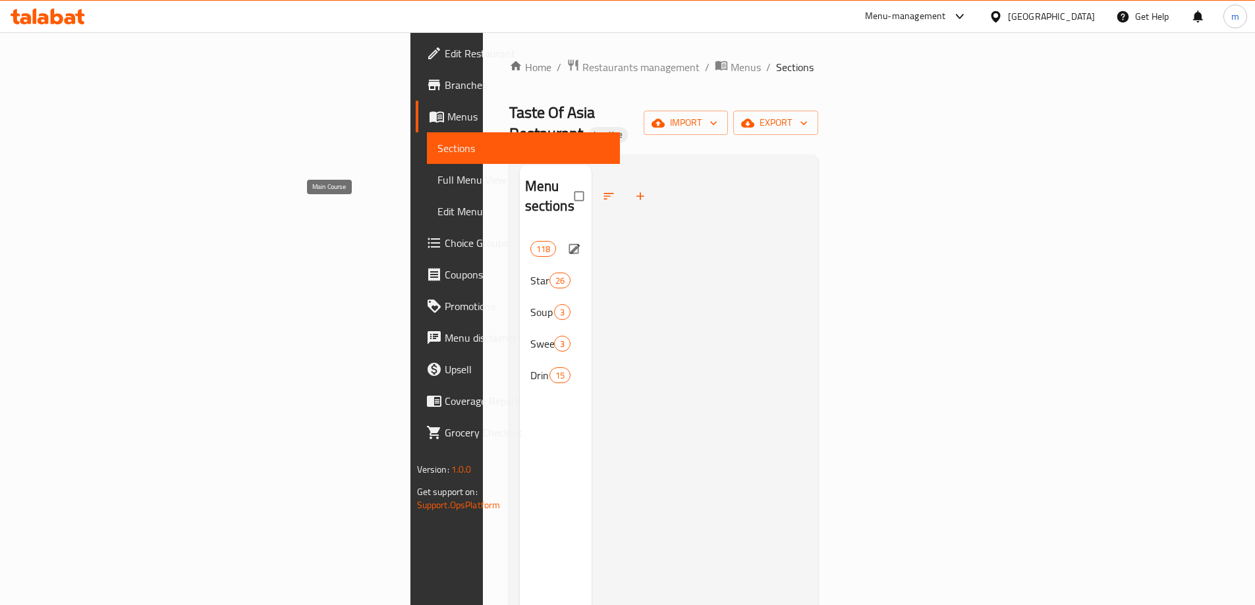
click at [530, 241] on span "Main Course" at bounding box center [530, 249] width 0 height 16
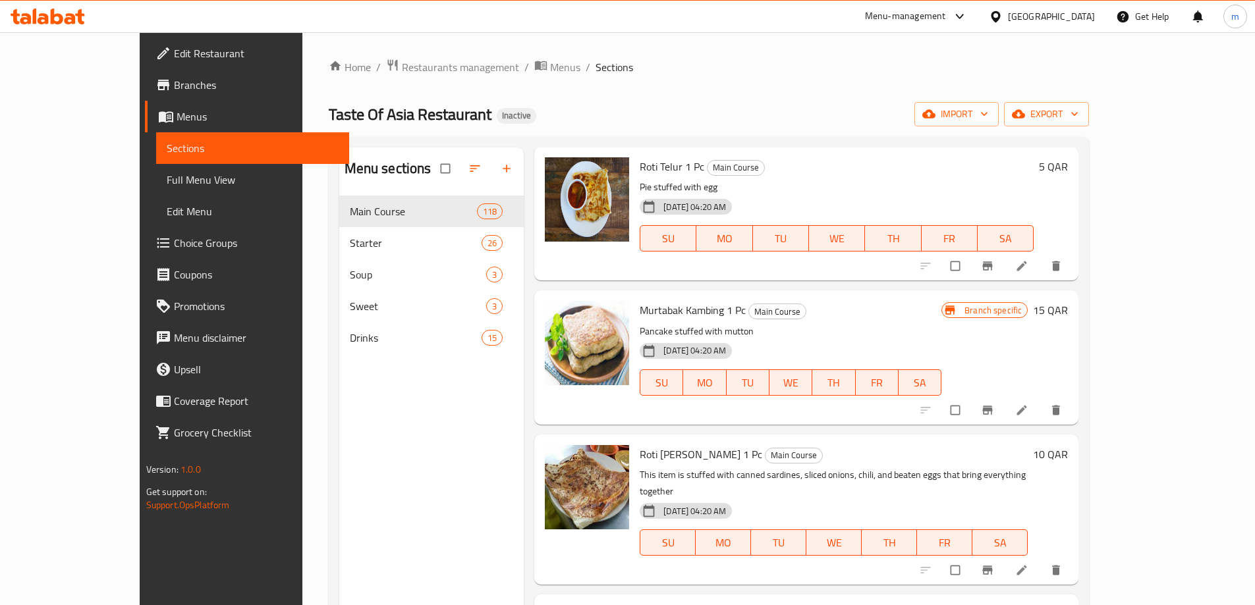
scroll to position [66, 0]
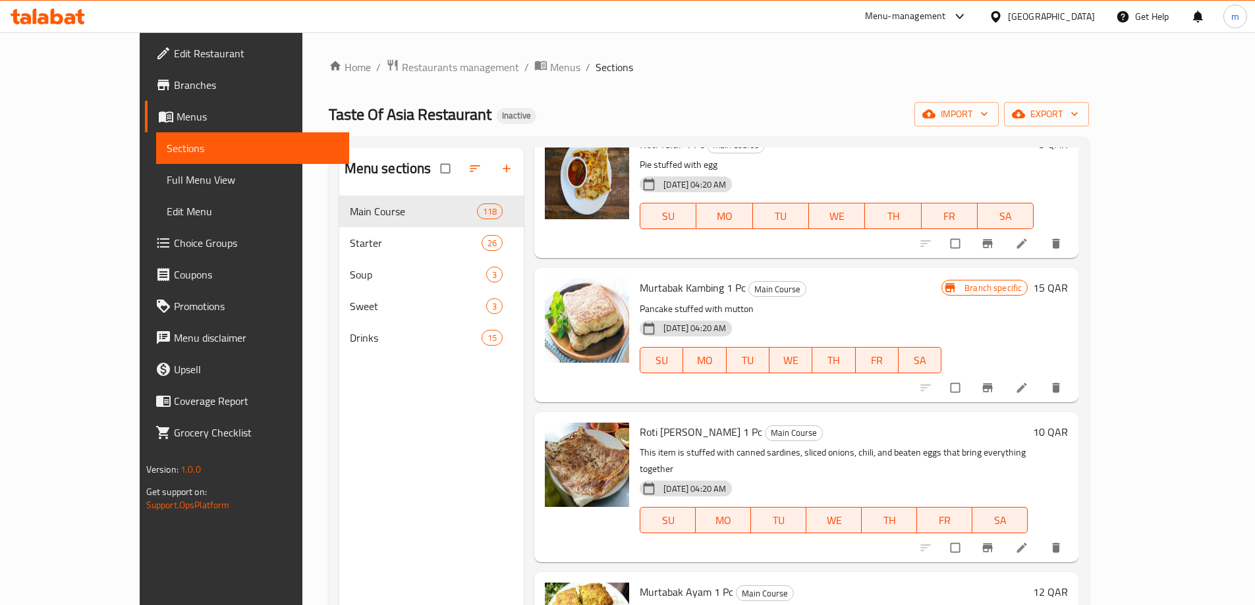
click at [34, 22] on icon at bounding box center [35, 16] width 4 height 15
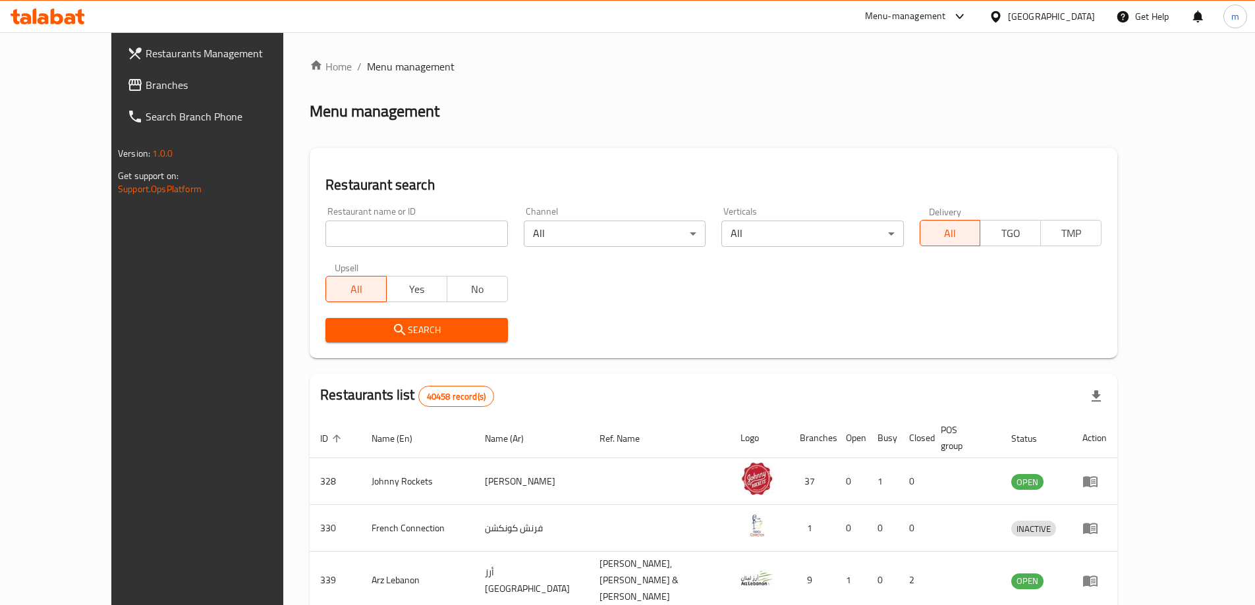
click at [146, 87] on span "Branches" at bounding box center [228, 85] width 165 height 16
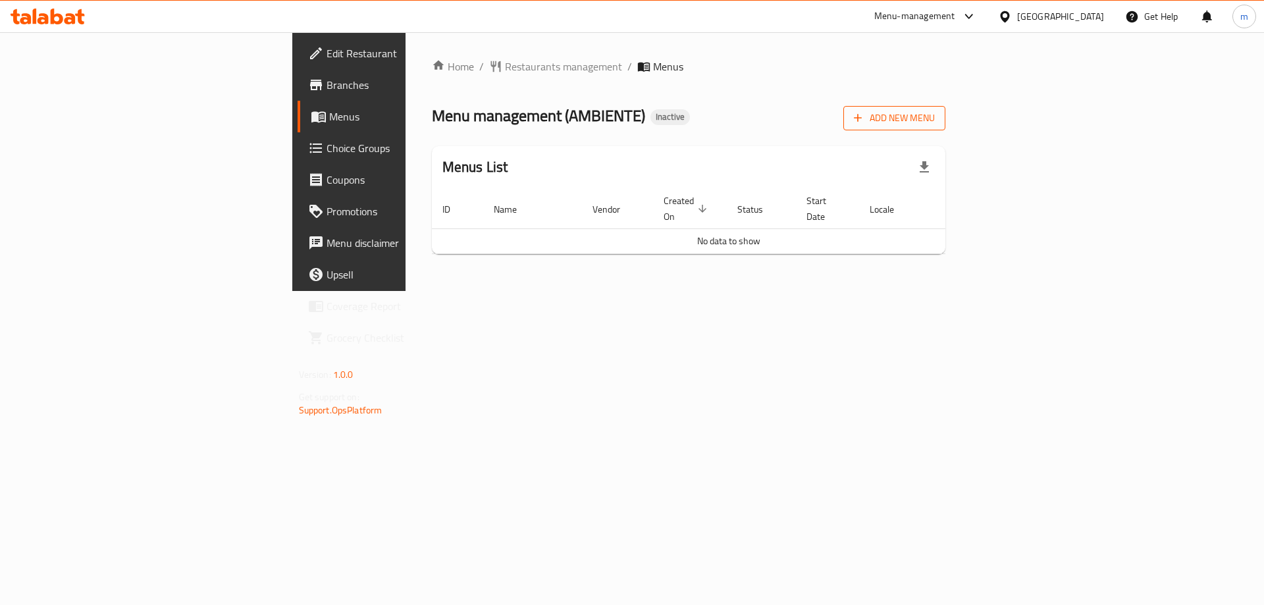
click at [935, 117] on span "Add New Menu" at bounding box center [894, 118] width 81 height 16
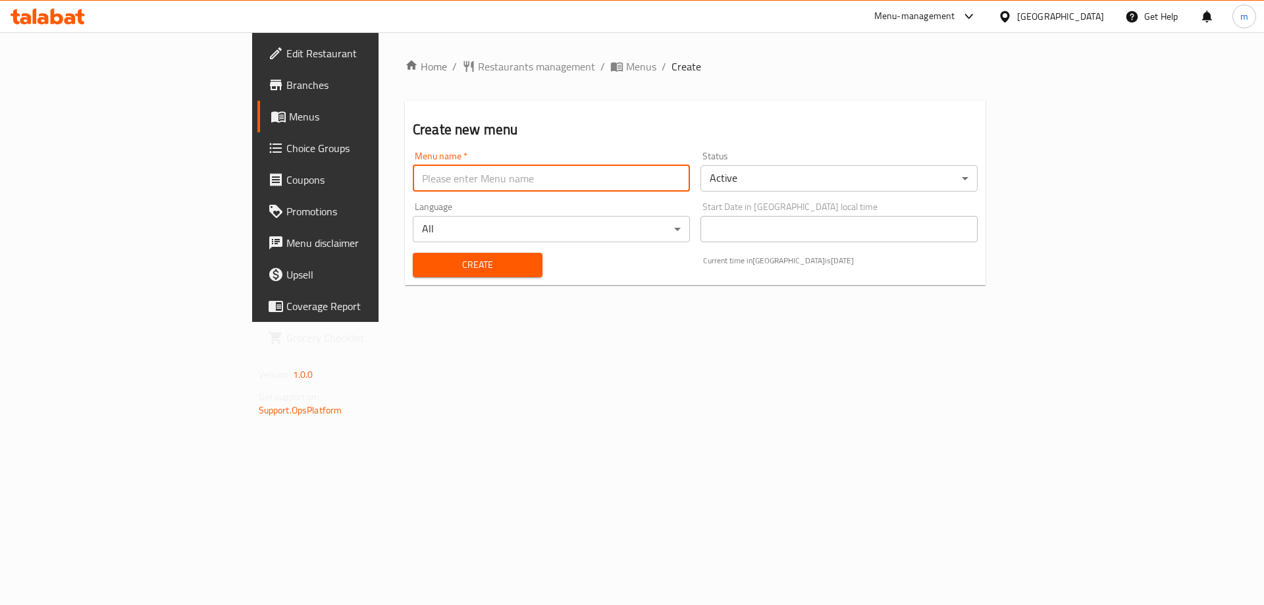
click at [446, 182] on input "text" at bounding box center [551, 178] width 277 height 26
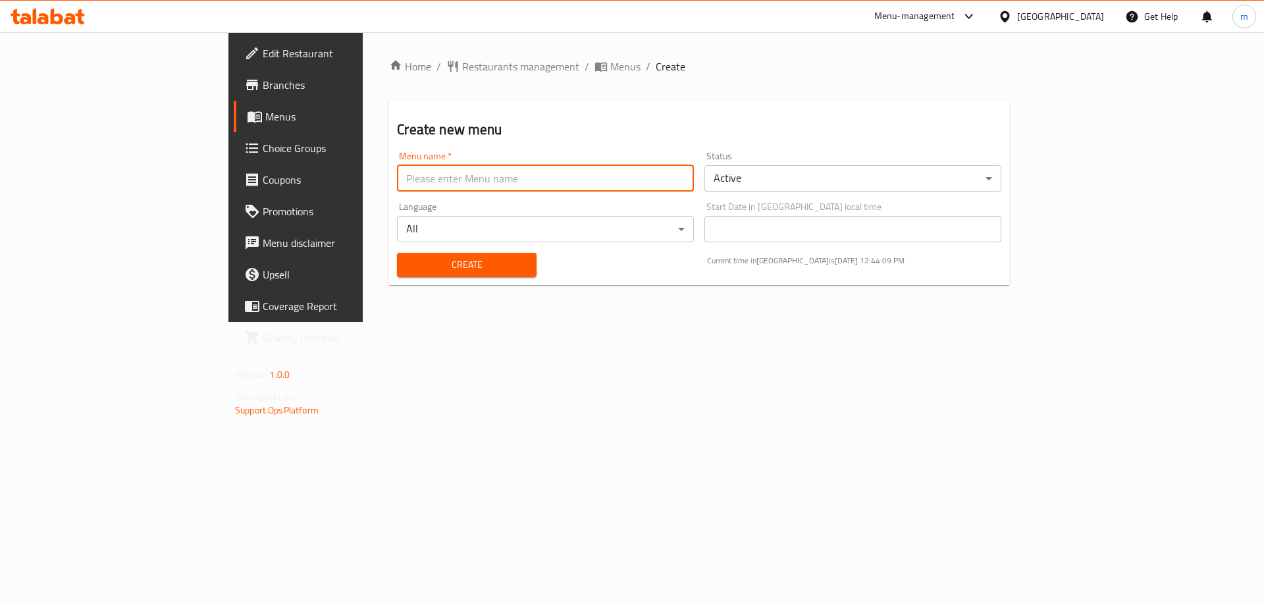
type input "Mesbah - 2025"
click at [408, 271] on span "Create" at bounding box center [467, 265] width 118 height 16
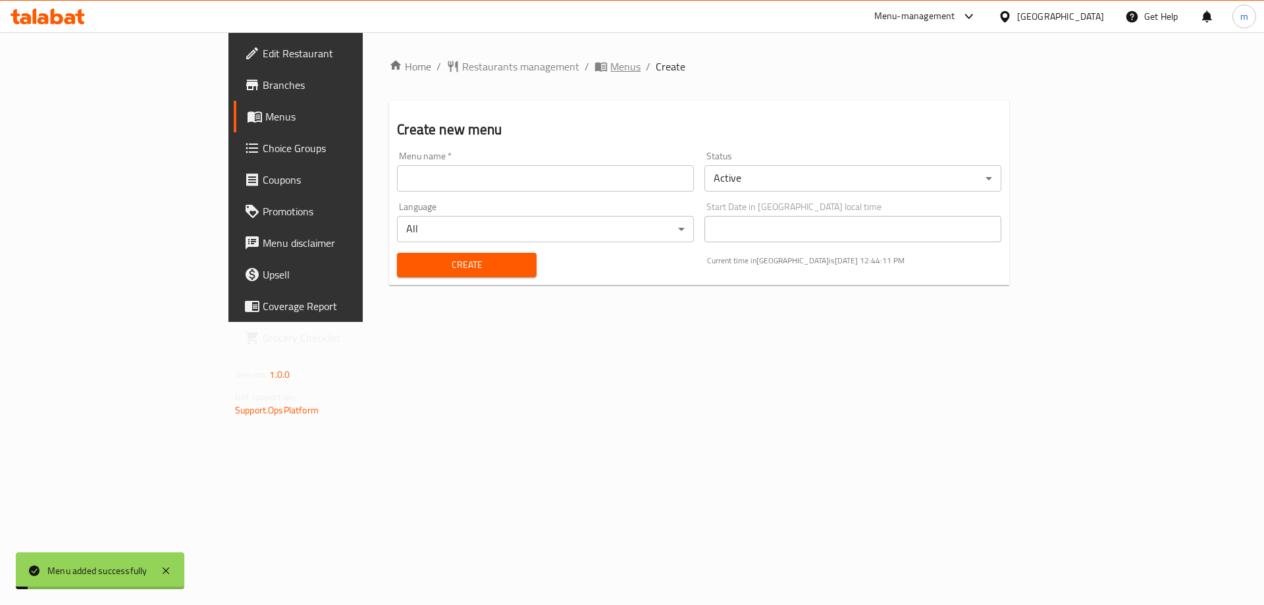
click at [610, 62] on span "Menus" at bounding box center [625, 67] width 30 height 16
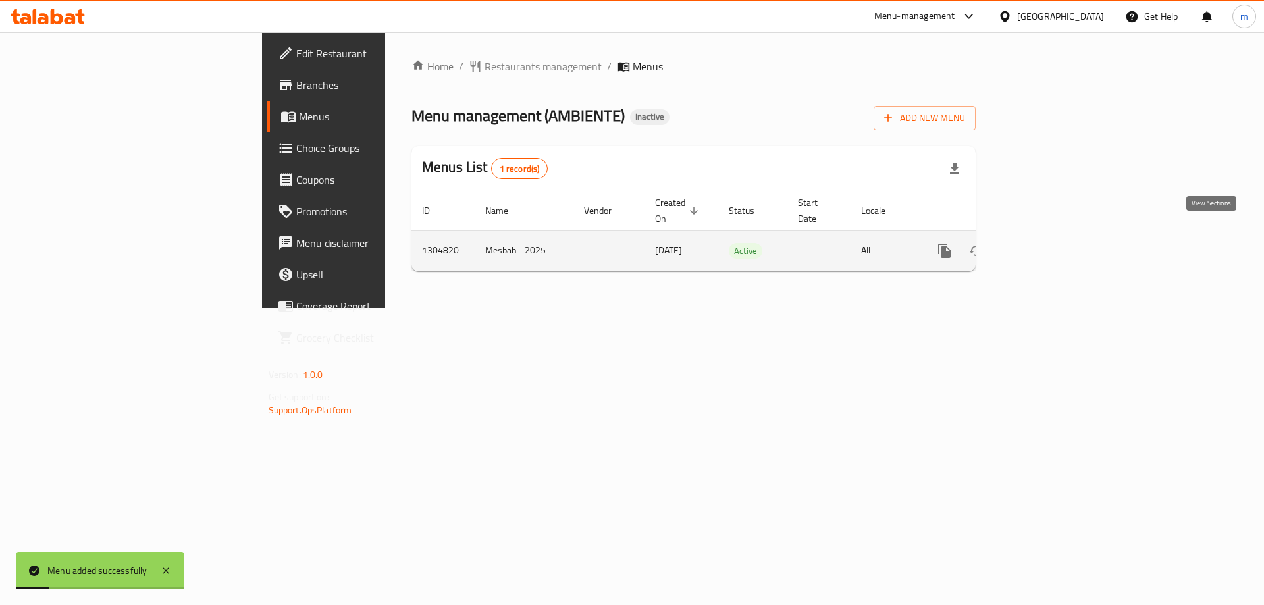
click at [1048, 243] on icon "enhanced table" at bounding box center [1040, 251] width 16 height 16
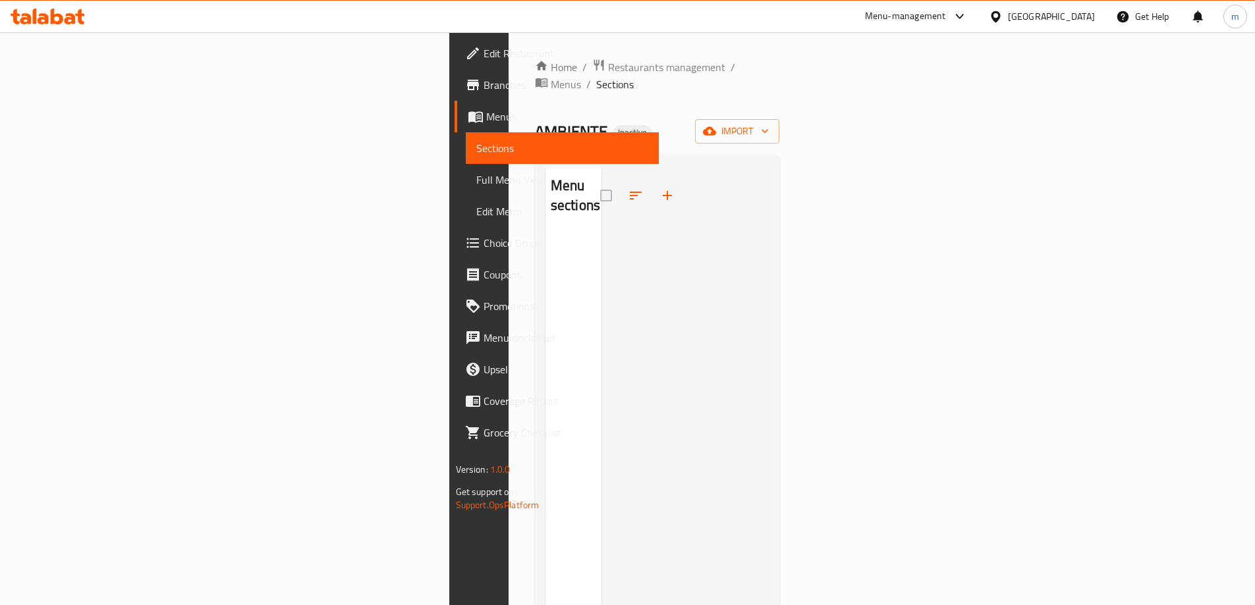
click at [769, 356] on div at bounding box center [685, 467] width 168 height 605
click at [769, 123] on span "import" at bounding box center [736, 131] width 63 height 16
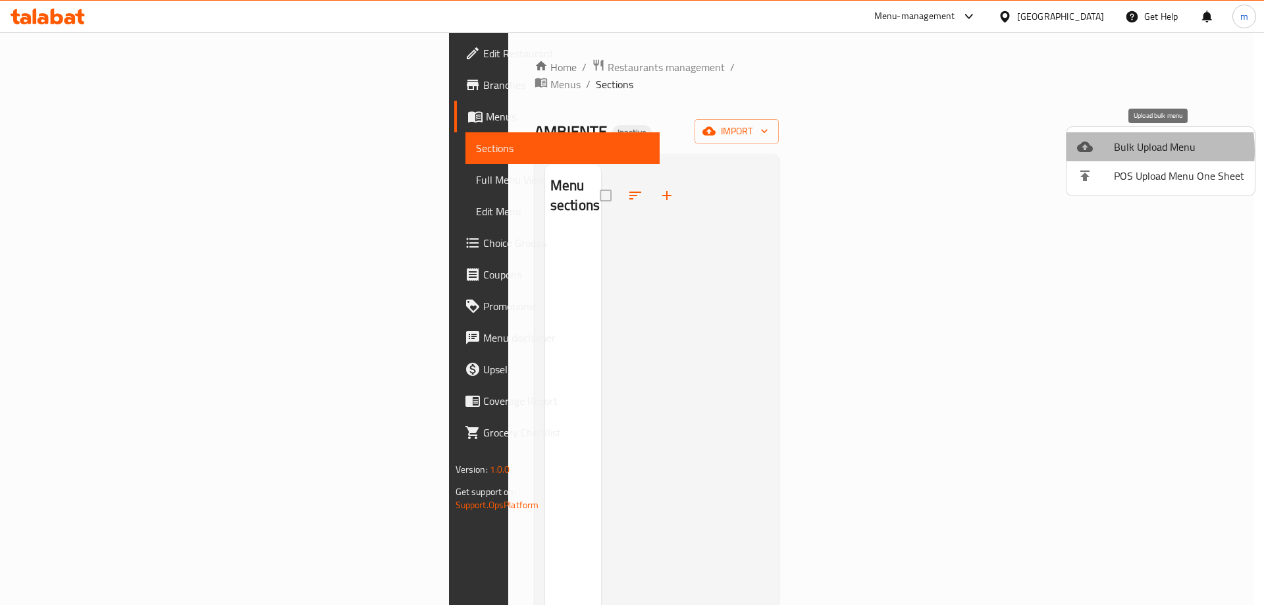
click at [1125, 150] on span "Bulk Upload Menu" at bounding box center [1179, 147] width 130 height 16
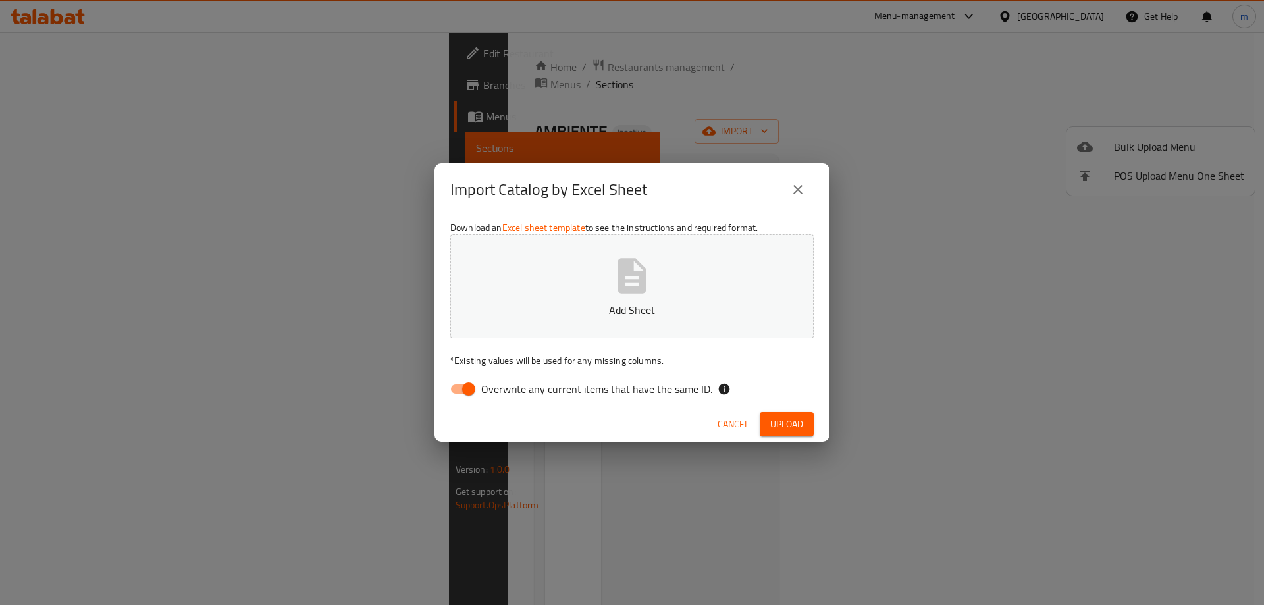
click at [566, 391] on span "Overwrite any current items that have the same ID." at bounding box center [596, 389] width 231 height 16
click at [506, 391] on input "Overwrite any current items that have the same ID." at bounding box center [468, 389] width 75 height 25
checkbox input "false"
click at [588, 304] on p "Add Sheet" at bounding box center [632, 310] width 323 height 16
click at [795, 423] on span "Upload" at bounding box center [787, 424] width 33 height 16
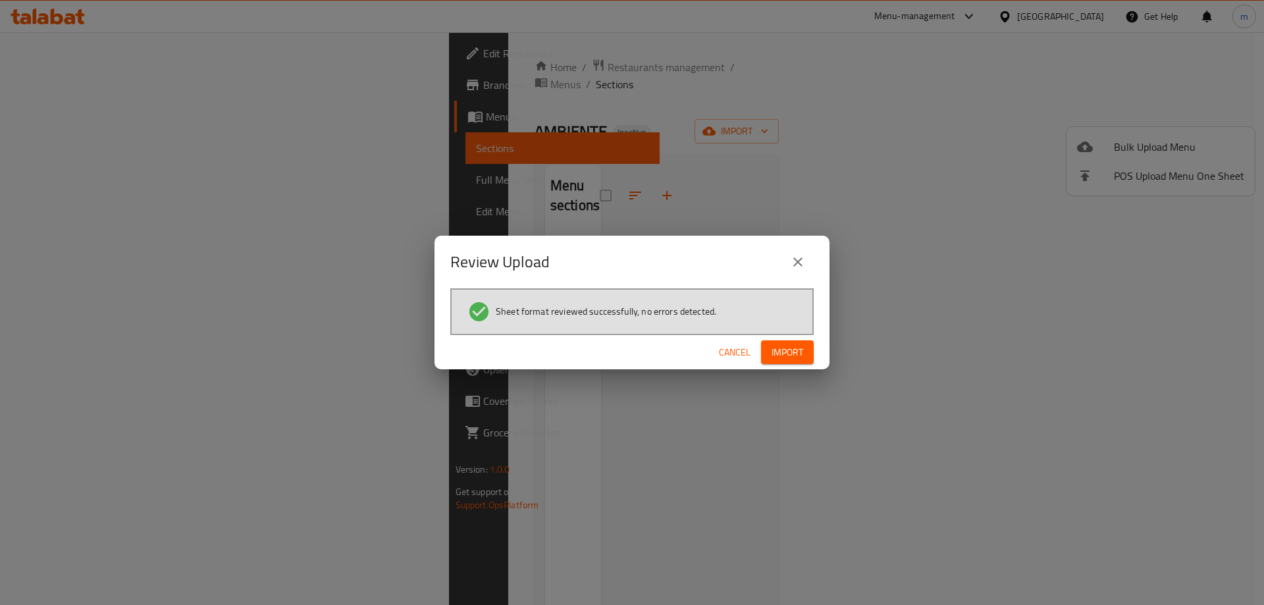
click at [777, 353] on span "Import" at bounding box center [788, 352] width 32 height 16
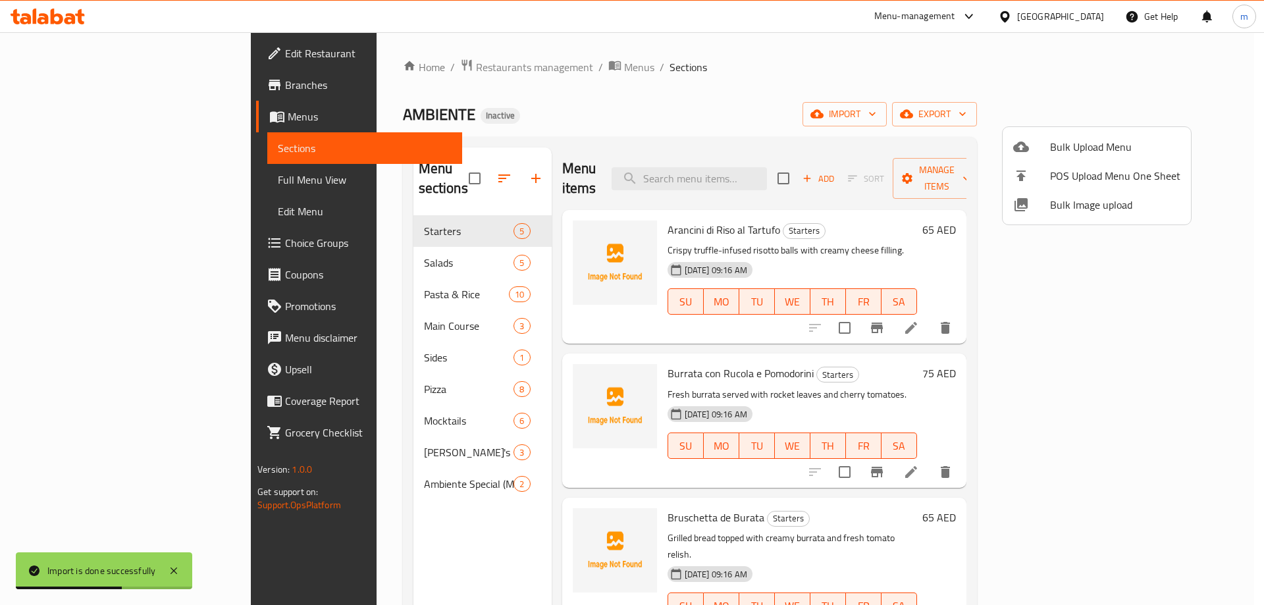
click at [603, 130] on div at bounding box center [632, 302] width 1264 height 605
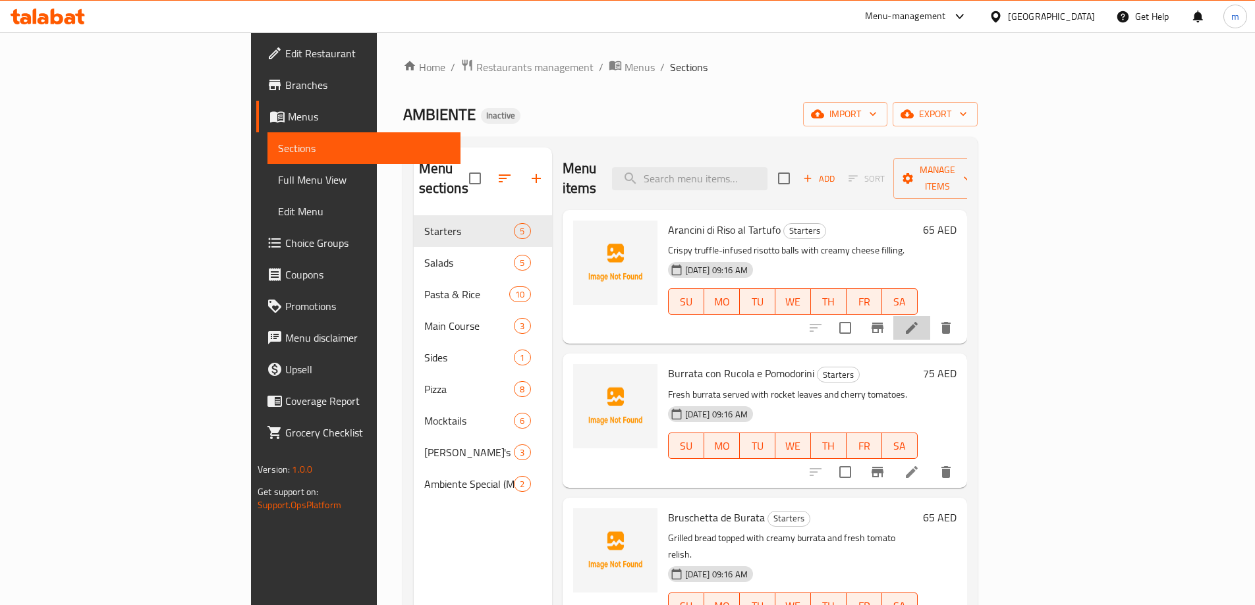
click at [930, 316] on li at bounding box center [911, 328] width 37 height 24
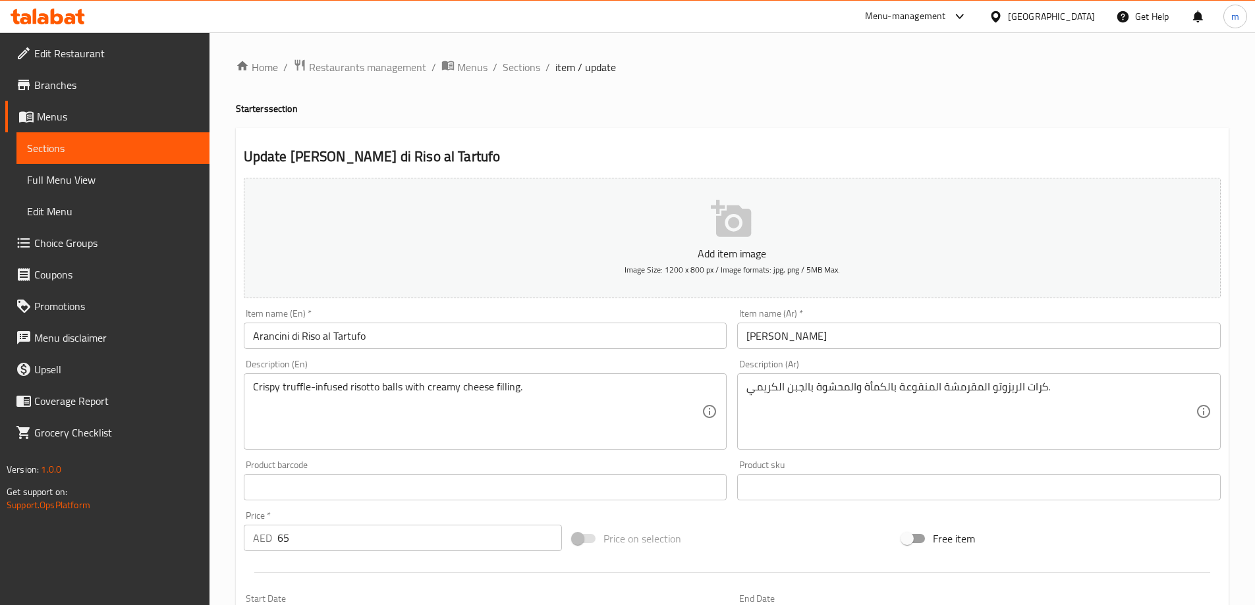
click at [917, 340] on input "أرانسيني دي ريسو أل تارتوفو" at bounding box center [978, 336] width 483 height 26
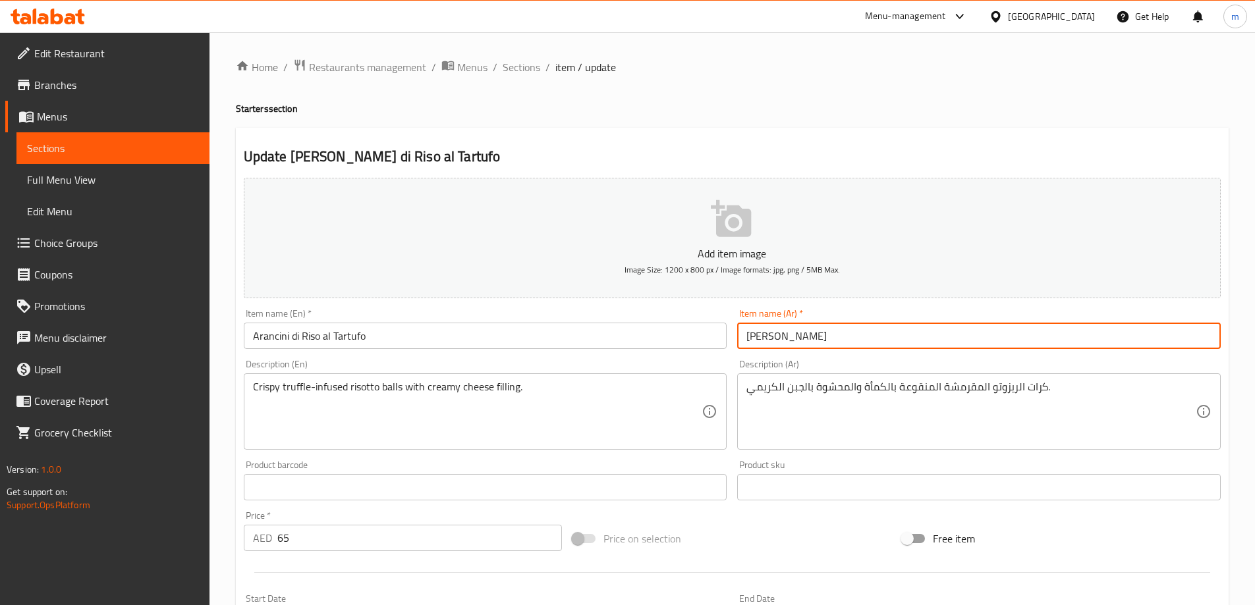
drag, startPoint x: 776, startPoint y: 338, endPoint x: 738, endPoint y: 343, distance: 37.8
click at [738, 343] on input "أرانسيني دي ريسو أل تارتوفو" at bounding box center [978, 336] width 483 height 26
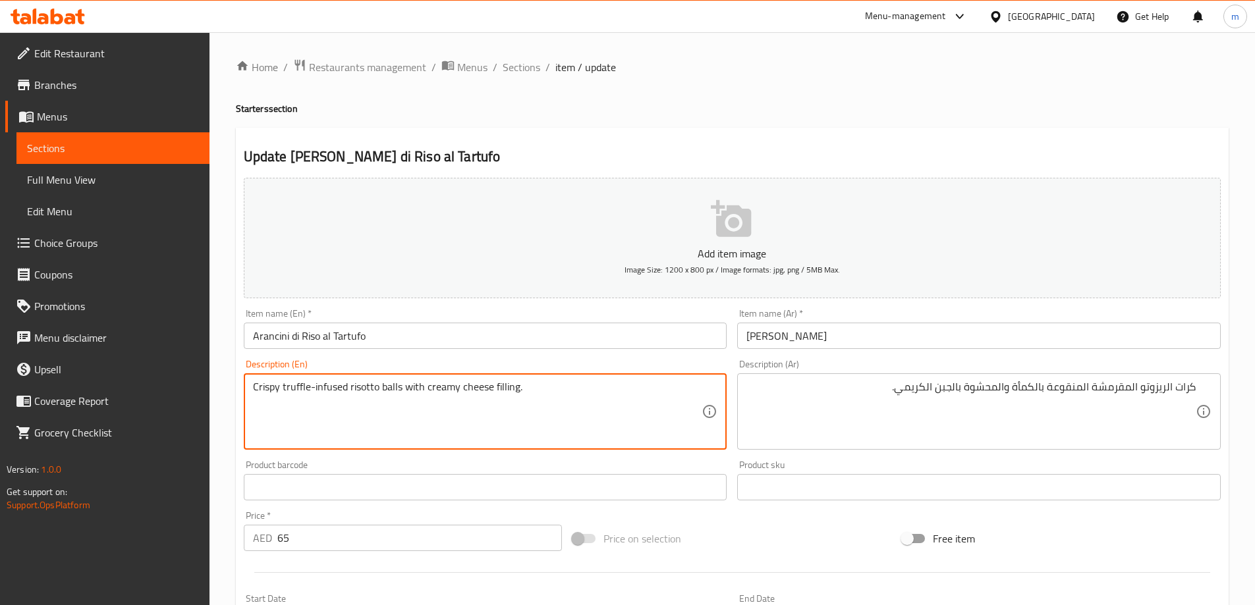
drag, startPoint x: 308, startPoint y: 389, endPoint x: 282, endPoint y: 382, distance: 26.5
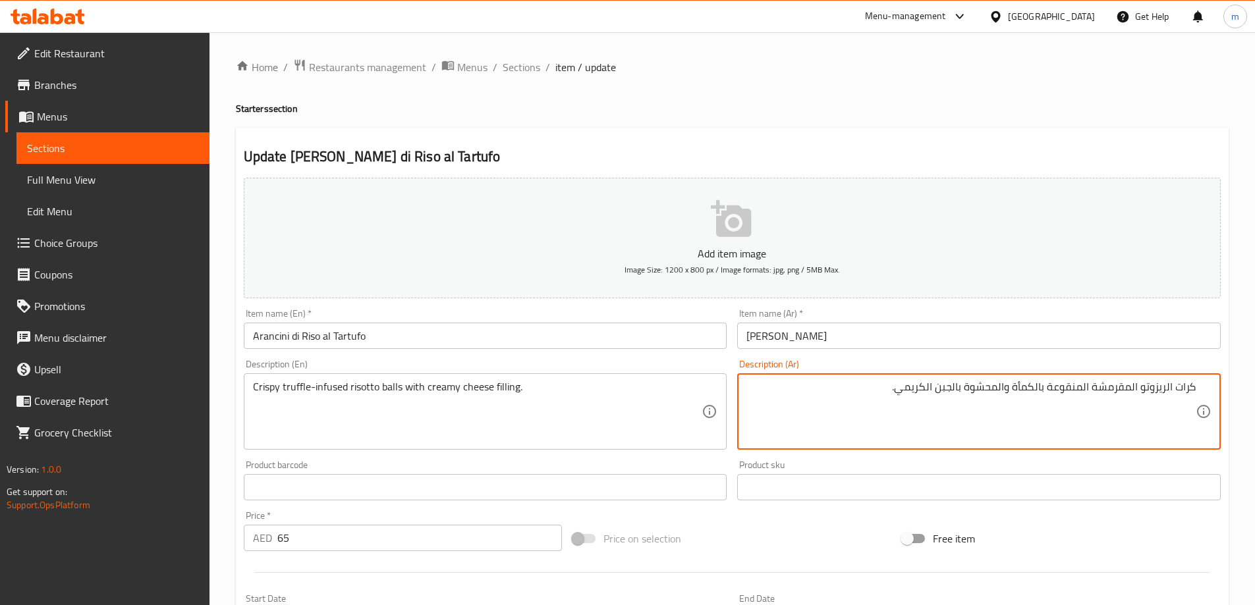
drag, startPoint x: 1035, startPoint y: 390, endPoint x: 1014, endPoint y: 391, distance: 20.5
paste textarea "تروفل"
type textarea "كرات الريزوتو المقرمشة المنقوعة بالتروفل والمحشوة بالجبن الكريمي."
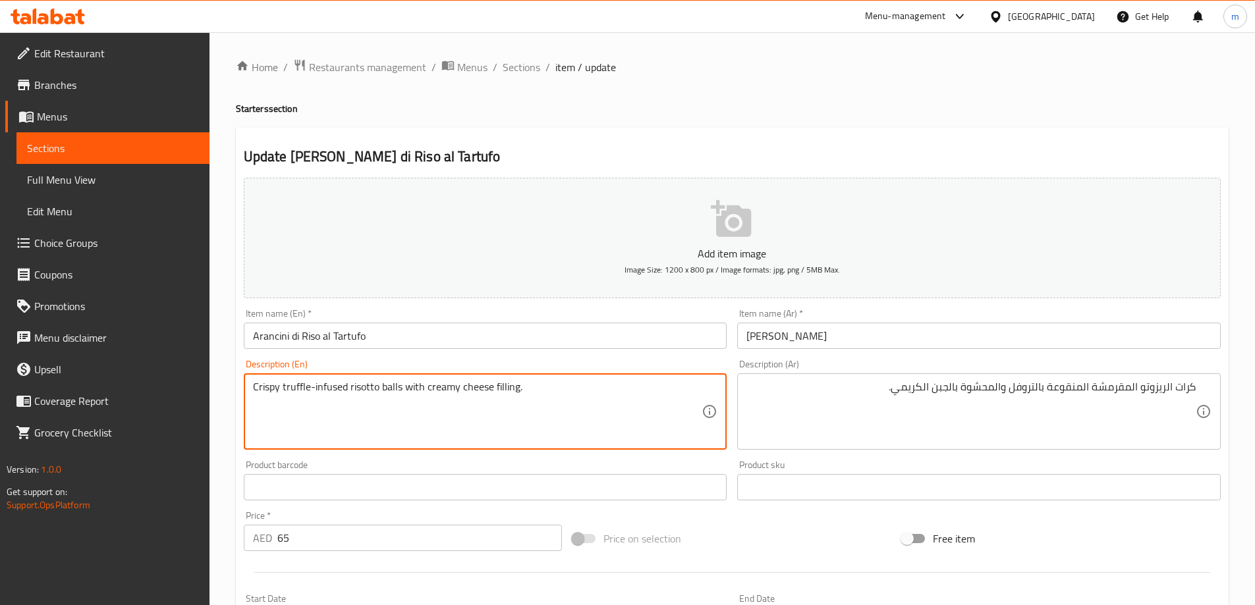
drag, startPoint x: 425, startPoint y: 387, endPoint x: 529, endPoint y: 398, distance: 104.6
click at [564, 407] on textarea "Crispy truffle-infused risotto balls with creamy cheese filling." at bounding box center [477, 412] width 449 height 63
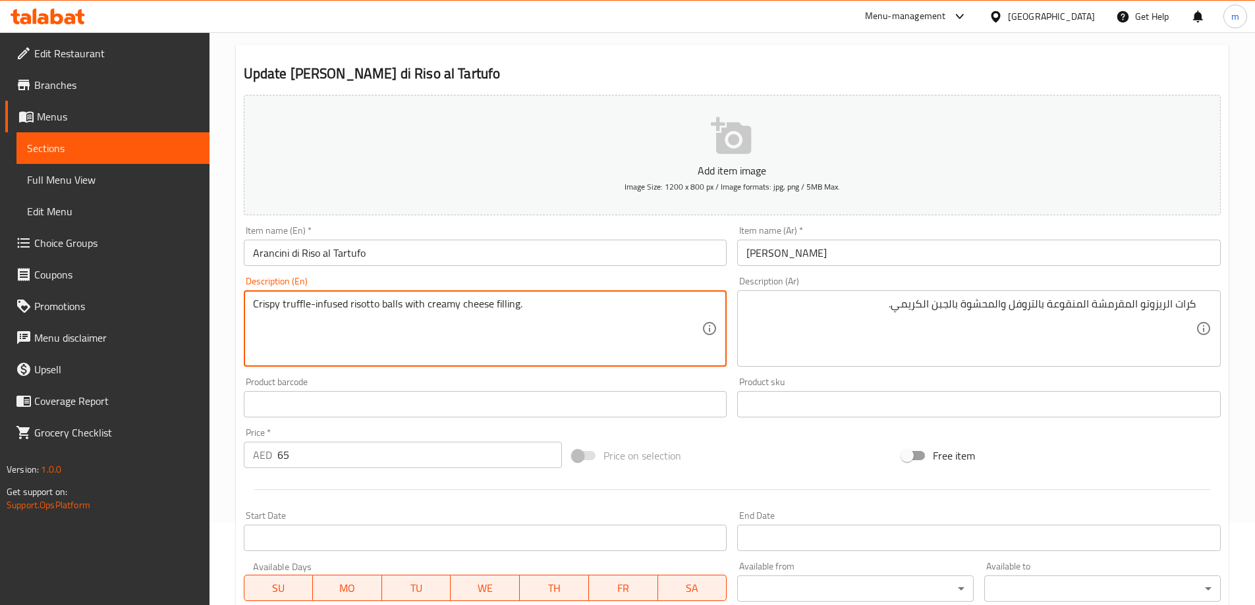
scroll to position [325, 0]
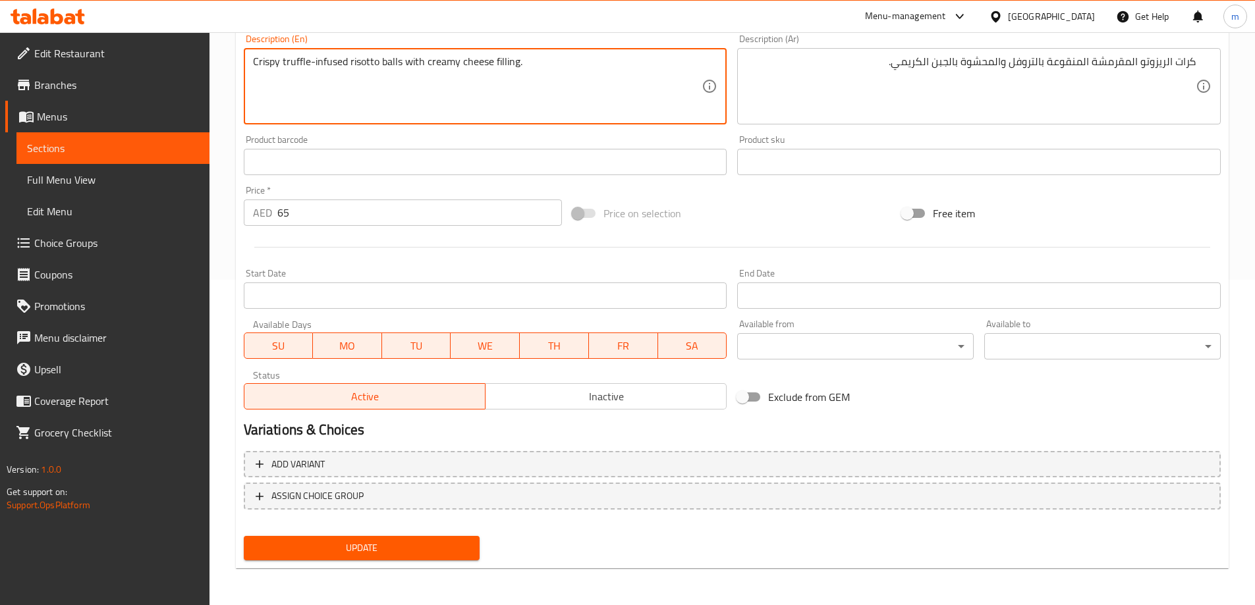
click at [372, 545] on span "Update" at bounding box center [361, 548] width 215 height 16
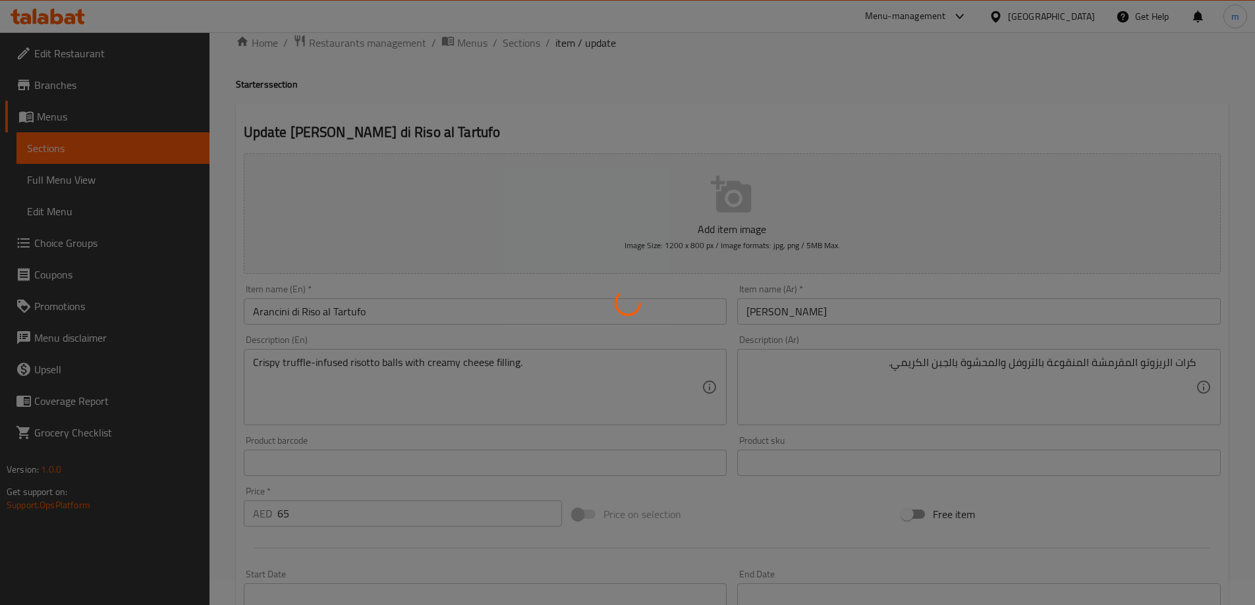
scroll to position [0, 0]
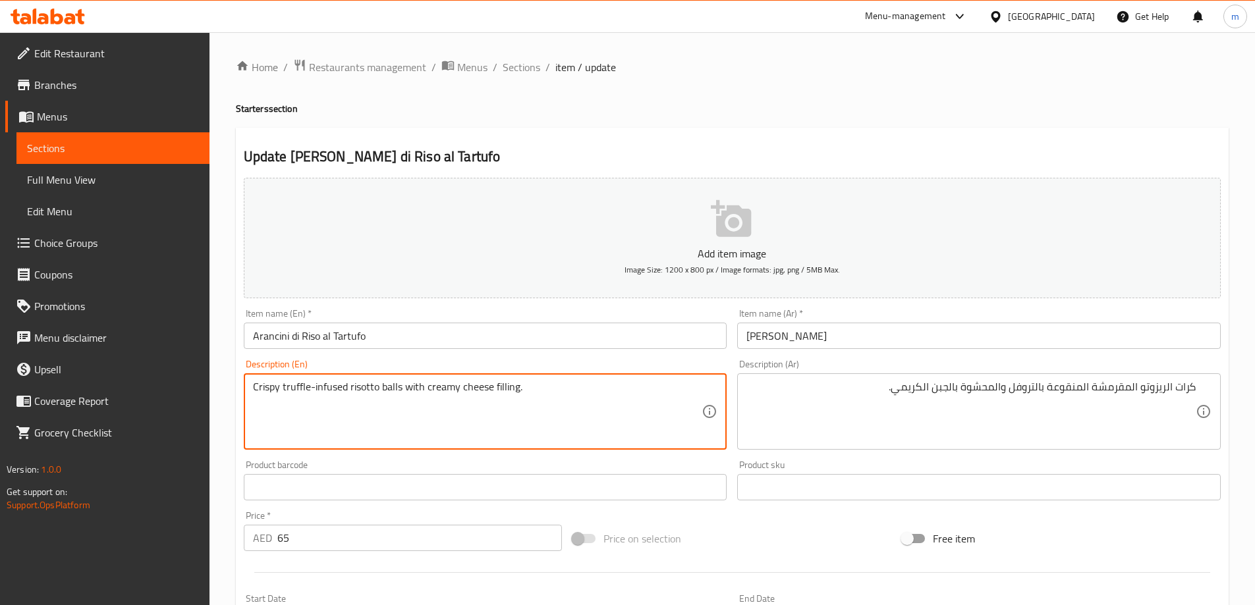
click at [585, 410] on textarea "Crispy truffle-infused risotto balls with creamy cheese filling." at bounding box center [477, 412] width 449 height 63
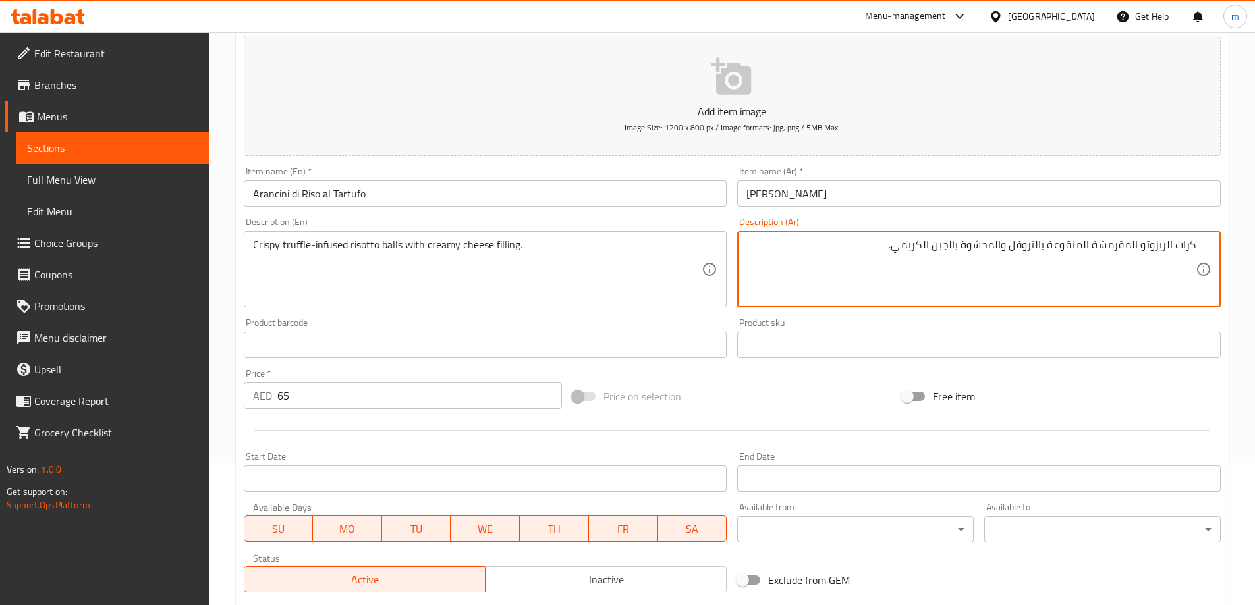
scroll to position [325, 0]
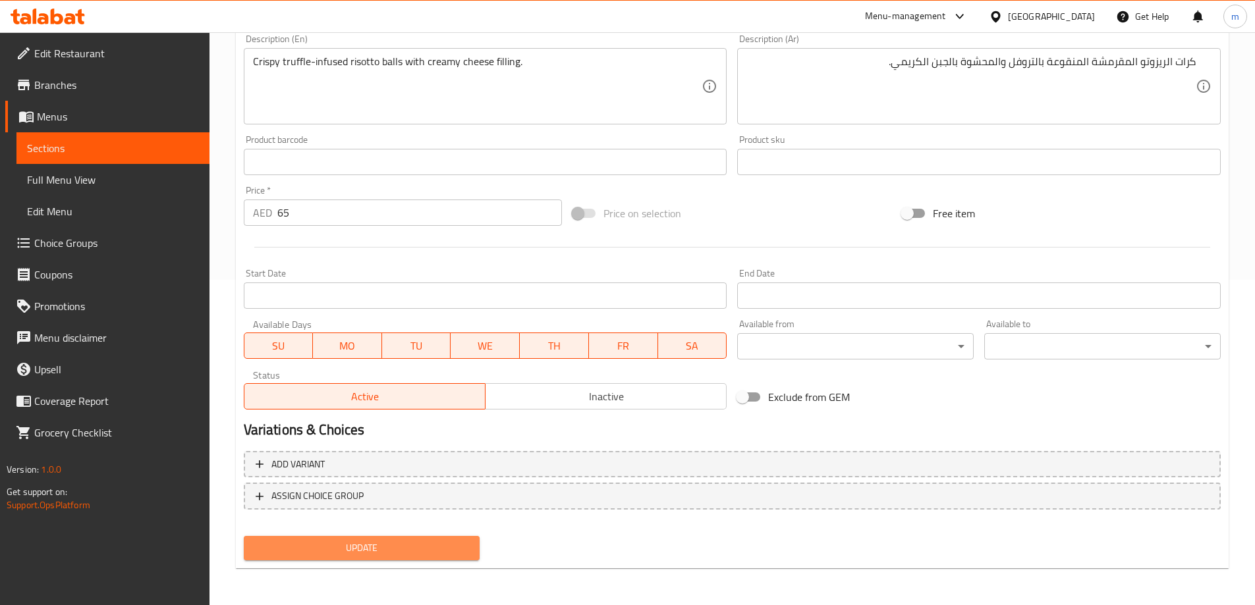
click at [401, 545] on span "Update" at bounding box center [361, 548] width 215 height 16
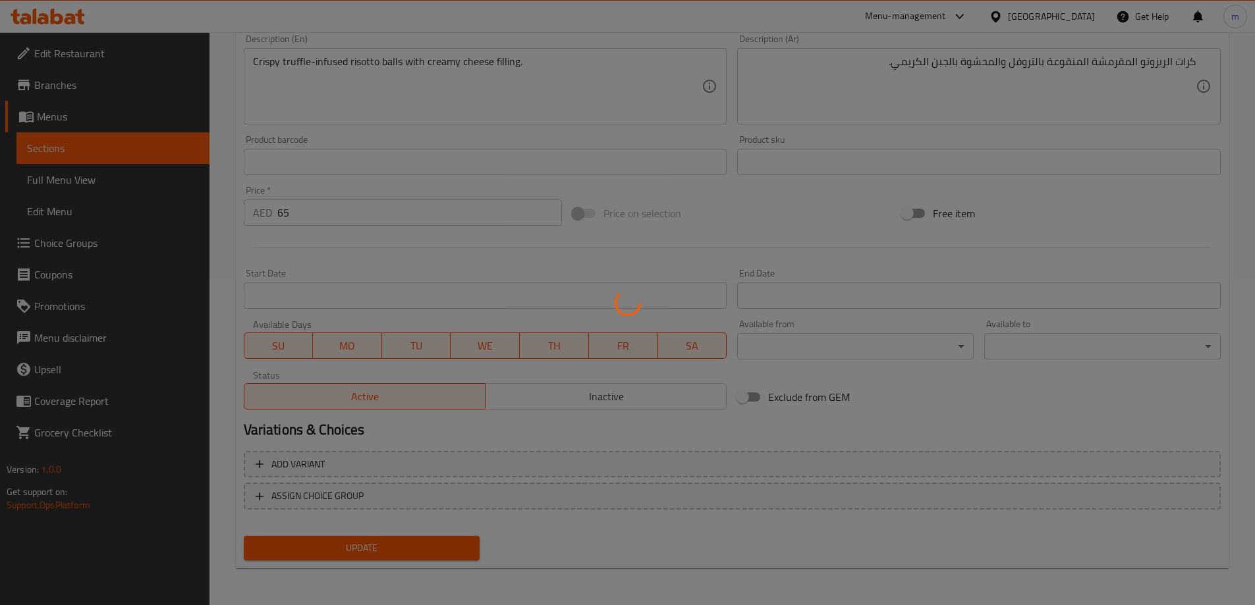
scroll to position [0, 0]
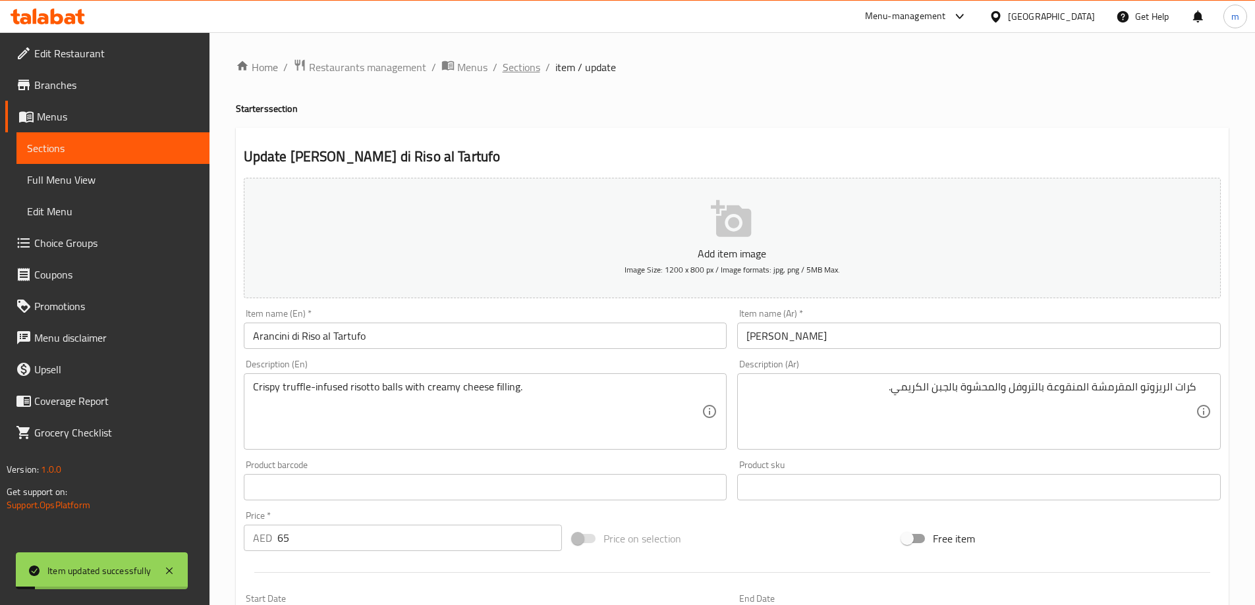
click at [523, 70] on span "Sections" at bounding box center [521, 67] width 38 height 16
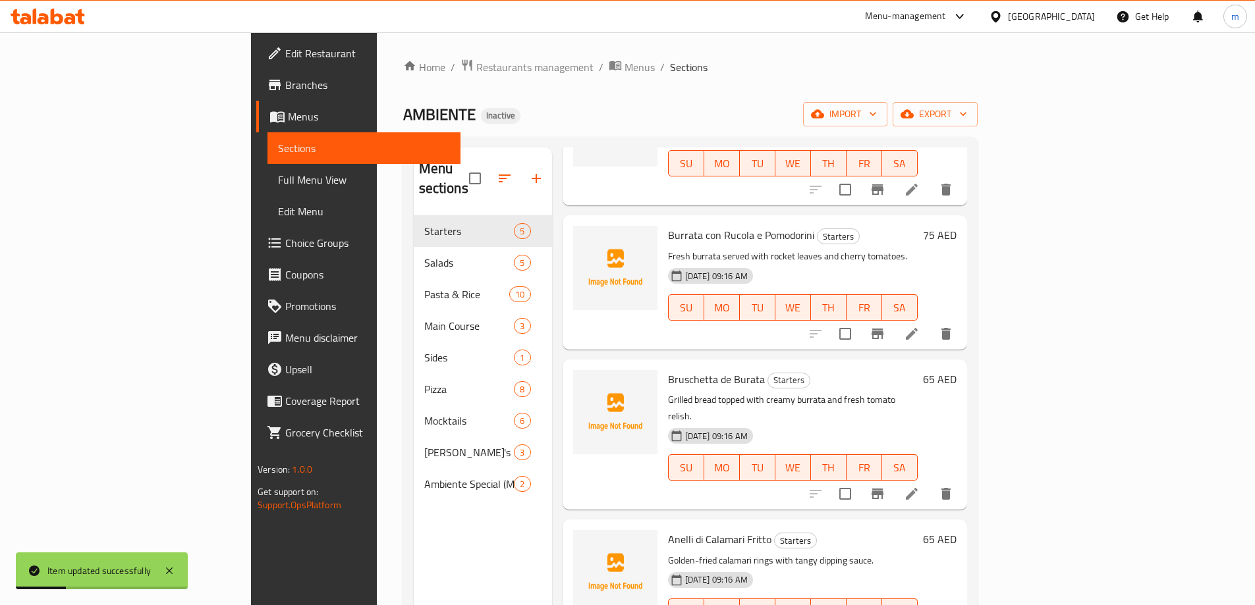
scroll to position [147, 0]
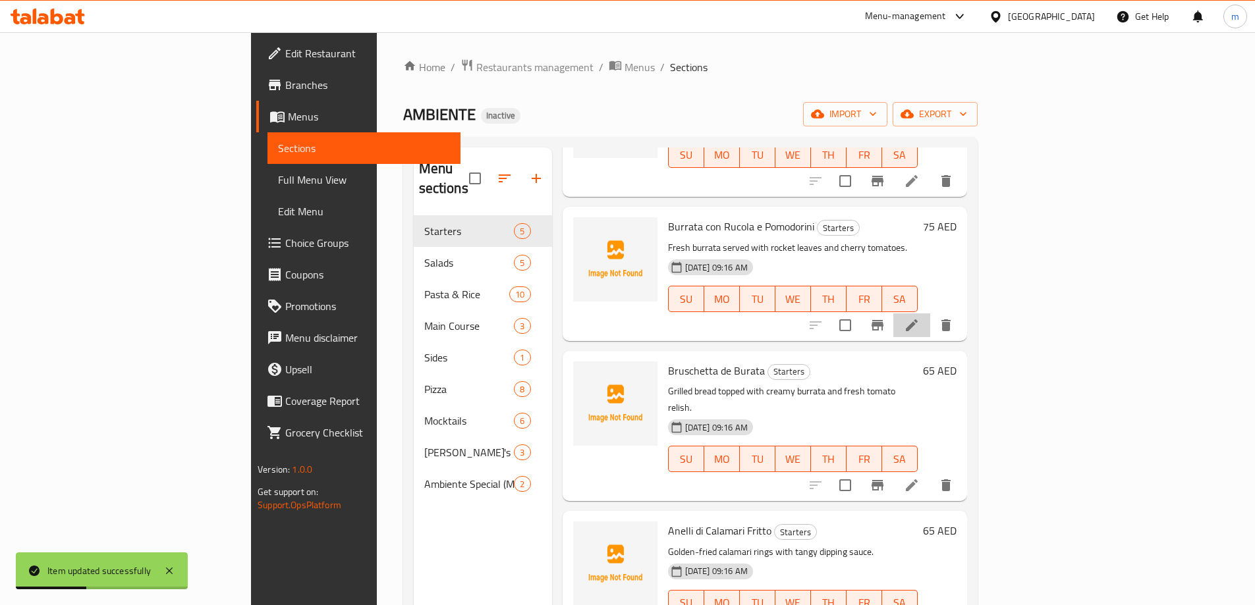
click at [930, 313] on li at bounding box center [911, 325] width 37 height 24
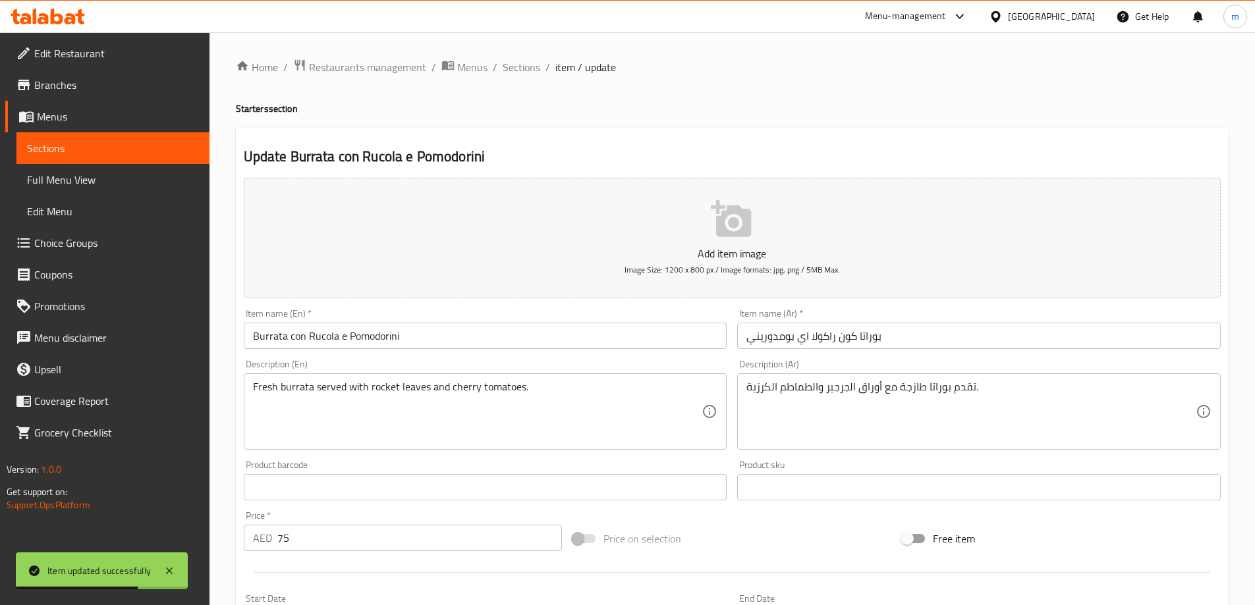
click at [270, 340] on input "Burrata con Rucola e Pomodorini" at bounding box center [485, 336] width 483 height 26
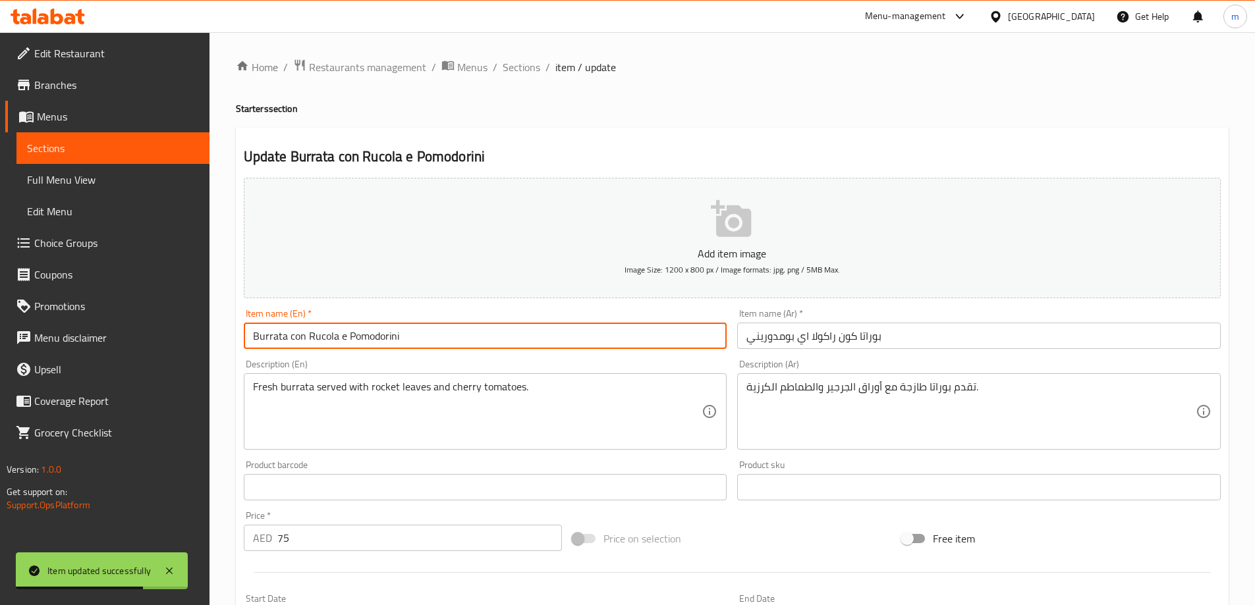
click at [270, 340] on input "Burrata con Rucola e Pomodorini" at bounding box center [485, 336] width 483 height 26
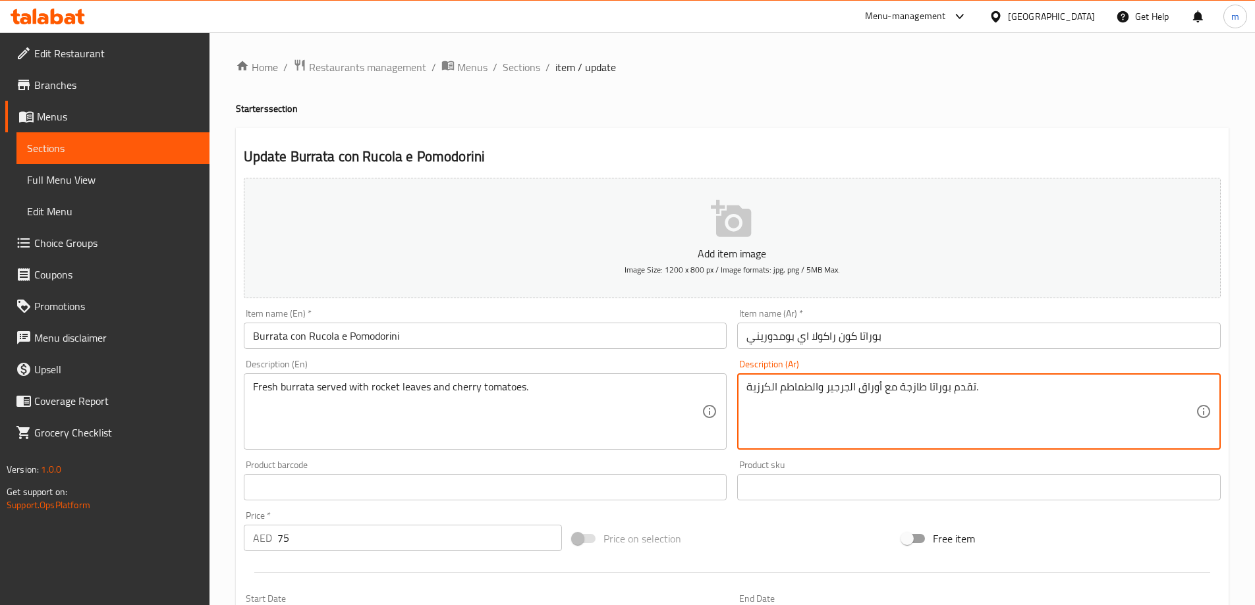
click at [1082, 409] on textarea "تقدم بوراتا طازجة مع أوراق الجرجير والطماطم الكرزية." at bounding box center [970, 412] width 449 height 63
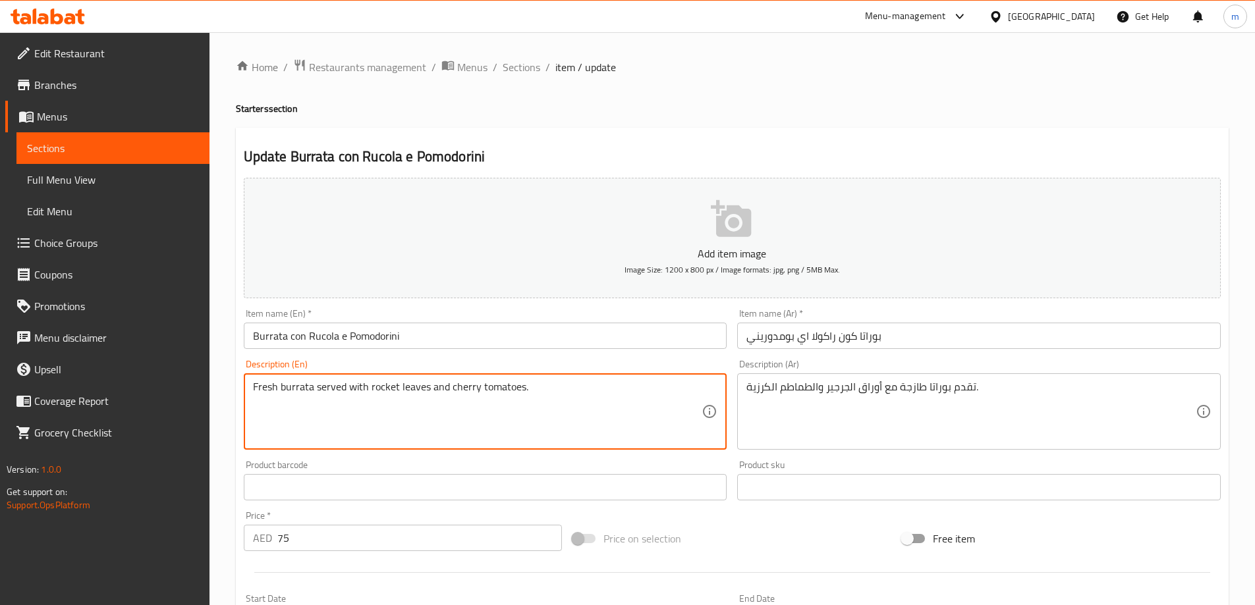
click at [379, 387] on textarea "Fresh burrata served with rocket leaves and cherry tomatoes." at bounding box center [477, 412] width 449 height 63
click at [633, 405] on textarea "Fresh burrata served with rocket leaves and cherry tomatoes." at bounding box center [477, 412] width 449 height 63
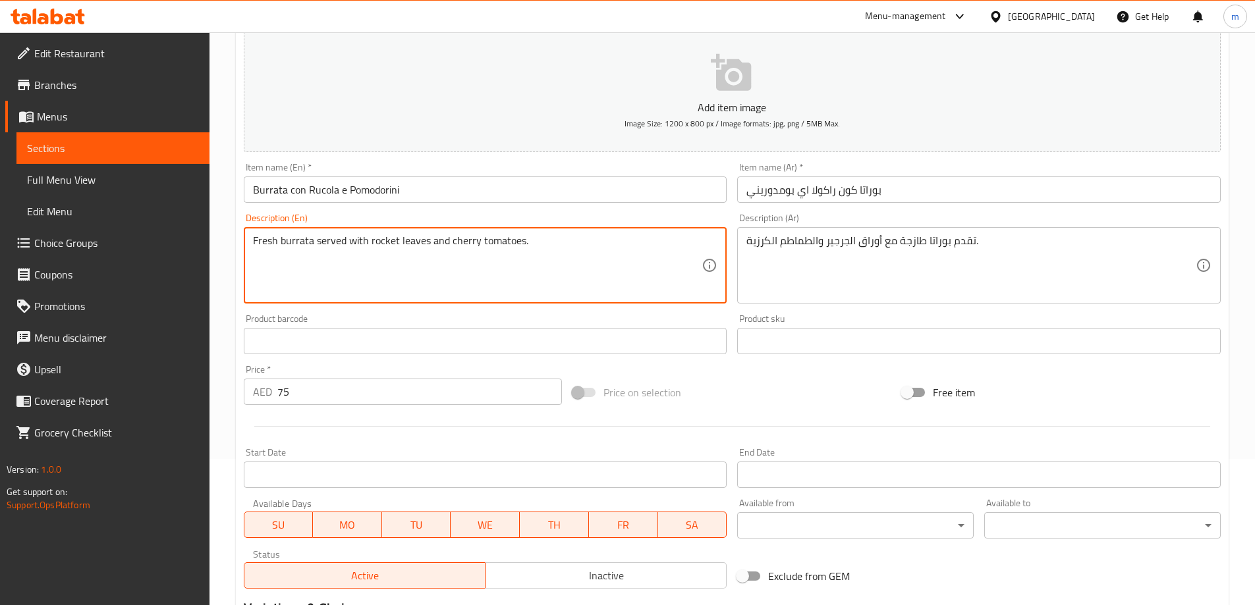
scroll to position [325, 0]
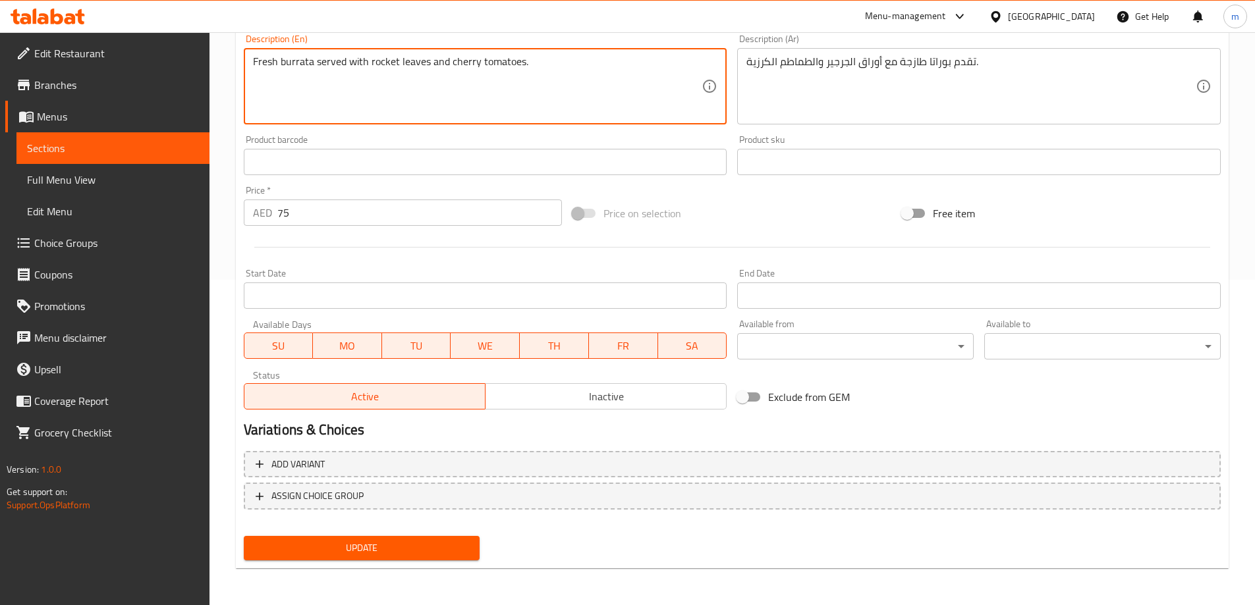
click at [447, 554] on span "Update" at bounding box center [361, 548] width 215 height 16
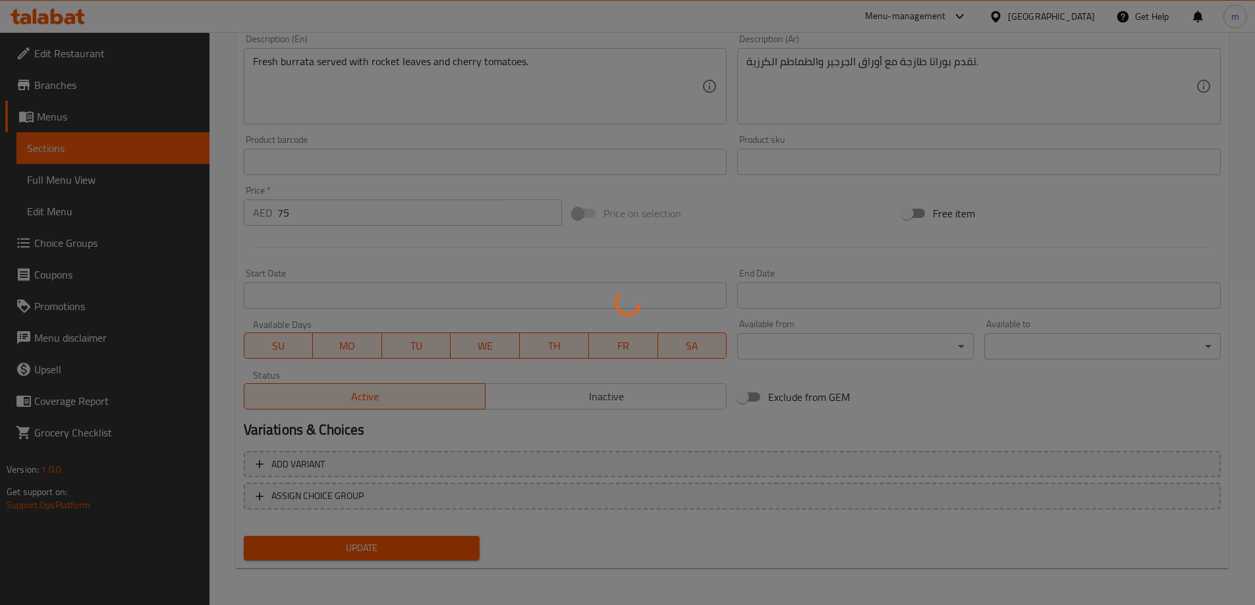
scroll to position [0, 0]
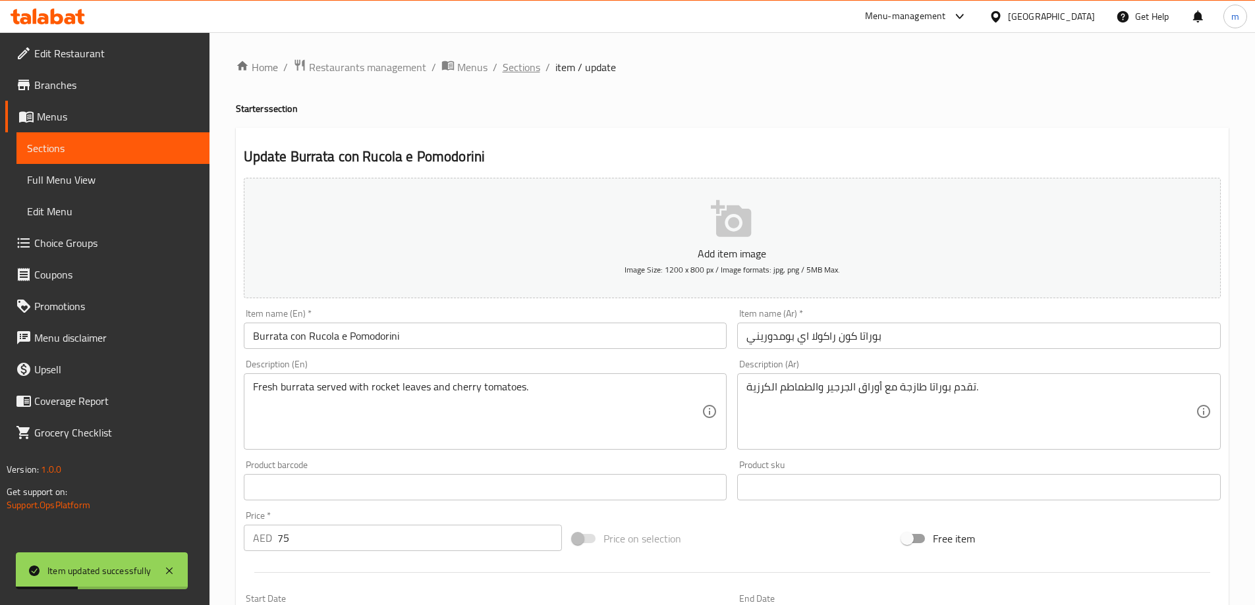
click at [533, 69] on span "Sections" at bounding box center [521, 67] width 38 height 16
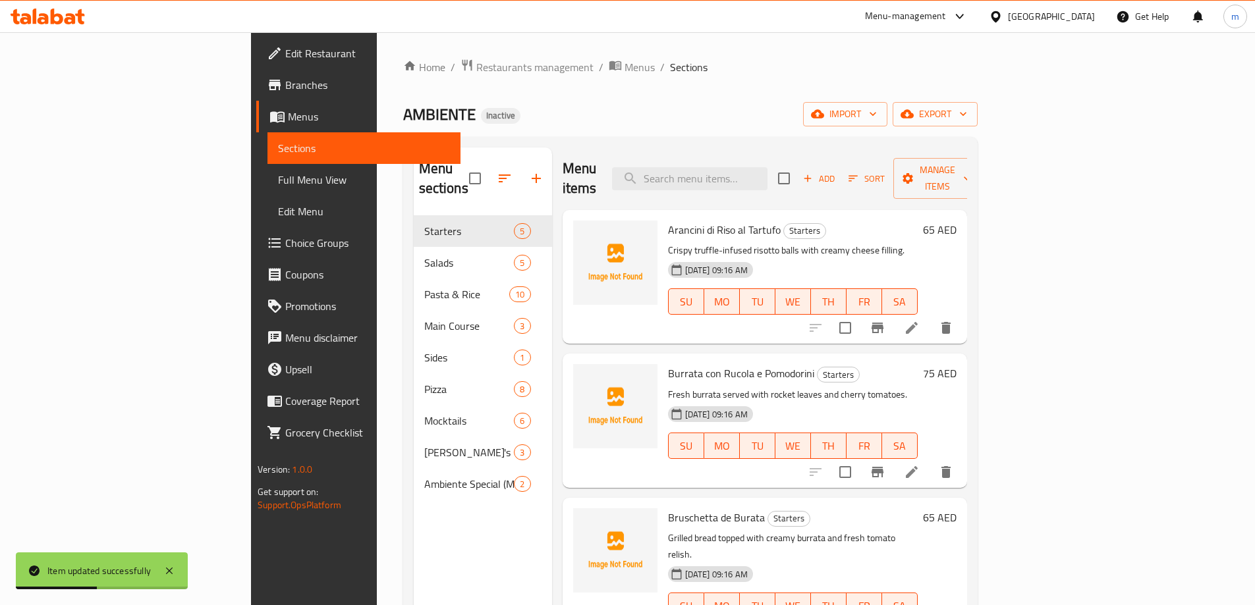
scroll to position [132, 0]
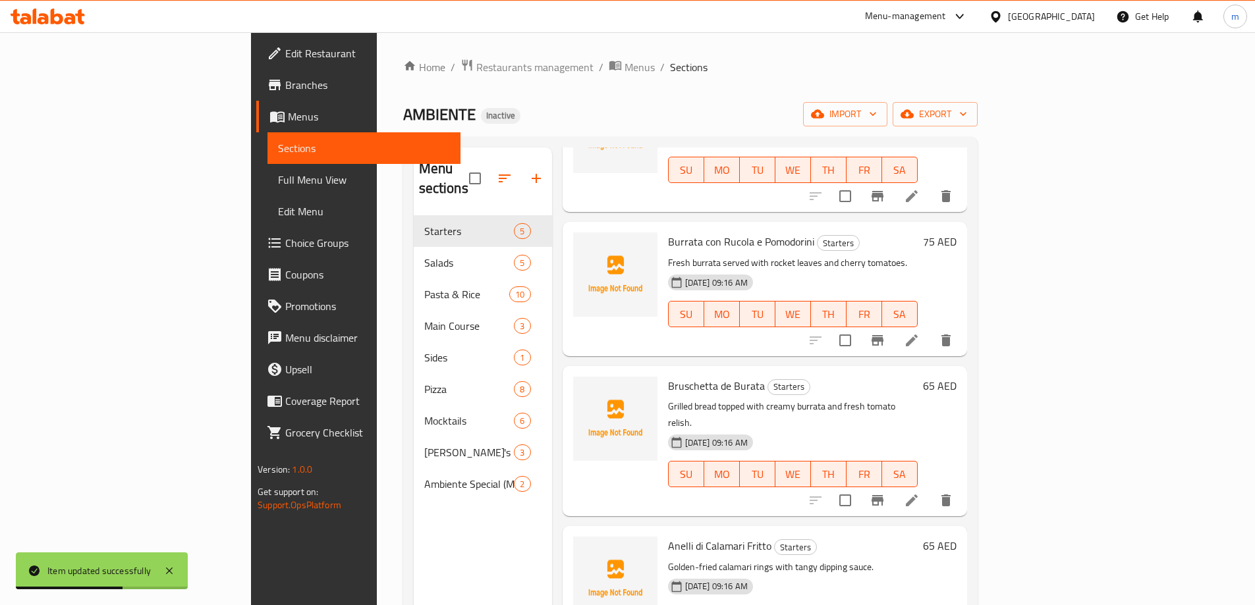
click at [919, 493] on icon at bounding box center [912, 501] width 16 height 16
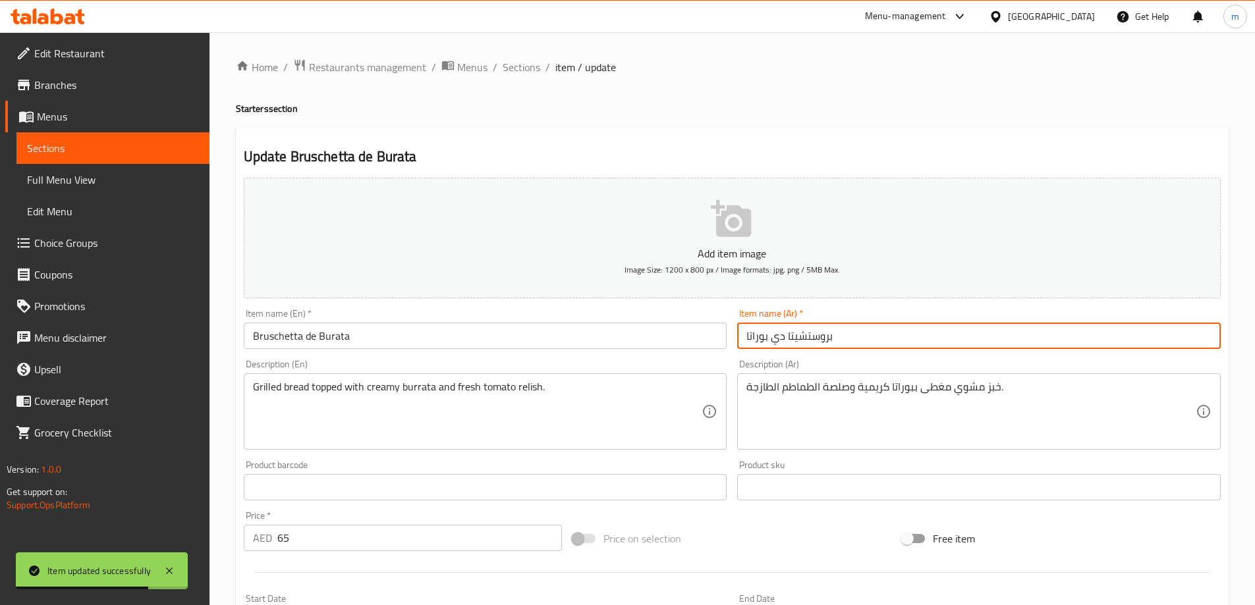
click at [827, 337] on input "بروستشيتا دي بوراتا" at bounding box center [978, 336] width 483 height 26
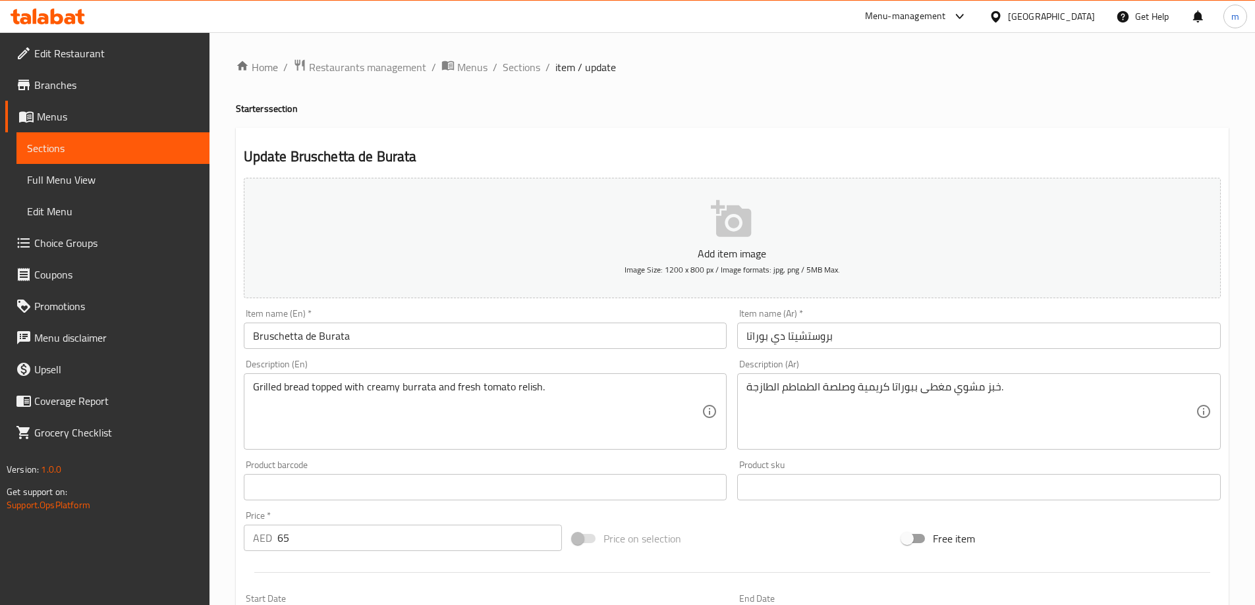
click at [327, 341] on input "Bruschetta de Burata" at bounding box center [485, 336] width 483 height 26
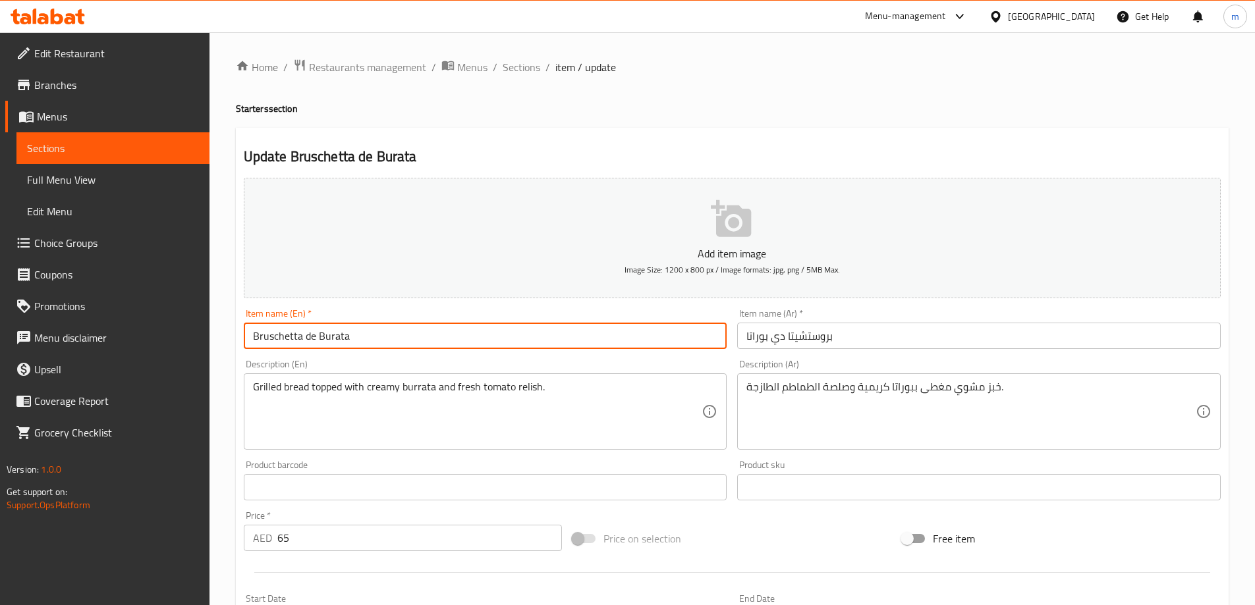
click at [327, 341] on input "Bruschetta de Burata" at bounding box center [485, 336] width 483 height 26
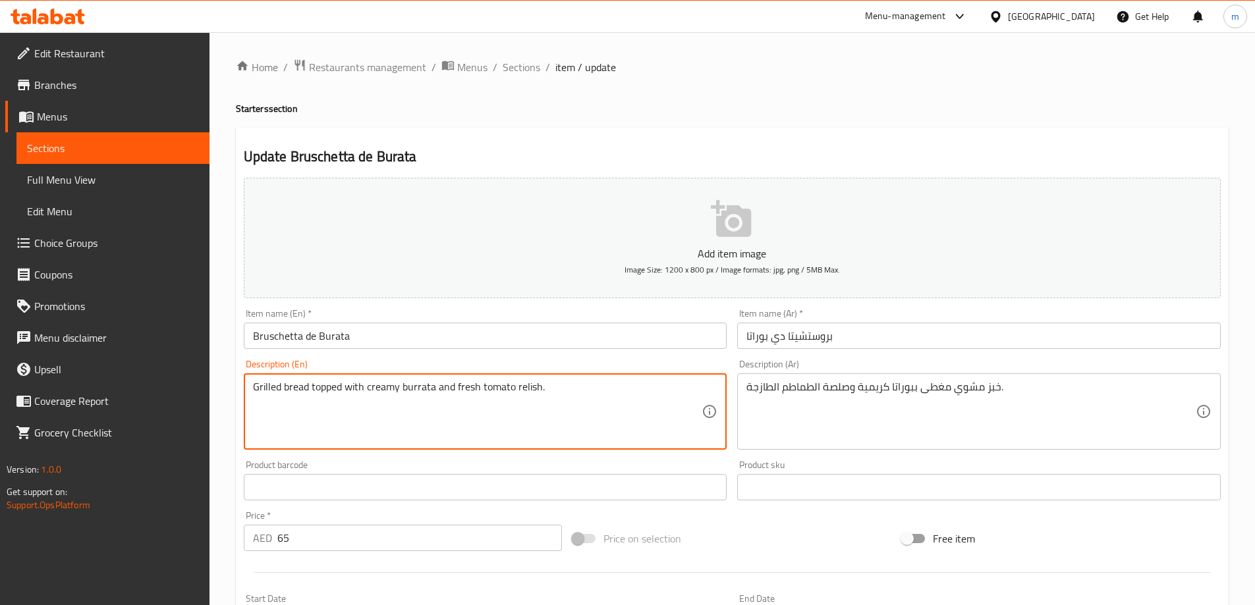
click at [527, 389] on textarea "Grilled bread topped with creamy burrata and fresh tomato relish." at bounding box center [477, 412] width 449 height 63
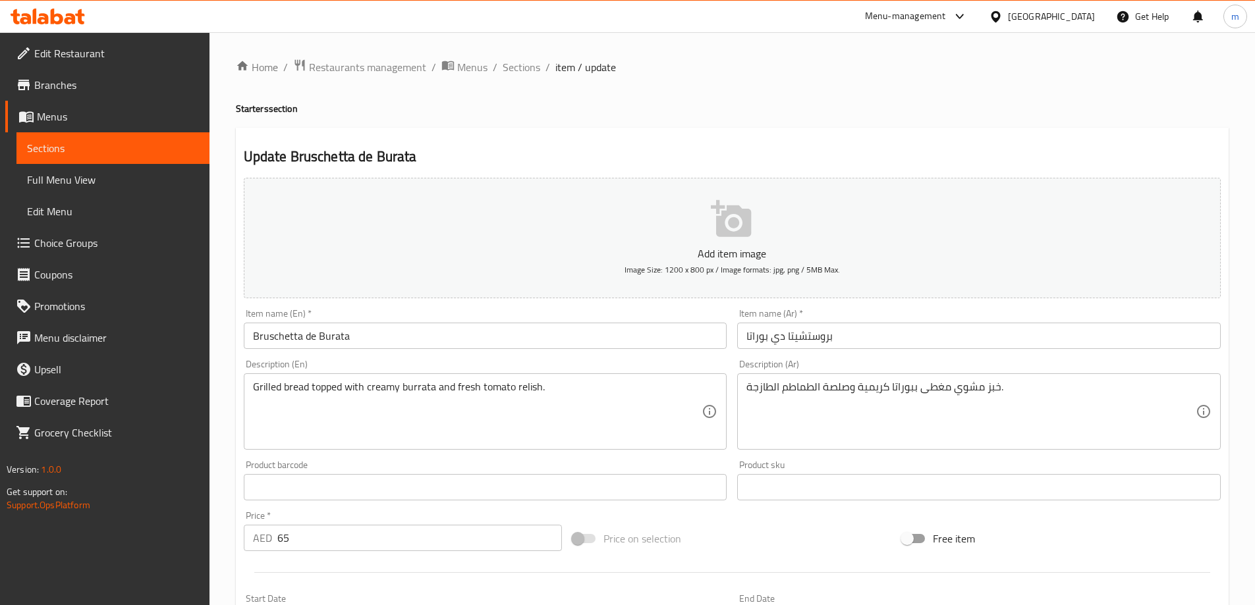
click at [776, 96] on div "Home / Restaurants management / Menus / Sections / item / update Starters secti…" at bounding box center [732, 482] width 992 height 846
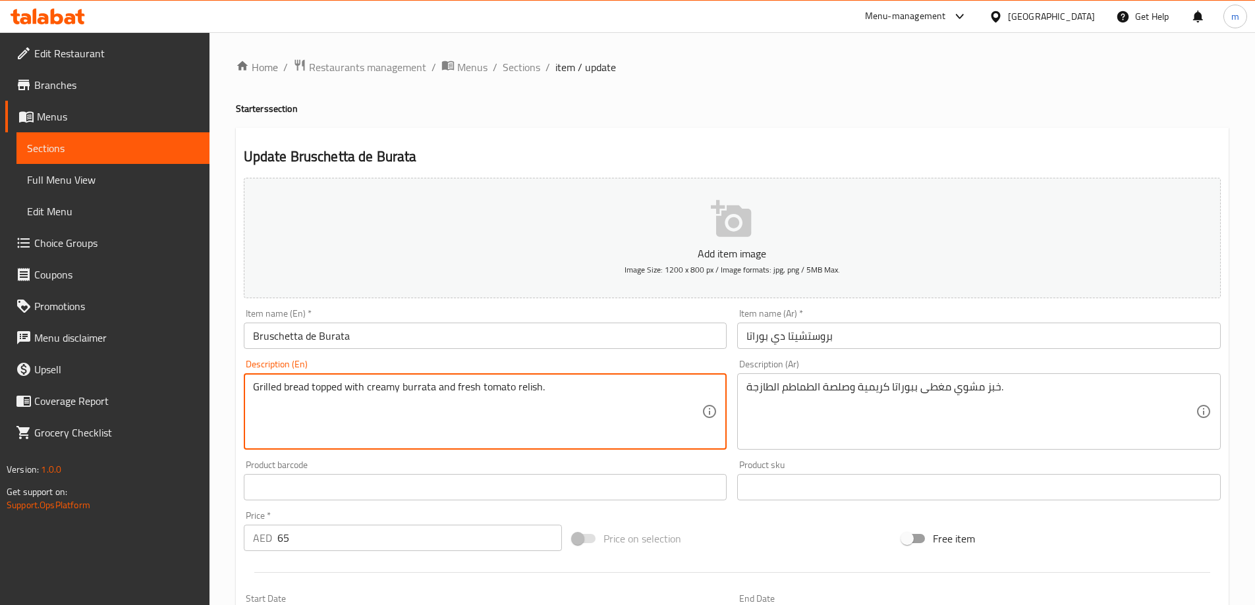
click at [526, 386] on textarea "Grilled bread topped with creamy burrata and fresh tomato relish." at bounding box center [477, 412] width 449 height 63
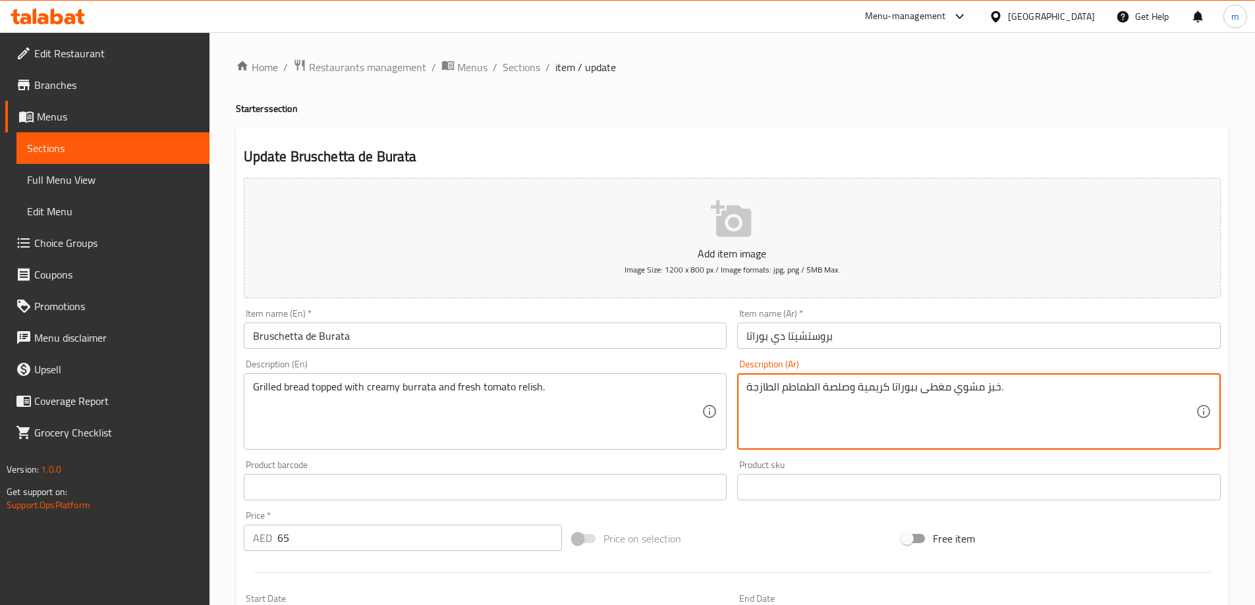
drag, startPoint x: 849, startPoint y: 390, endPoint x: 825, endPoint y: 392, distance: 24.4
paste textarea "يليش"
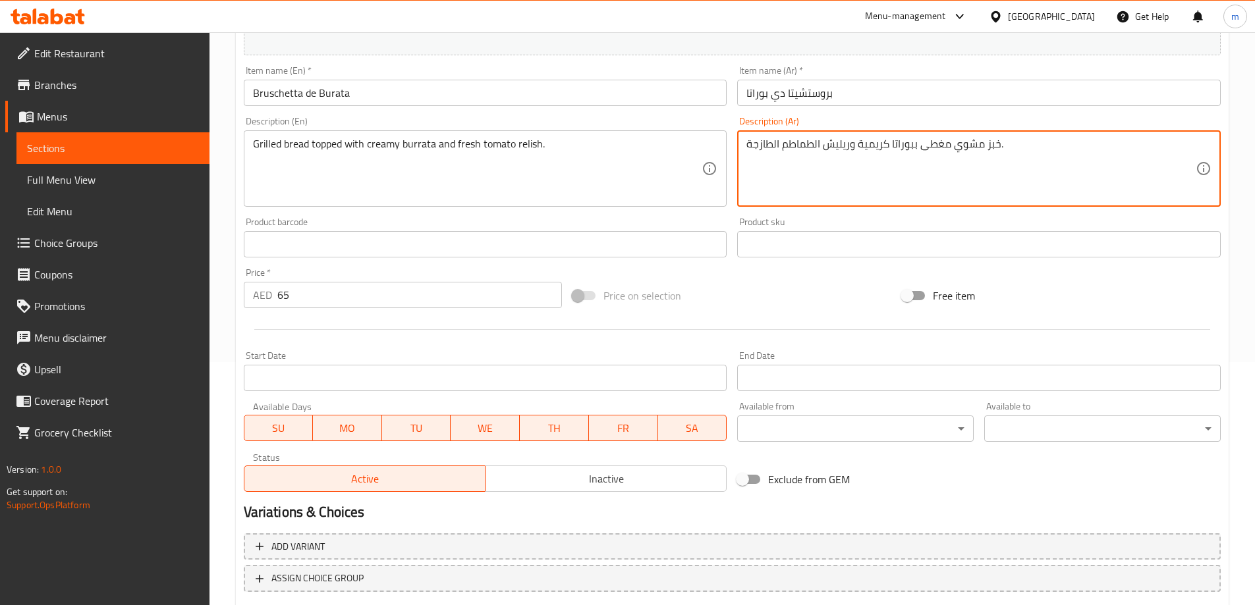
scroll to position [325, 0]
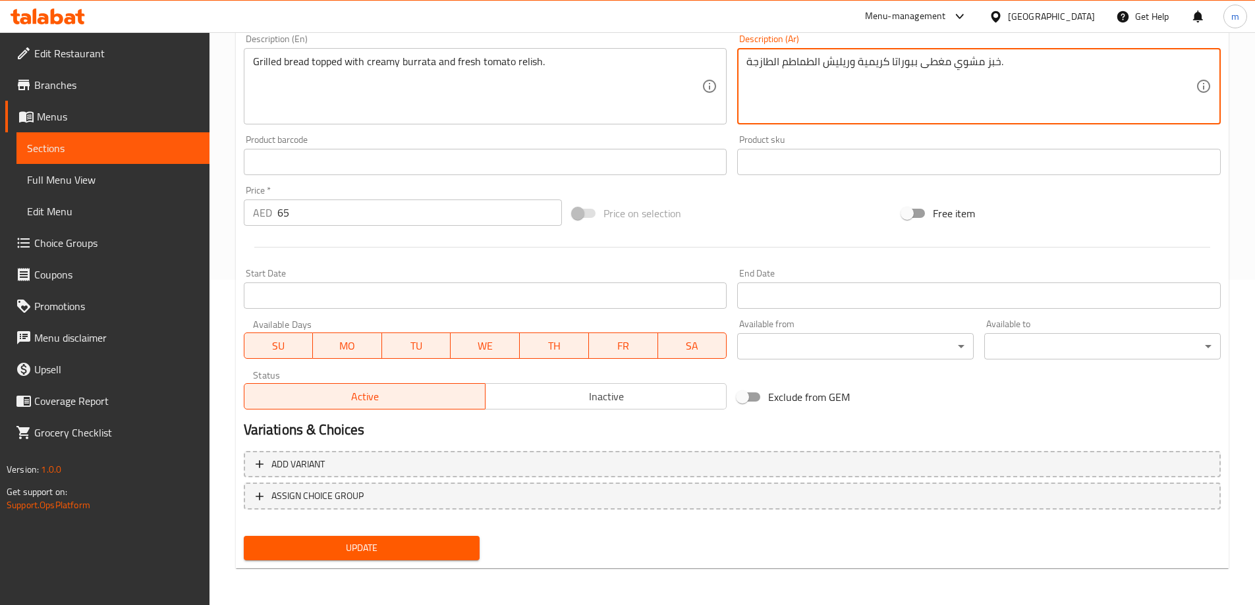
type textarea "خبز مشوي مغطى ببوراتا كريمية وريليش الطماطم الطازجة."
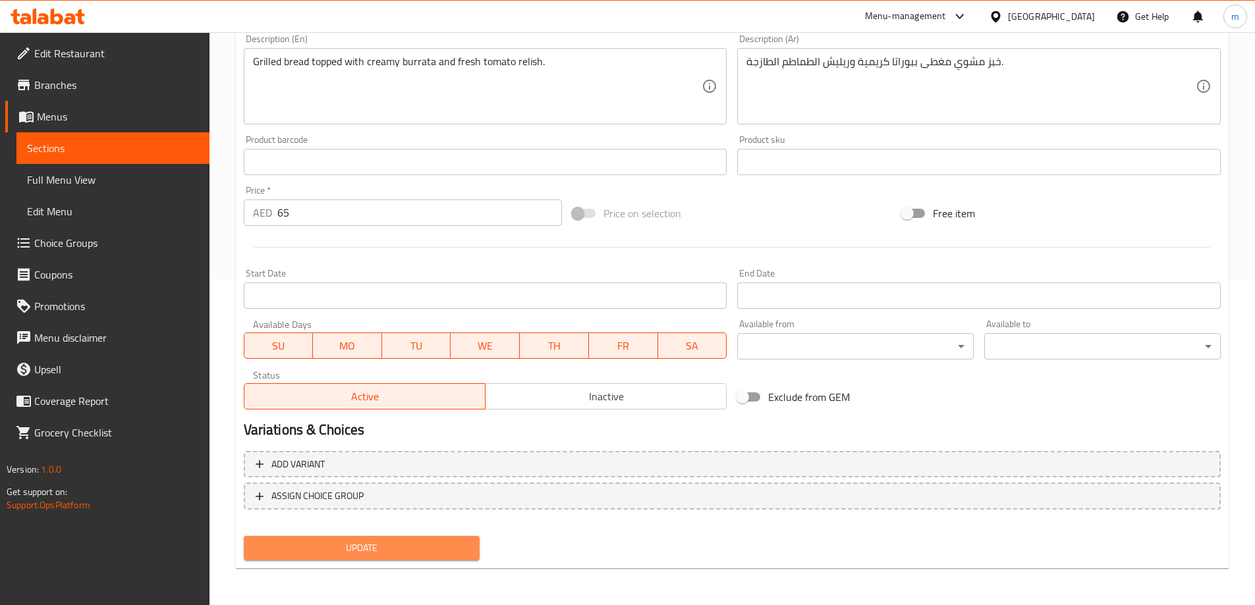
click at [375, 542] on span "Update" at bounding box center [361, 548] width 215 height 16
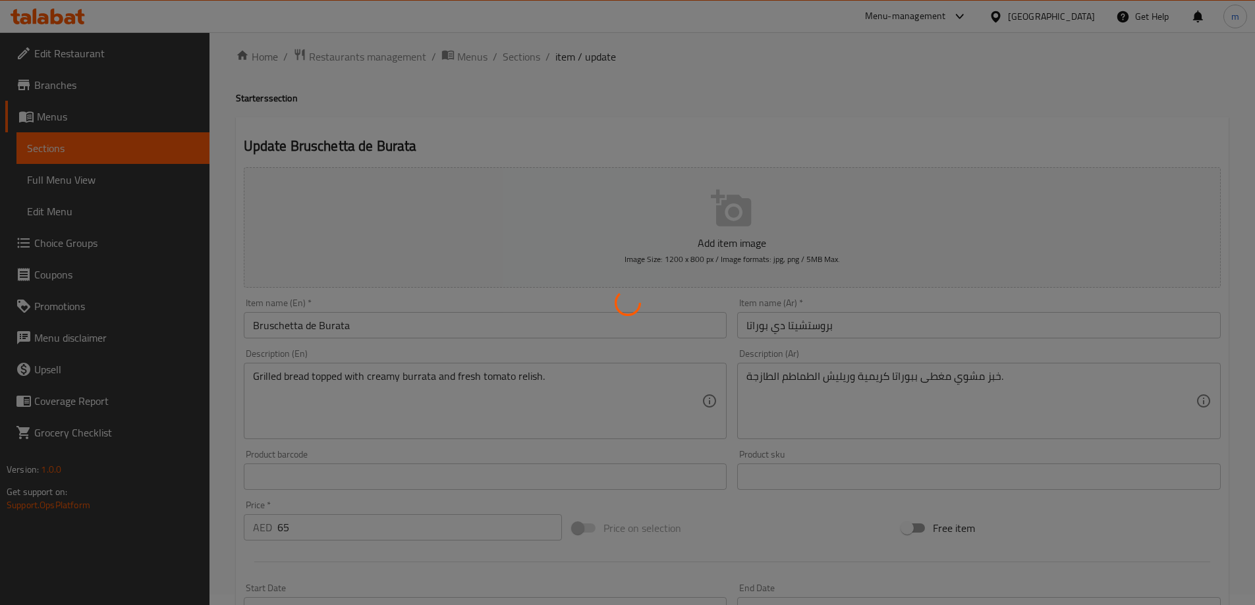
scroll to position [0, 0]
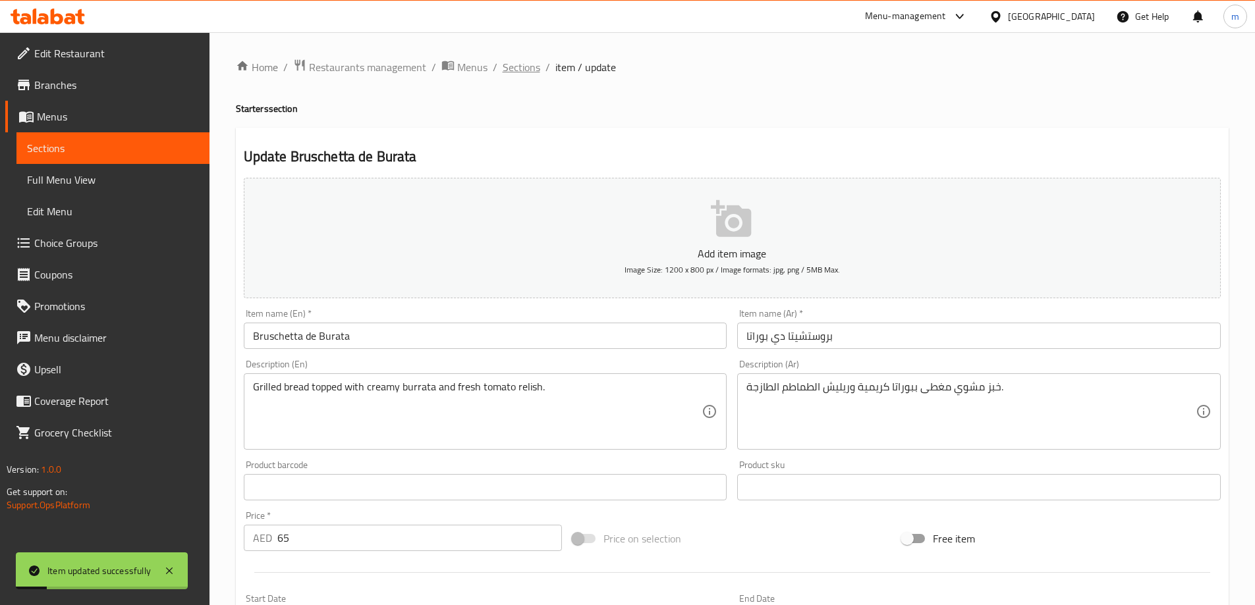
click at [526, 65] on span "Sections" at bounding box center [521, 67] width 38 height 16
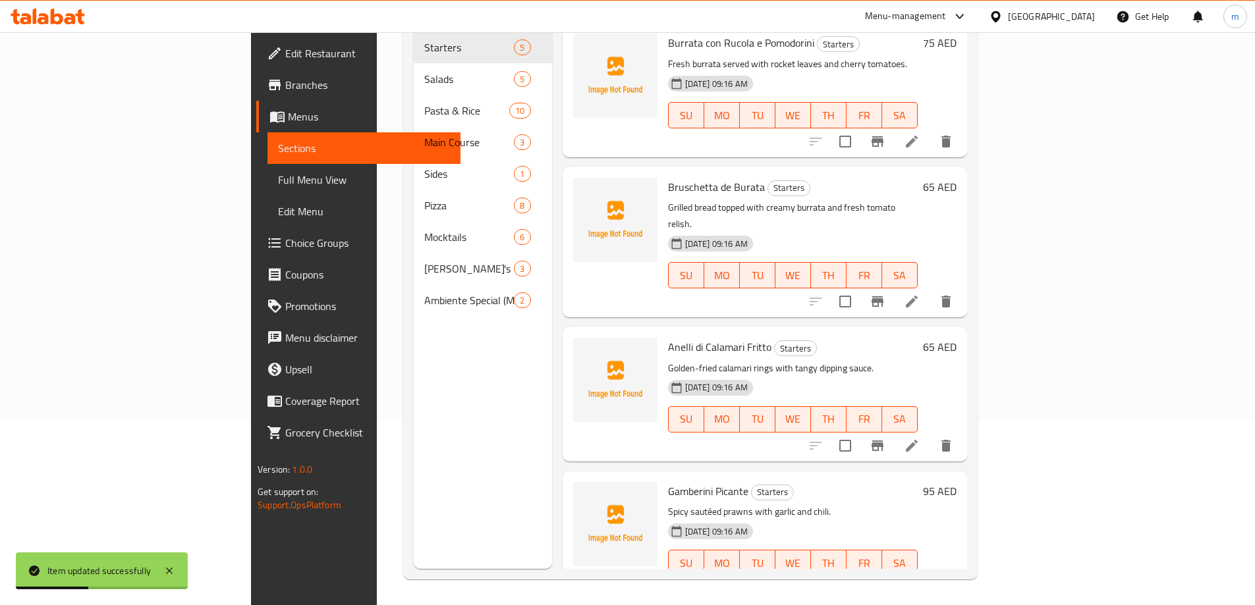
scroll to position [184, 0]
click at [930, 433] on li at bounding box center [911, 445] width 37 height 24
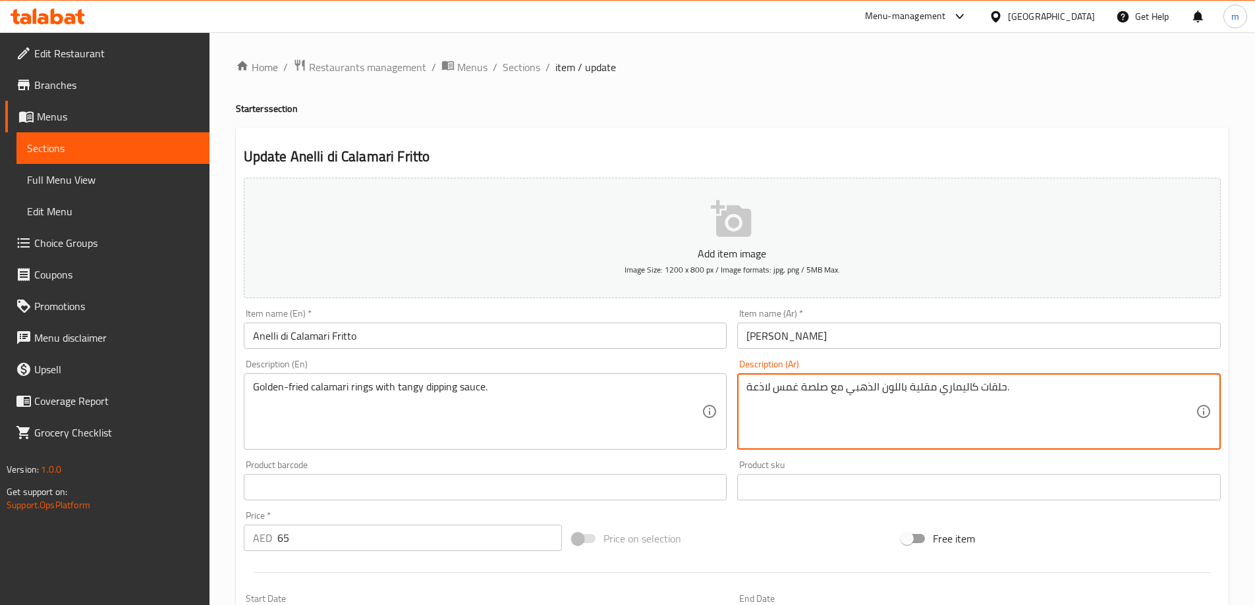
drag, startPoint x: 905, startPoint y: 387, endPoint x: 880, endPoint y: 391, distance: 25.3
drag, startPoint x: 1049, startPoint y: 387, endPoint x: 1025, endPoint y: 389, distance: 24.4
click at [1025, 389] on textarea "حلقات كاليماري مقلية ذهبية مع صلصة غمس لاذعة." at bounding box center [970, 412] width 449 height 63
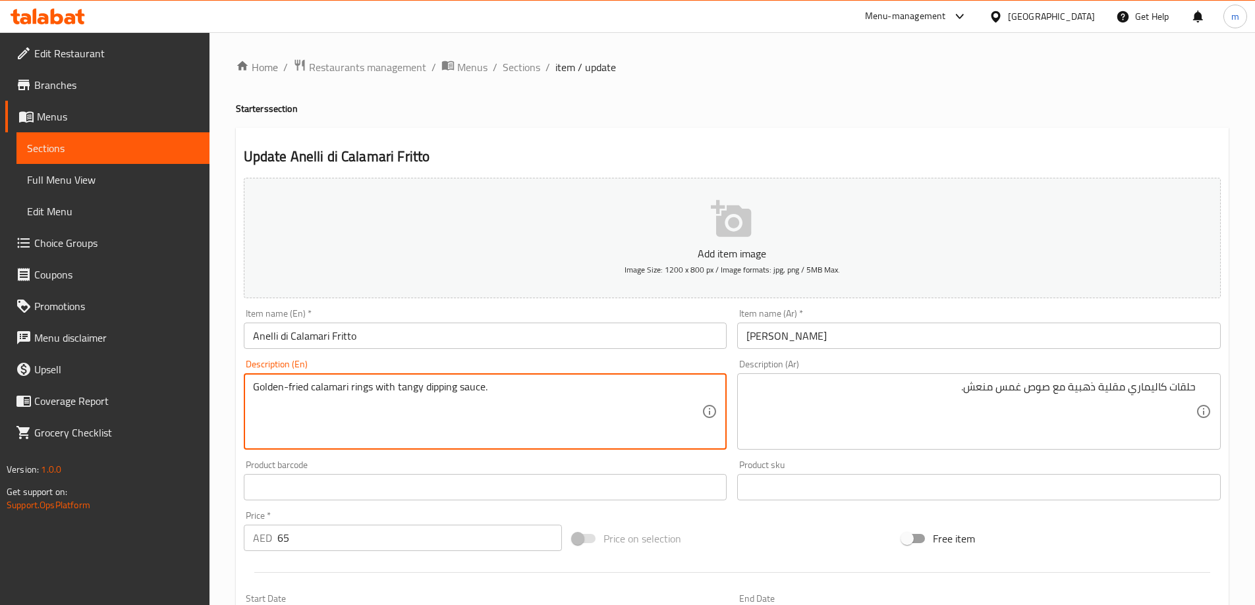
click at [444, 386] on textarea "Golden-fried calamari rings with tangy dipping sauce." at bounding box center [477, 412] width 449 height 63
click at [601, 392] on textarea "Golden-fried calamari rings with tangy dipping sauce." at bounding box center [477, 412] width 449 height 63
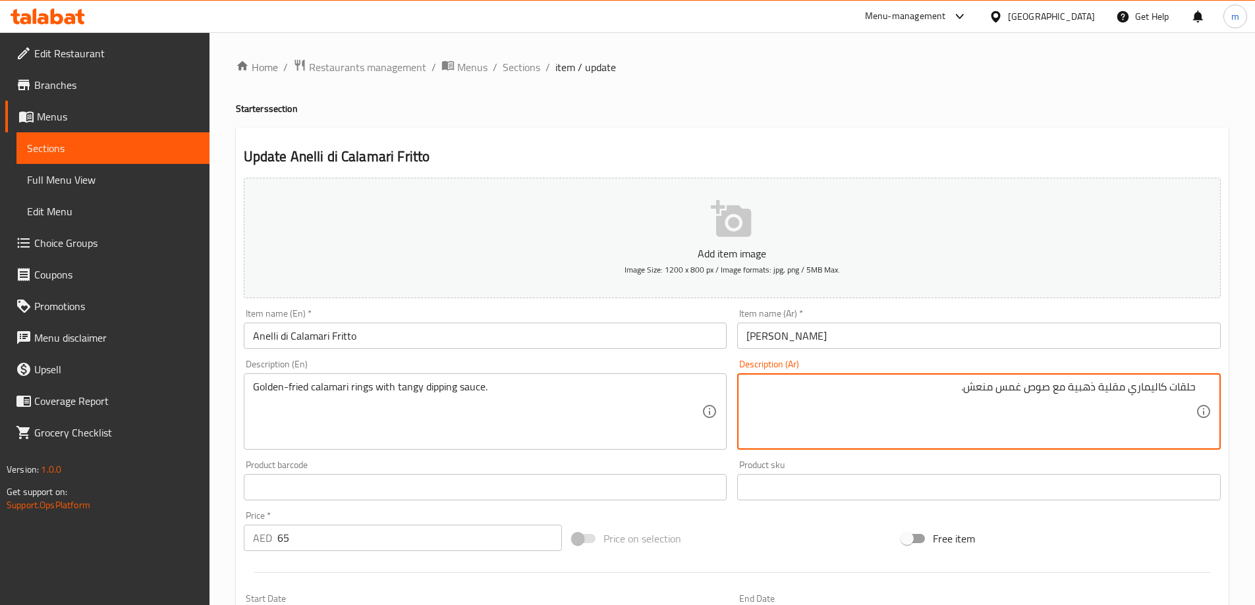
click at [1014, 391] on textarea "حلقات كاليماري مقلية ذهبية مع صوص غمس منعش." at bounding box center [970, 412] width 449 height 63
type textarea "حلقات كاليماري مقلية ذهبية مع صوص منعش."
click at [915, 391] on textarea "حلقات كاليماري مقلية ذهبية مع صوص منعش." at bounding box center [970, 412] width 449 height 63
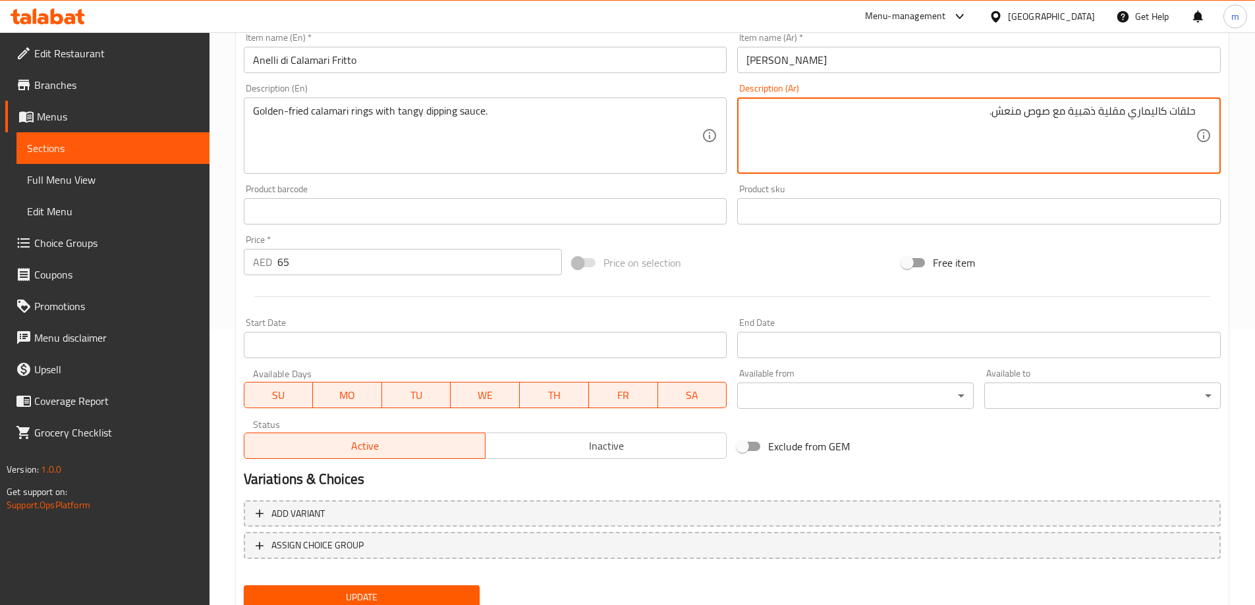
scroll to position [325, 0]
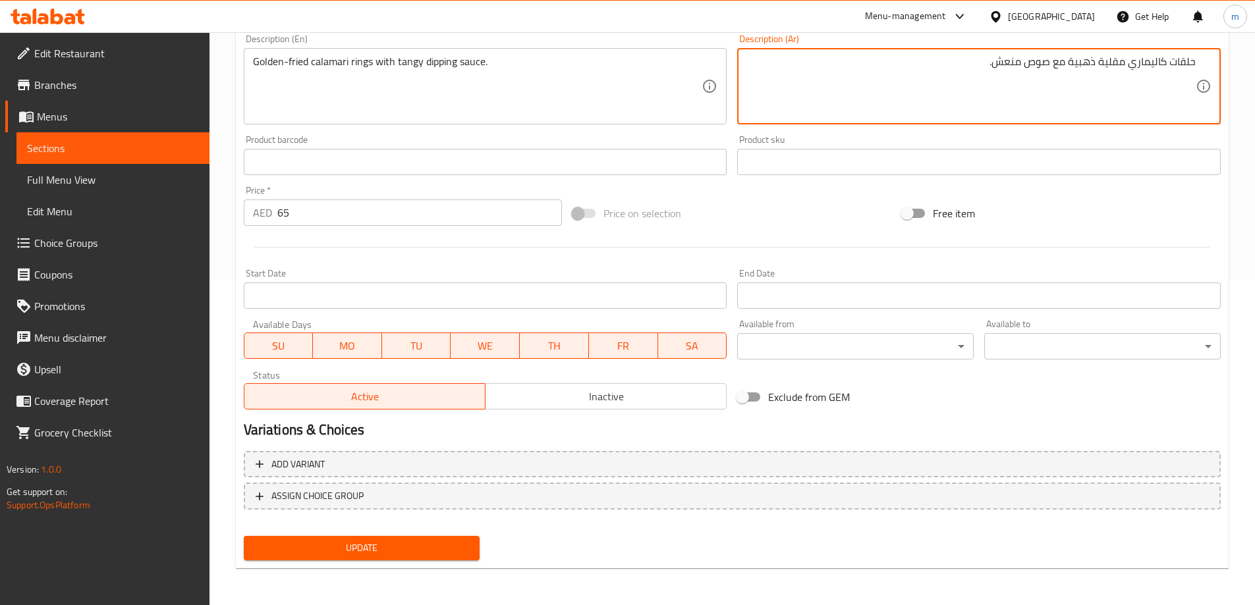
click at [314, 562] on div "Update" at bounding box center [361, 548] width 247 height 35
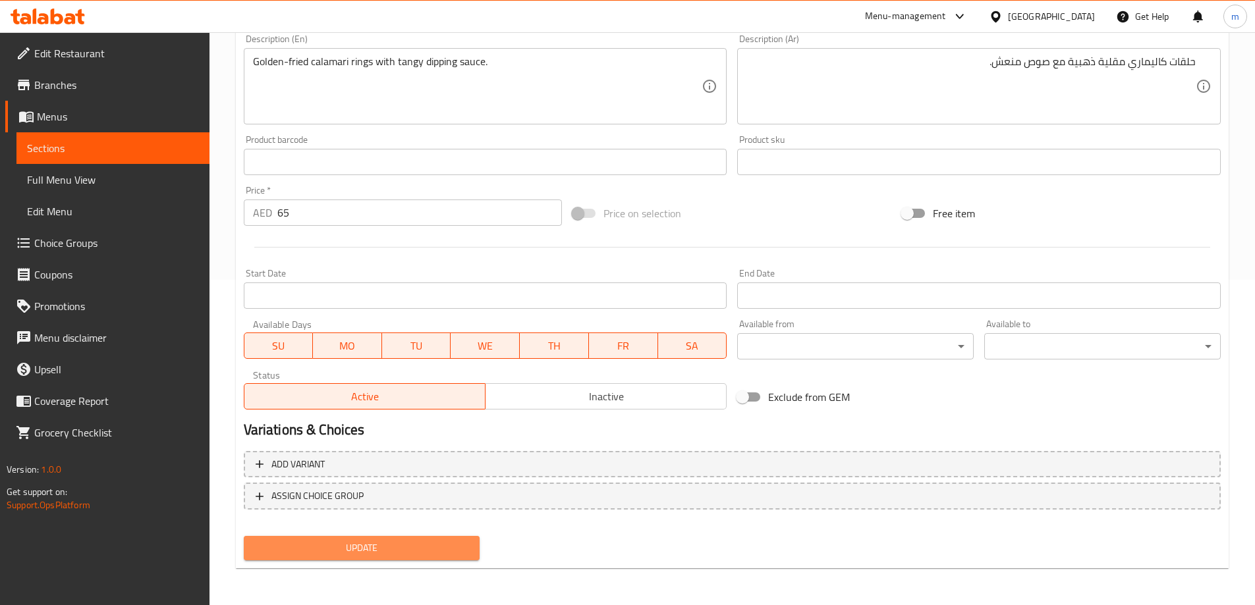
click at [333, 541] on span "Update" at bounding box center [361, 548] width 215 height 16
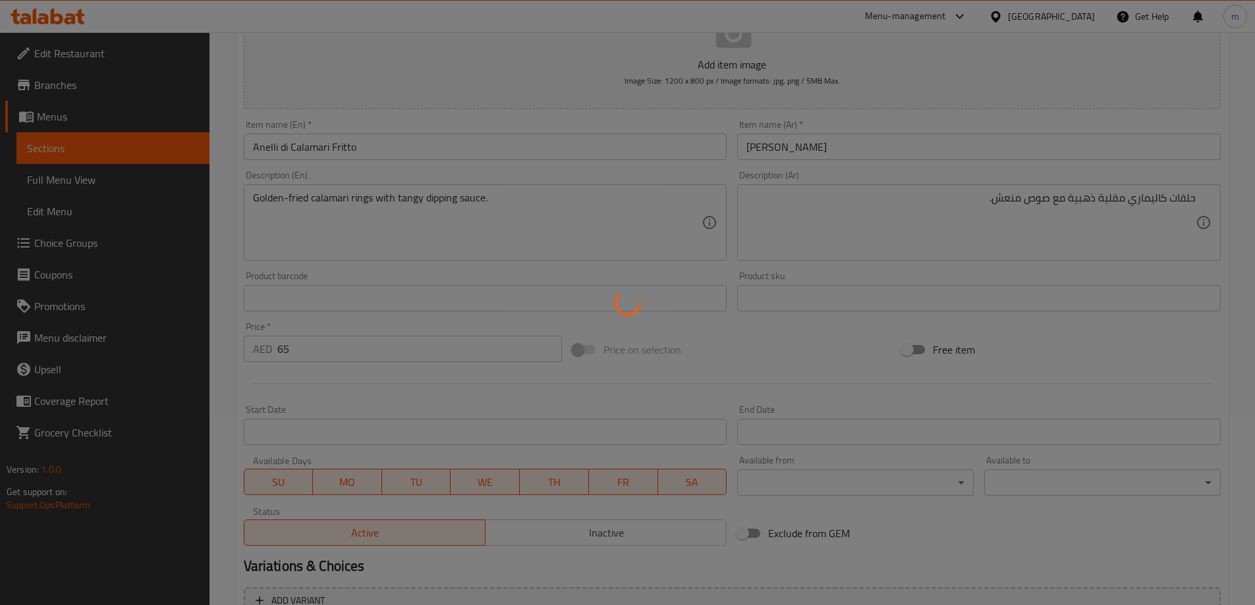
scroll to position [0, 0]
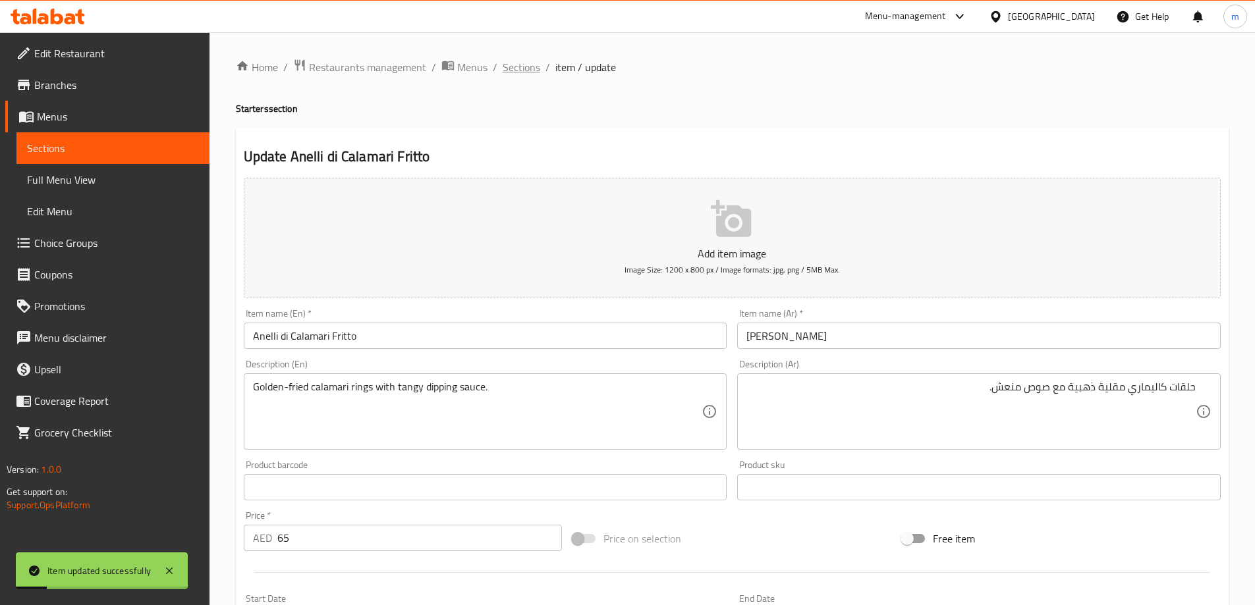
click at [527, 68] on span "Sections" at bounding box center [521, 67] width 38 height 16
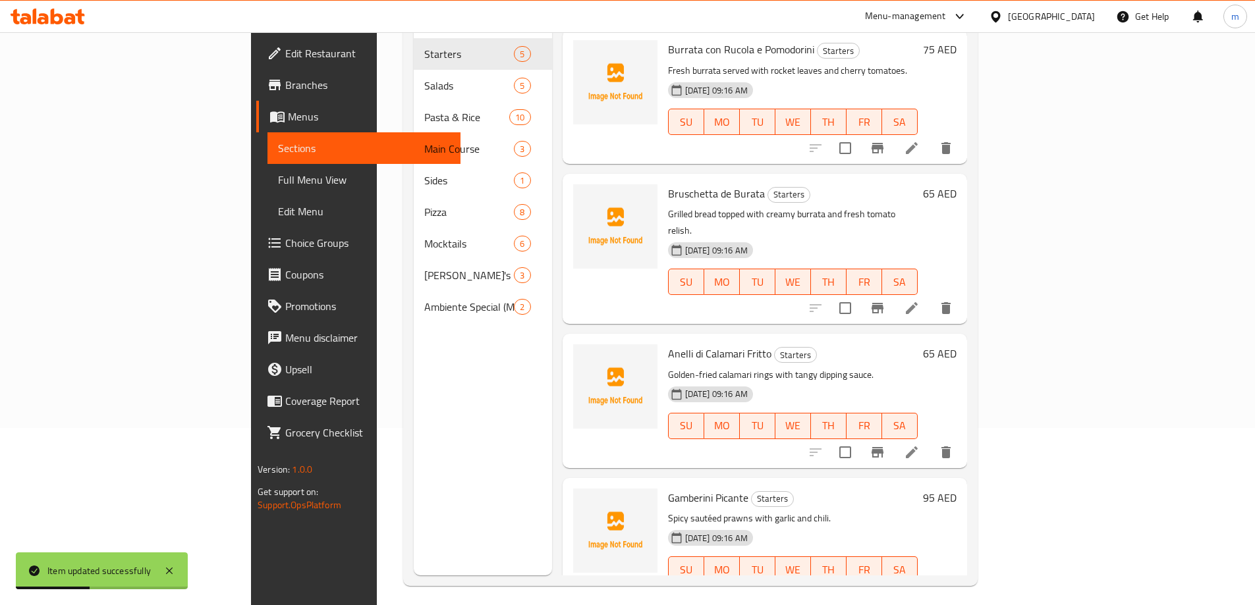
scroll to position [184, 0]
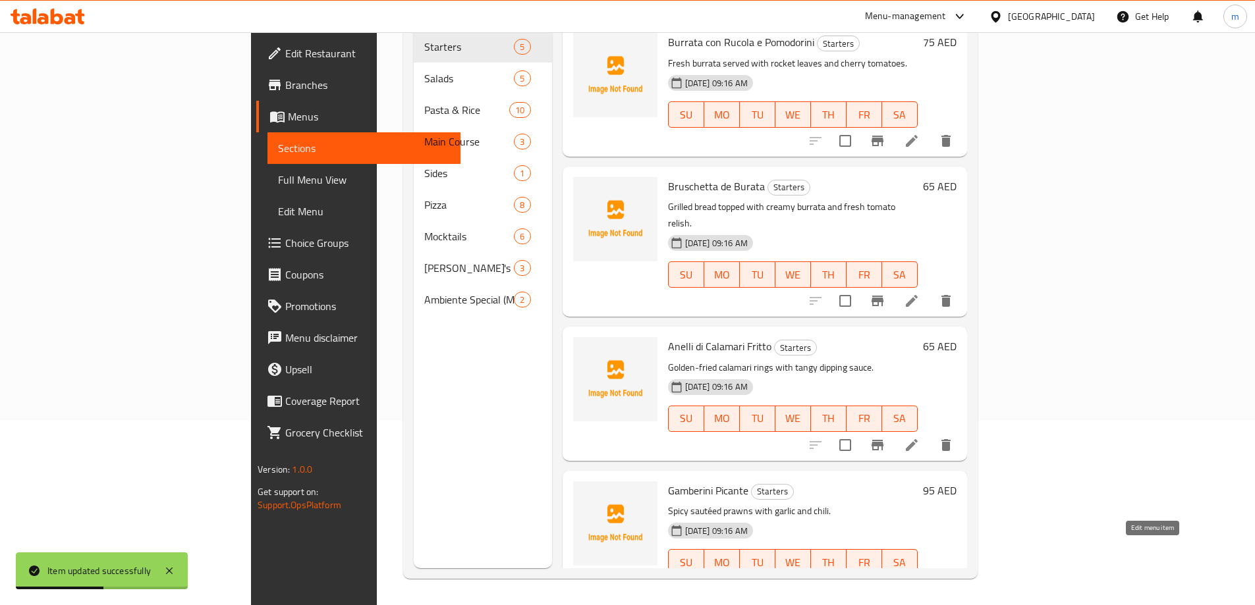
click at [917, 583] on icon at bounding box center [912, 589] width 12 height 12
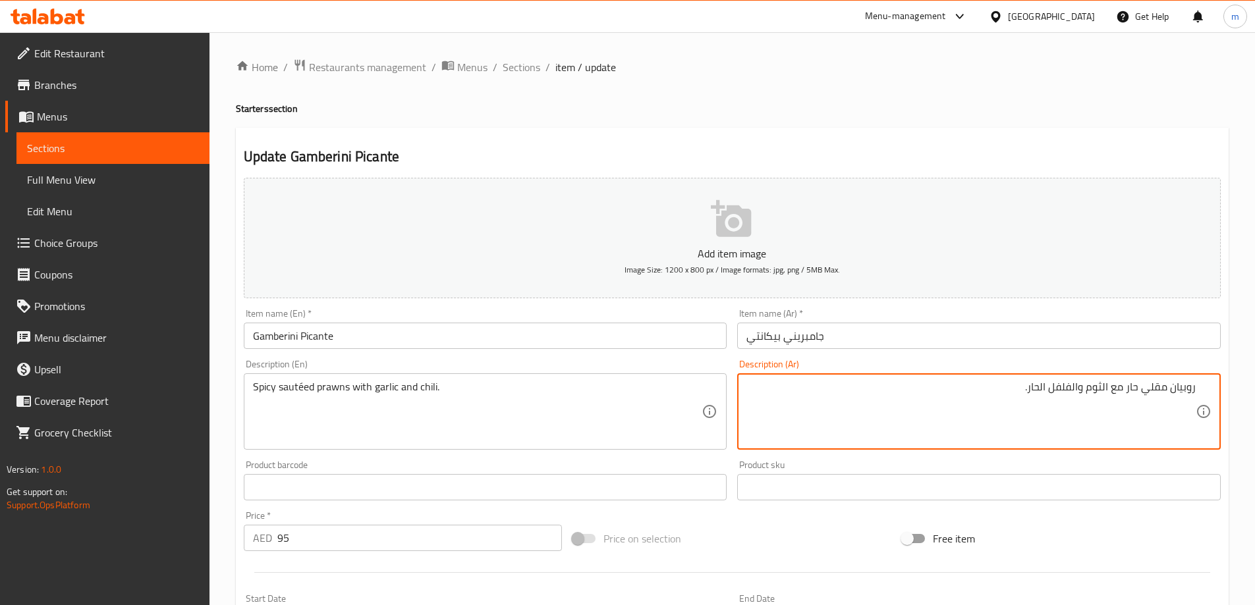
drag, startPoint x: 1166, startPoint y: 389, endPoint x: 1143, endPoint y: 392, distance: 24.0
click at [1143, 392] on textarea "روبيان مقلي حار مع الثوم والفلفل الحار." at bounding box center [970, 412] width 449 height 63
type textarea "روبيان سوتيه حار مع الثوم والفلفل الحار."
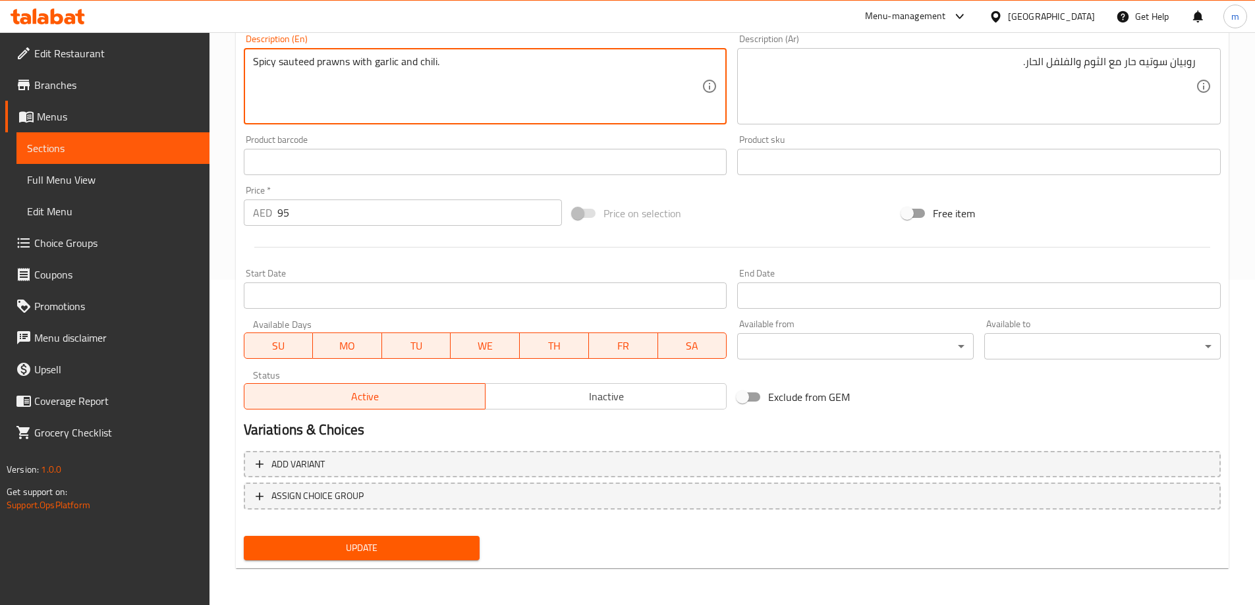
type textarea "Spicy sauteed prawns with garlic and chili."
click at [344, 547] on span "Update" at bounding box center [361, 548] width 215 height 16
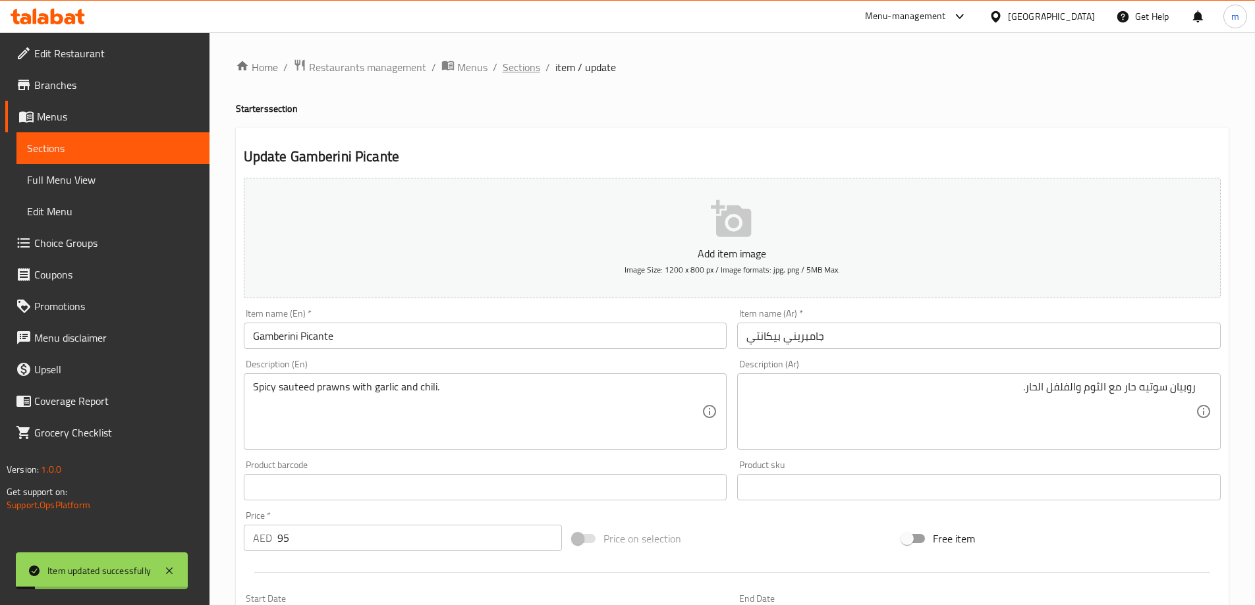
click at [527, 70] on span "Sections" at bounding box center [521, 67] width 38 height 16
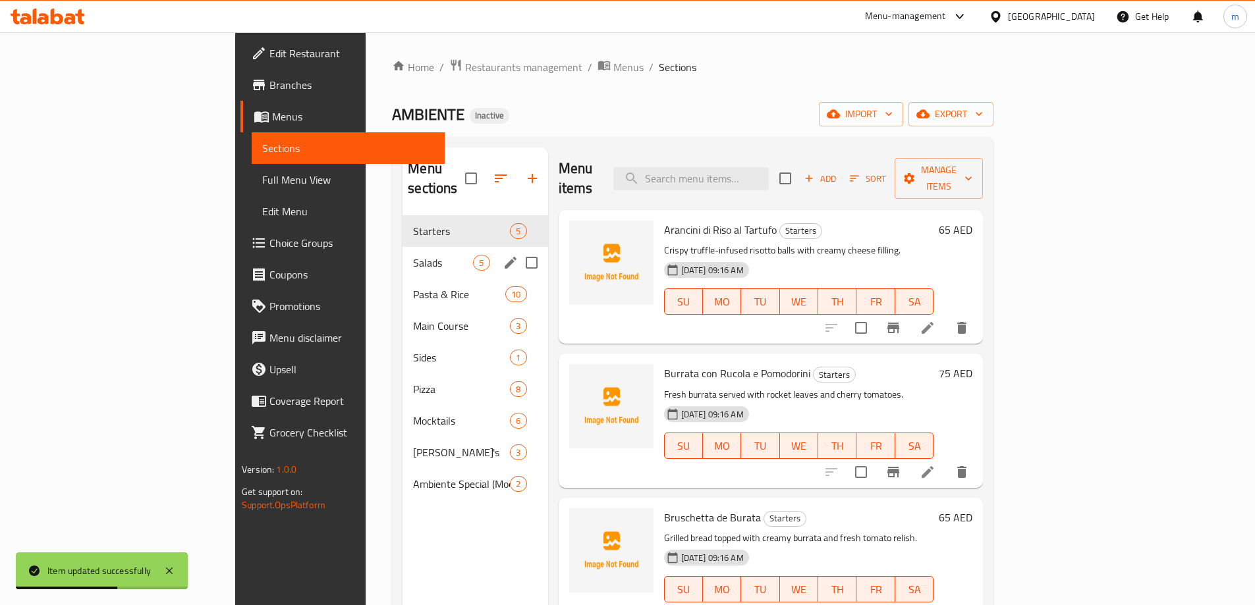
click at [402, 247] on div "Salads 5" at bounding box center [474, 263] width 145 height 32
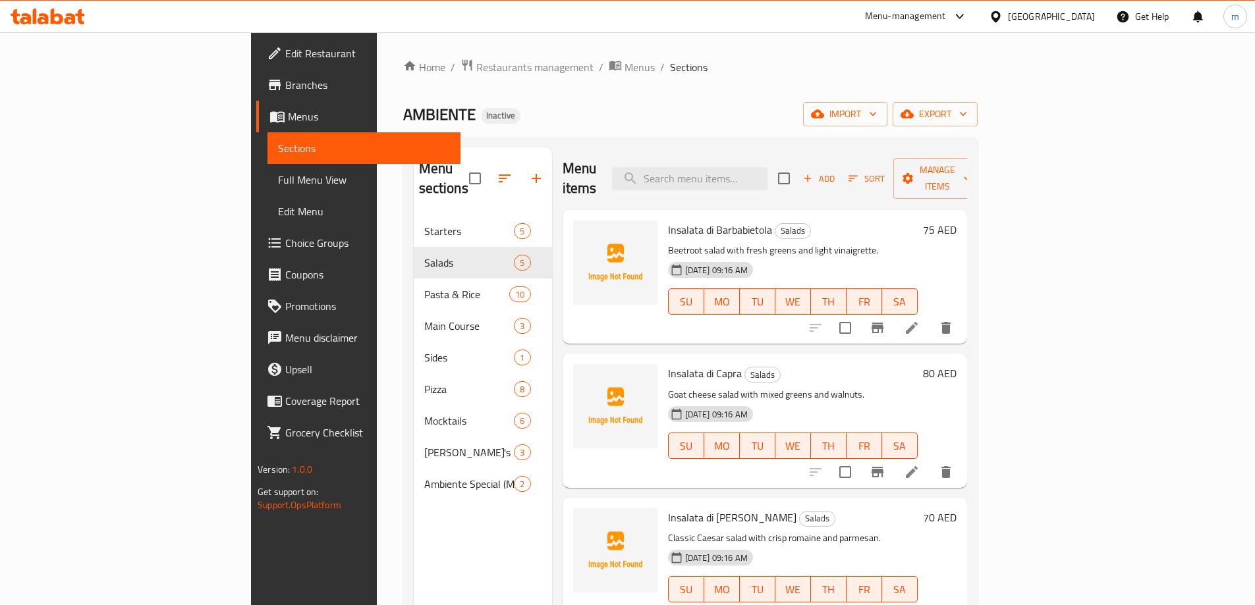
click at [930, 316] on li at bounding box center [911, 328] width 37 height 24
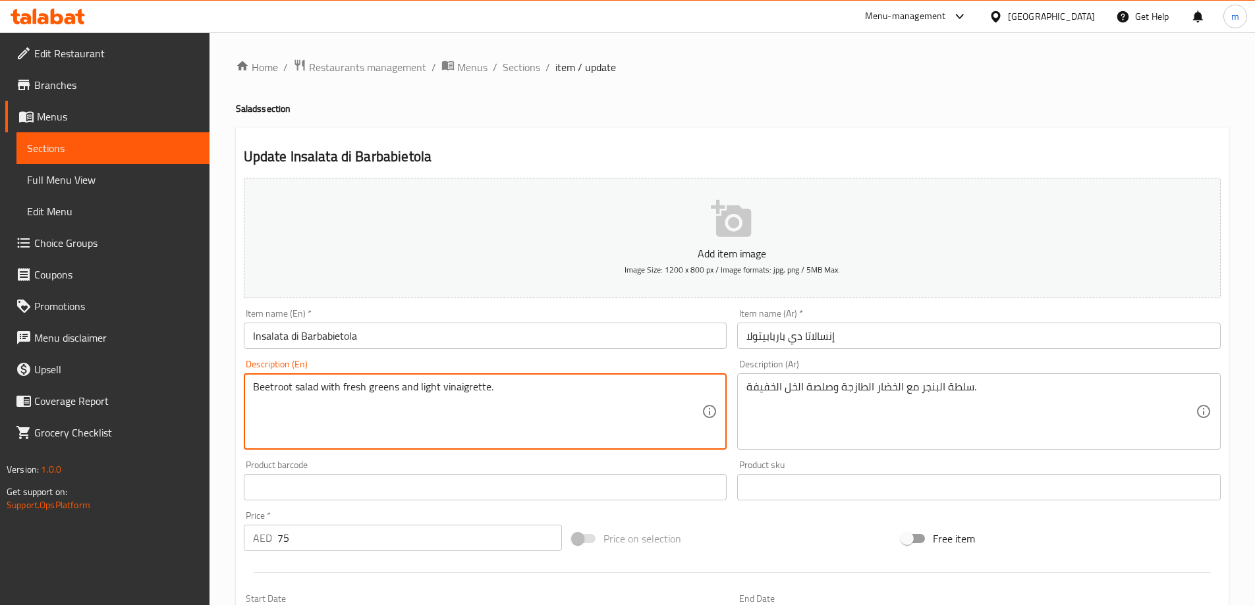
click at [260, 393] on textarea "Beetroot salad with fresh greens and light vinaigrette." at bounding box center [477, 412] width 449 height 63
click at [462, 389] on textarea "Beetroot salad with fresh greens and light vinaigrette." at bounding box center [477, 412] width 449 height 63
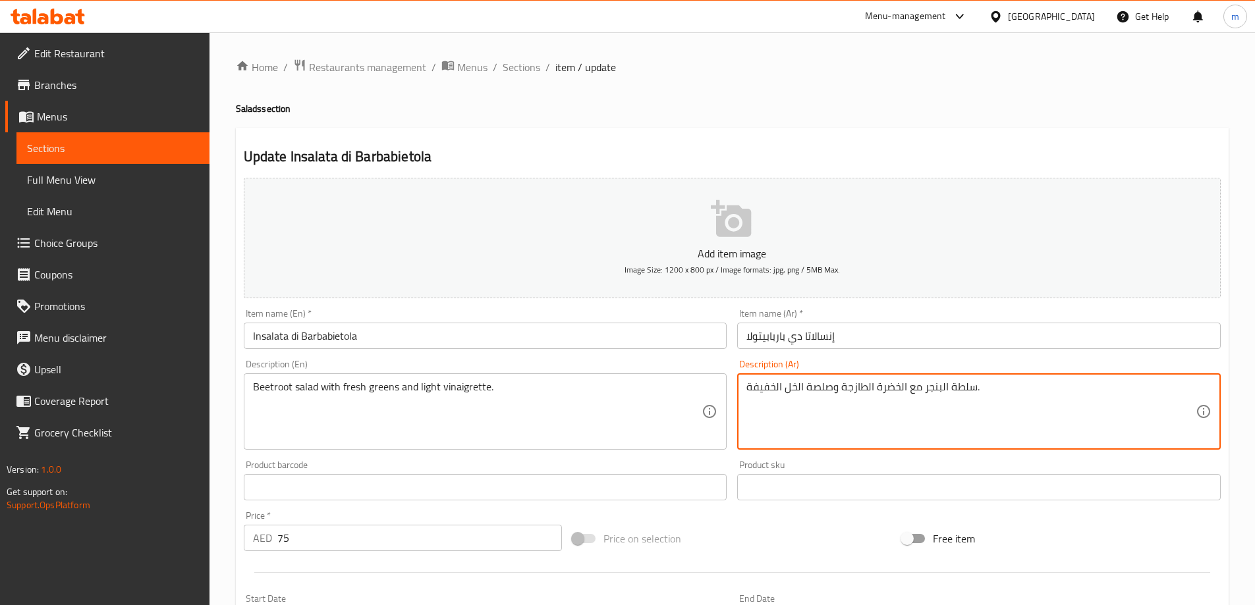
drag, startPoint x: 823, startPoint y: 387, endPoint x: 805, endPoint y: 390, distance: 18.0
click at [749, 387] on textarea "سلطة البنجر مع الخضرة الطازجة وصوص الخل الخفيفة." at bounding box center [970, 412] width 449 height 63
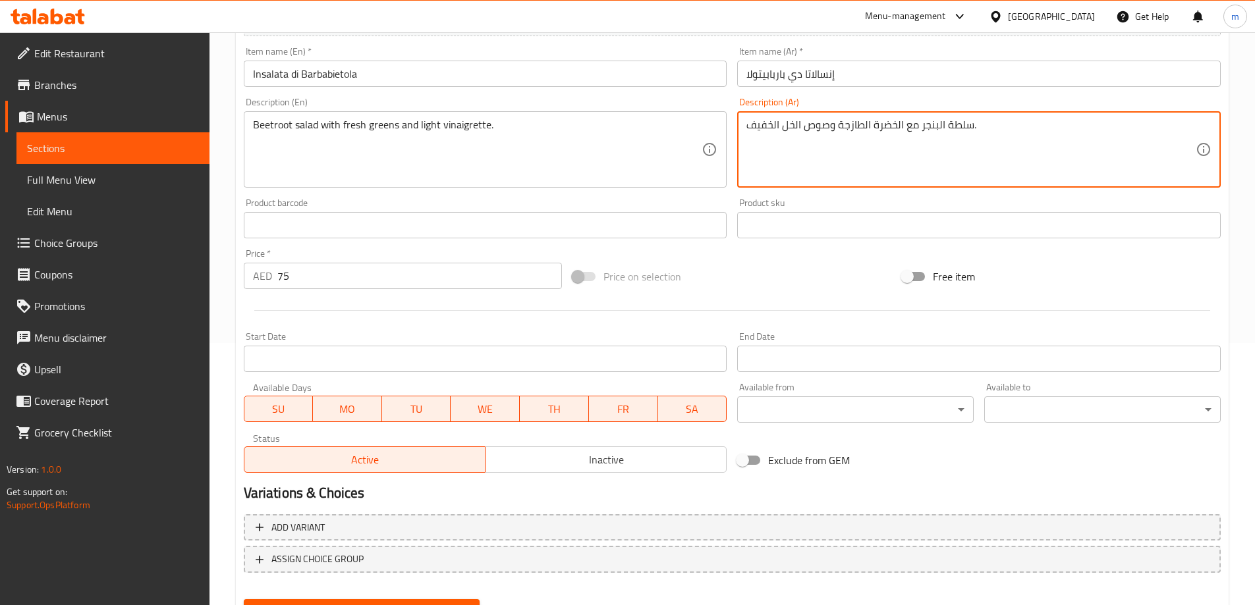
scroll to position [325, 0]
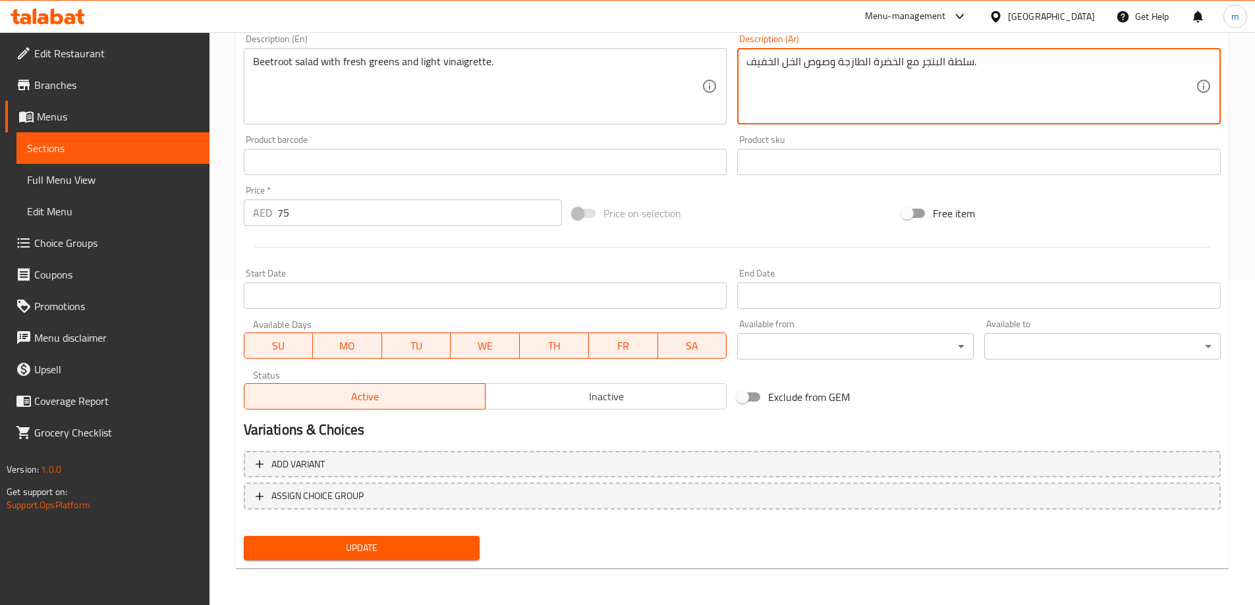
type textarea "سلطة البنجر مع الخضرة الطازجة وصوص الخل الخفيف."
click at [444, 538] on button "Update" at bounding box center [362, 548] width 236 height 24
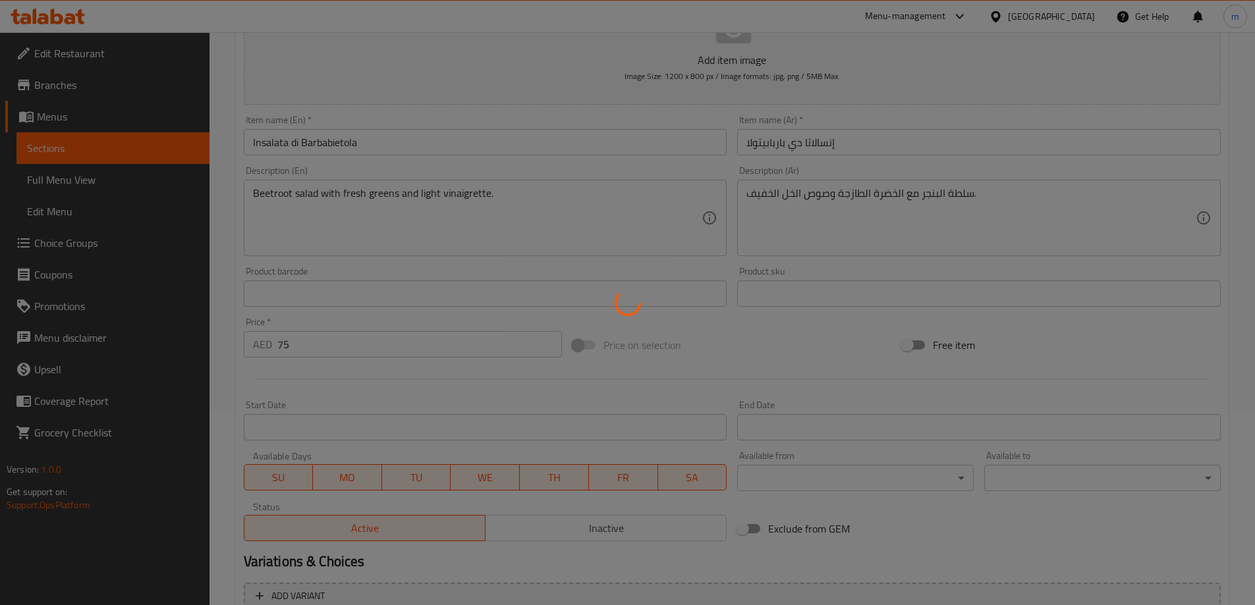
scroll to position [0, 0]
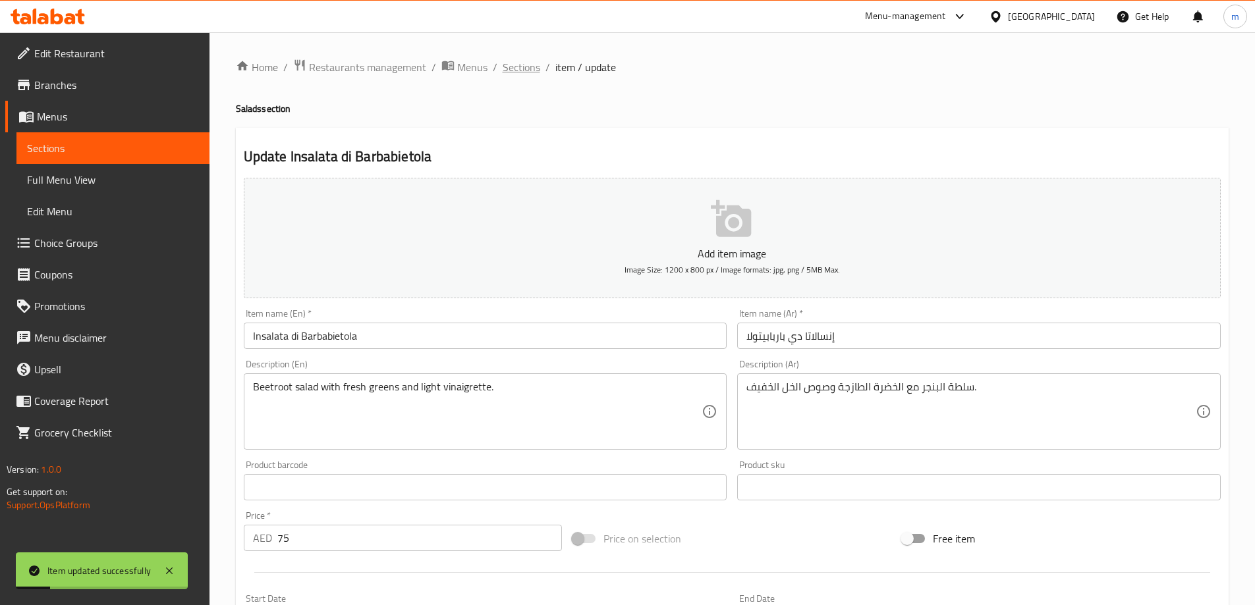
click at [513, 67] on span "Sections" at bounding box center [521, 67] width 38 height 16
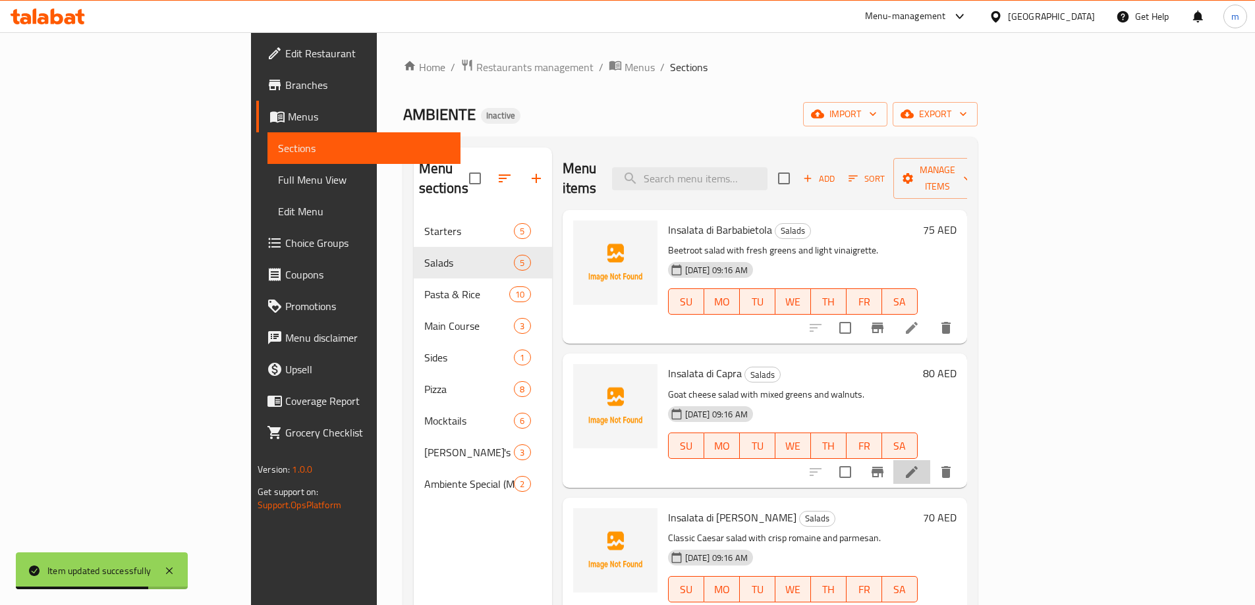
click at [930, 462] on li at bounding box center [911, 472] width 37 height 24
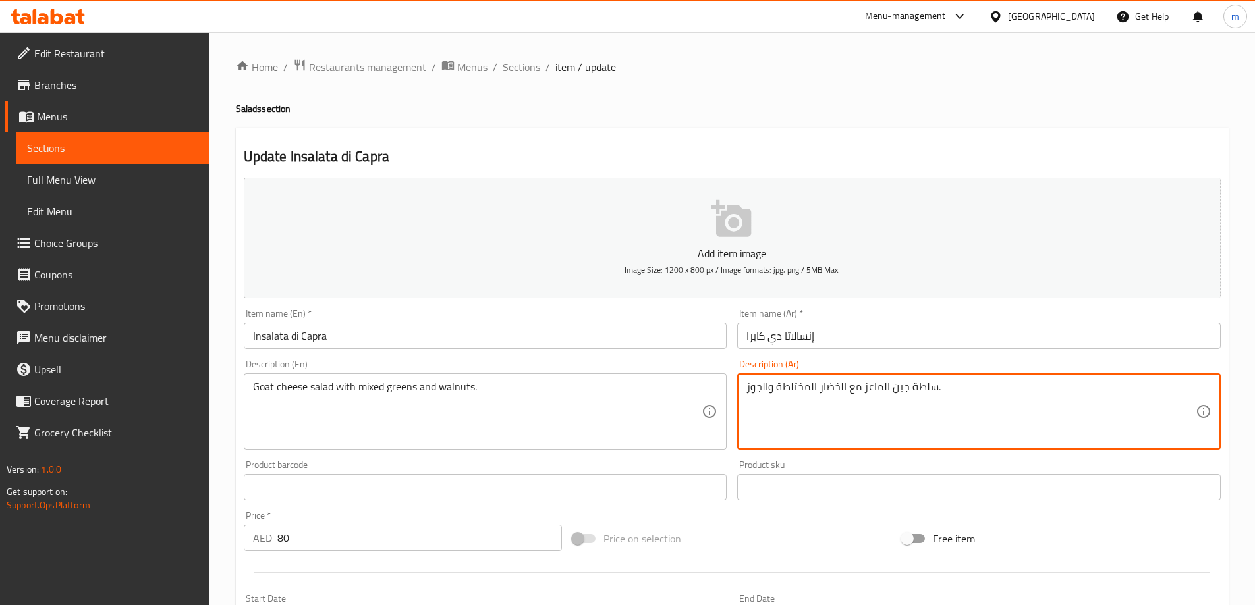
drag, startPoint x: 826, startPoint y: 391, endPoint x: 820, endPoint y: 392, distance: 6.6
drag, startPoint x: 805, startPoint y: 390, endPoint x: 778, endPoint y: 392, distance: 26.4
click at [778, 392] on textarea "سلطة جبن الماعز مع الخضرة المختلطة والجوز." at bounding box center [970, 412] width 449 height 63
type textarea "سلطة جبن الماعز مع الخضرة المشكلة والجوز."
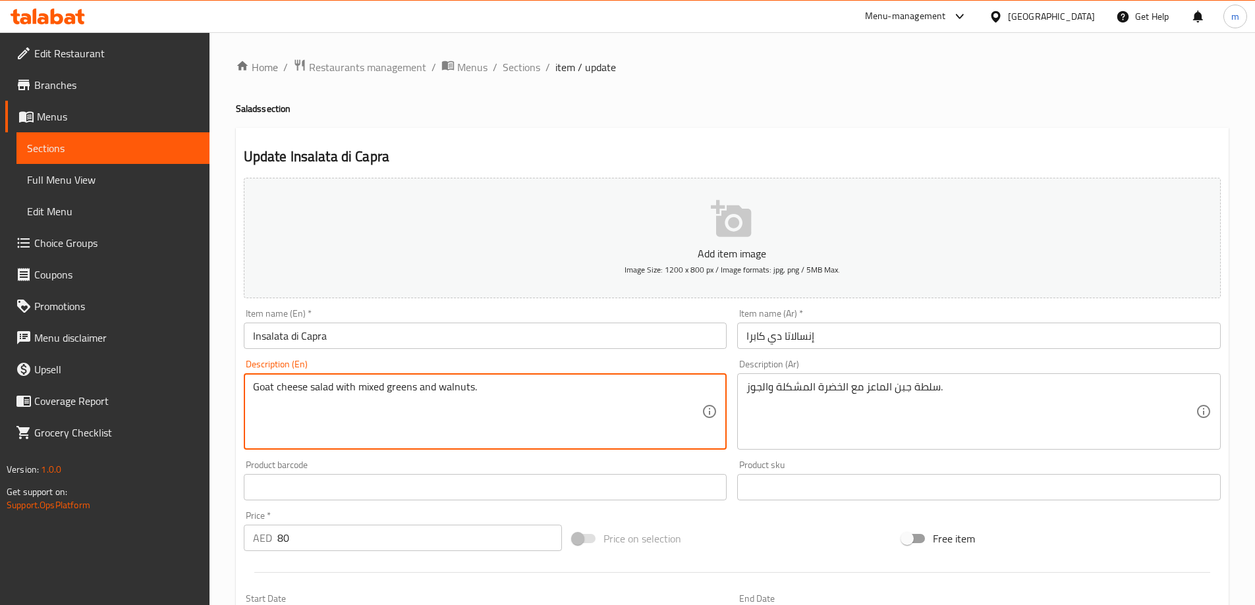
click at [263, 385] on textarea "Goat cheese salad with mixed greens and walnuts." at bounding box center [477, 412] width 449 height 63
drag, startPoint x: 263, startPoint y: 385, endPoint x: 311, endPoint y: 421, distance: 59.3
click at [313, 437] on textarea "Goat cheese salad with mixed greens and walnuts." at bounding box center [477, 412] width 449 height 63
click at [259, 384] on textarea "Goat cheese salad with mixed greens and walnuts." at bounding box center [477, 412] width 449 height 63
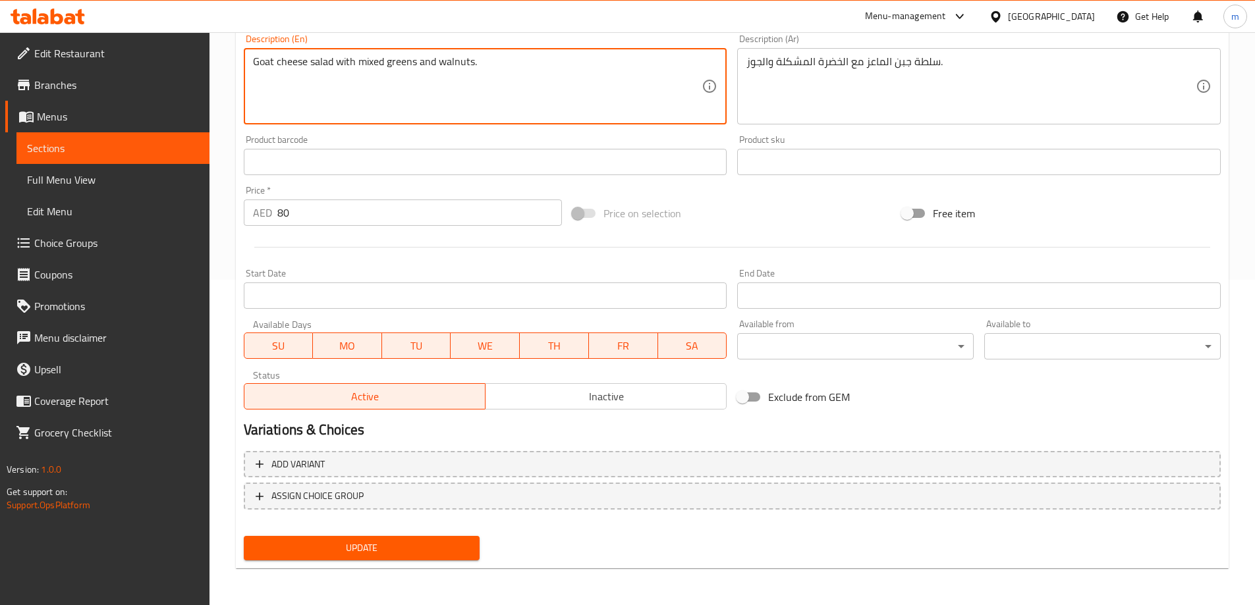
click at [416, 552] on span "Update" at bounding box center [361, 548] width 215 height 16
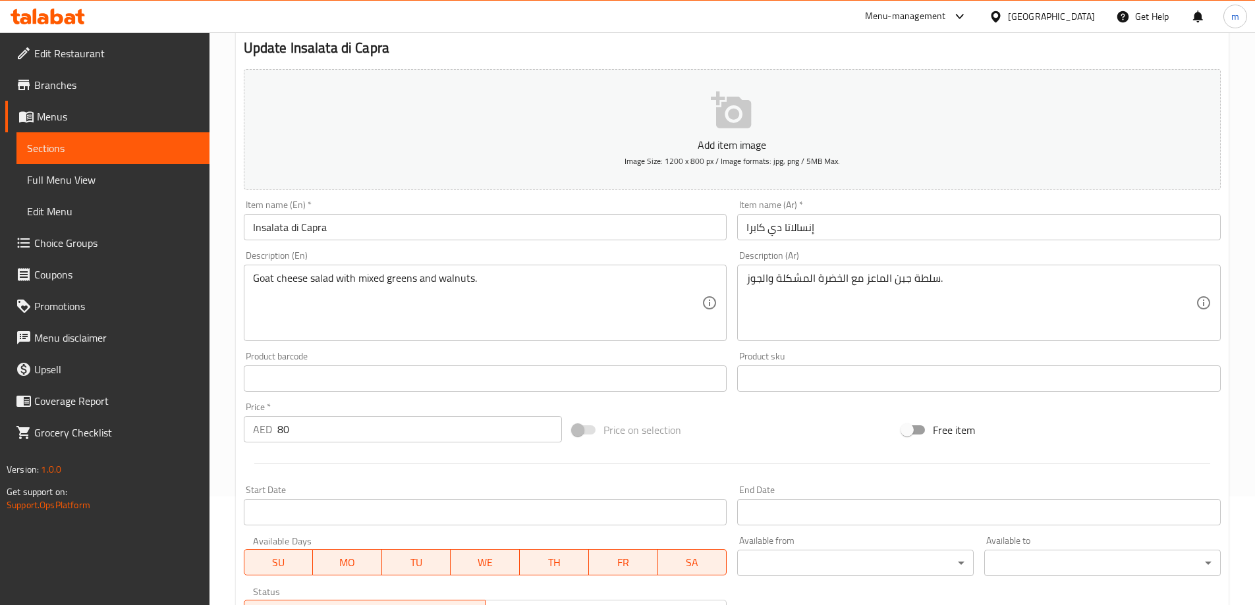
scroll to position [325, 0]
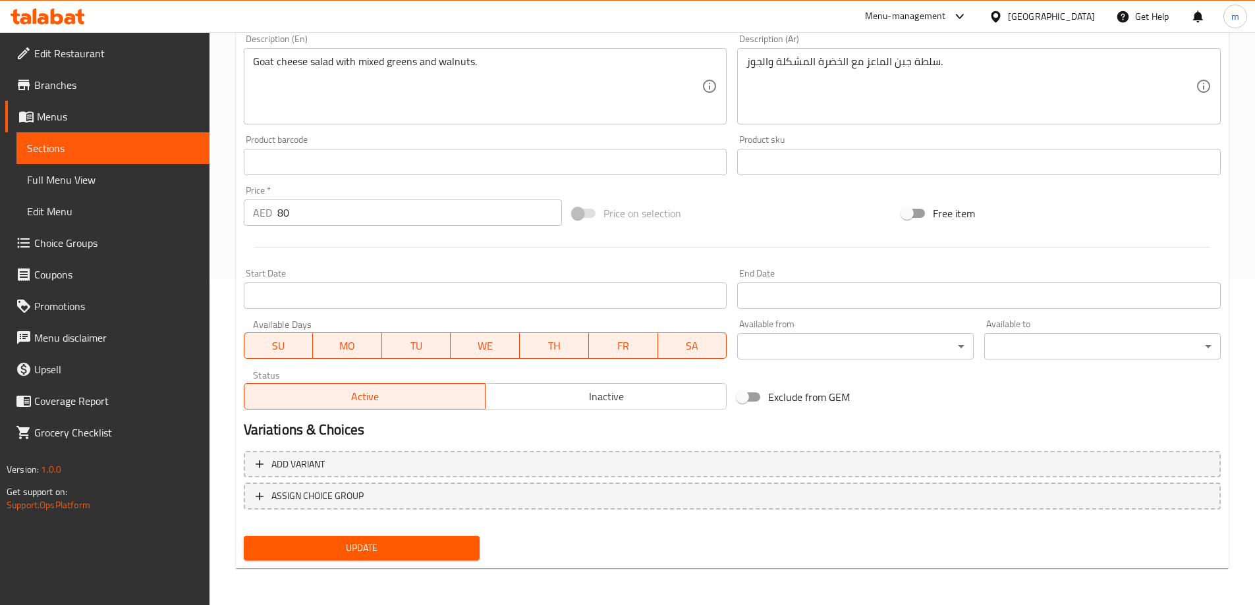
click at [383, 553] on span "Update" at bounding box center [361, 548] width 215 height 16
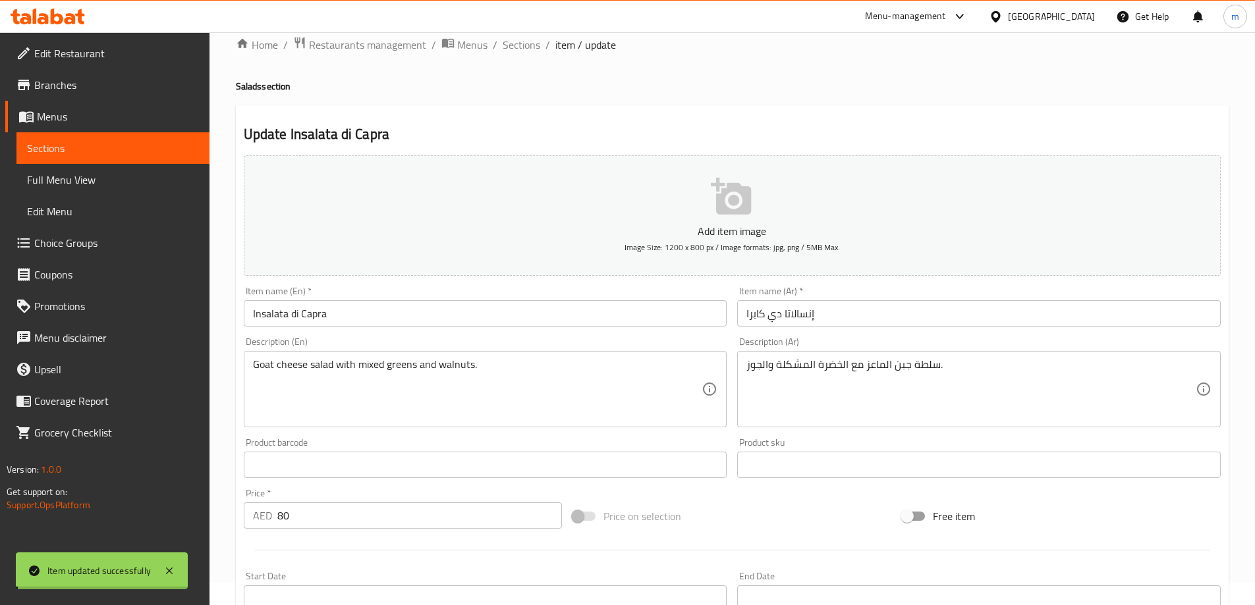
scroll to position [0, 0]
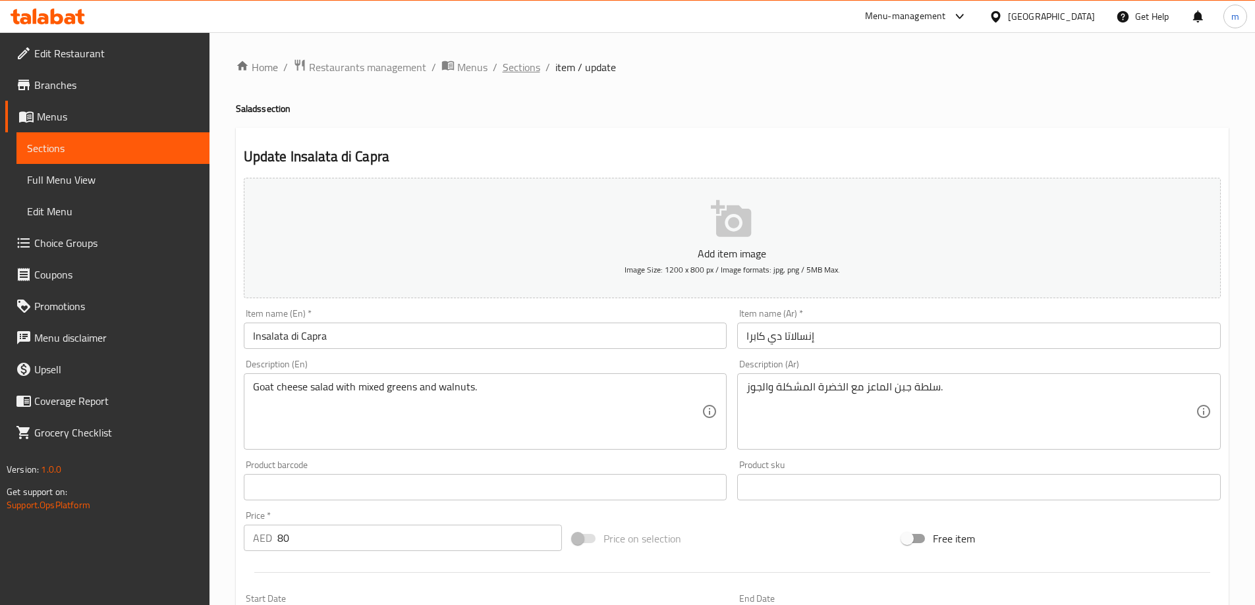
click at [506, 72] on span "Sections" at bounding box center [521, 67] width 38 height 16
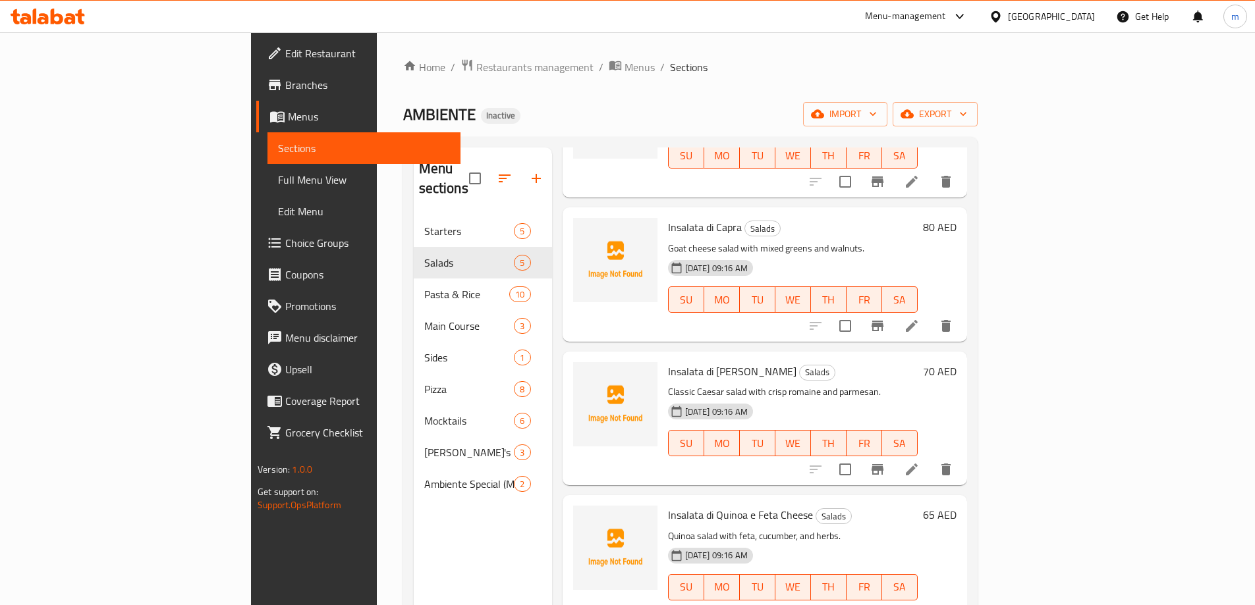
scroll to position [147, 0]
click at [919, 461] on icon at bounding box center [912, 469] width 16 height 16
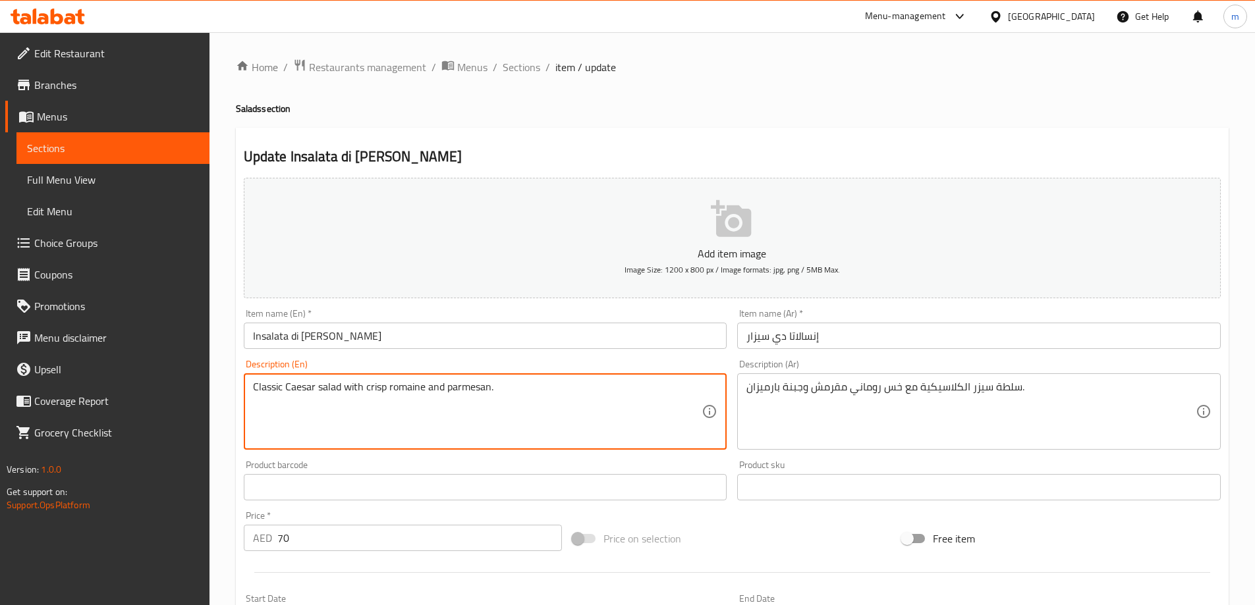
click at [399, 390] on textarea "Classic Caesar salad with crisp romaine and parmesan." at bounding box center [477, 412] width 449 height 63
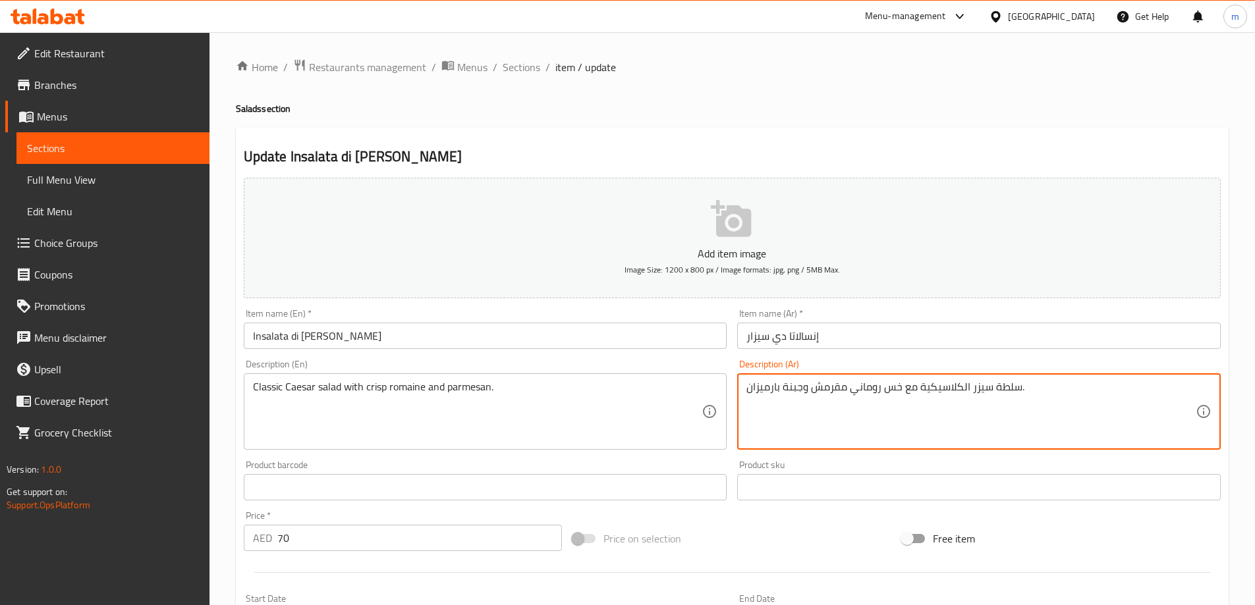
drag, startPoint x: 898, startPoint y: 391, endPoint x: 881, endPoint y: 394, distance: 16.9
drag, startPoint x: 802, startPoint y: 387, endPoint x: 779, endPoint y: 388, distance: 23.1
click at [779, 388] on textarea "سلطة سيزر الكلاسيكية مع روماني مقرمش وجبنة بارميزان." at bounding box center [970, 412] width 449 height 63
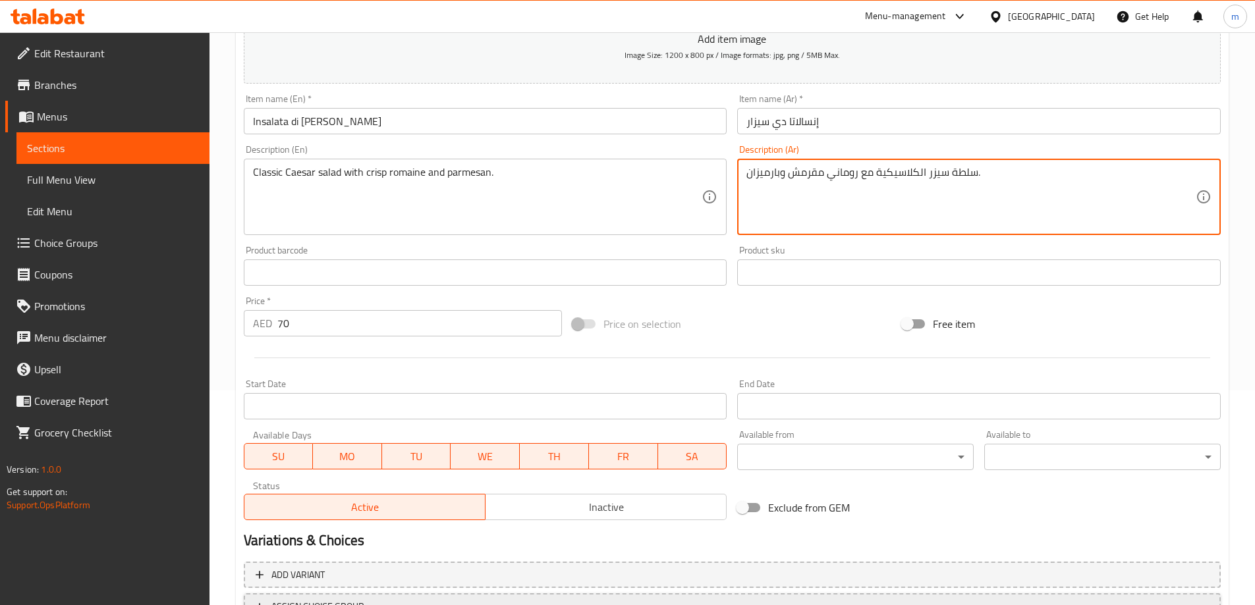
scroll to position [325, 0]
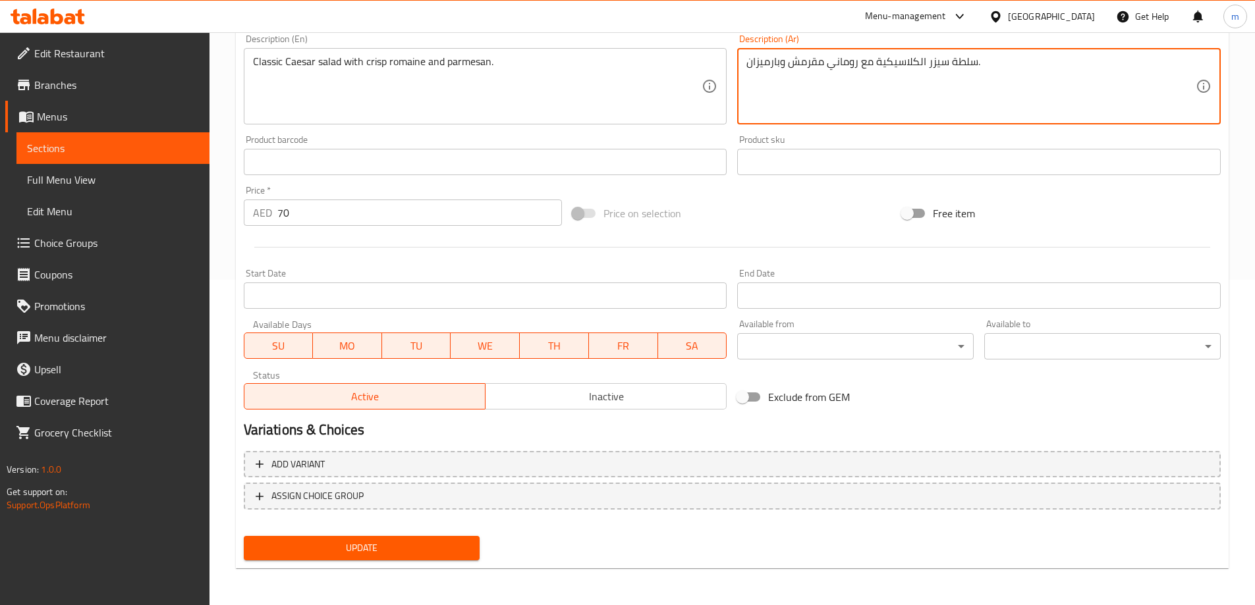
type textarea "سلطة سيزر الكلاسيكية مع روماني مقرمش وبارميزان."
click at [391, 543] on span "Update" at bounding box center [361, 548] width 215 height 16
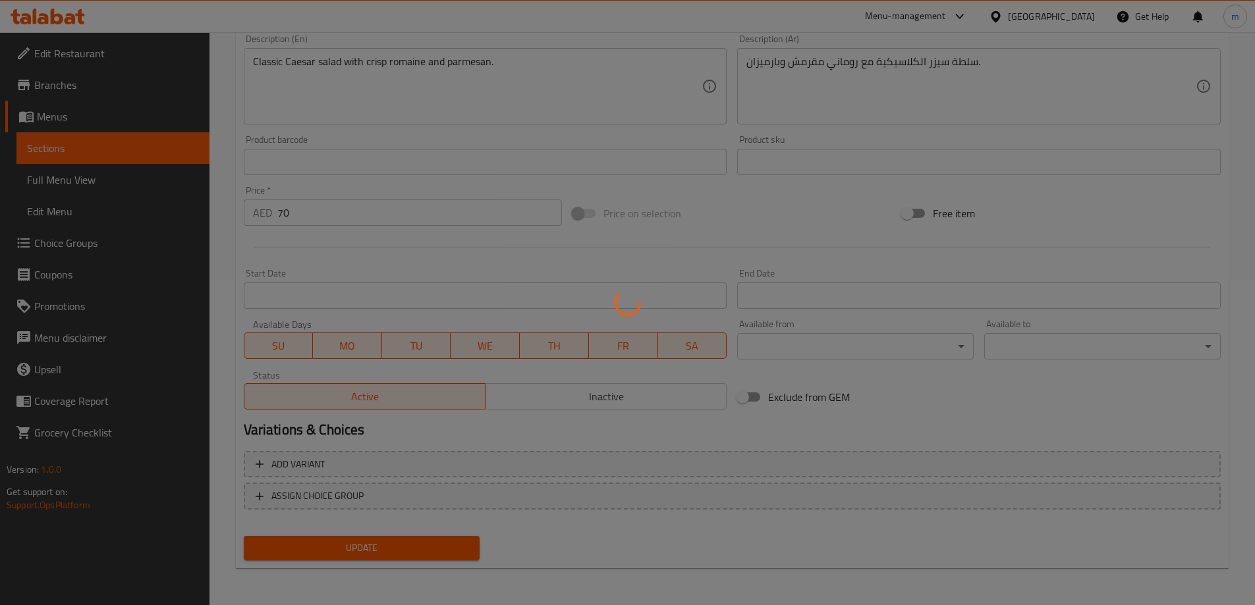
scroll to position [0, 0]
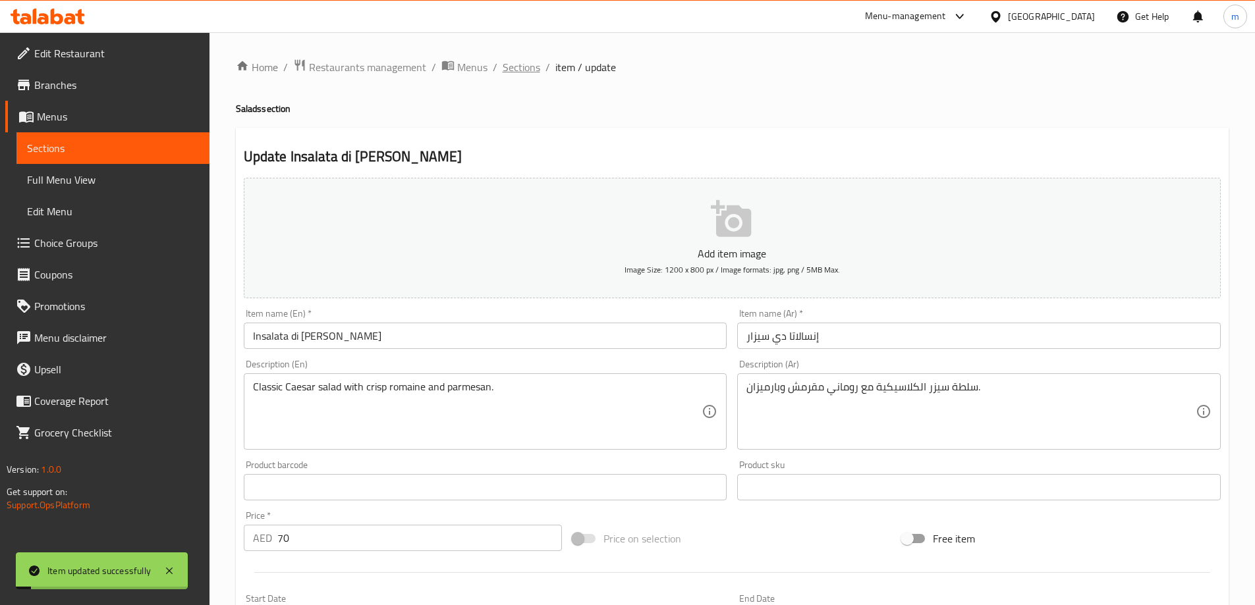
click at [516, 71] on span "Sections" at bounding box center [521, 67] width 38 height 16
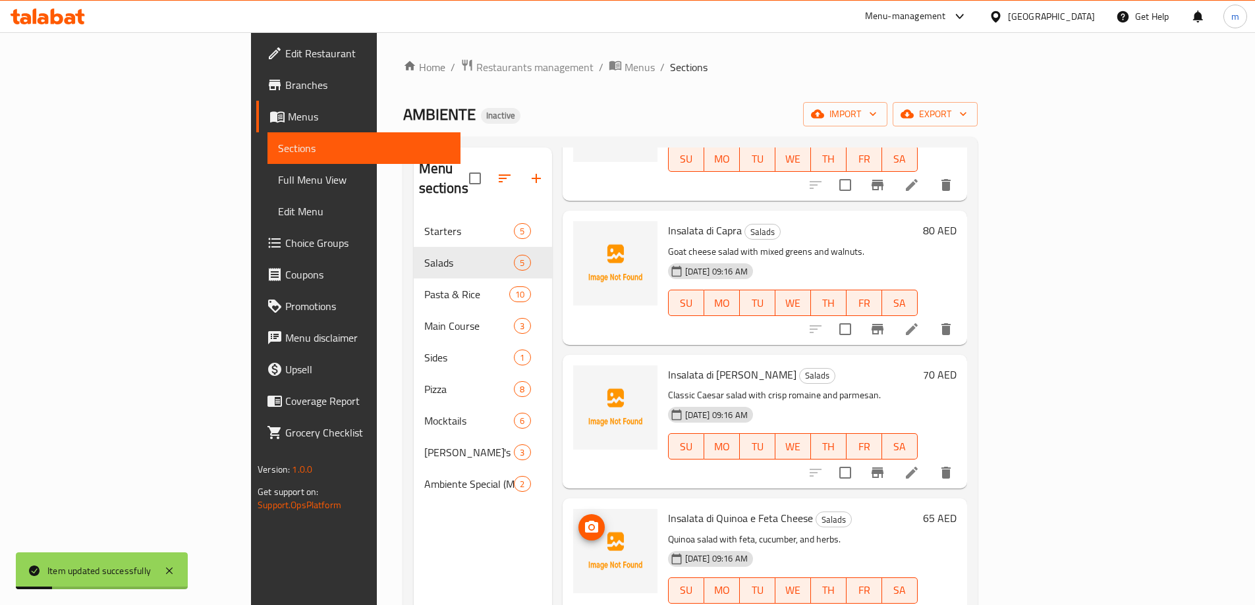
scroll to position [147, 0]
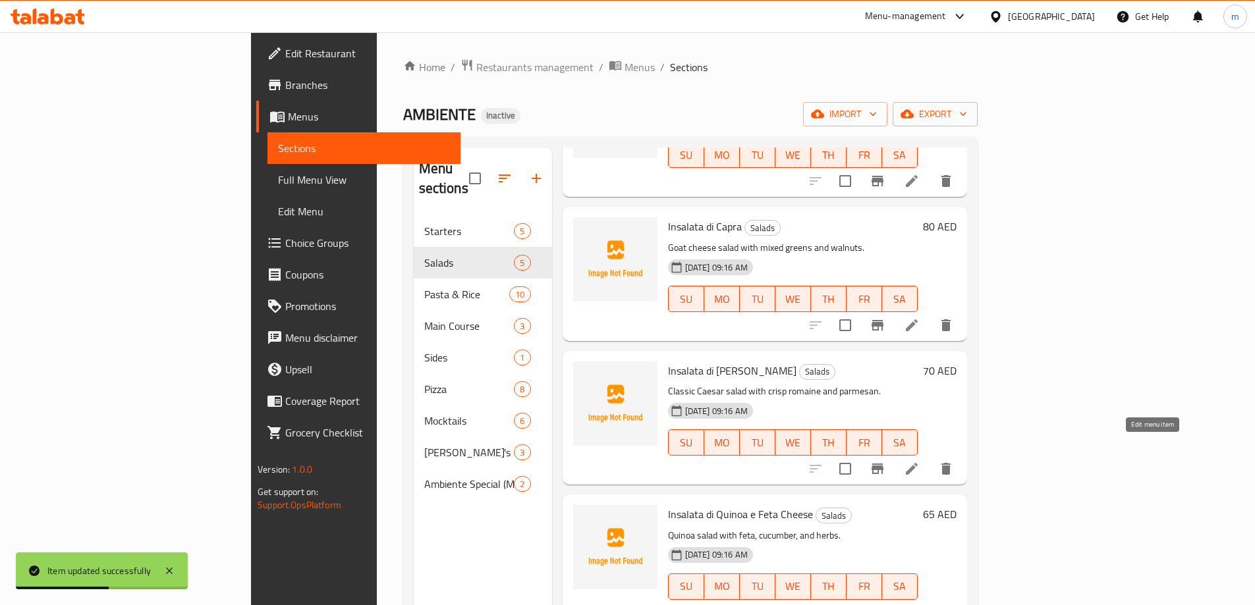
click at [919, 461] on icon at bounding box center [912, 469] width 16 height 16
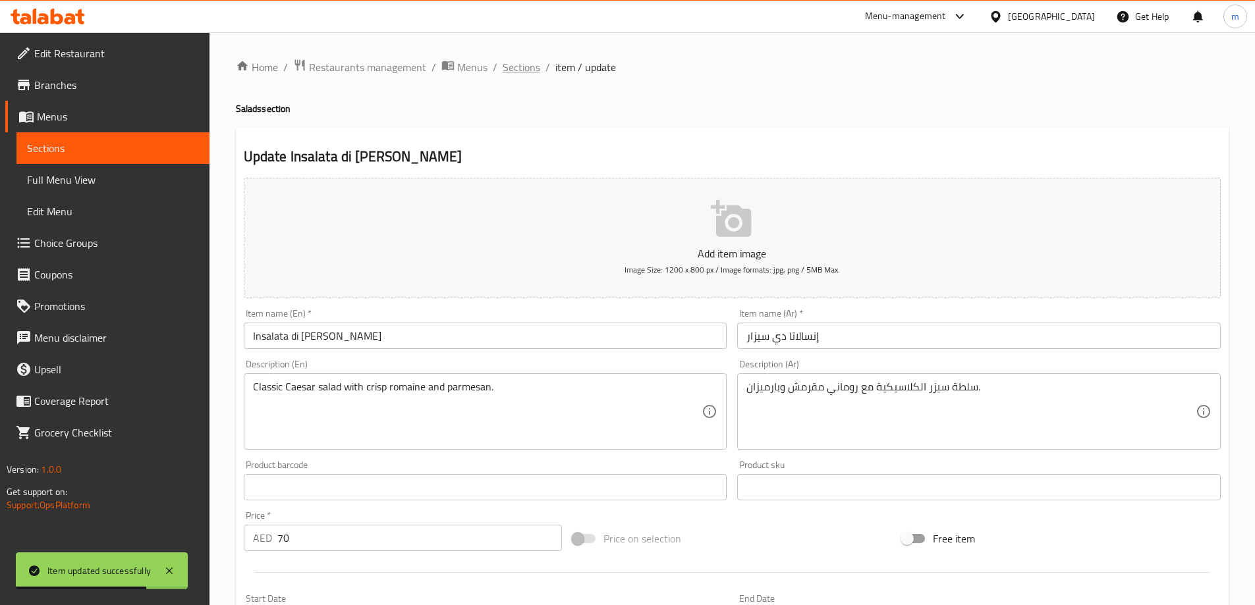
click at [528, 70] on span "Sections" at bounding box center [521, 67] width 38 height 16
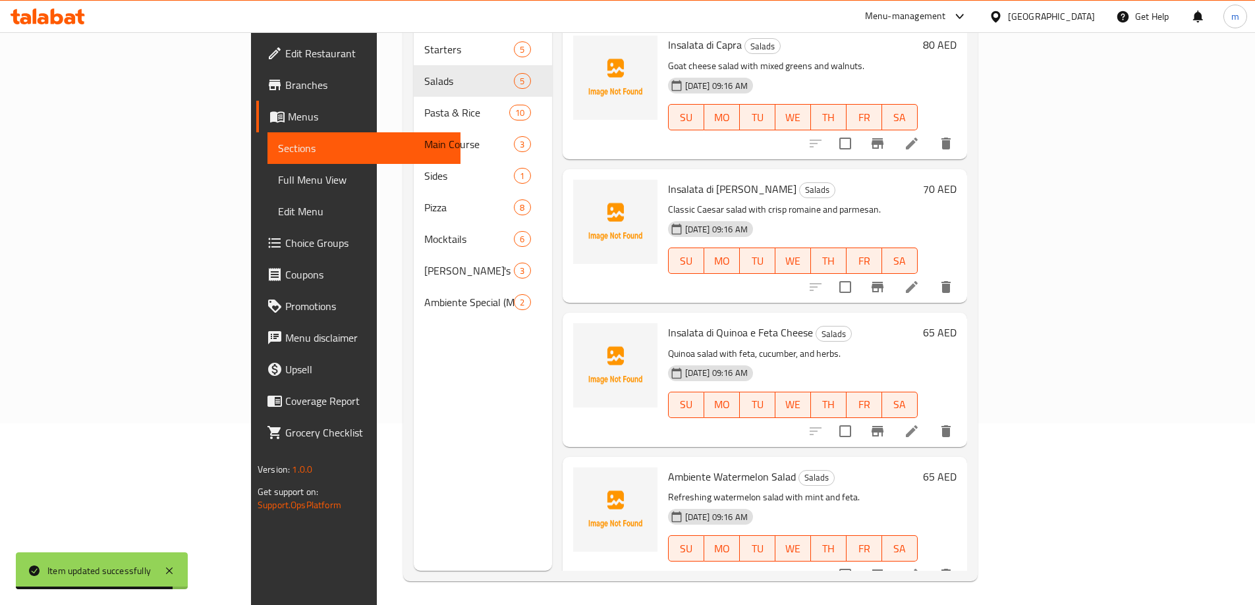
scroll to position [184, 0]
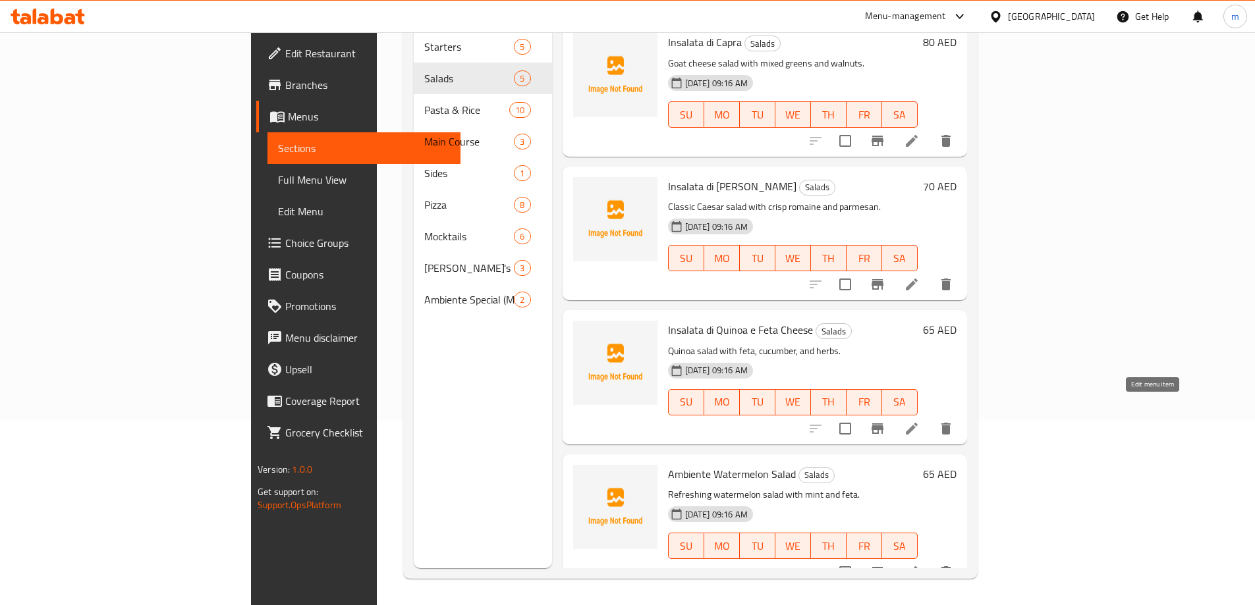
click at [919, 421] on icon at bounding box center [912, 429] width 16 height 16
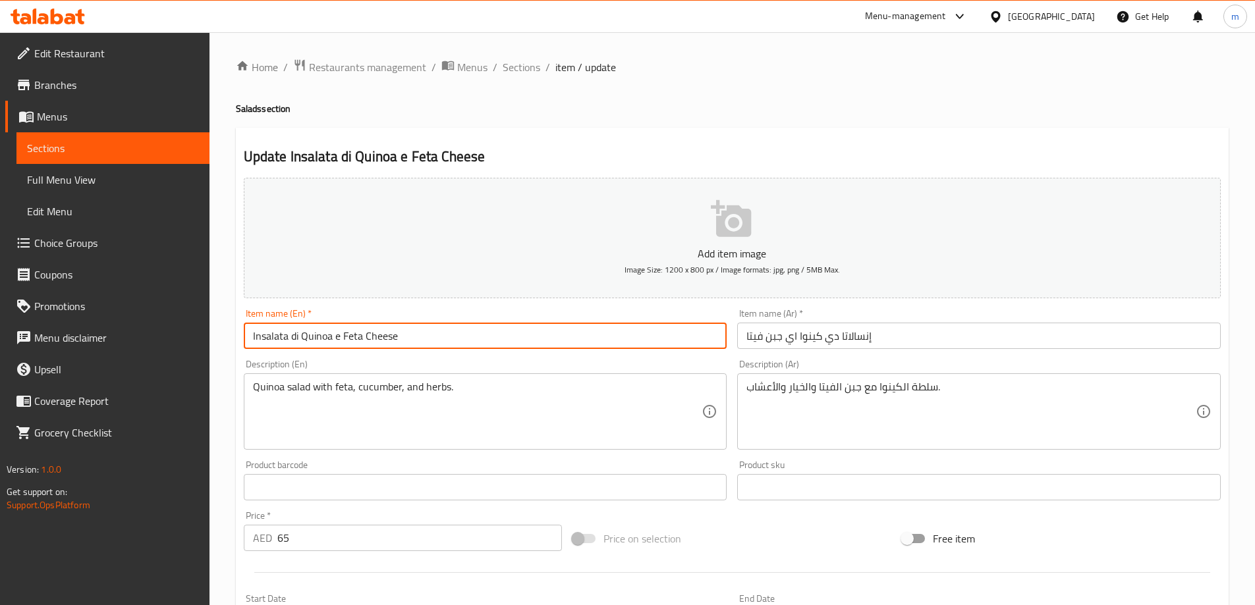
click at [313, 338] on input "Insalata di Quinoa e Feta Cheese" at bounding box center [485, 336] width 483 height 26
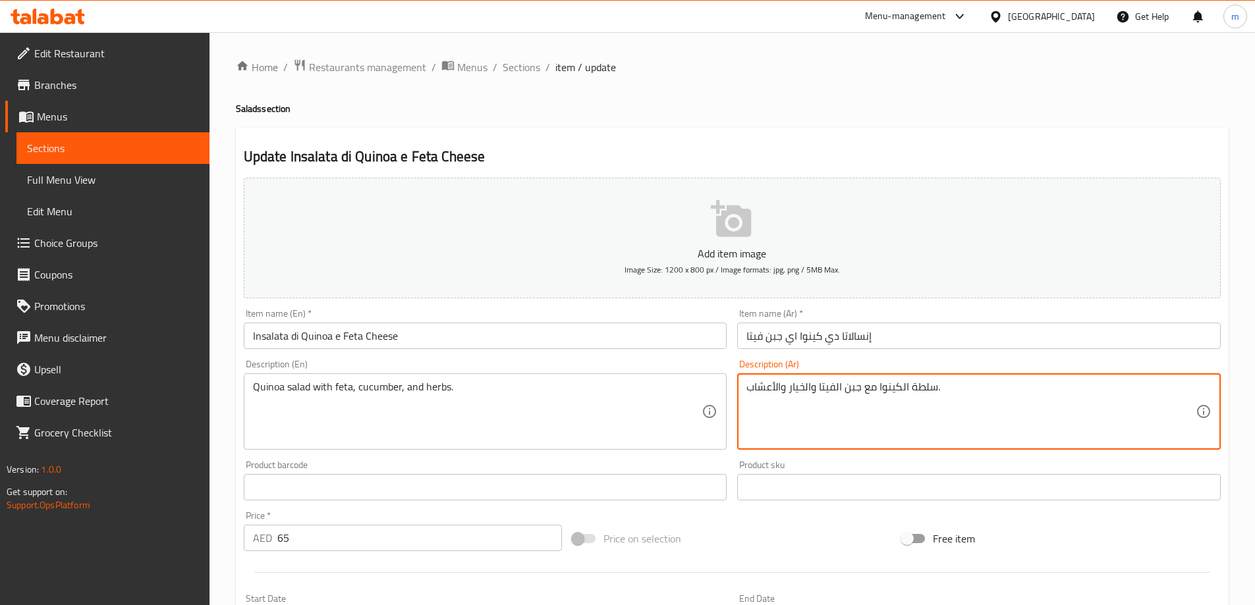
drag, startPoint x: 859, startPoint y: 389, endPoint x: 836, endPoint y: 391, distance: 22.5
click at [836, 391] on textarea "سلطة الكينوا مع جبن الفيتا والخيار والأعشاب." at bounding box center [970, 412] width 449 height 63
type textarea "سلطة الكينوا مع فيتا والخيار والأعشاب."
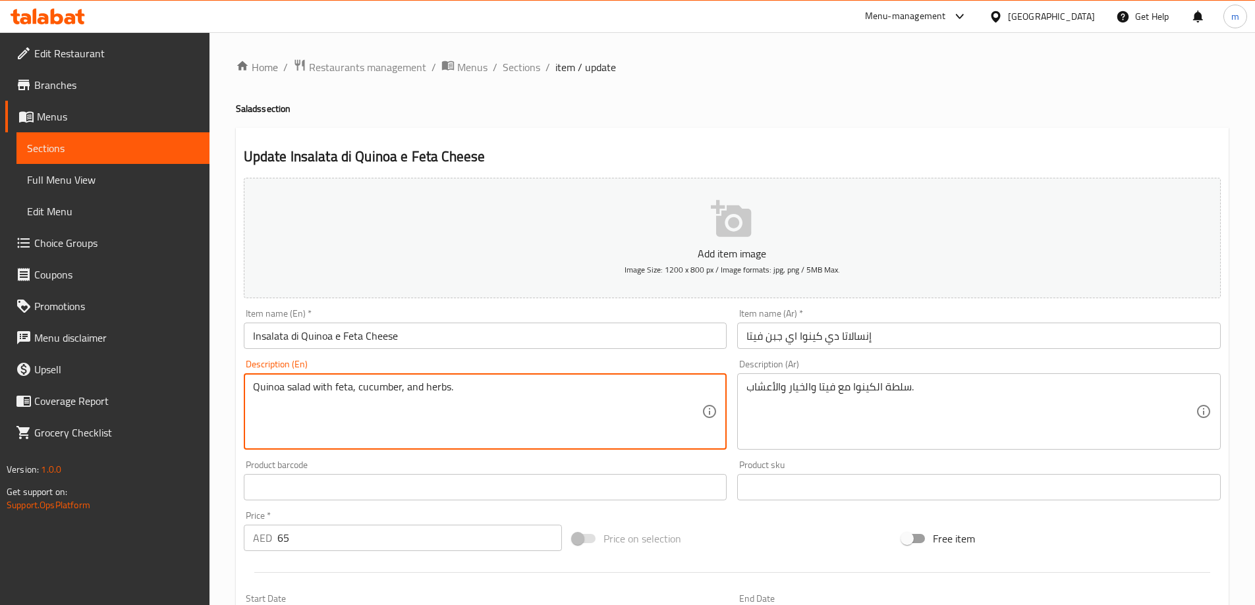
click at [439, 387] on textarea "Quinoa salad with feta, cucumber, and herbs." at bounding box center [477, 412] width 449 height 63
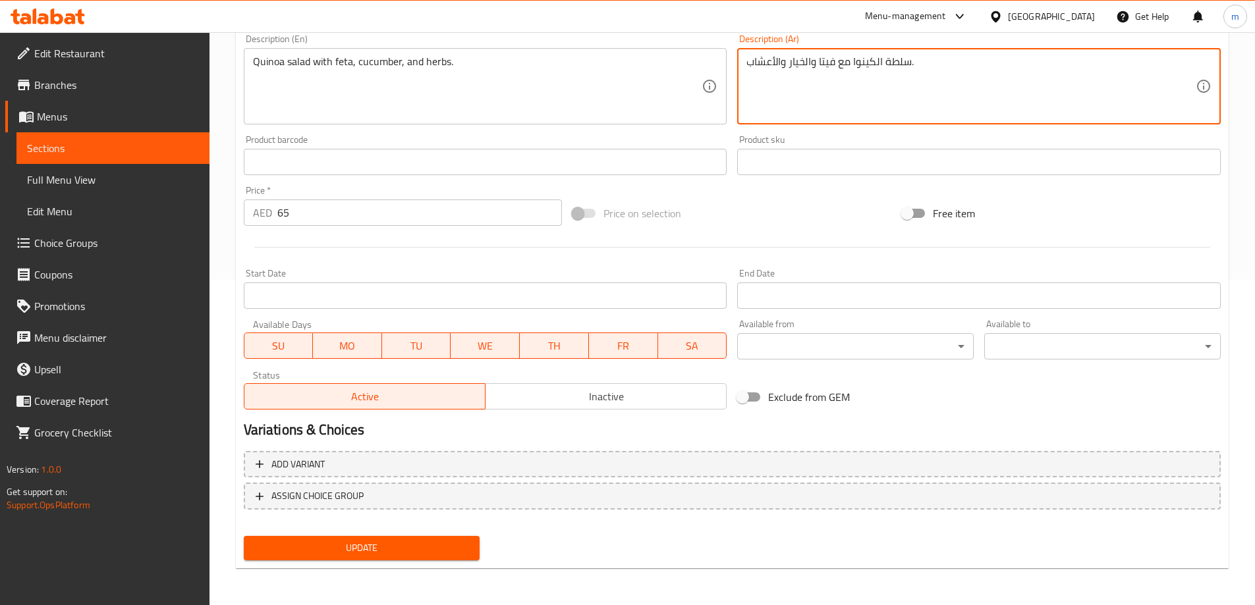
click at [438, 558] on button "Update" at bounding box center [362, 548] width 236 height 24
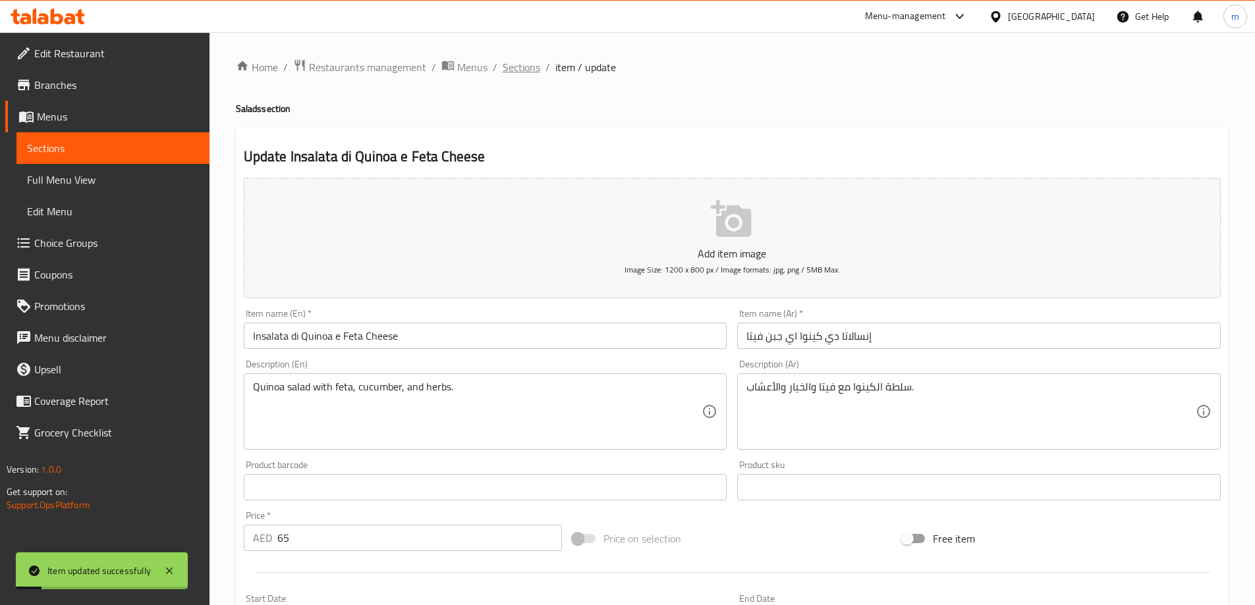
click at [523, 72] on span "Sections" at bounding box center [521, 67] width 38 height 16
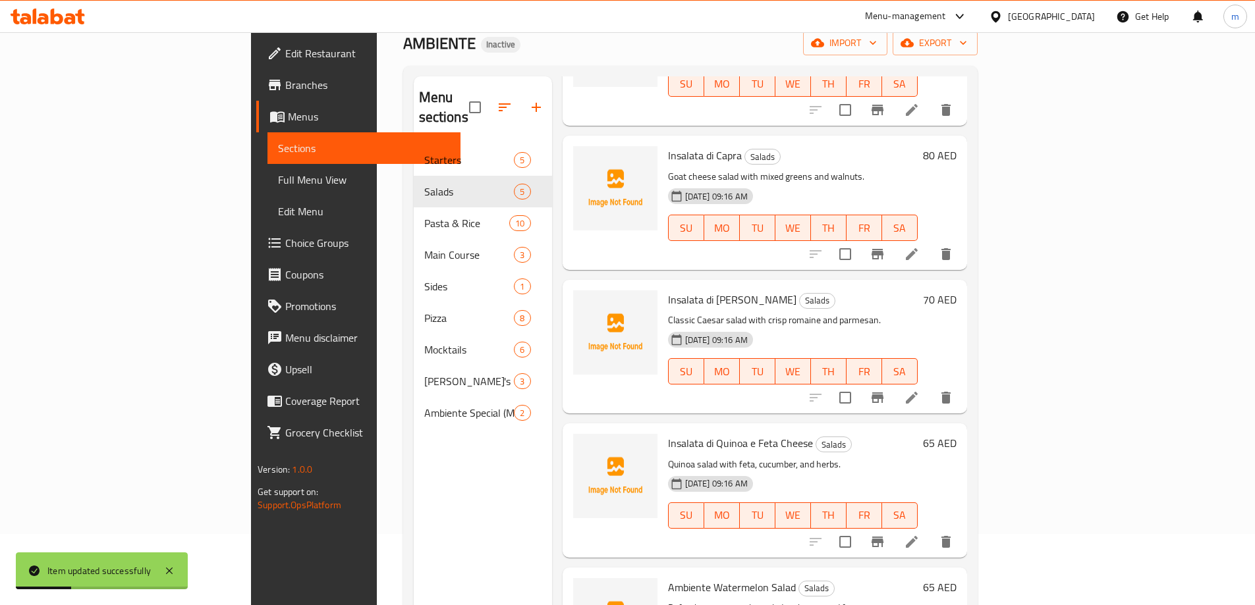
scroll to position [184, 0]
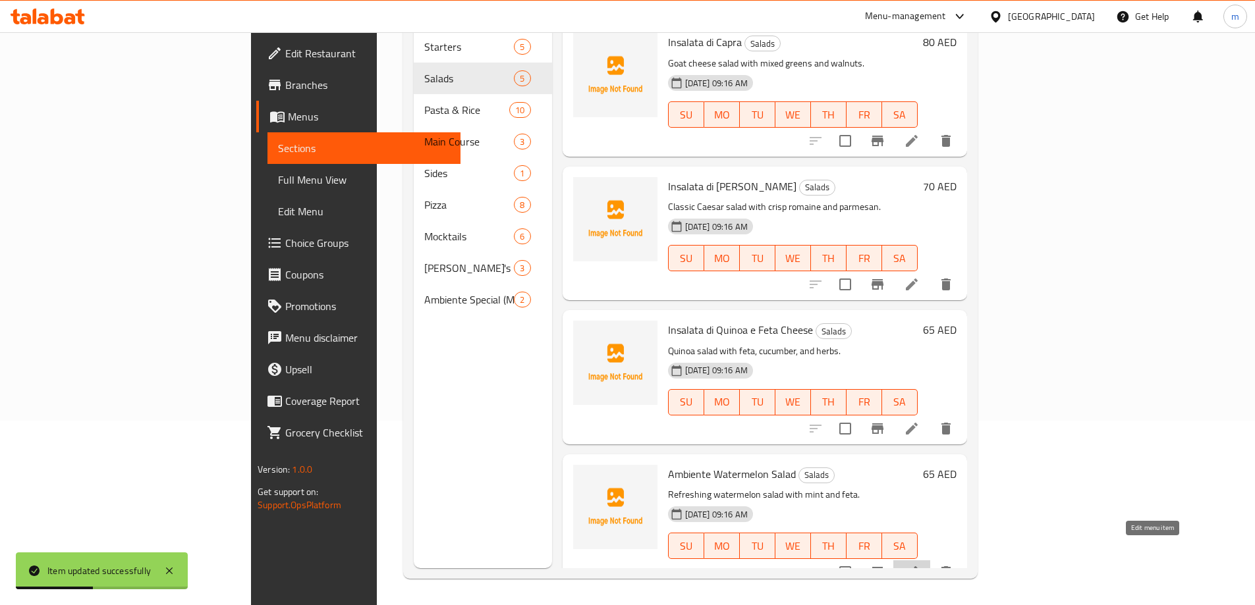
click at [919, 564] on icon at bounding box center [912, 572] width 16 height 16
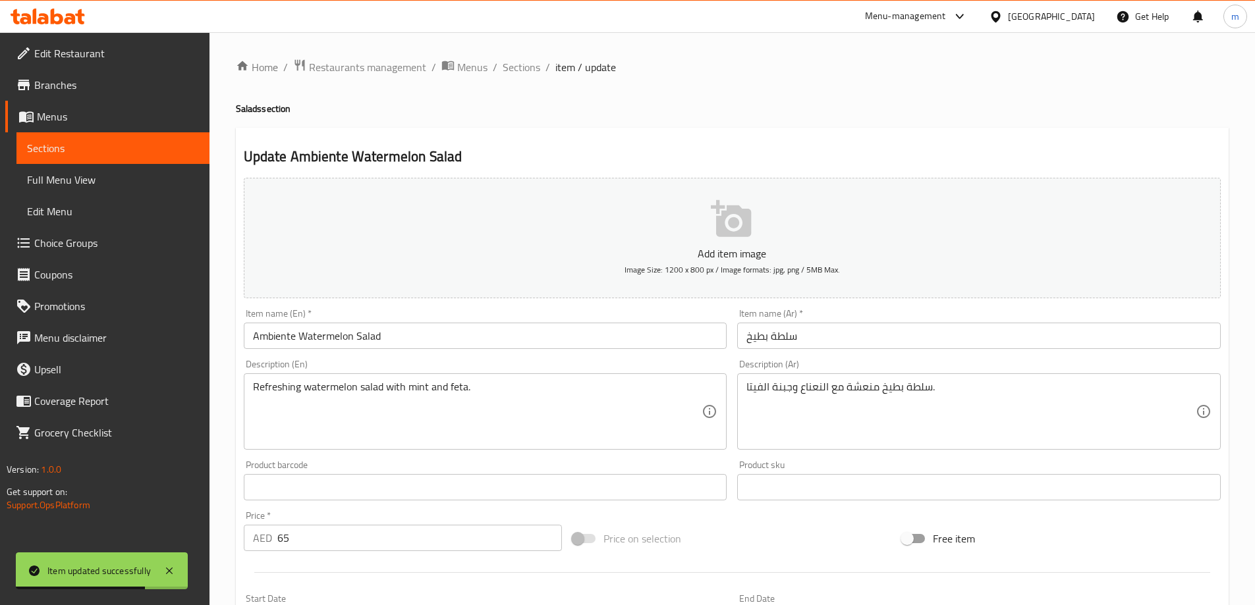
click at [803, 339] on input "سلطة بطيخ" at bounding box center [978, 336] width 483 height 26
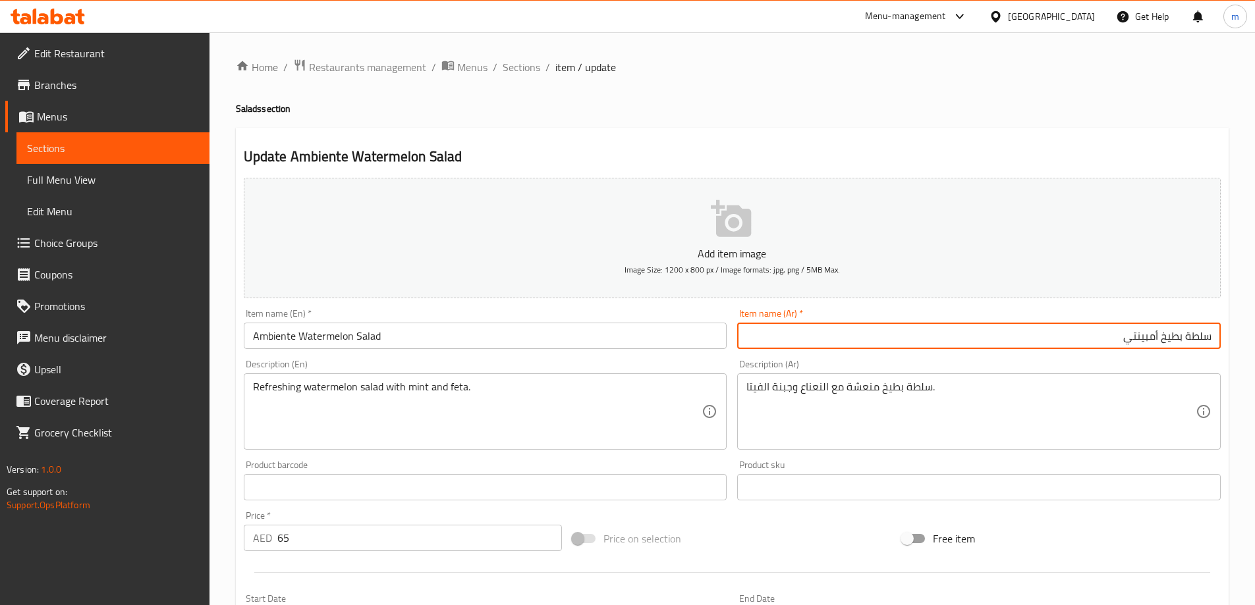
click at [1146, 335] on input "سلطة بطيخ أمبينتي" at bounding box center [978, 336] width 483 height 26
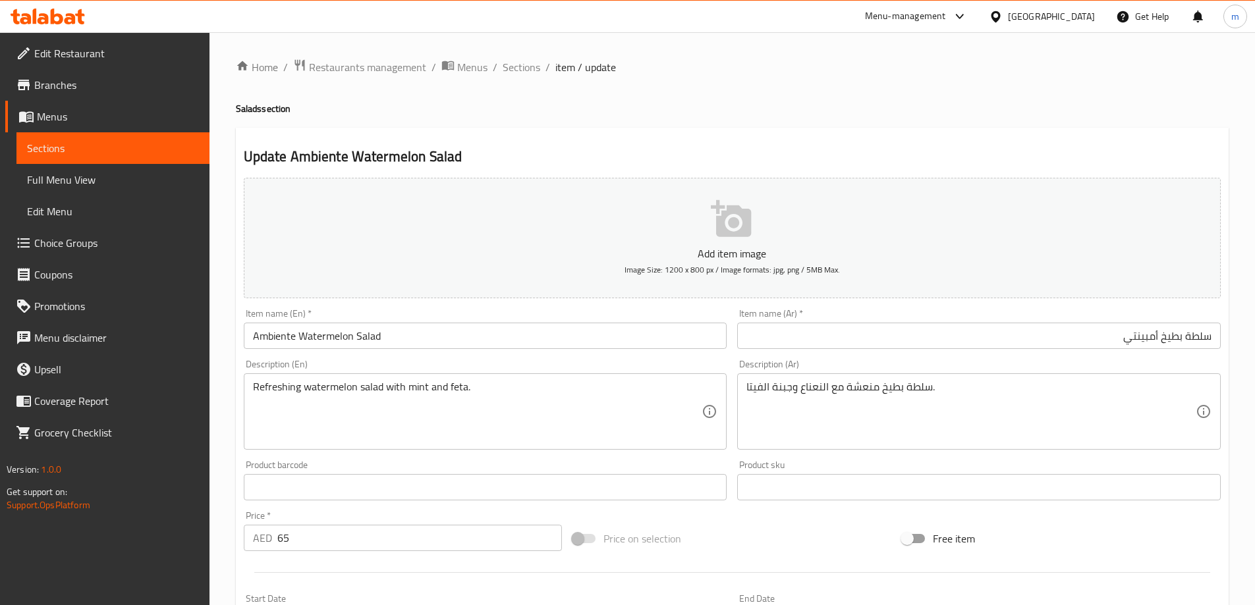
click at [1143, 338] on input "سلطة بطيخ أمبينتي" at bounding box center [978, 336] width 483 height 26
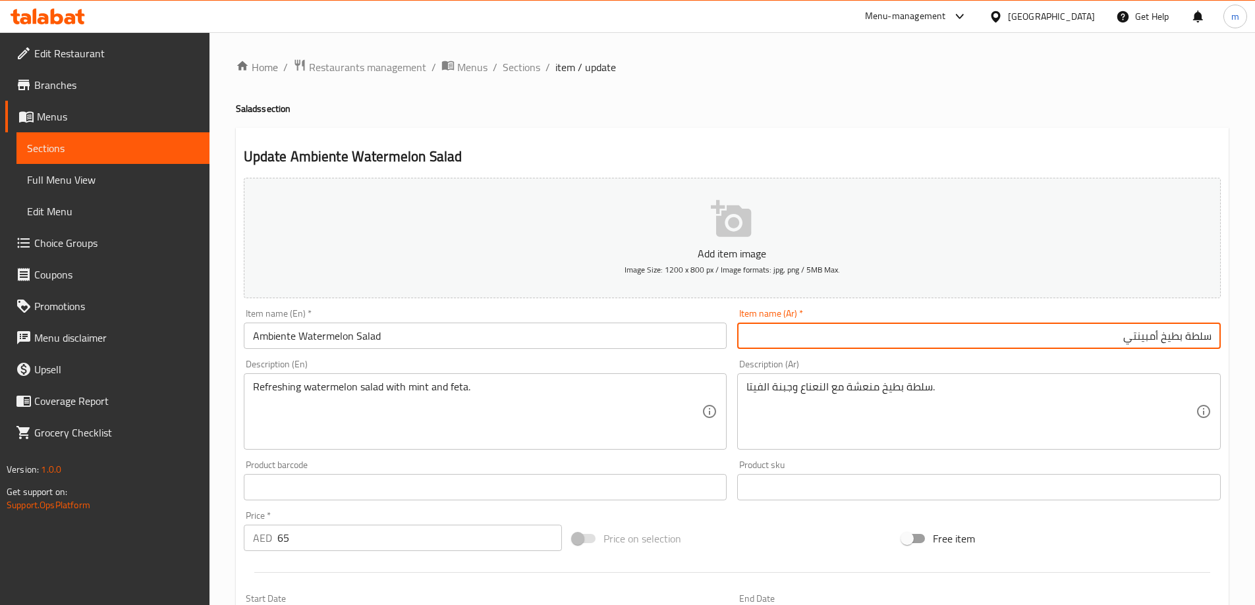
click at [1143, 338] on input "سلطة بطيخ أمبينتي" at bounding box center [978, 336] width 483 height 26
paste input "مبيا"
click at [1158, 342] on input "سلطة بطيخ امبيانتي" at bounding box center [978, 336] width 483 height 26
click at [1141, 344] on input "سلطة بطيخ أمبيانتي" at bounding box center [978, 336] width 483 height 26
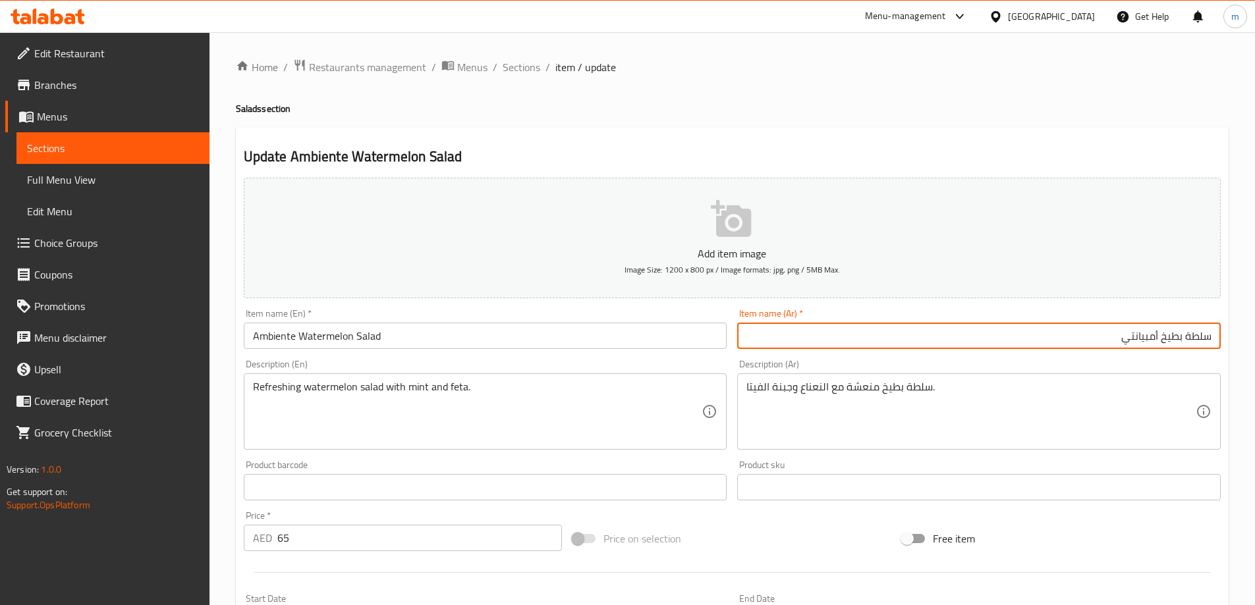
type input "سلطة بطيخ أمبيانتي"
click at [1139, 337] on input "سلطة بطيخ أمبيانتي" at bounding box center [978, 336] width 483 height 26
click at [1072, 344] on input "سلطة بطيخ أمبيانتي" at bounding box center [978, 336] width 483 height 26
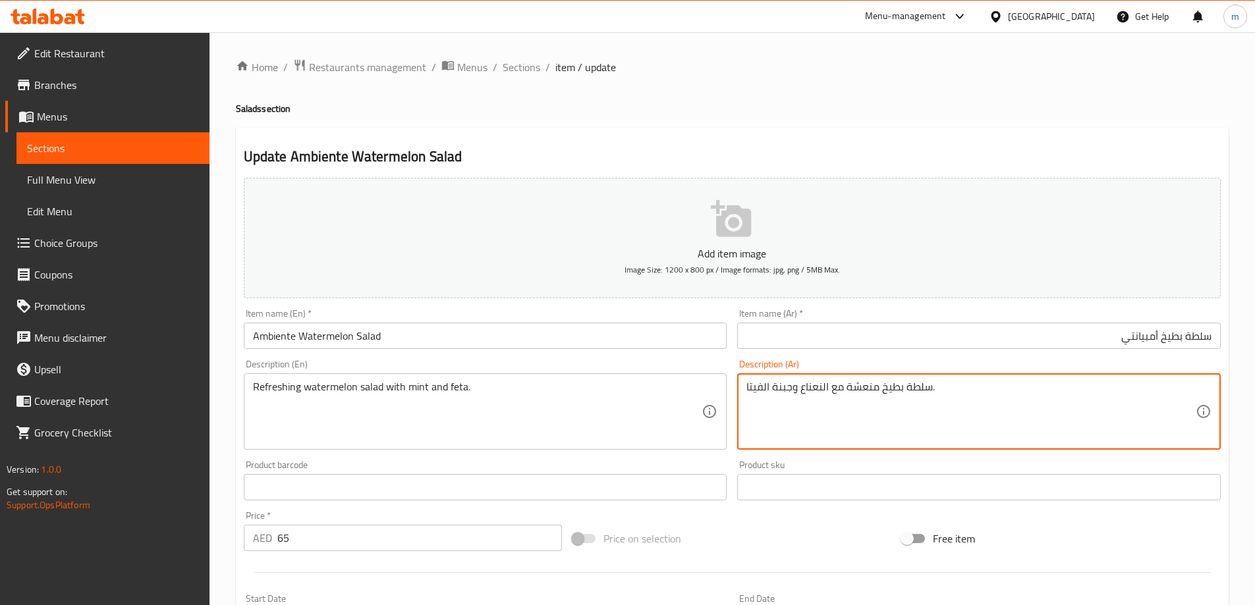
drag, startPoint x: 792, startPoint y: 389, endPoint x: 761, endPoint y: 391, distance: 31.7
click at [761, 391] on textarea "سلطة بطيخ منعشة مع النعناع وجبنة الفيتا." at bounding box center [970, 412] width 449 height 63
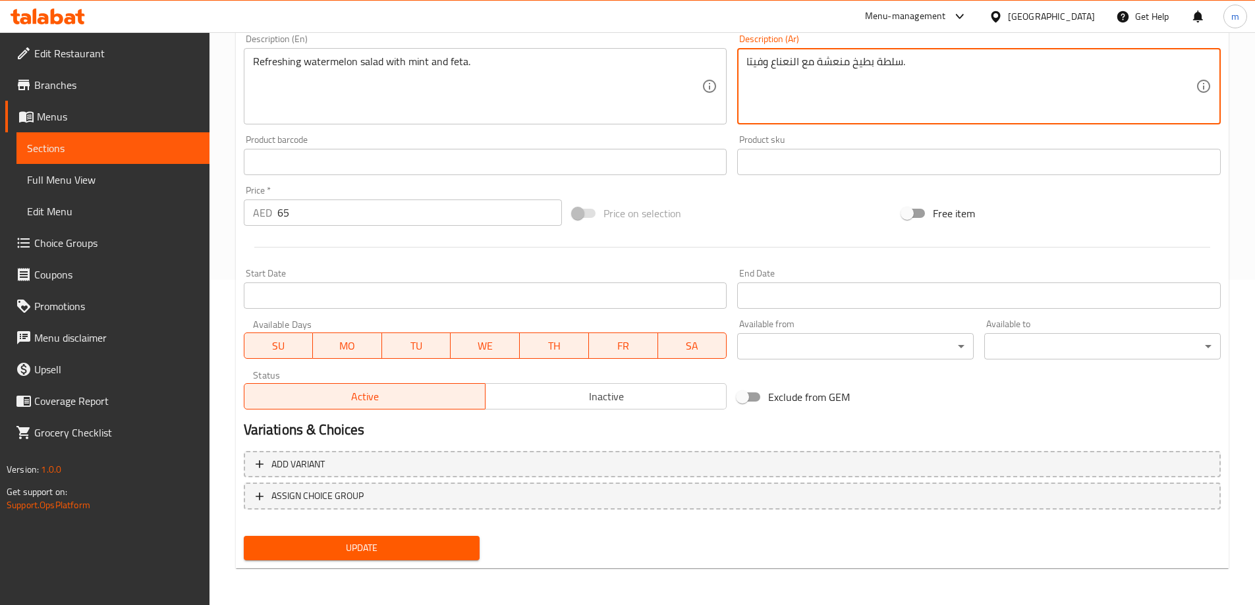
type textarea "سلطة بطيخ منعشة مع النعناع وفيتا."
click at [393, 548] on span "Update" at bounding box center [361, 548] width 215 height 16
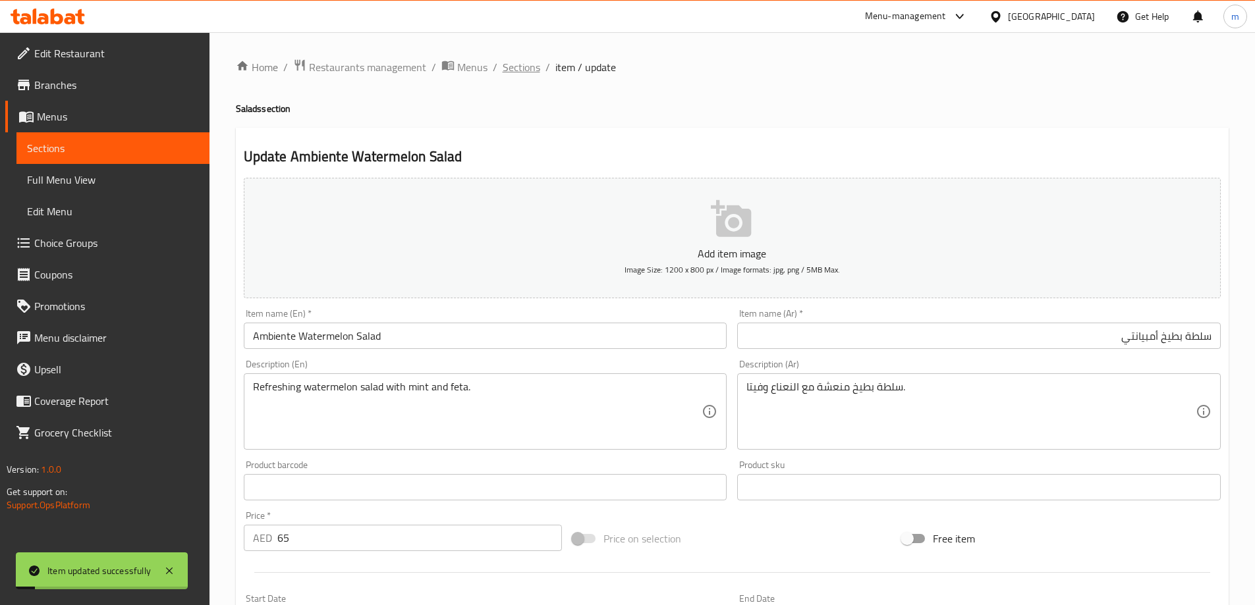
click at [523, 66] on span "Sections" at bounding box center [521, 67] width 38 height 16
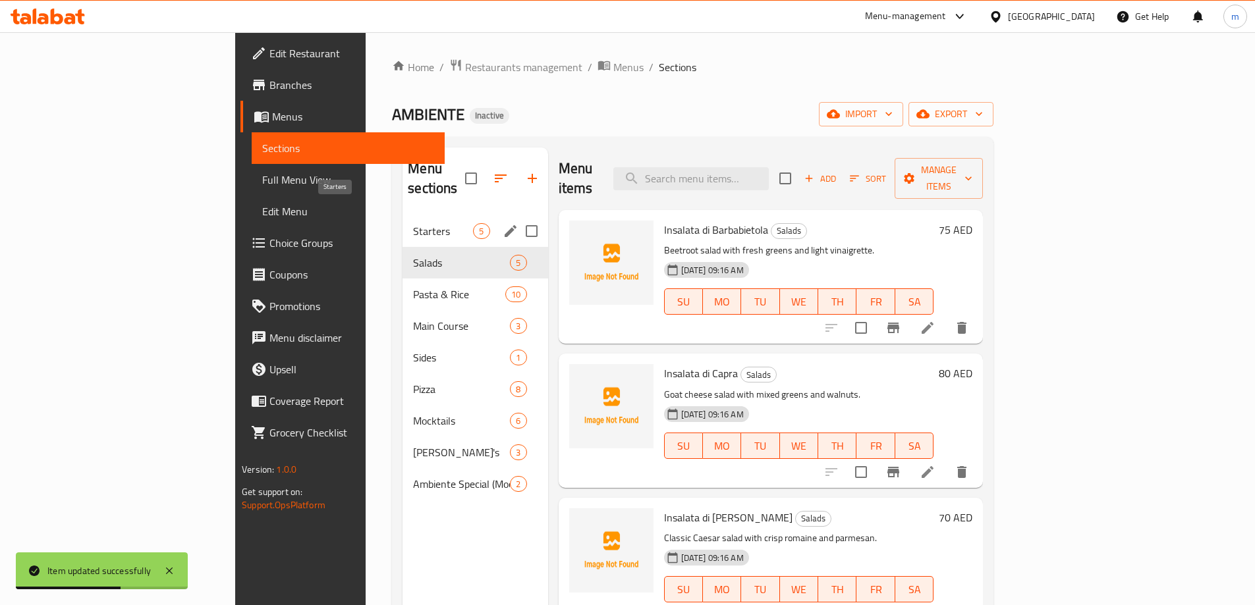
click at [413, 223] on span "Starters" at bounding box center [443, 231] width 60 height 16
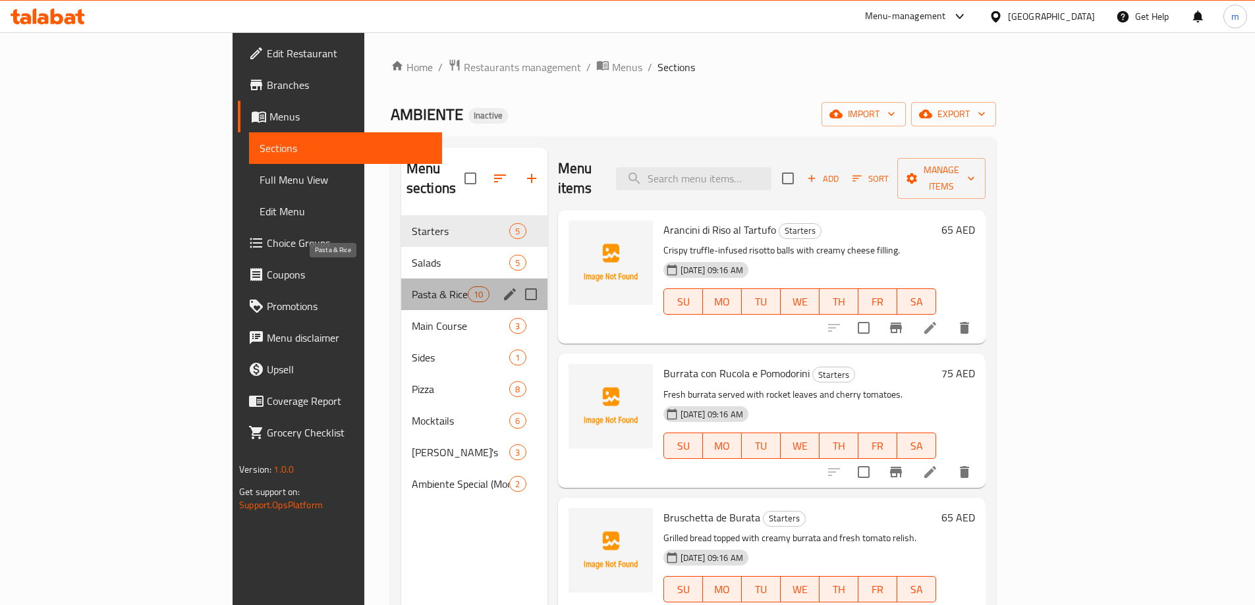
click at [412, 286] on span "Pasta & Rice" at bounding box center [440, 294] width 56 height 16
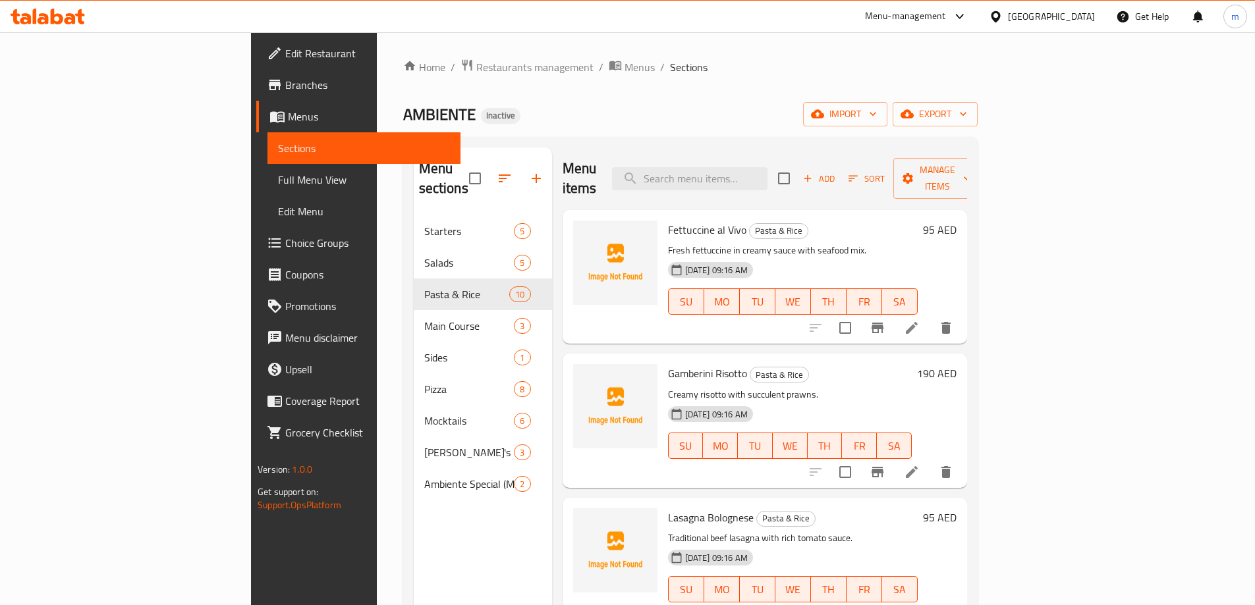
click at [724, 68] on ol "Home / Restaurants management / Menus / Sections" at bounding box center [690, 67] width 574 height 17
click at [930, 316] on li at bounding box center [911, 328] width 37 height 24
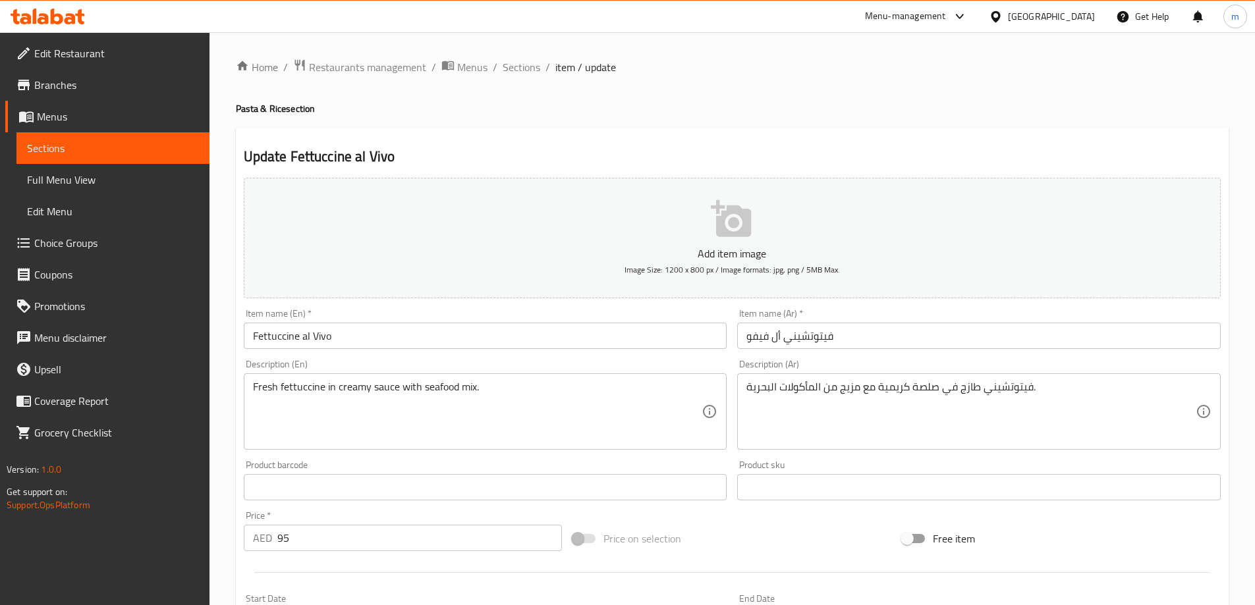
click at [276, 343] on input "Fettuccine al Vivo" at bounding box center [485, 336] width 483 height 26
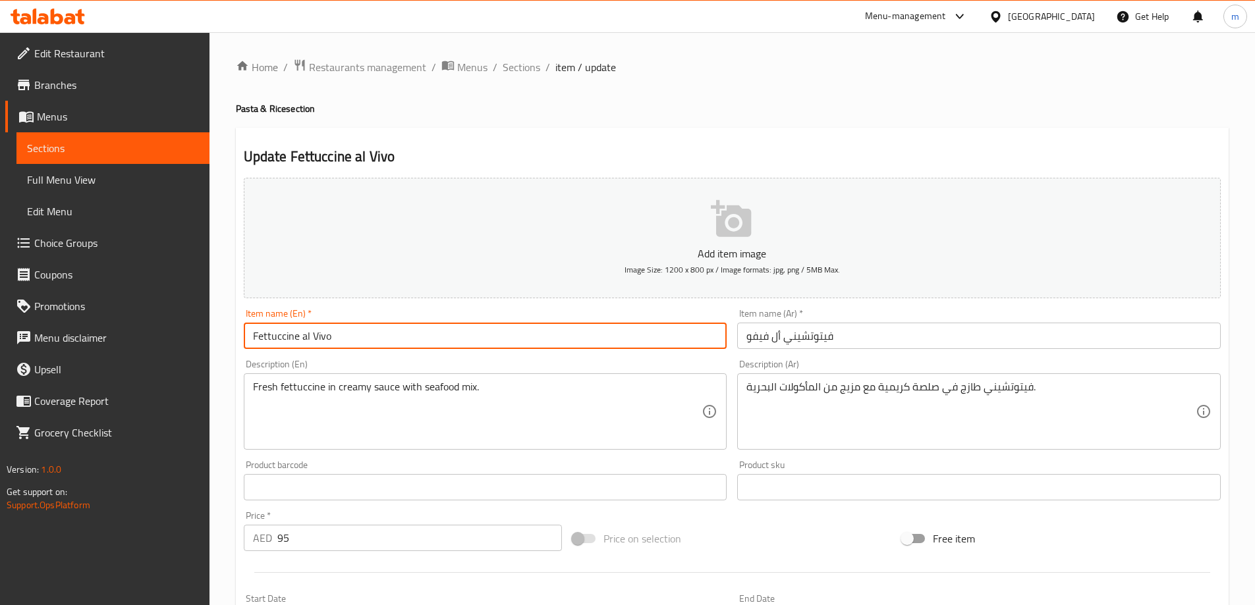
click at [276, 343] on input "Fettuccine al Vivo" at bounding box center [485, 336] width 483 height 26
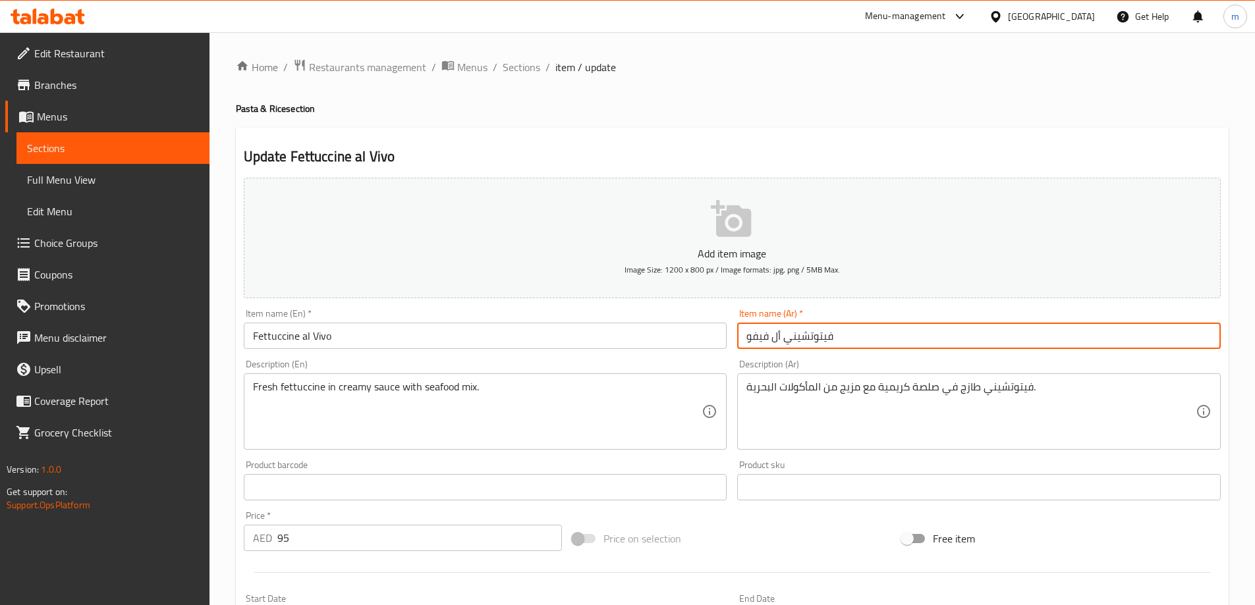
click at [797, 339] on input "فيتوتشيني أل فيفو" at bounding box center [978, 336] width 483 height 26
paste input "text"
type input "فيتوتشيني أل فيفو"
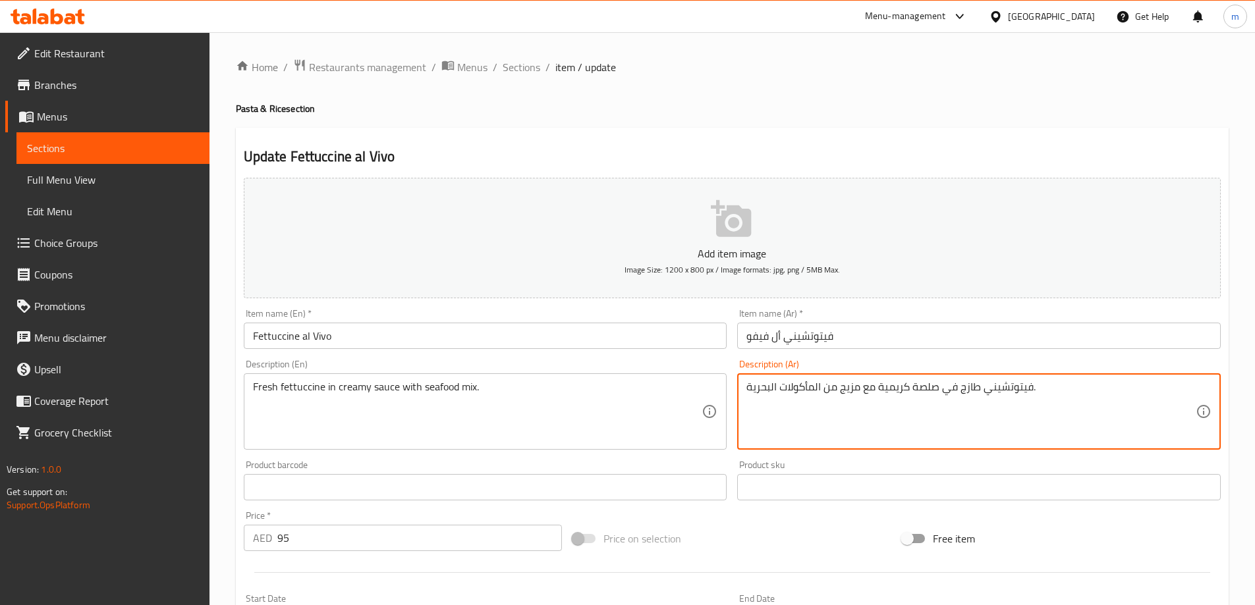
drag, startPoint x: 854, startPoint y: 391, endPoint x: 840, endPoint y: 392, distance: 14.0
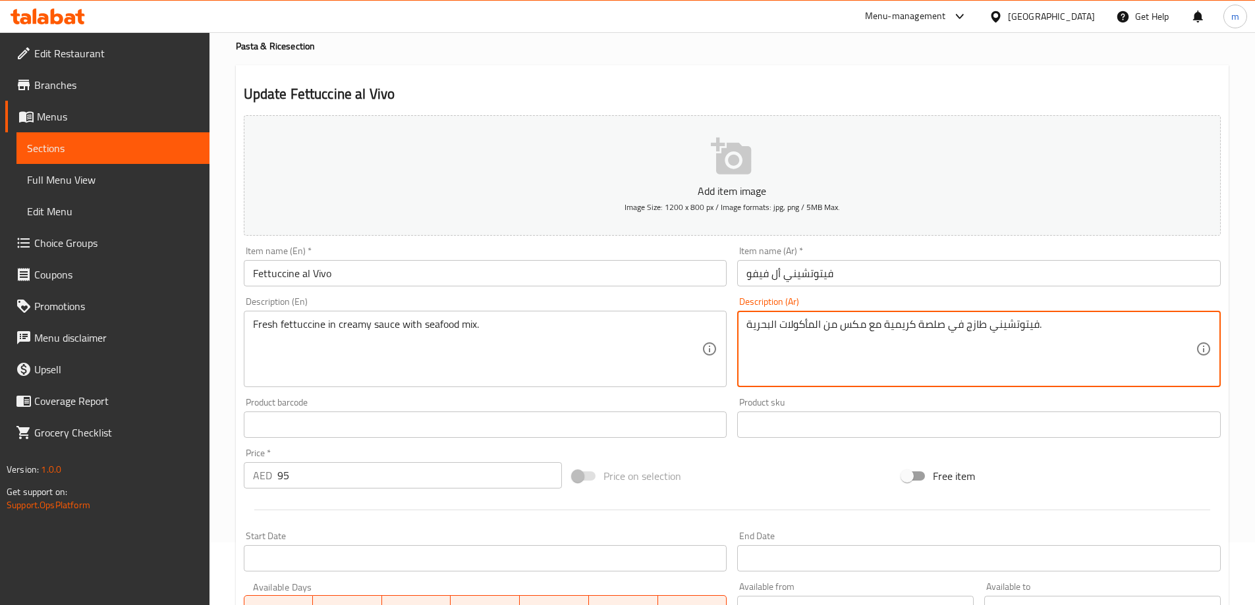
scroll to position [62, 0]
drag, startPoint x: 837, startPoint y: 326, endPoint x: 821, endPoint y: 329, distance: 16.7
click at [821, 329] on textarea "فيتوتشيني طازج في صلصة كريمية مع مكس من المأكولات البحرية." at bounding box center [970, 350] width 449 height 63
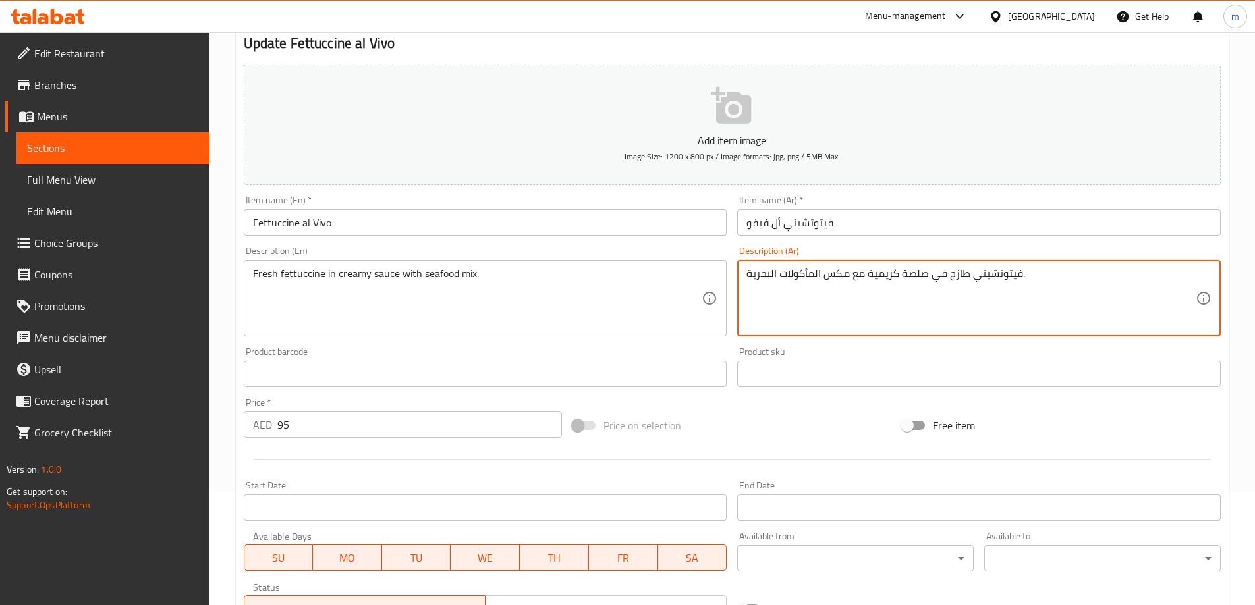
scroll to position [325, 0]
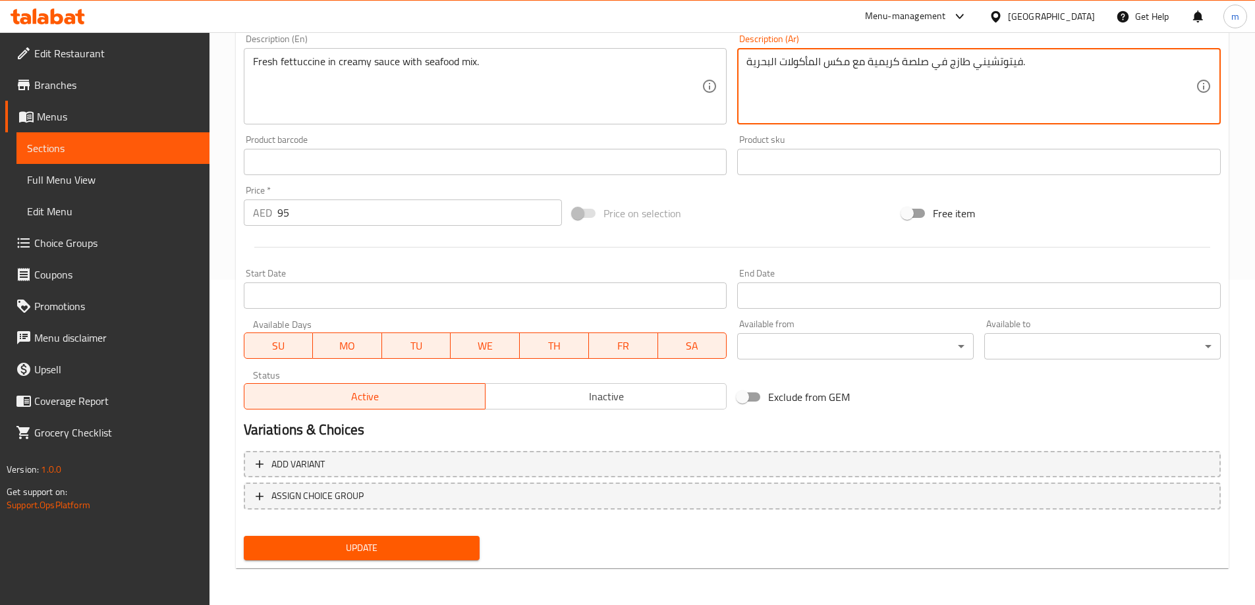
type textarea "فيتوتشيني طازج في صلصة كريمية مع مكس المأكولات البحرية."
click at [339, 553] on span "Update" at bounding box center [361, 548] width 215 height 16
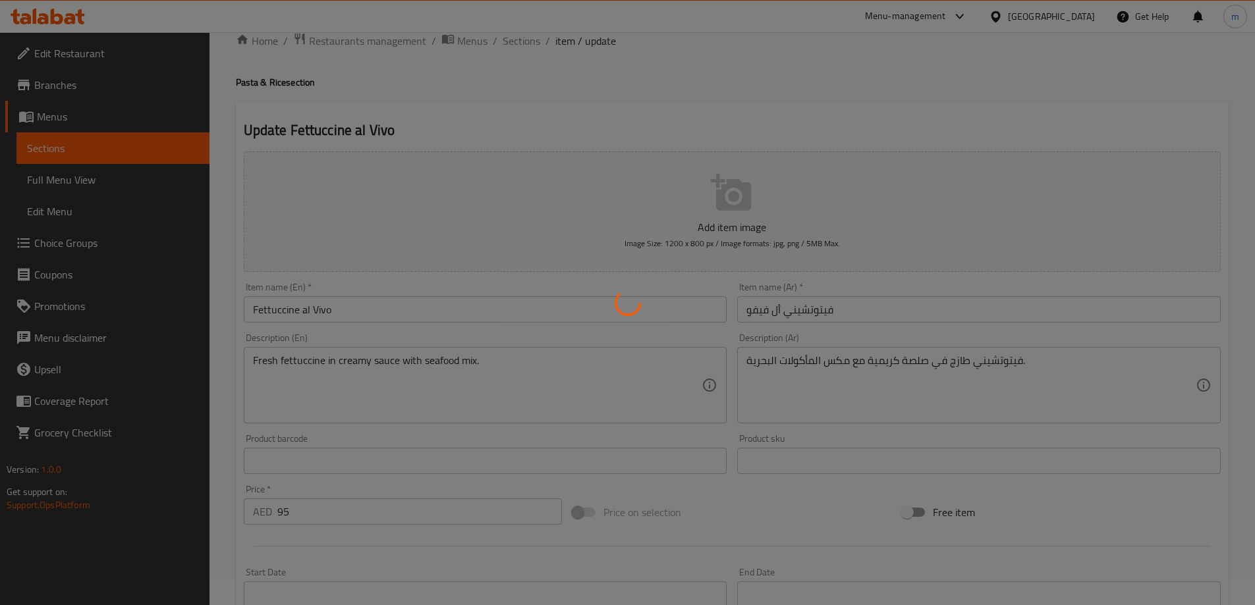
scroll to position [0, 0]
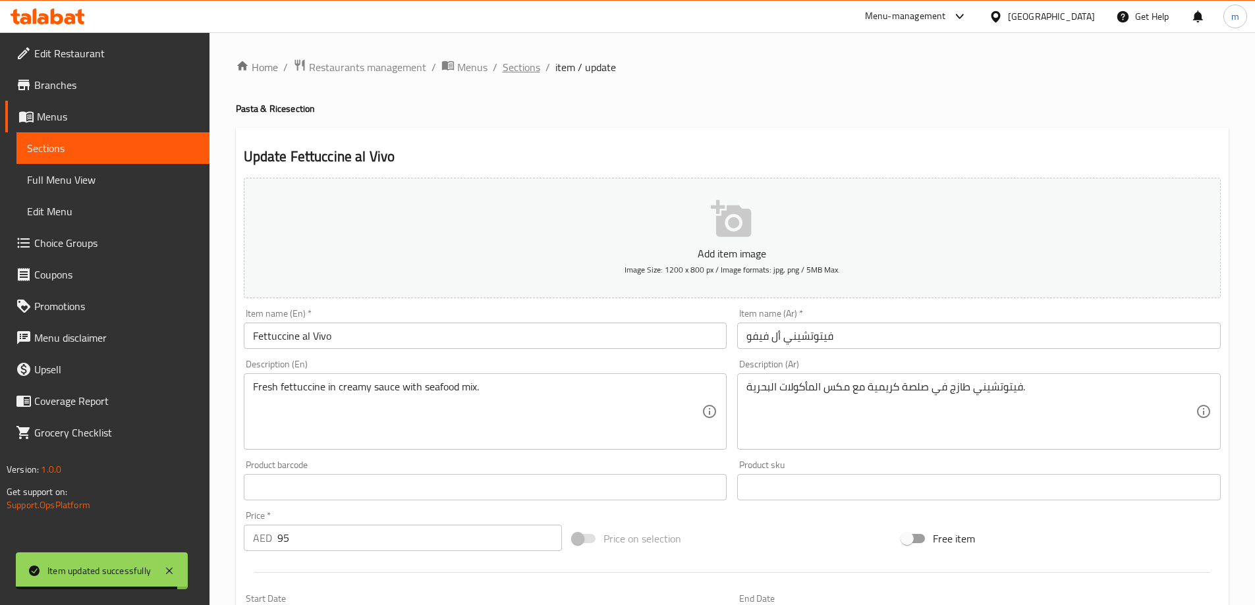
click at [522, 71] on span "Sections" at bounding box center [521, 67] width 38 height 16
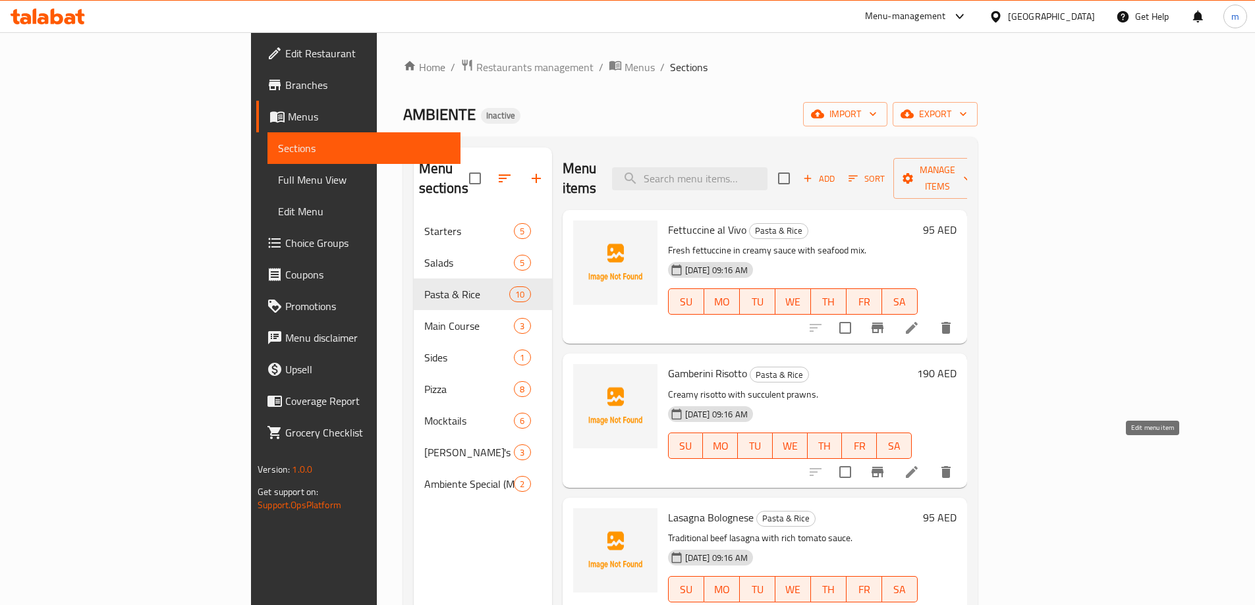
click at [919, 464] on icon at bounding box center [912, 472] width 16 height 16
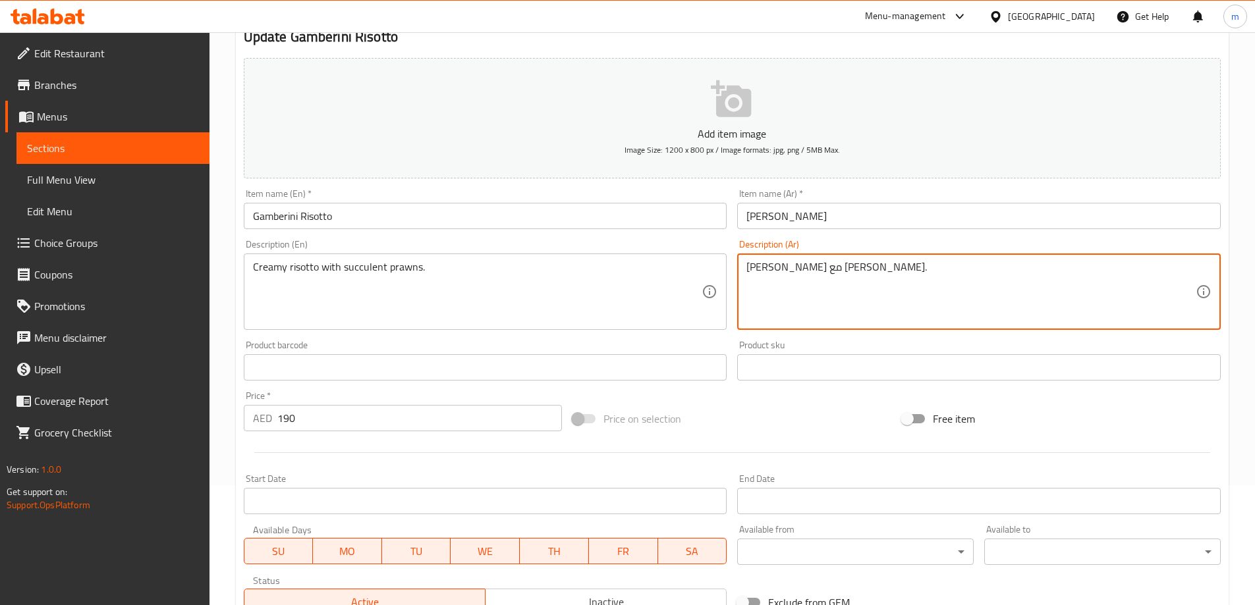
scroll to position [325, 0]
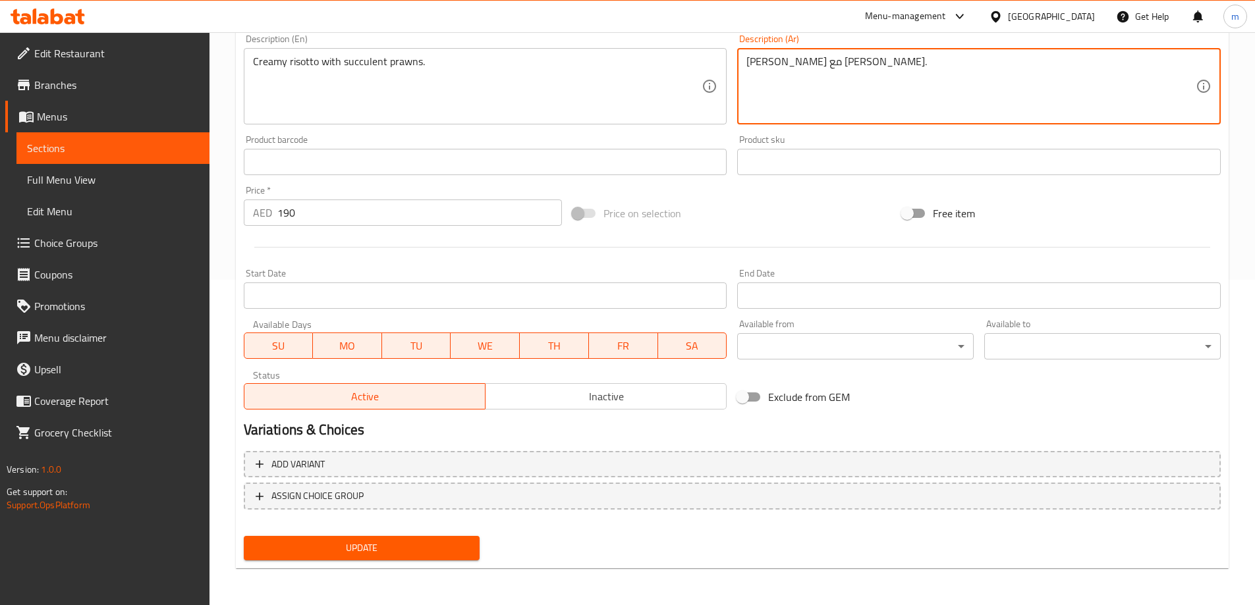
click at [373, 552] on span "Update" at bounding box center [361, 548] width 215 height 16
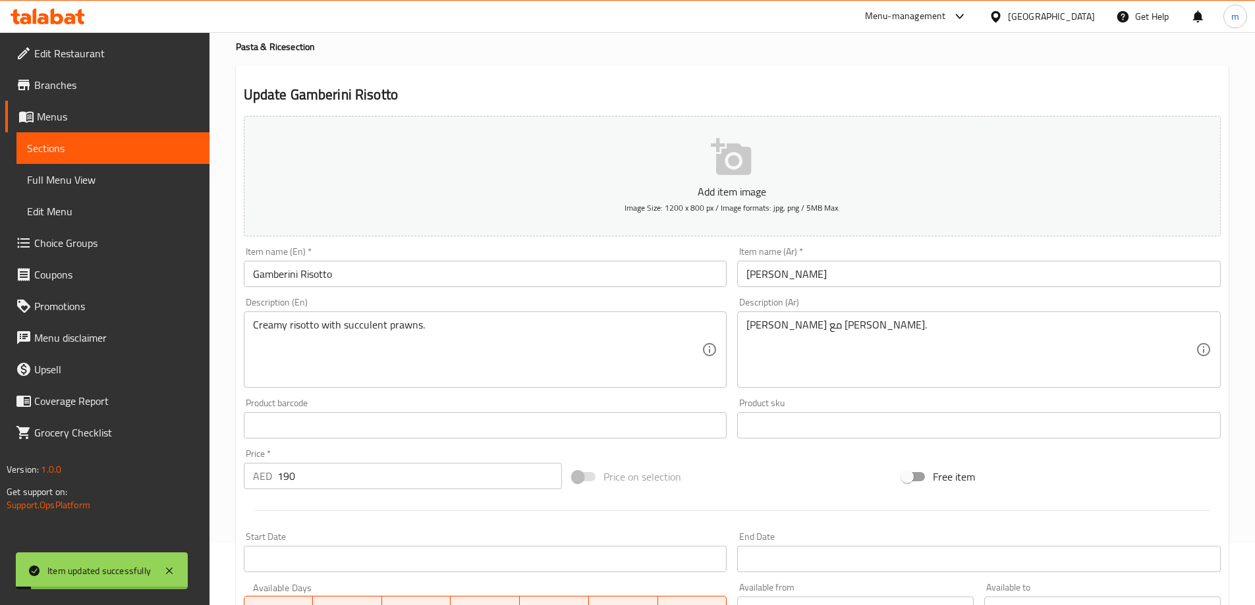
scroll to position [0, 0]
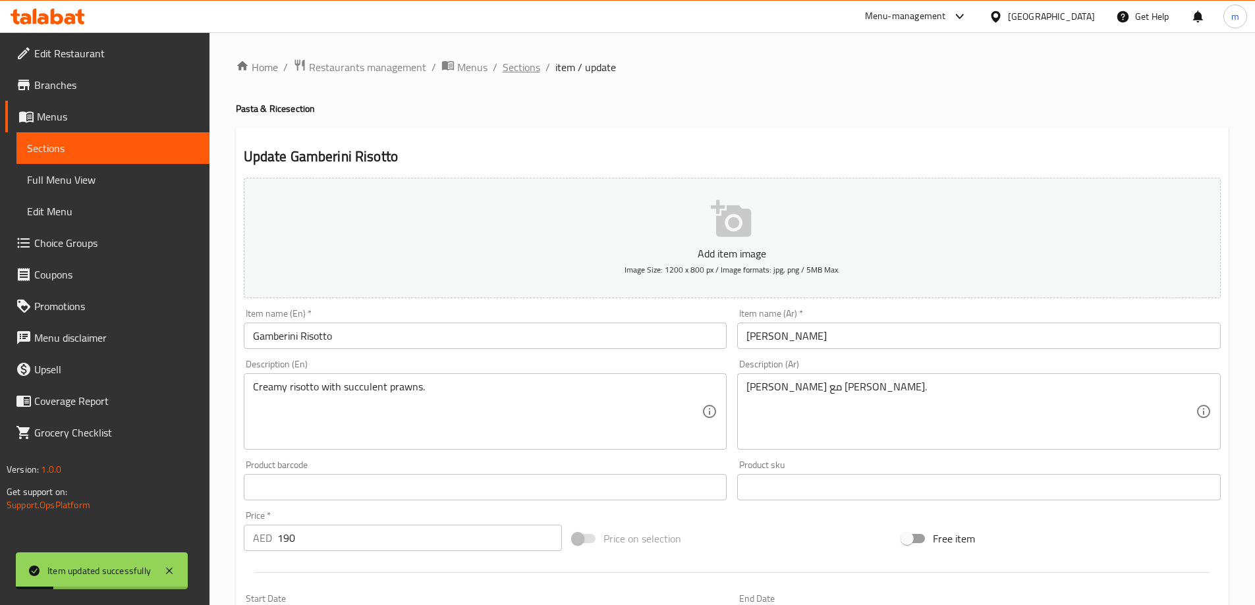
click at [516, 69] on span "Sections" at bounding box center [521, 67] width 38 height 16
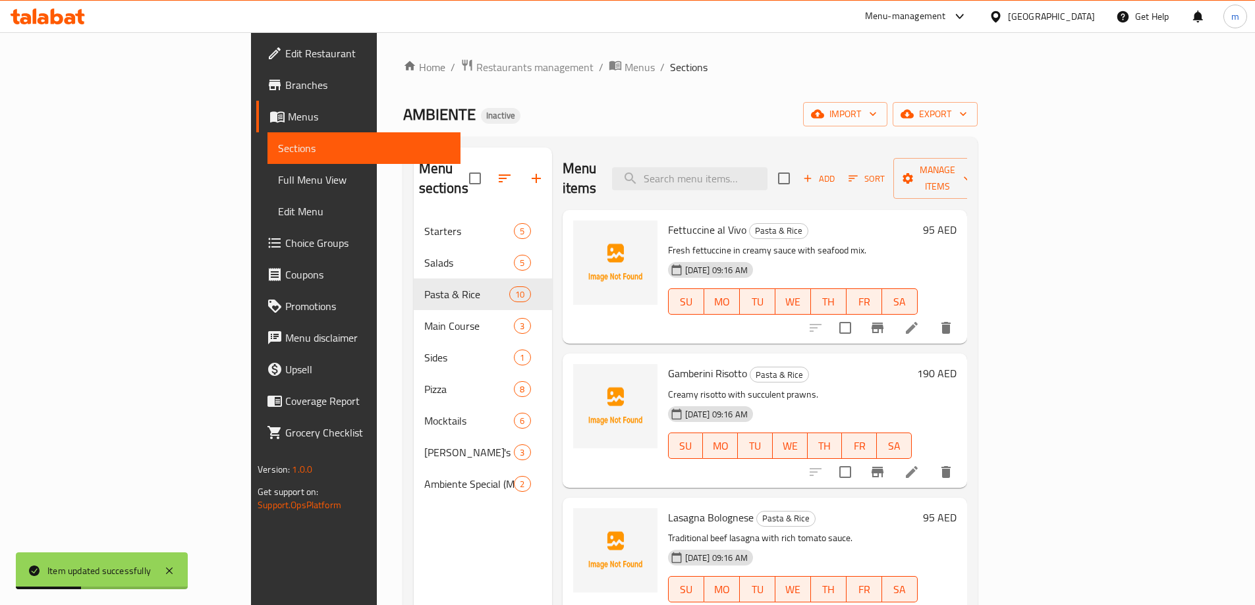
scroll to position [132, 0]
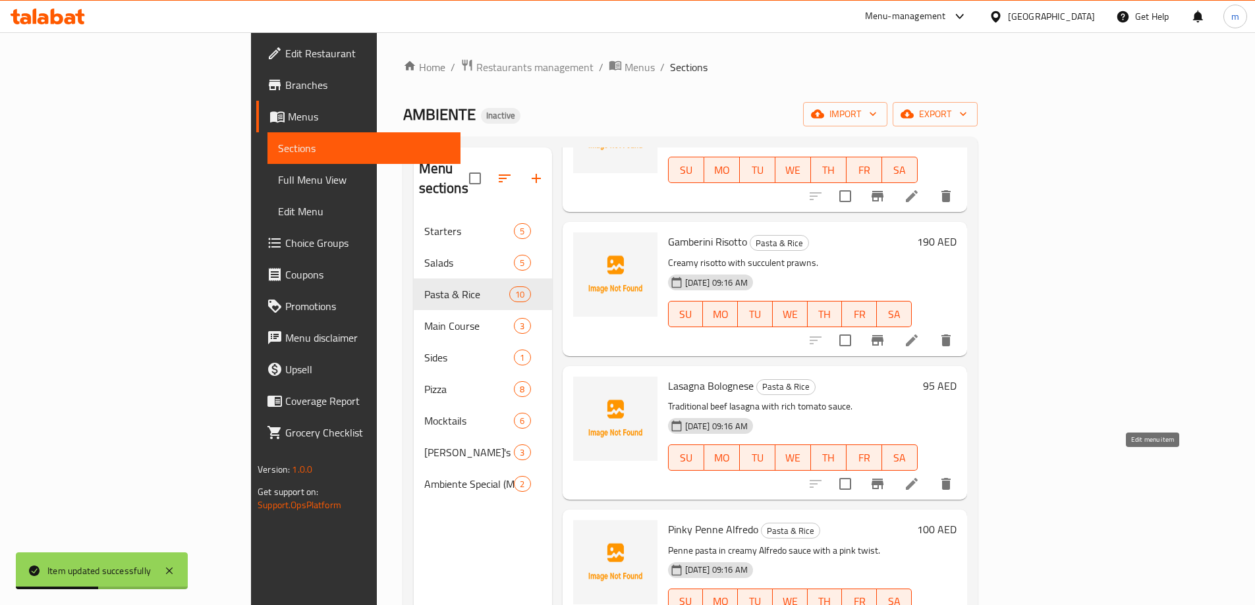
click at [919, 476] on icon at bounding box center [912, 484] width 16 height 16
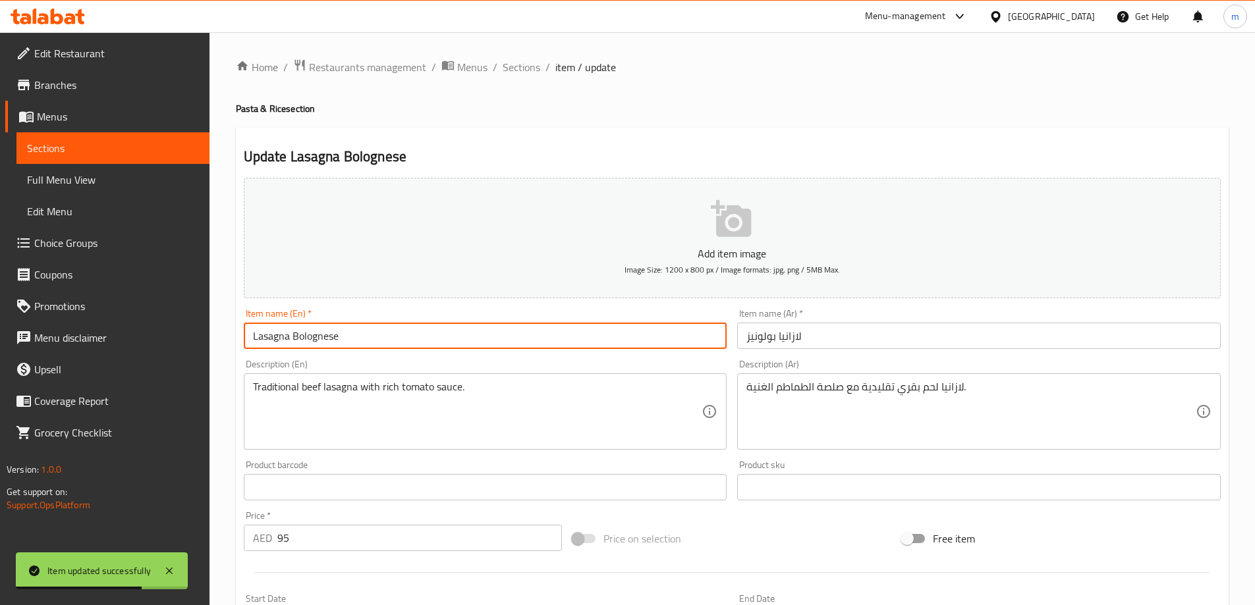
click at [280, 337] on input "Lasagna Bolognese" at bounding box center [485, 336] width 483 height 26
click at [315, 341] on input "Lasagna Bolognese" at bounding box center [485, 336] width 483 height 26
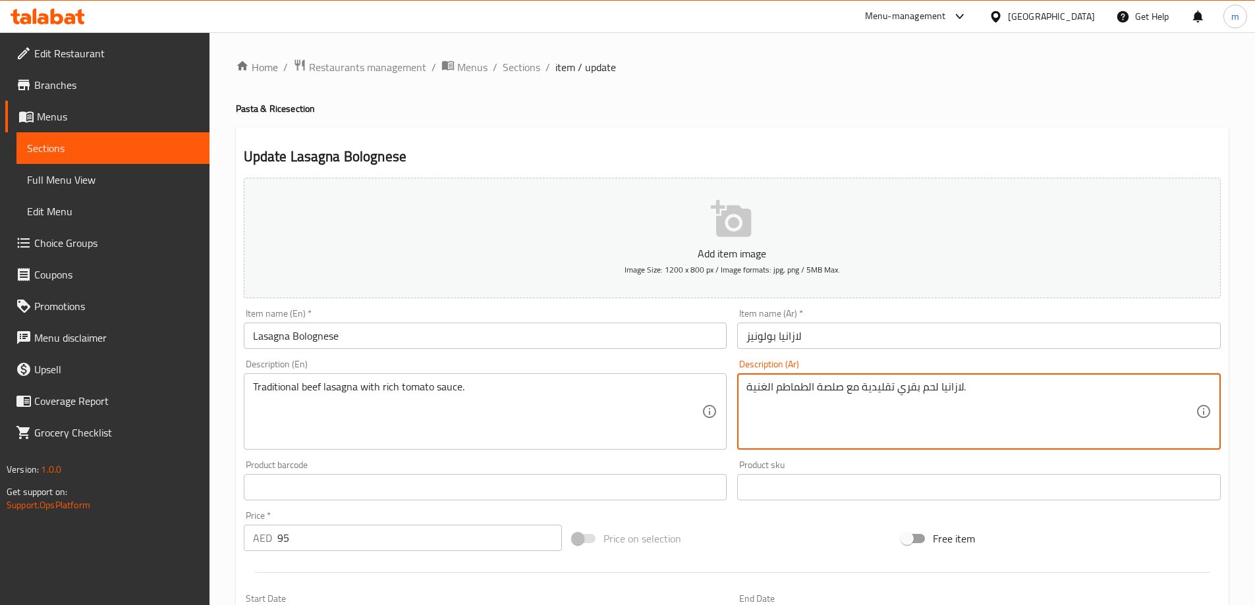
drag, startPoint x: 836, startPoint y: 389, endPoint x: 817, endPoint y: 392, distance: 19.4
click at [817, 392] on textarea "لازانيا لحم بقري تقليدية مع صلصة الطماطم الغنية." at bounding box center [970, 412] width 449 height 63
drag, startPoint x: 755, startPoint y: 389, endPoint x: 746, endPoint y: 389, distance: 9.2
click at [746, 389] on textarea "لازانيا لحم بقري تقليدية مع صوص الطماطم الغنية." at bounding box center [970, 412] width 449 height 63
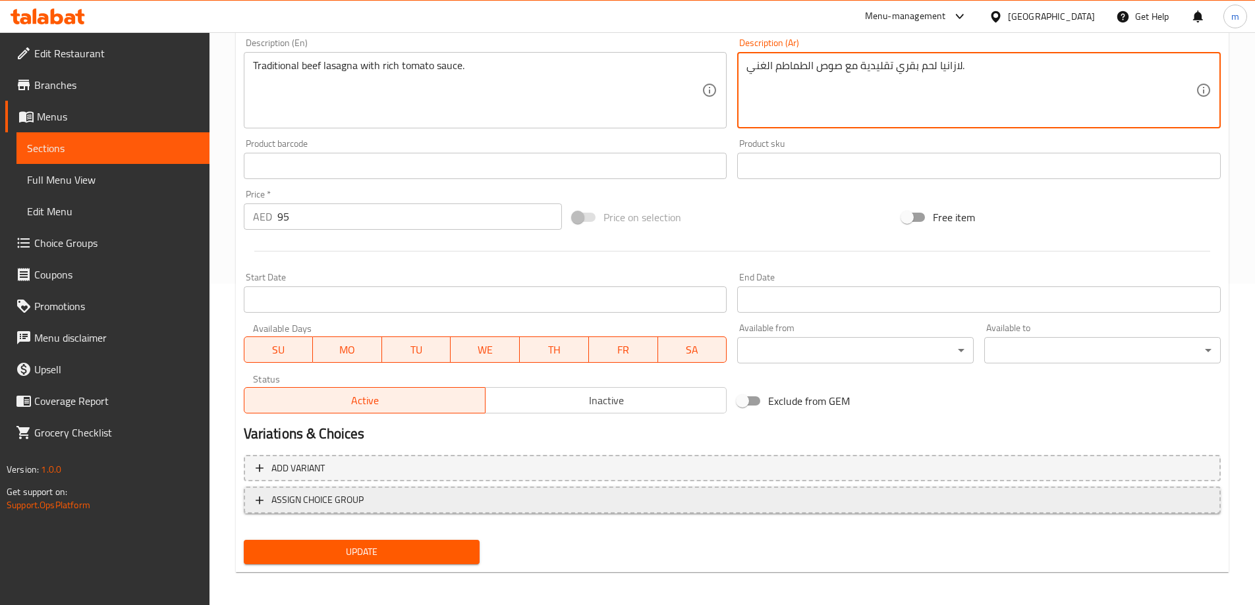
scroll to position [325, 0]
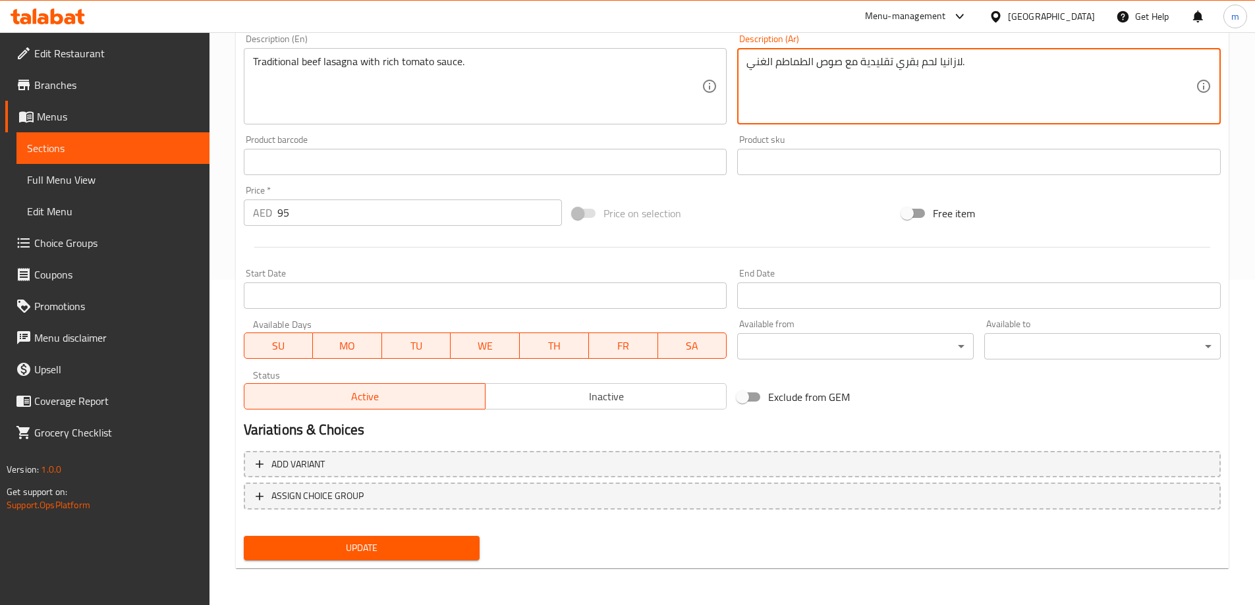
type textarea "لازانيا لحم بقري تقليدية مع صوص الطماطم الغني."
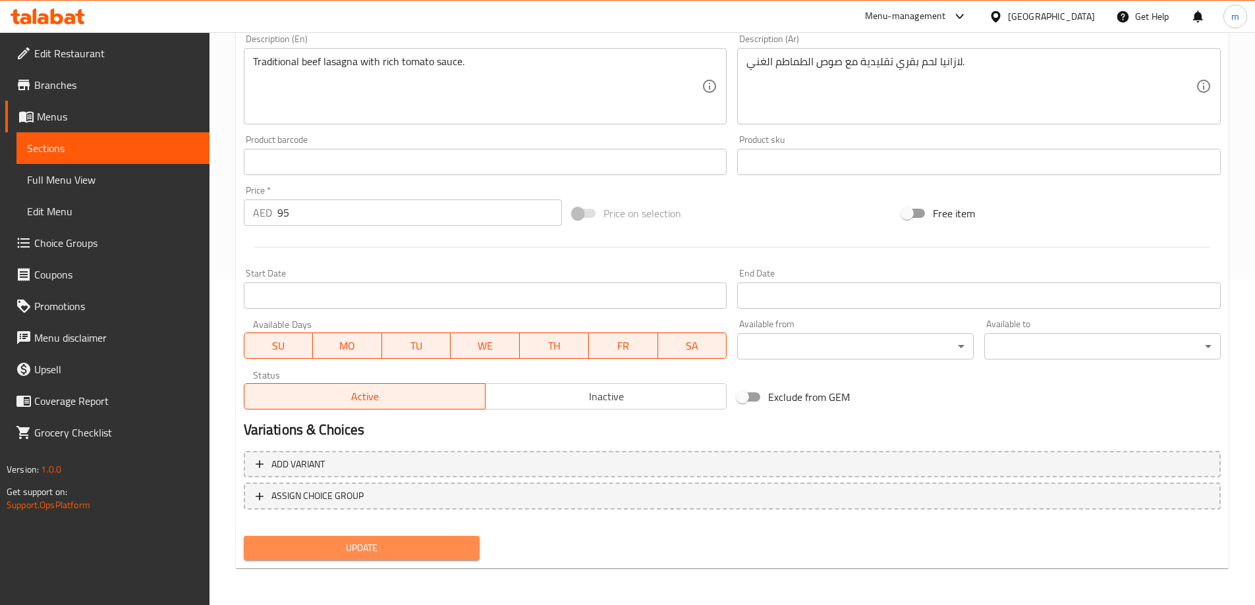
click at [387, 546] on span "Update" at bounding box center [361, 548] width 215 height 16
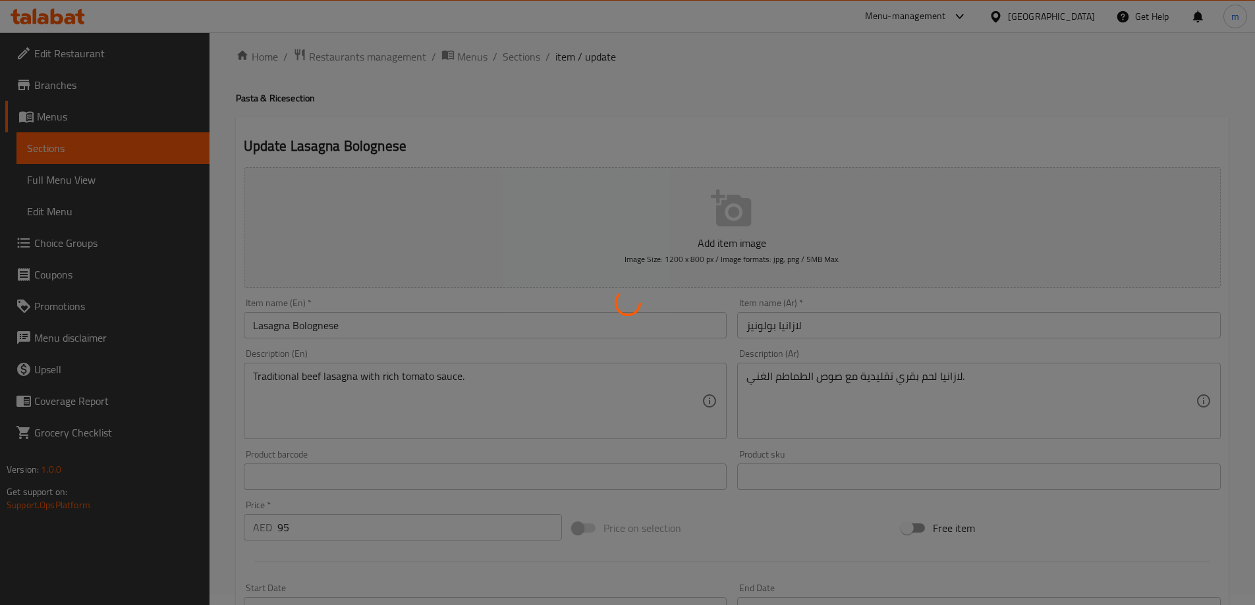
scroll to position [0, 0]
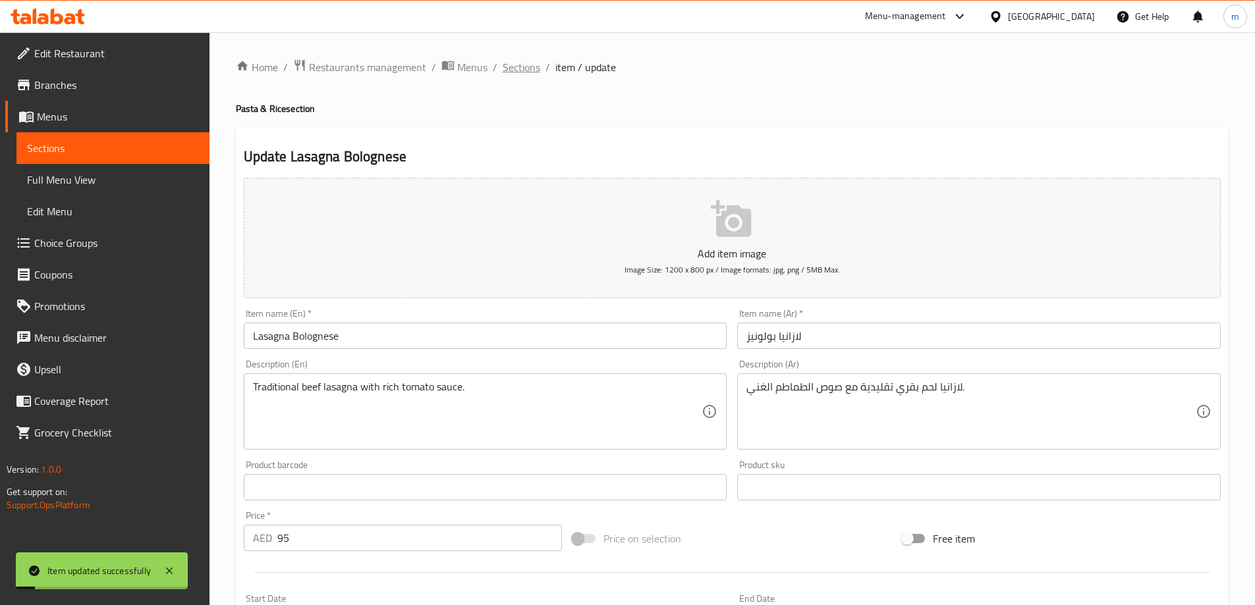
click at [522, 68] on span "Sections" at bounding box center [521, 67] width 38 height 16
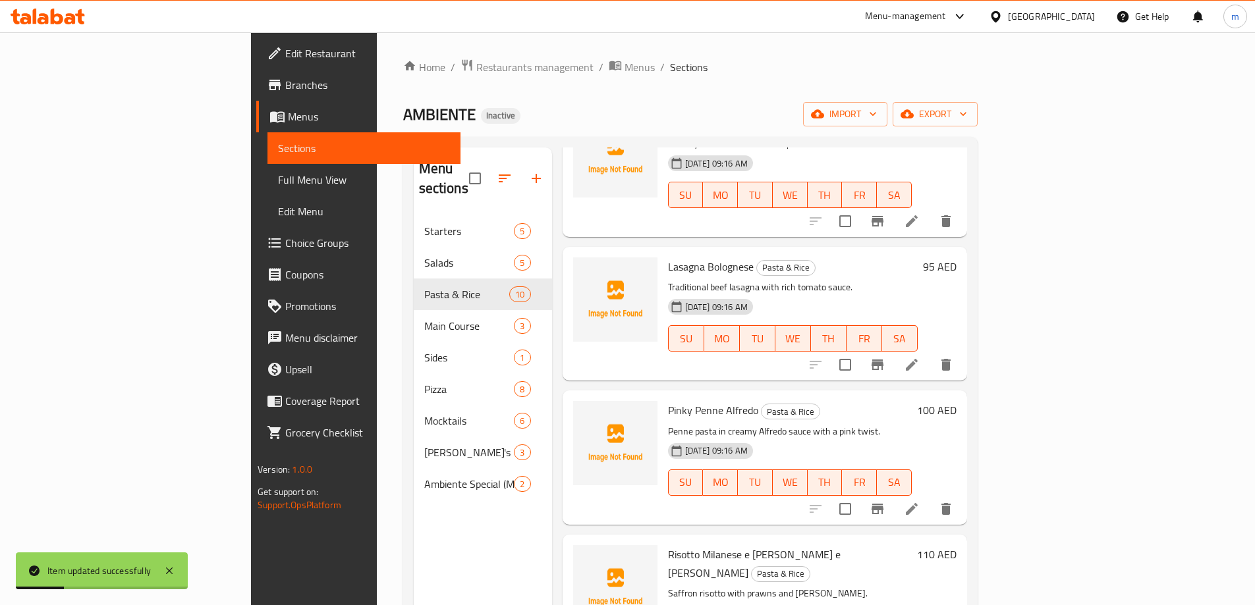
scroll to position [263, 0]
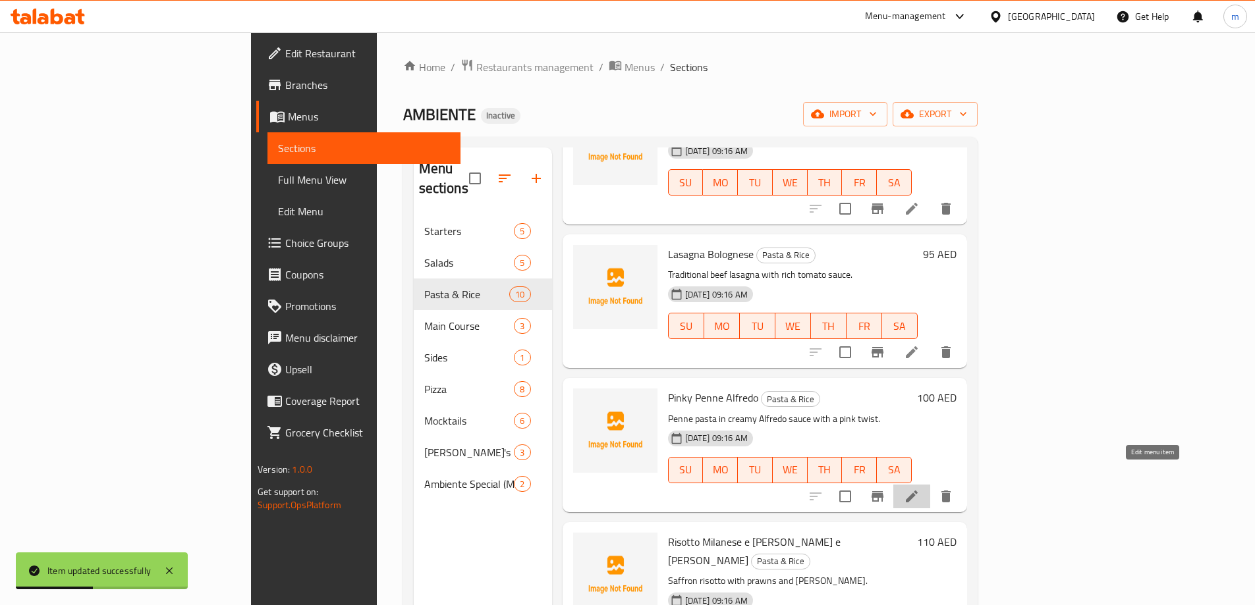
click at [919, 489] on icon at bounding box center [912, 497] width 16 height 16
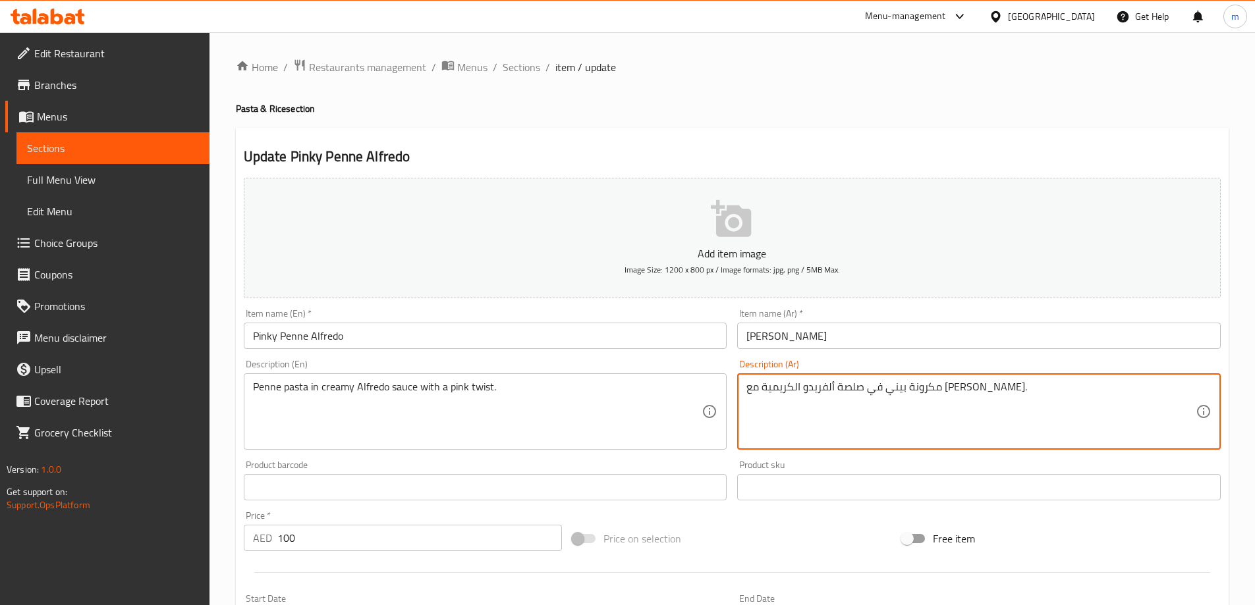
drag, startPoint x: 909, startPoint y: 391, endPoint x: 889, endPoint y: 390, distance: 20.4
click at [817, 388] on textarea "مكرونة بيني في صوص ألفريدو الكريمية مع لمسة وردية." at bounding box center [970, 412] width 449 height 63
drag, startPoint x: 796, startPoint y: 386, endPoint x: 780, endPoint y: 386, distance: 15.8
click at [780, 386] on textarea "مكرونة بيني في صوص ألفريدو الكريمي مع لمسة وردية." at bounding box center [970, 412] width 449 height 63
drag, startPoint x: 798, startPoint y: 389, endPoint x: 772, endPoint y: 387, distance: 25.8
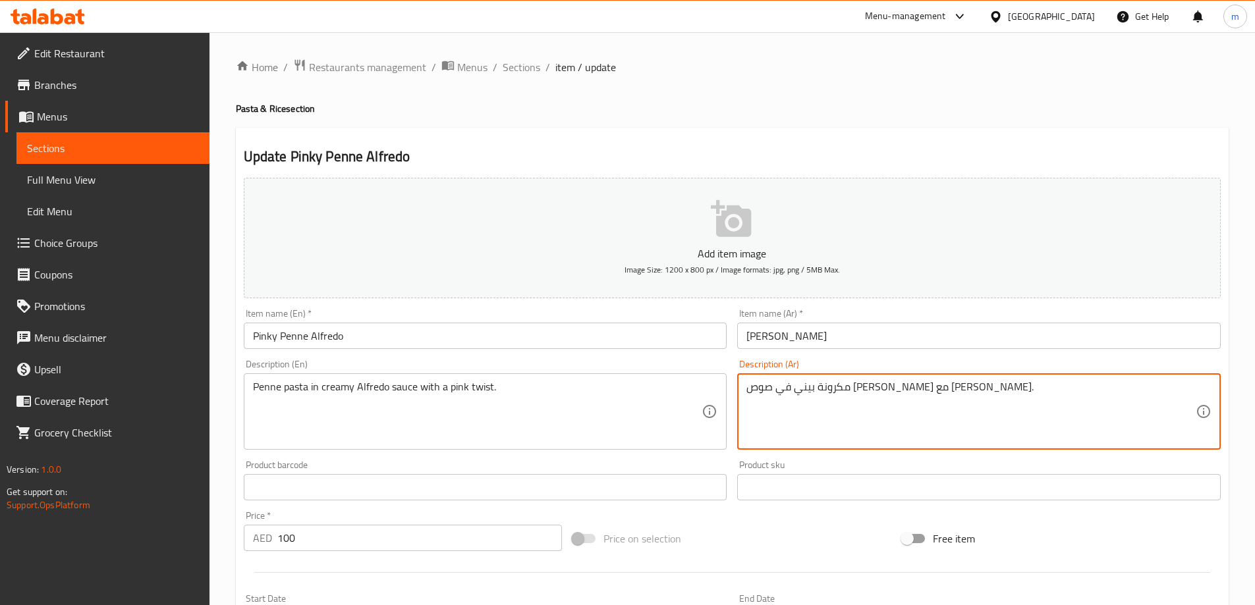
click at [772, 387] on textarea "مكرونة بيني في صوص ألفريدو الكريمي مع لمسة وردية." at bounding box center [970, 412] width 449 height 63
click at [747, 389] on textarea "مكرونة بيني في صوص ألفريدو الكريمي مع تويست وردية." at bounding box center [970, 412] width 449 height 63
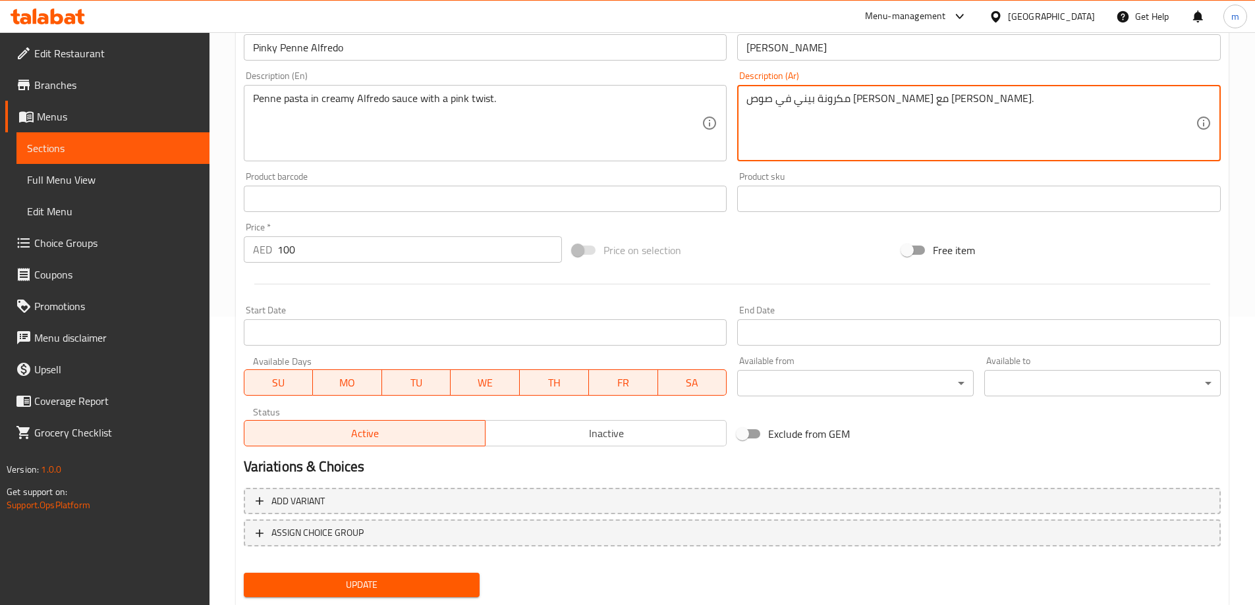
scroll to position [325, 0]
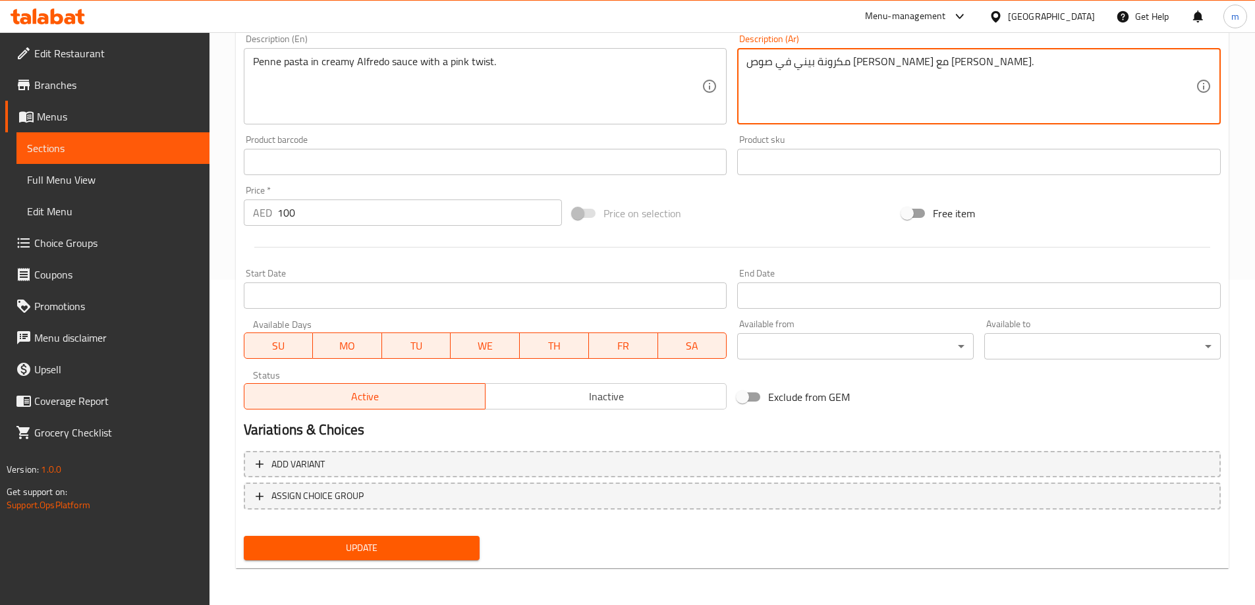
type textarea "مكرونة بيني في صوص ألفريدو الكريمي مع تويست وردي."
click at [398, 545] on span "Update" at bounding box center [361, 548] width 215 height 16
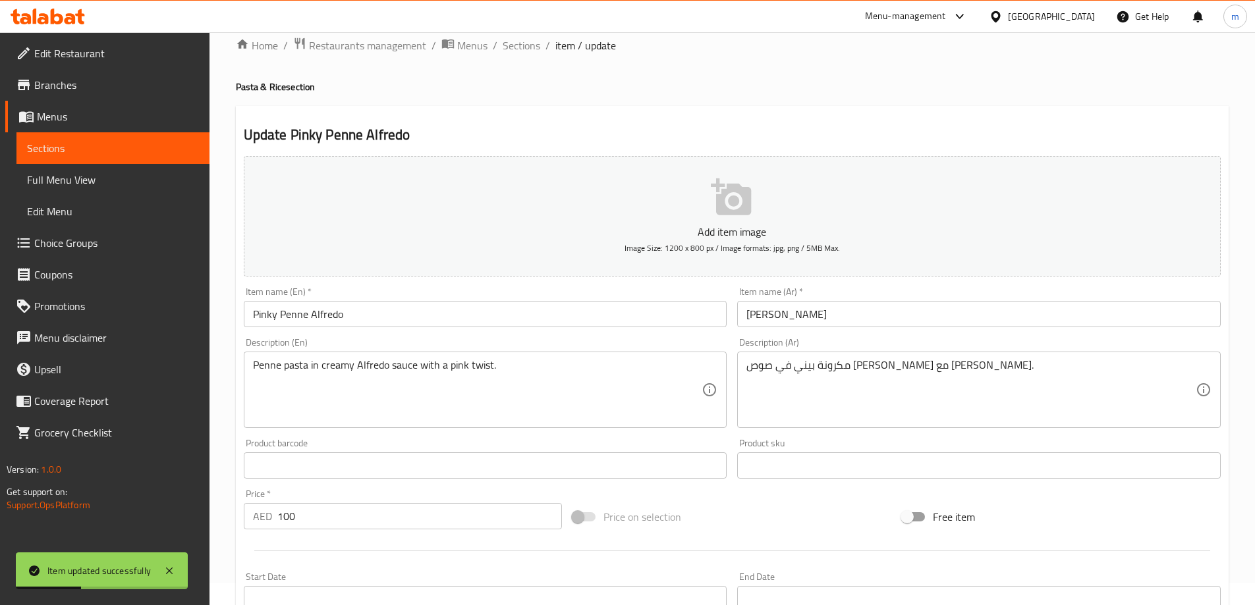
scroll to position [0, 0]
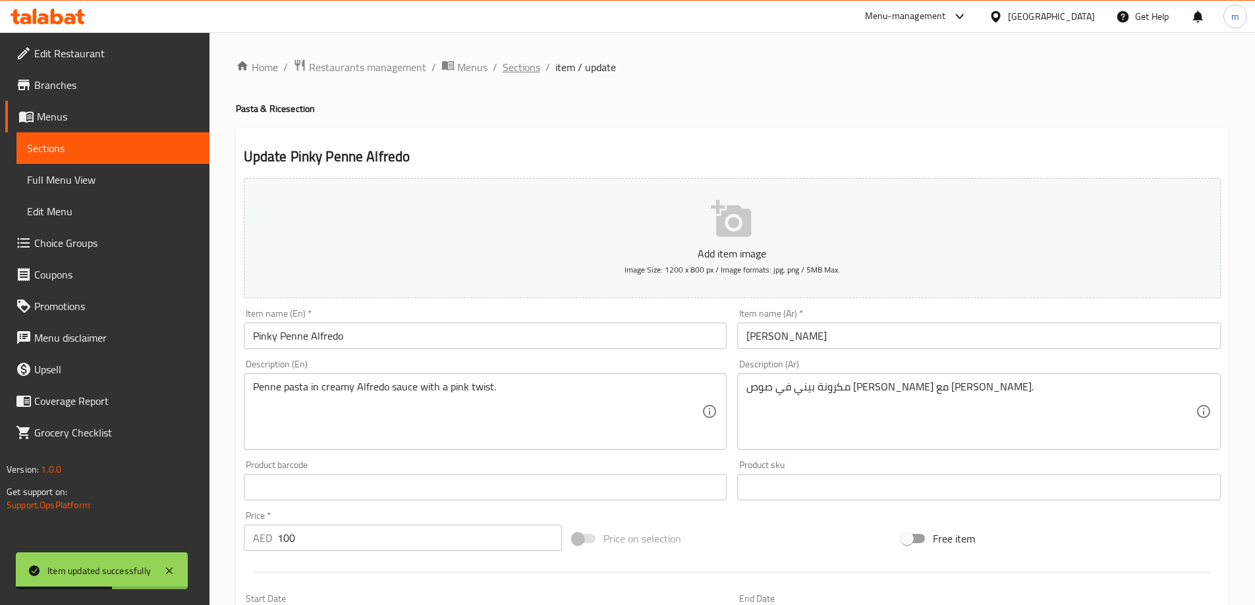
click at [520, 59] on span "Sections" at bounding box center [521, 67] width 38 height 16
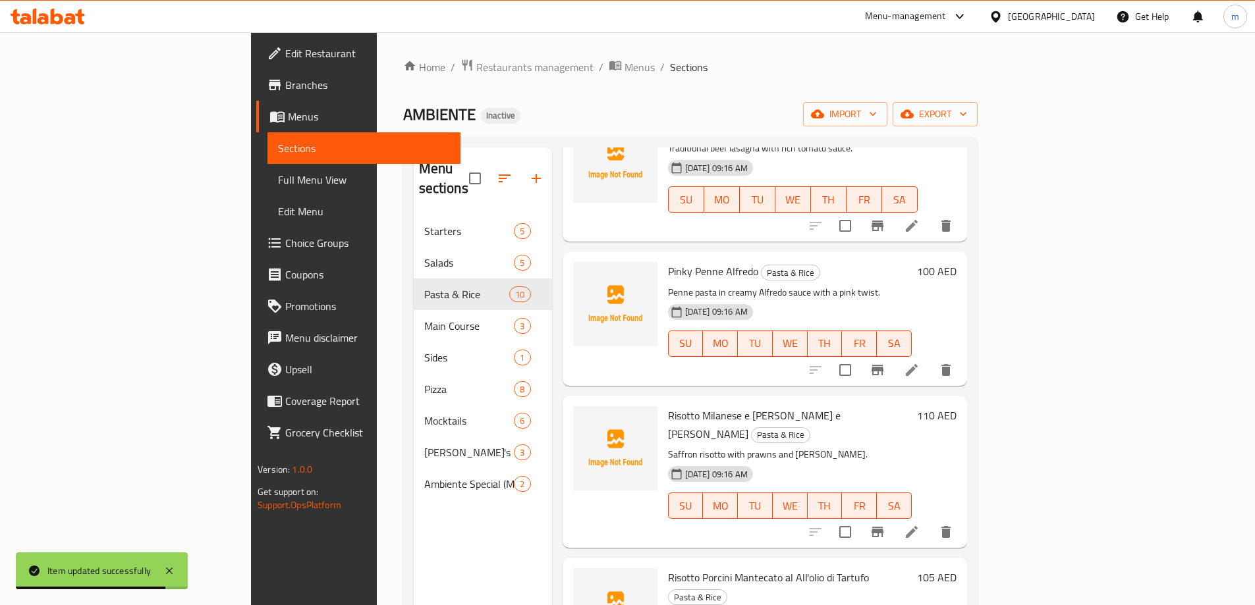
scroll to position [461, 0]
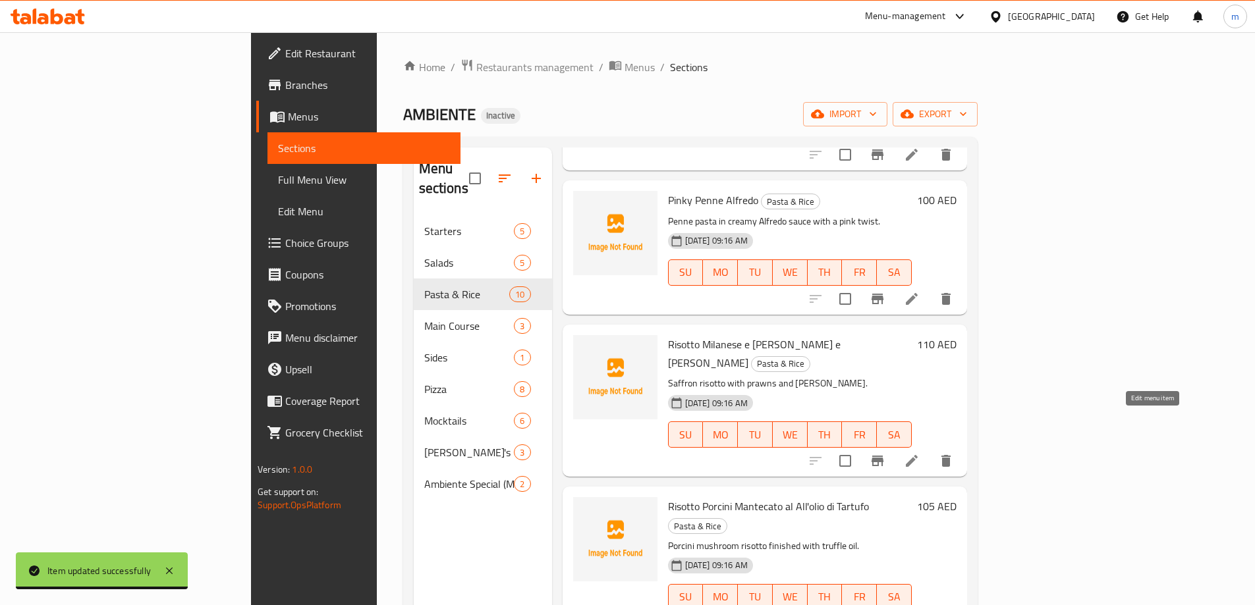
click at [919, 453] on icon at bounding box center [912, 461] width 16 height 16
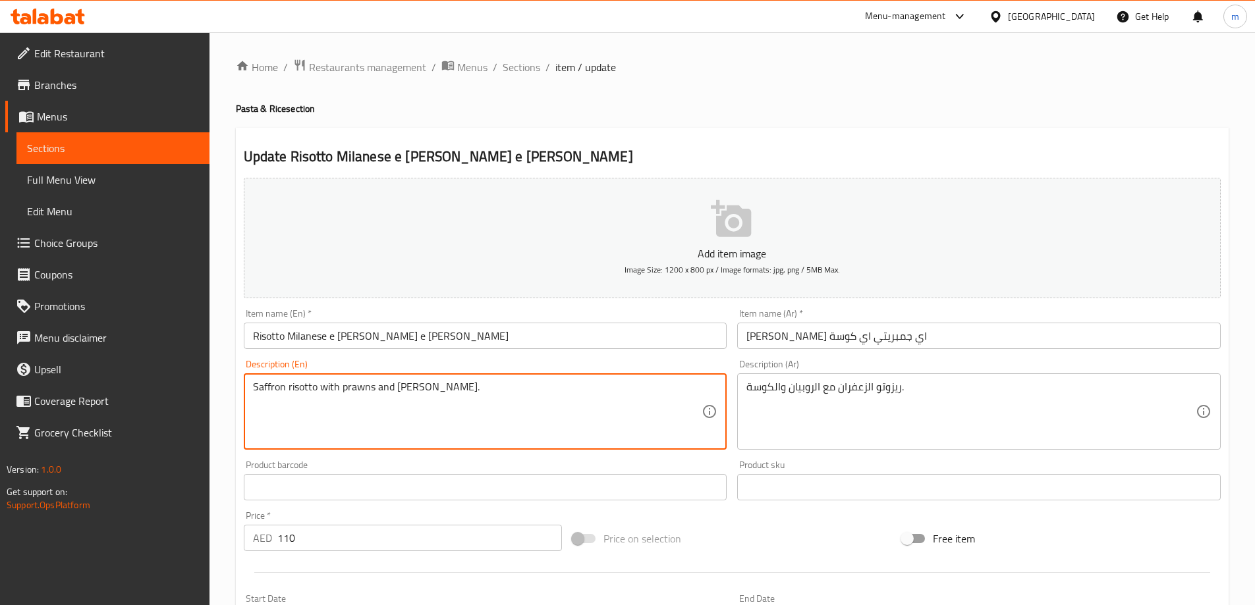
click at [413, 392] on textarea "Saffron risotto with prawns and zucchini." at bounding box center [477, 412] width 449 height 63
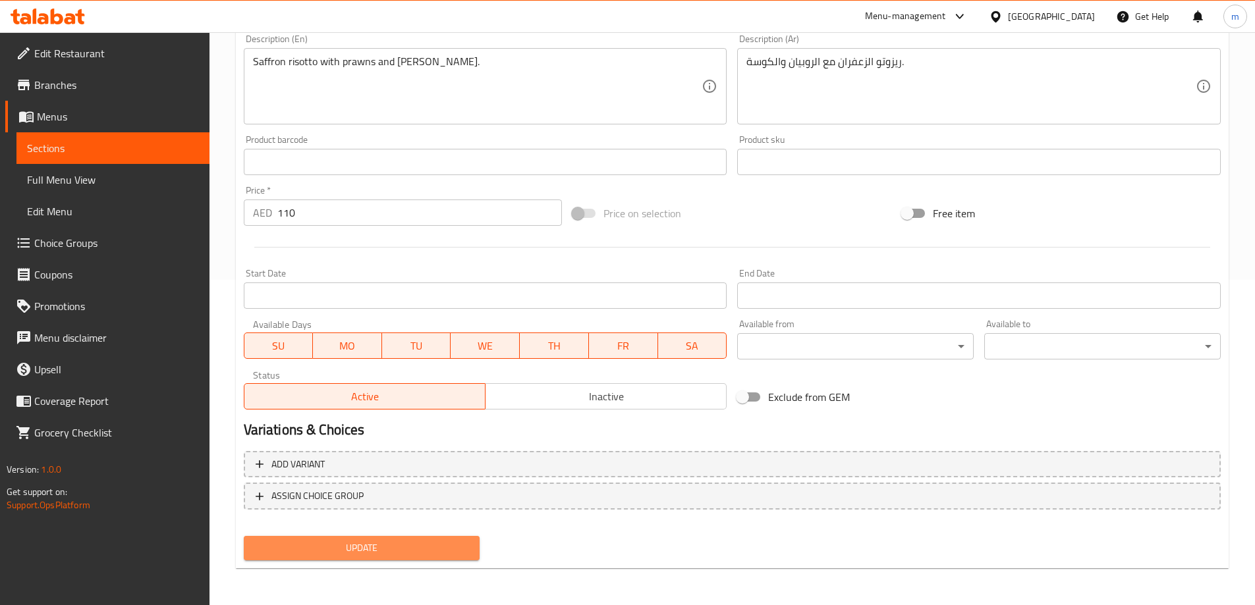
click at [399, 551] on span "Update" at bounding box center [361, 548] width 215 height 16
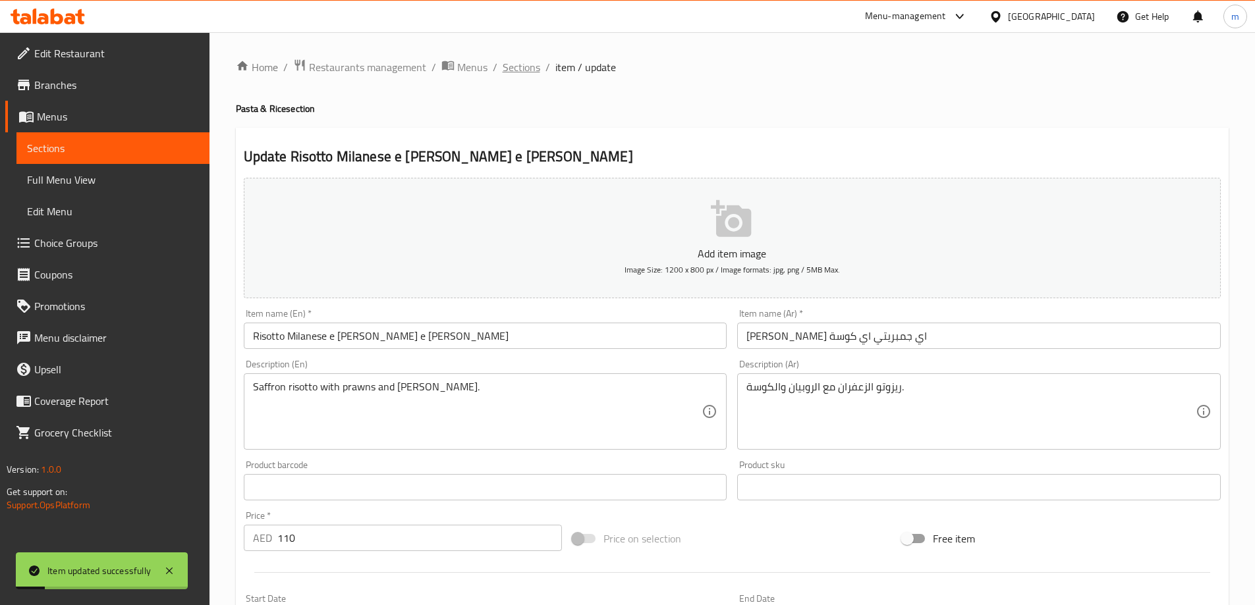
click at [520, 65] on span "Sections" at bounding box center [521, 67] width 38 height 16
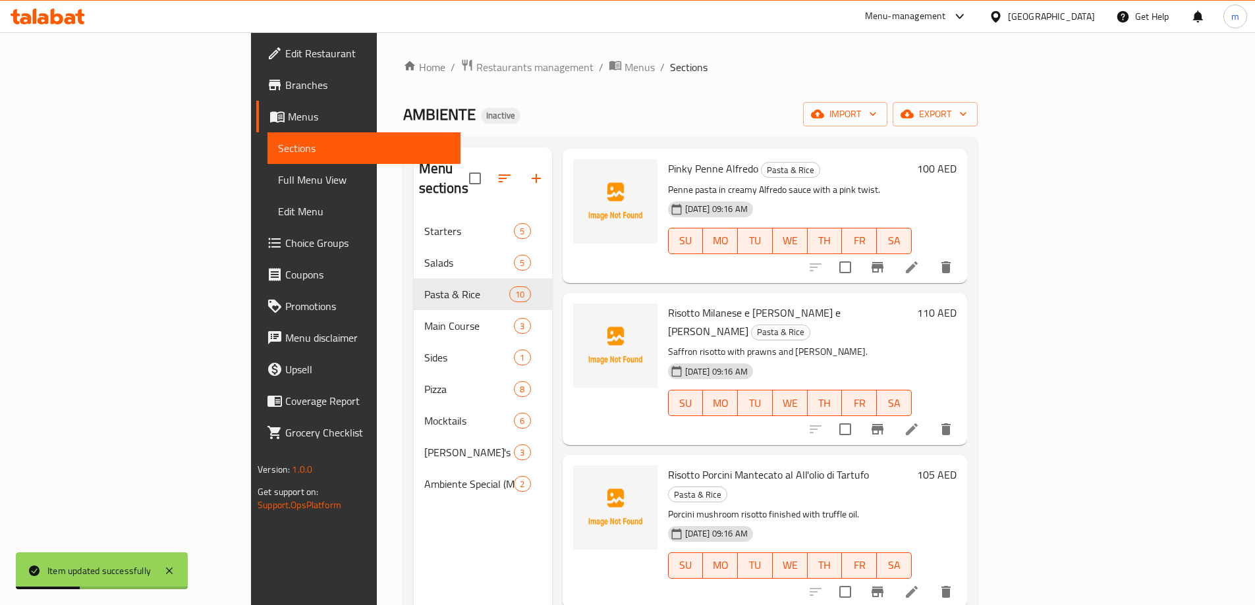
scroll to position [527, 0]
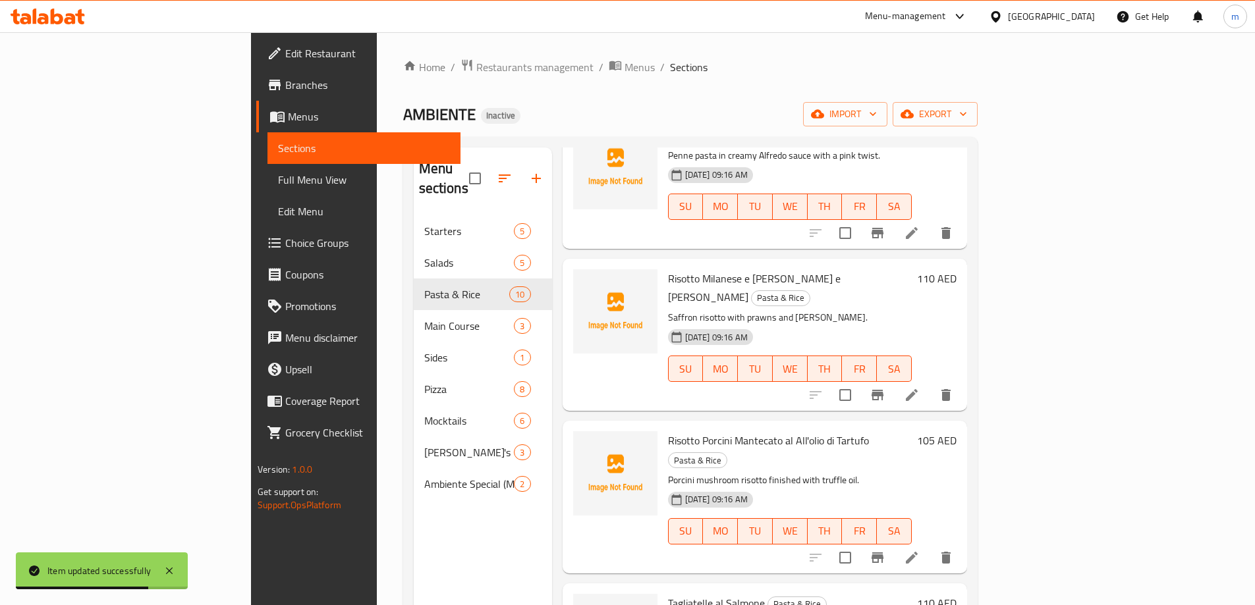
click at [930, 546] on li at bounding box center [911, 558] width 37 height 24
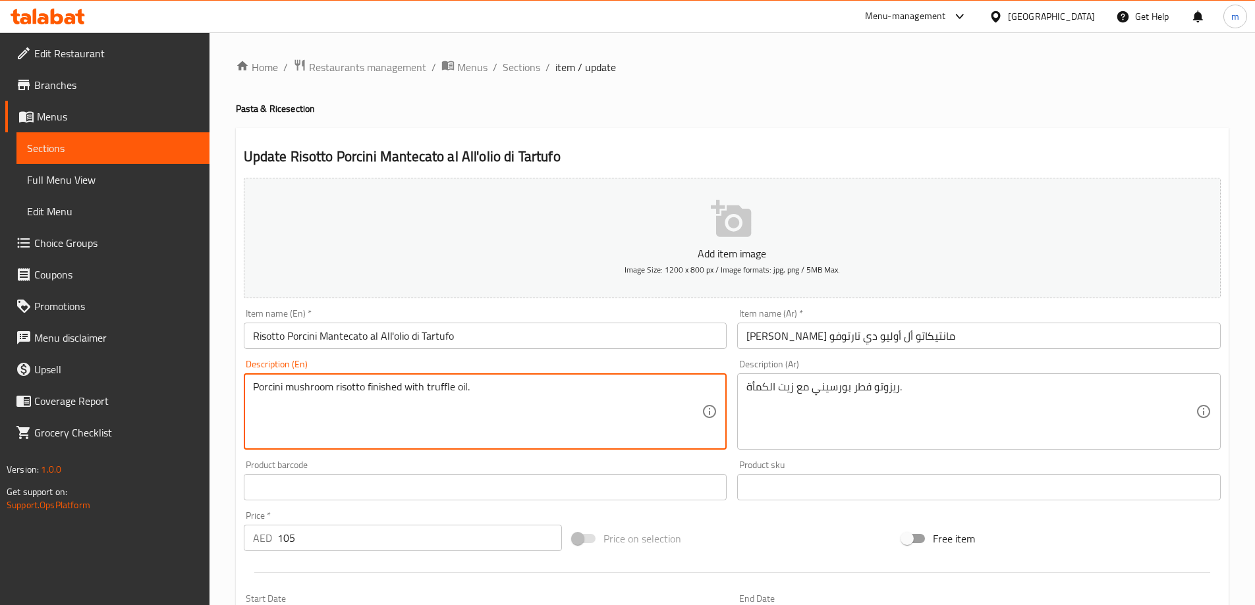
click at [439, 394] on textarea "Porcini mushroom risotto finished with truffle oil." at bounding box center [477, 412] width 449 height 63
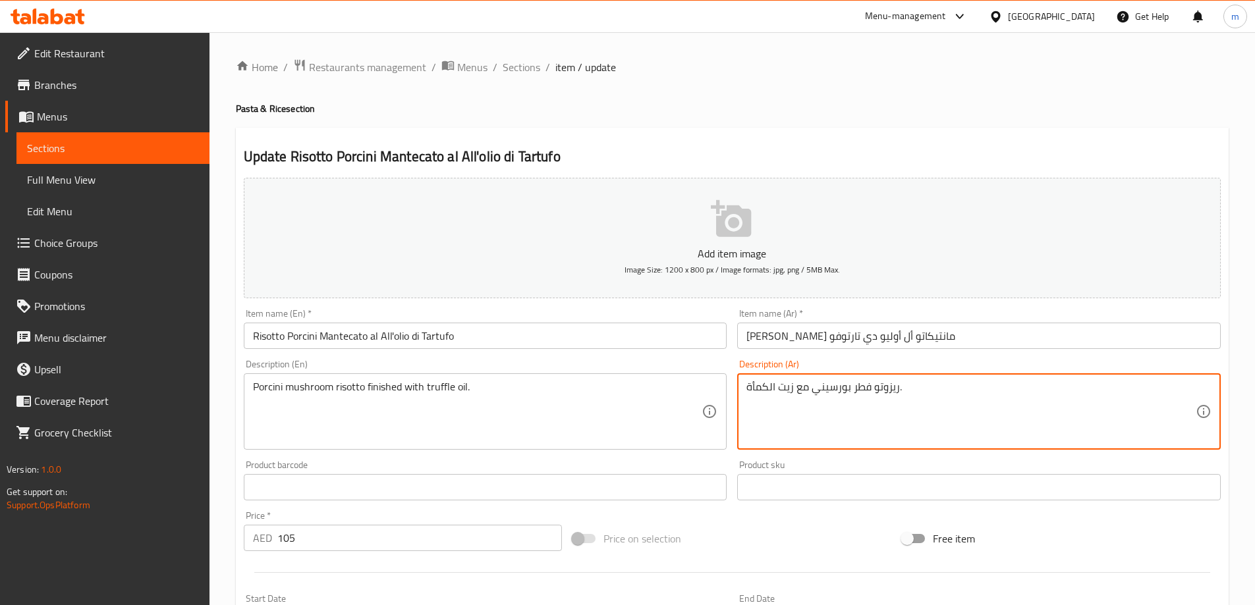
drag, startPoint x: 793, startPoint y: 390, endPoint x: 744, endPoint y: 397, distance: 49.9
paste textarea "روفل"
drag, startPoint x: 867, startPoint y: 388, endPoint x: 850, endPoint y: 389, distance: 17.2
click at [850, 389] on textarea "ريزوتو فطر بورسيني مع زيت تروفل." at bounding box center [970, 412] width 449 height 63
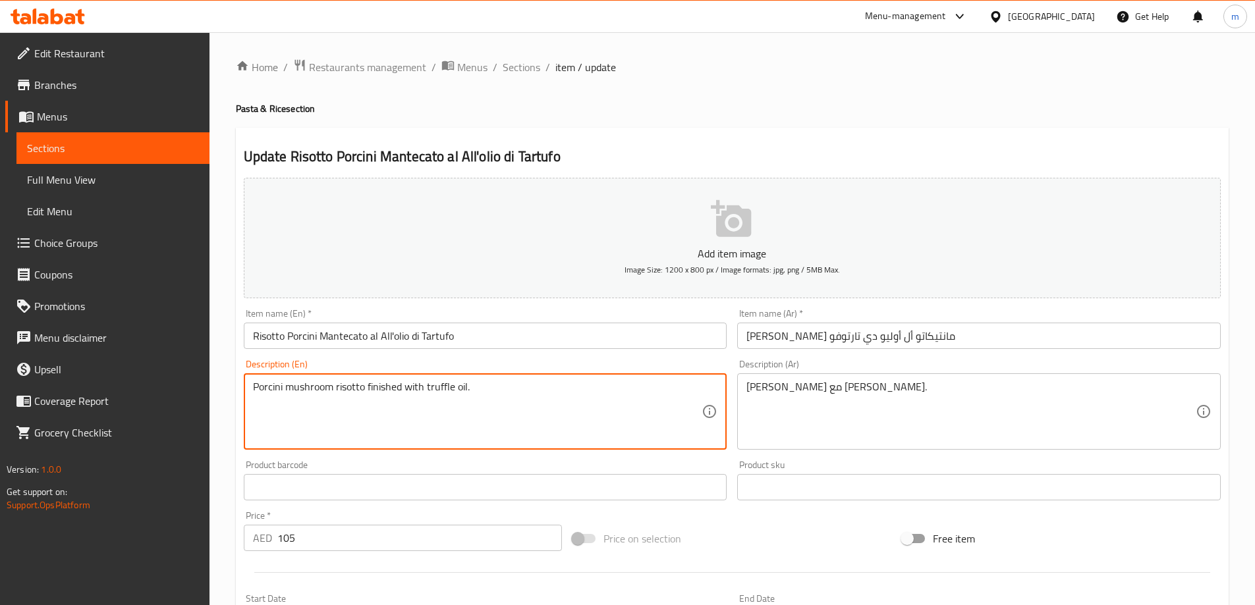
click at [261, 395] on textarea "Porcini mushroom risotto finished with truffle oil." at bounding box center [477, 412] width 449 height 63
drag, startPoint x: 365, startPoint y: 388, endPoint x: 589, endPoint y: 396, distance: 224.0
click at [589, 396] on textarea "Porcini mushroom risotto finished with truffle oil." at bounding box center [477, 412] width 449 height 63
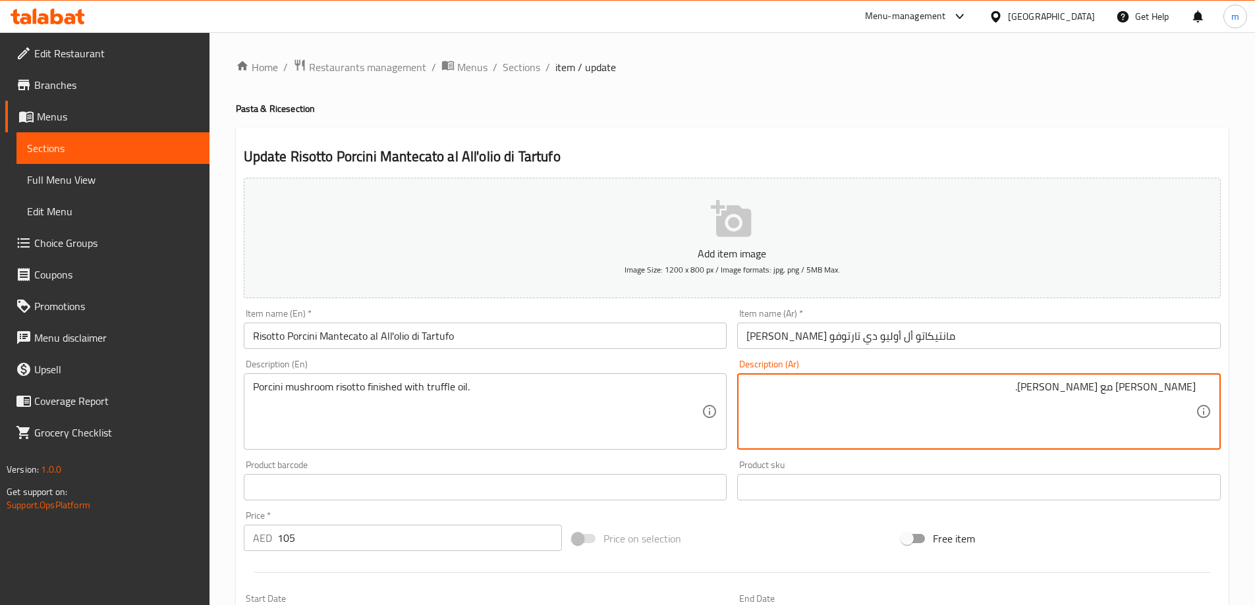
drag, startPoint x: 1093, startPoint y: 392, endPoint x: 1127, endPoint y: 443, distance: 61.6
click at [1093, 392] on textarea "ريزوتو مشروم بورسيني مع زيت تروفل." at bounding box center [970, 412] width 449 height 63
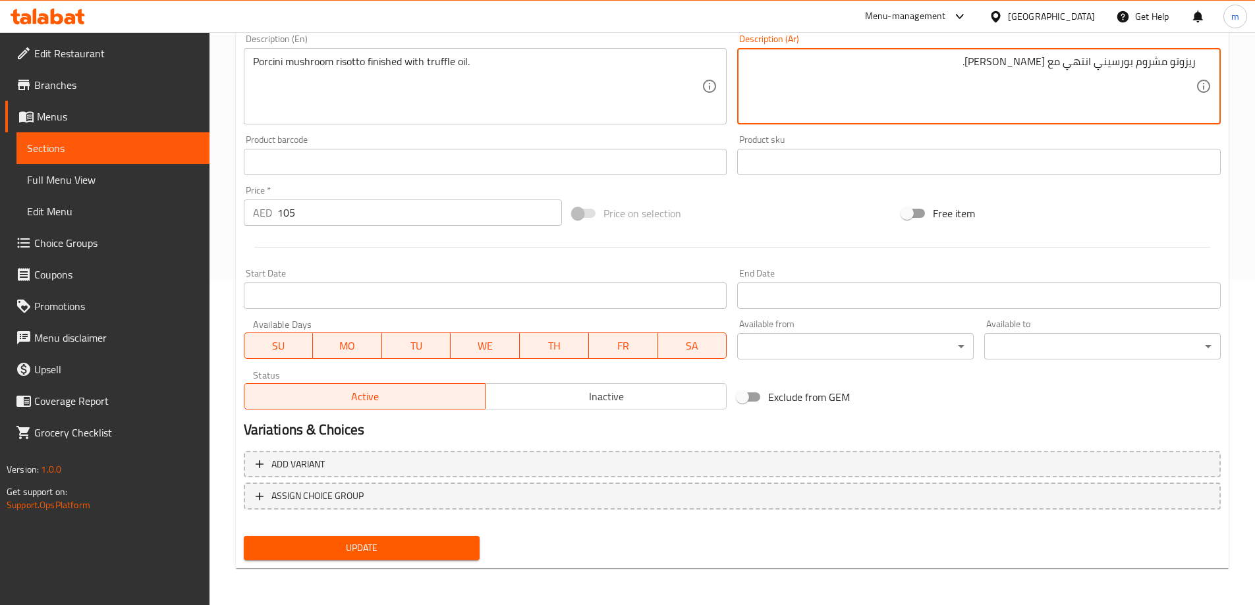
type textarea "ريزوتو مشروم بورسيني انتهي مع زيت تروفل."
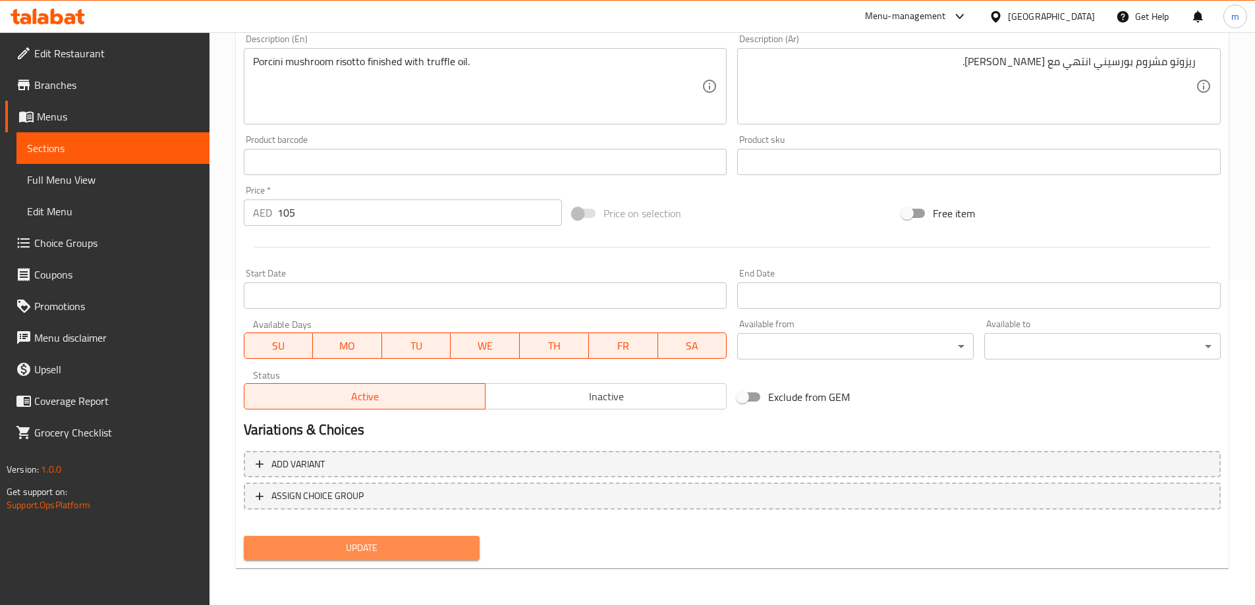
click at [397, 546] on span "Update" at bounding box center [361, 548] width 215 height 16
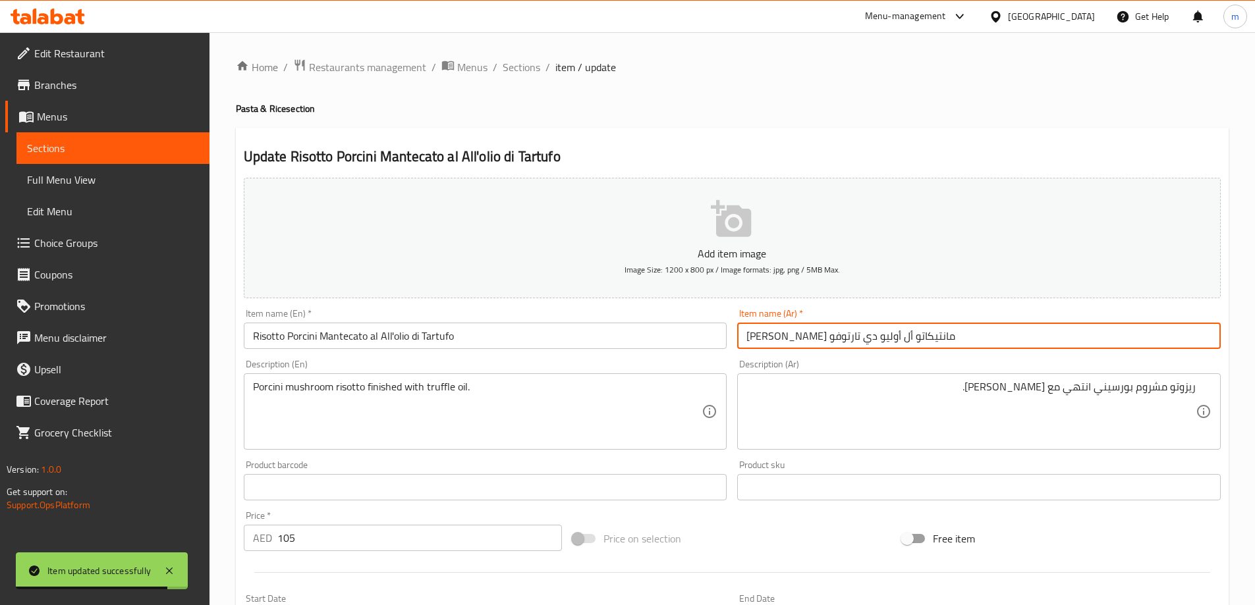
drag, startPoint x: 829, startPoint y: 338, endPoint x: 799, endPoint y: 343, distance: 30.7
click at [799, 343] on input "ريزوتو بورسيني مانتيكاتو أل أوليو دي تارتوفو" at bounding box center [978, 336] width 483 height 26
click at [986, 342] on input "ريزوتو بورسيني مانتيكاتو أل أوليو دي تارتوفو" at bounding box center [978, 336] width 483 height 26
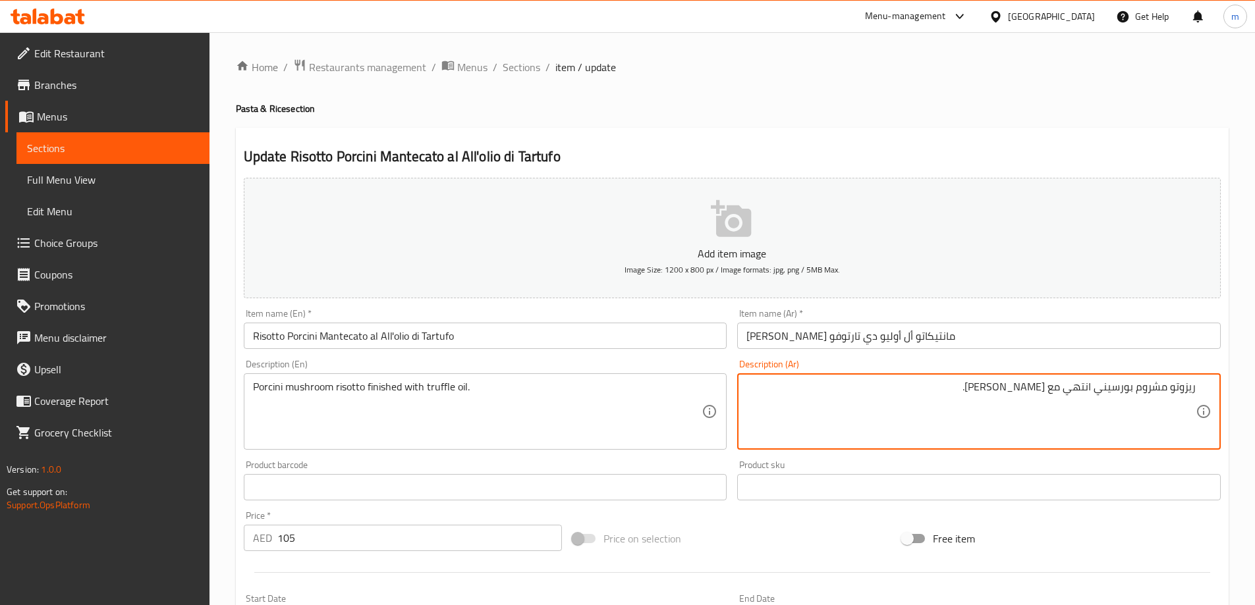
scroll to position [325, 0]
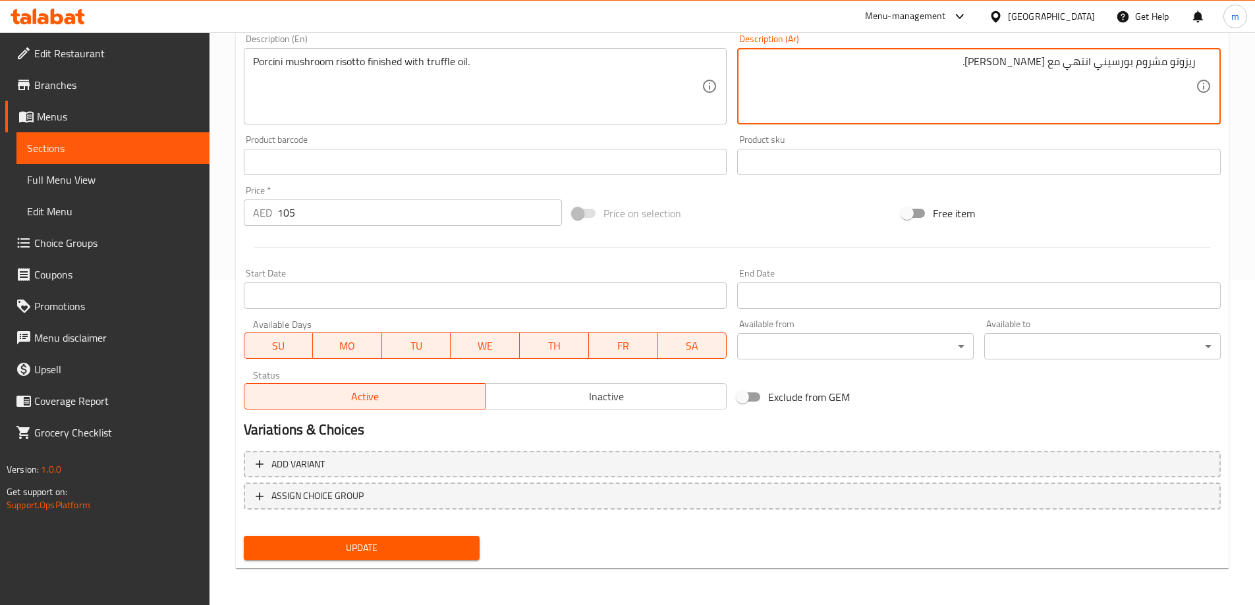
click at [461, 542] on span "Update" at bounding box center [361, 548] width 215 height 16
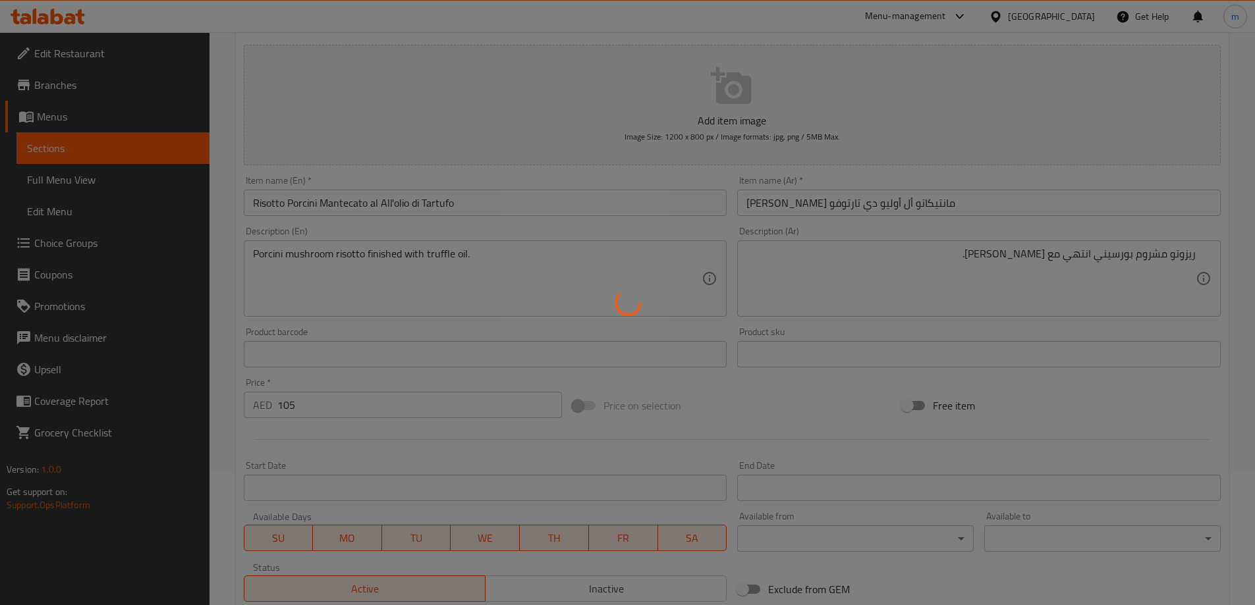
scroll to position [0, 0]
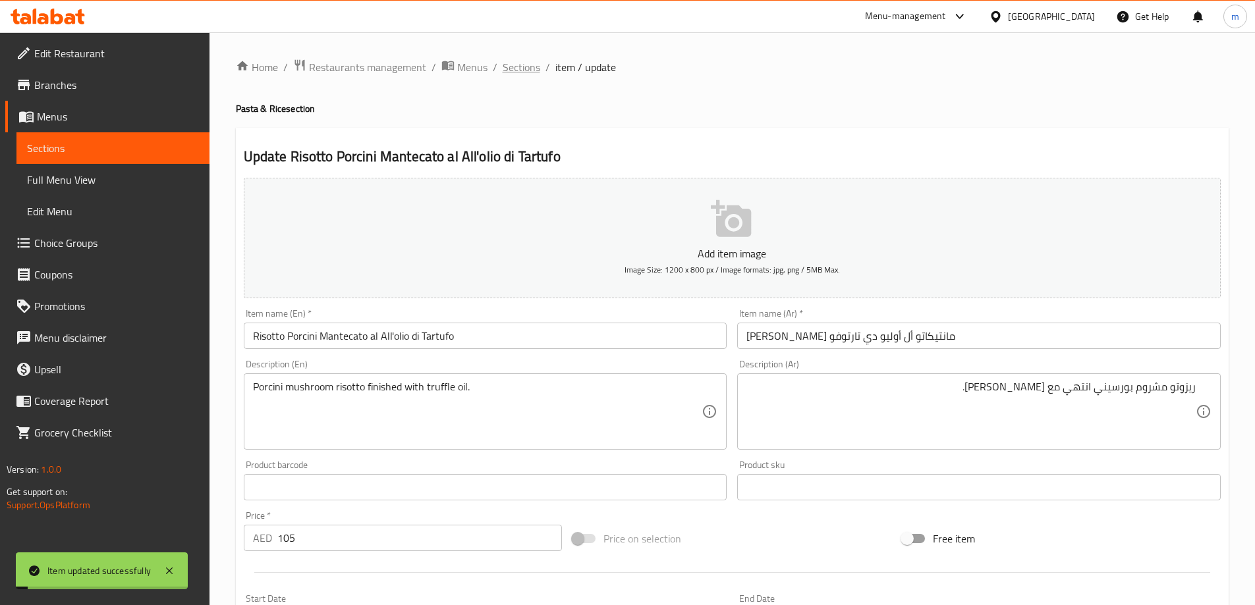
click at [528, 62] on span "Sections" at bounding box center [521, 67] width 38 height 16
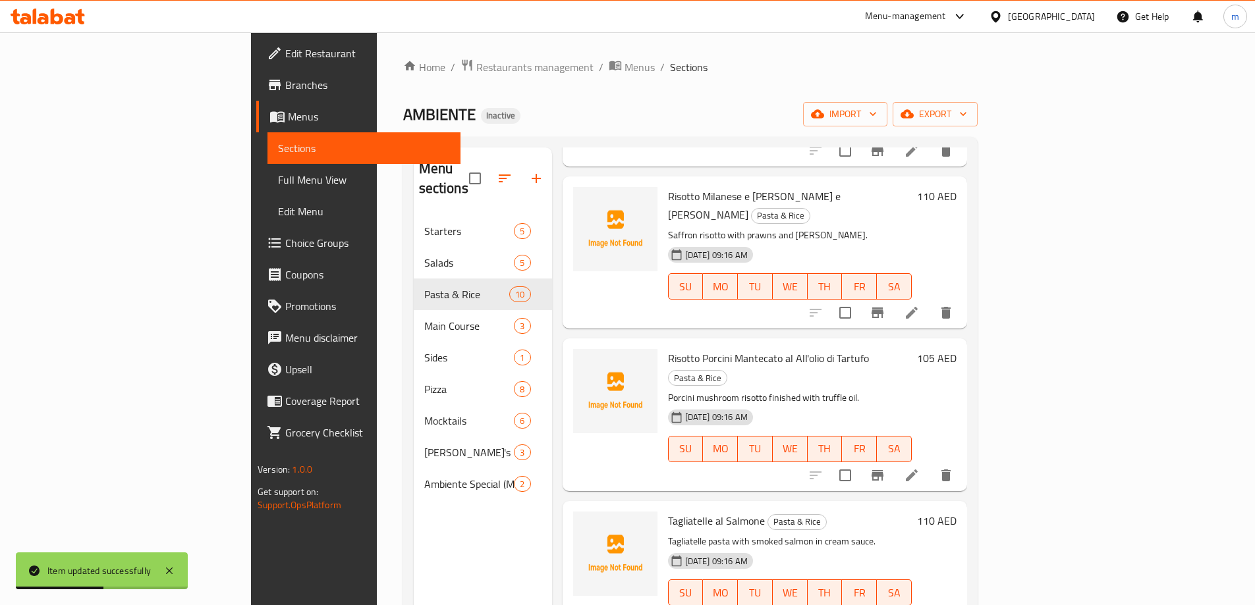
scroll to position [724, 0]
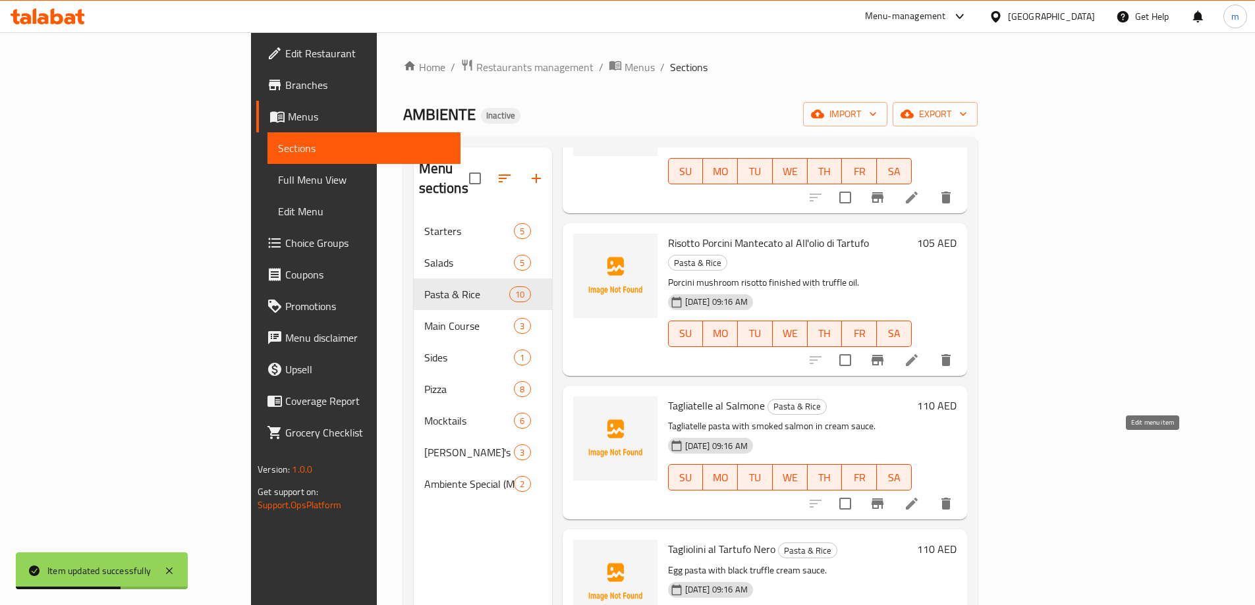
click at [919, 496] on icon at bounding box center [912, 504] width 16 height 16
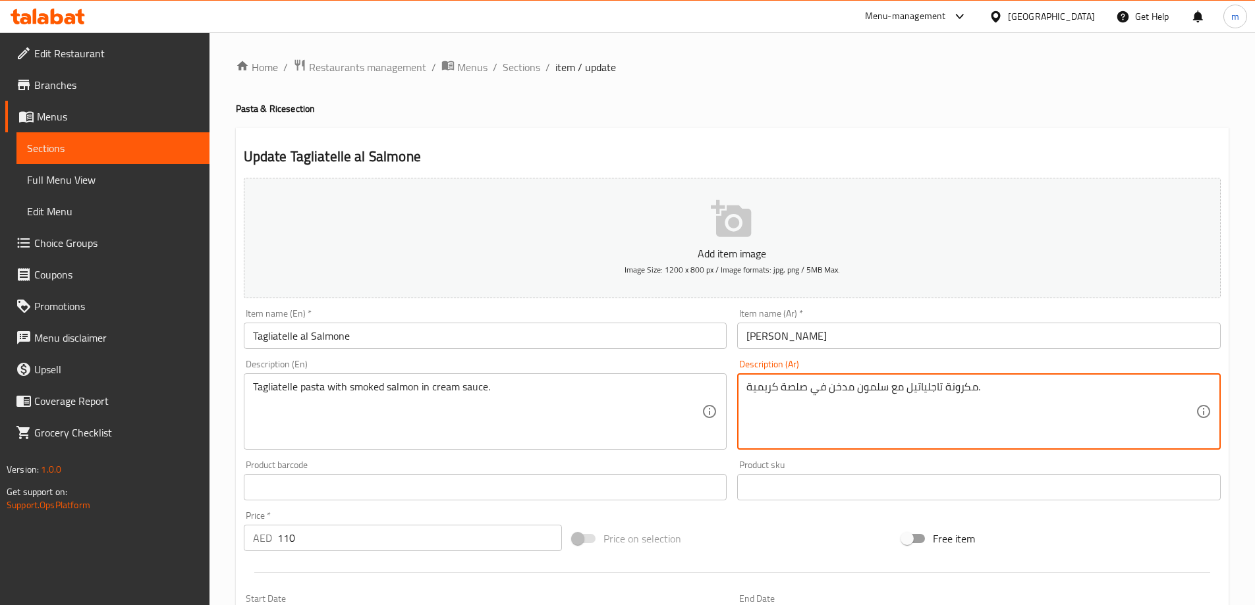
click at [821, 344] on input "تاجلياتيلي أل سلموني" at bounding box center [978, 336] width 483 height 26
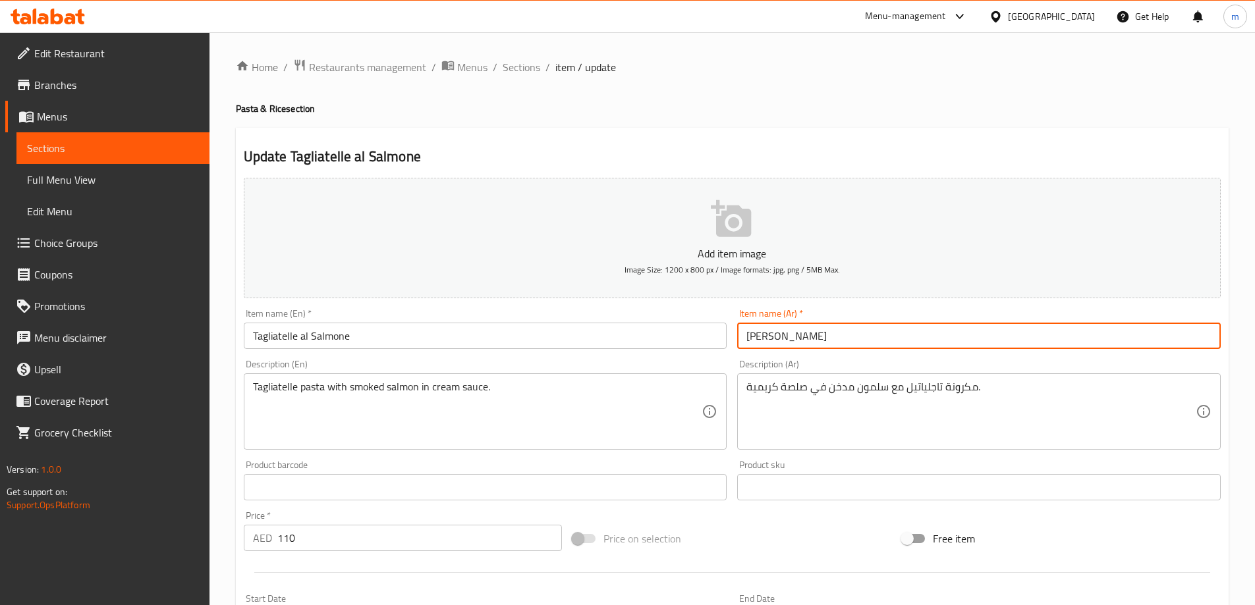
click at [821, 344] on input "تاجلياتيلي أل سلموني" at bounding box center [978, 336] width 483 height 26
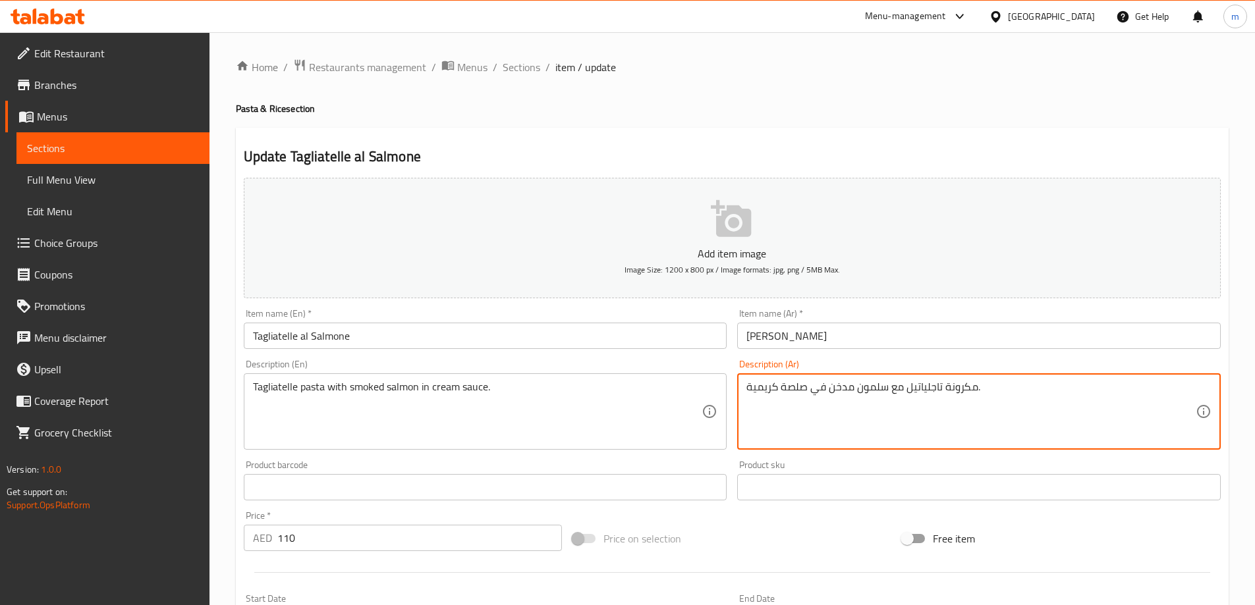
click at [922, 389] on textarea "مكرونة تاجلياتيل مع سلمون مدخن في صلصة كريمية." at bounding box center [970, 412] width 449 height 63
paste textarea "ي"
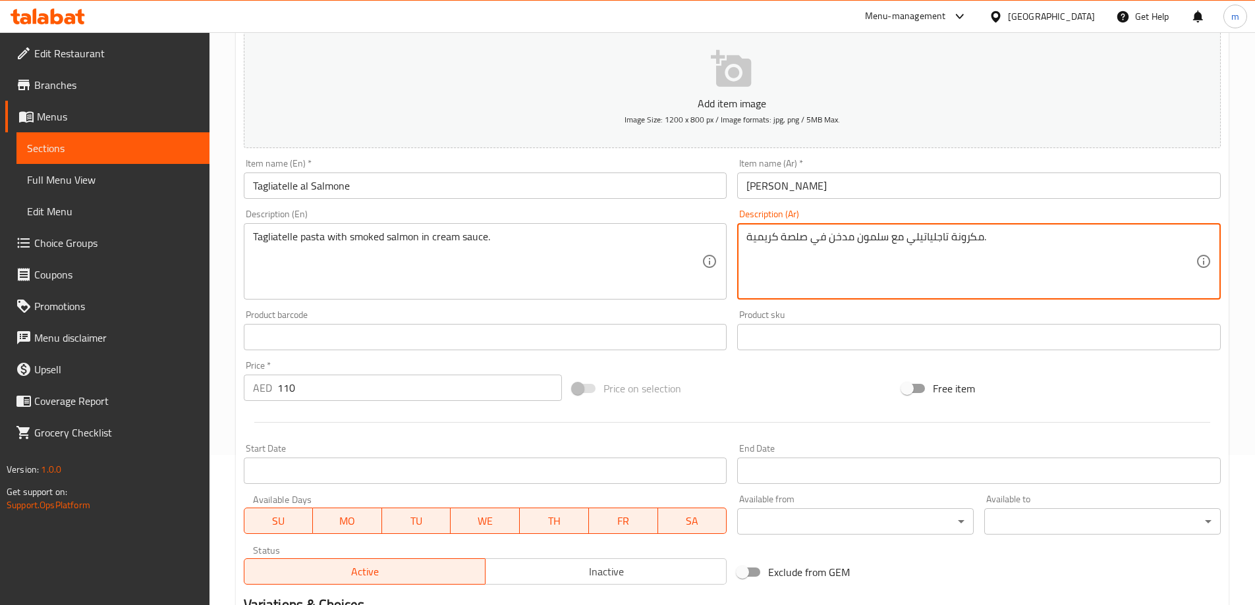
scroll to position [325, 0]
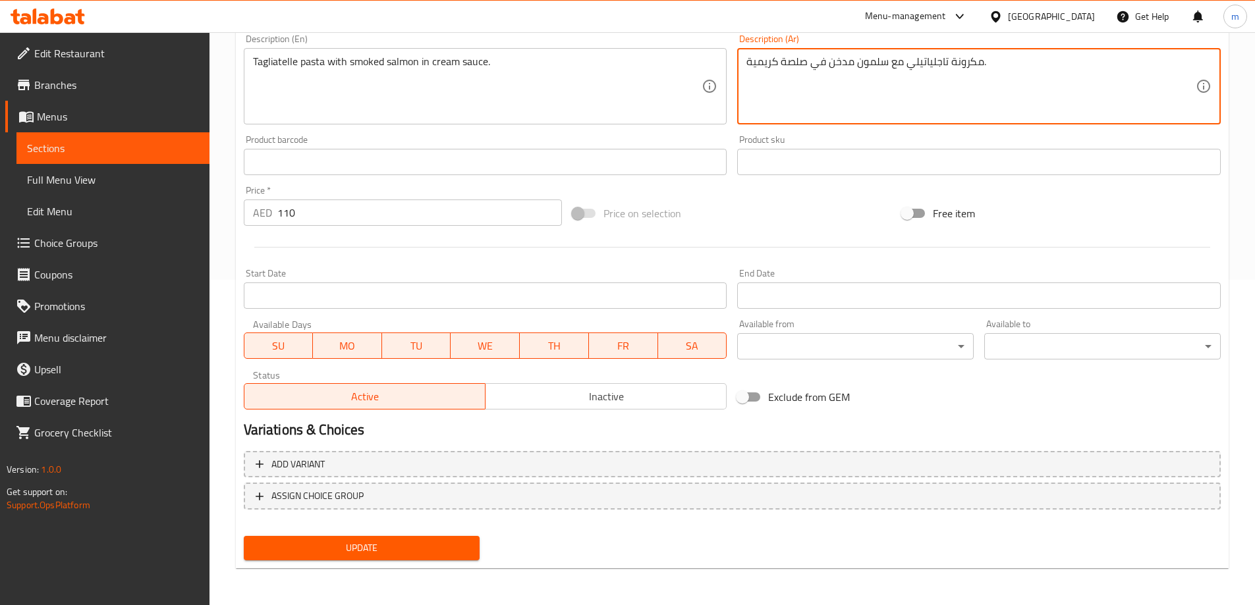
type textarea "مكرونة تاجلياتيلي مع سلمون مدخن في صلصة كريمية."
click at [445, 545] on span "Update" at bounding box center [361, 548] width 215 height 16
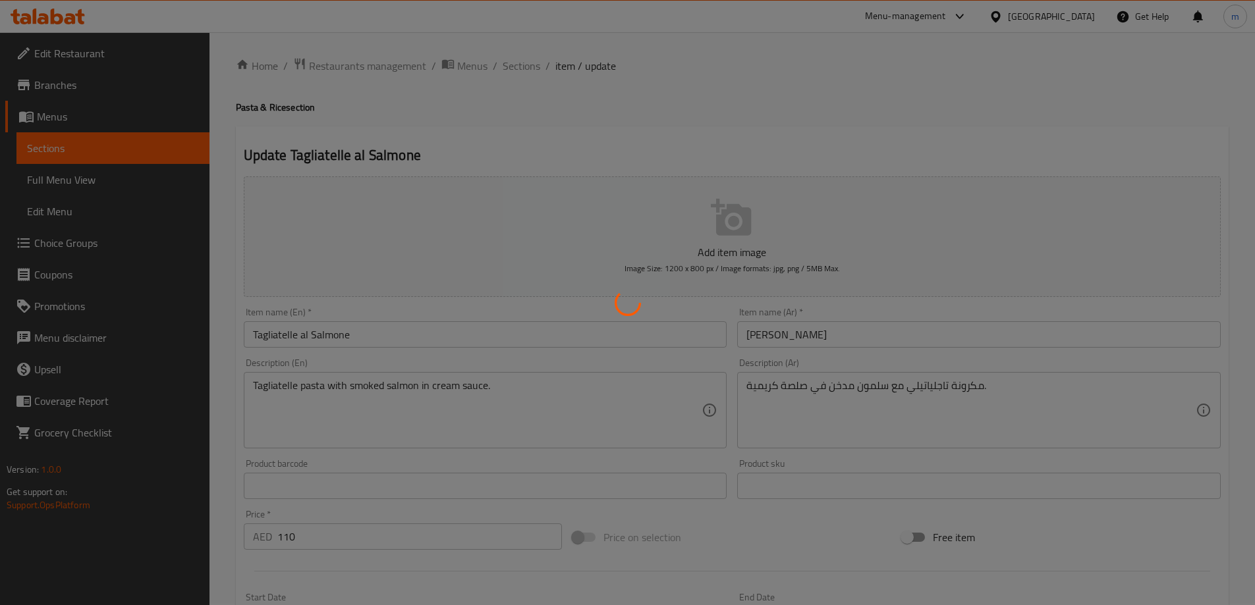
scroll to position [0, 0]
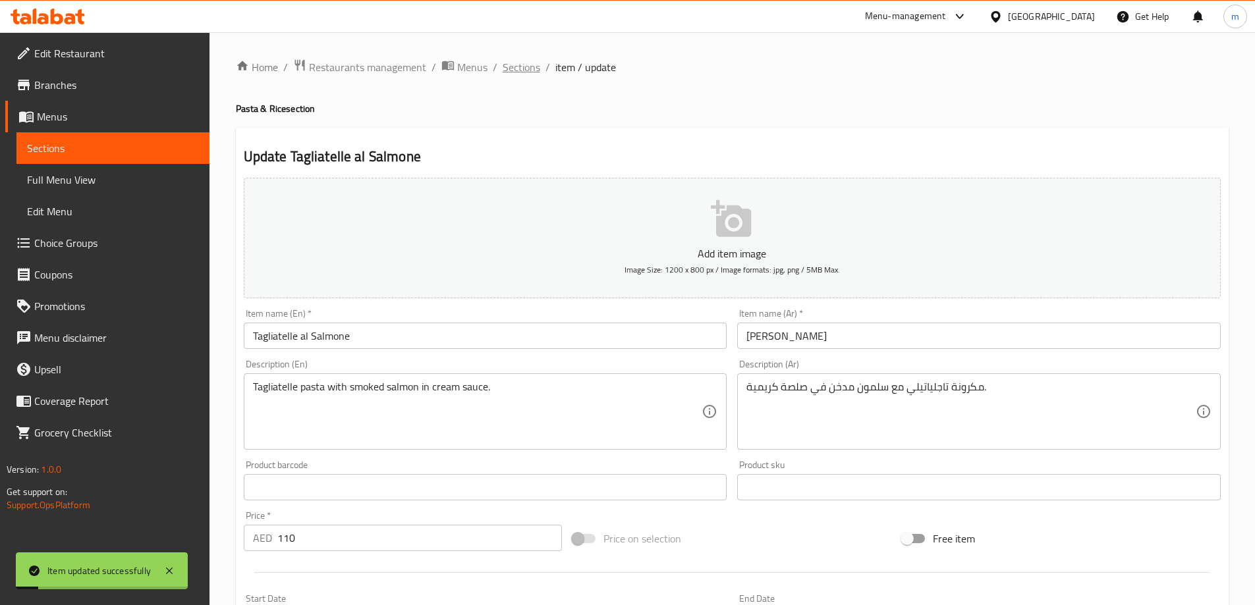
click at [518, 72] on span "Sections" at bounding box center [521, 67] width 38 height 16
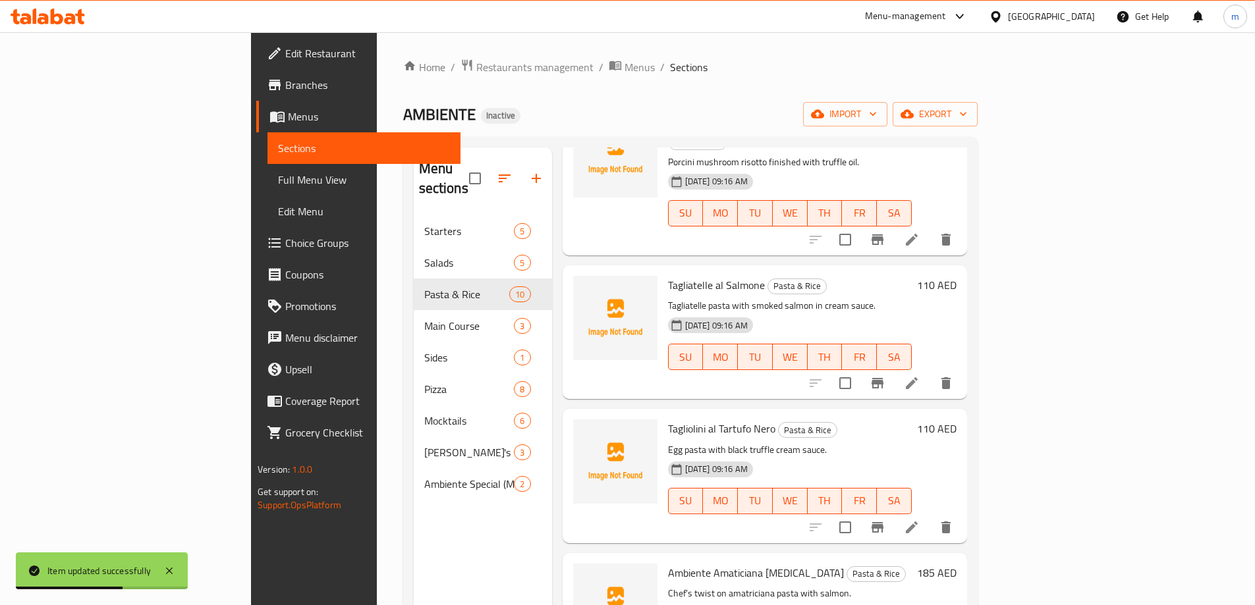
scroll to position [856, 0]
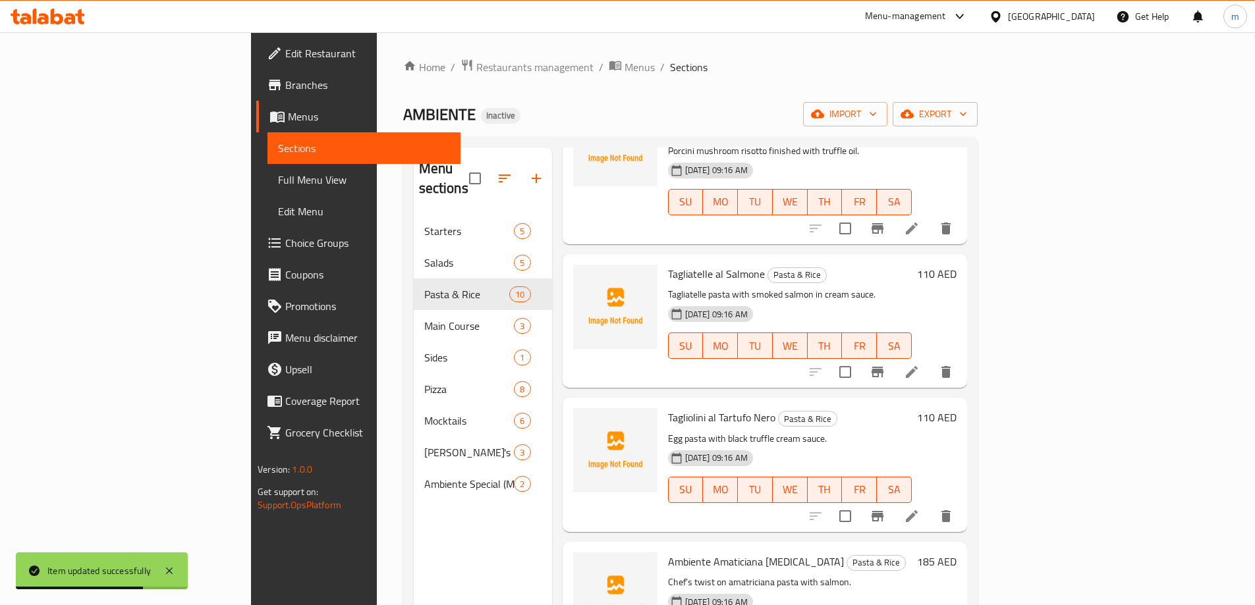
click at [917, 510] on icon at bounding box center [912, 516] width 12 height 12
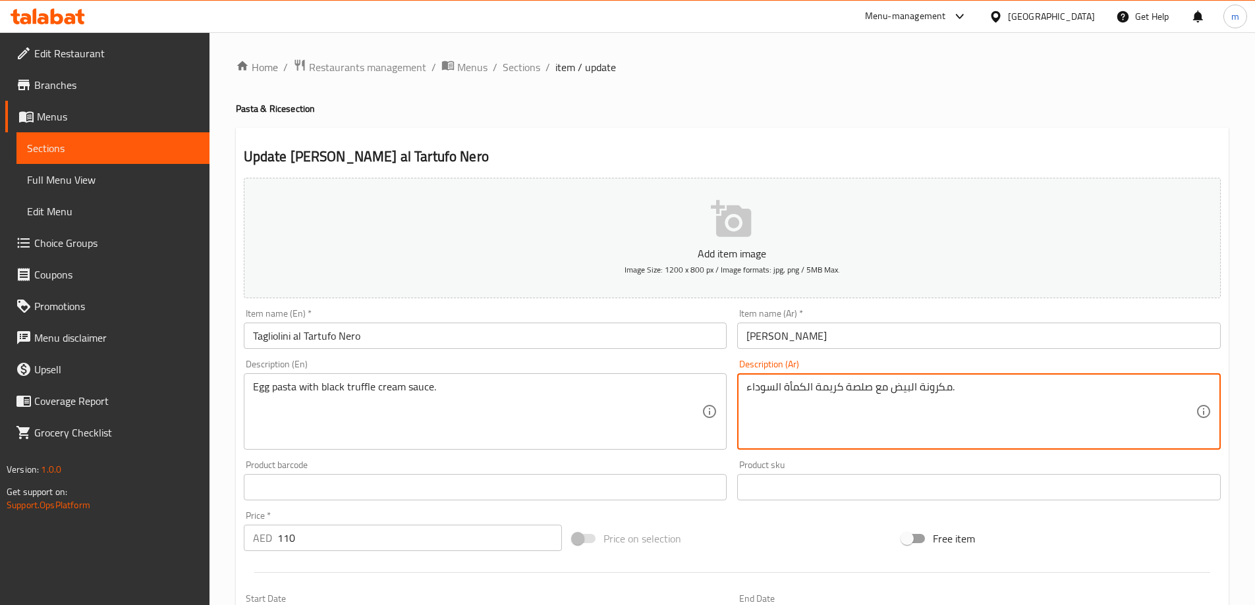
click at [915, 391] on textarea "مكرونة البيض مع صلصة كريمة الكمأة السوداء." at bounding box center [970, 412] width 449 height 63
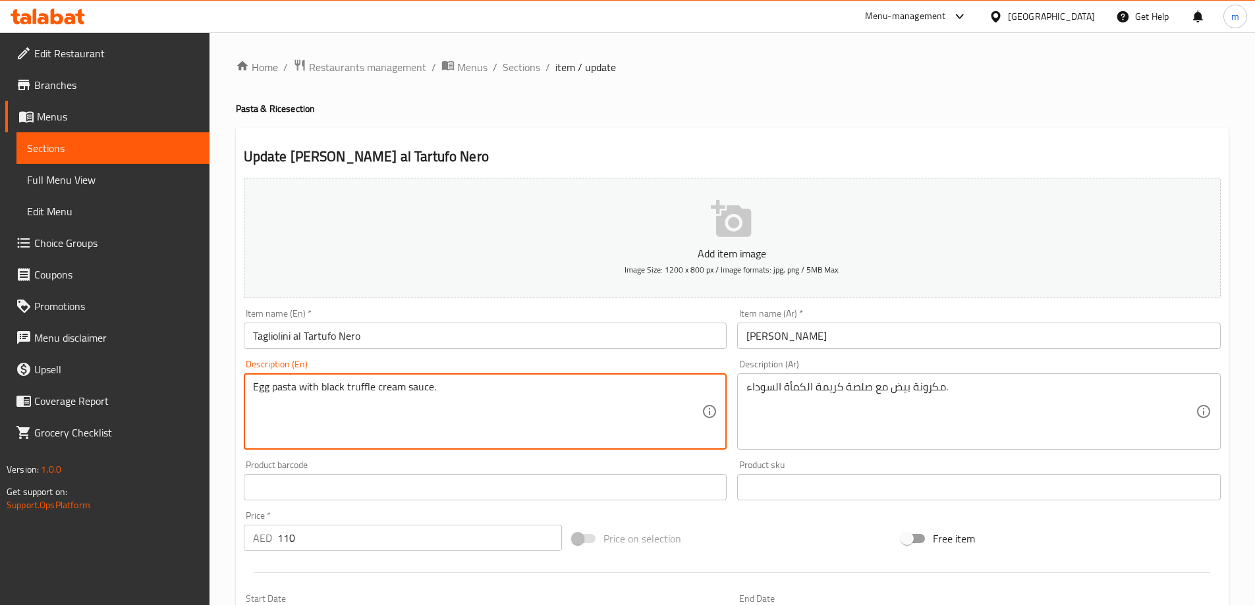
click at [358, 392] on textarea "Egg pasta with black truffle cream sauce." at bounding box center [477, 412] width 449 height 63
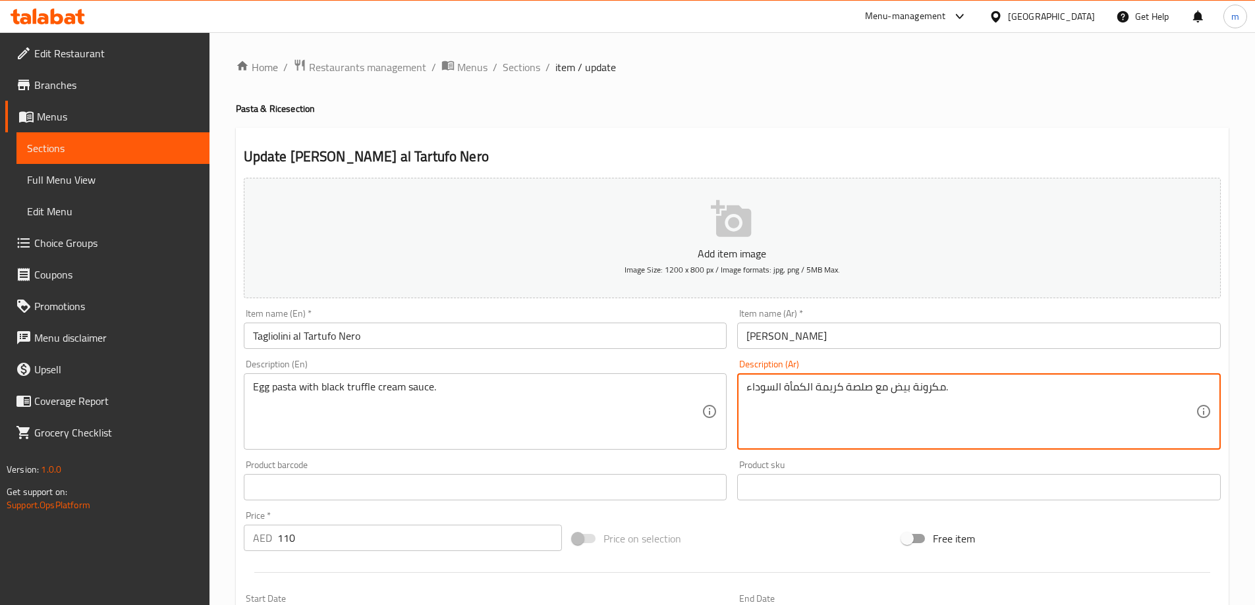
drag, startPoint x: 805, startPoint y: 387, endPoint x: 786, endPoint y: 391, distance: 19.5
paste textarea "تروفل"
drag, startPoint x: 774, startPoint y: 388, endPoint x: 747, endPoint y: 392, distance: 27.9
click at [747, 392] on textarea "مكرونة بيض مع صلصة كريمة التروفل السوداء." at bounding box center [970, 412] width 449 height 63
drag, startPoint x: 1114, startPoint y: 388, endPoint x: 1098, endPoint y: 389, distance: 16.5
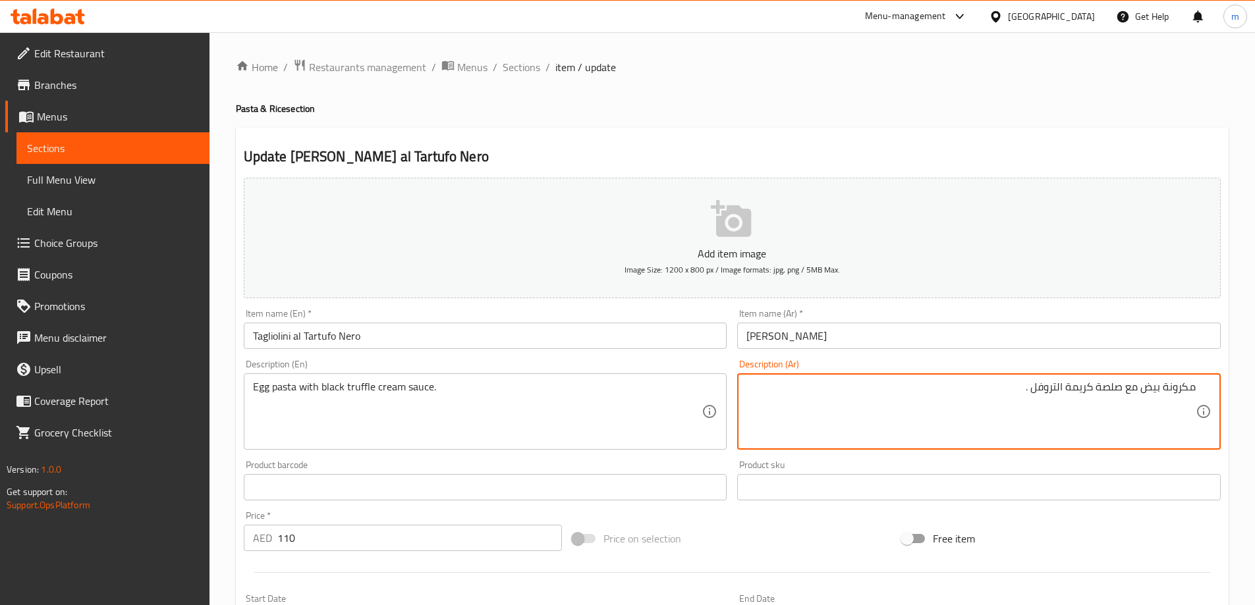
click at [1098, 389] on textarea "مكرونة بيض مع صلصة كريمة التروفل ." at bounding box center [970, 412] width 449 height 63
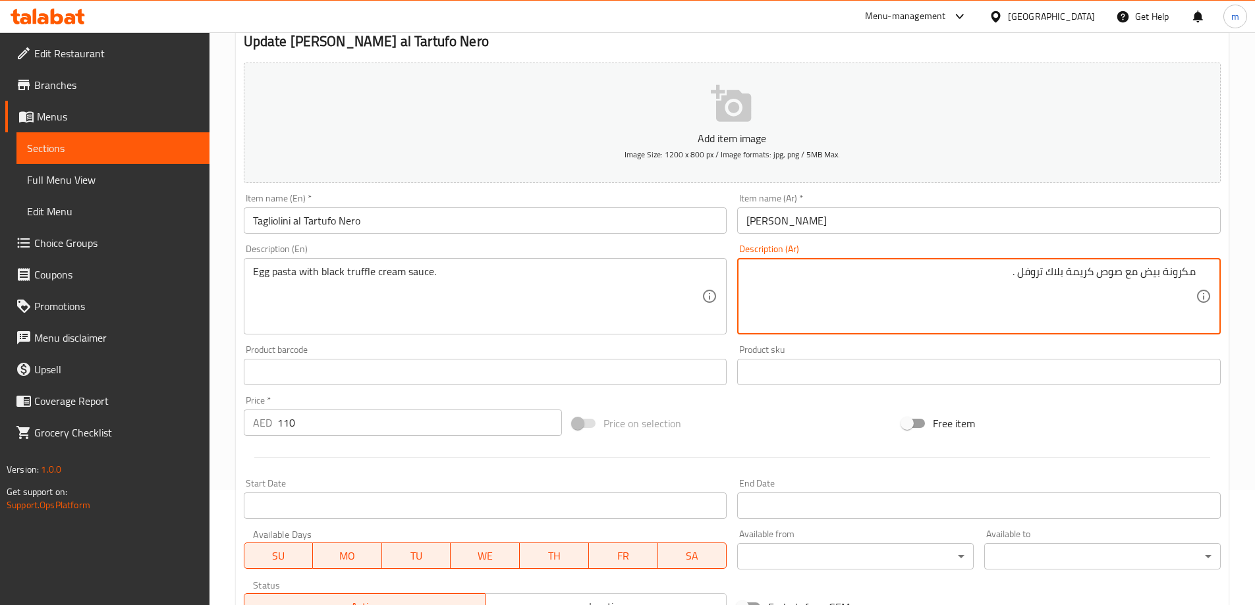
scroll to position [325, 0]
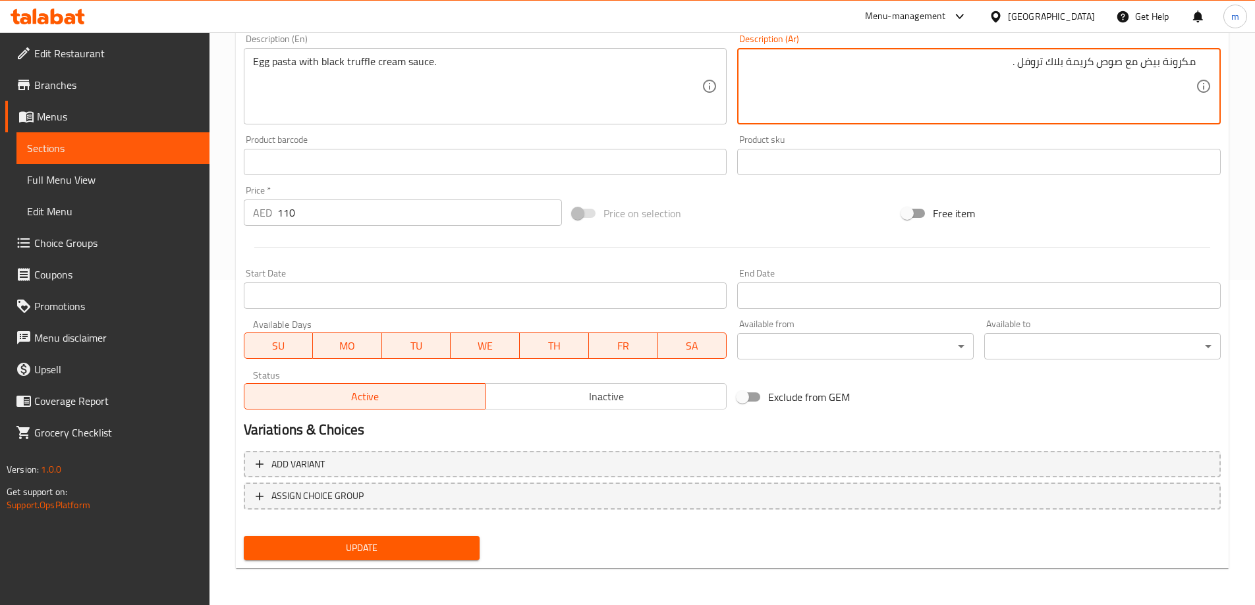
type textarea "مكرونة بيض مع صوص كريمة بلاك تروفل ."
click at [412, 558] on button "Update" at bounding box center [362, 548] width 236 height 24
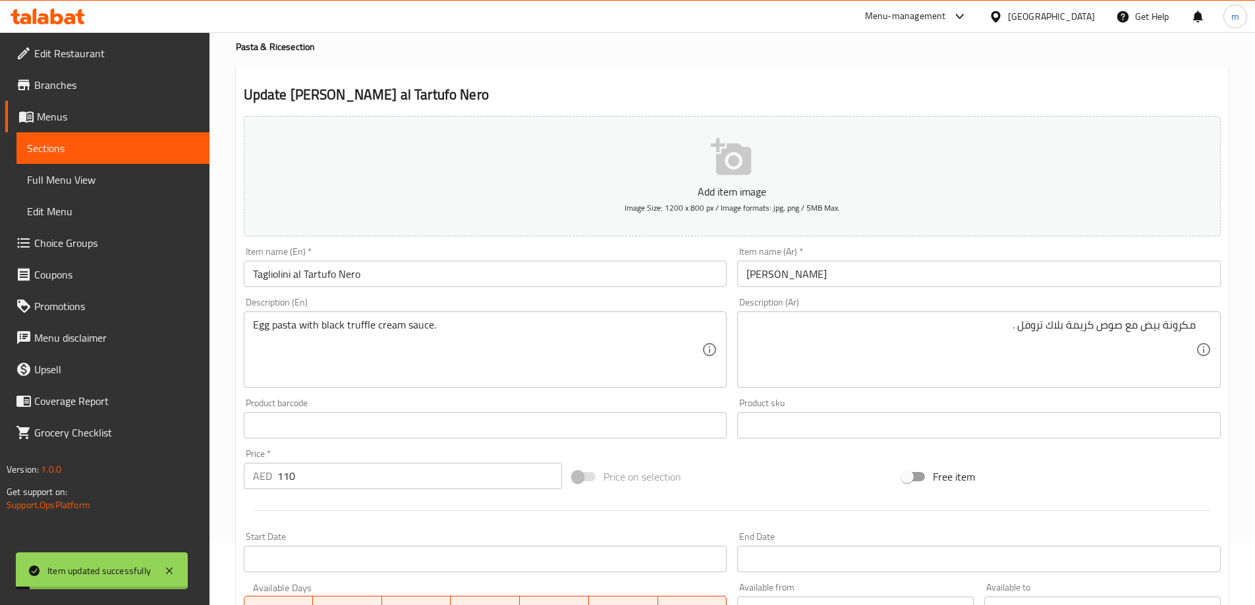
scroll to position [0, 0]
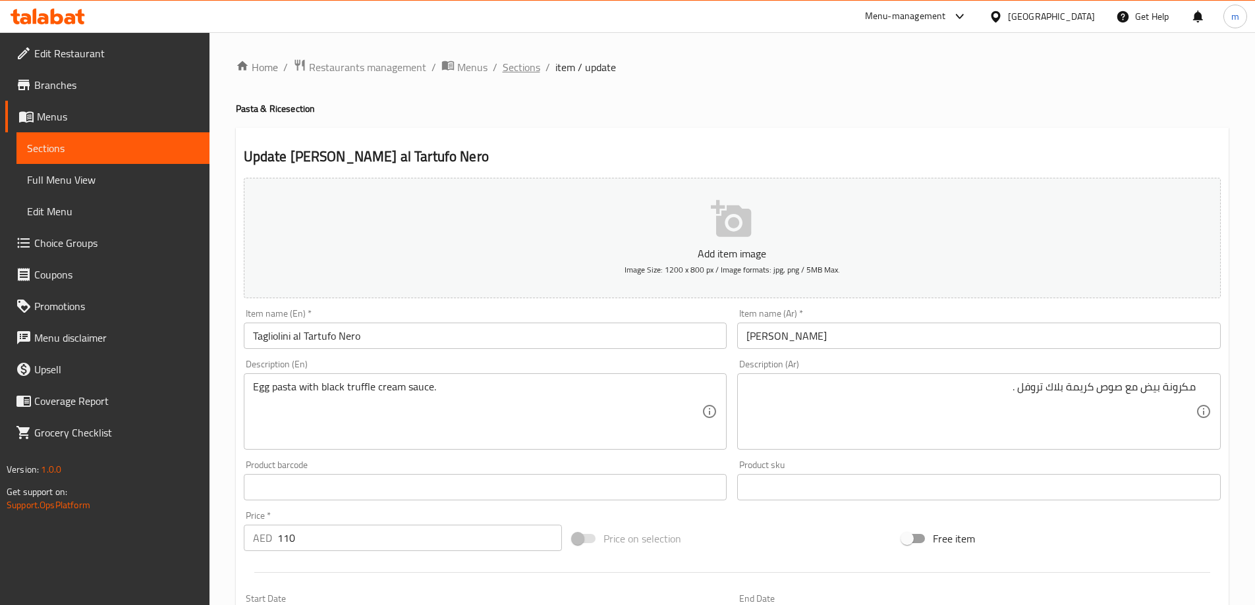
click at [528, 75] on span "Sections" at bounding box center [521, 67] width 38 height 16
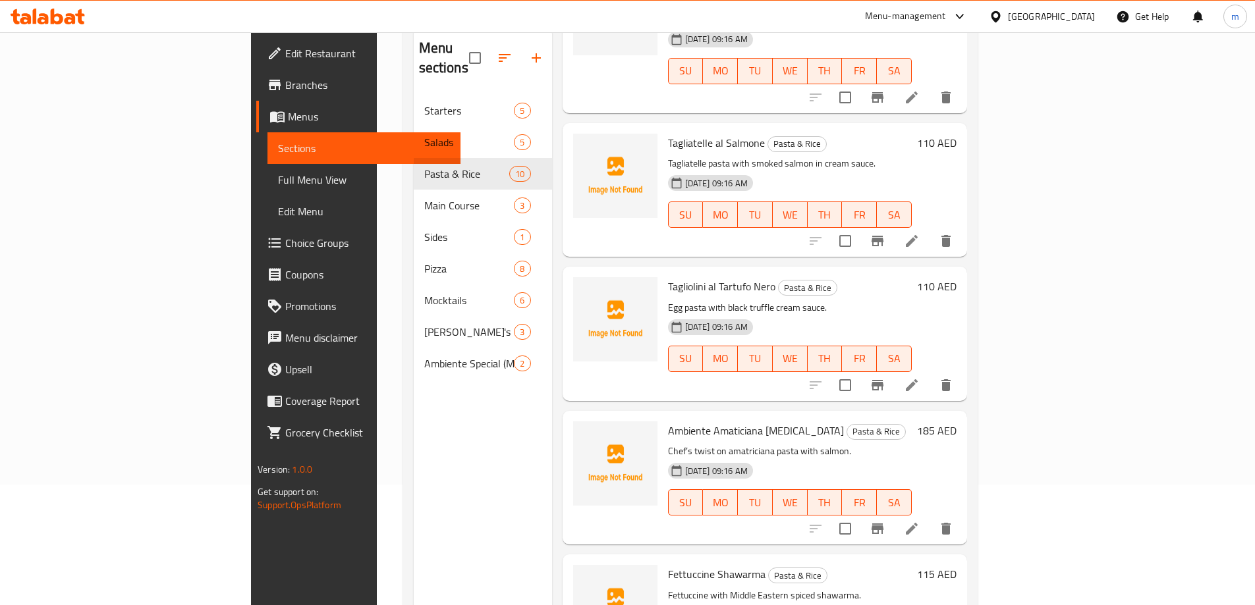
scroll to position [132, 0]
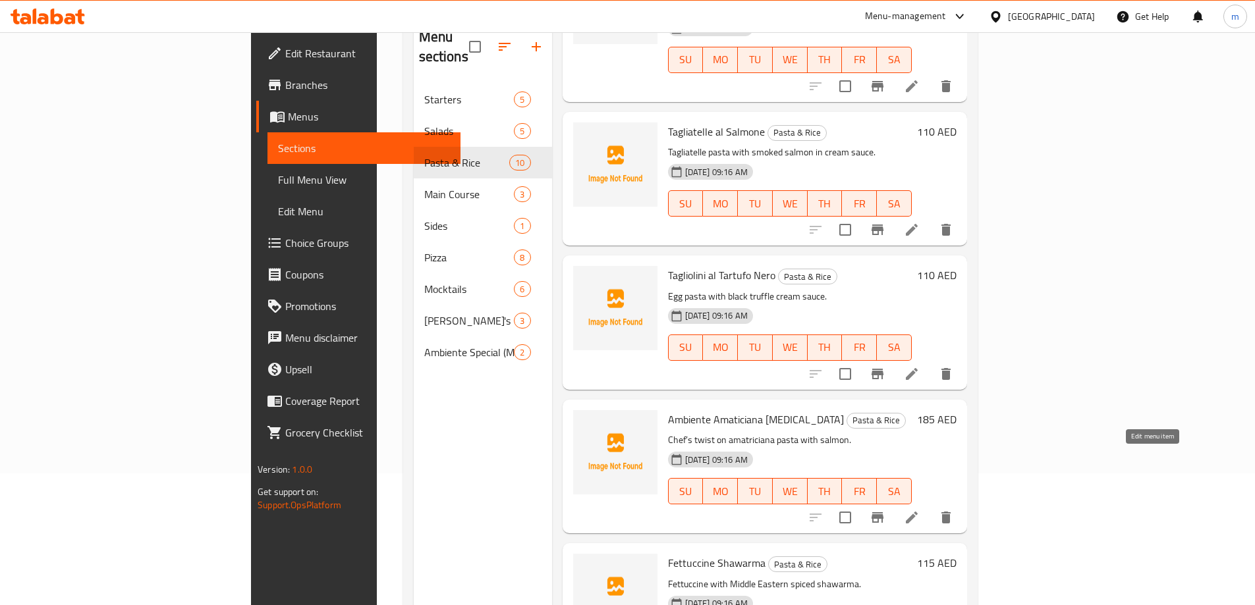
click at [919, 510] on icon at bounding box center [912, 518] width 16 height 16
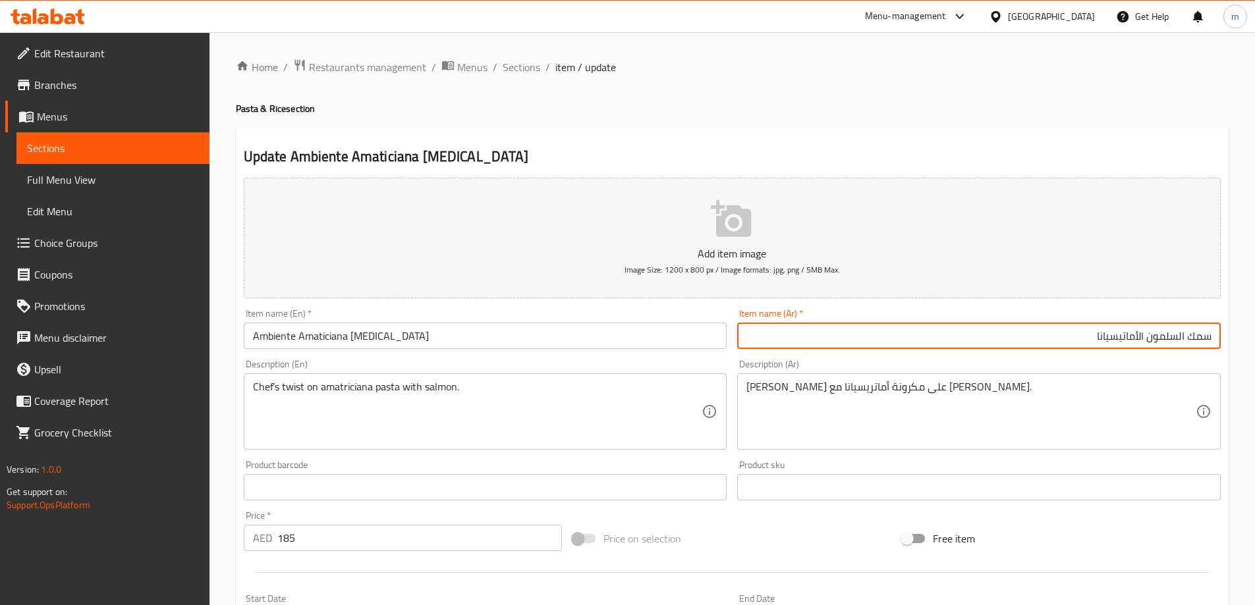
drag, startPoint x: 1177, startPoint y: 340, endPoint x: 1253, endPoint y: 349, distance: 76.3
click at [1253, 349] on div "Home / Restaurants management / Menus / Sections / item / update Pasta & Rice s…" at bounding box center [731, 481] width 1045 height 898
click at [1142, 337] on input "أمبيانتي سلمون الأماتيسيانا" at bounding box center [978, 336] width 483 height 26
click at [1130, 335] on input "أمبيانتي سلمونيلا الأماتيسيانا" at bounding box center [978, 336] width 483 height 26
type input "أمبيانتي سلمونيلا أماتيسيانا"
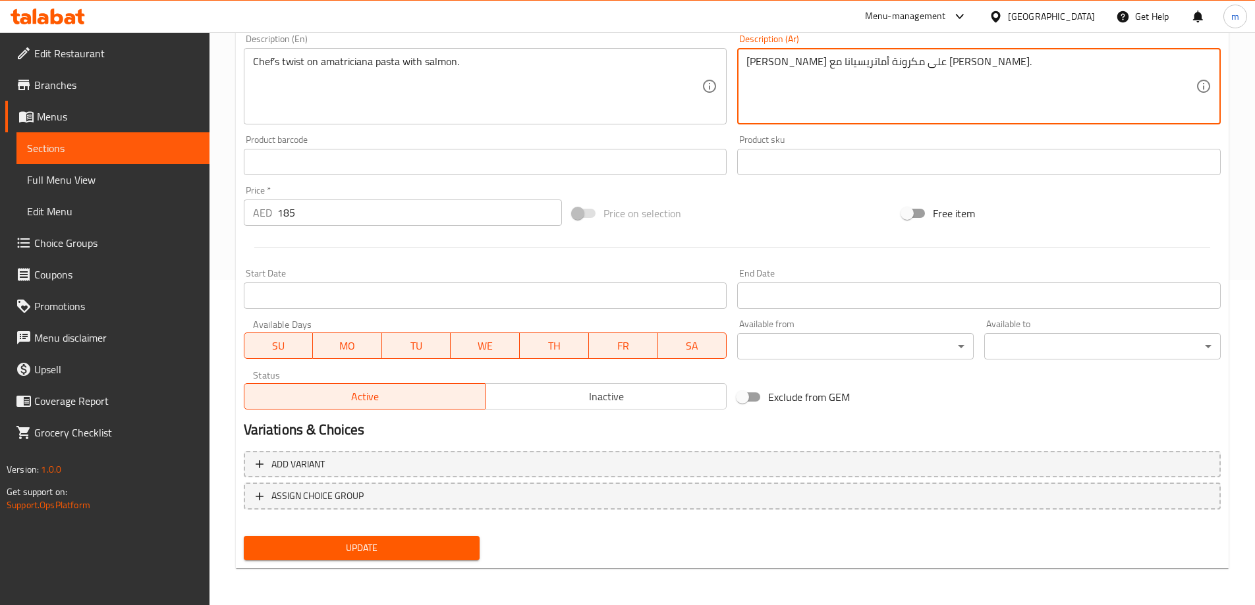
click at [351, 555] on span "Update" at bounding box center [361, 548] width 215 height 16
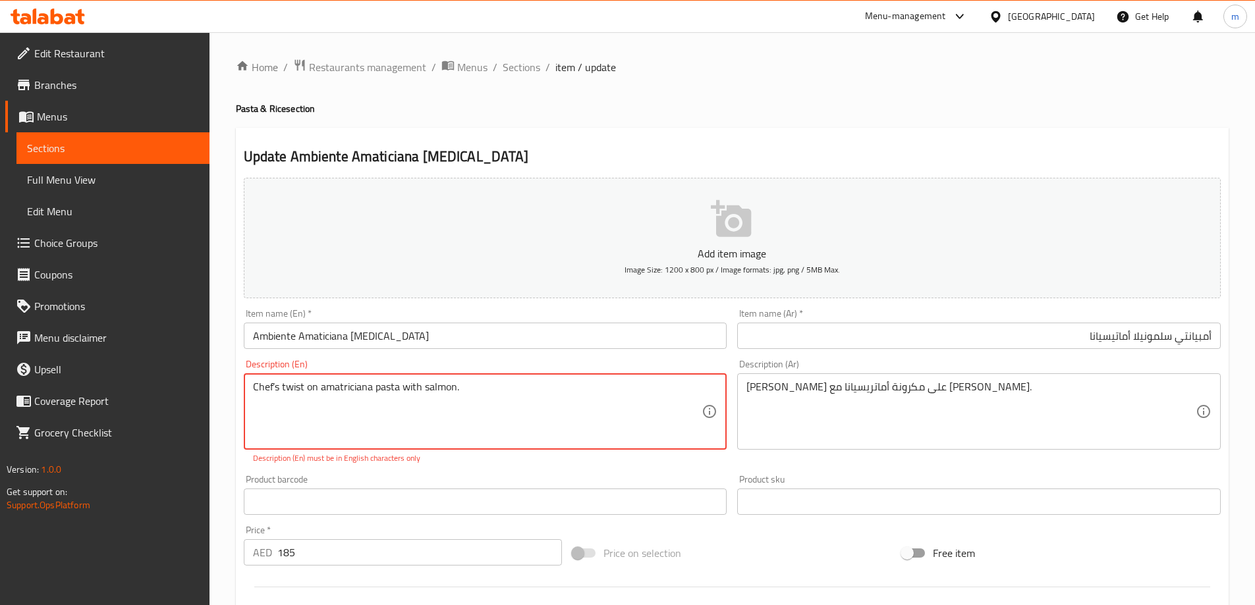
click at [275, 389] on textarea "Chef’s twist on amatriciana pasta with salmon." at bounding box center [477, 412] width 449 height 63
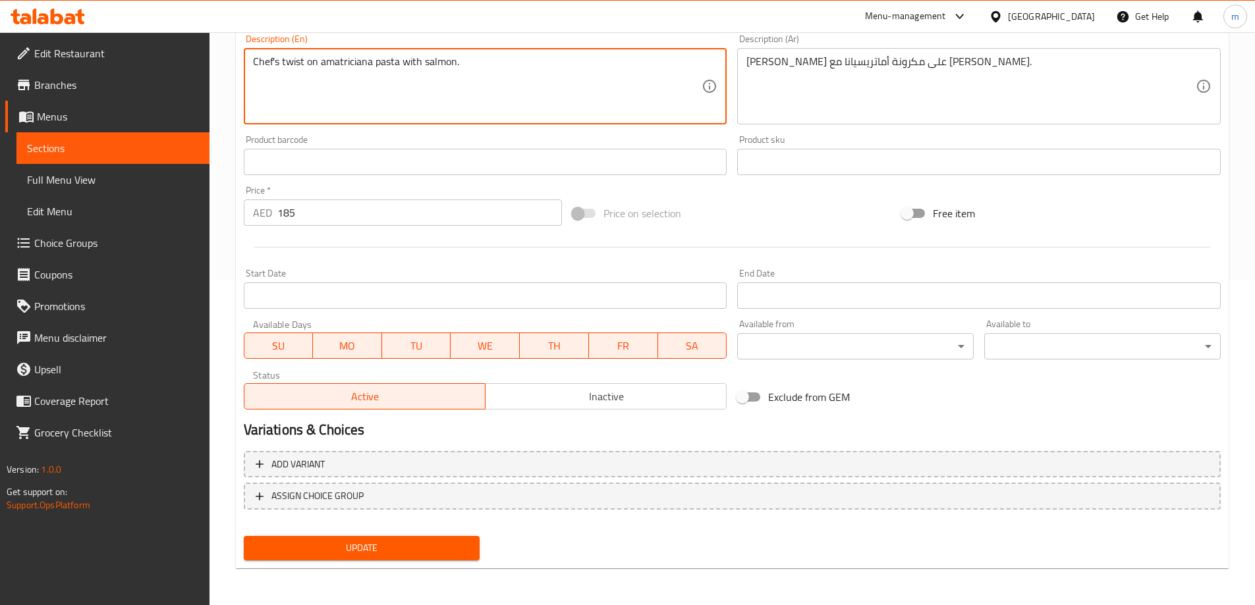
type textarea "Chef's twist on amatriciana pasta with salmon."
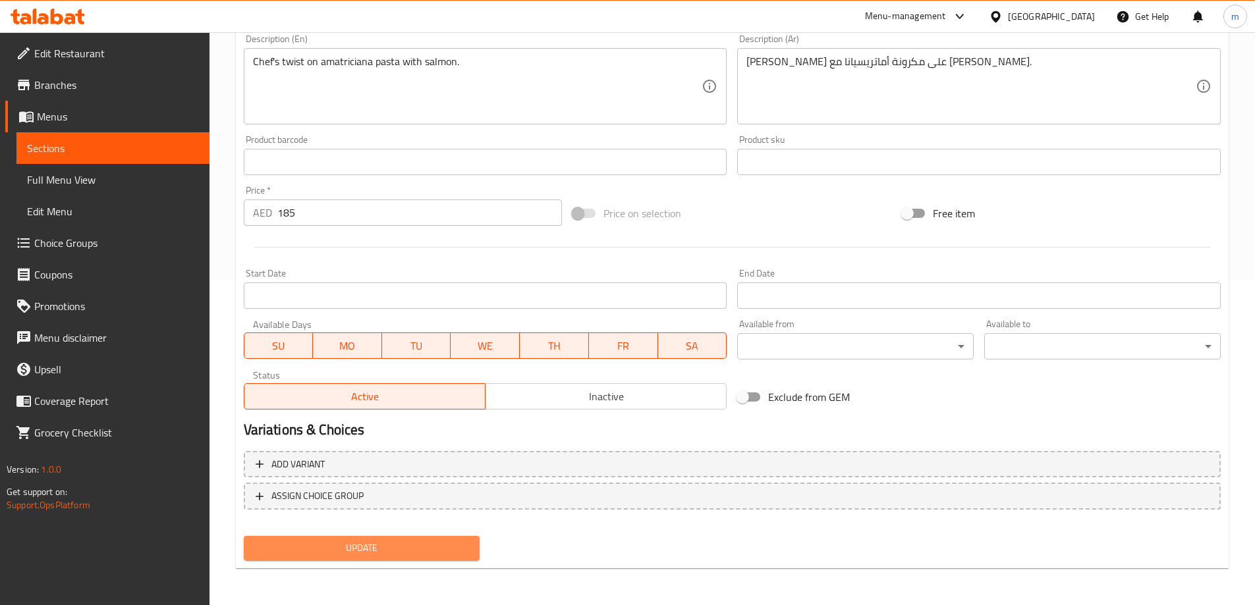
click at [341, 544] on span "Update" at bounding box center [361, 548] width 215 height 16
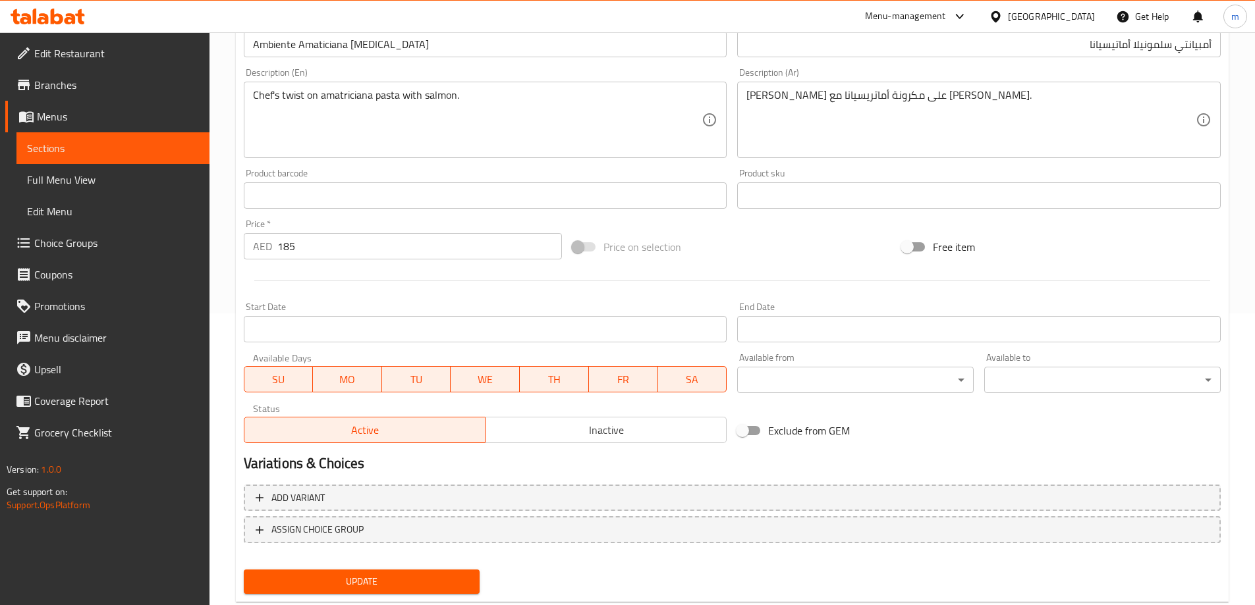
scroll to position [325, 0]
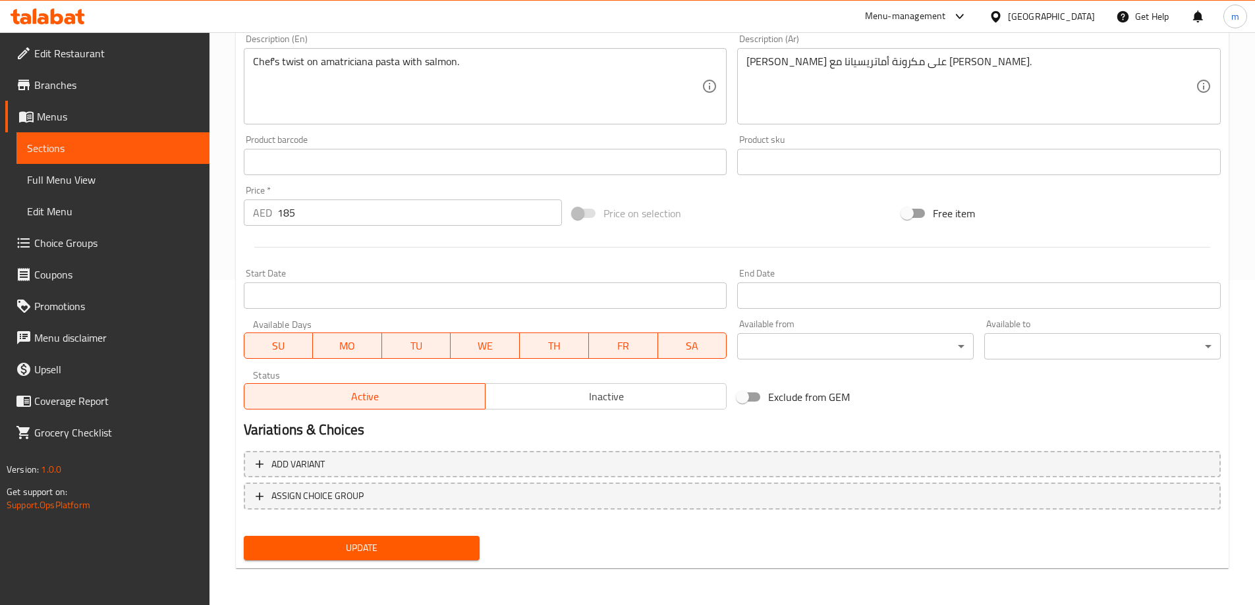
click at [356, 543] on span "Update" at bounding box center [361, 548] width 215 height 16
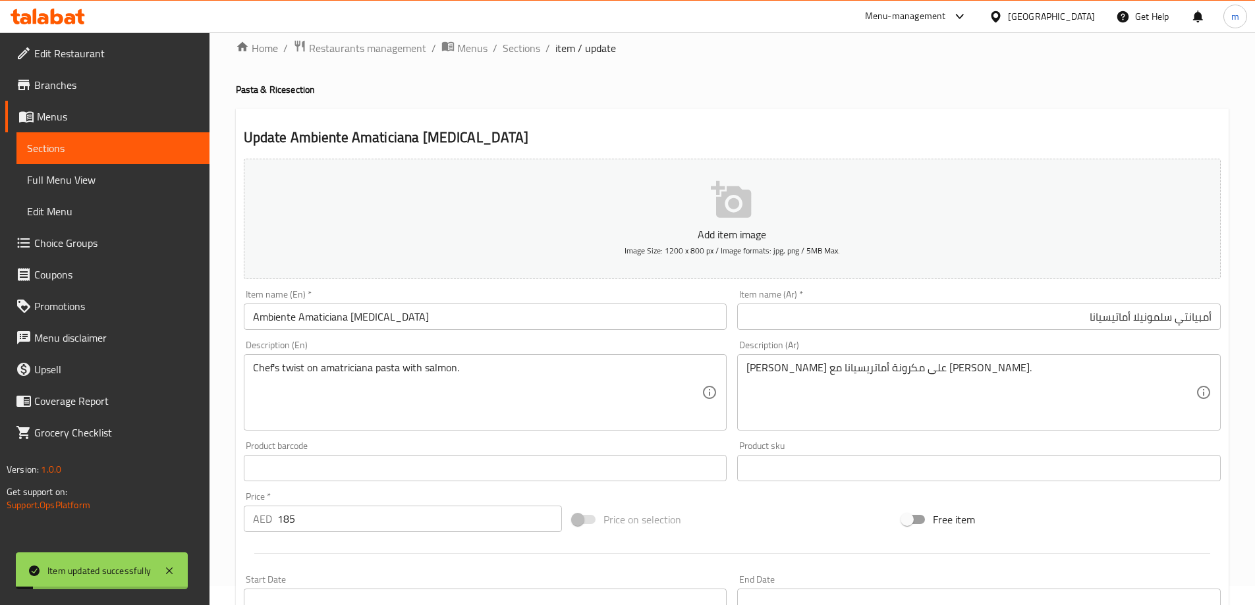
scroll to position [0, 0]
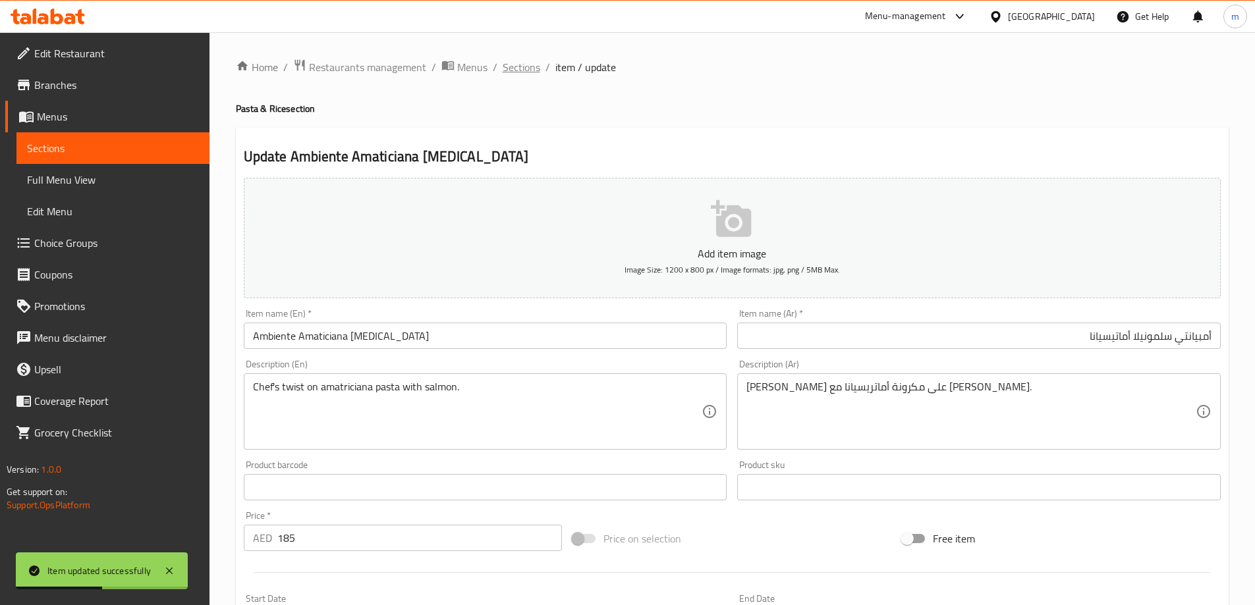
click at [520, 63] on span "Sections" at bounding box center [521, 67] width 38 height 16
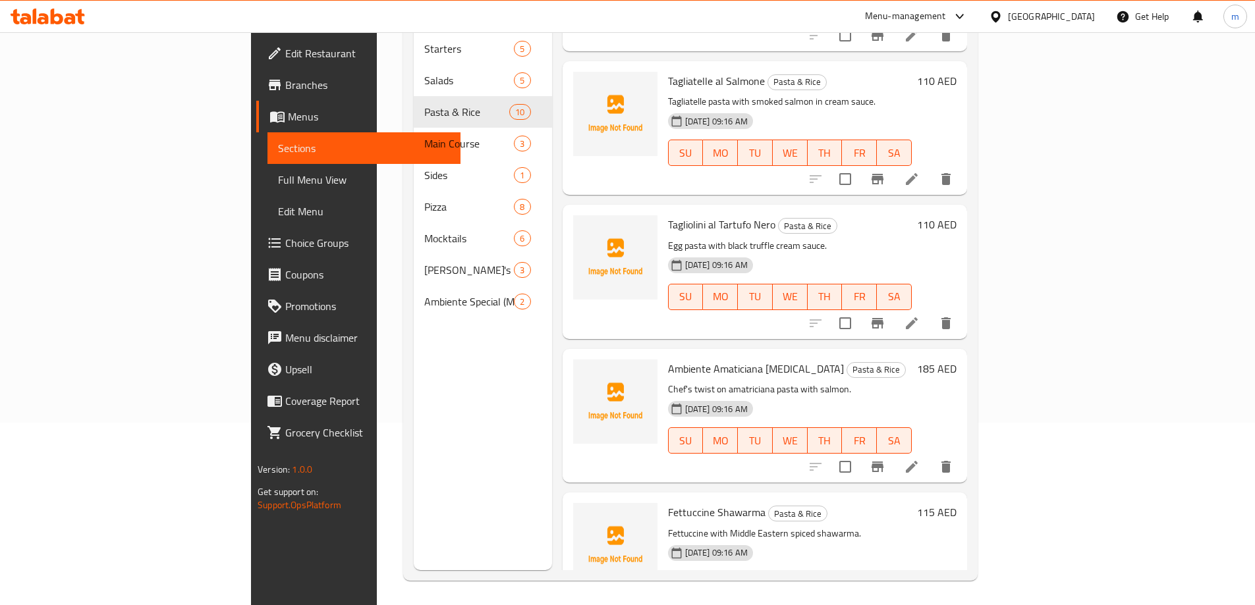
scroll to position [184, 0]
click at [919, 601] on icon at bounding box center [912, 609] width 16 height 16
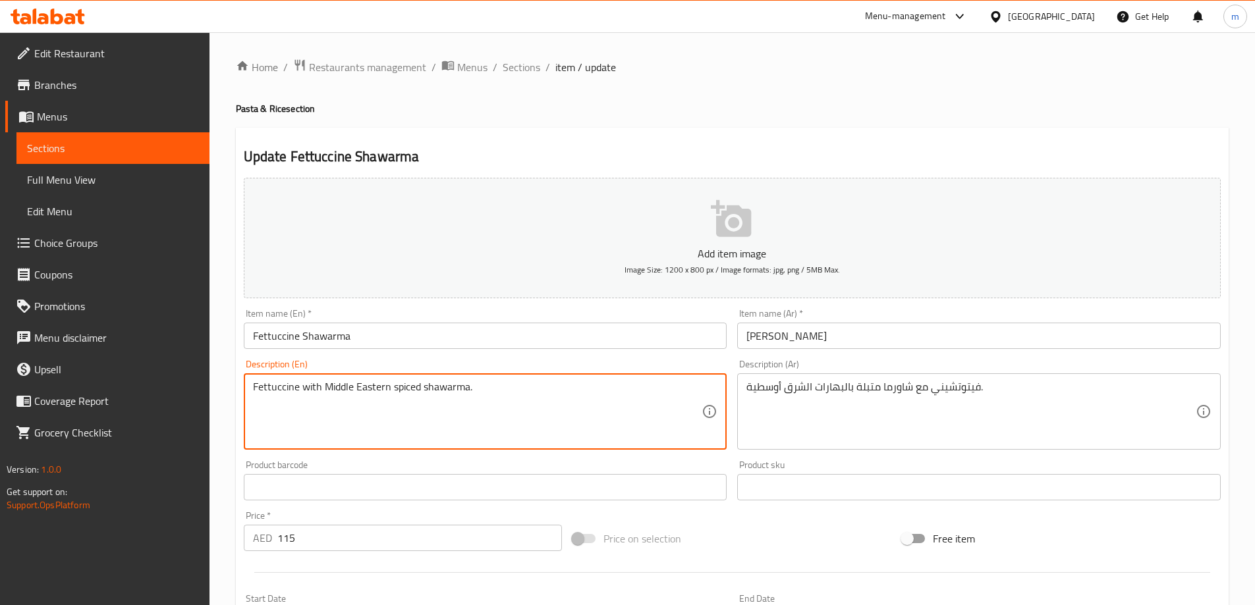
drag, startPoint x: 323, startPoint y: 389, endPoint x: 468, endPoint y: 399, distance: 145.9
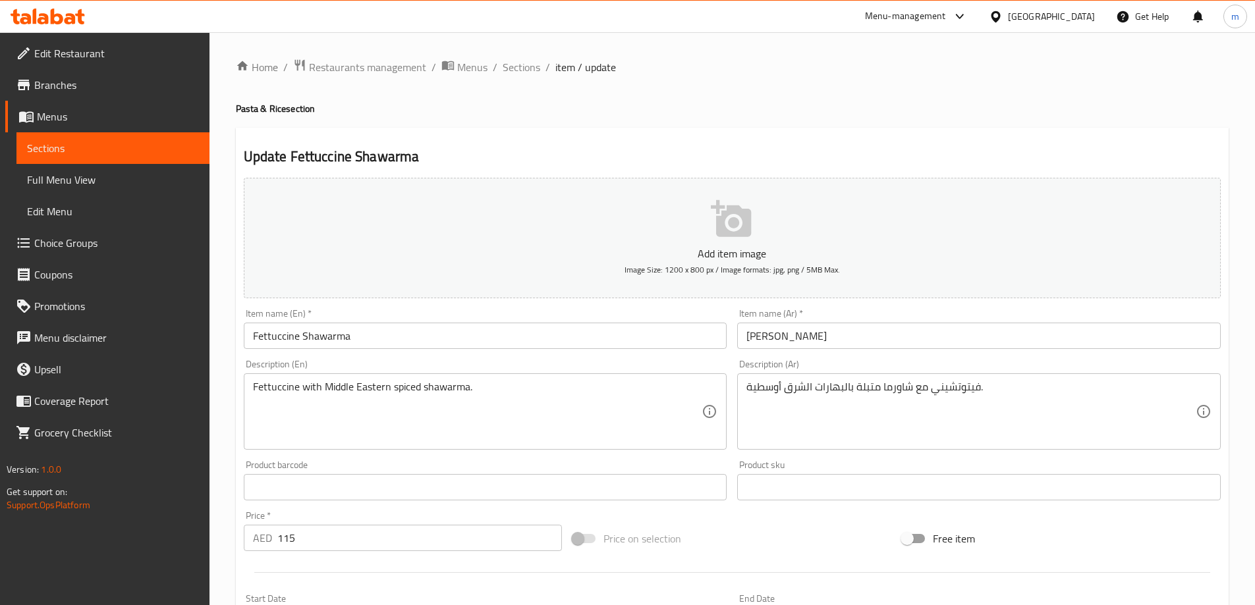
click at [890, 123] on div "Home / Restaurants management / Menus / Sections / item / update Pasta & Rice s…" at bounding box center [732, 482] width 992 height 846
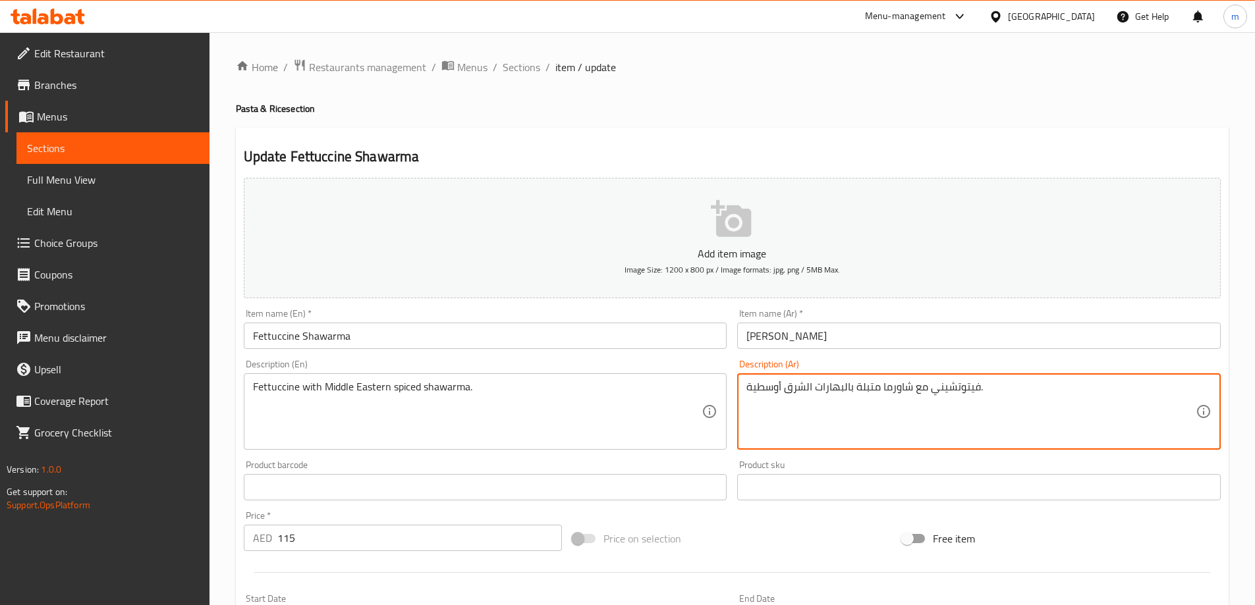
drag, startPoint x: 852, startPoint y: 390, endPoint x: 811, endPoint y: 390, distance: 40.8
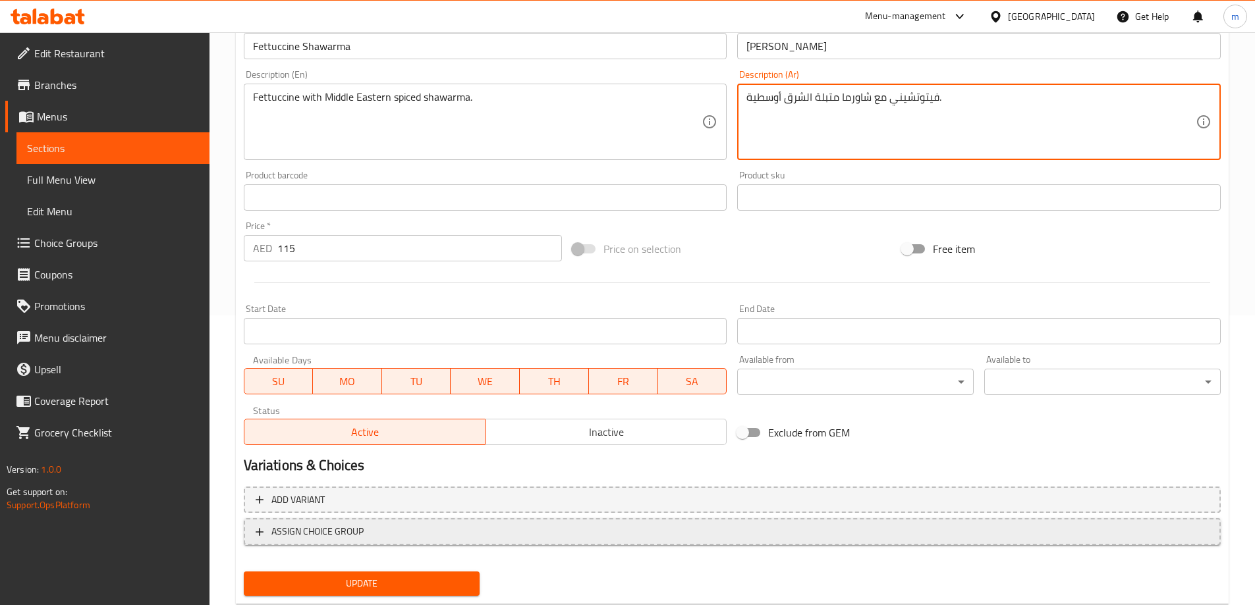
scroll to position [325, 0]
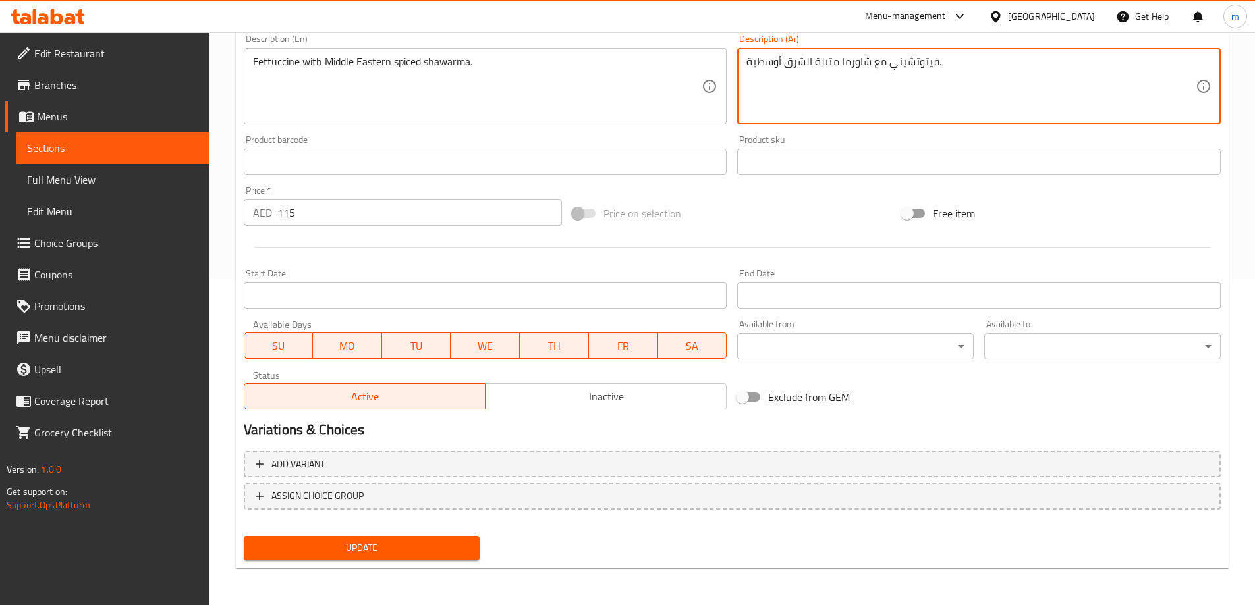
type textarea "فيتوتشيني مع شاورما متبلة الشرق أوسطية."
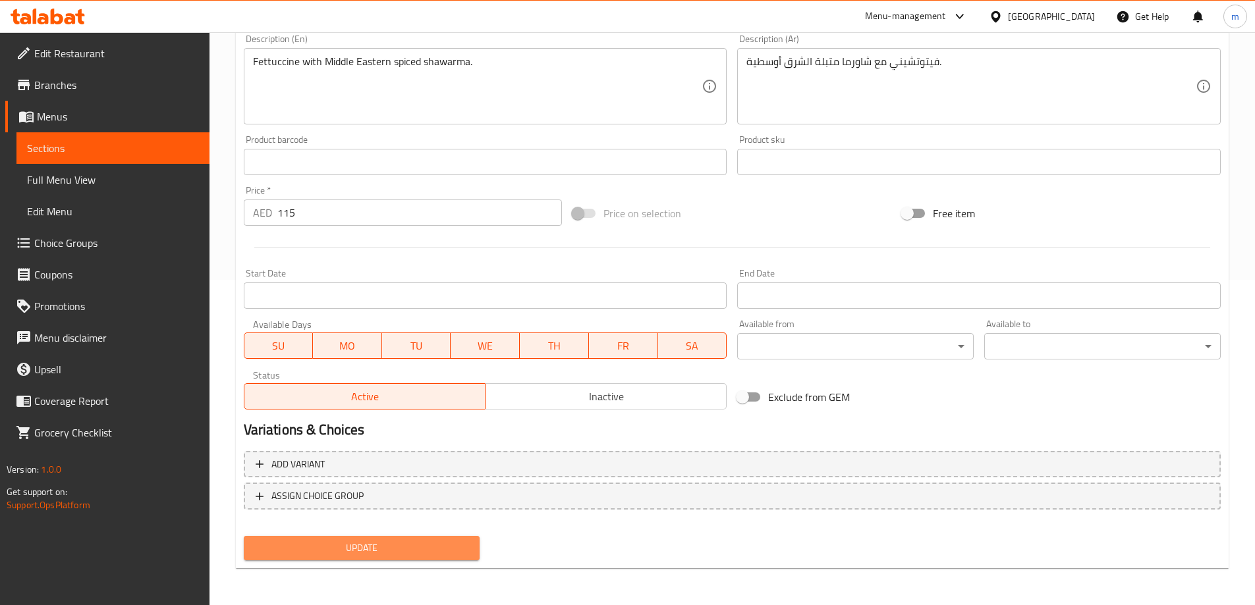
click at [370, 552] on span "Update" at bounding box center [361, 548] width 215 height 16
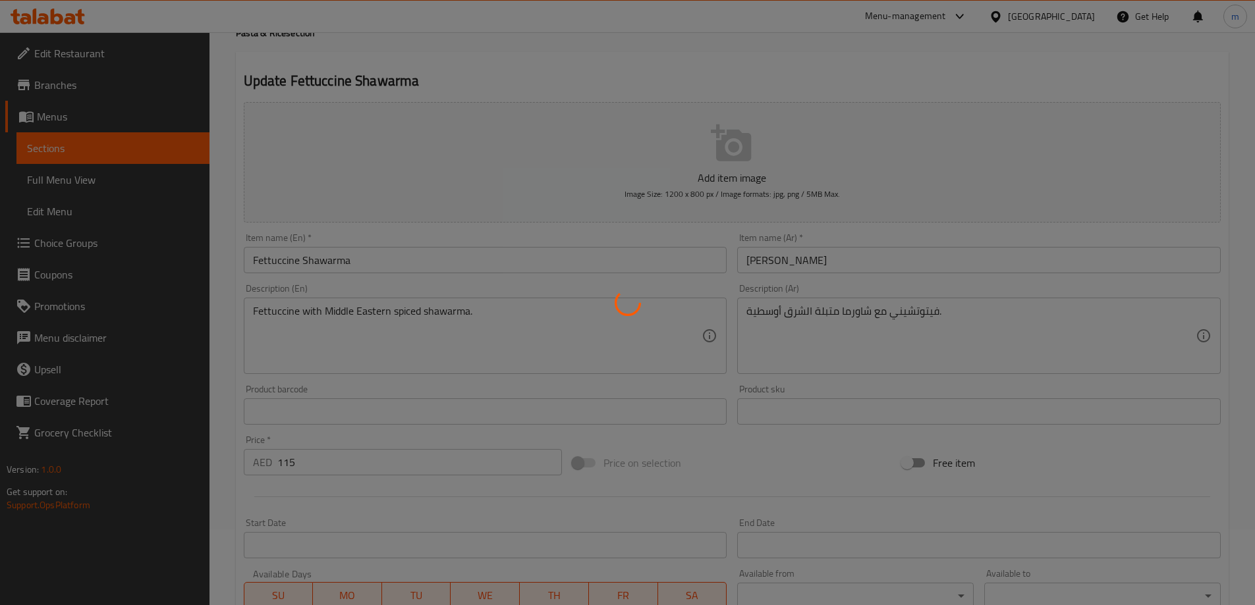
scroll to position [62, 0]
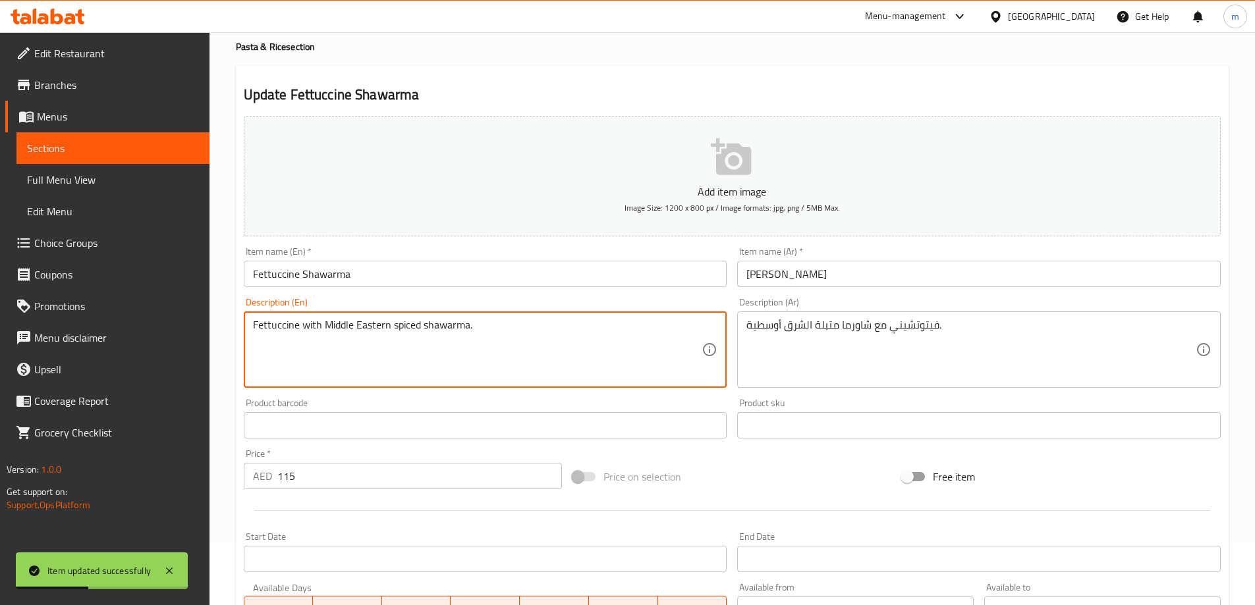
click at [453, 335] on textarea "Fettuccine with Middle Eastern spiced shawarma." at bounding box center [477, 350] width 449 height 63
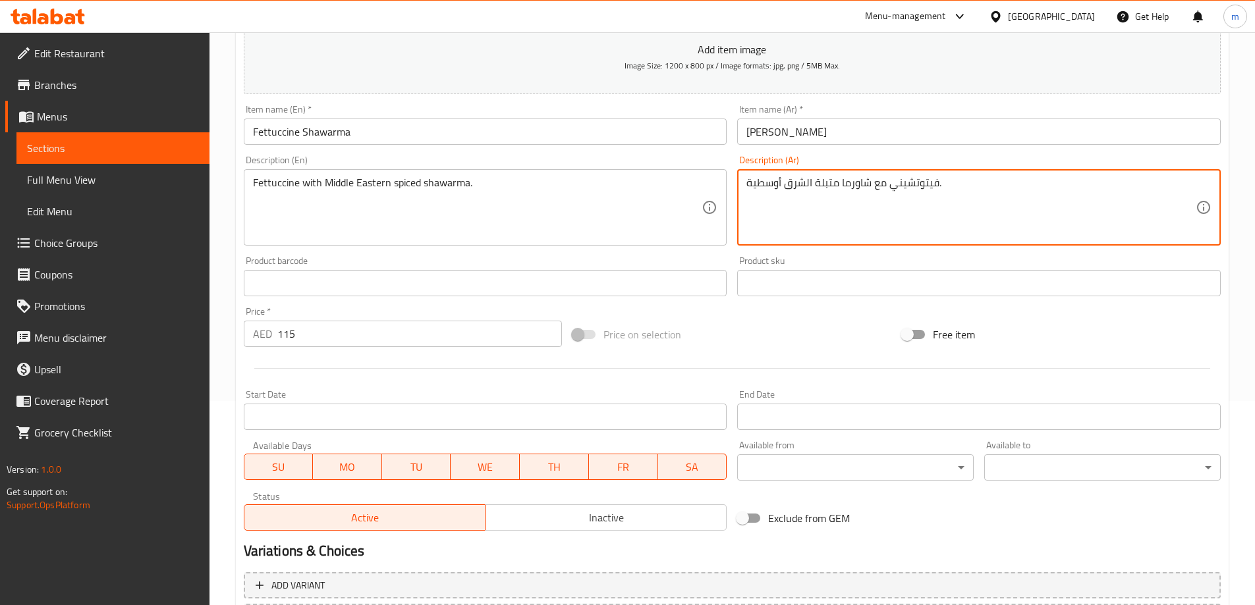
scroll to position [325, 0]
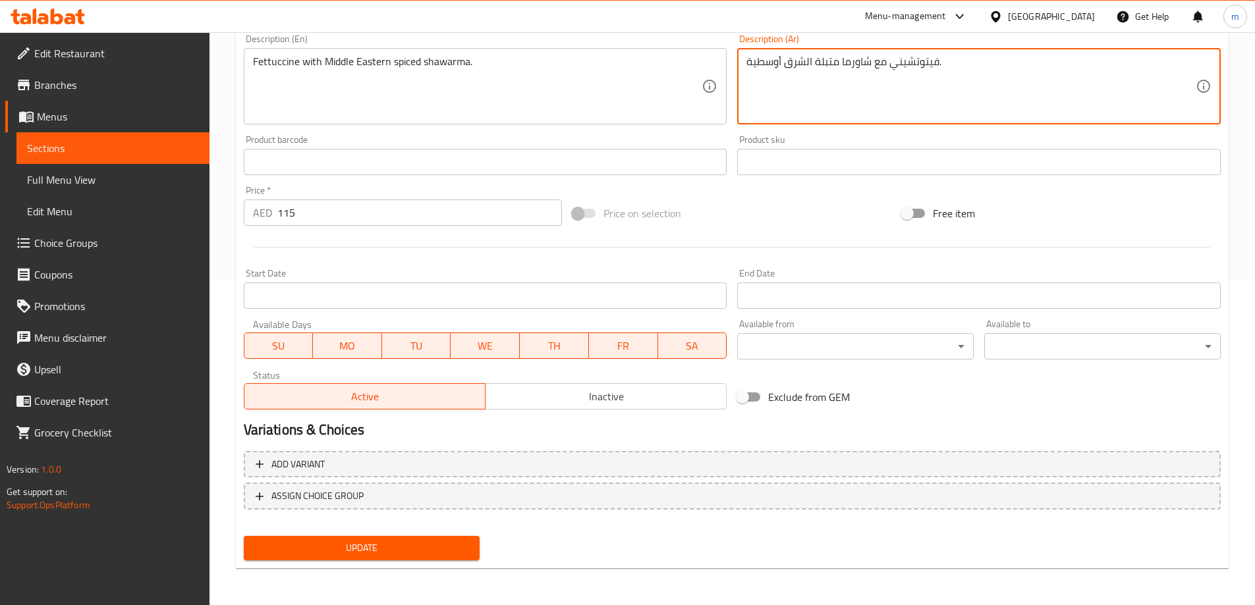
click at [420, 541] on span "Update" at bounding box center [361, 548] width 215 height 16
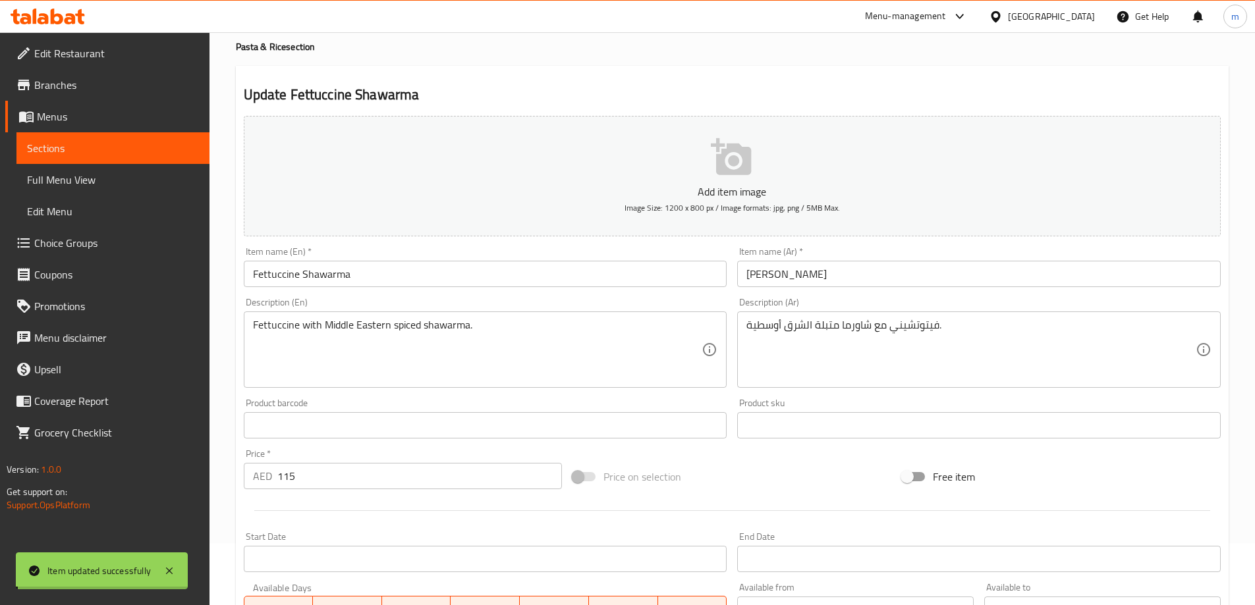
scroll to position [0, 0]
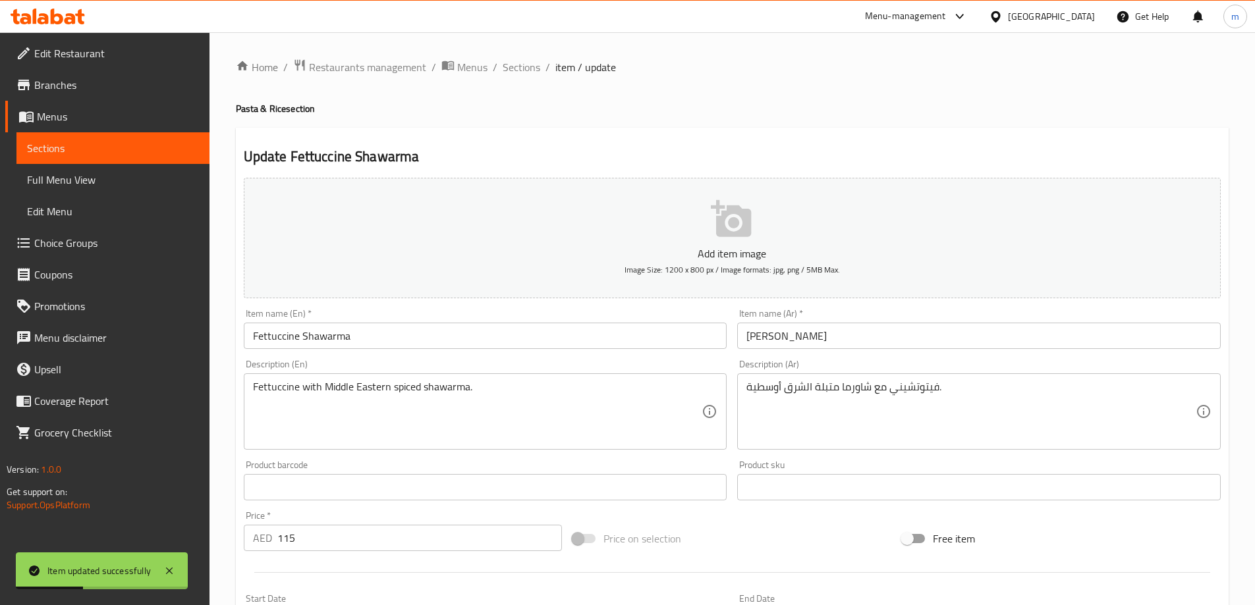
click at [522, 77] on div "Home / Restaurants management / Menus / Sections / item / update Pasta & Rice s…" at bounding box center [732, 482] width 992 height 846
click at [527, 68] on span "Sections" at bounding box center [521, 67] width 38 height 16
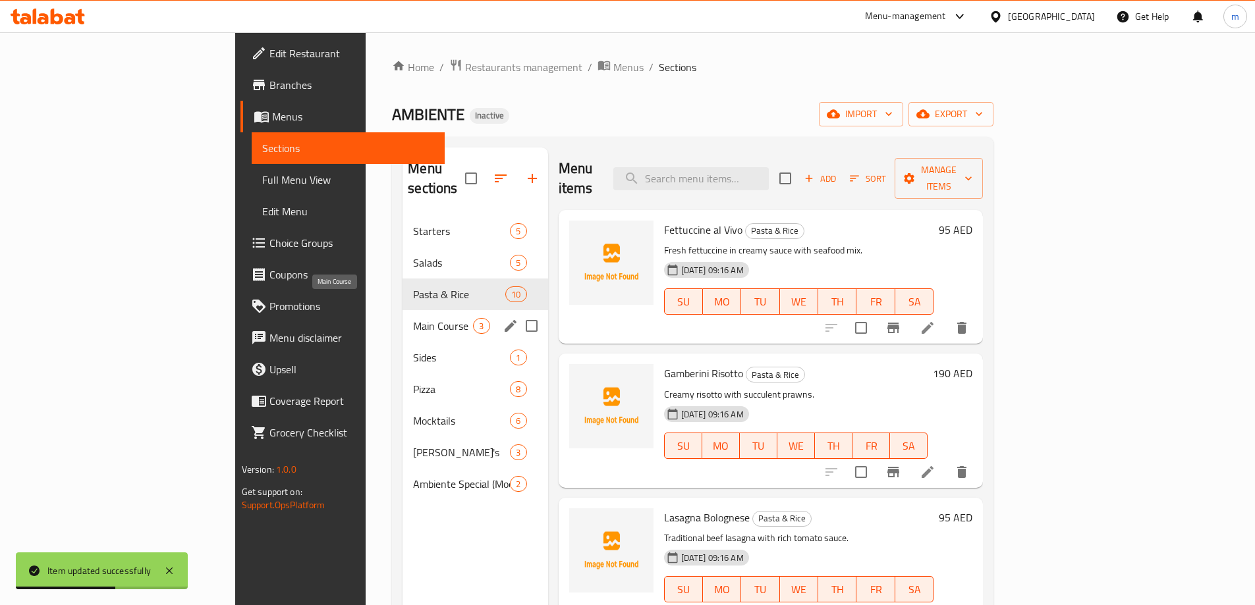
click at [413, 318] on span "Main Course" at bounding box center [443, 326] width 60 height 16
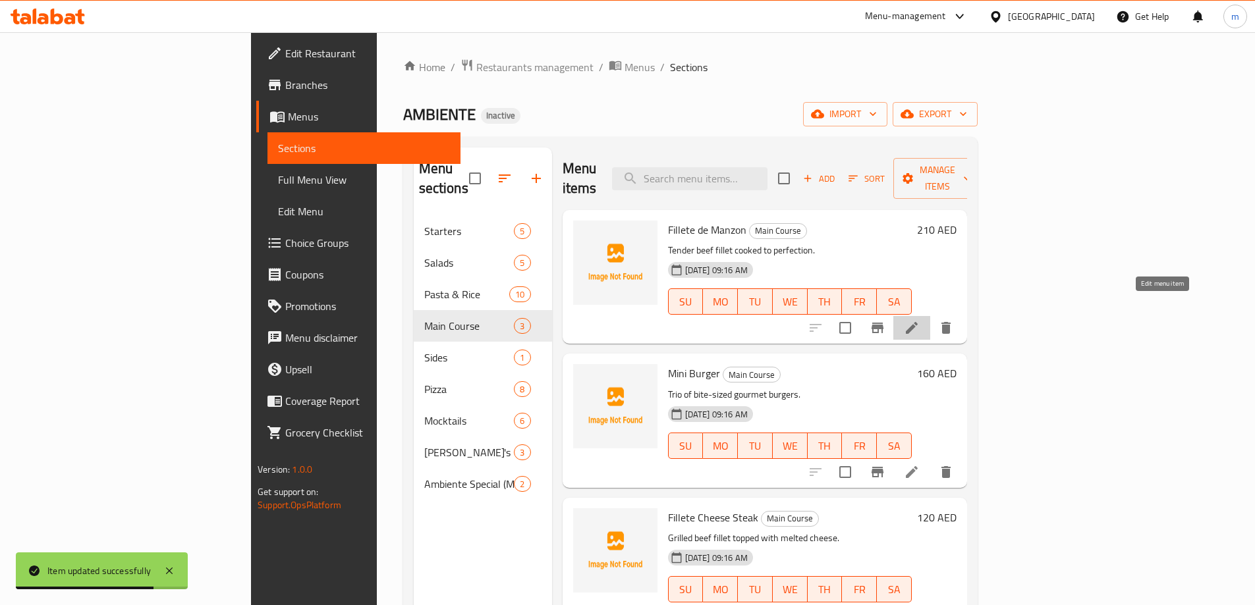
click at [917, 322] on icon at bounding box center [912, 328] width 12 height 12
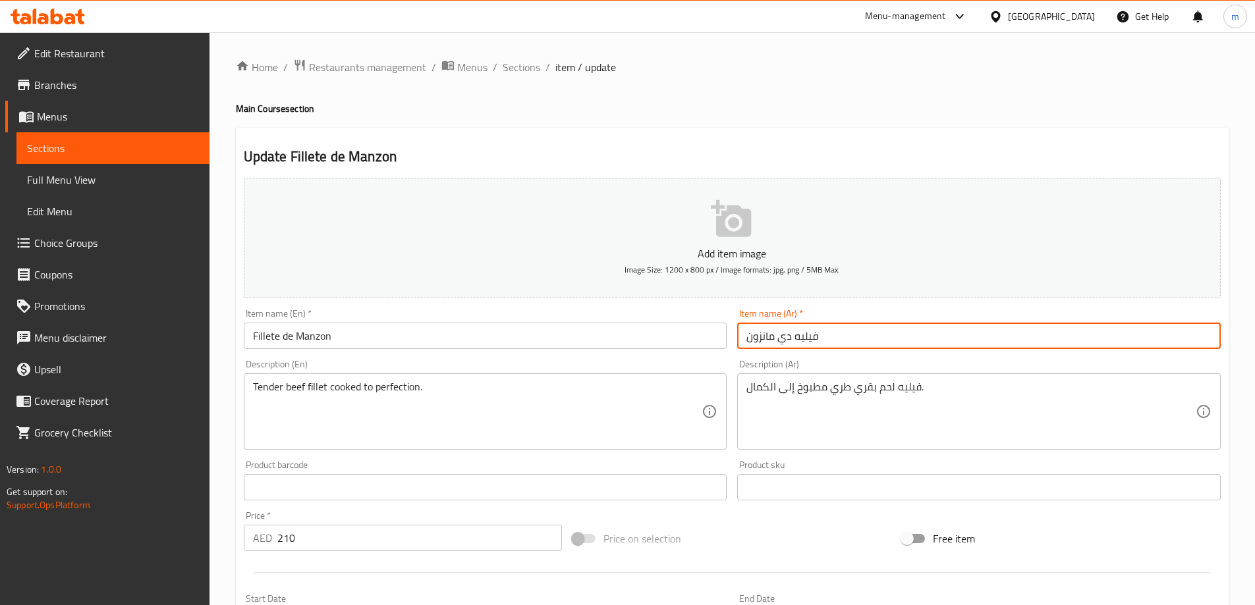
click at [798, 338] on input "فيليه دي مانزون" at bounding box center [978, 336] width 483 height 26
type input "فيليتي دي مانزون"
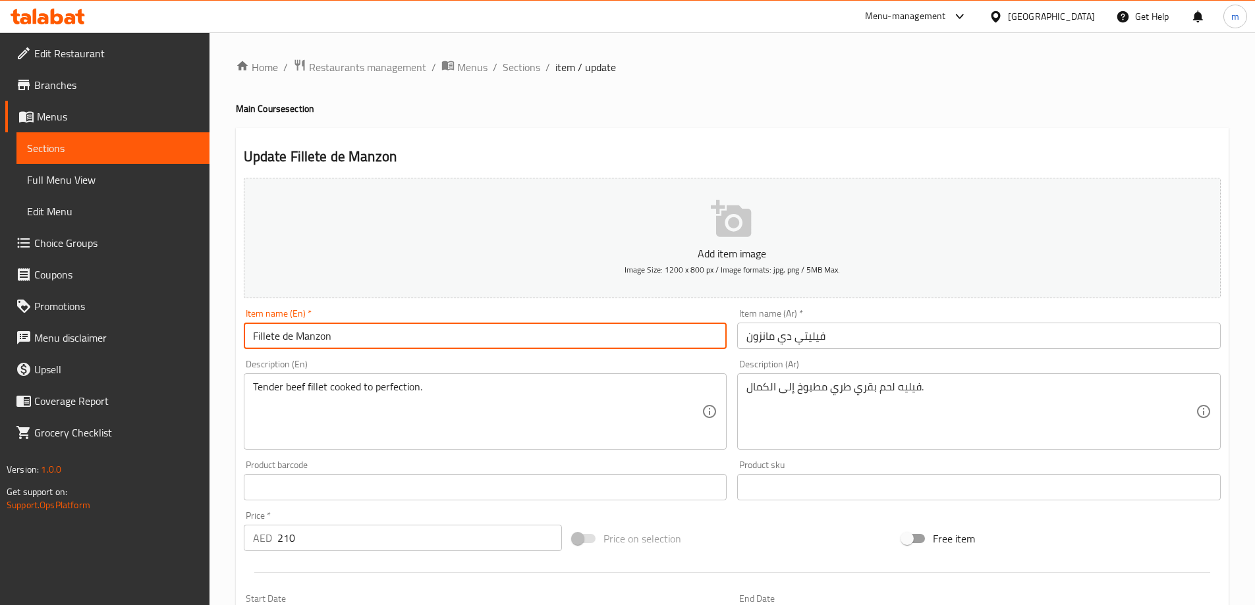
click at [264, 342] on input "Fillete de Manzon" at bounding box center [485, 336] width 483 height 26
click at [274, 338] on input "Fillete de Manzon" at bounding box center [485, 336] width 483 height 26
click at [263, 340] on input "Fillete de Manzon" at bounding box center [485, 336] width 483 height 26
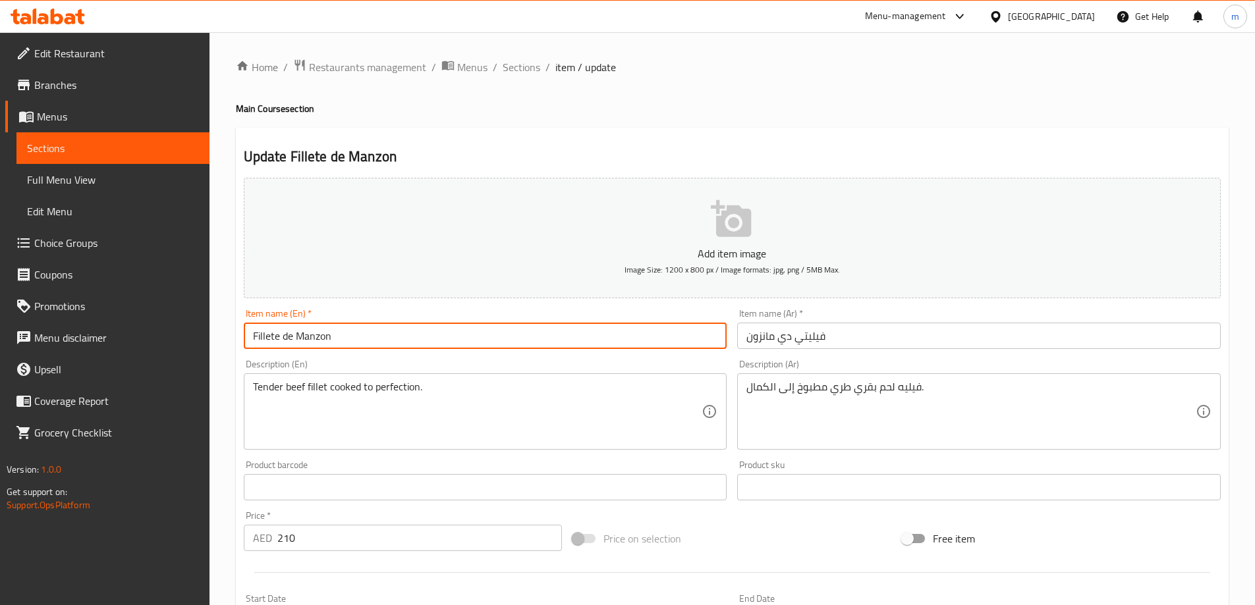
click at [263, 340] on input "Fillete de Manzon" at bounding box center [485, 336] width 483 height 26
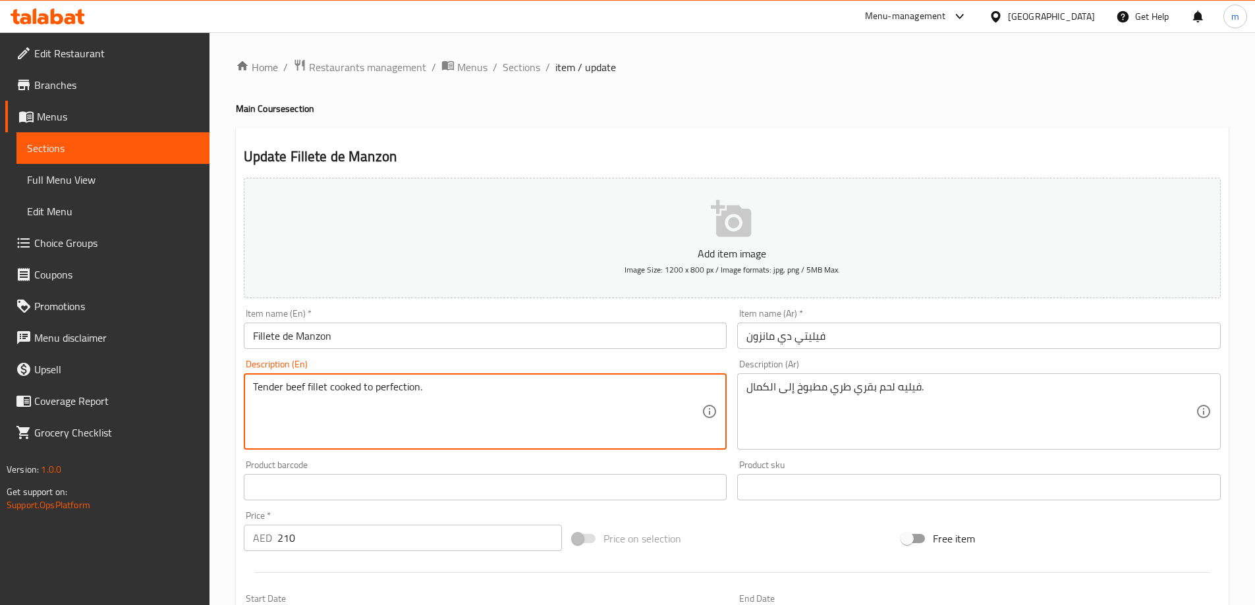
drag, startPoint x: 362, startPoint y: 388, endPoint x: 525, endPoint y: 385, distance: 163.4
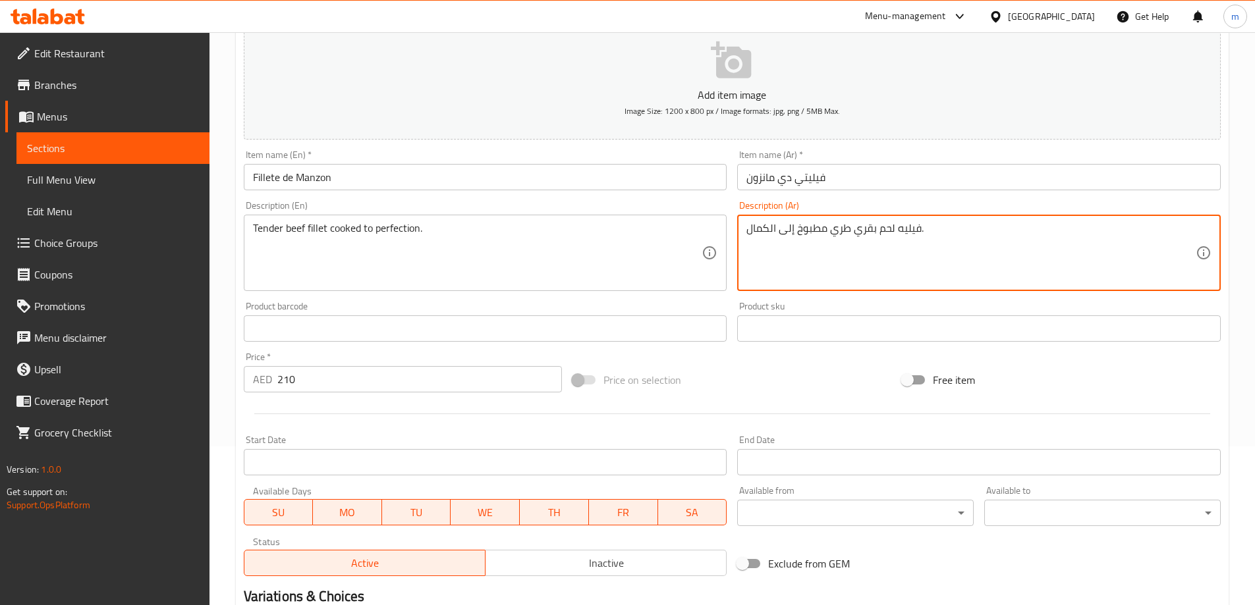
scroll to position [325, 0]
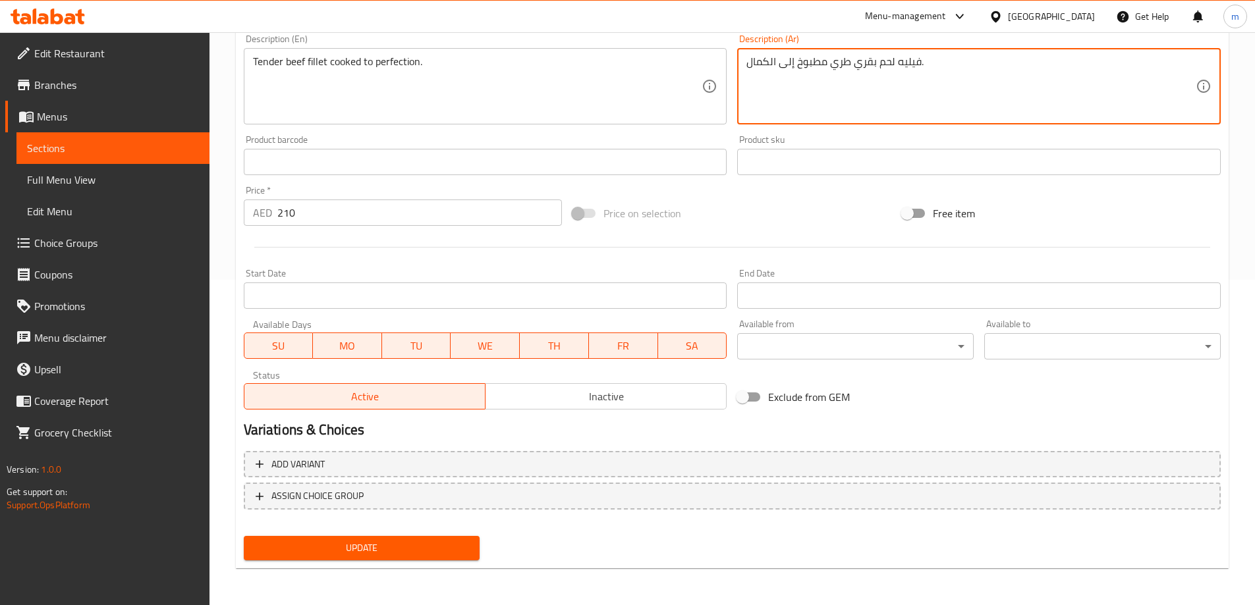
click at [420, 566] on div "Update Fillete de Manzon Add item image Image Size: 1200 x 800 px / Image forma…" at bounding box center [732, 185] width 992 height 767
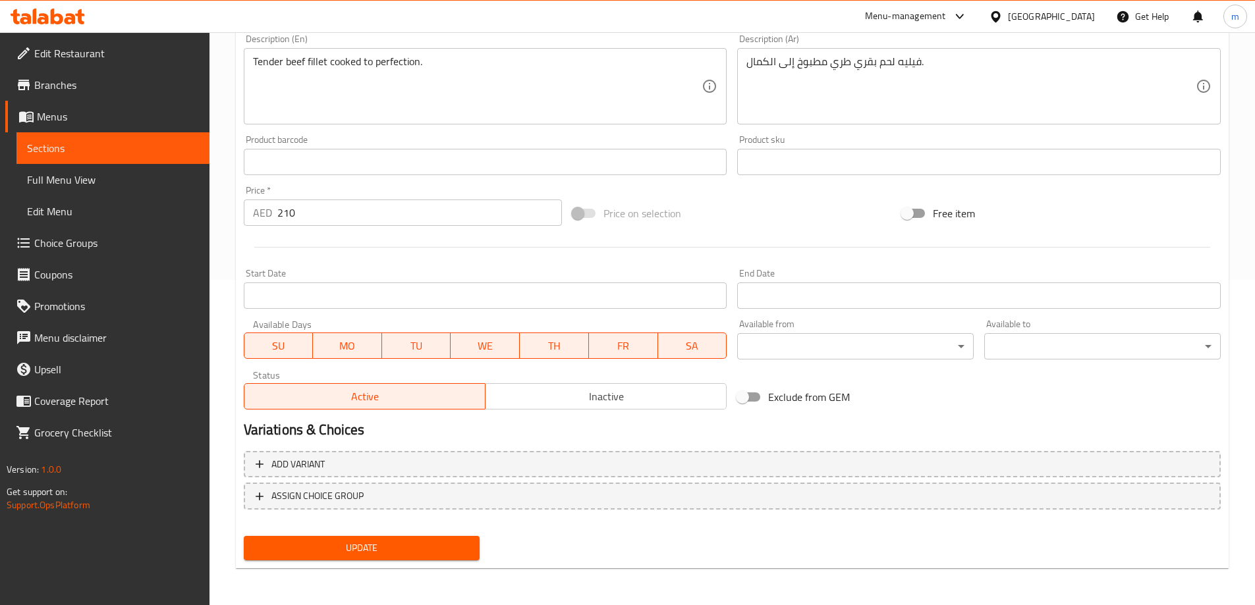
click at [428, 536] on button "Update" at bounding box center [362, 548] width 236 height 24
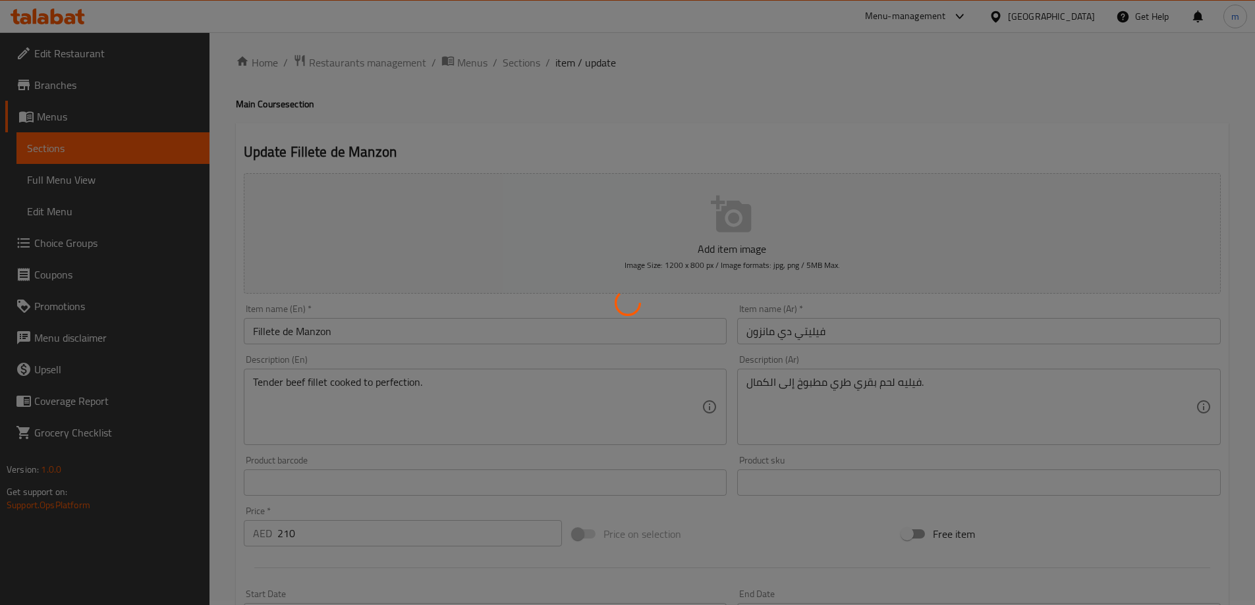
scroll to position [0, 0]
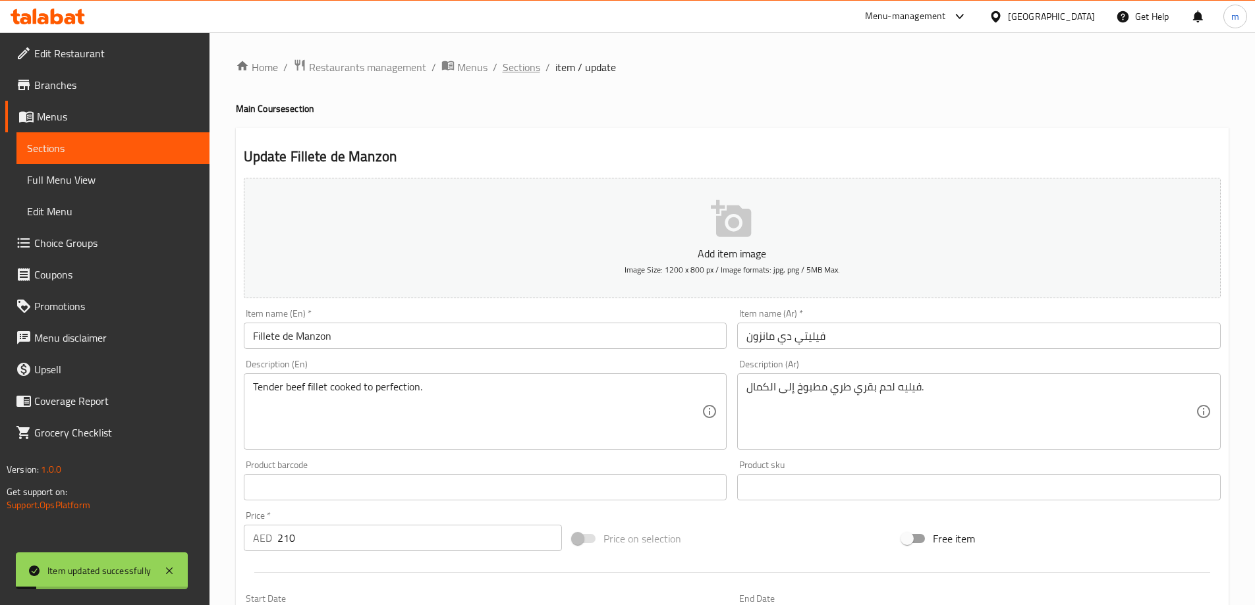
click at [515, 70] on span "Sections" at bounding box center [521, 67] width 38 height 16
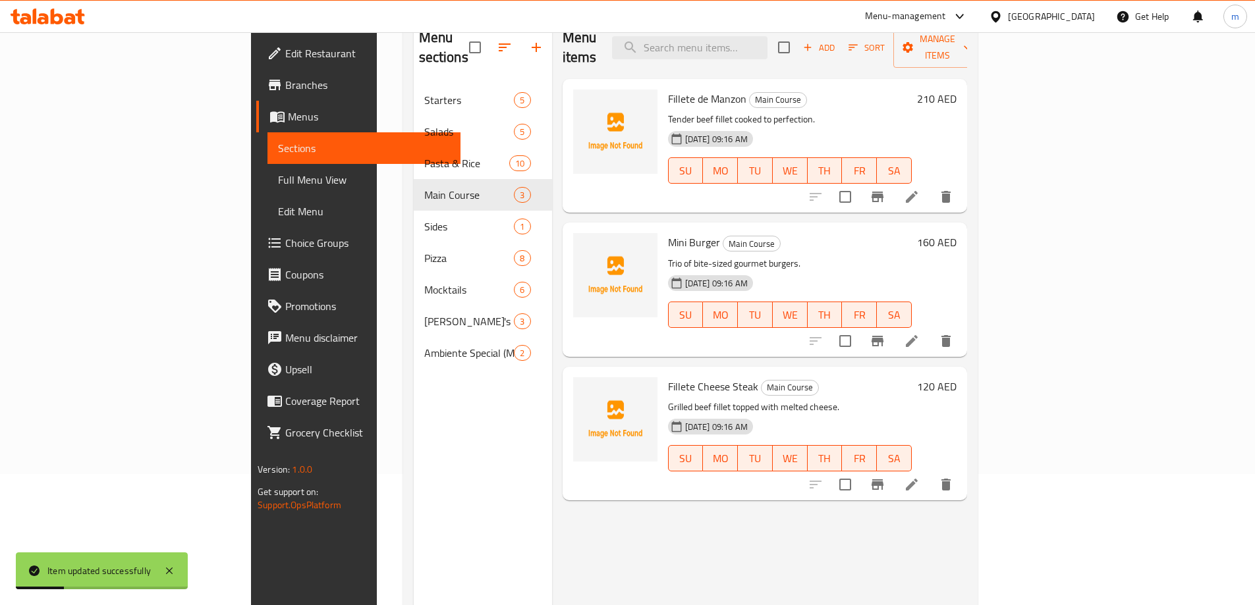
scroll to position [132, 0]
click at [917, 335] on icon at bounding box center [912, 341] width 12 height 12
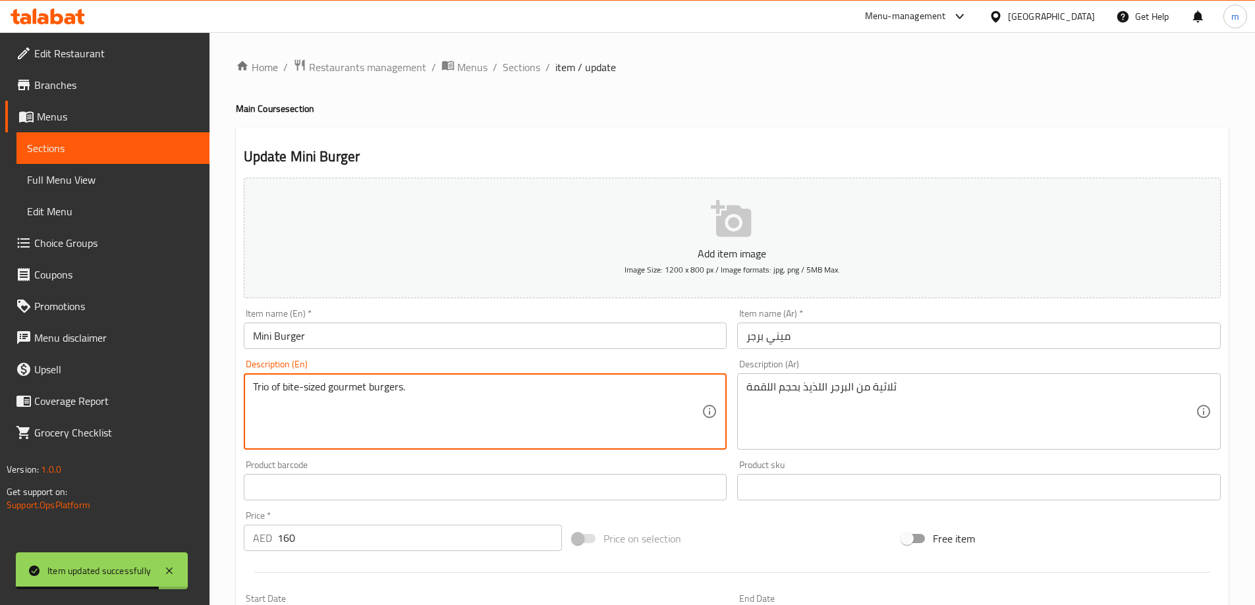
click at [259, 387] on textarea "Trio of bite-sized gourmet burgers." at bounding box center [477, 412] width 449 height 63
click at [256, 392] on textarea "Trio of bite-sized gourmet burgers." at bounding box center [477, 412] width 449 height 63
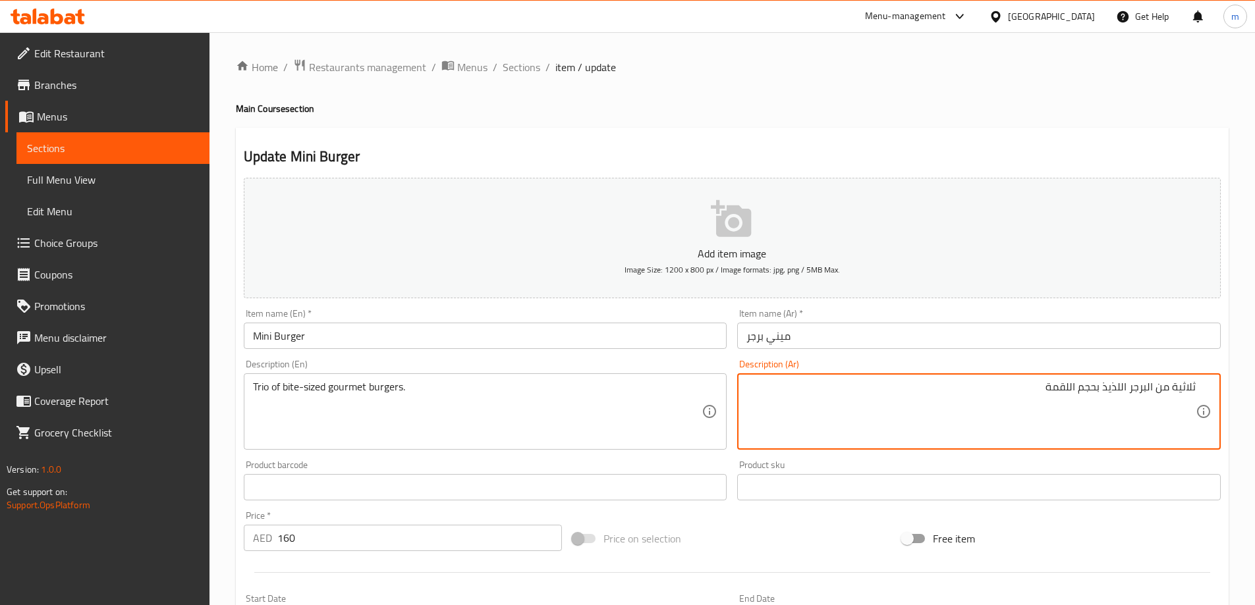
click at [1001, 402] on textarea "ثلاثية من البرجر اللذيذ بحجم اللقمة" at bounding box center [970, 412] width 449 height 63
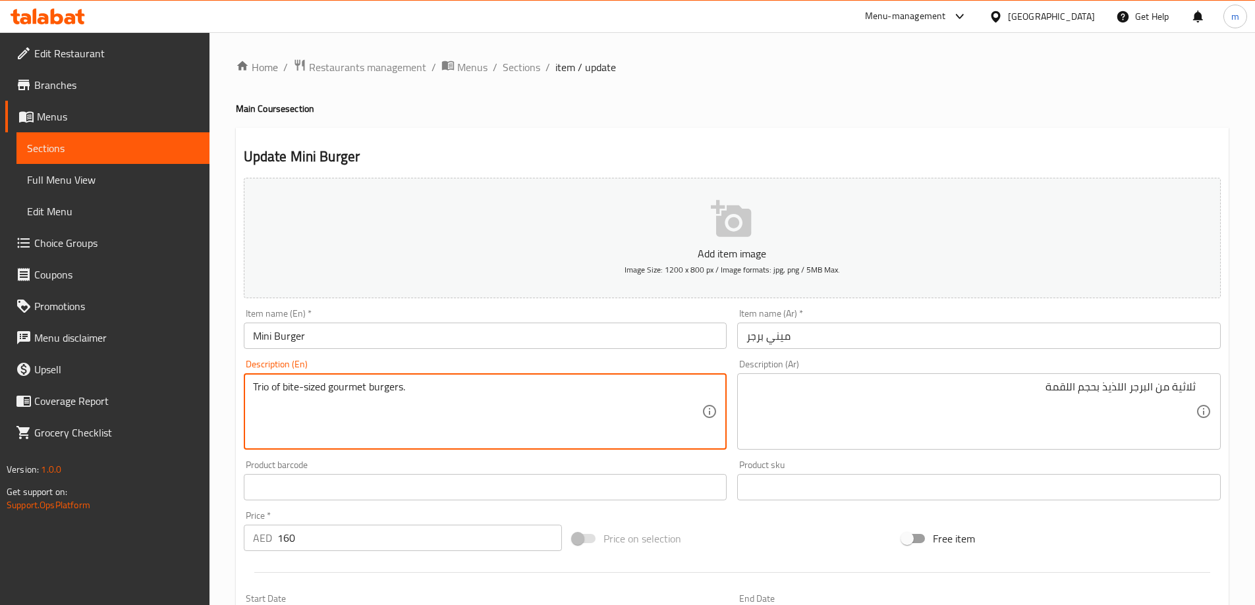
click at [344, 391] on textarea "Trio of bite-sized gourmet burgers." at bounding box center [477, 412] width 449 height 63
click at [452, 413] on textarea "Trio of bite-sized gourmet burgers." at bounding box center [477, 412] width 449 height 63
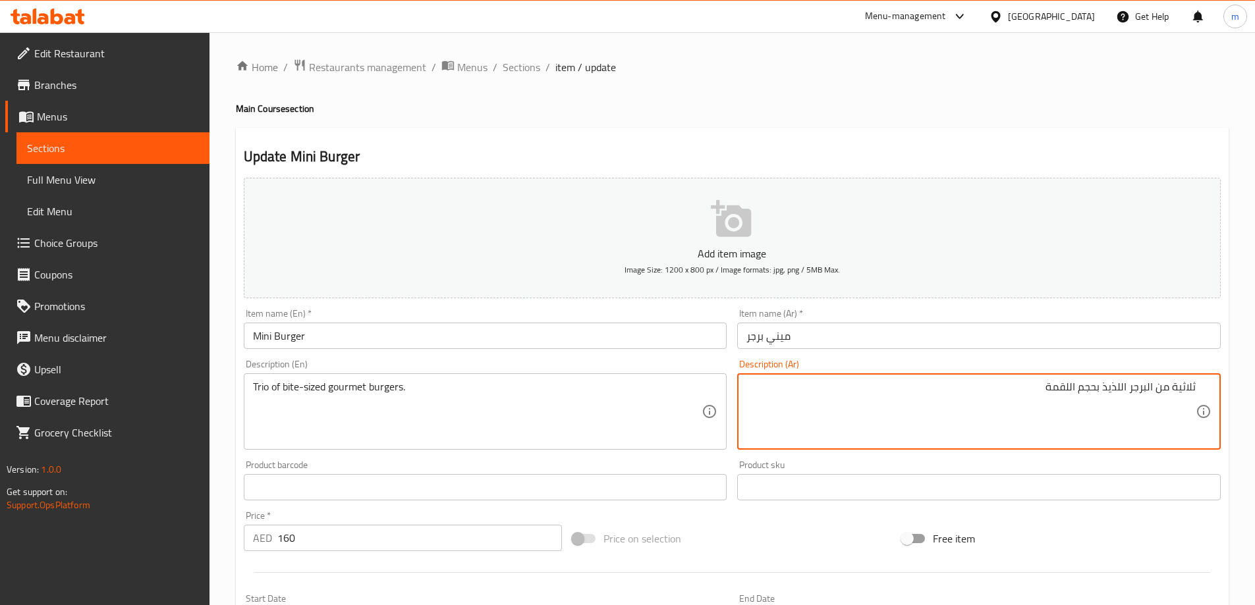
click at [1127, 388] on textarea "ثلاثية من البرجر اللذيذ بحجم اللقمة" at bounding box center [970, 412] width 449 height 63
drag, startPoint x: 1128, startPoint y: 388, endPoint x: 1106, endPoint y: 385, distance: 22.6
click at [1106, 385] on textarea "ثلاثية من البرجر اللذيذ بحجم اللقمة" at bounding box center [970, 412] width 449 height 63
drag, startPoint x: 1177, startPoint y: 387, endPoint x: 1157, endPoint y: 391, distance: 20.0
click at [1157, 391] on textarea "ثلاثية من البرجر جورميت بحجم اللقمة" at bounding box center [970, 412] width 449 height 63
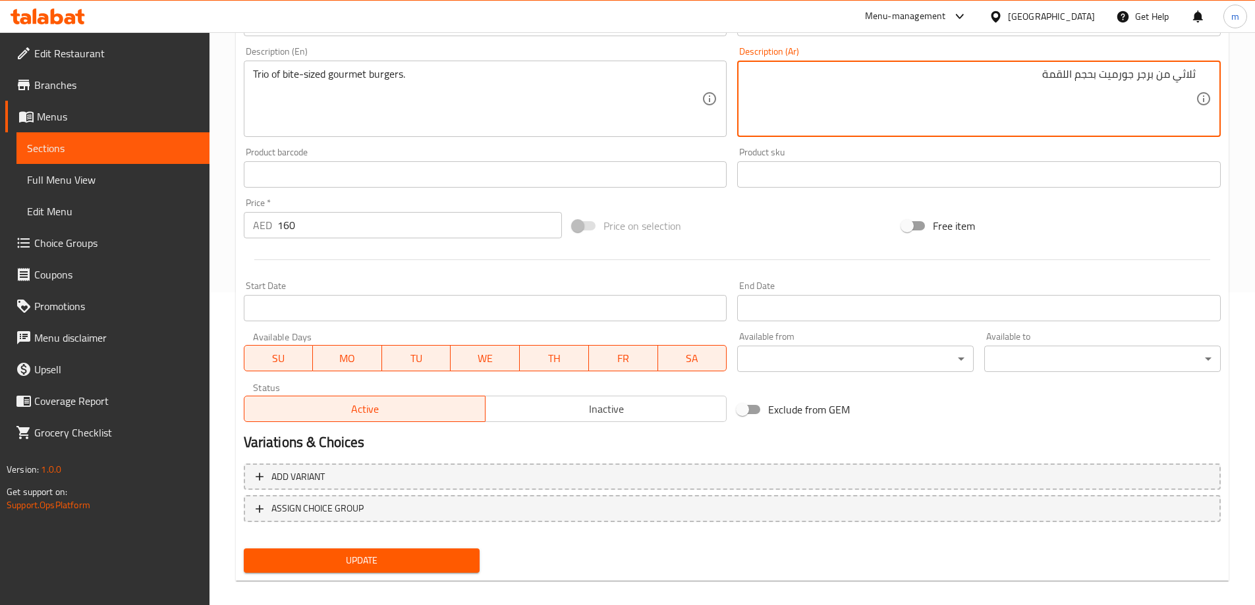
scroll to position [325, 0]
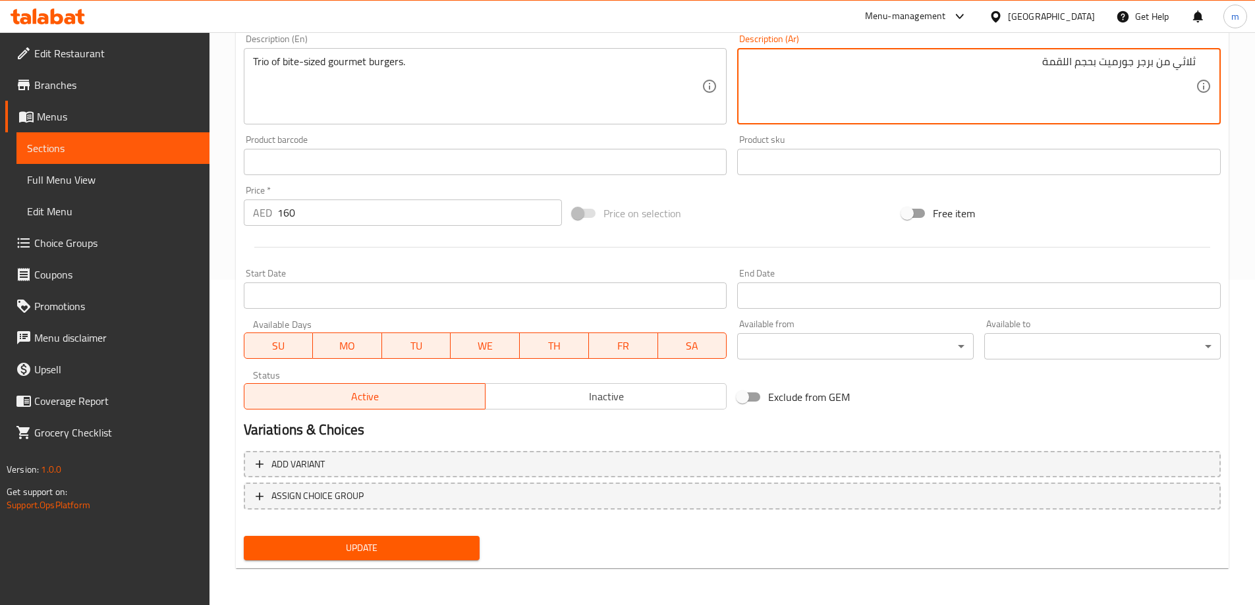
type textarea "ثلاثي من برجر جورميت بحجم اللقمة"
click at [429, 557] on button "Update" at bounding box center [362, 548] width 236 height 24
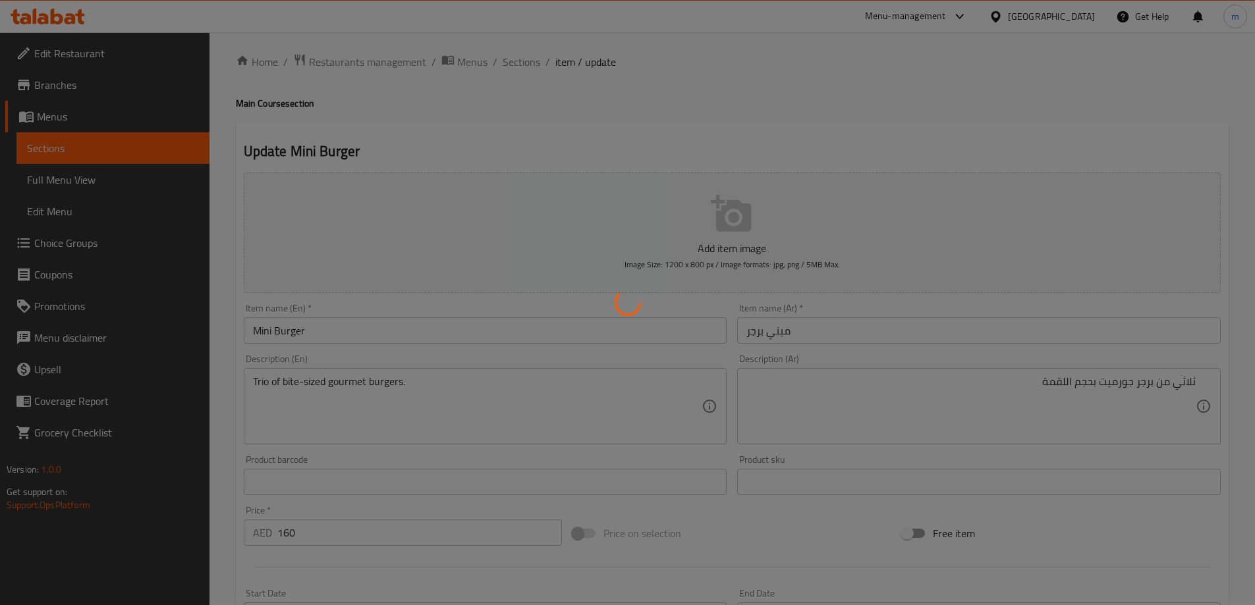
scroll to position [0, 0]
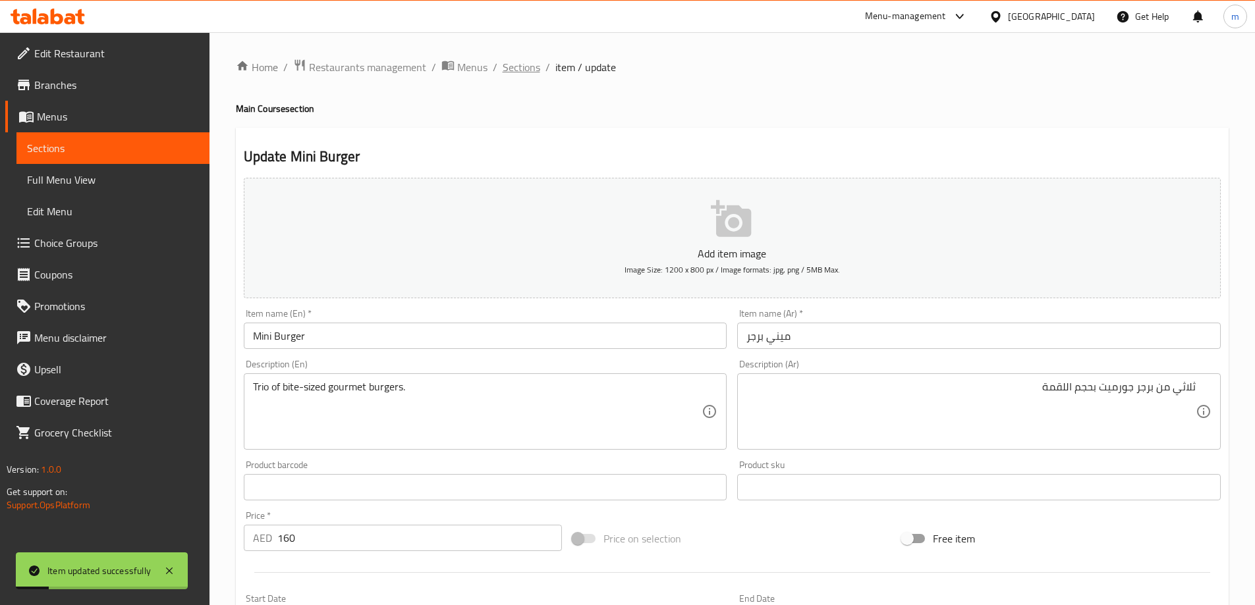
click at [526, 70] on span "Sections" at bounding box center [521, 67] width 38 height 16
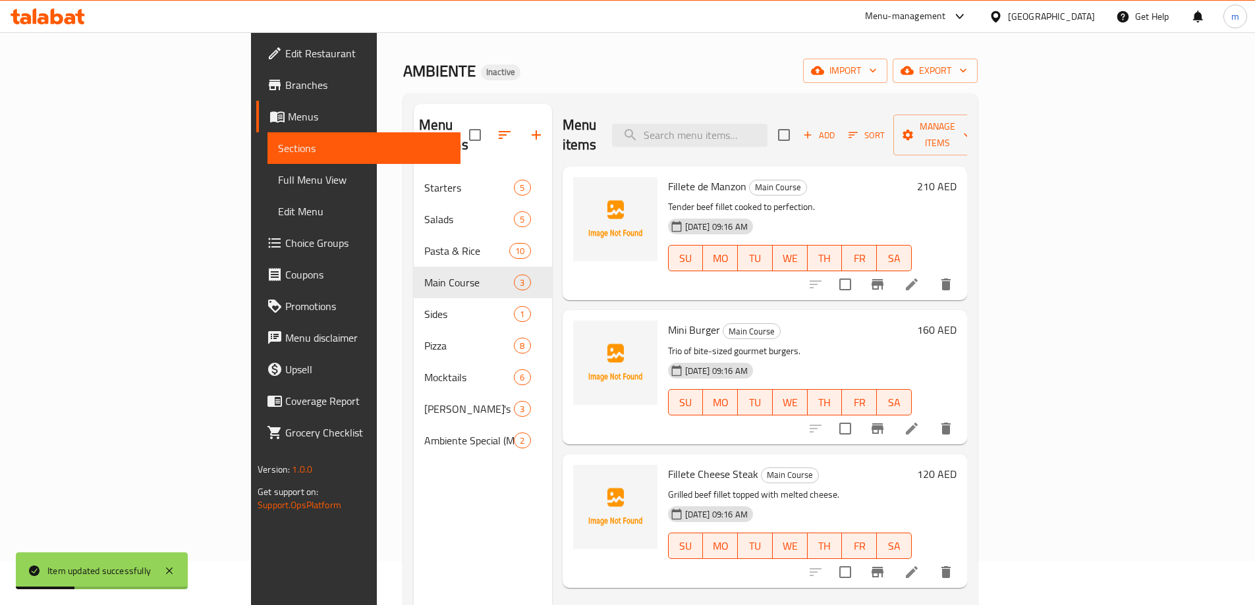
scroll to position [132, 0]
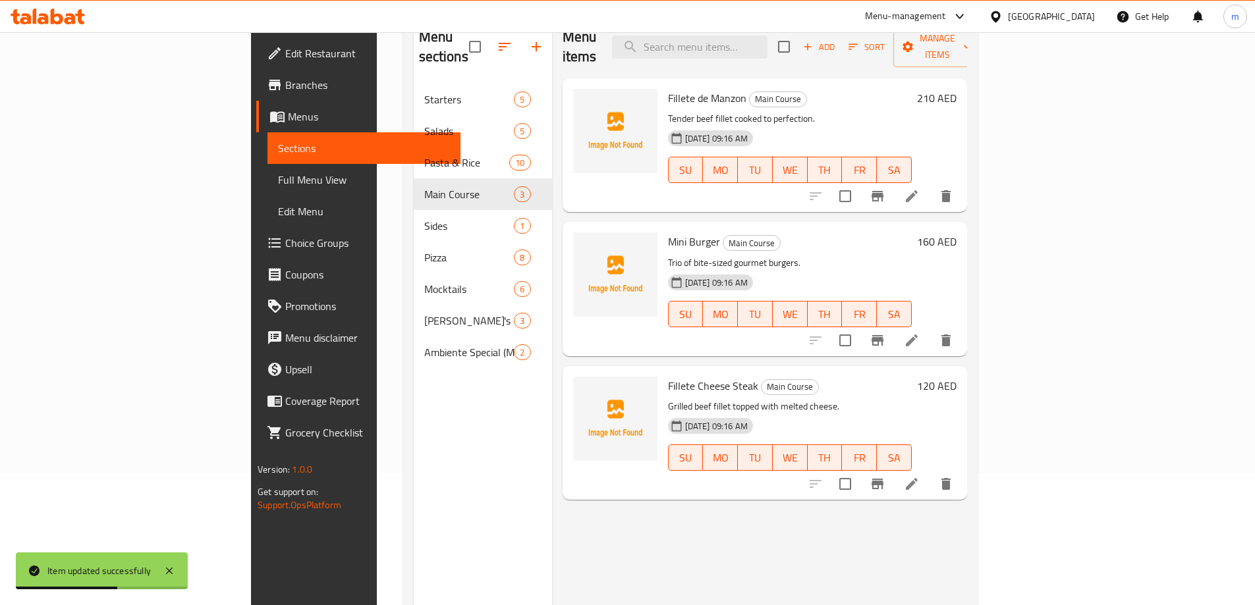
click at [704, 255] on p "Trio of bite-sized gourmet burgers." at bounding box center [790, 263] width 244 height 16
copy div "Trio of bite-sized gourmet burgers."
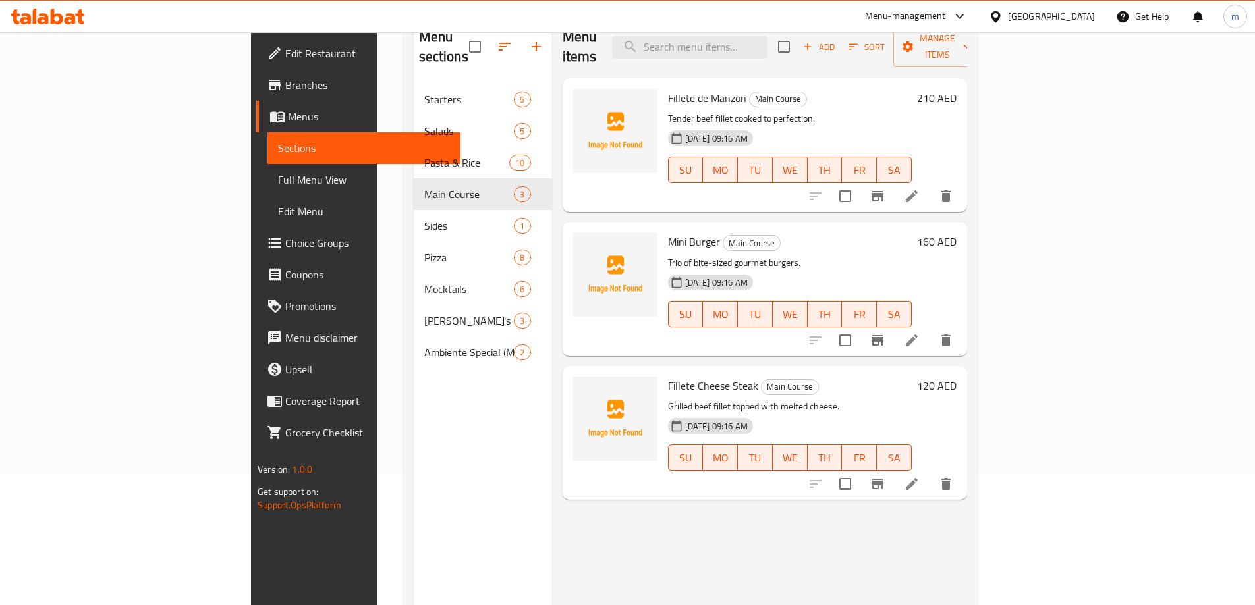
click at [816, 377] on h6 "Fillete Cheese Steak Main Course" at bounding box center [790, 386] width 244 height 18
click at [919, 476] on icon at bounding box center [912, 484] width 16 height 16
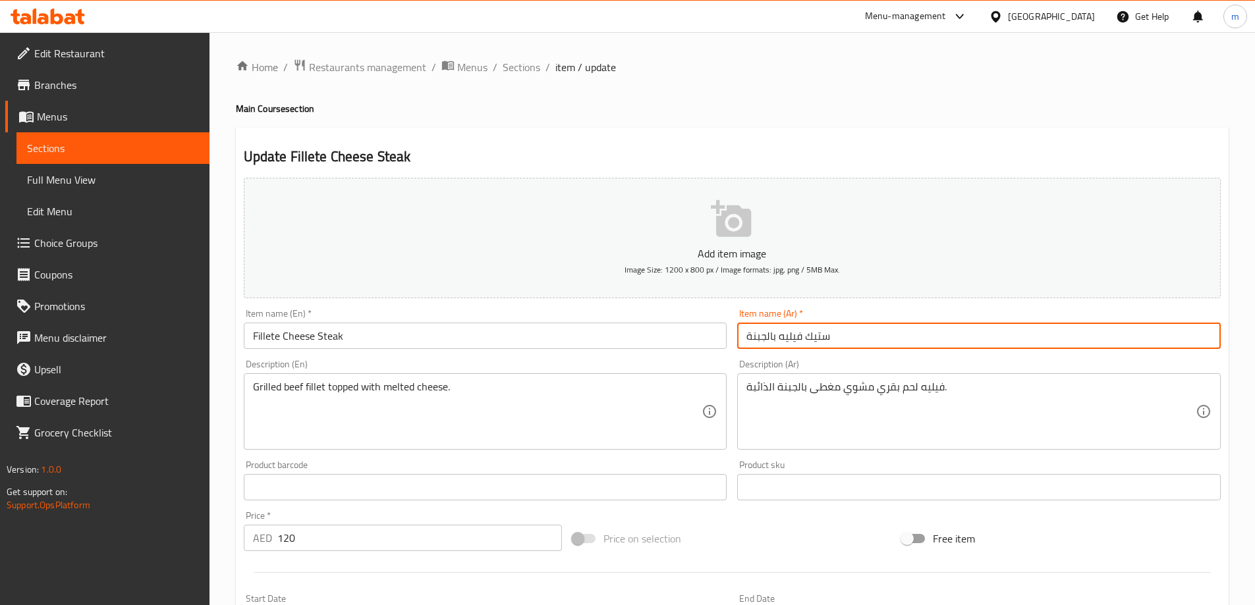
click at [781, 338] on input "ستيك فيليه بالجبنة" at bounding box center [978, 336] width 483 height 26
drag, startPoint x: 765, startPoint y: 336, endPoint x: 776, endPoint y: 336, distance: 10.5
click at [776, 336] on input "ستيك فيليتي بالجبنة" at bounding box center [978, 336] width 483 height 26
type input "ستيك فيليتي جبنة"
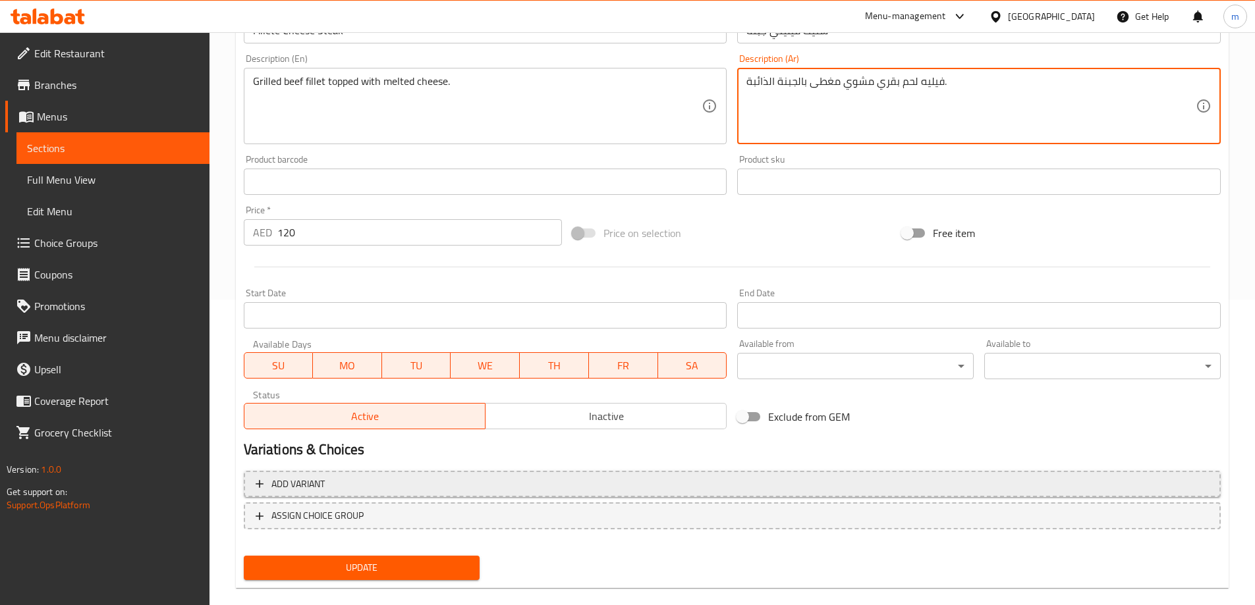
scroll to position [325, 0]
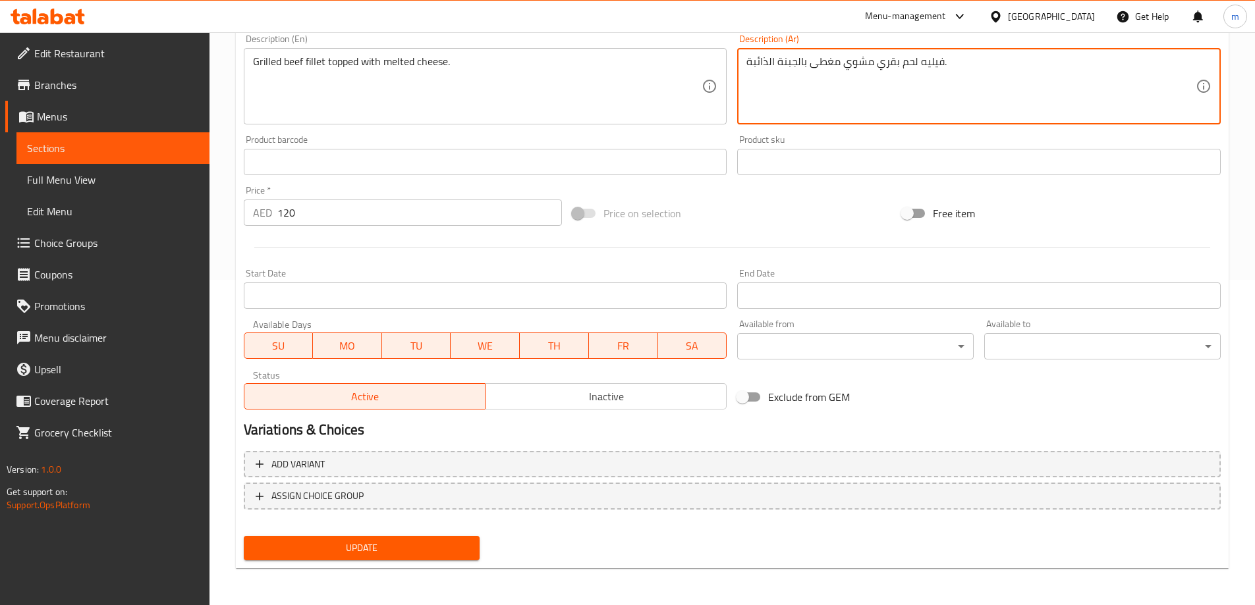
click at [449, 548] on span "Update" at bounding box center [361, 548] width 215 height 16
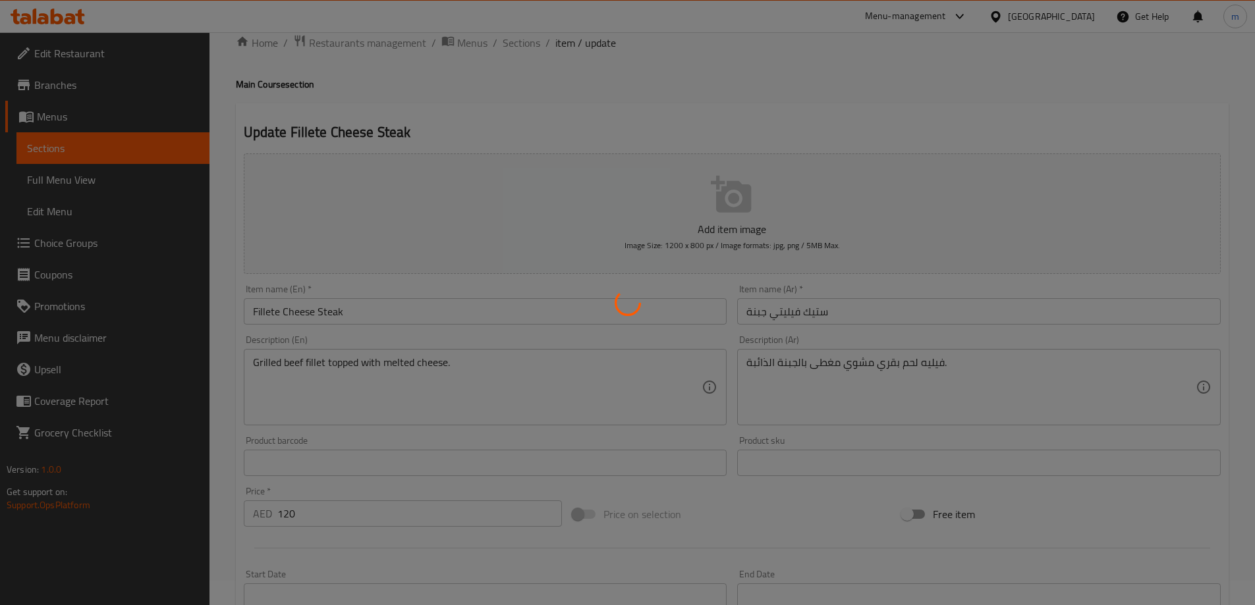
scroll to position [0, 0]
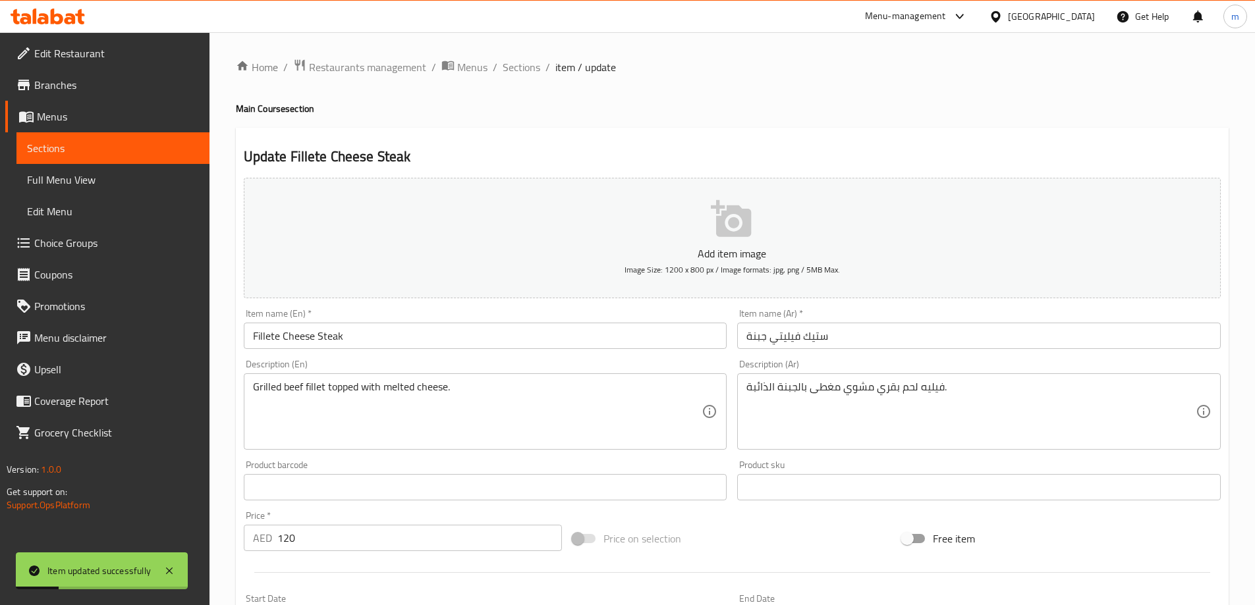
click at [507, 71] on span "Sections" at bounding box center [521, 67] width 38 height 16
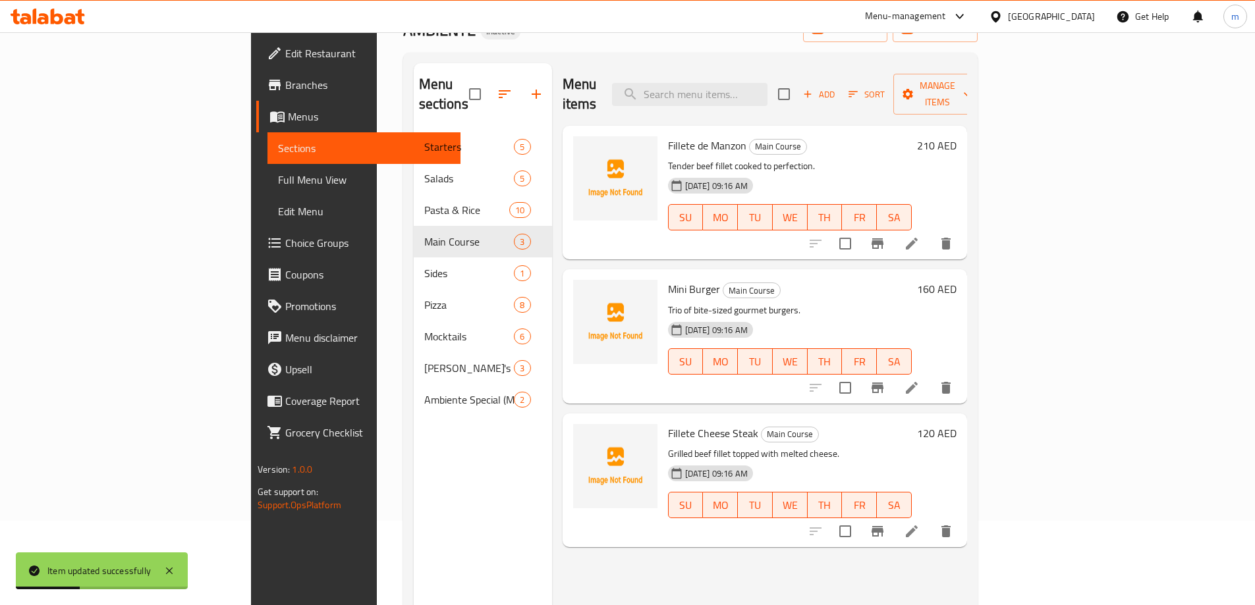
scroll to position [184, 0]
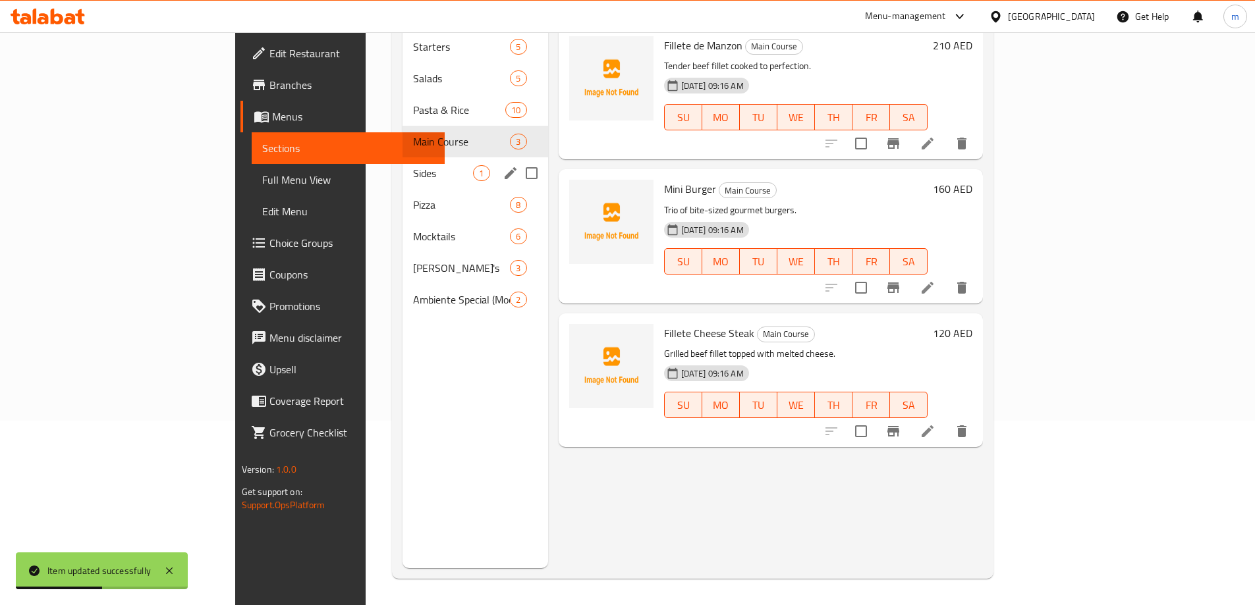
click at [402, 166] on div "Sides 1" at bounding box center [474, 173] width 145 height 32
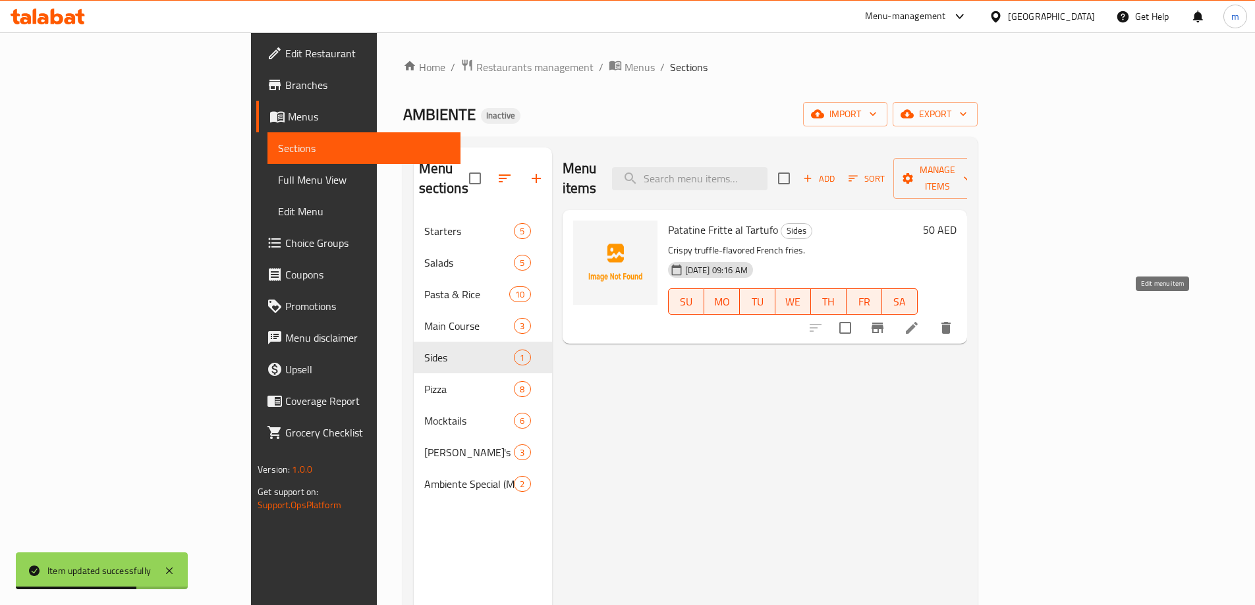
click at [919, 320] on icon at bounding box center [912, 328] width 16 height 16
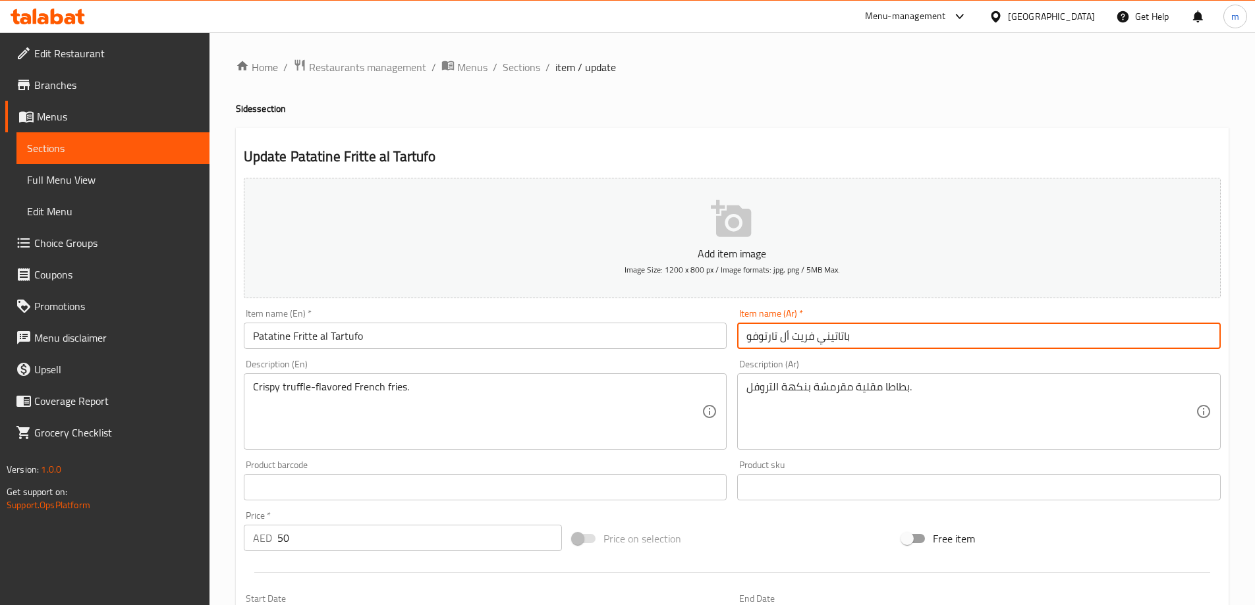
click at [794, 337] on input "باتاتيني فريت أل تارتوفو" at bounding box center [978, 336] width 483 height 26
type input "باتاتيني فريتي أل تارتوفو"
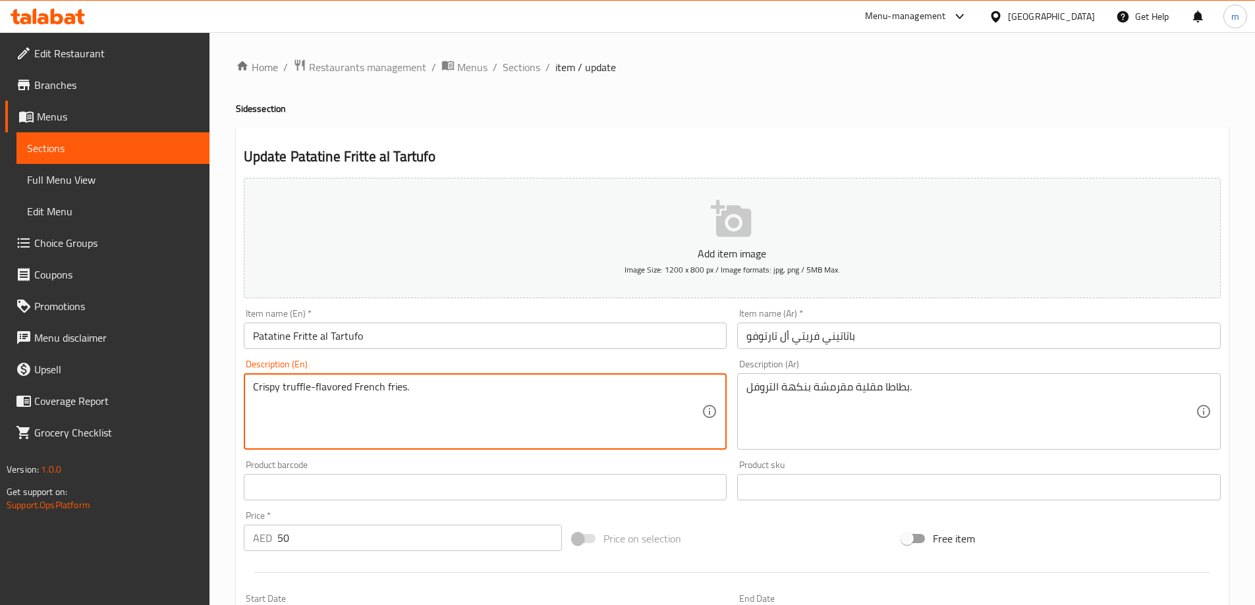
drag, startPoint x: 352, startPoint y: 389, endPoint x: 403, endPoint y: 395, distance: 51.1
click at [439, 420] on textarea "Crispy truffle-flavored French fries." at bounding box center [477, 412] width 449 height 63
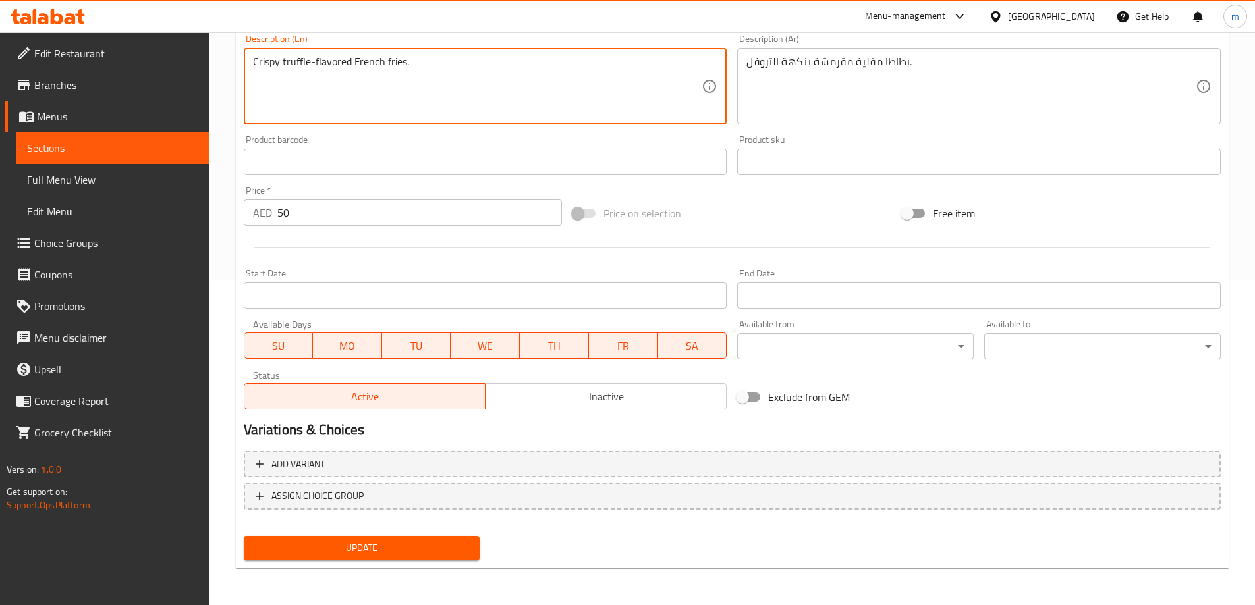
click at [428, 551] on span "Update" at bounding box center [361, 548] width 215 height 16
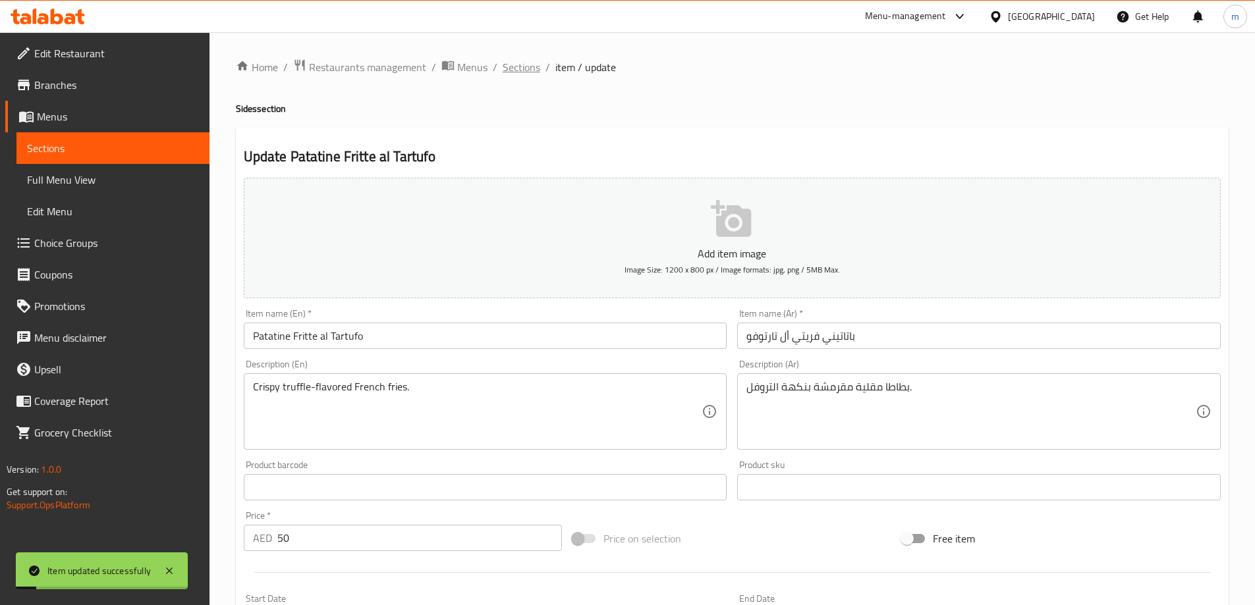
click at [511, 75] on span "Sections" at bounding box center [521, 67] width 38 height 16
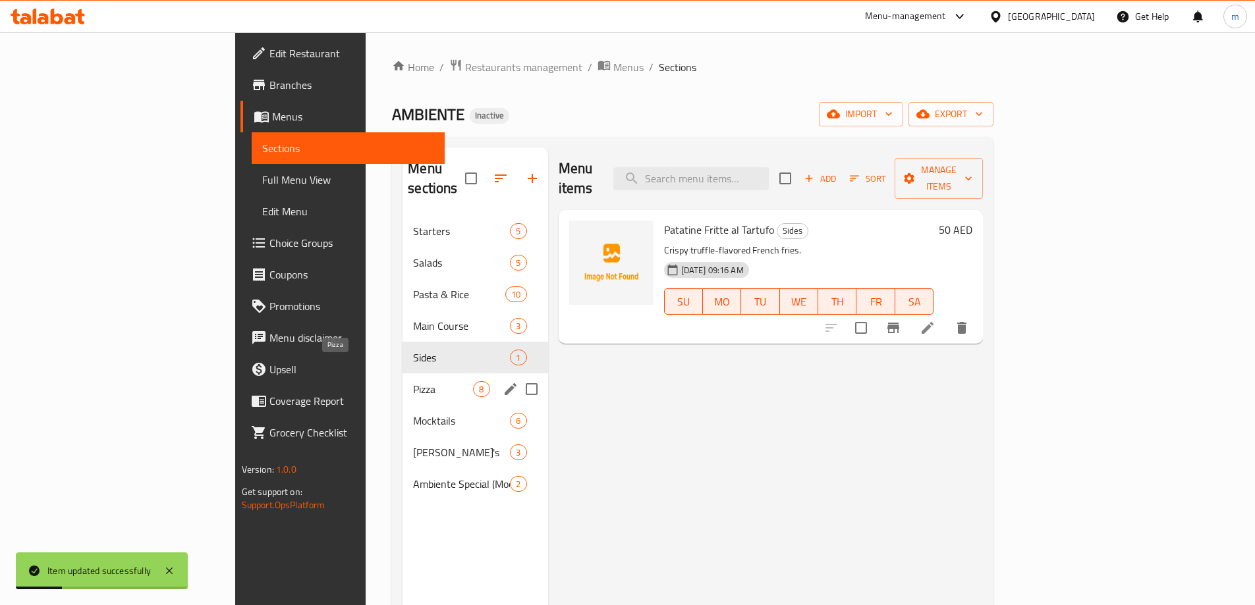
click at [413, 381] on span "Pizza" at bounding box center [443, 389] width 60 height 16
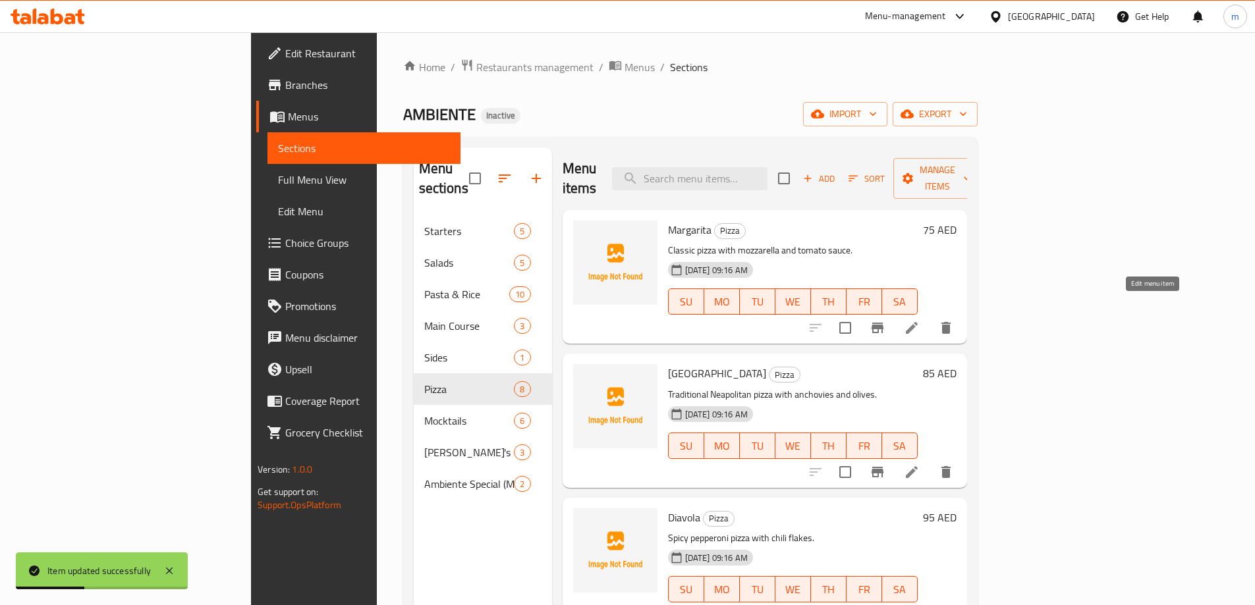
click at [919, 320] on icon at bounding box center [912, 328] width 16 height 16
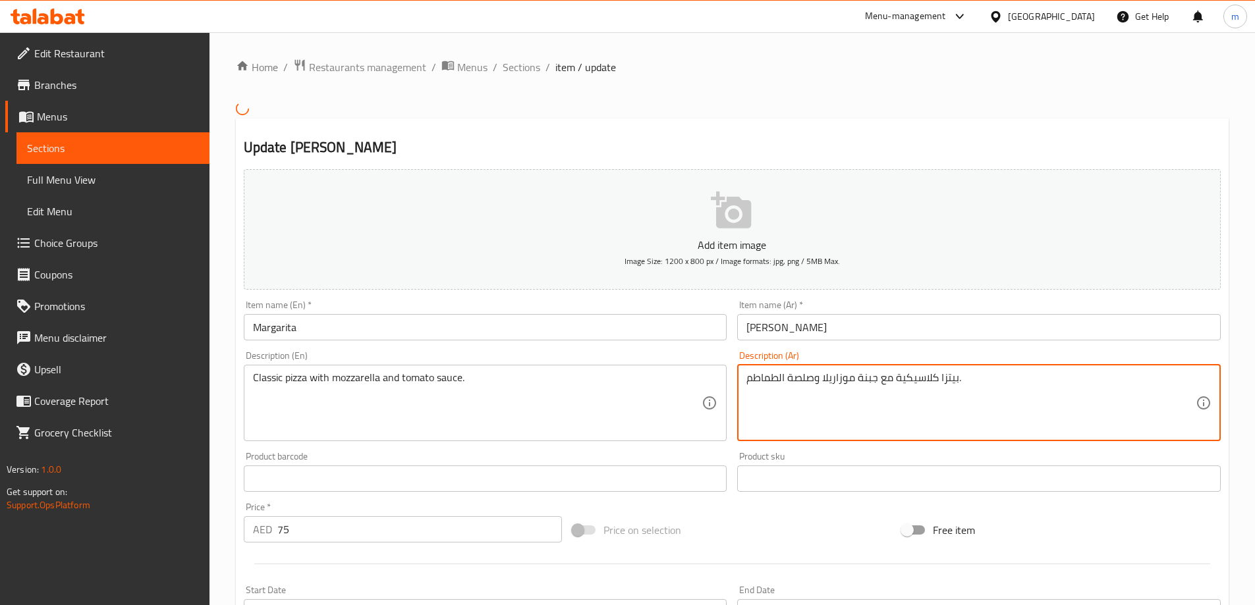
drag, startPoint x: 853, startPoint y: 377, endPoint x: 880, endPoint y: 380, distance: 27.1
click at [880, 380] on textarea "بيتزا كلاسيكية مع جبنة موزاريلا وصلصة الطماطم." at bounding box center [970, 402] width 449 height 63
drag, startPoint x: 808, startPoint y: 377, endPoint x: 789, endPoint y: 380, distance: 19.3
click at [789, 380] on textarea "بيتزا كلاسيكية مع موزاريلا وصلصة الطماطم." at bounding box center [970, 402] width 449 height 63
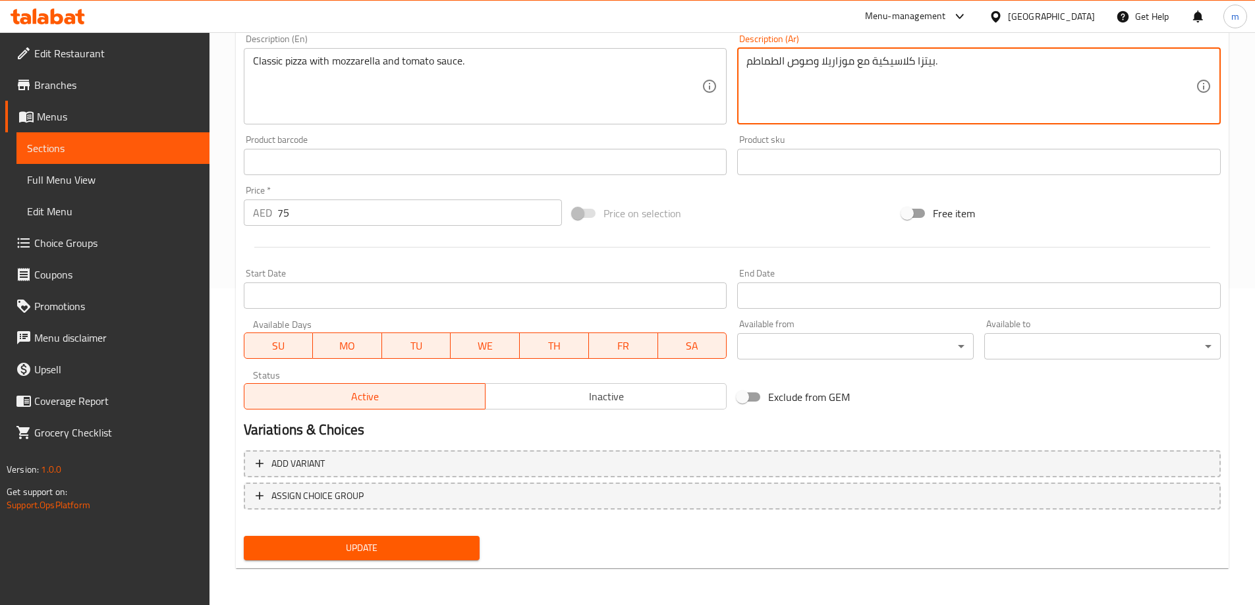
type textarea "بيتزا كلاسيكية مع موزاريلا وصوص الطماطم."
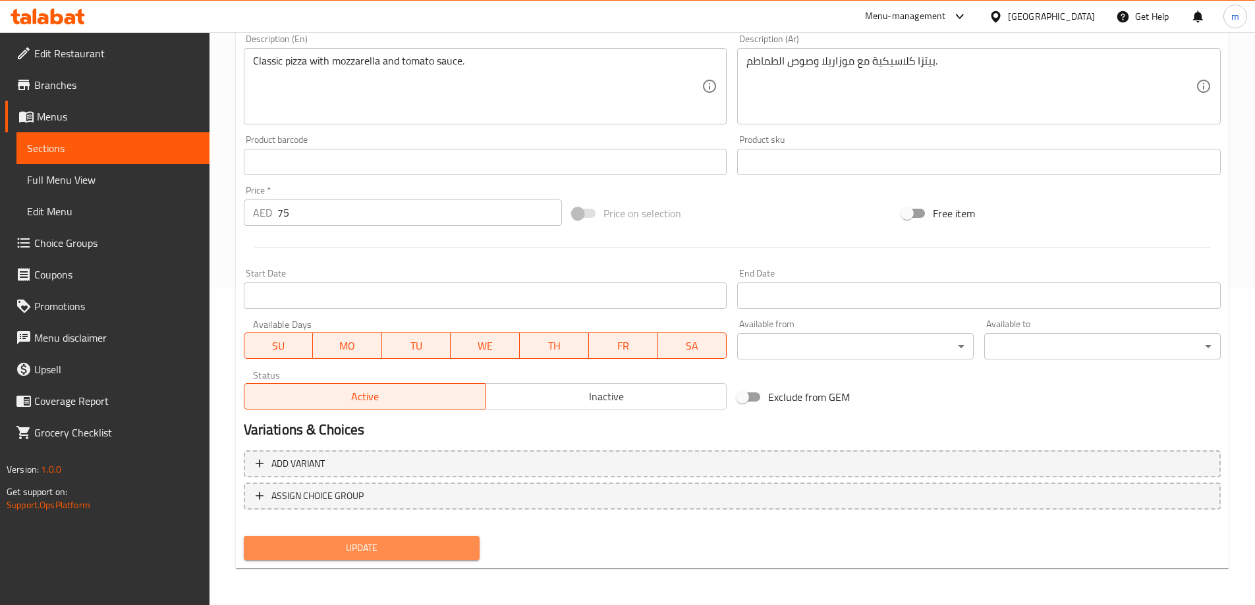
click at [393, 547] on span "Update" at bounding box center [361, 548] width 215 height 16
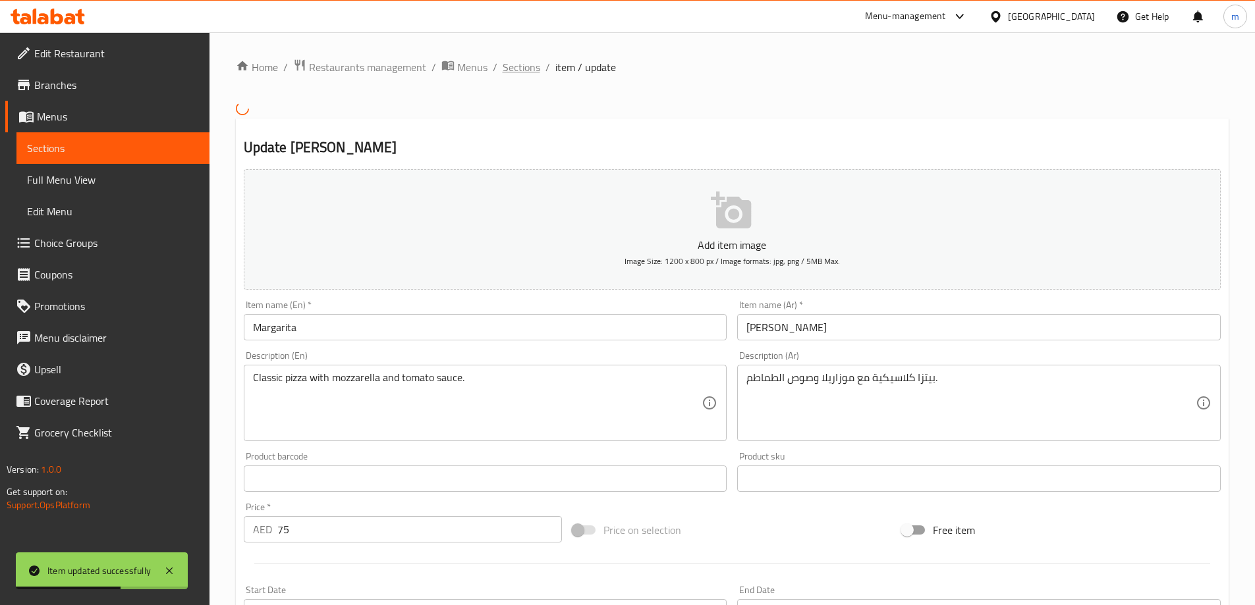
click at [512, 68] on span "Sections" at bounding box center [521, 67] width 38 height 16
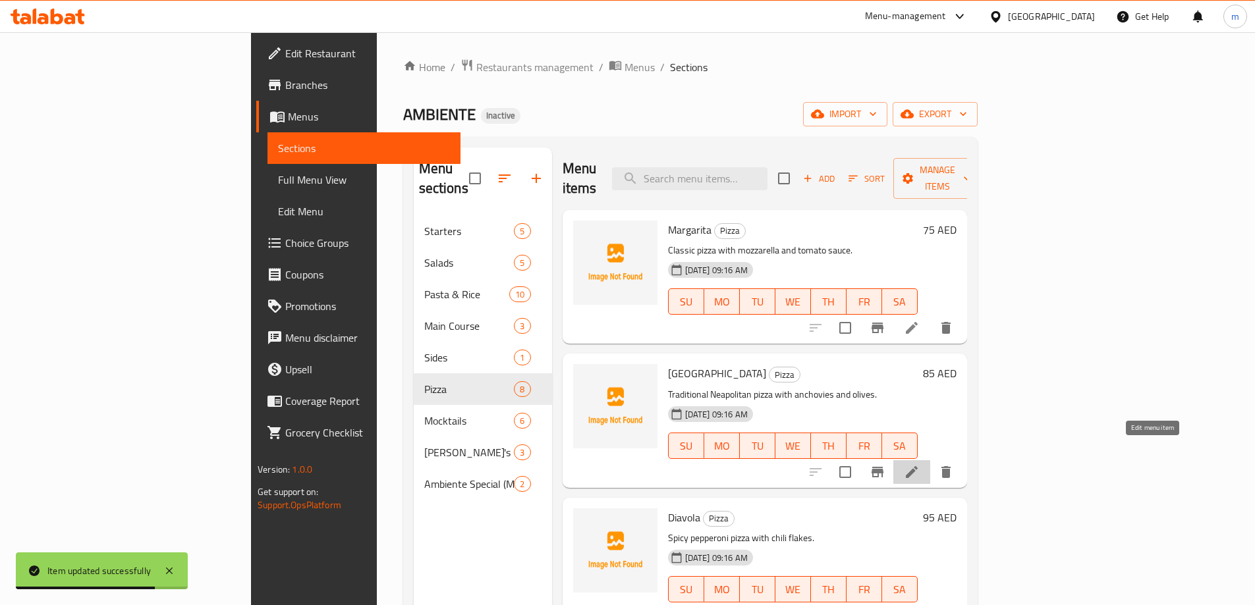
click at [917, 466] on icon at bounding box center [912, 472] width 12 height 12
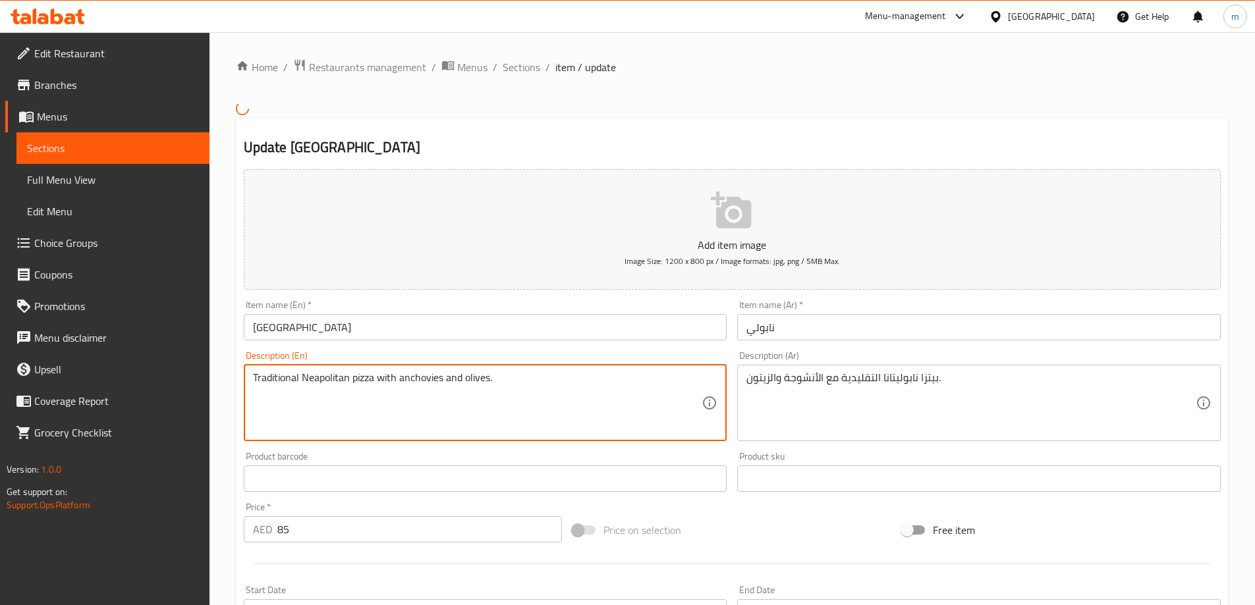
click at [415, 378] on textarea "Traditional Neapolitan pizza with anchovies and olives." at bounding box center [477, 402] width 449 height 63
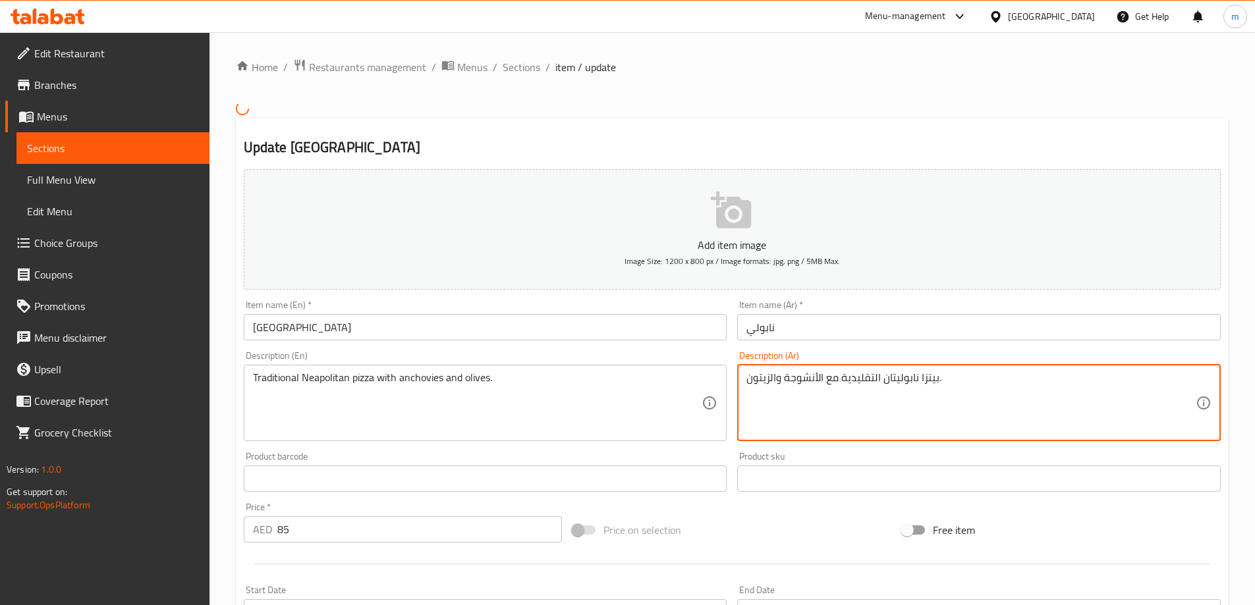
click at [893, 381] on textarea "بيتزا نابوليتان التقليدية مع الأنشوجة والزيتون." at bounding box center [970, 402] width 449 height 63
type textarea "بيتزا نابوليتان التقليدية مع الأنشوجة والزيتون."
click at [896, 379] on textarea "بيتزا نابوليتان التقليدية مع الأنشوجة والزيتون." at bounding box center [970, 402] width 449 height 63
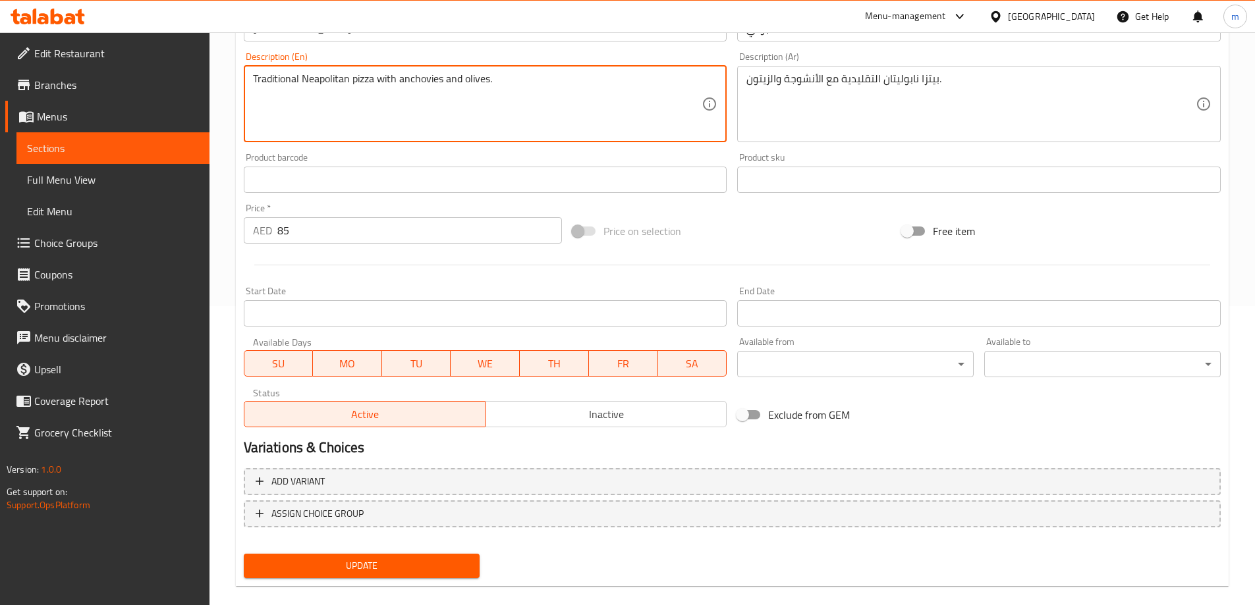
scroll to position [317, 0]
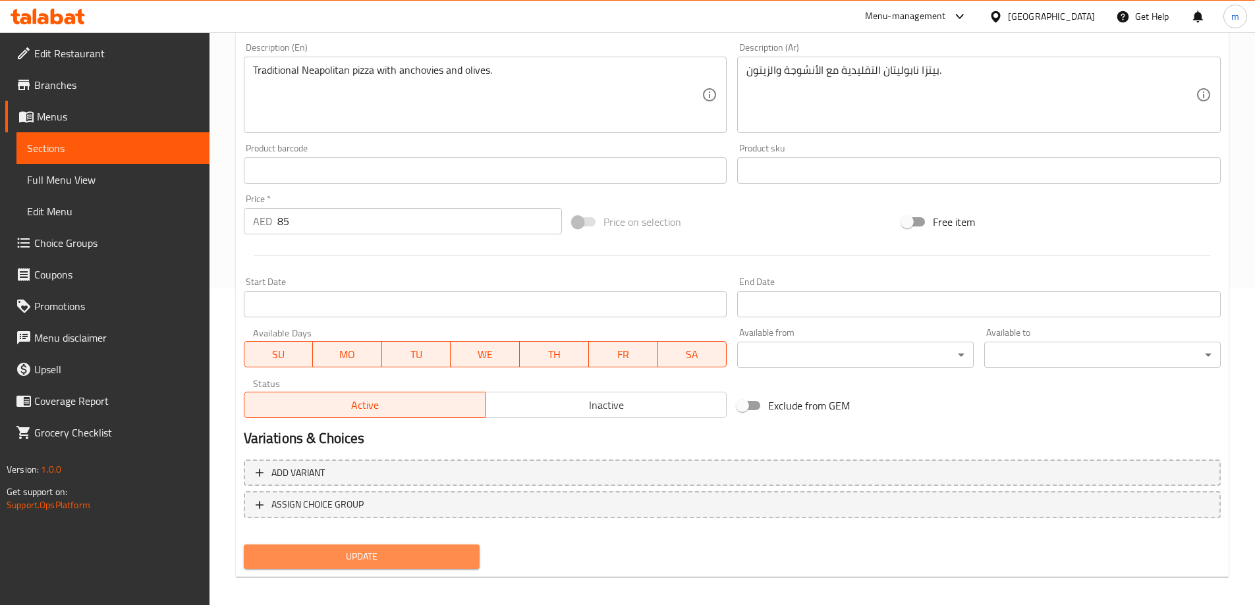
click at [417, 555] on span "Update" at bounding box center [361, 557] width 215 height 16
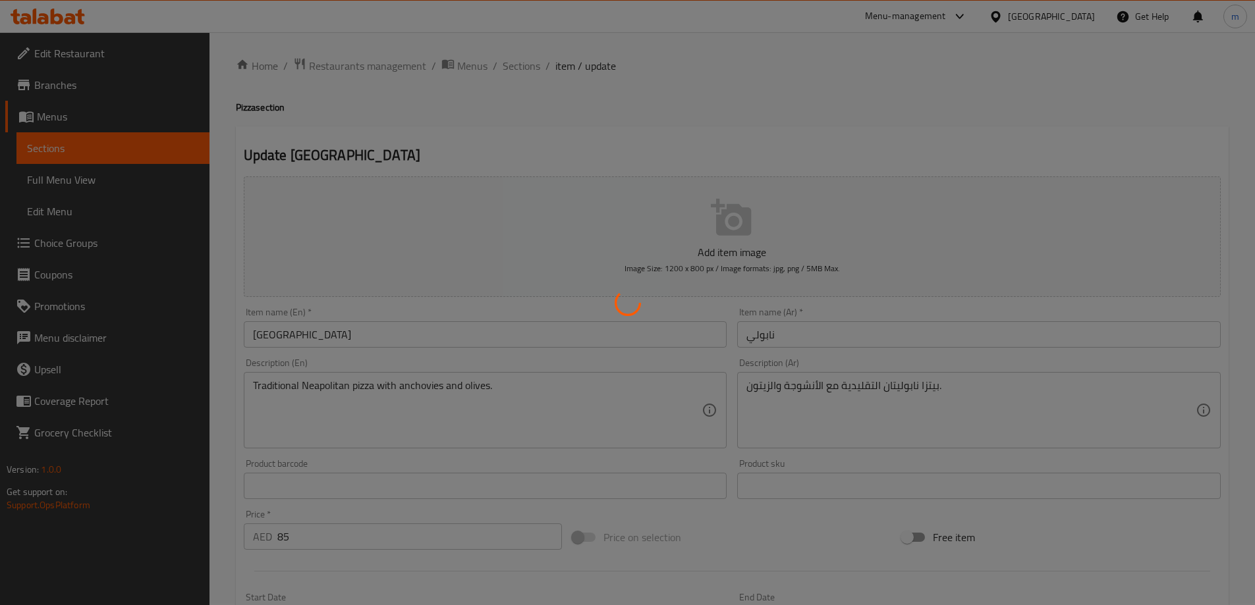
scroll to position [0, 0]
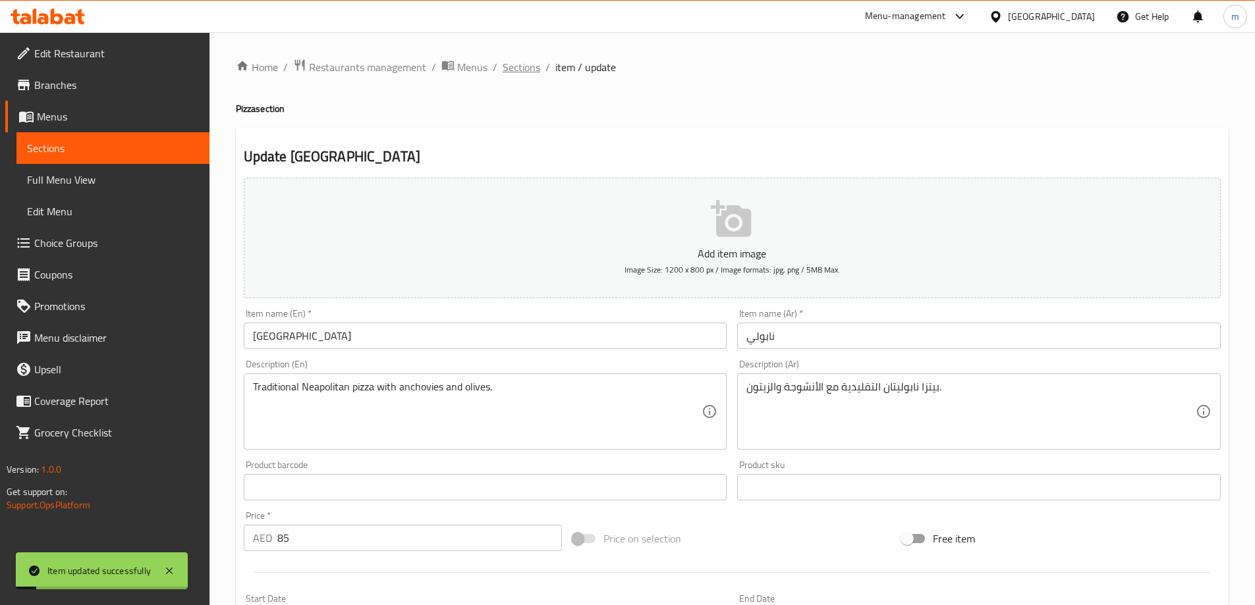
click at [524, 69] on span "Sections" at bounding box center [521, 67] width 38 height 16
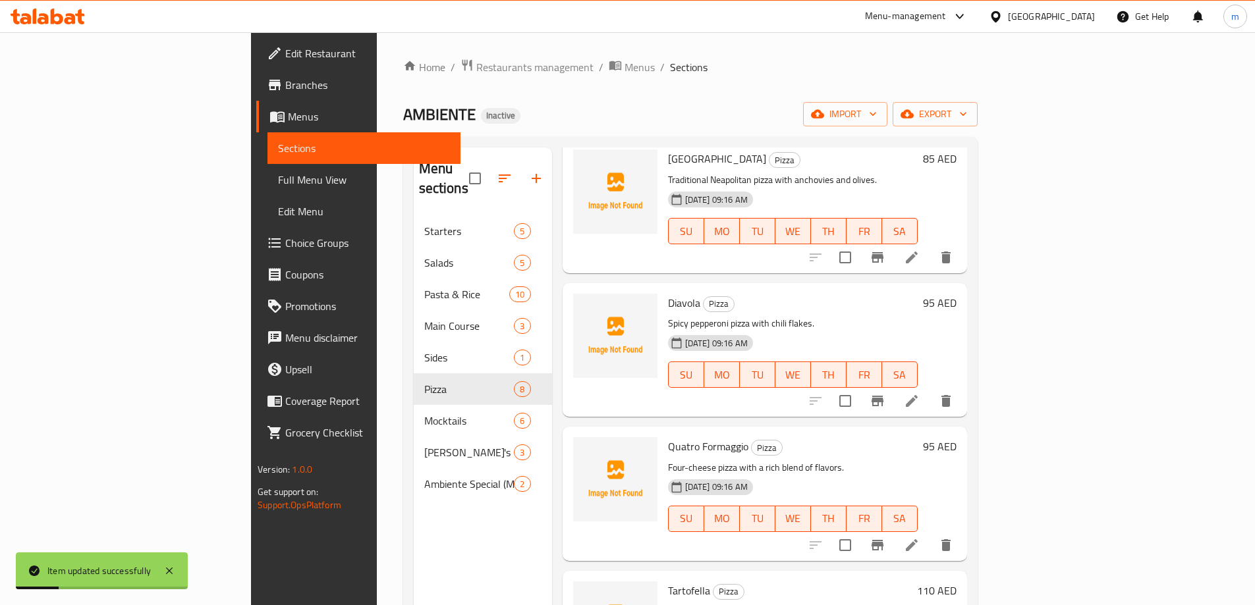
scroll to position [329, 0]
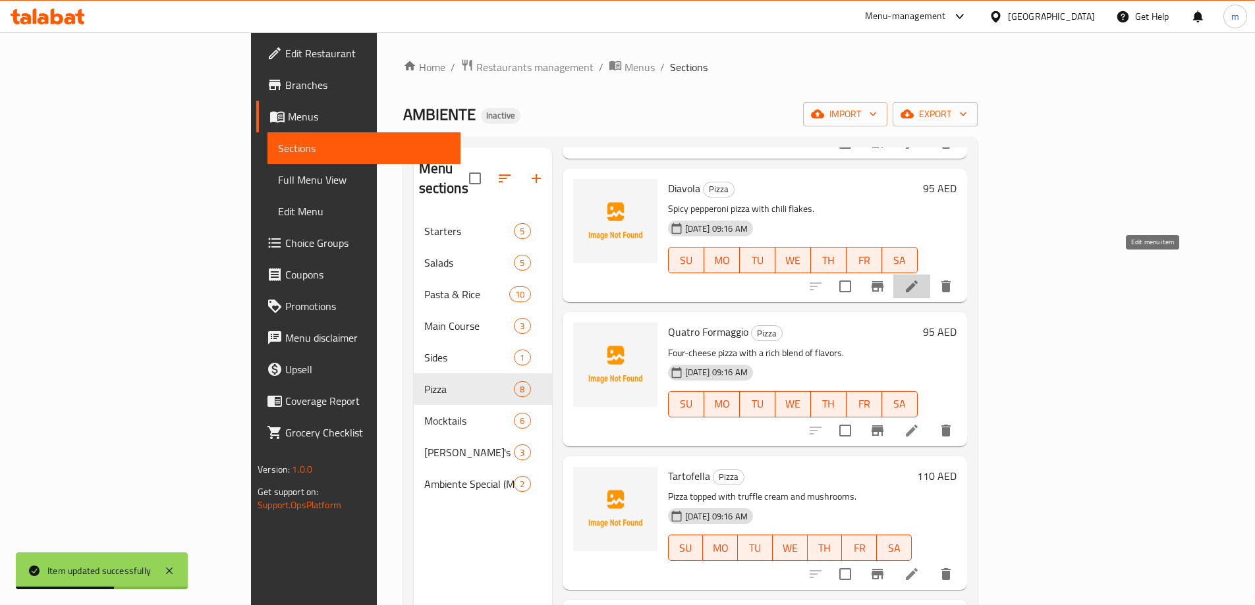
click at [919, 279] on icon at bounding box center [912, 287] width 16 height 16
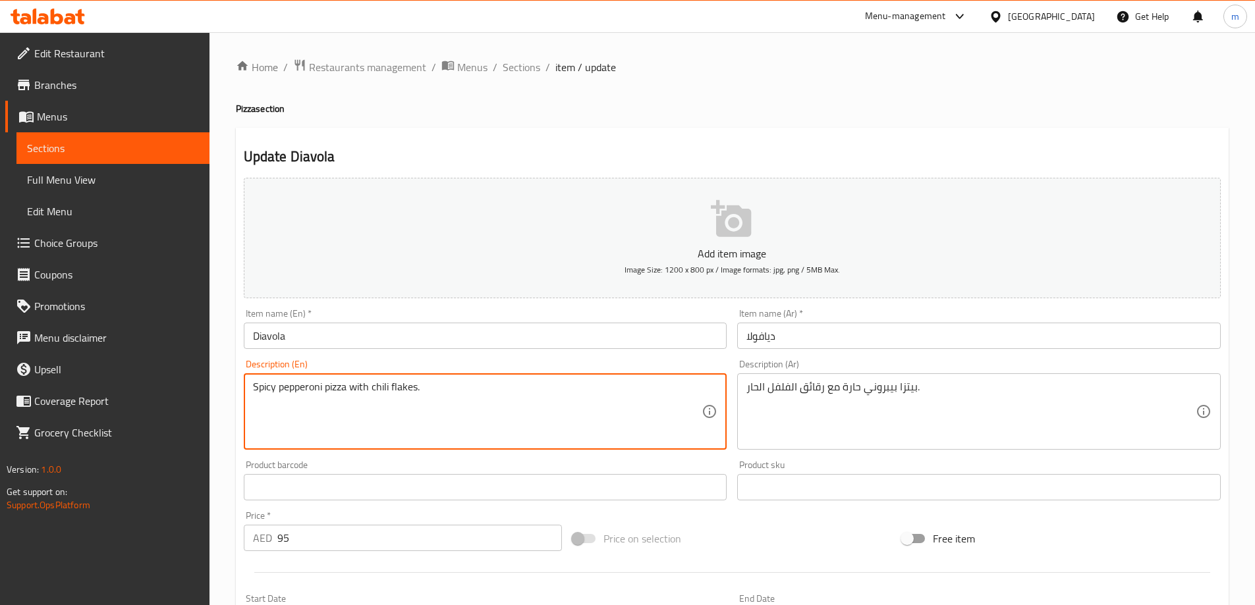
click at [402, 388] on textarea "Spicy pepperoni pizza with chili flakes." at bounding box center [477, 412] width 449 height 63
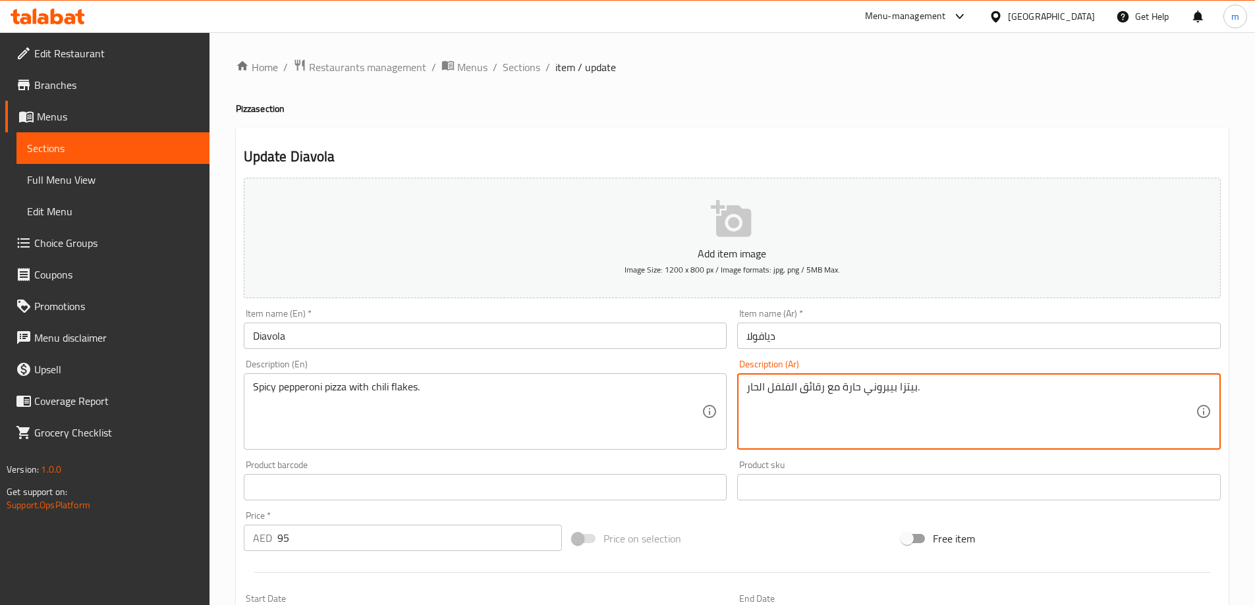
click at [814, 391] on textarea "بيتزا بيبروني حارة مع رقائق الفلفل الحار." at bounding box center [970, 412] width 449 height 63
paste textarea "فليكس"
click at [819, 386] on textarea "بيتزا بيبروني حارة مع فليكس الفلفل الحار." at bounding box center [970, 412] width 449 height 63
paste textarea "رقائق"
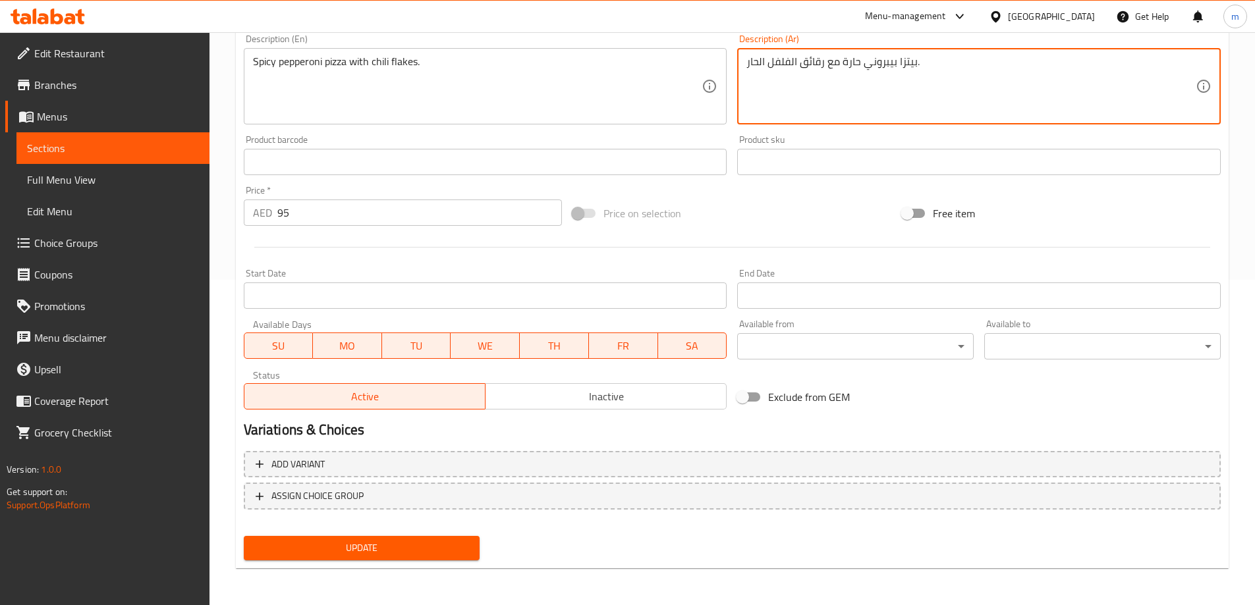
type textarea "بيتزا بيبروني حارة مع رقائق الفلفل الحار."
click at [389, 552] on span "Update" at bounding box center [361, 548] width 215 height 16
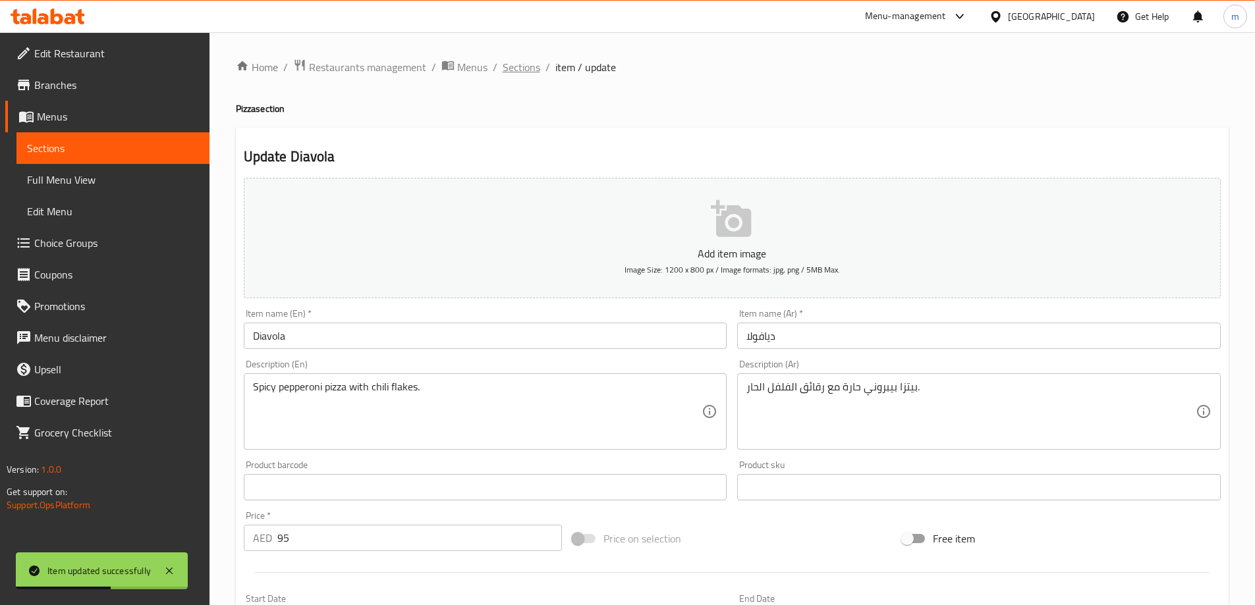
click at [514, 74] on span "Sections" at bounding box center [521, 67] width 38 height 16
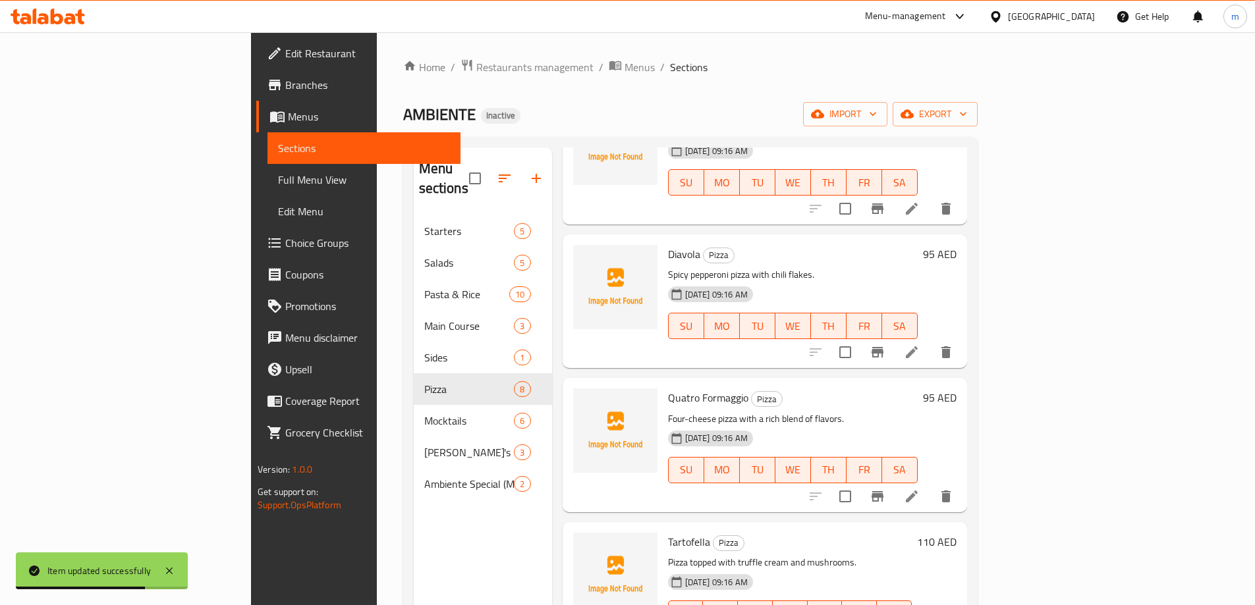
scroll to position [395, 0]
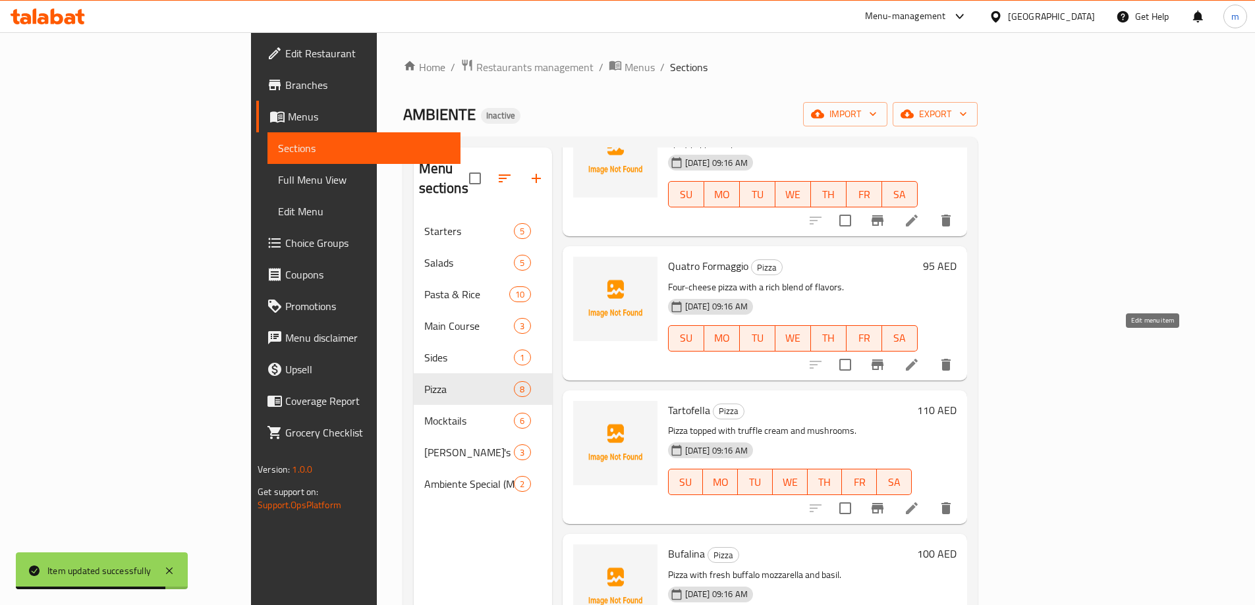
click at [919, 357] on icon at bounding box center [912, 365] width 16 height 16
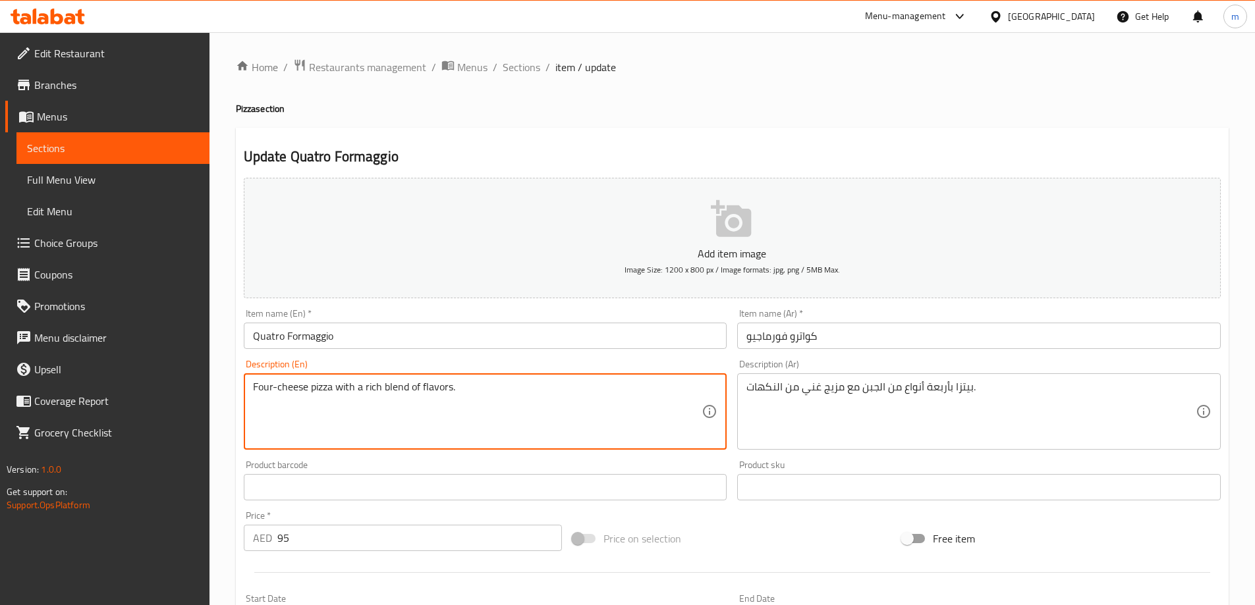
drag, startPoint x: 254, startPoint y: 388, endPoint x: 307, endPoint y: 388, distance: 53.3
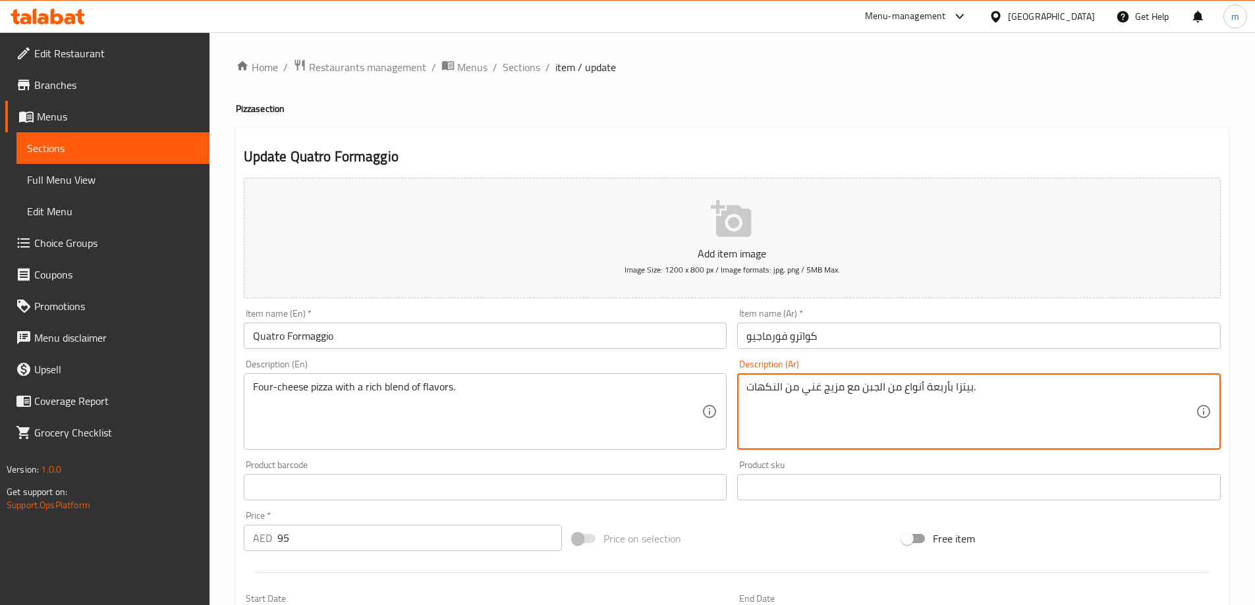
drag, startPoint x: 924, startPoint y: 389, endPoint x: 877, endPoint y: 392, distance: 46.9
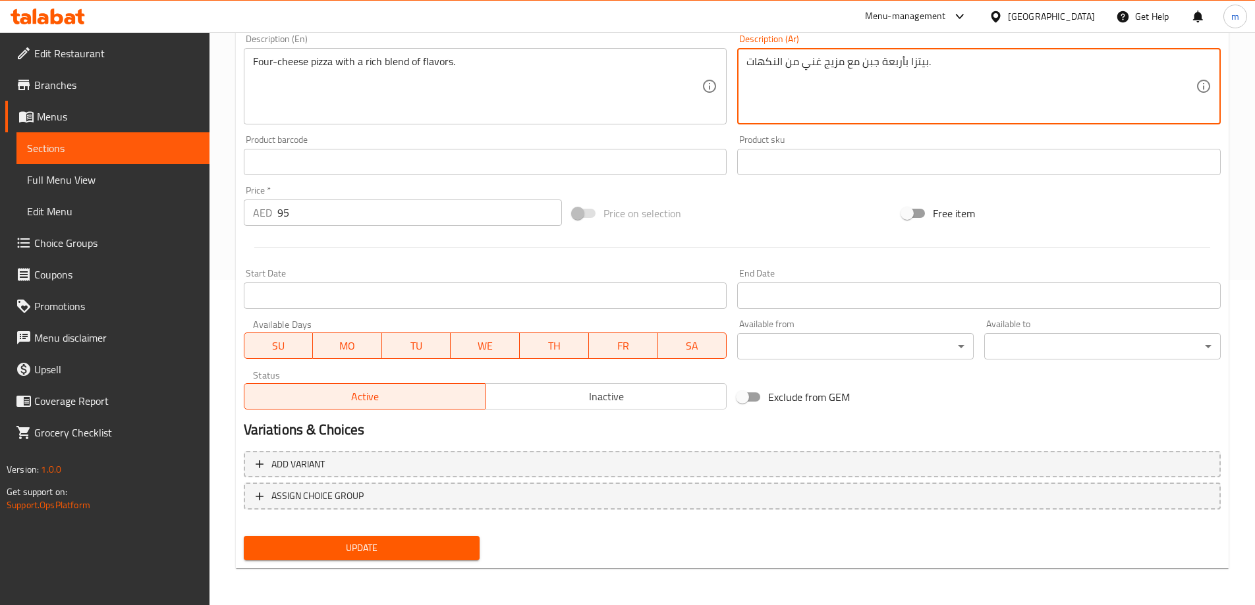
type textarea "بيتزا بأربعة جبن مع مزيج غني من النكهات."
click at [392, 551] on span "Update" at bounding box center [361, 548] width 215 height 16
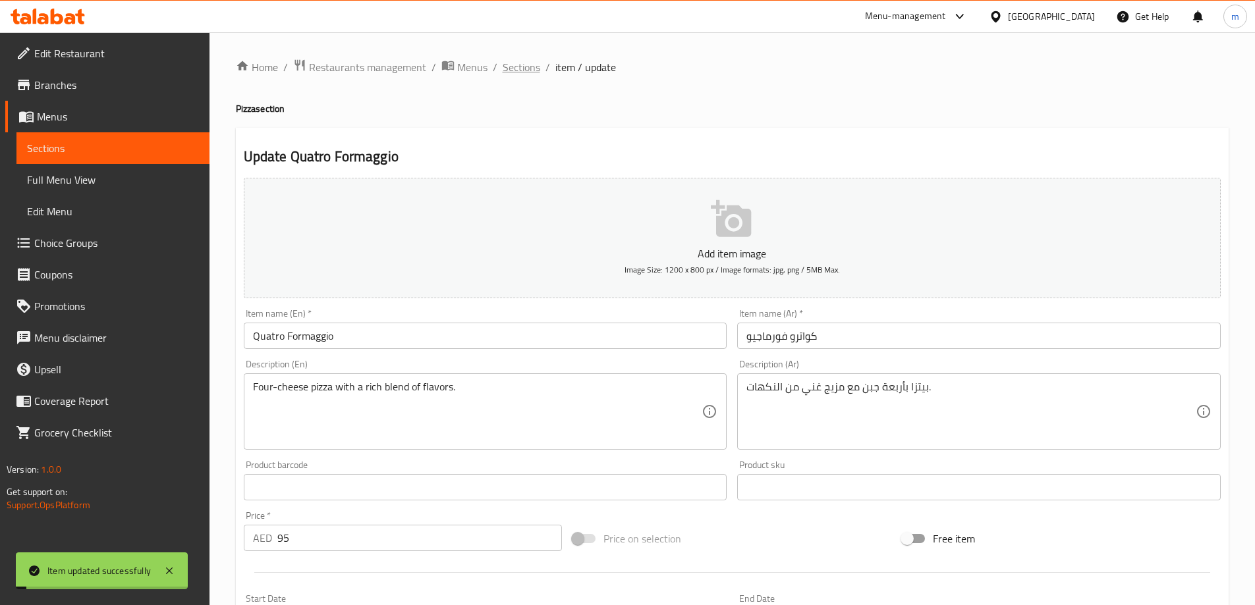
click at [523, 71] on span "Sections" at bounding box center [521, 67] width 38 height 16
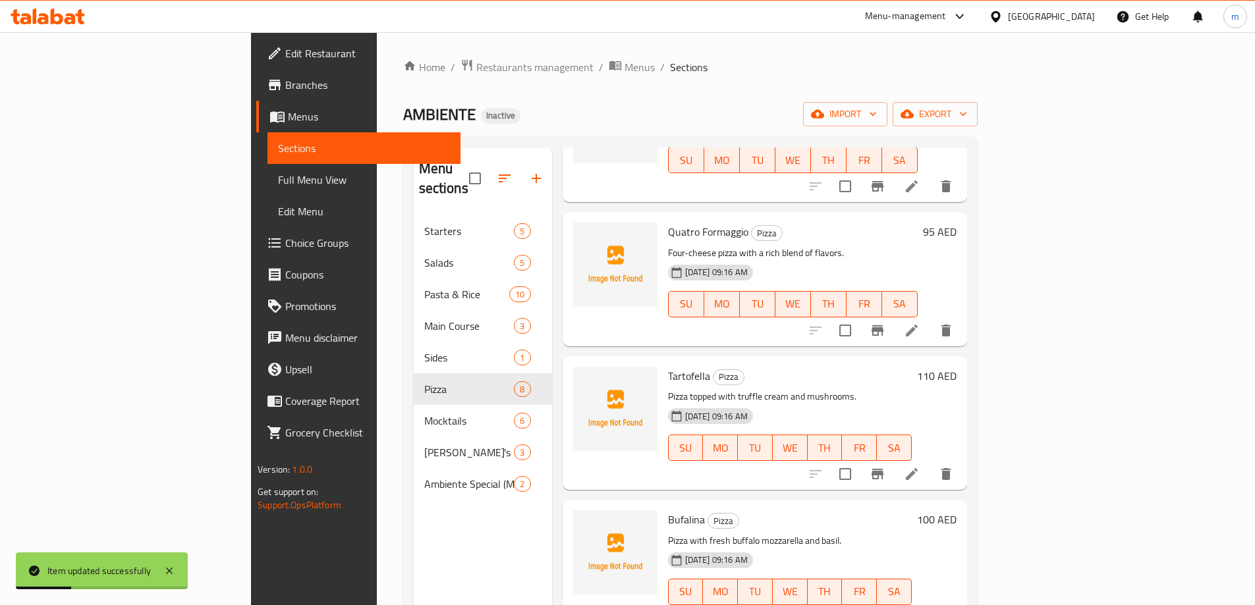
scroll to position [461, 0]
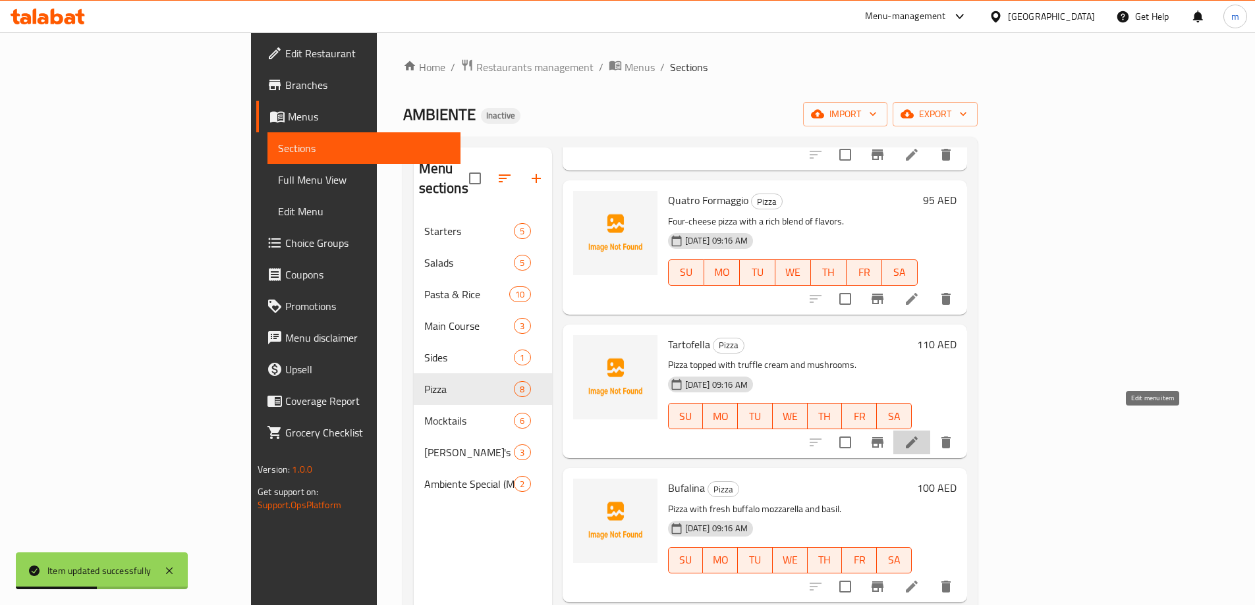
click at [917, 437] on icon at bounding box center [912, 443] width 12 height 12
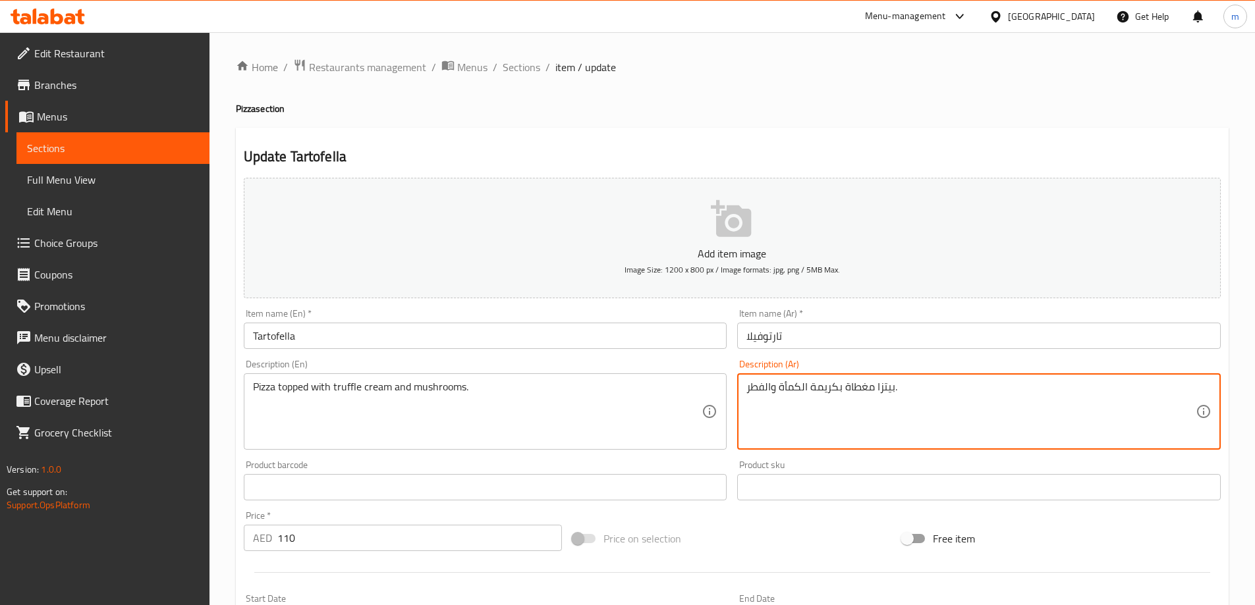
drag, startPoint x: 764, startPoint y: 387, endPoint x: 737, endPoint y: 391, distance: 27.3
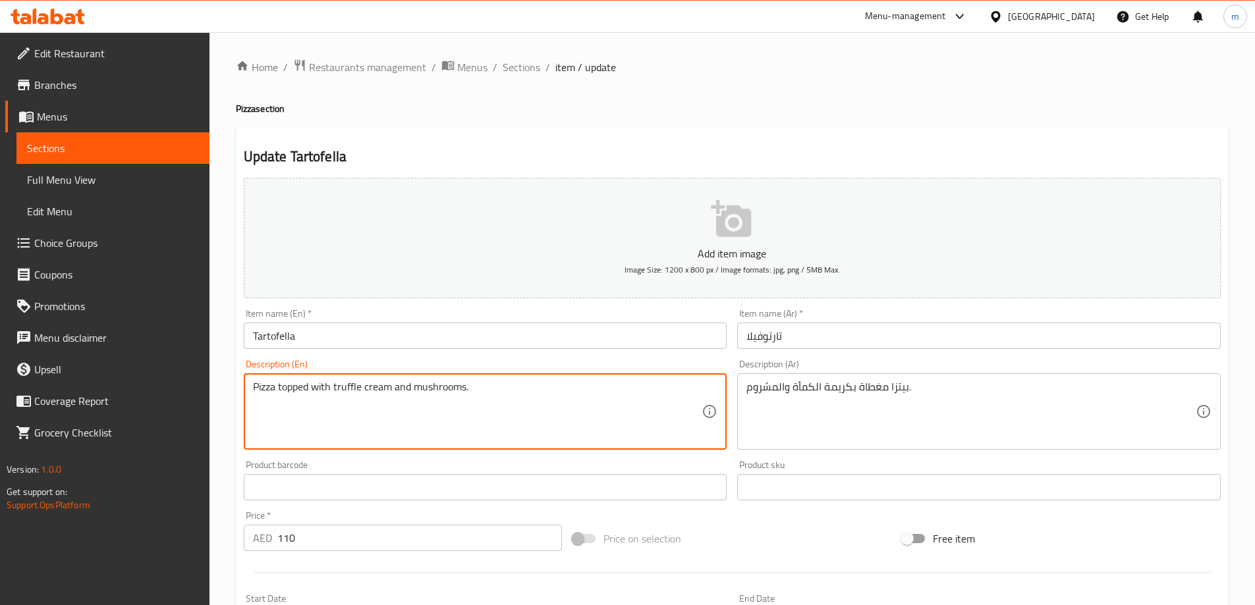
click at [343, 389] on textarea "Pizza topped with truffle cream and mushrooms." at bounding box center [477, 412] width 449 height 63
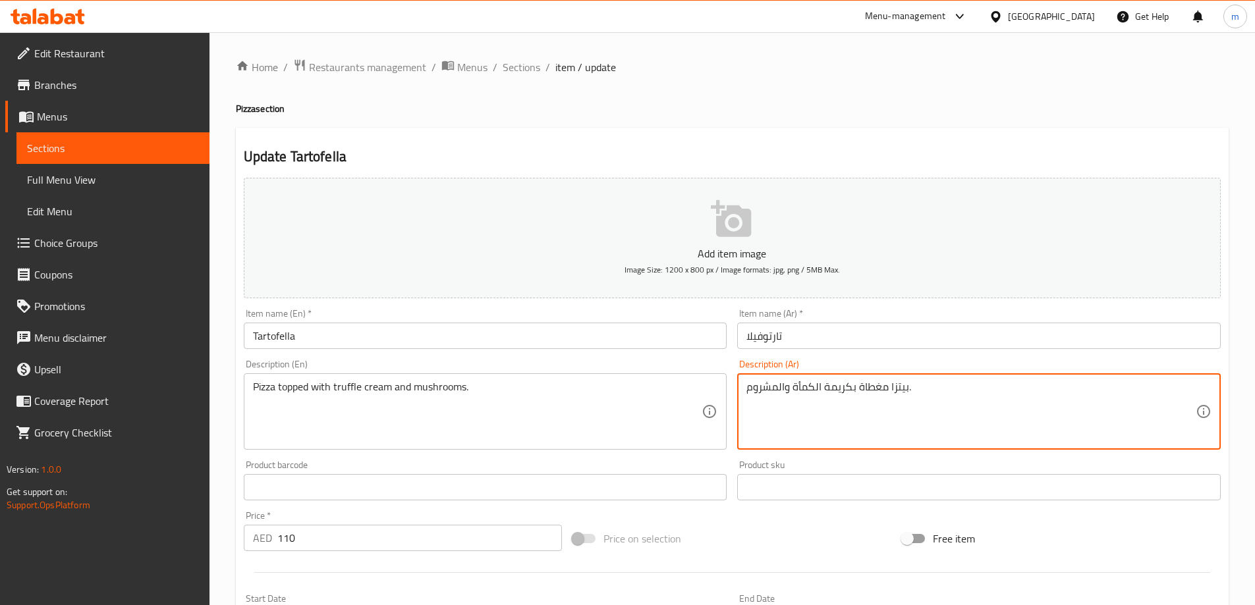
drag, startPoint x: 812, startPoint y: 391, endPoint x: 794, endPoint y: 392, distance: 17.8
paste textarea "تروفل"
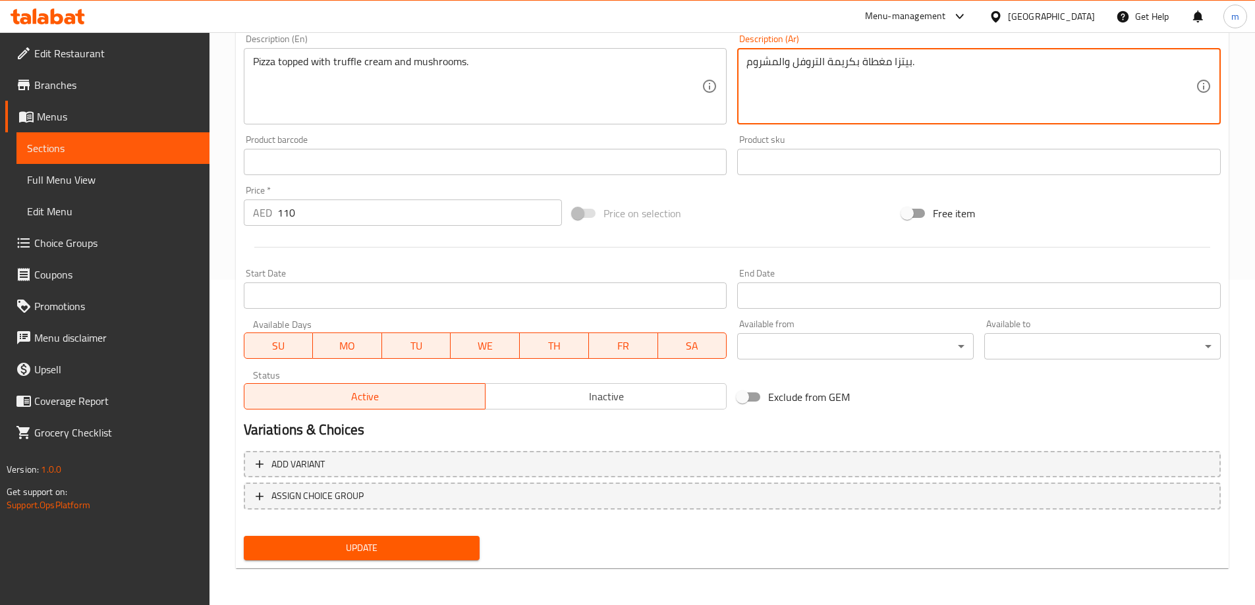
type textarea "بيتزا مغطاة بكريمة التروفل والمشروم."
click at [386, 554] on span "Update" at bounding box center [361, 548] width 215 height 16
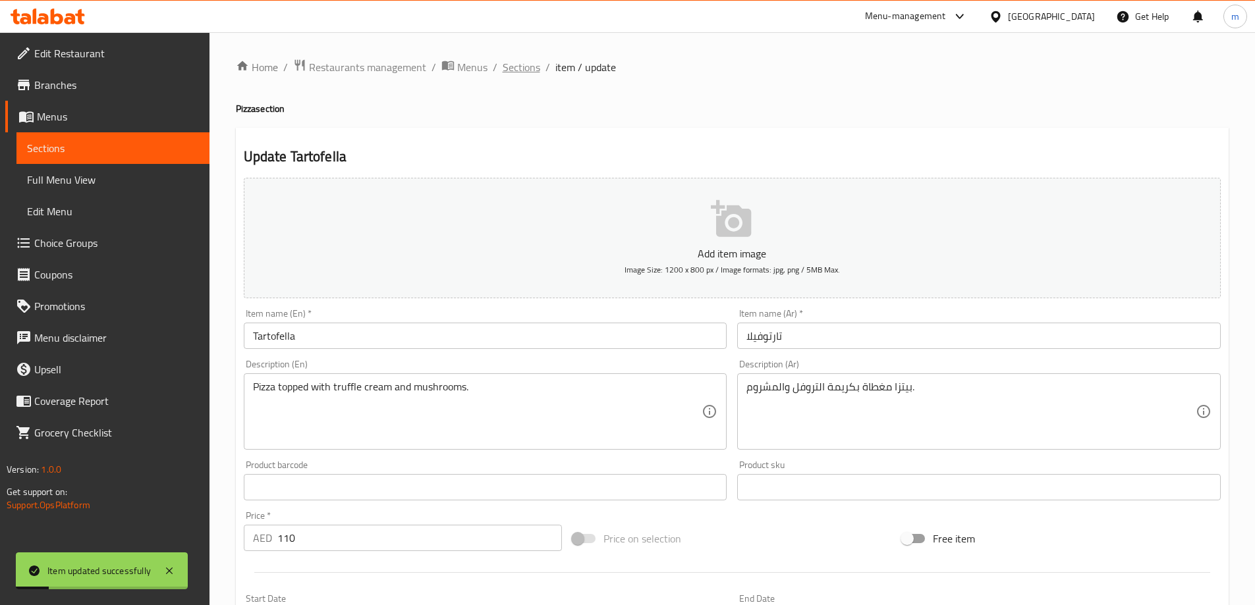
click at [526, 61] on span "Sections" at bounding box center [521, 67] width 38 height 16
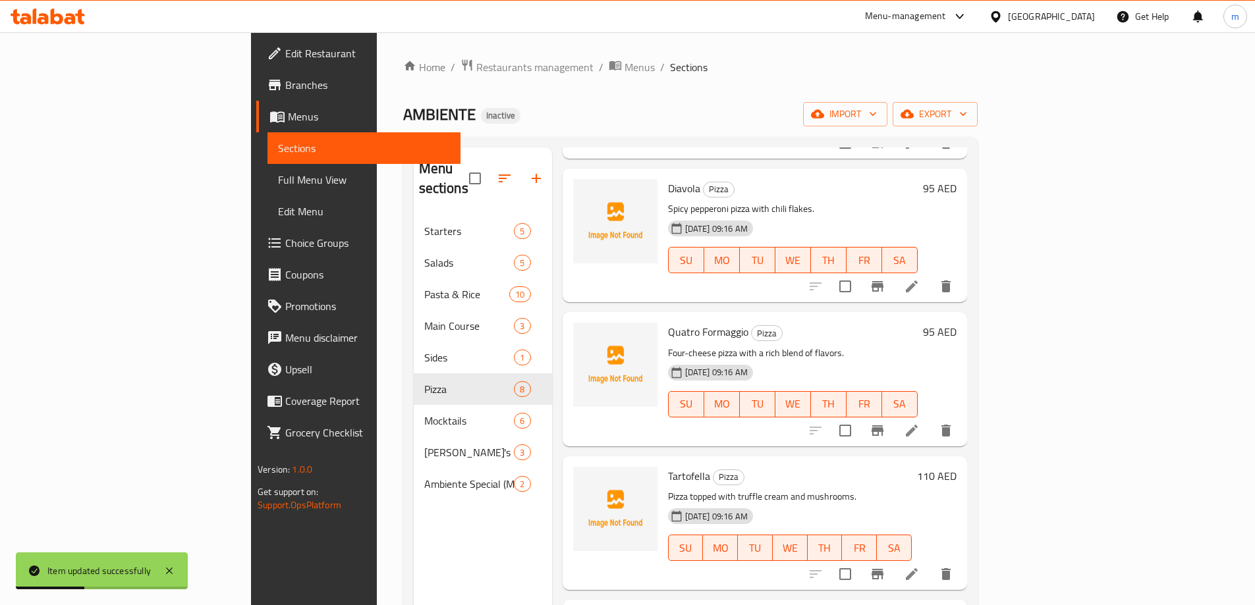
scroll to position [395, 0]
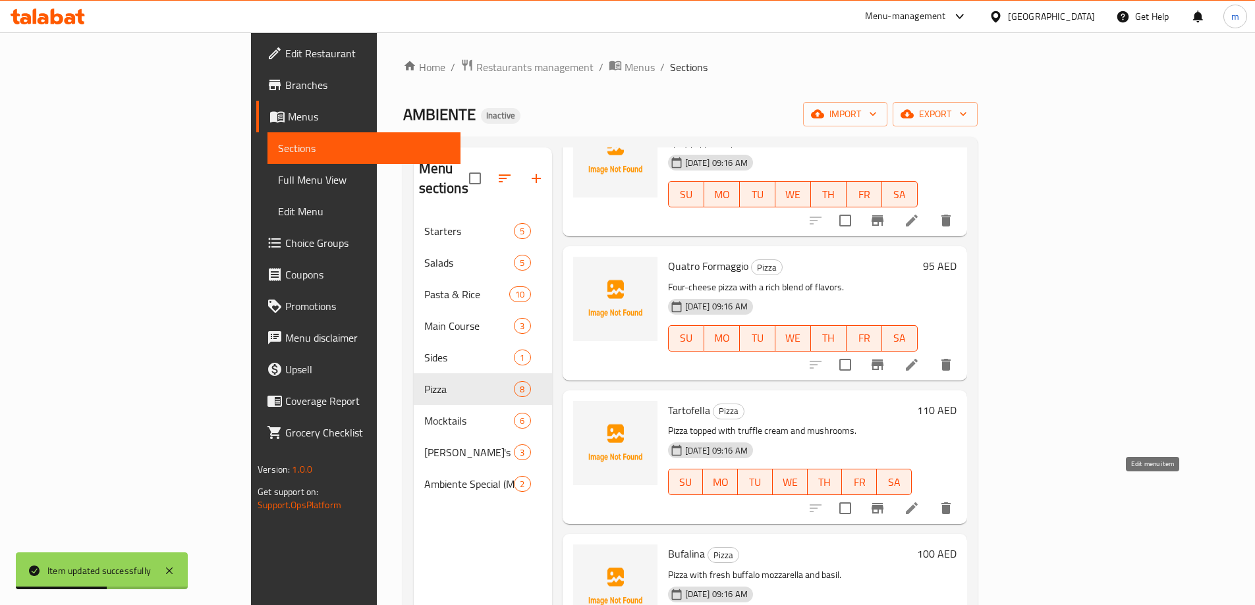
click at [919, 501] on icon at bounding box center [912, 509] width 16 height 16
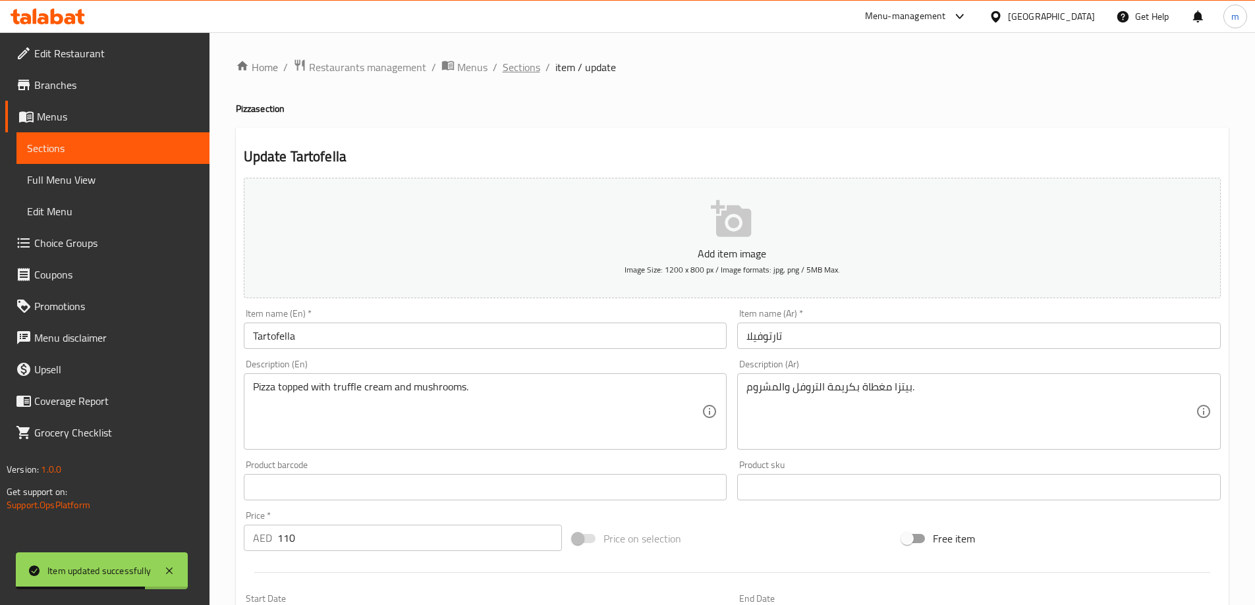
click at [523, 67] on span "Sections" at bounding box center [521, 67] width 38 height 16
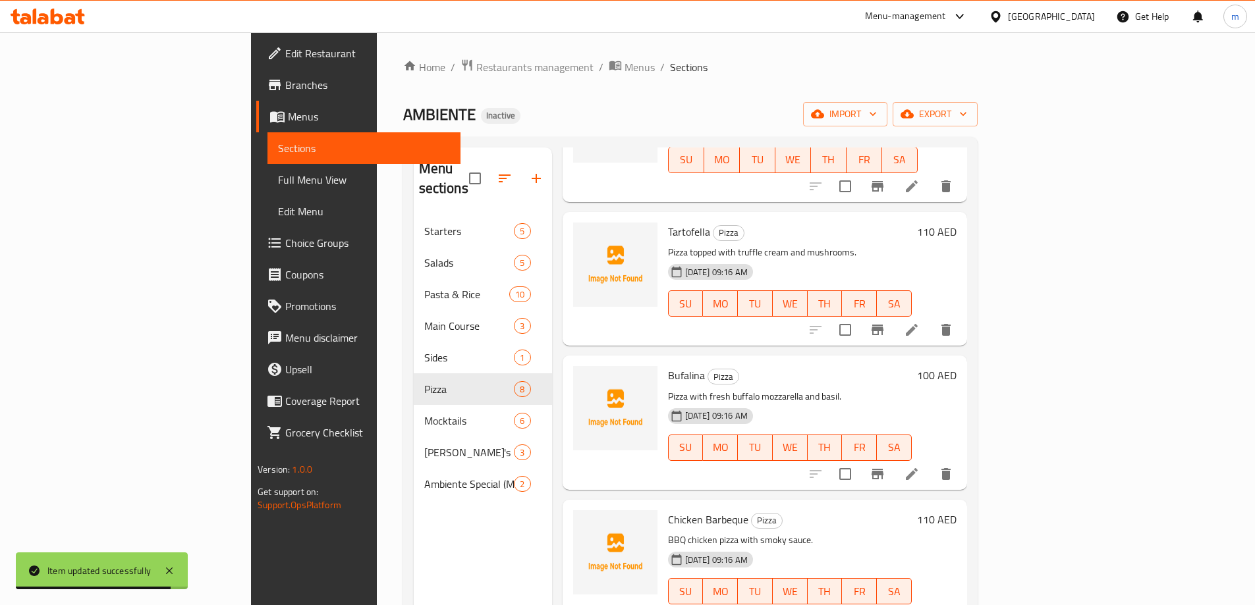
scroll to position [579, 0]
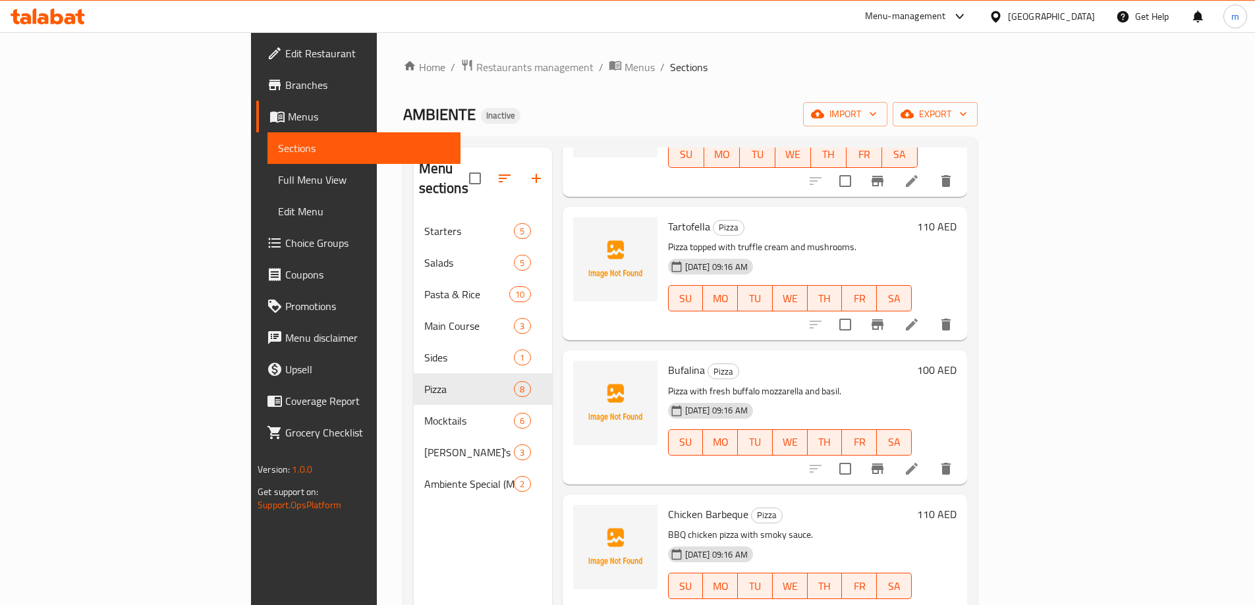
click at [930, 457] on li at bounding box center [911, 469] width 37 height 24
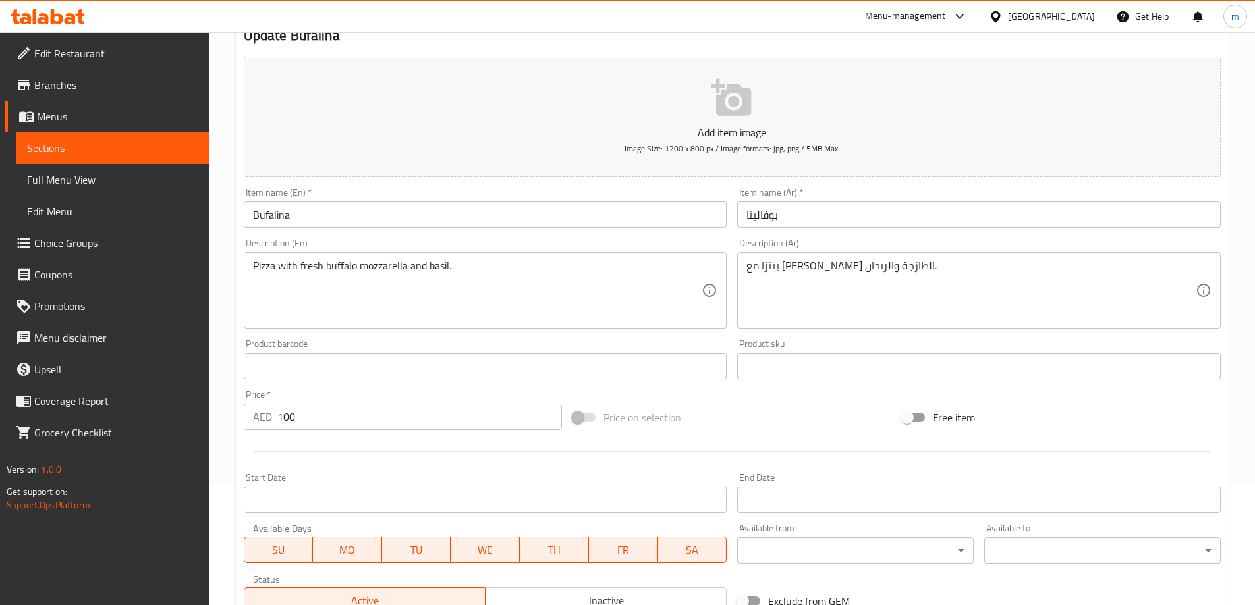
scroll to position [325, 0]
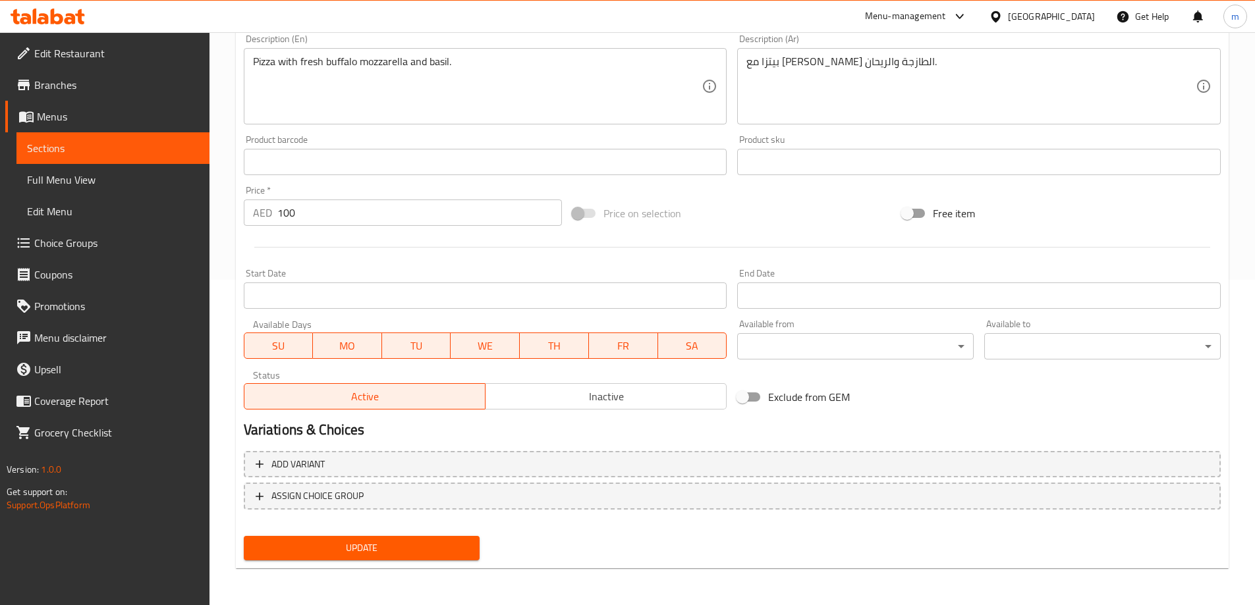
click at [440, 557] on button "Update" at bounding box center [362, 548] width 236 height 24
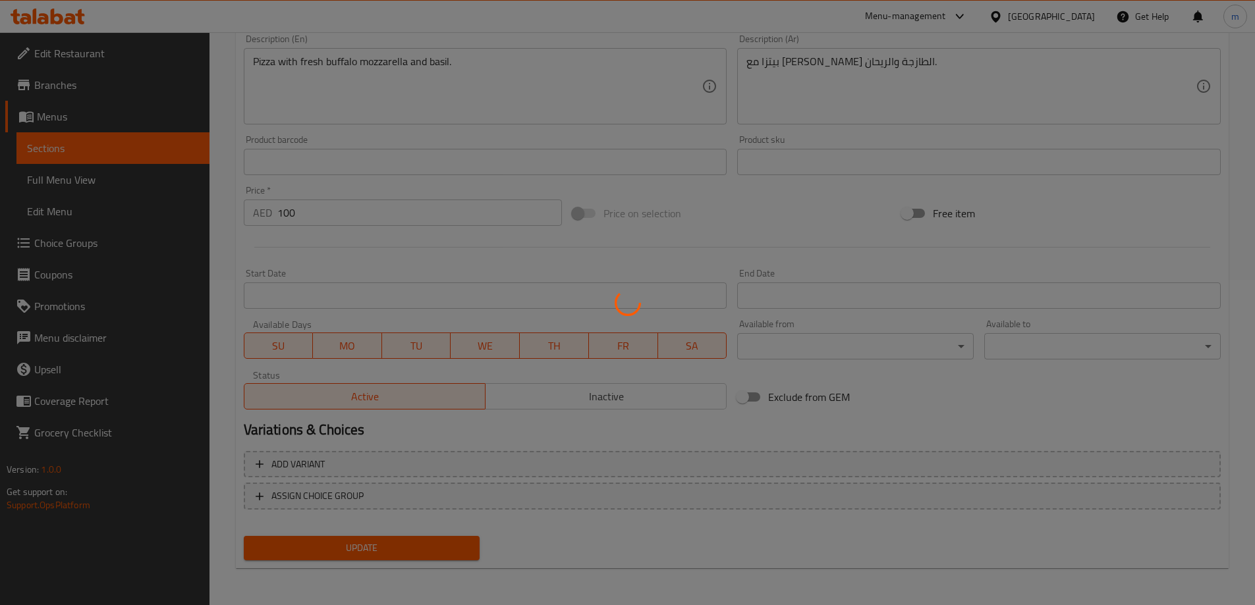
scroll to position [0, 0]
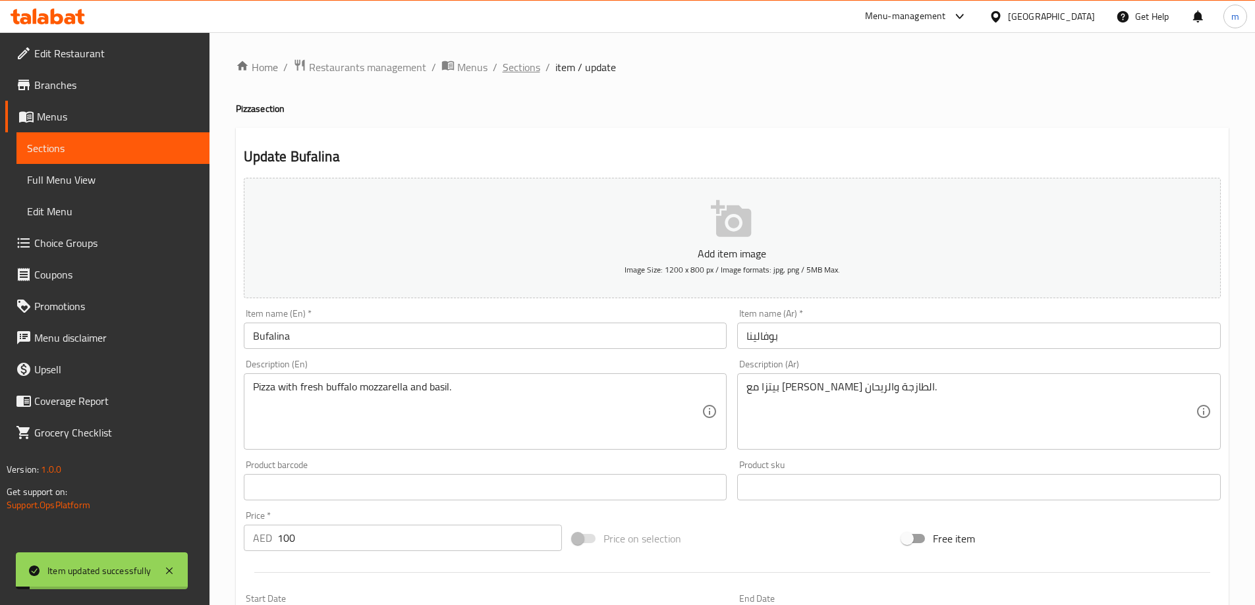
click at [530, 63] on span "Sections" at bounding box center [521, 67] width 38 height 16
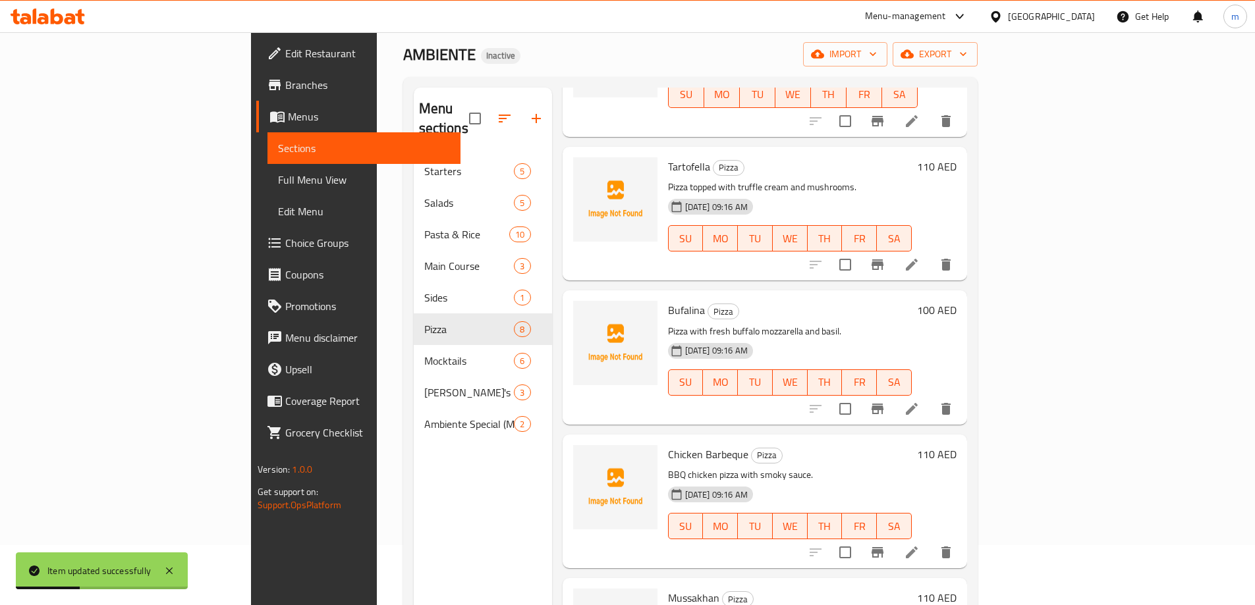
scroll to position [132, 0]
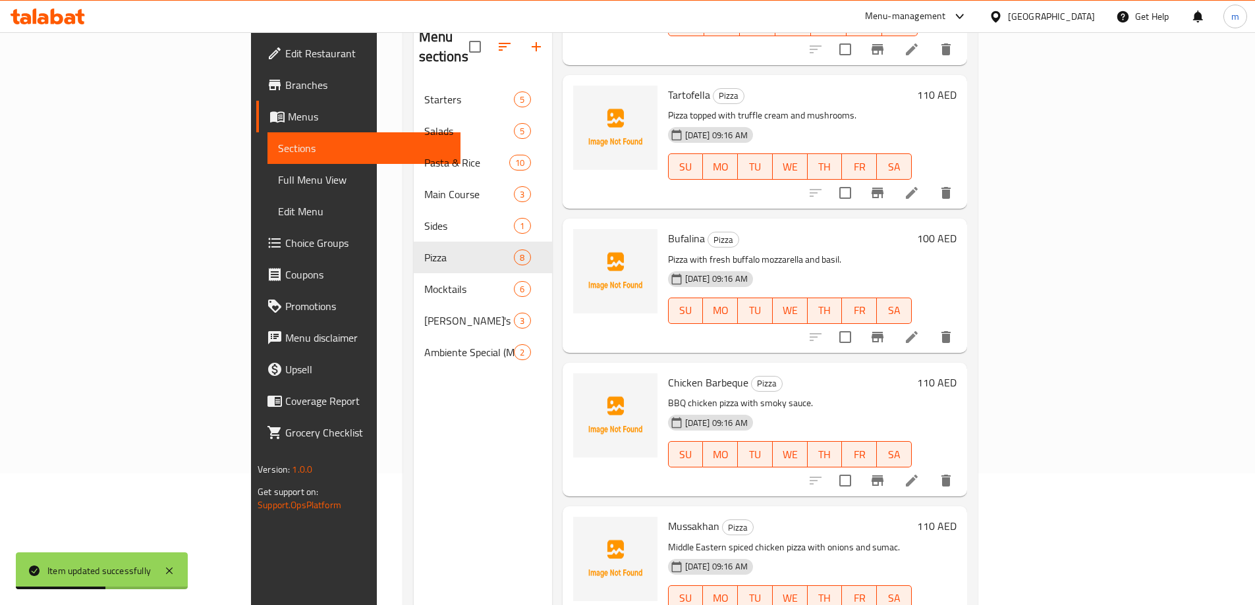
click at [930, 469] on li at bounding box center [911, 481] width 37 height 24
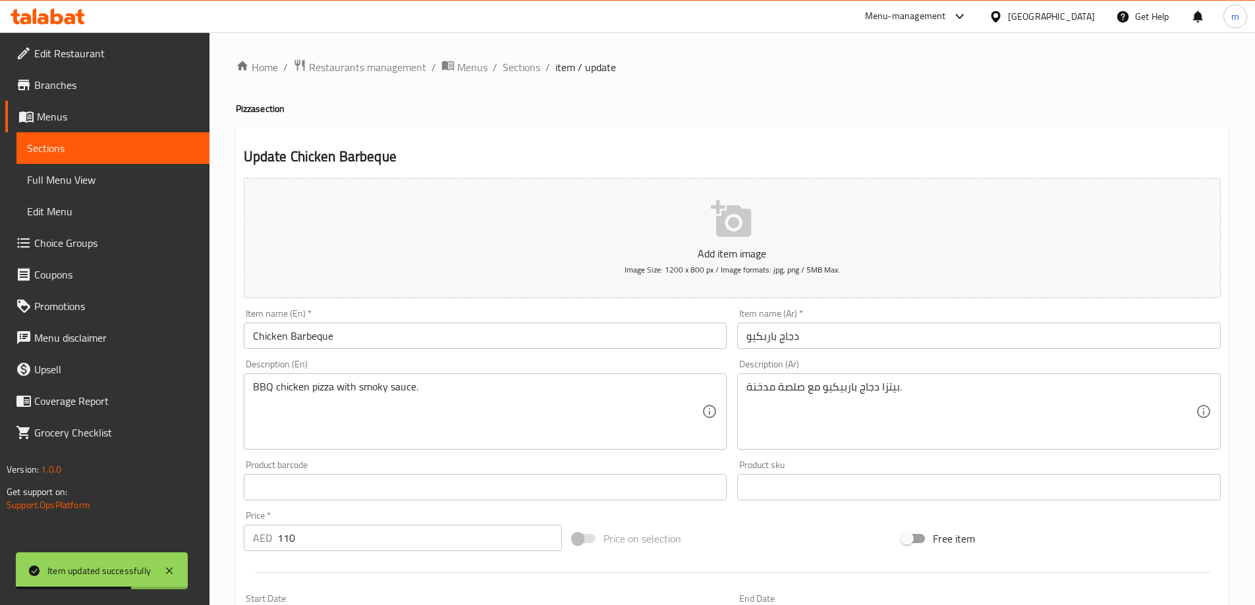
click at [810, 344] on input "دجاج باربكيو" at bounding box center [978, 336] width 483 height 26
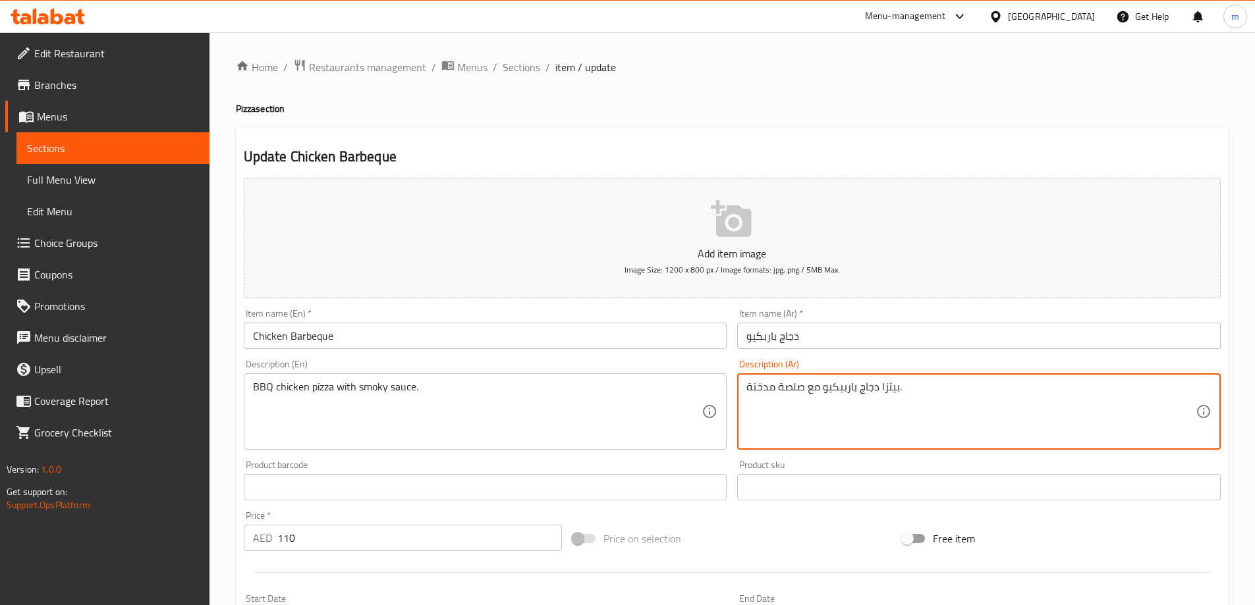
drag, startPoint x: 796, startPoint y: 388, endPoint x: 780, endPoint y: 389, distance: 16.5
click at [750, 390] on textarea "بيتزا دجاج باربيكيو مع صوص مدخنة." at bounding box center [970, 412] width 449 height 63
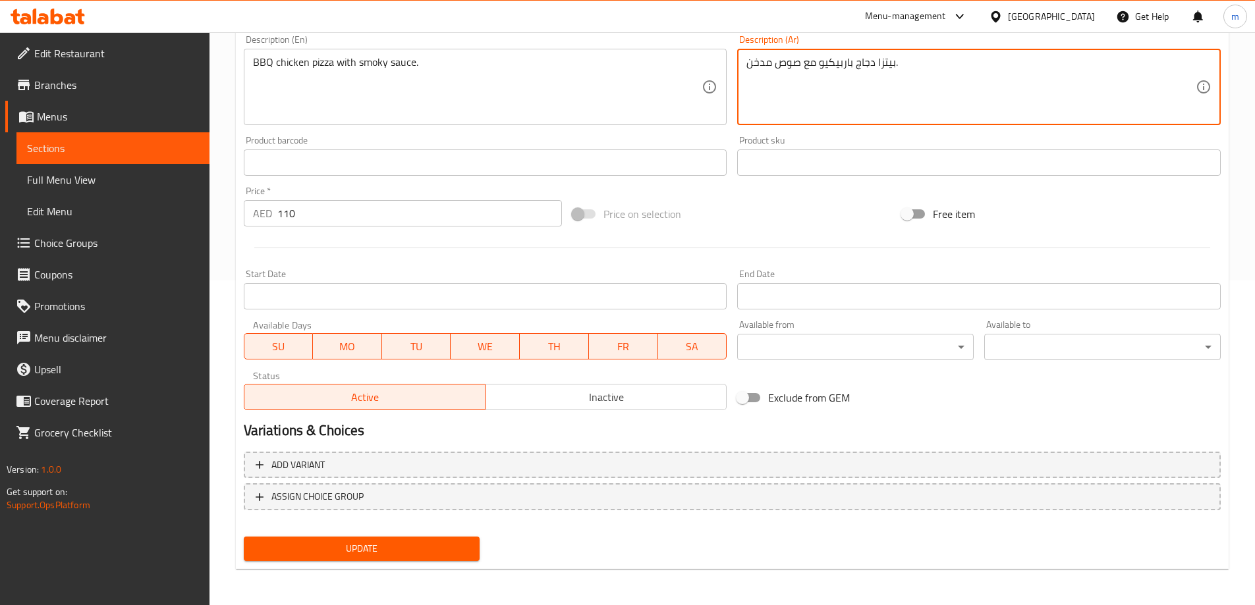
scroll to position [325, 0]
type textarea "بيتزا دجاج باربيكيو مع صوص مدخن."
click at [447, 537] on button "Update" at bounding box center [362, 548] width 236 height 24
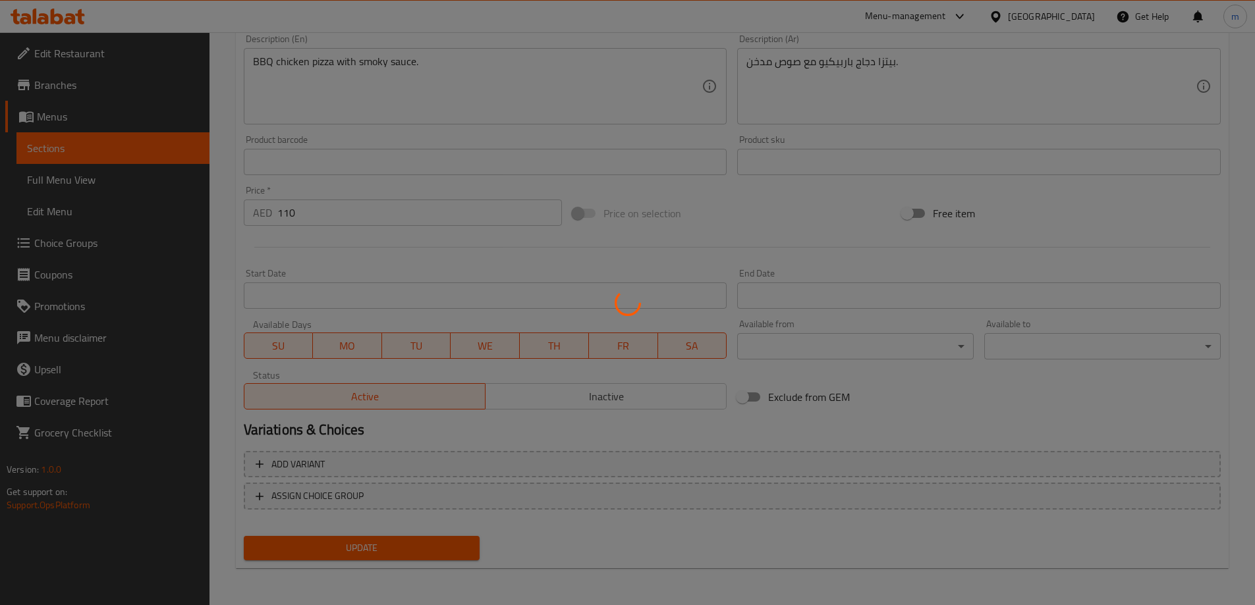
scroll to position [0, 0]
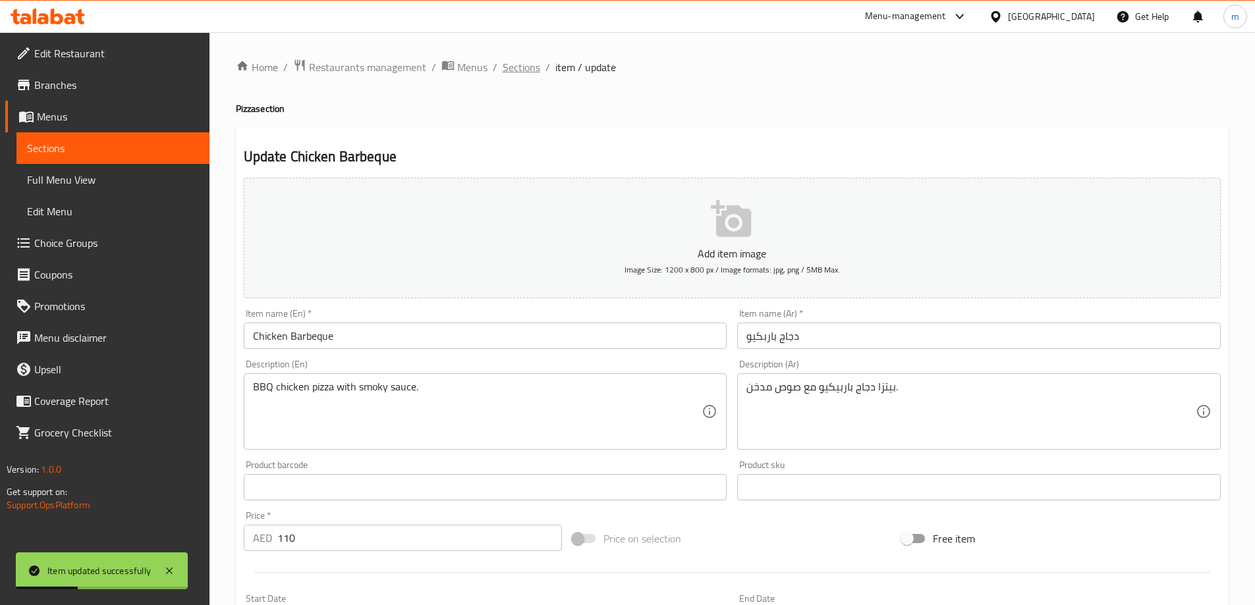
click at [514, 71] on span "Sections" at bounding box center [521, 67] width 38 height 16
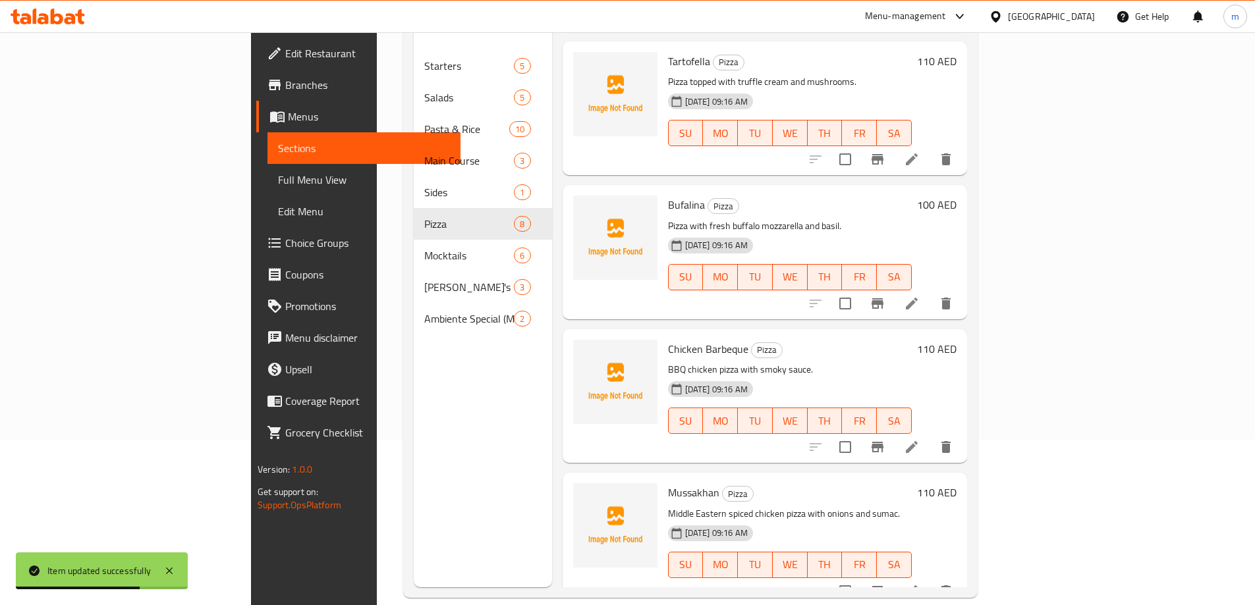
scroll to position [184, 0]
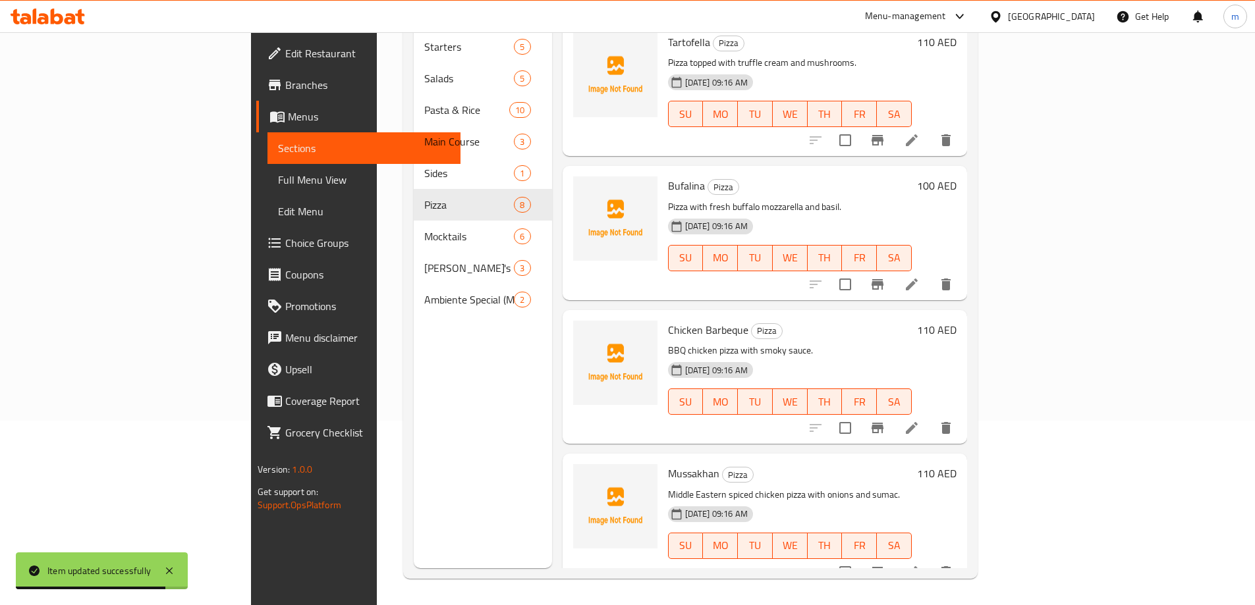
click at [668, 464] on span "Mussakhan" at bounding box center [693, 474] width 51 height 20
copy h6 "Mussakhan"
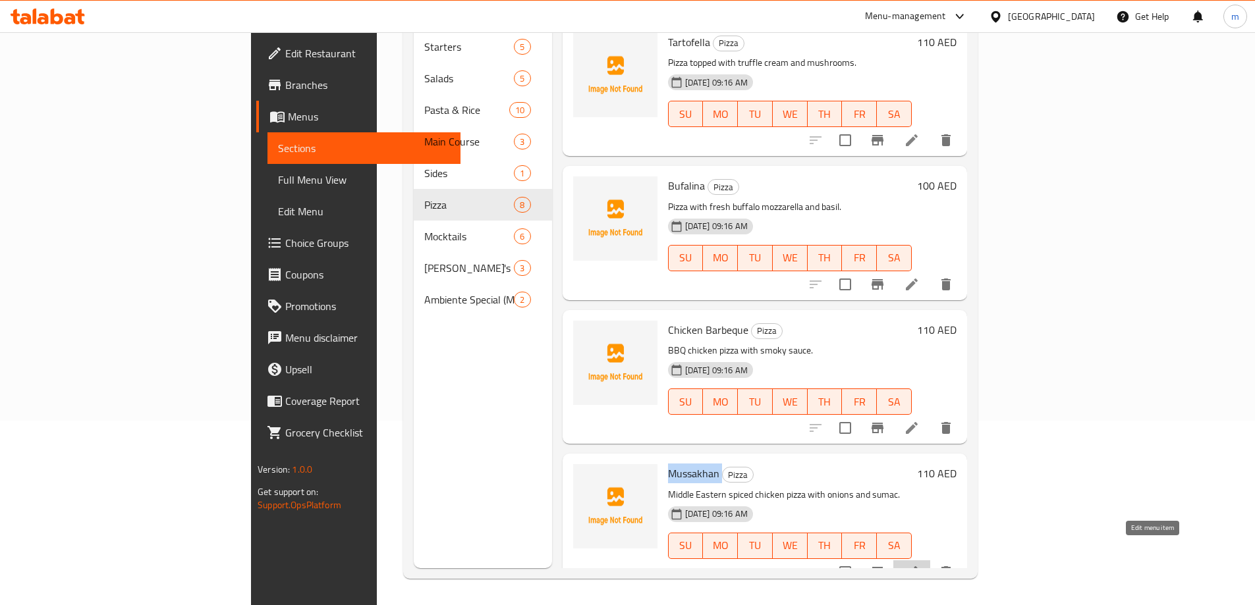
click at [919, 564] on icon at bounding box center [912, 572] width 16 height 16
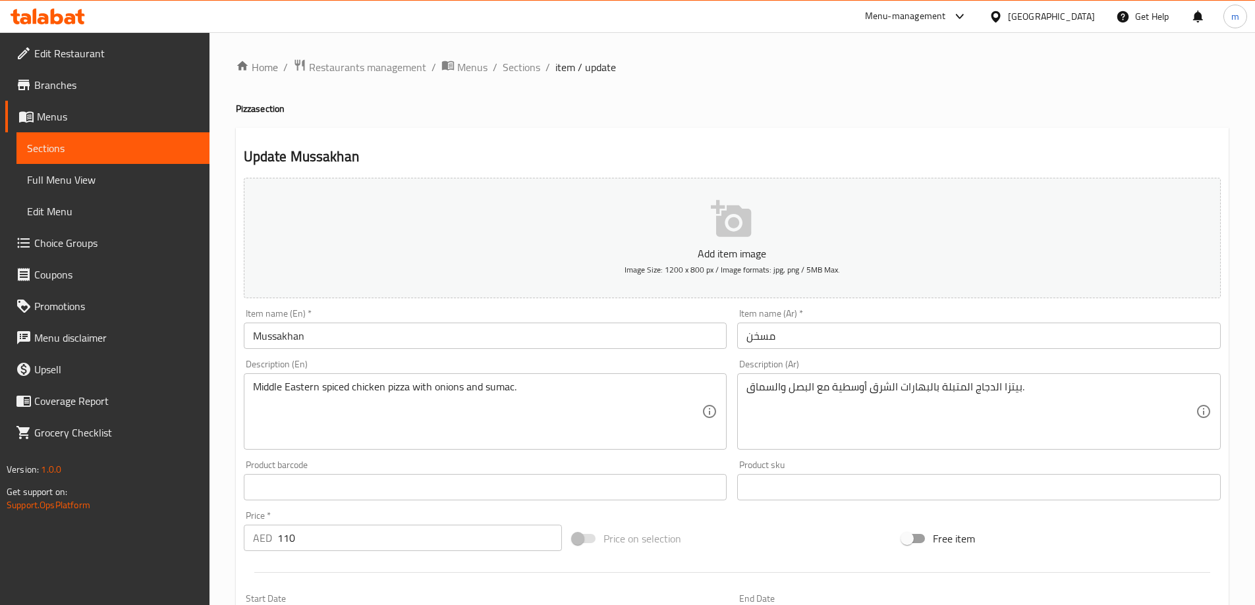
click at [288, 333] on input "Mussakhan" at bounding box center [485, 336] width 483 height 26
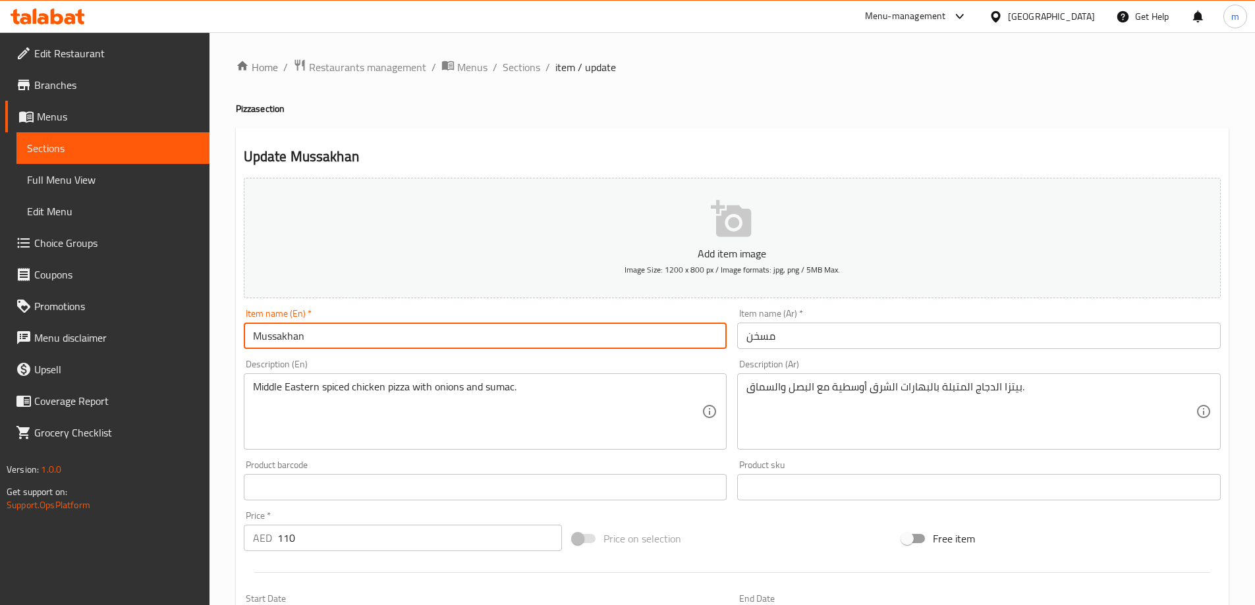
click at [288, 333] on input "Mussakhan" at bounding box center [485, 336] width 483 height 26
click at [786, 342] on input "مسخن" at bounding box center [978, 336] width 483 height 26
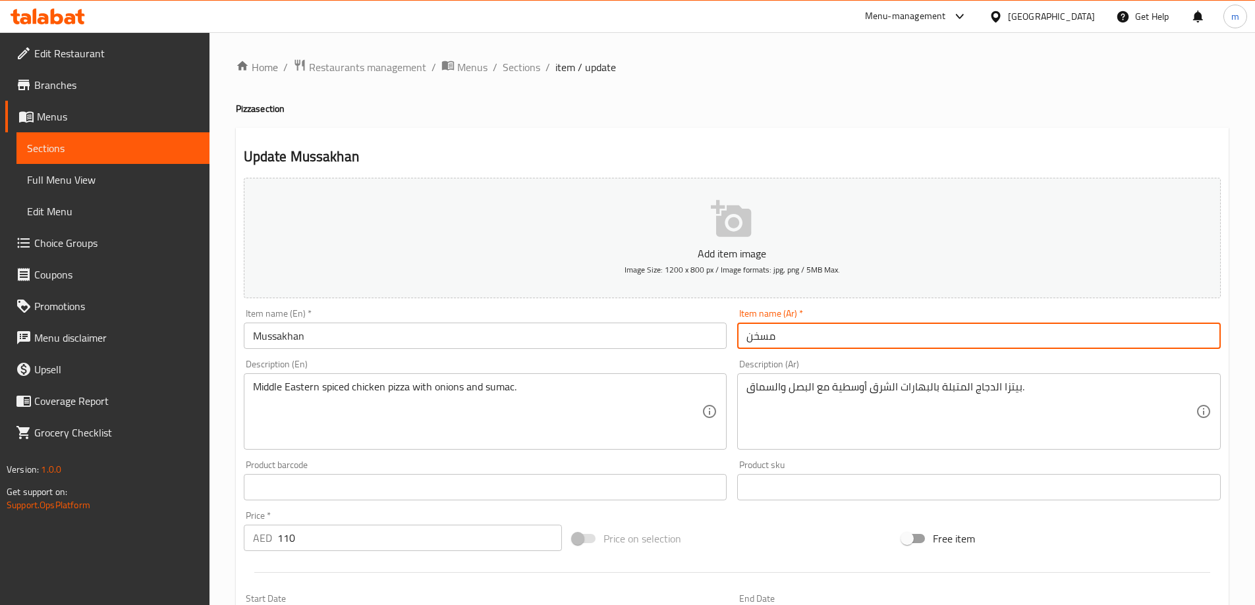
click at [786, 342] on input "مسخن" at bounding box center [978, 336] width 483 height 26
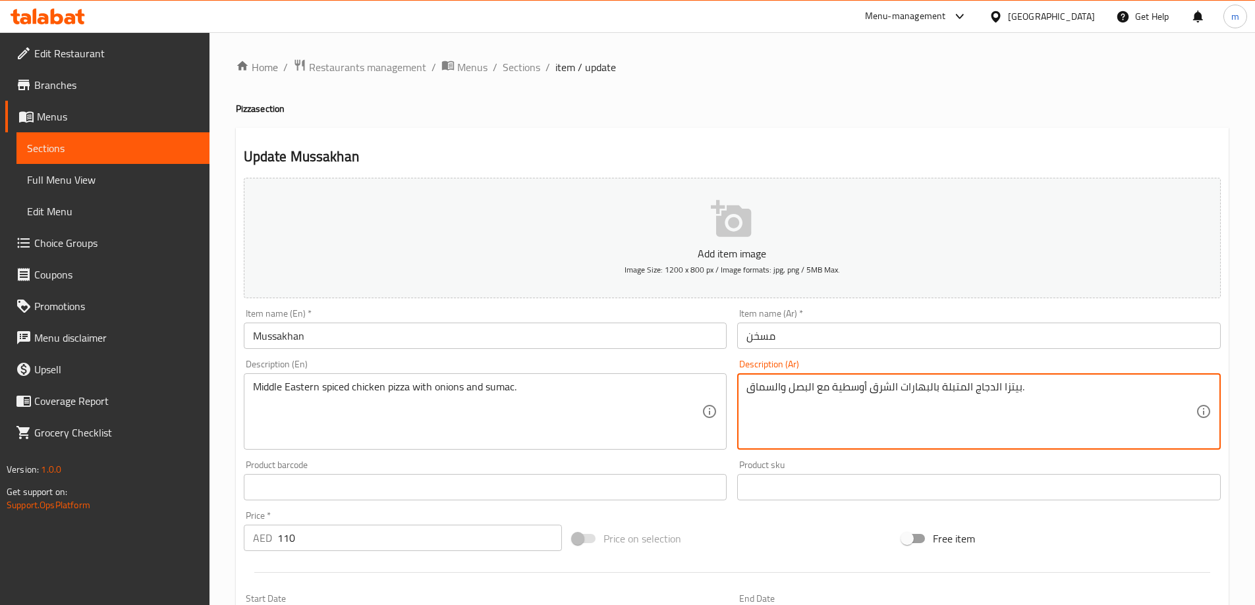
drag, startPoint x: 938, startPoint y: 389, endPoint x: 896, endPoint y: 392, distance: 42.3
click at [896, 392] on textarea "بيتزا الدجاج المتبلة بالبهارات الشرق أوسطية مع البصل والسماق." at bounding box center [970, 412] width 449 height 63
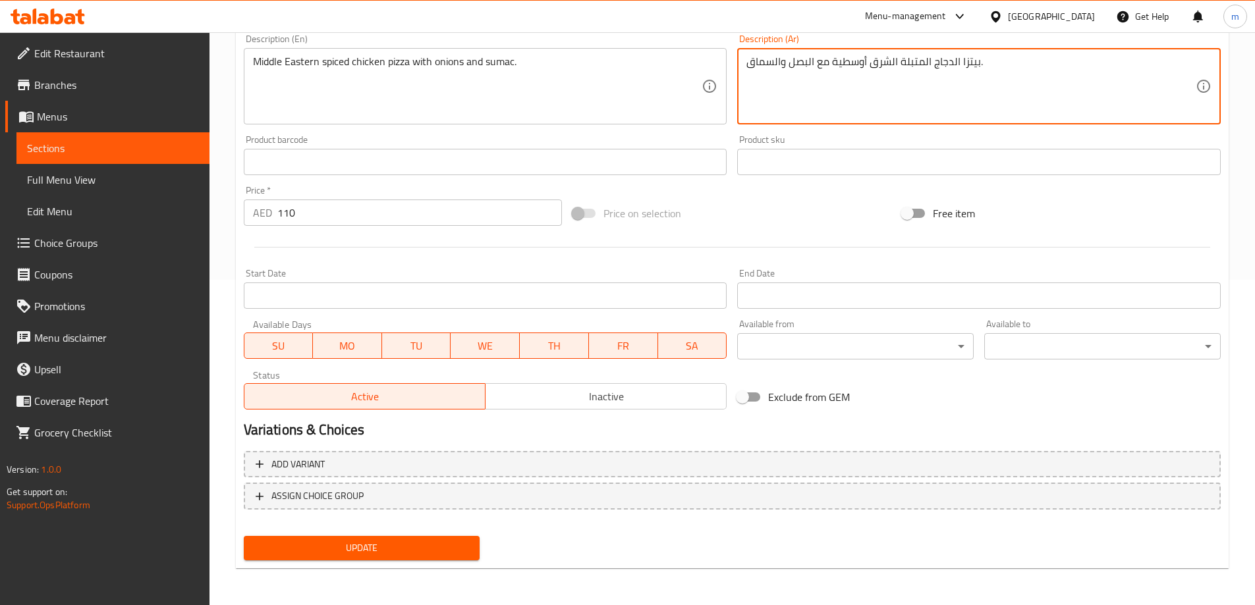
type textarea "بيتزا الدجاج المتبلة الشرق أوسطية مع البصل والسماق."
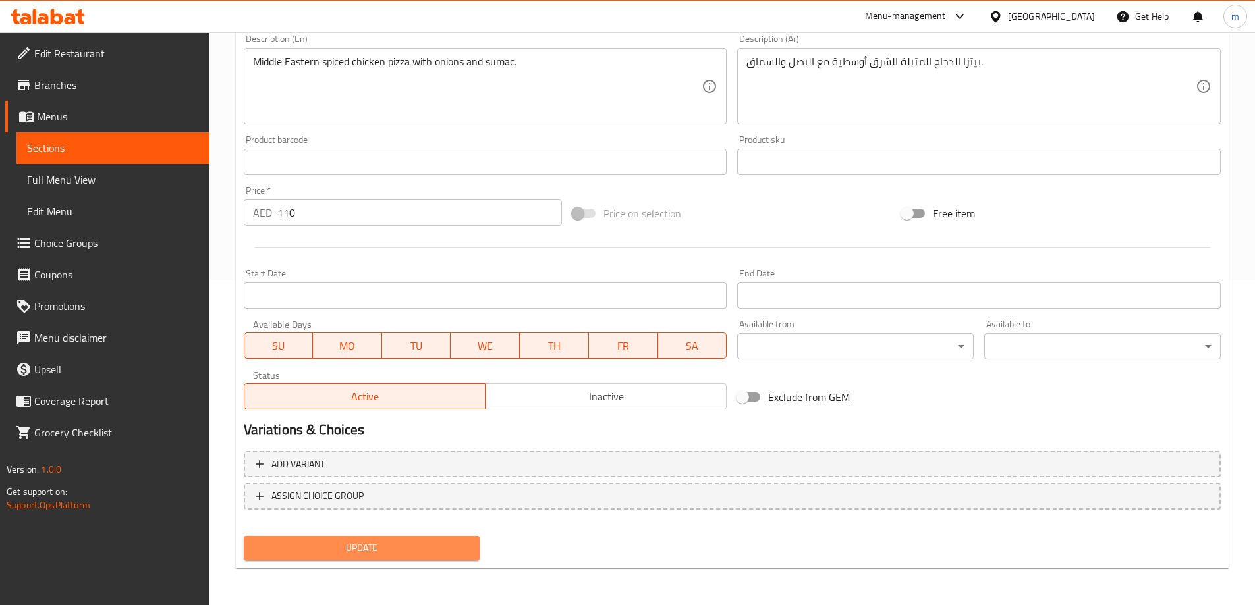
click at [356, 549] on span "Update" at bounding box center [361, 548] width 215 height 16
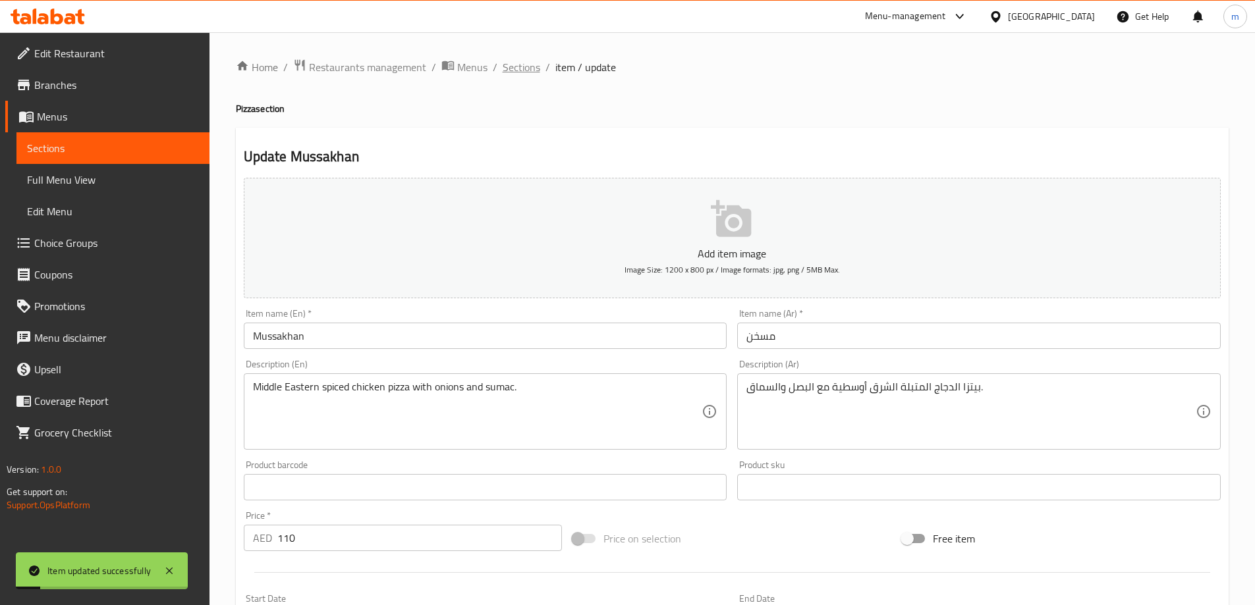
click at [528, 74] on span "Sections" at bounding box center [521, 67] width 38 height 16
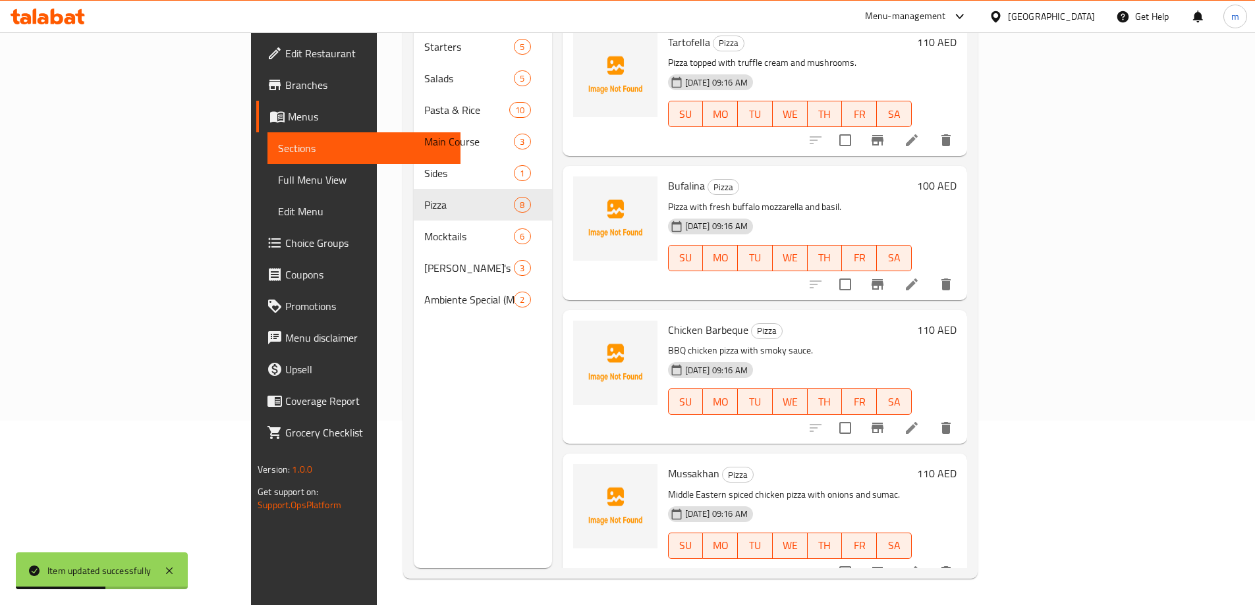
scroll to position [53, 0]
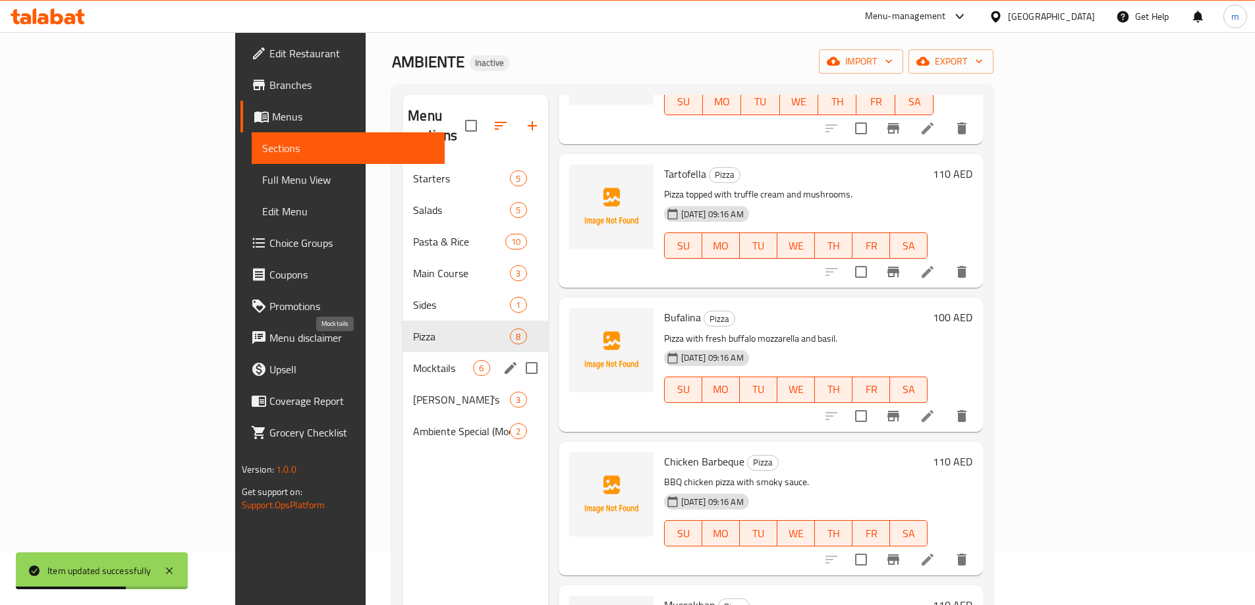
click at [413, 360] on span "Mocktails" at bounding box center [443, 368] width 60 height 16
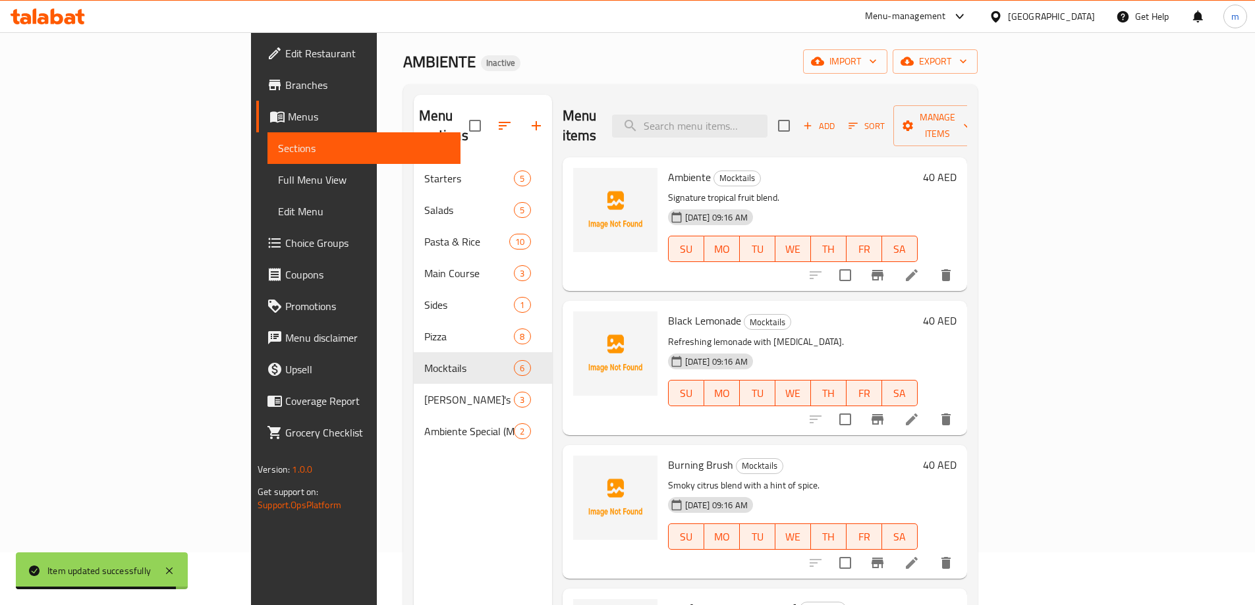
click at [919, 267] on icon at bounding box center [912, 275] width 16 height 16
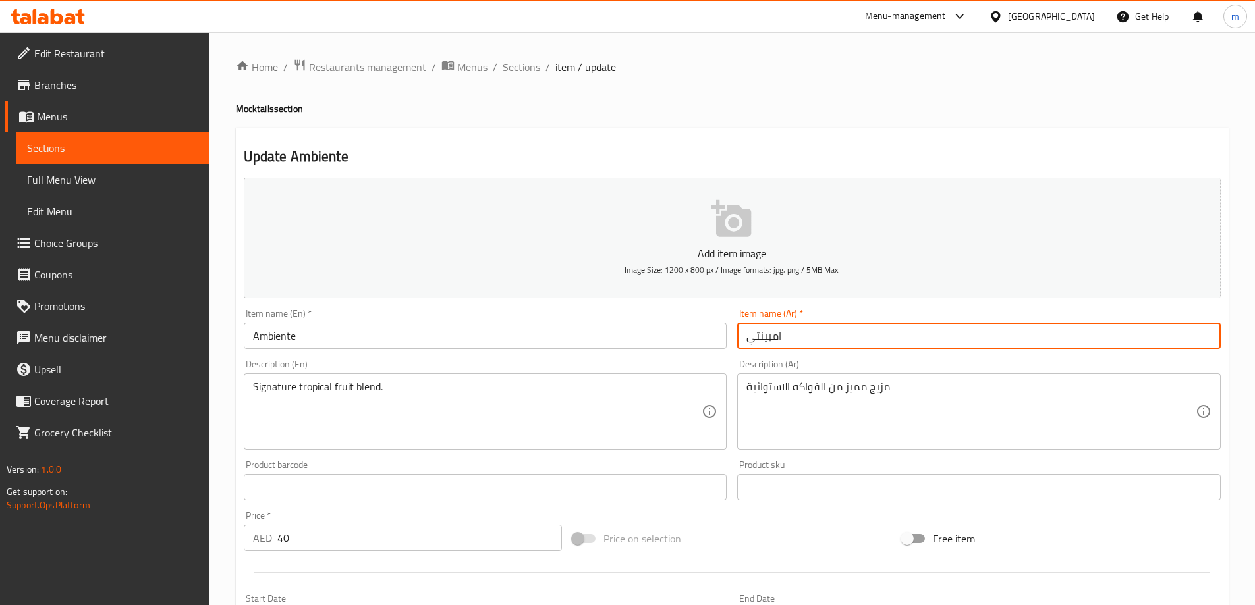
click at [765, 337] on input "امبينتي" at bounding box center [978, 336] width 483 height 26
type input "امبيانتي"
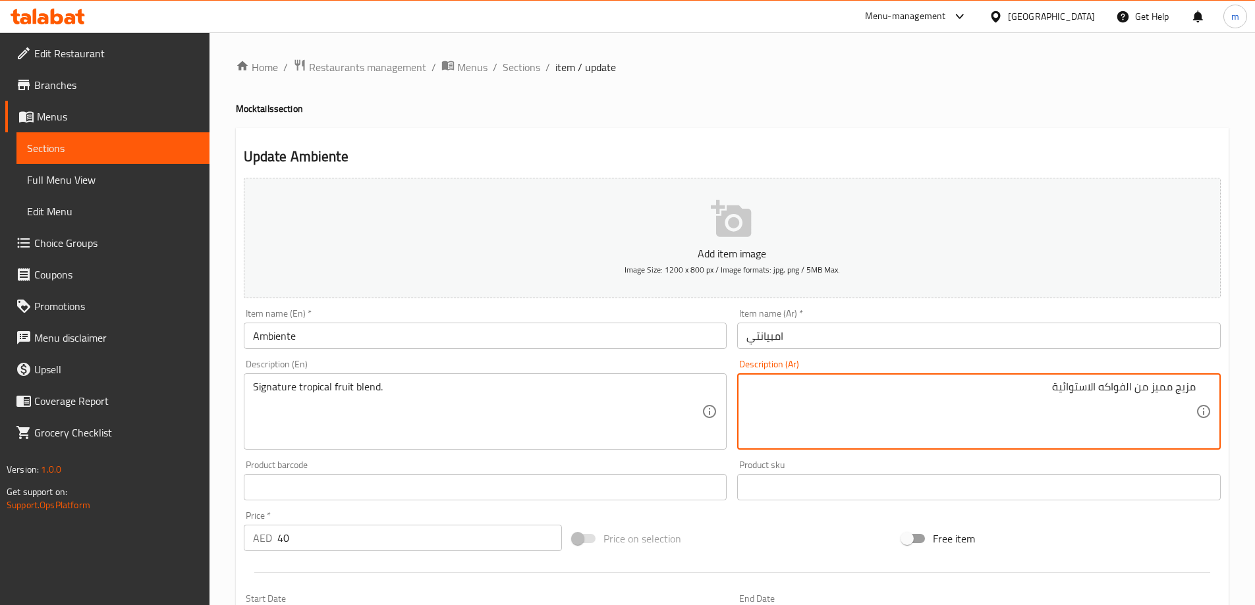
drag, startPoint x: 1174, startPoint y: 391, endPoint x: 1126, endPoint y: 387, distance: 47.6
click at [1126, 387] on textarea "مزيج مميز من الفواكه الاستوائية" at bounding box center [970, 412] width 449 height 63
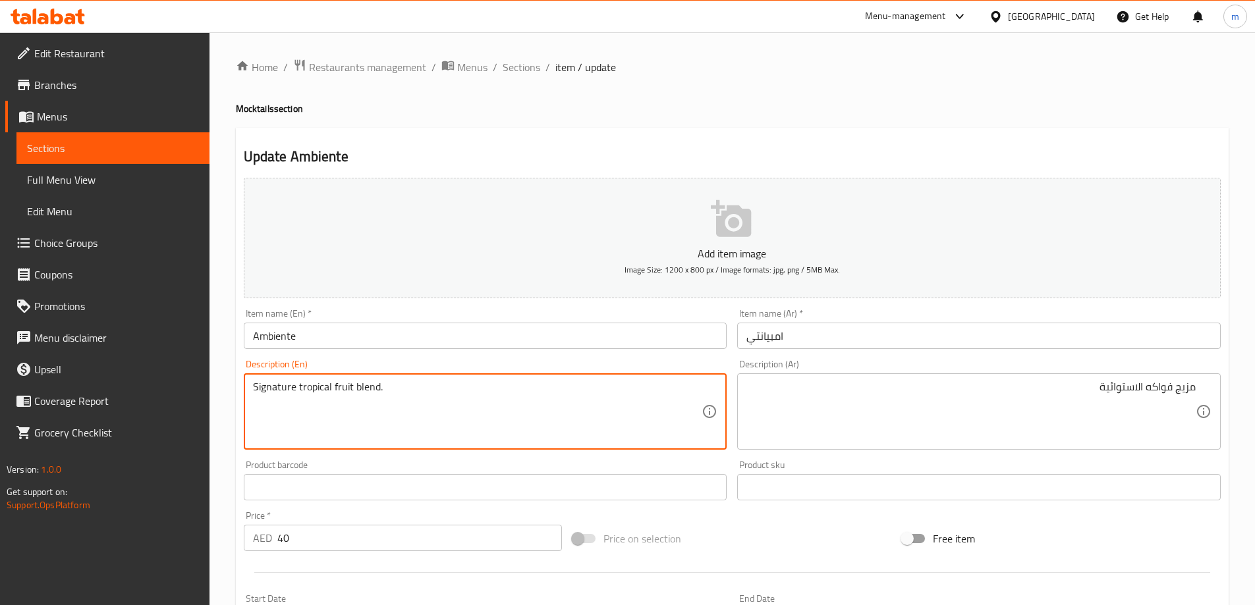
click at [313, 389] on textarea "Signature tropical fruit blend." at bounding box center [477, 412] width 449 height 63
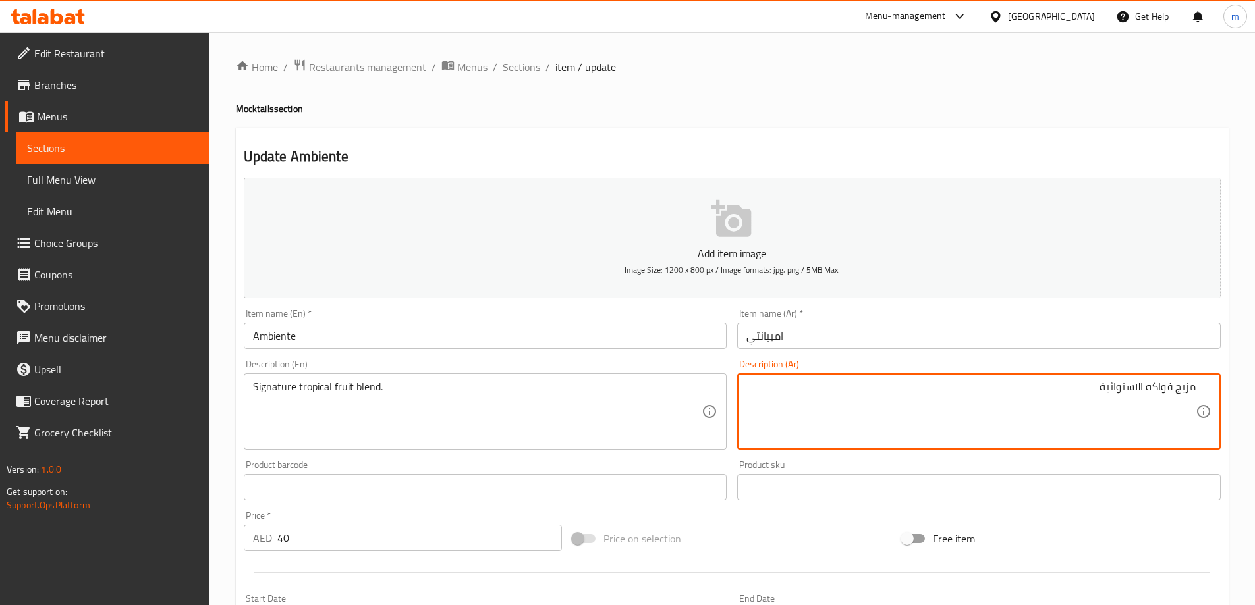
click at [1116, 386] on textarea "مزيج فواكه الاستوائية" at bounding box center [970, 412] width 449 height 63
paste textarea "روبيكال"
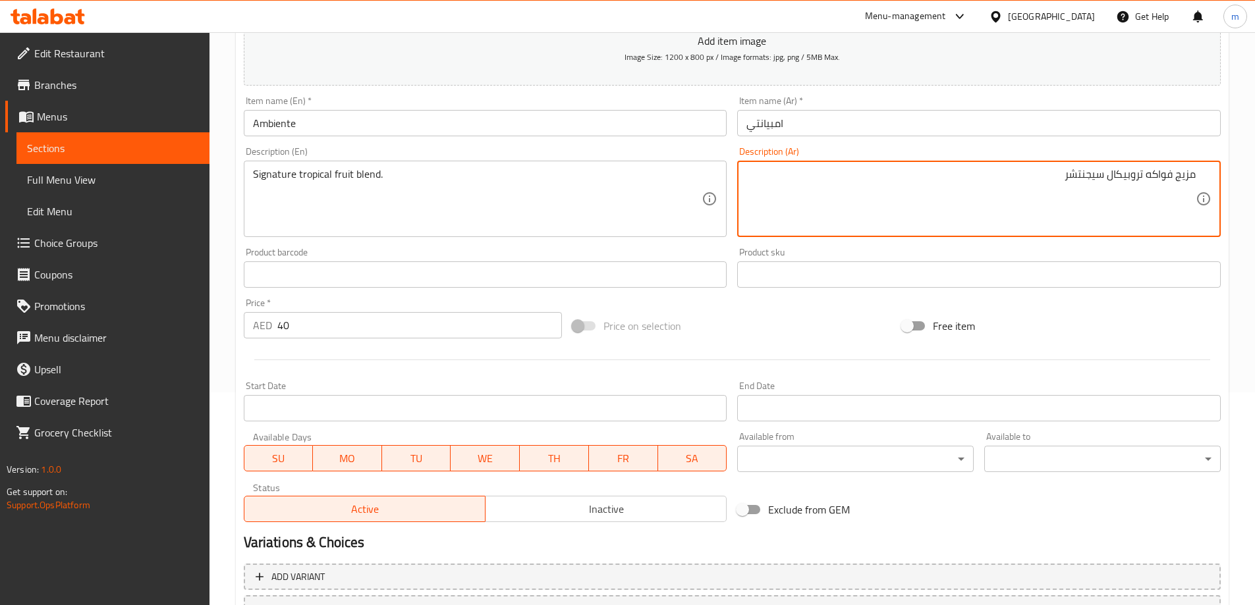
scroll to position [325, 0]
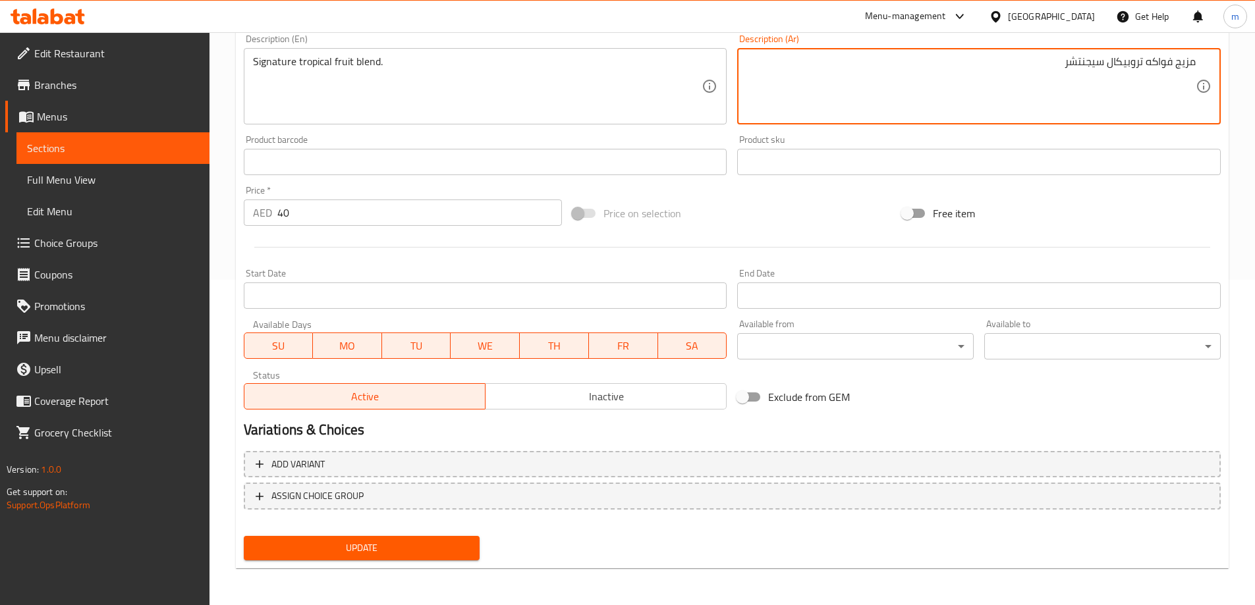
type textarea "مزيج فواكه تروبيكال سيجنتشر"
click at [332, 546] on span "Update" at bounding box center [361, 548] width 215 height 16
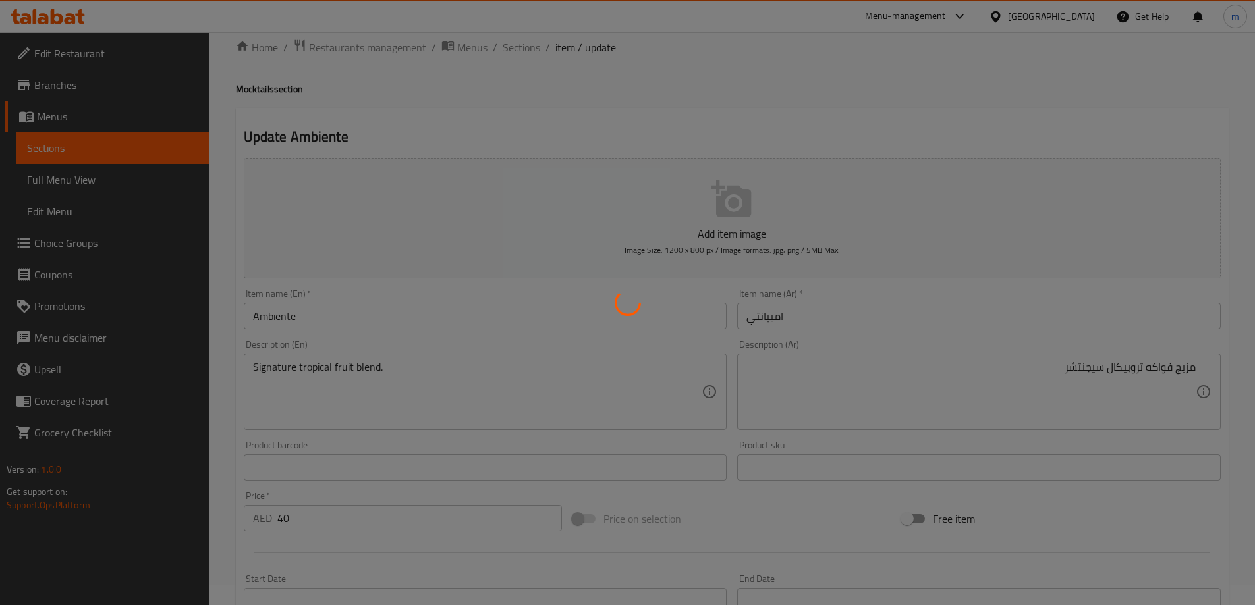
scroll to position [0, 0]
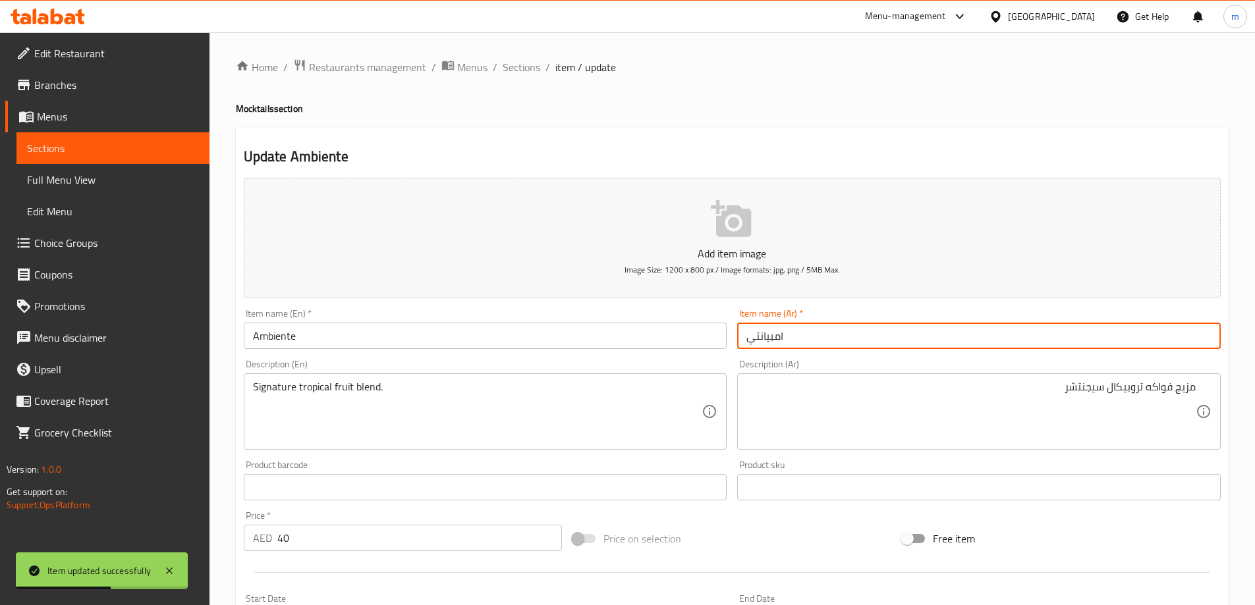
click at [784, 336] on input "امبيانتي" at bounding box center [978, 336] width 483 height 26
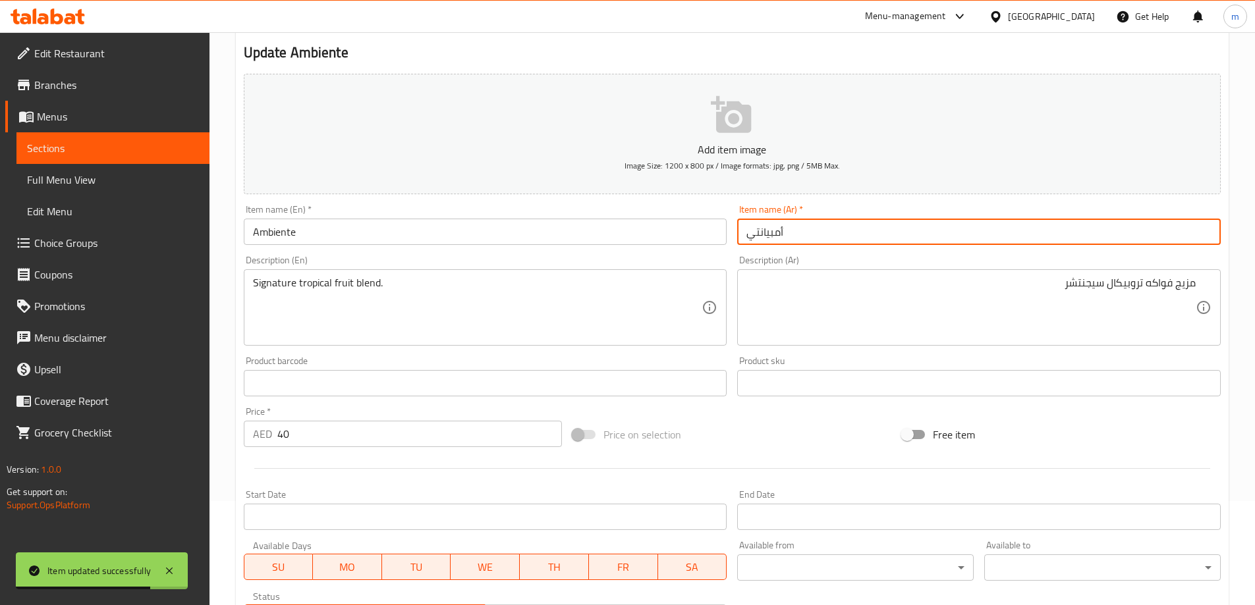
scroll to position [325, 0]
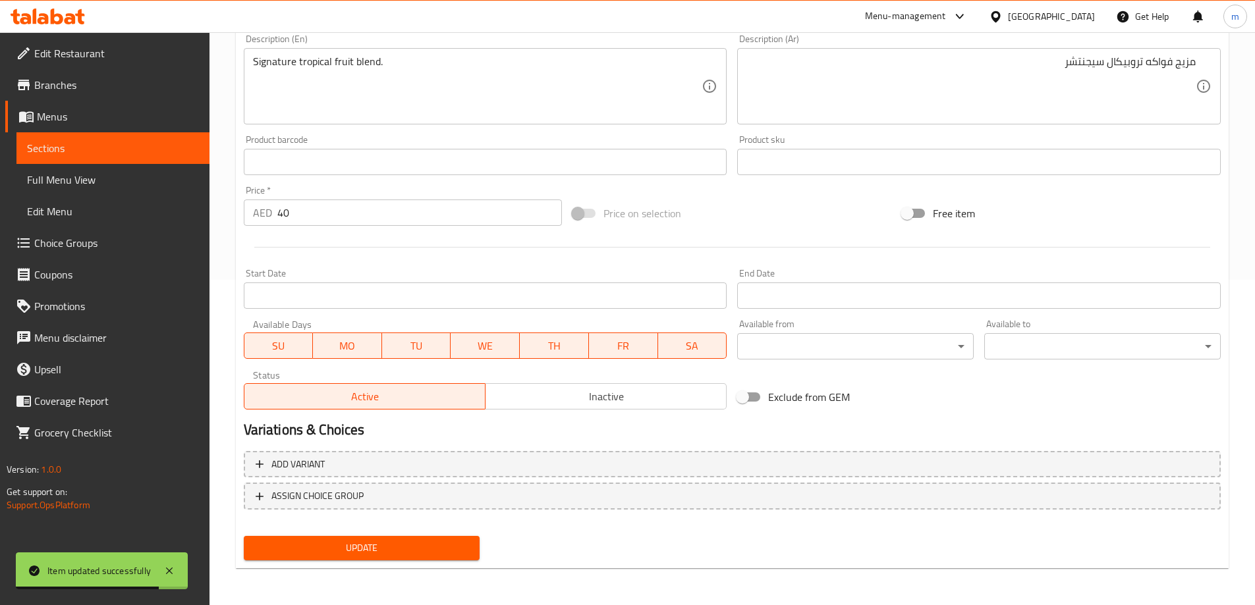
type input "أمبيانتي"
click at [453, 556] on span "Update" at bounding box center [361, 548] width 215 height 16
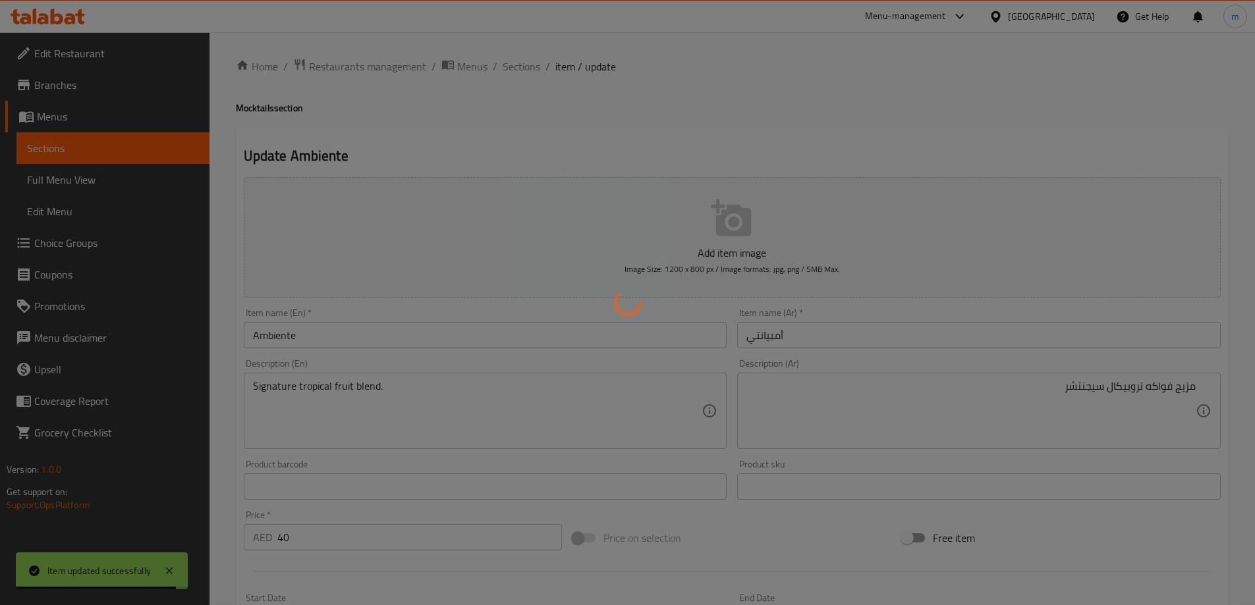
scroll to position [0, 0]
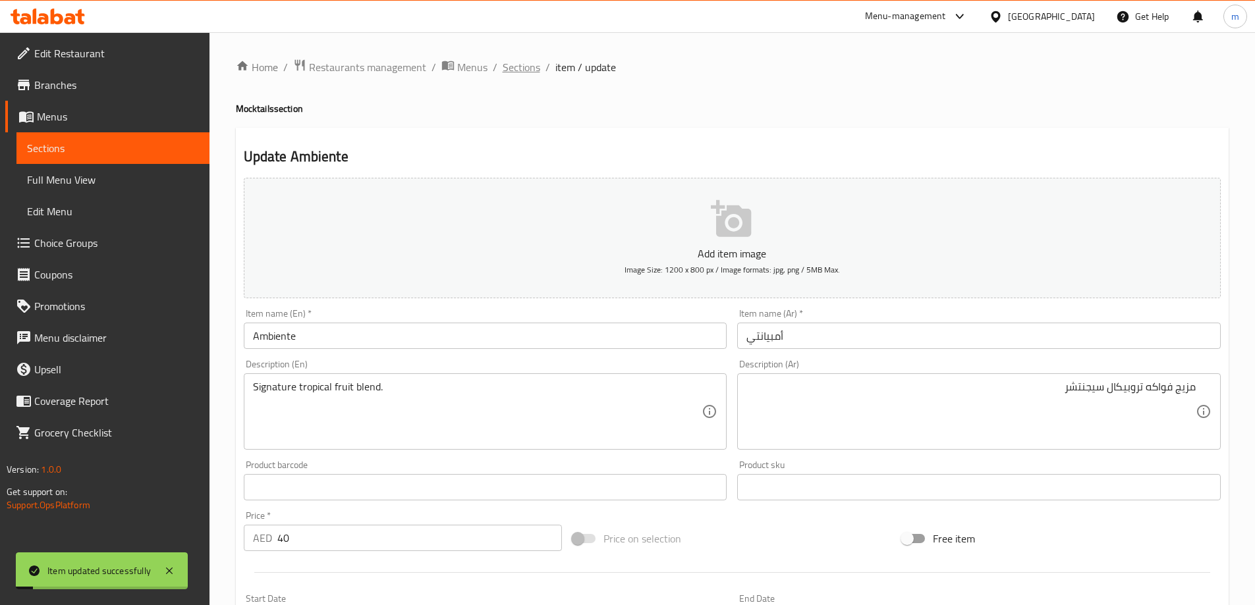
click at [522, 67] on span "Sections" at bounding box center [521, 67] width 38 height 16
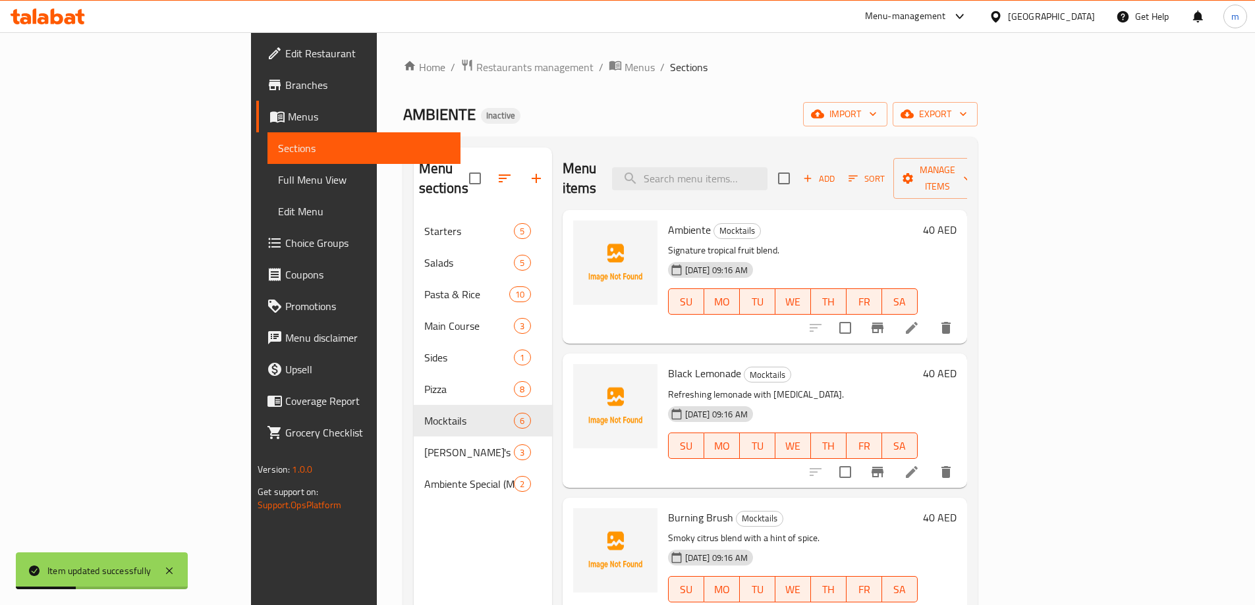
click at [930, 460] on li at bounding box center [911, 472] width 37 height 24
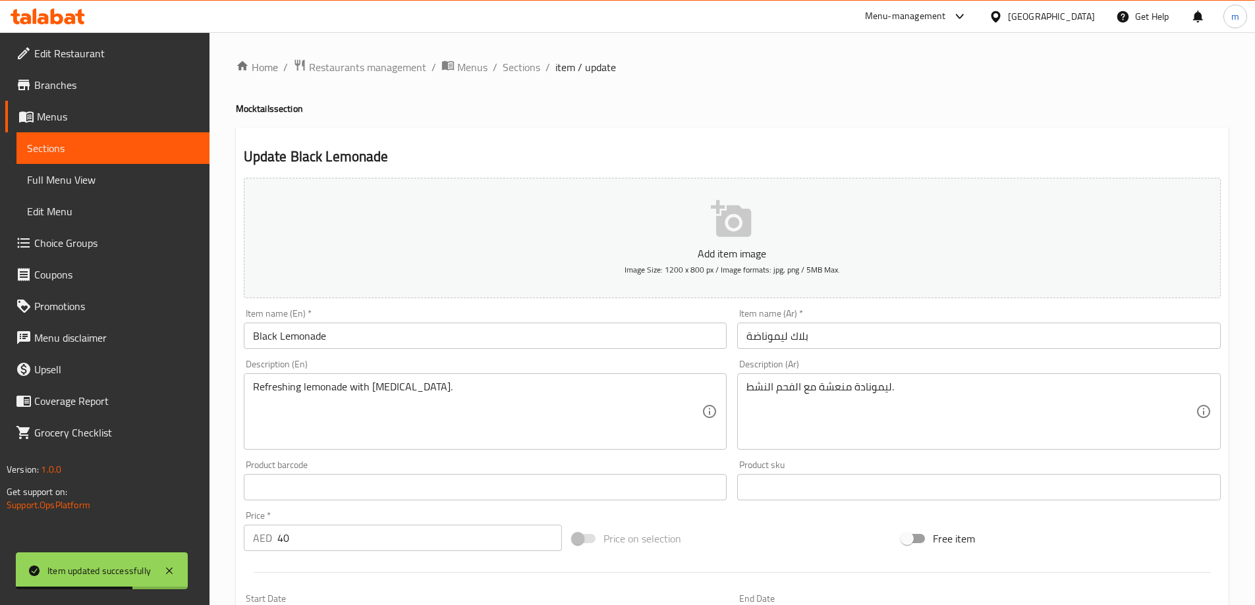
click at [768, 341] on input "بلاك ليموناضة" at bounding box center [978, 336] width 483 height 26
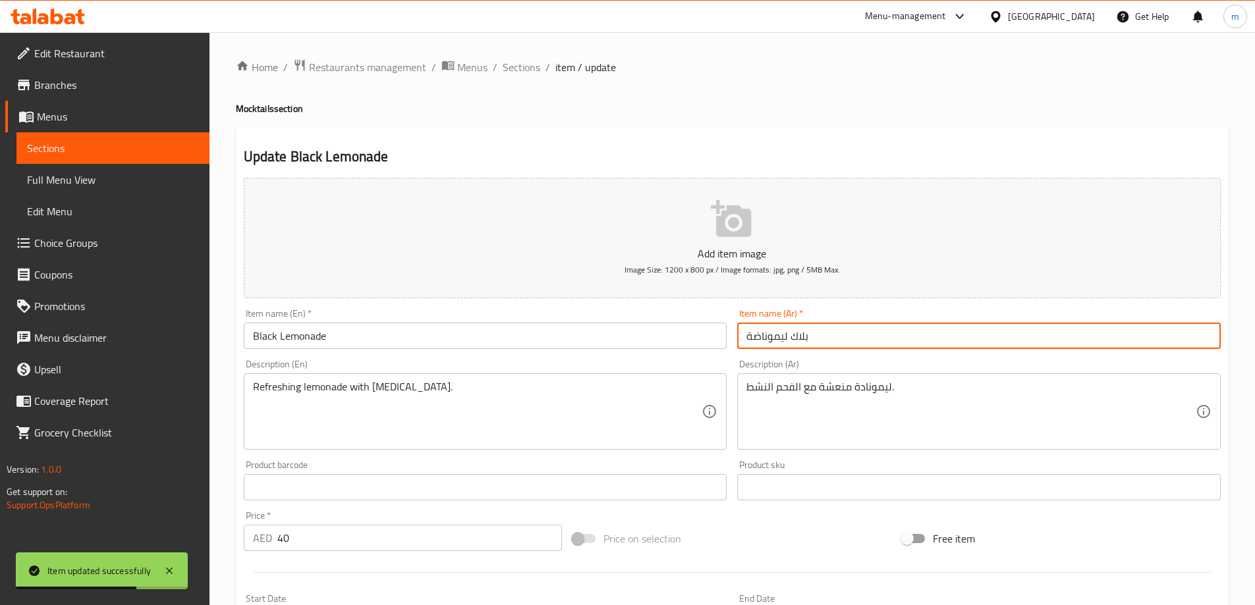
click at [768, 341] on input "بلاك ليموناضة" at bounding box center [978, 336] width 483 height 26
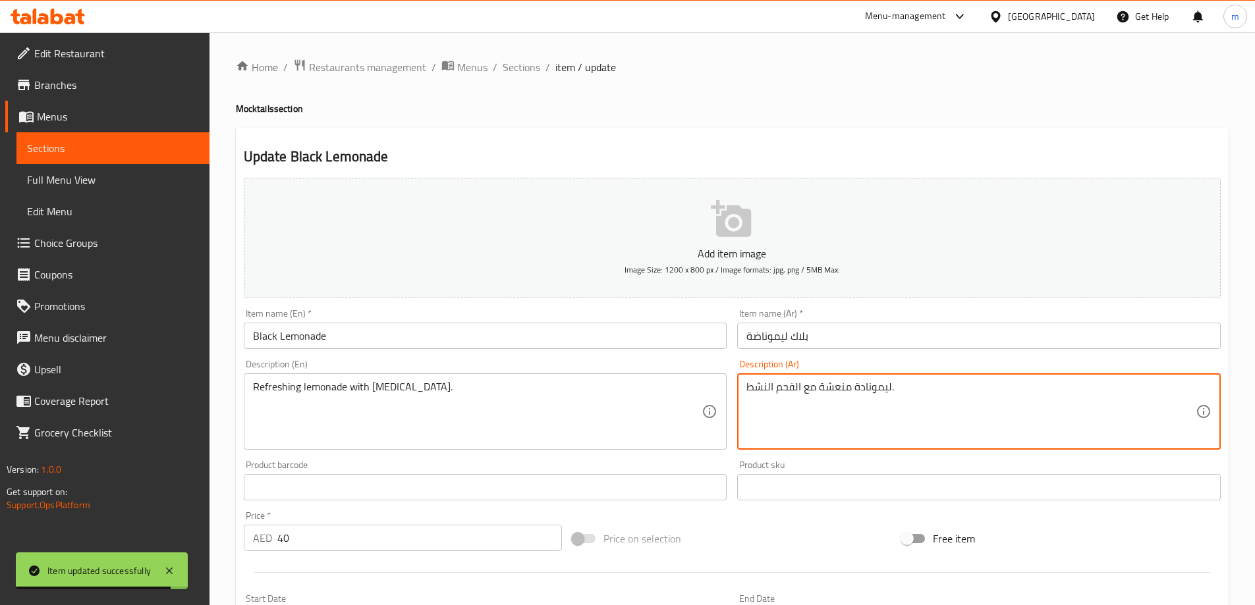
click at [859, 389] on textarea "ليمونادة منعشة مع الفحم النشط." at bounding box center [970, 412] width 449 height 63
paste textarea "ة"
type textarea "ليموناضة منعشة مع الفحم النشط."
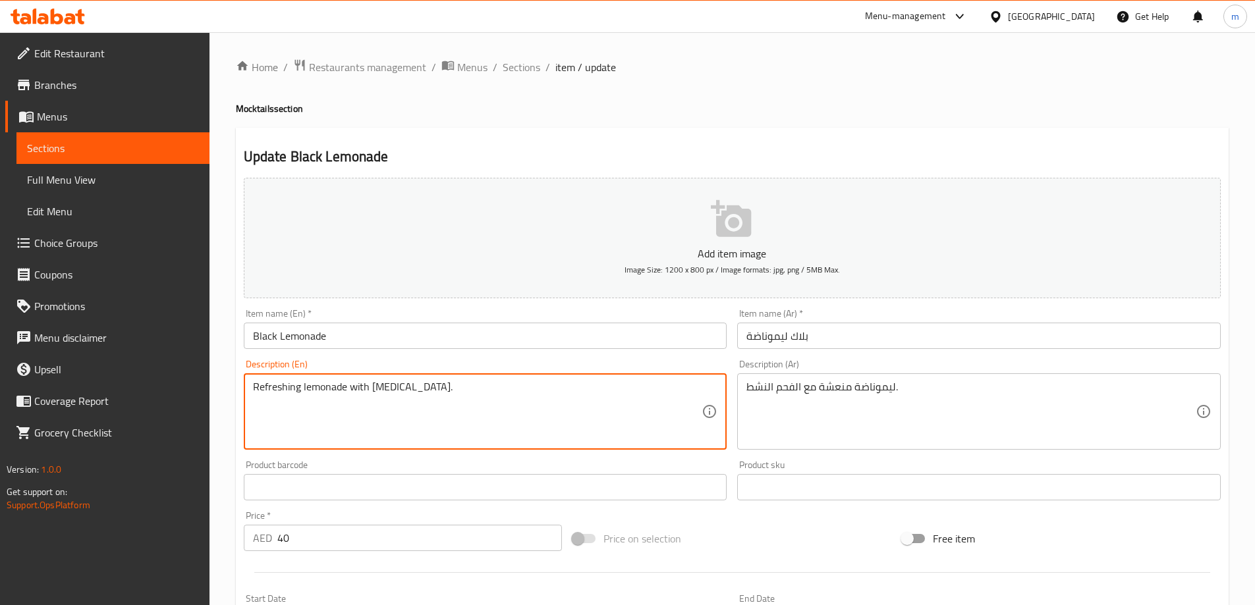
drag, startPoint x: 369, startPoint y: 388, endPoint x: 450, endPoint y: 394, distance: 80.6
click at [462, 387] on textarea "Refreshing lemonade with activated charcoal." at bounding box center [477, 412] width 449 height 63
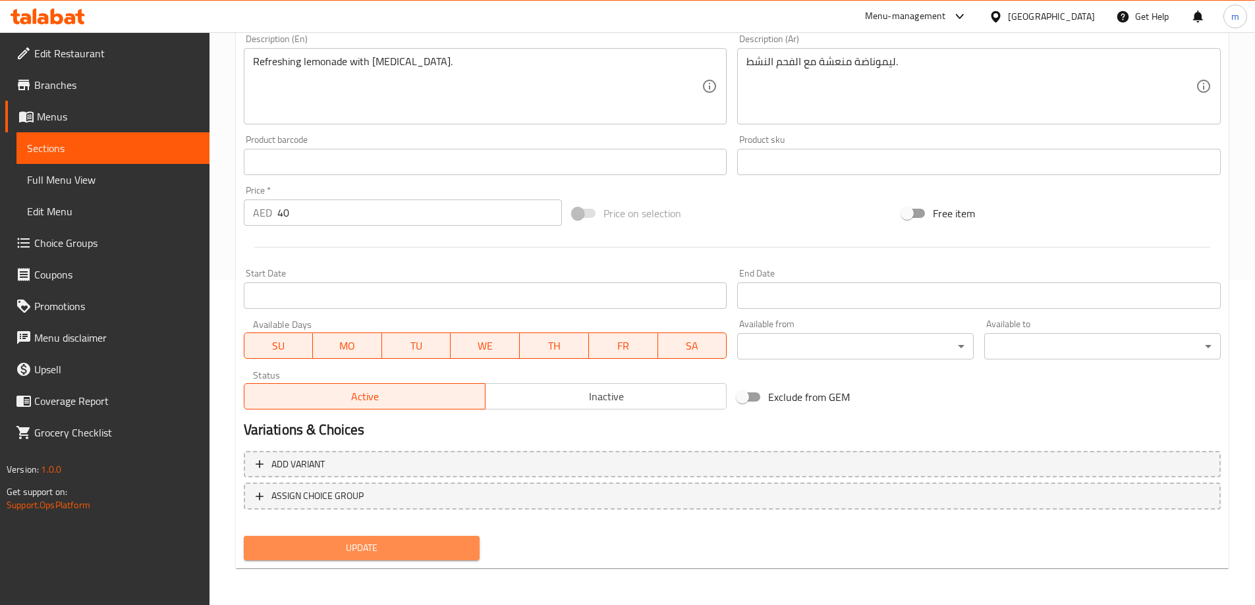
click at [427, 552] on span "Update" at bounding box center [361, 548] width 215 height 16
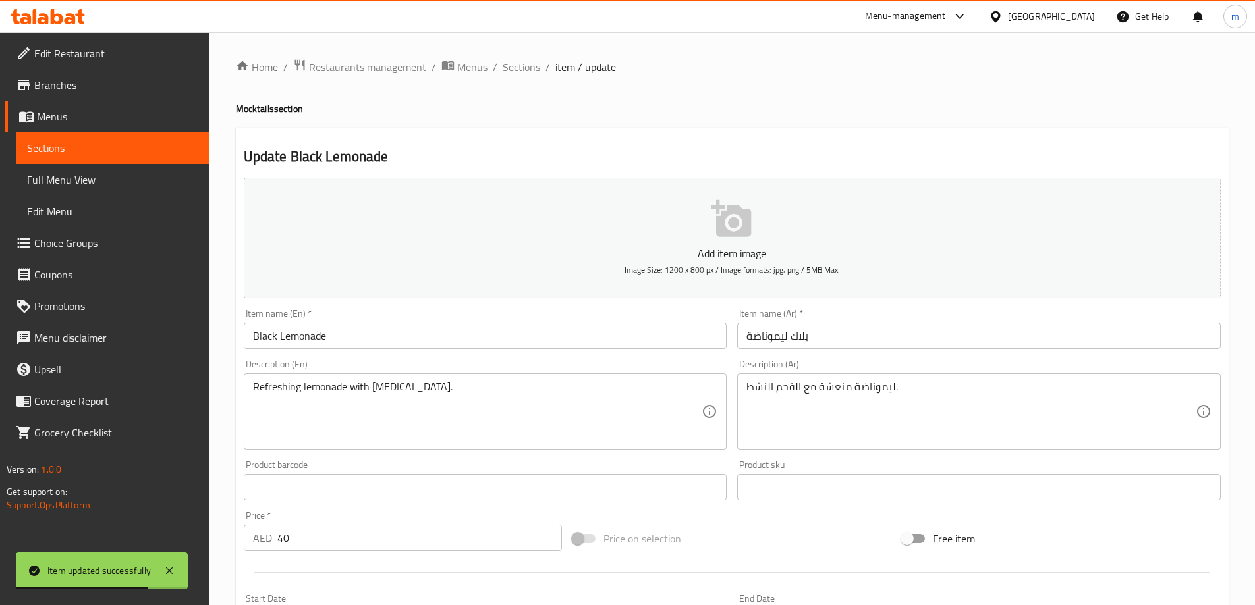
click at [527, 72] on span "Sections" at bounding box center [521, 67] width 38 height 16
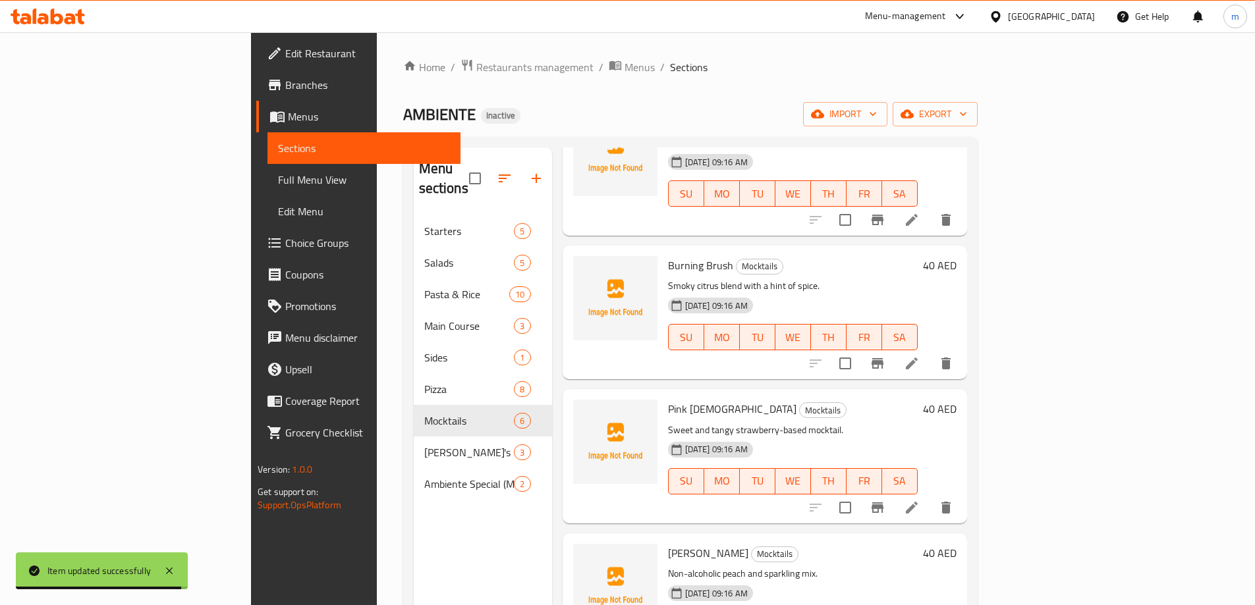
scroll to position [263, 0]
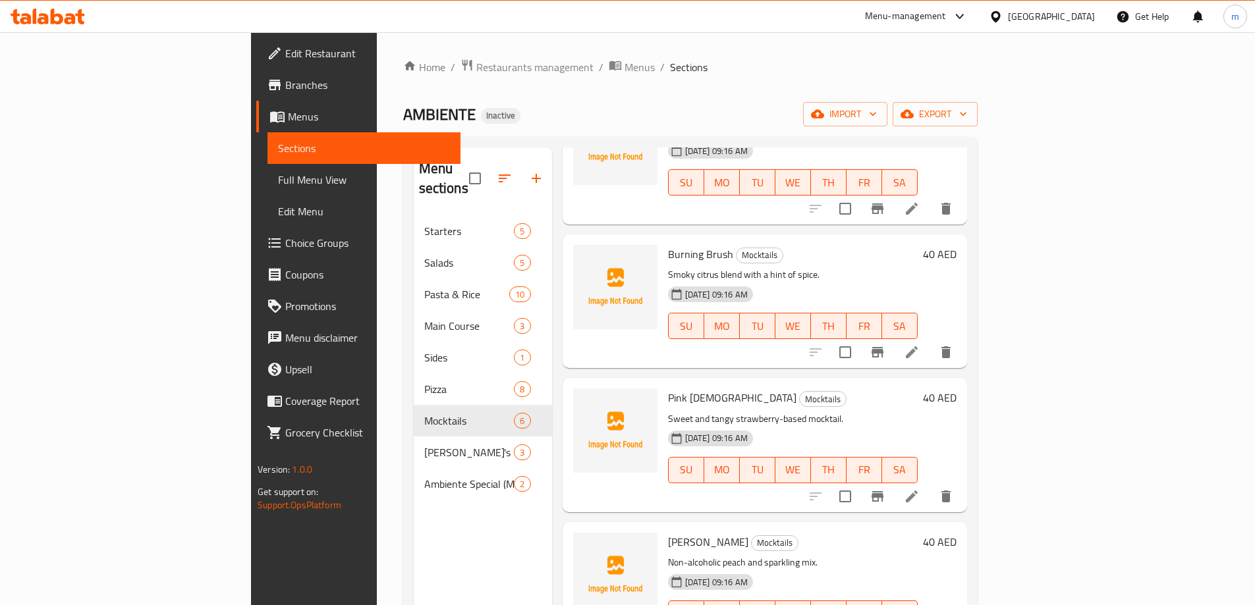
click at [930, 340] on li at bounding box center [911, 352] width 37 height 24
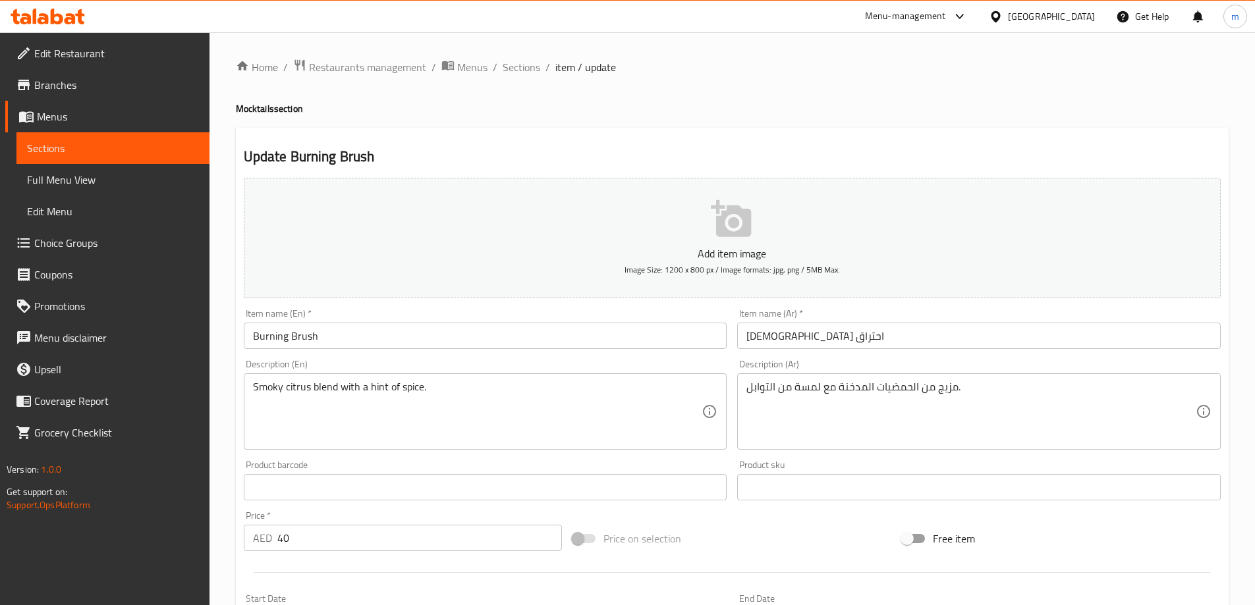
click at [809, 340] on input "فرشاة احتراق" at bounding box center [978, 336] width 483 height 26
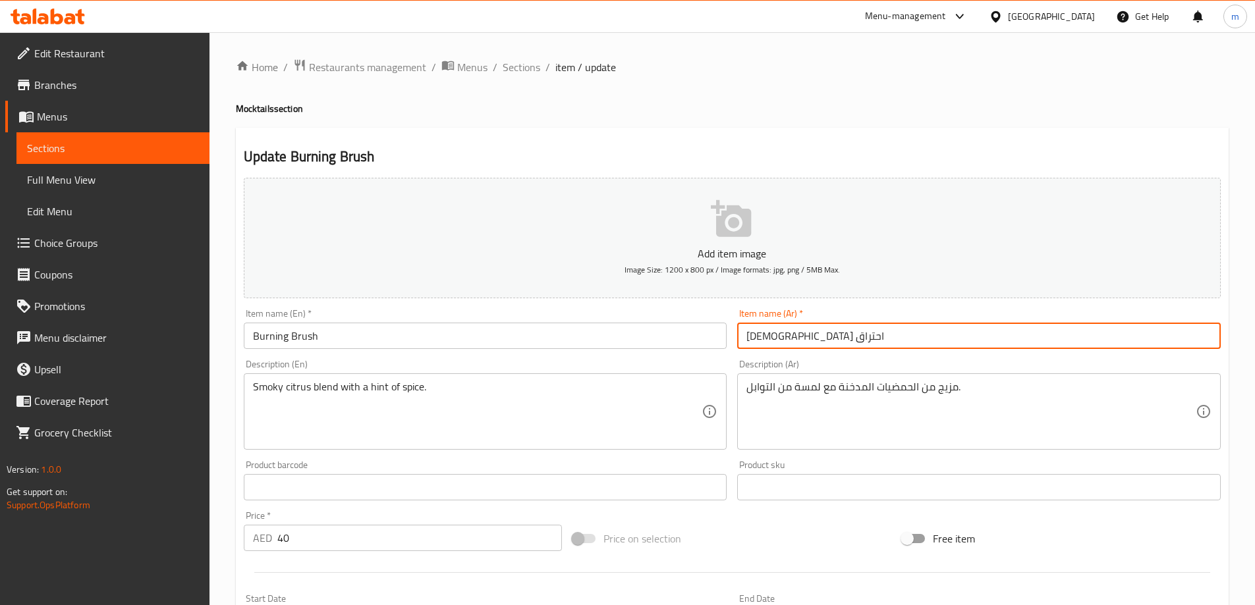
click at [809, 340] on input "فرشاة احتراق" at bounding box center [978, 336] width 483 height 26
type input "f"
click at [771, 340] on input "بزرنينج" at bounding box center [978, 336] width 483 height 26
click at [1065, 343] on input "بورنينج" at bounding box center [978, 336] width 483 height 26
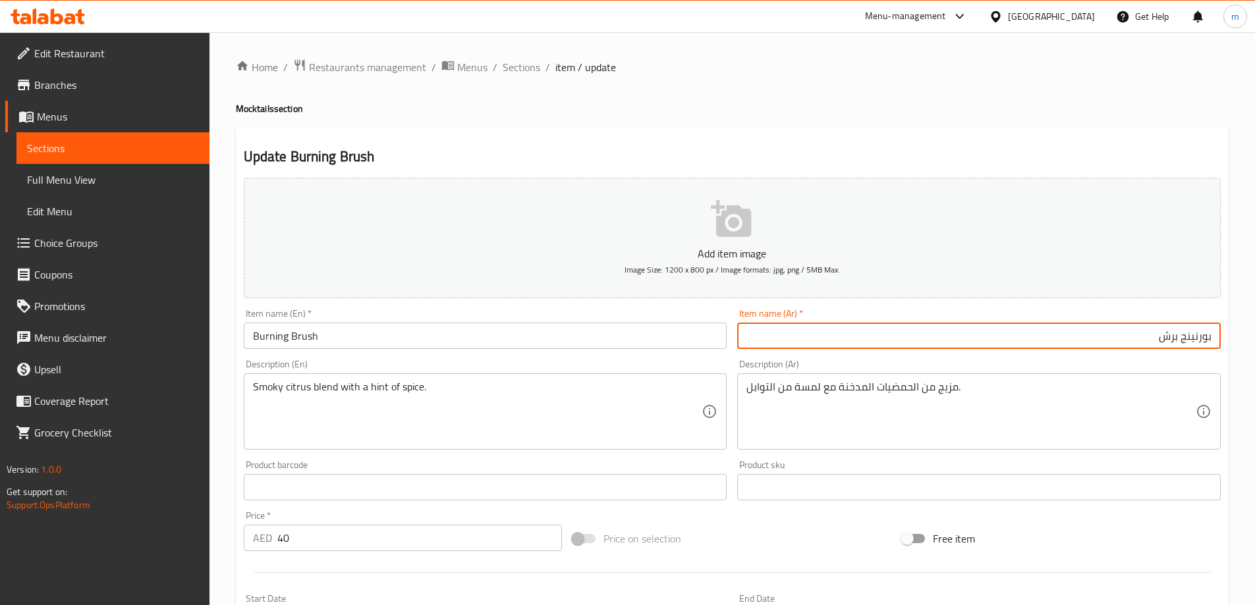
click at [1065, 343] on input "بورنينج برش" at bounding box center [978, 336] width 483 height 26
type input "بورنينج برش"
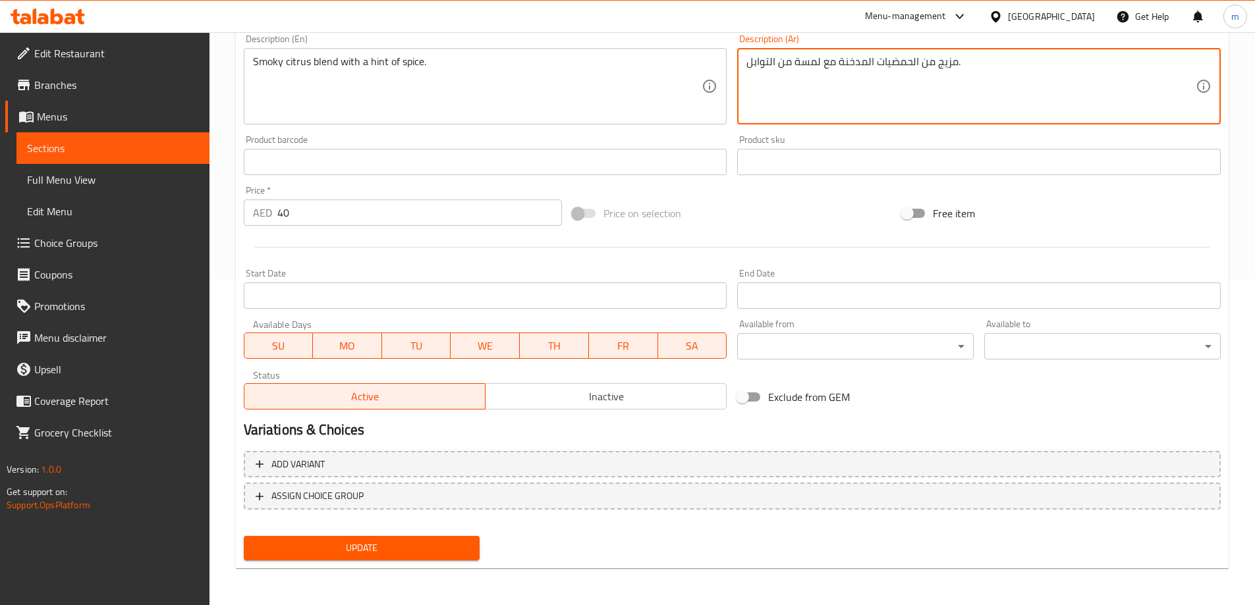
click at [450, 551] on span "Update" at bounding box center [361, 548] width 215 height 16
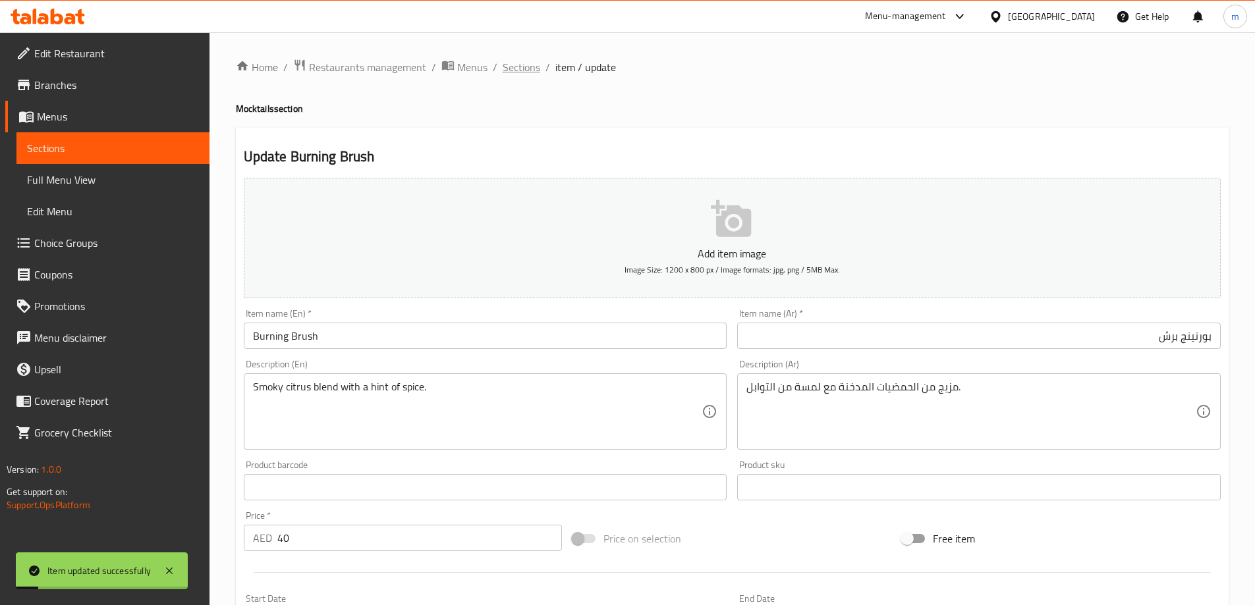
click at [522, 68] on span "Sections" at bounding box center [521, 67] width 38 height 16
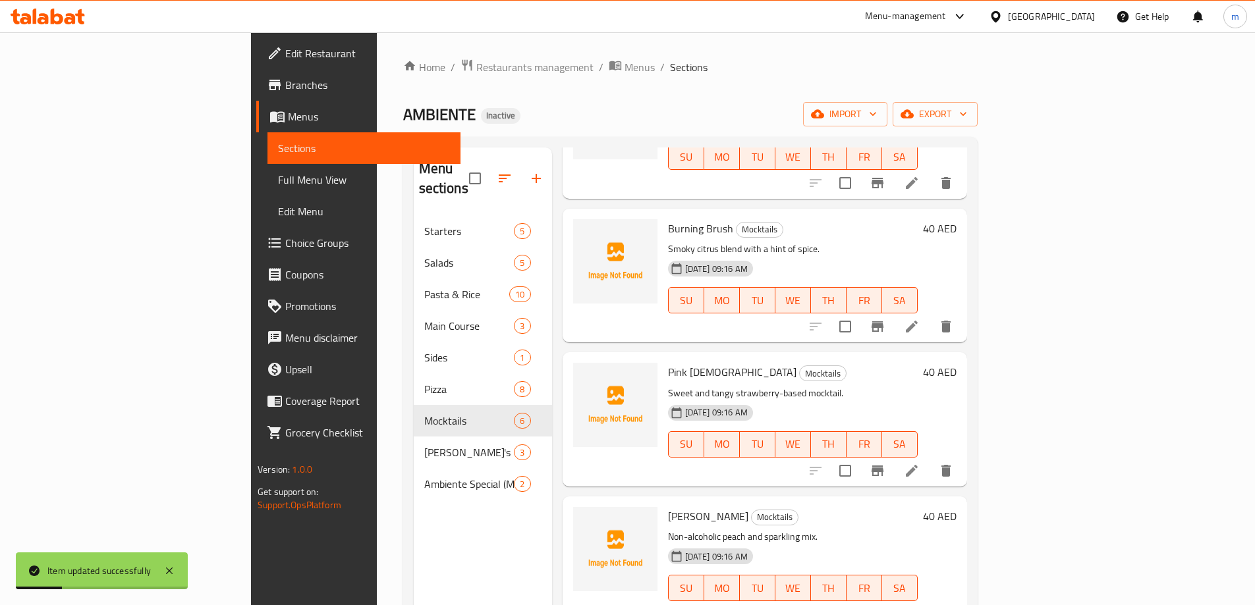
scroll to position [291, 0]
click at [919, 461] on icon at bounding box center [912, 469] width 16 height 16
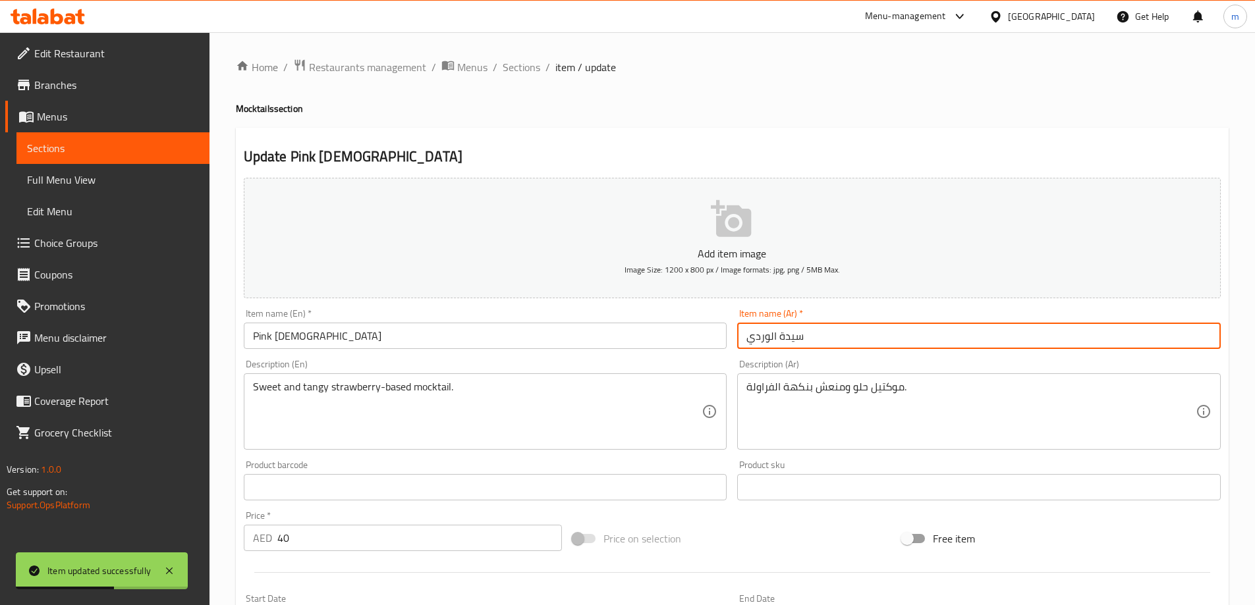
click at [804, 338] on input "سيدة الوردي" at bounding box center [978, 336] width 483 height 26
click at [1114, 339] on input "سيدة الوردي" at bounding box center [978, 336] width 483 height 26
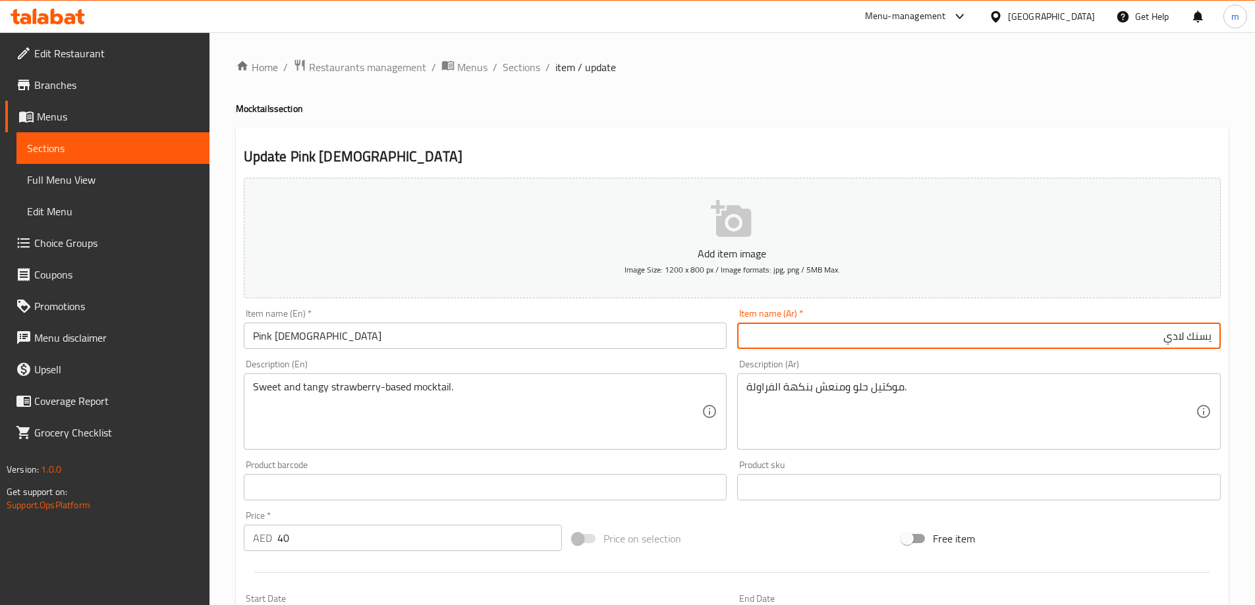
click at [1181, 337] on input "يسنك لادي" at bounding box center [978, 336] width 483 height 26
click at [308, 343] on input "Pink Lady" at bounding box center [485, 336] width 483 height 26
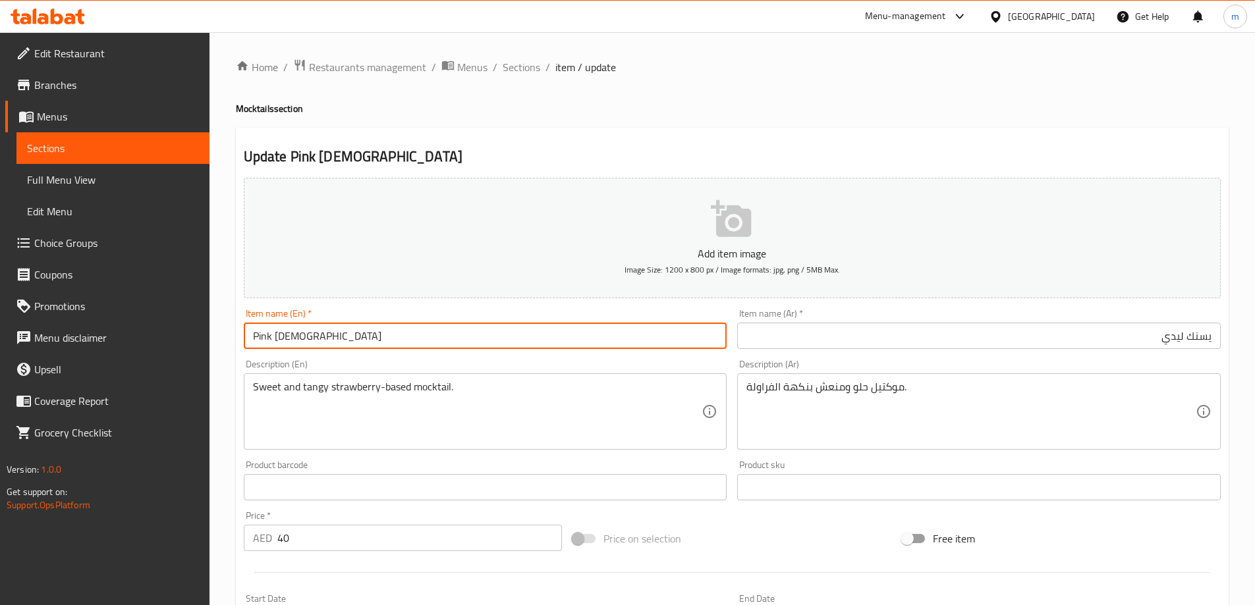
click at [1081, 340] on input "يسنك ليدي" at bounding box center [978, 336] width 483 height 26
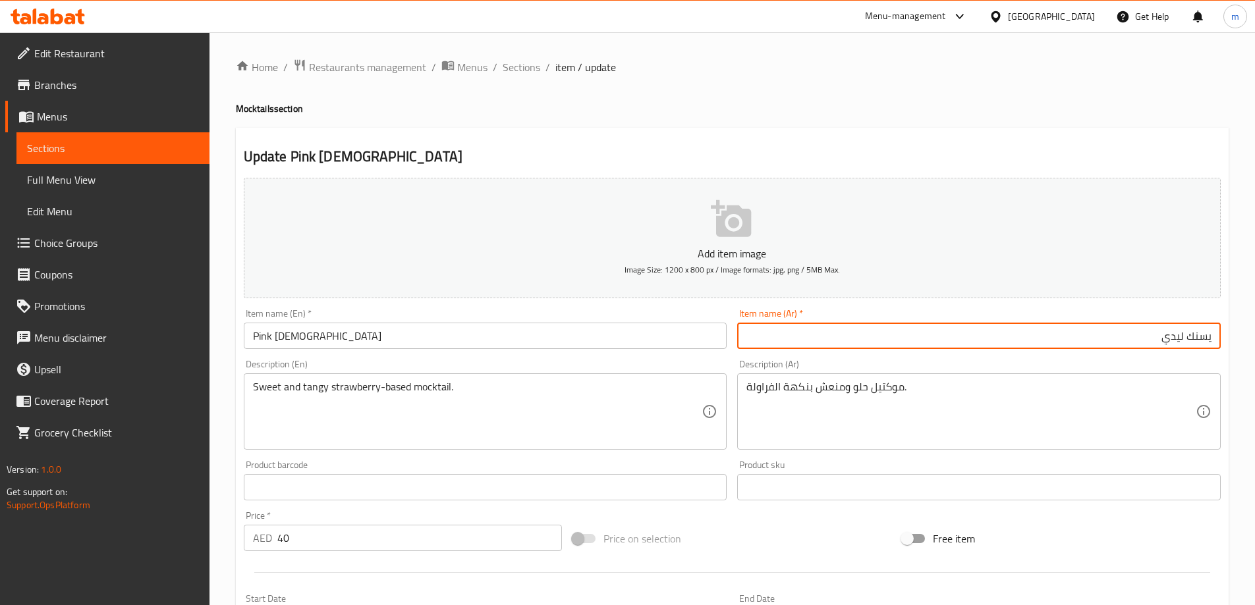
click at [1081, 340] on input "يسنك ليدي" at bounding box center [978, 336] width 483 height 26
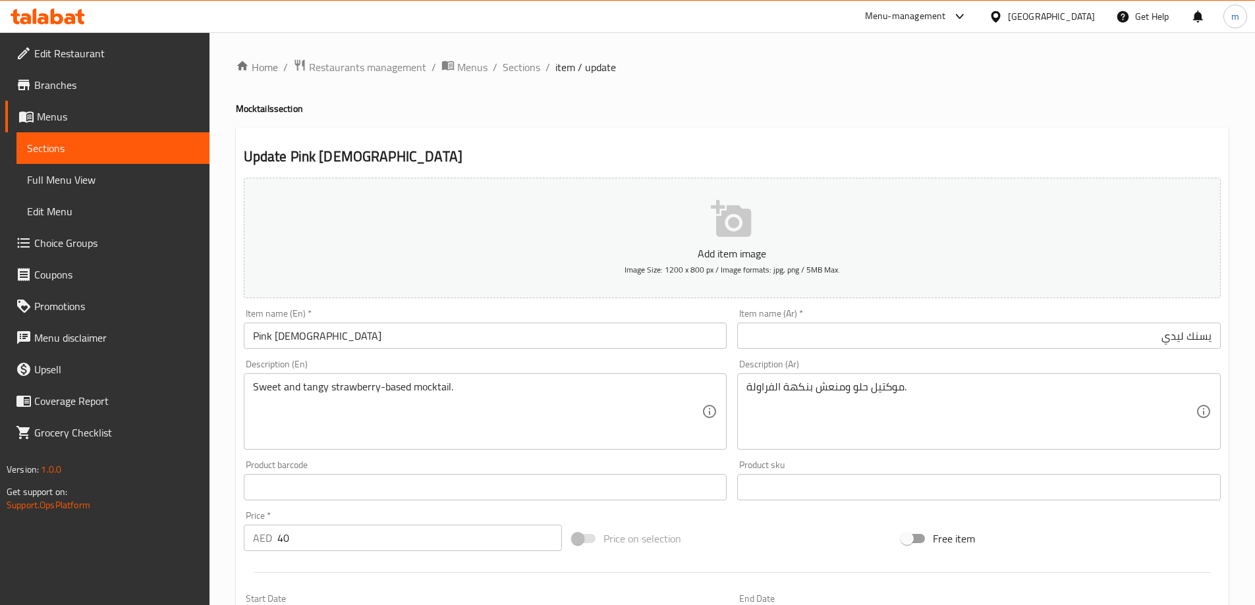
click at [1137, 344] on input "يسنك ليدي" at bounding box center [978, 336] width 483 height 26
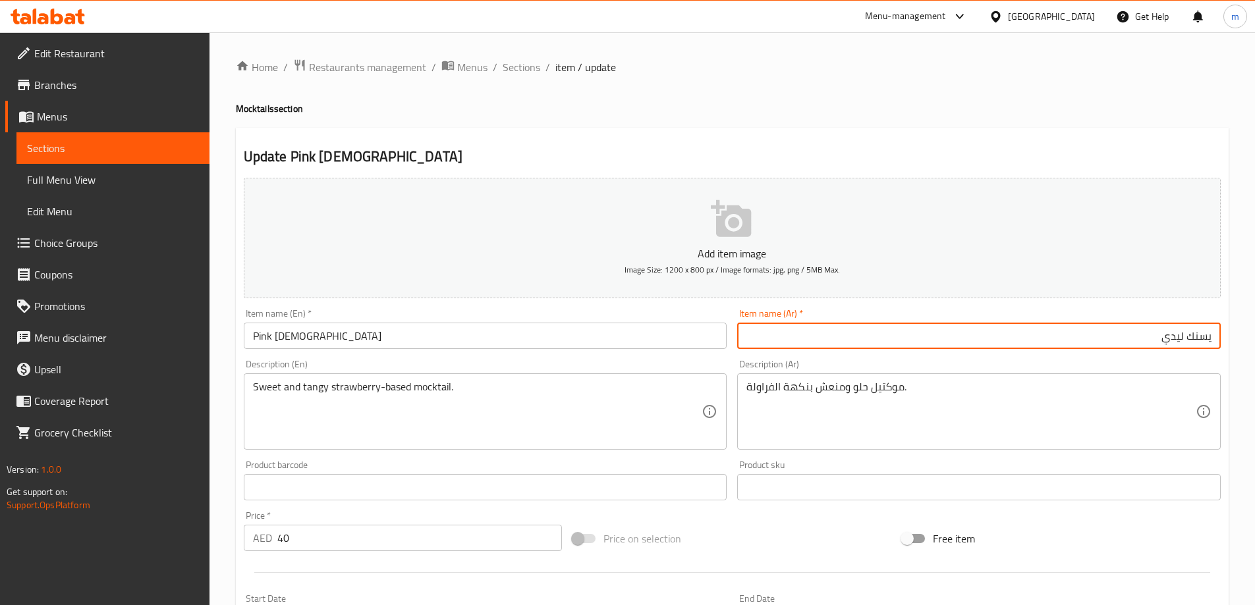
click at [1137, 344] on input "يسنك ليدي" at bounding box center [978, 336] width 483 height 26
paste input "بي"
type input "بينك ليدي"
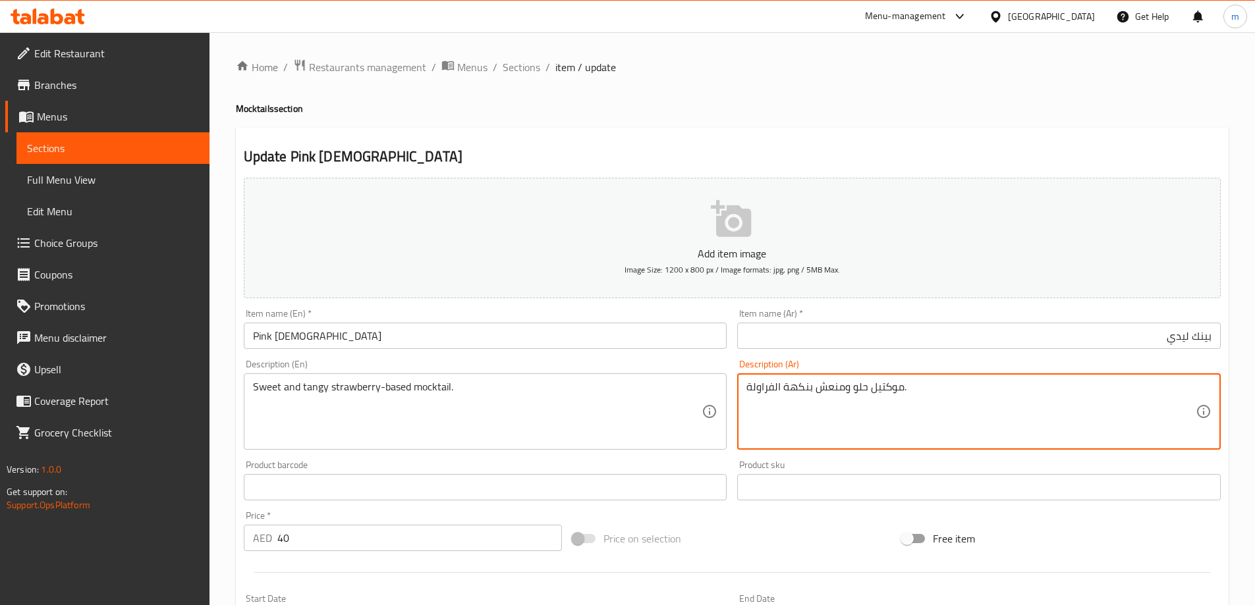
drag, startPoint x: 812, startPoint y: 387, endPoint x: 784, endPoint y: 386, distance: 27.7
click at [784, 386] on textarea "موكتيل حلو ومنعش بنكهة الفراولة." at bounding box center [970, 412] width 449 height 63
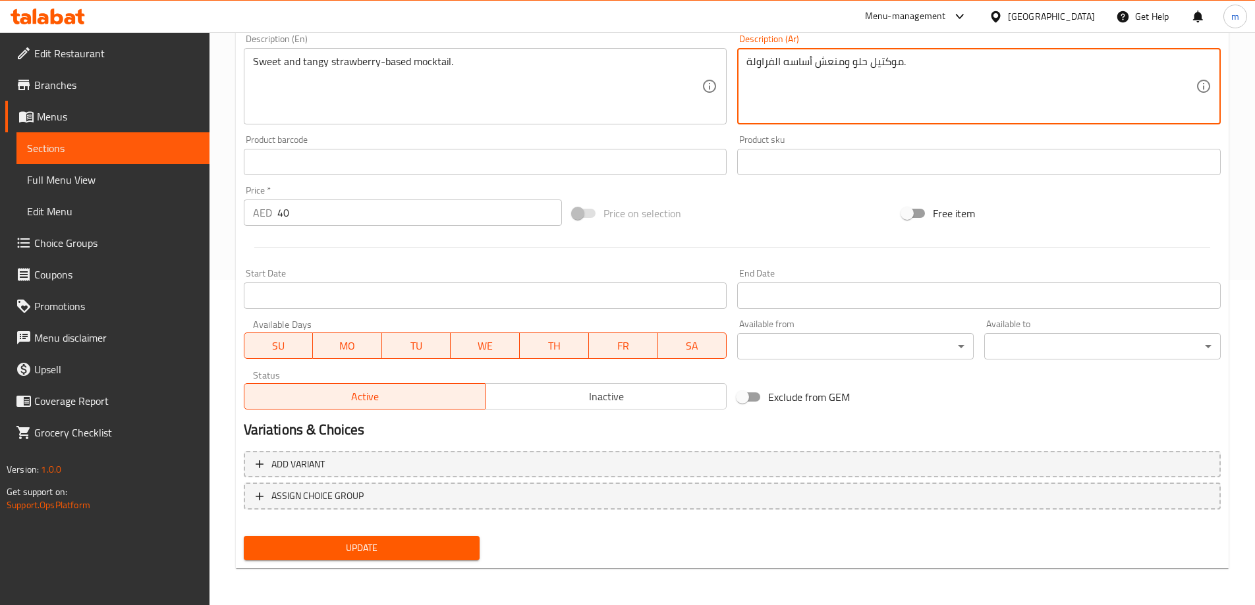
type textarea "موكتيل حلو ومنعش أساسه الفراولة."
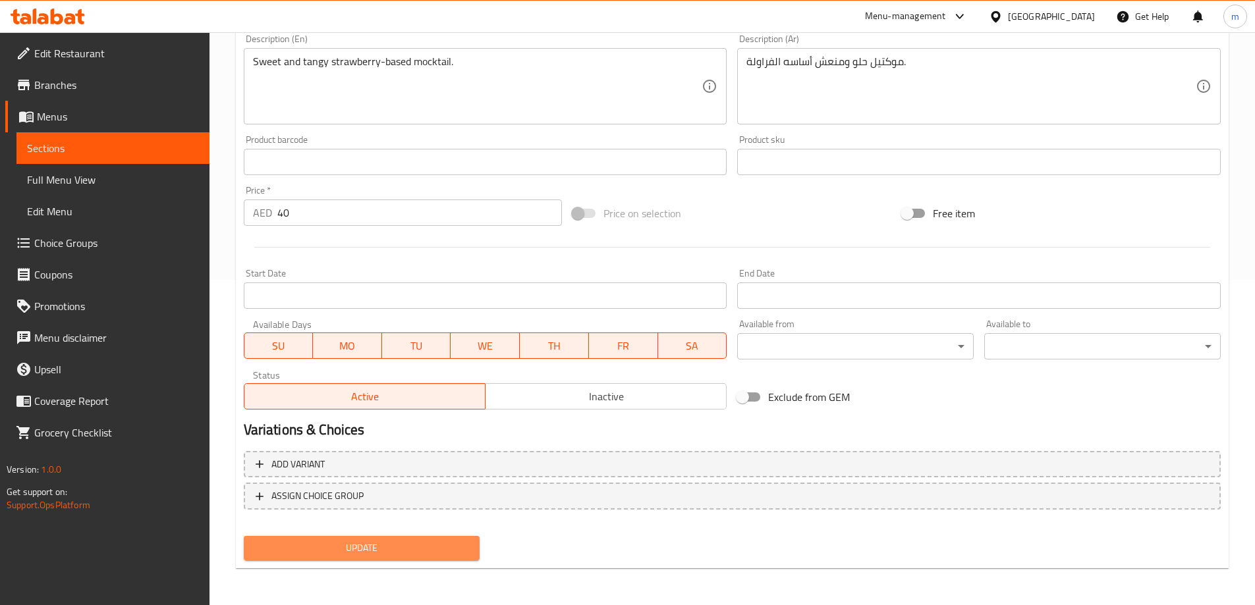
click at [365, 544] on span "Update" at bounding box center [361, 548] width 215 height 16
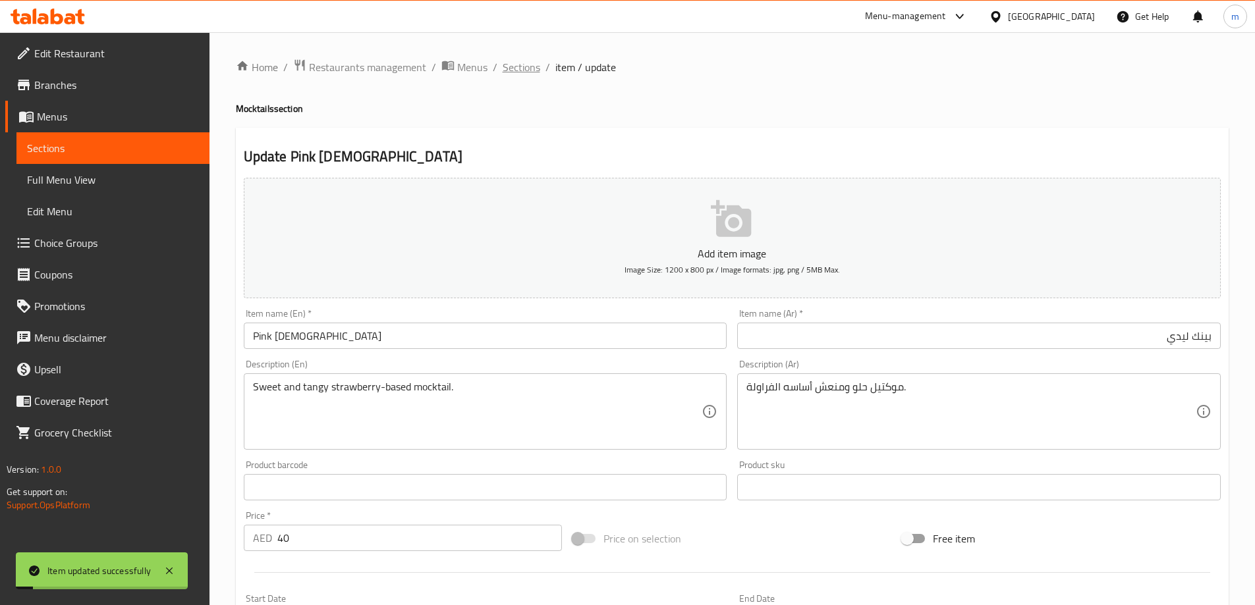
click at [535, 65] on span "Sections" at bounding box center [521, 67] width 38 height 16
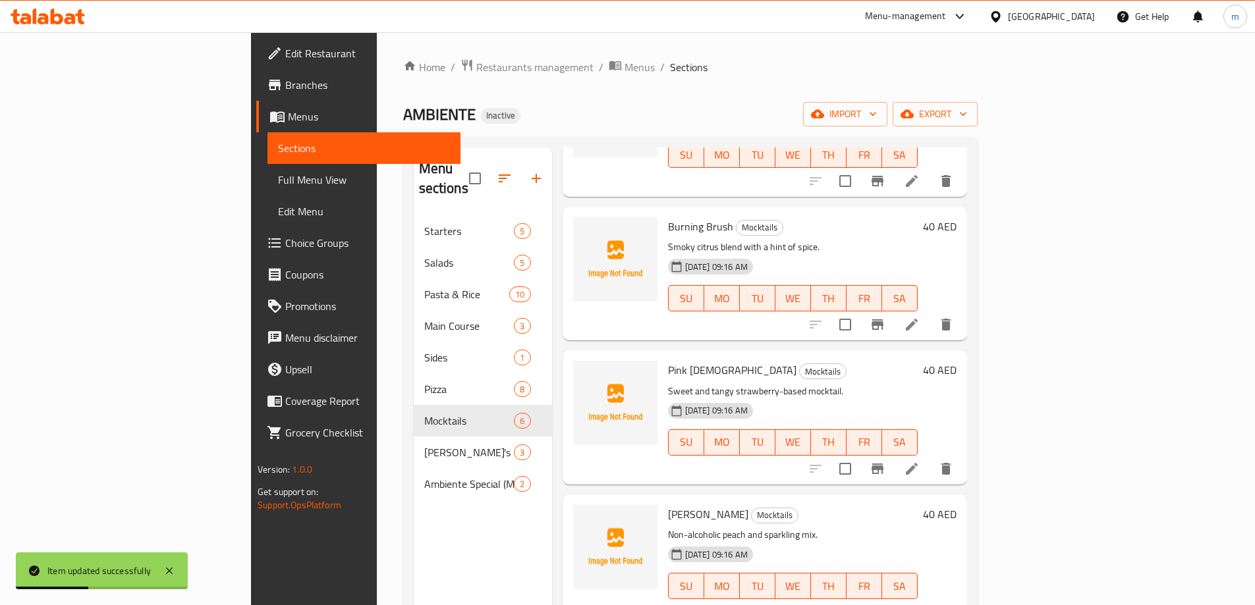
scroll to position [184, 0]
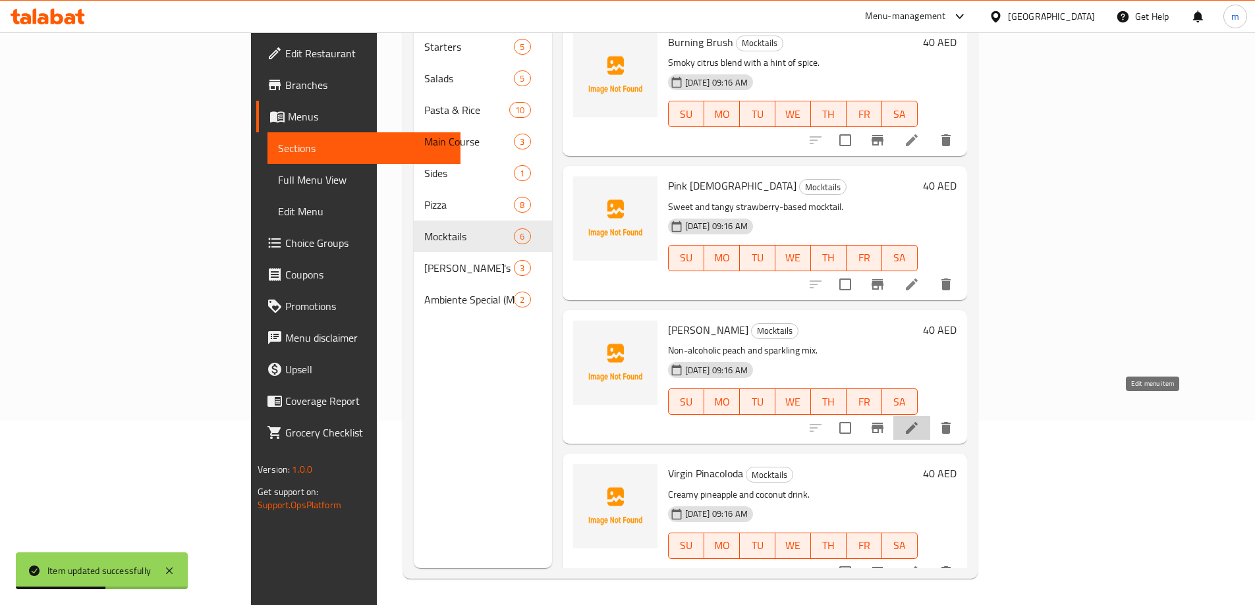
click at [919, 420] on icon at bounding box center [912, 428] width 16 height 16
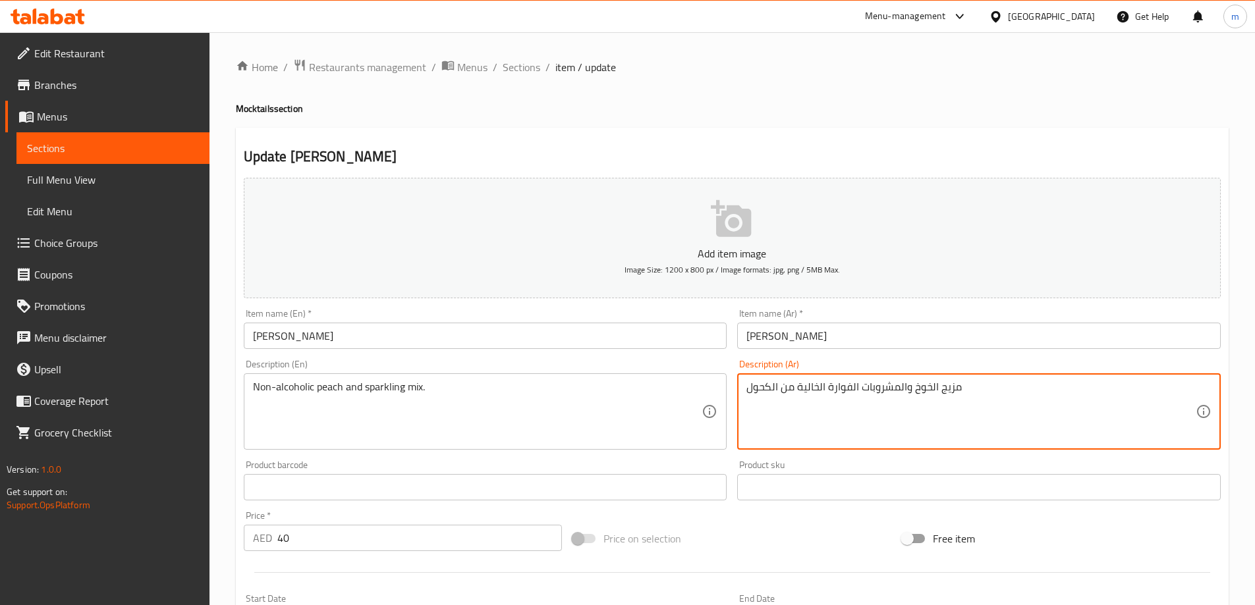
drag, startPoint x: 954, startPoint y: 394, endPoint x: 938, endPoint y: 392, distance: 15.9
drag, startPoint x: 912, startPoint y: 392, endPoint x: 856, endPoint y: 385, distance: 56.4
click at [856, 385] on textarea "مكس الخوخ والمشروبات الفوارة الخالية من الكحول" at bounding box center [970, 412] width 449 height 63
click at [848, 392] on textarea "مكس الخوخ الفوارة الخالية من الكحول" at bounding box center [970, 412] width 449 height 63
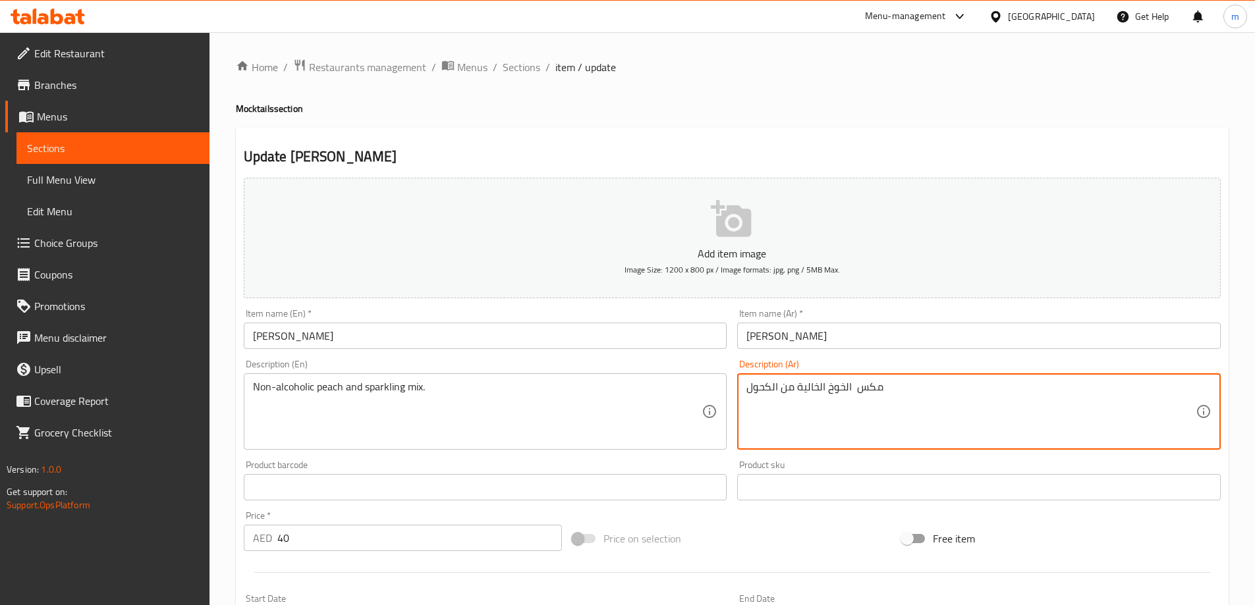
paste textarea "الفوارة"
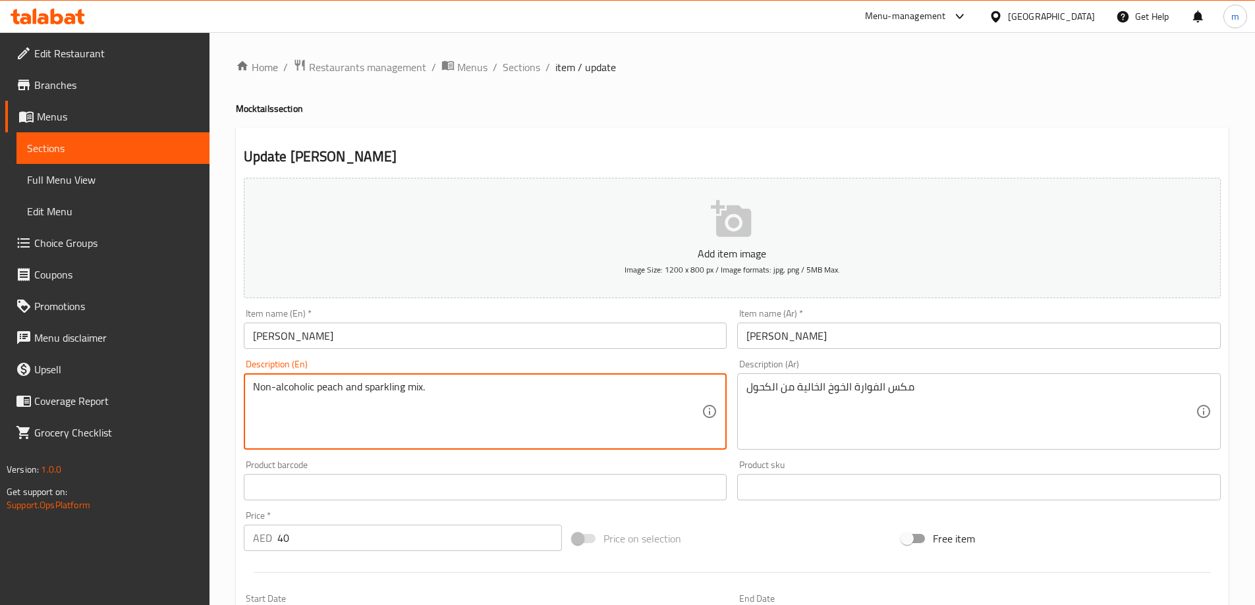
drag, startPoint x: 364, startPoint y: 391, endPoint x: 482, endPoint y: 406, distance: 119.6
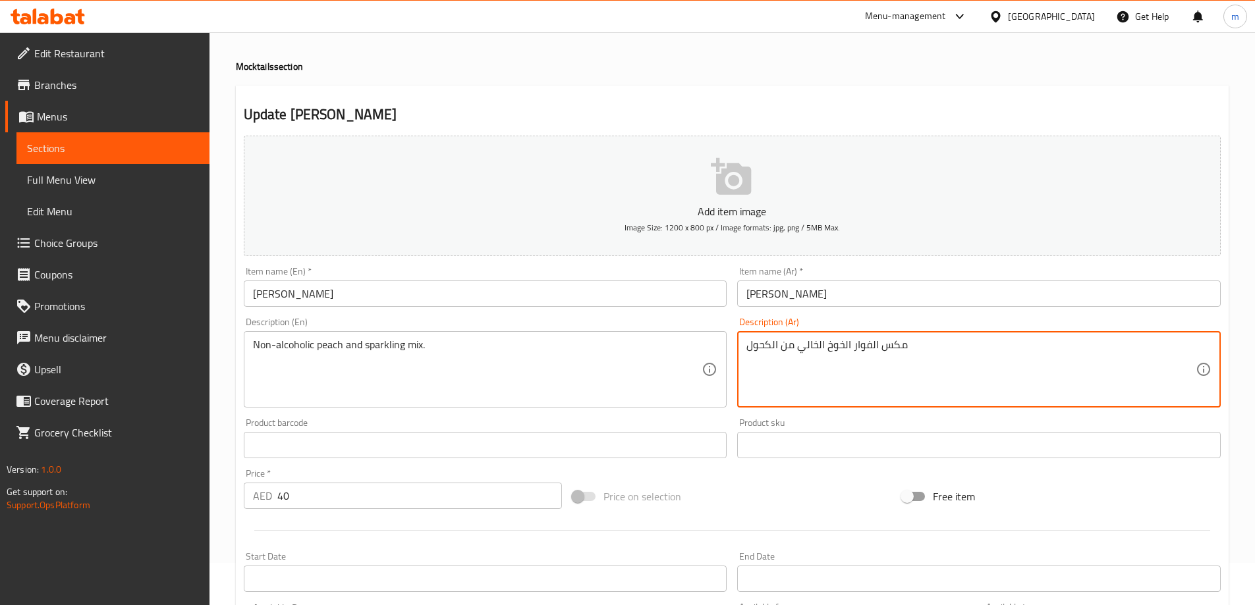
scroll to position [66, 0]
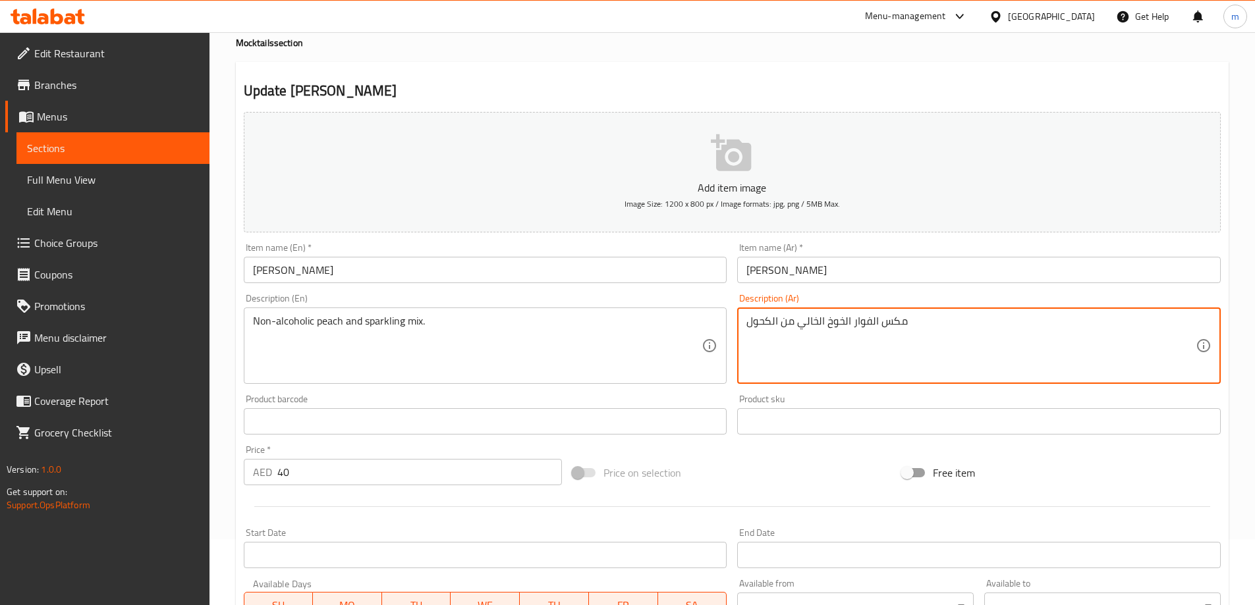
type textarea "مكس الفوار الخوخ الخالي من الكحول"
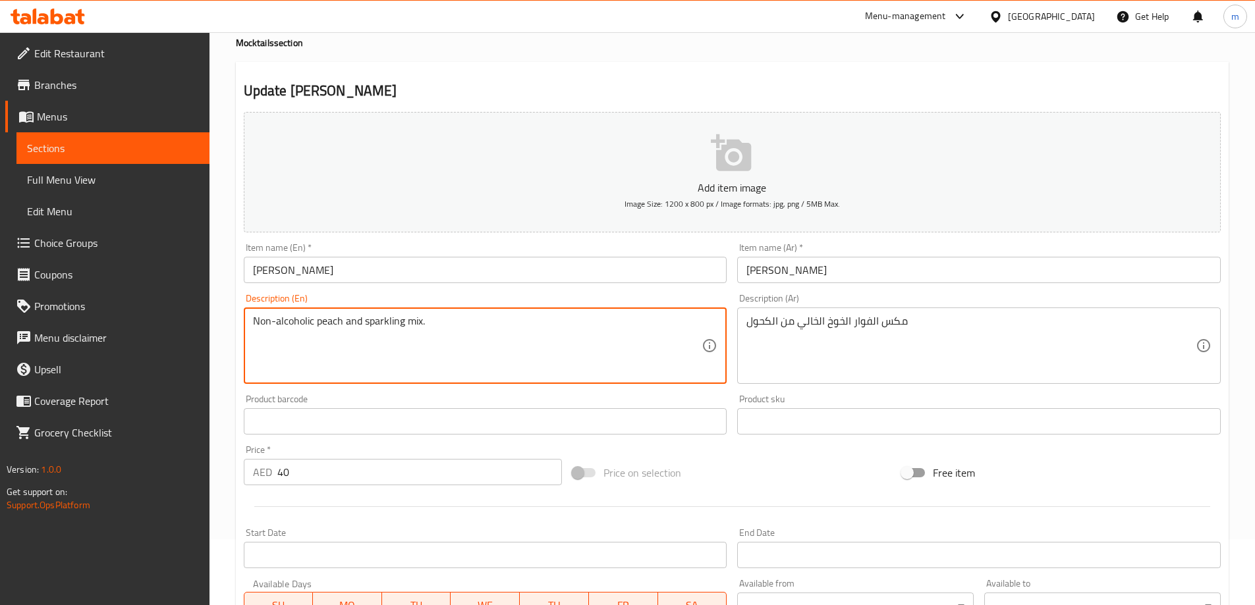
drag, startPoint x: 255, startPoint y: 320, endPoint x: 313, endPoint y: 326, distance: 58.3
click at [392, 350] on textarea "Non-alcoholic peach and sparkling mix." at bounding box center [477, 346] width 449 height 63
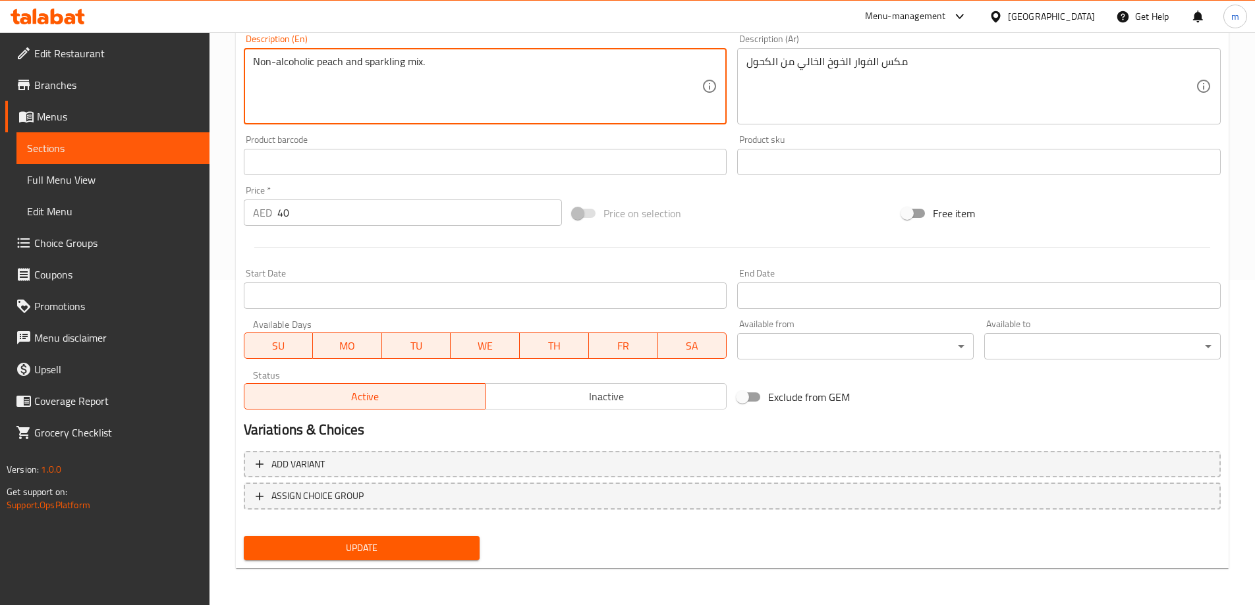
click at [349, 552] on span "Update" at bounding box center [361, 548] width 215 height 16
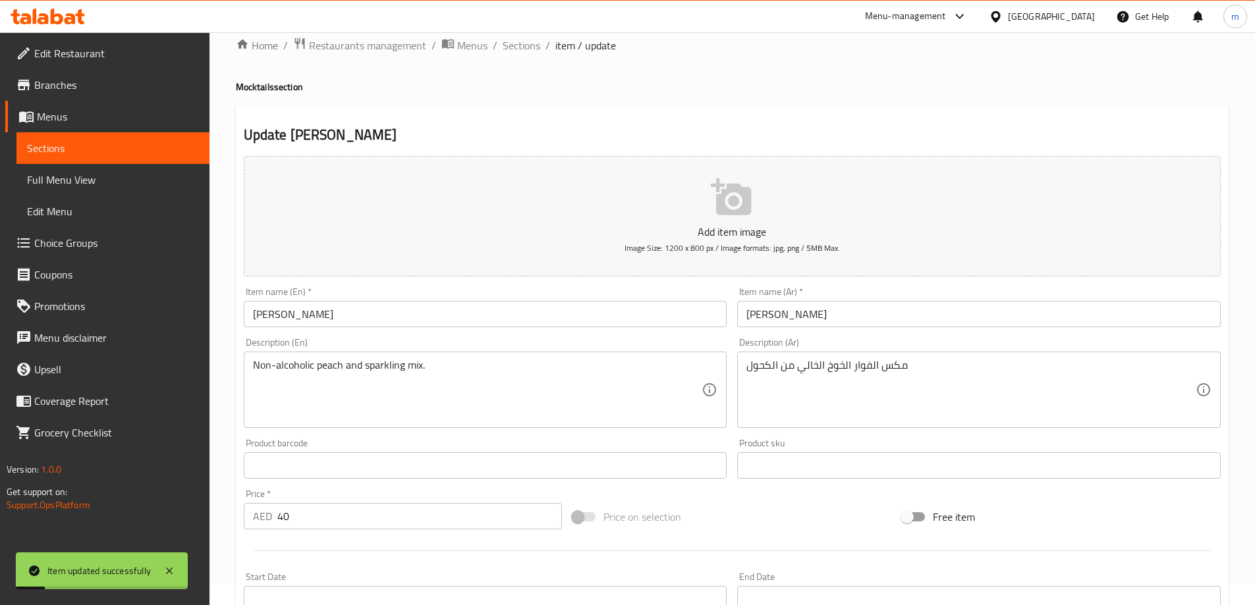
scroll to position [0, 0]
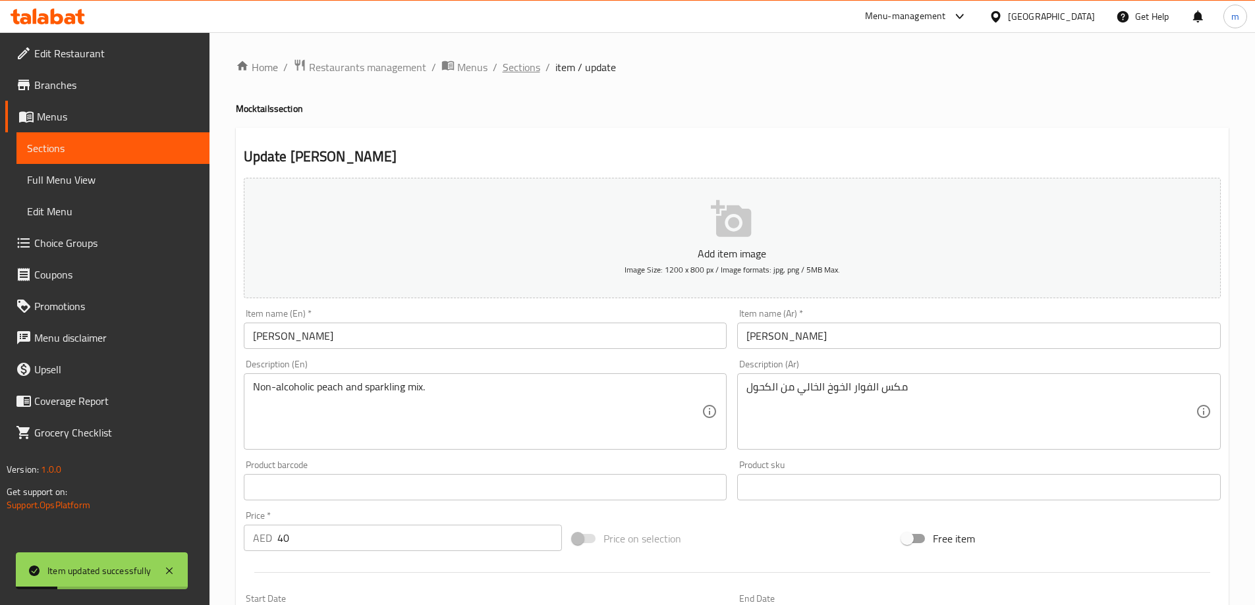
click at [531, 74] on span "Sections" at bounding box center [521, 67] width 38 height 16
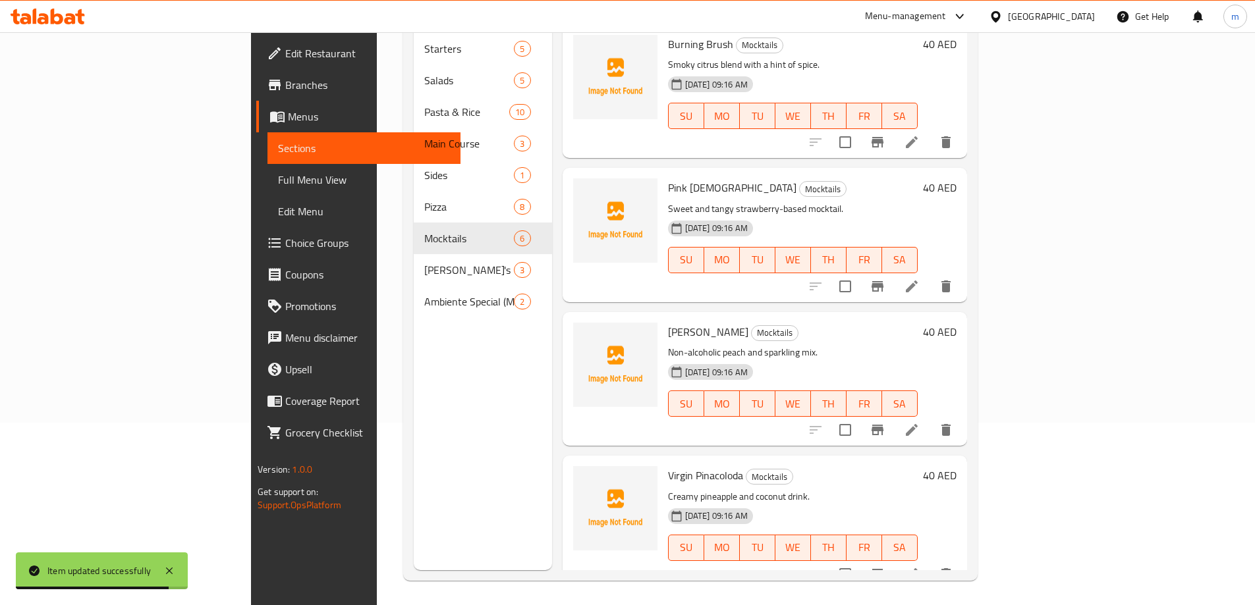
scroll to position [184, 0]
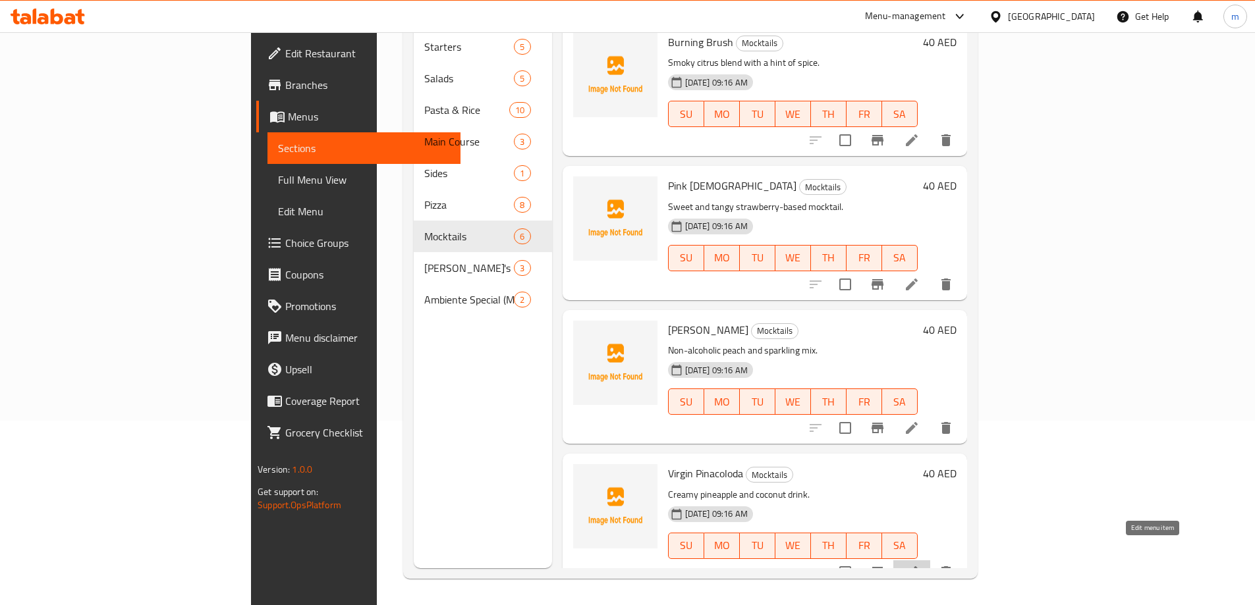
click at [919, 564] on icon at bounding box center [912, 572] width 16 height 16
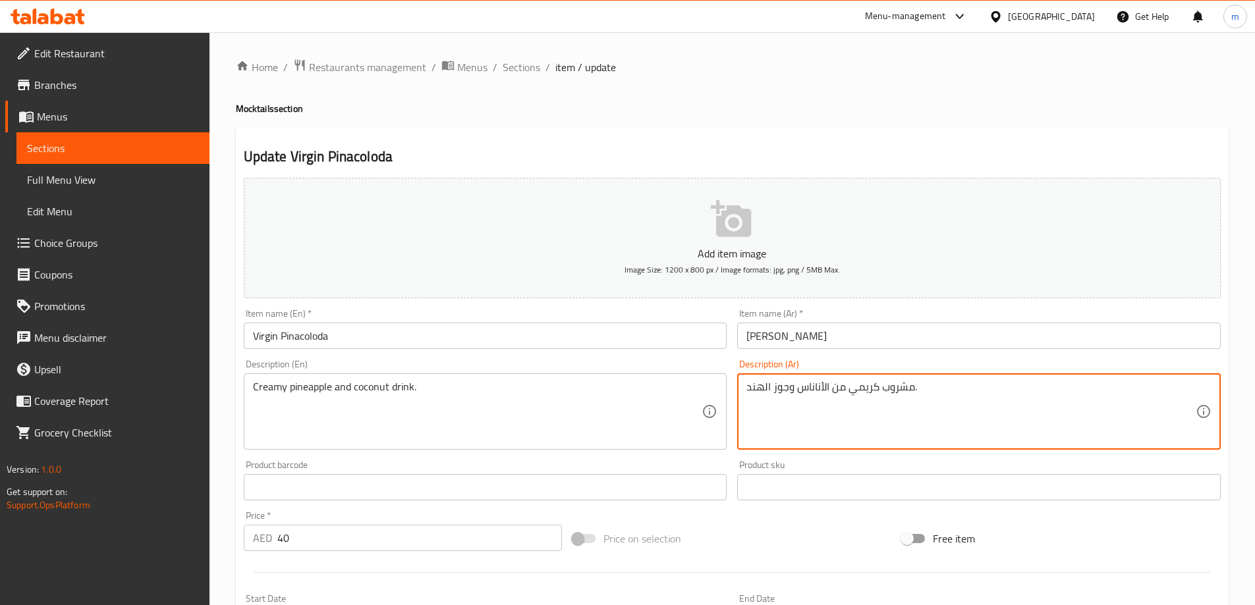
drag, startPoint x: 828, startPoint y: 391, endPoint x: 846, endPoint y: 395, distance: 18.9
type textarea "مشروب كريمي الأناناس وجوز الهند."
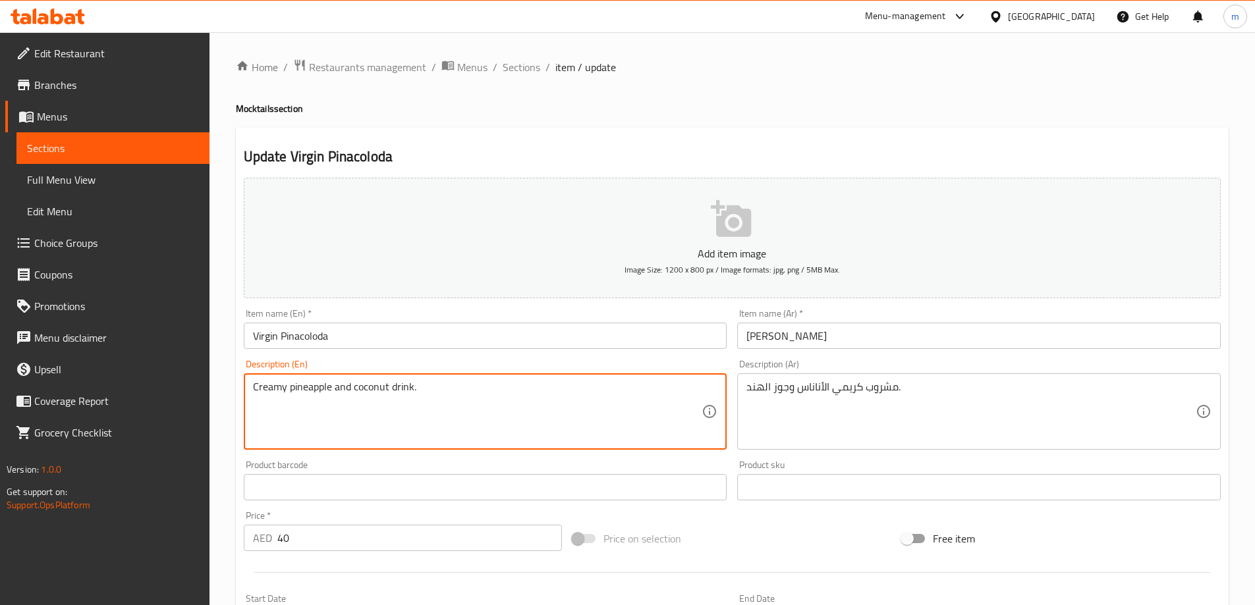
click at [358, 386] on textarea "Creamy pineapple and coconut drink." at bounding box center [477, 412] width 449 height 63
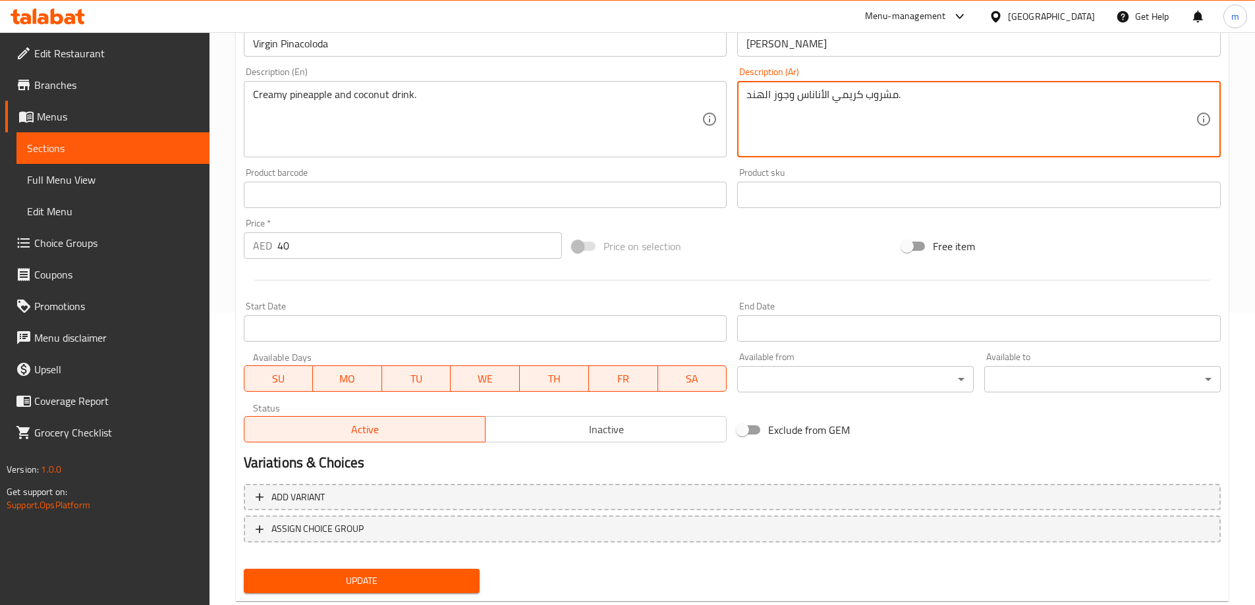
scroll to position [325, 0]
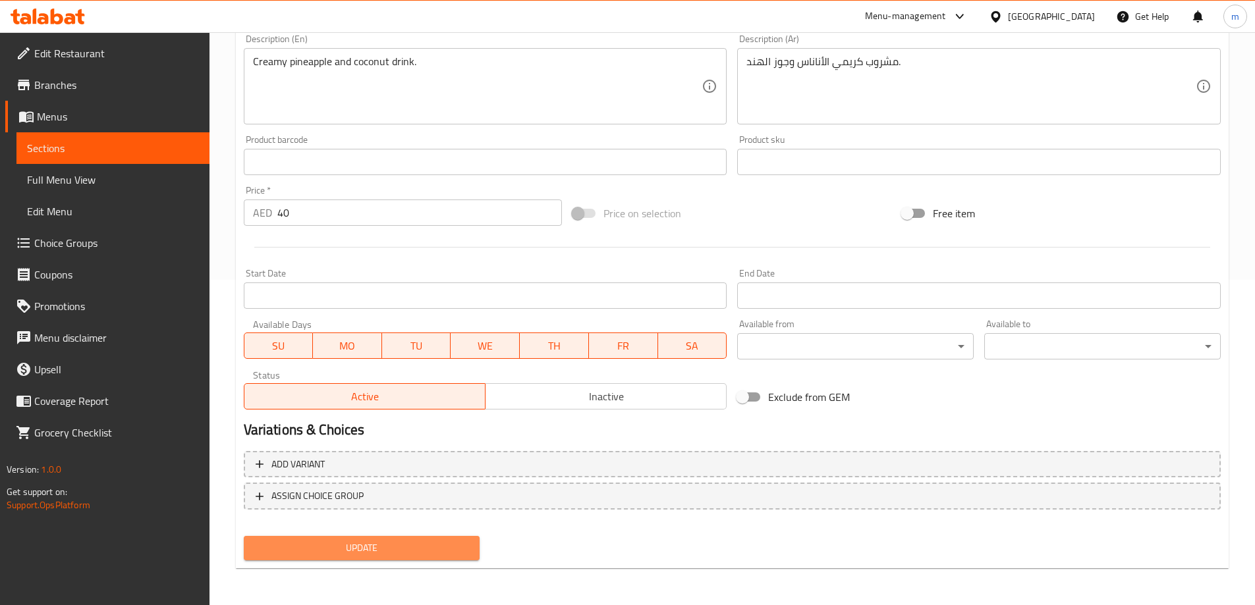
click at [429, 538] on button "Update" at bounding box center [362, 548] width 236 height 24
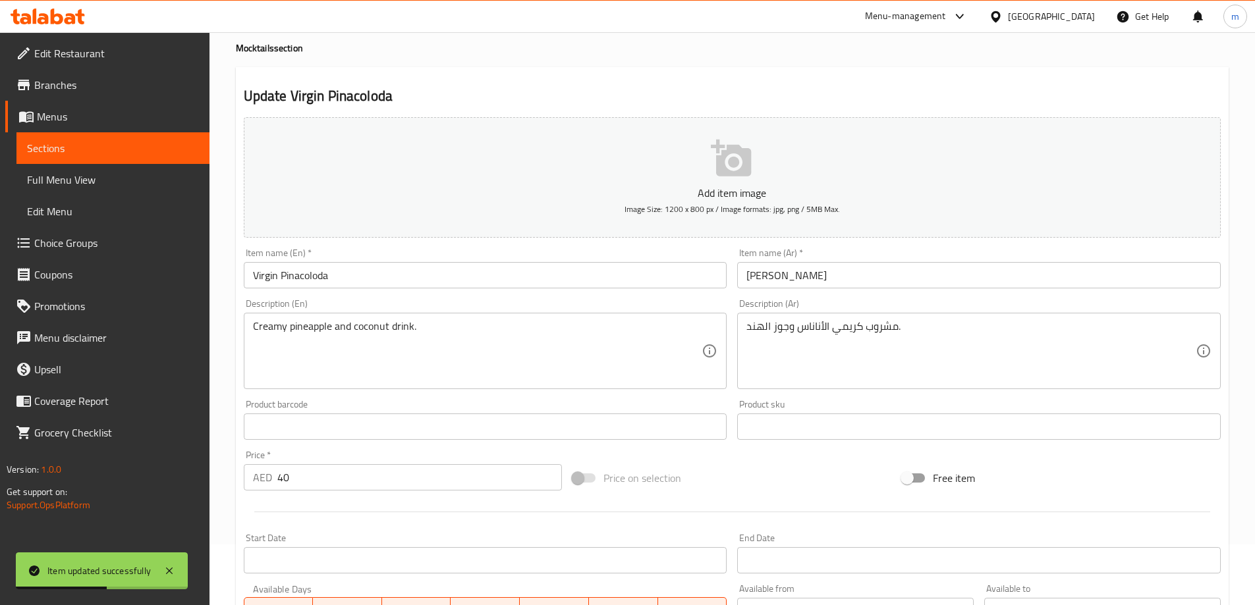
scroll to position [0, 0]
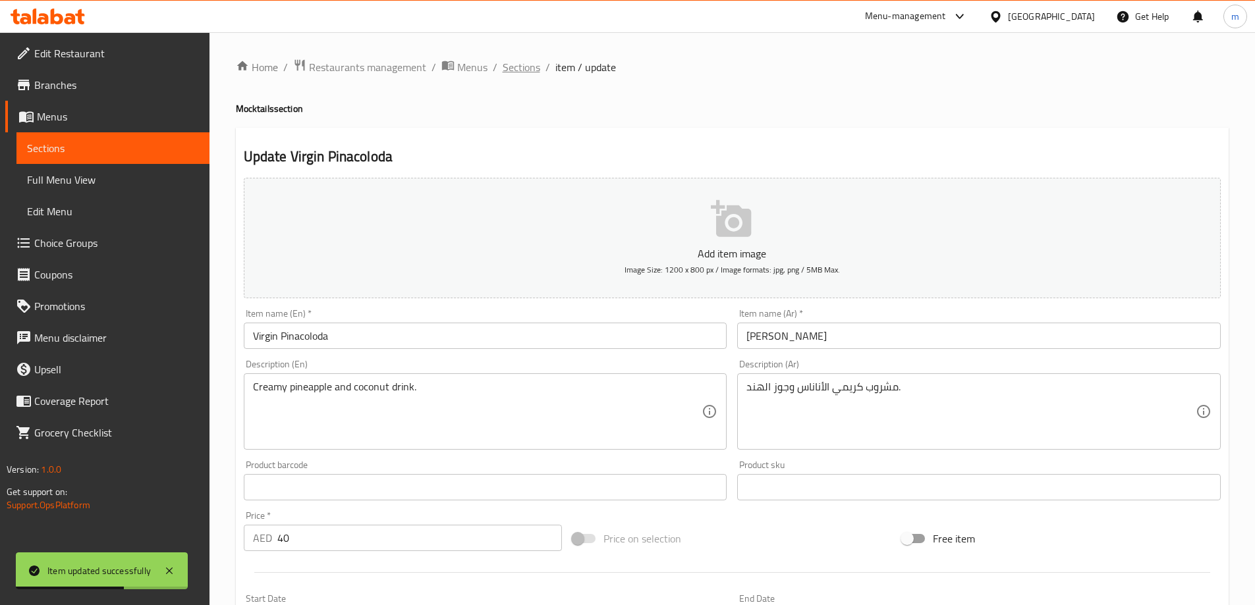
click at [504, 66] on span "Sections" at bounding box center [521, 67] width 38 height 16
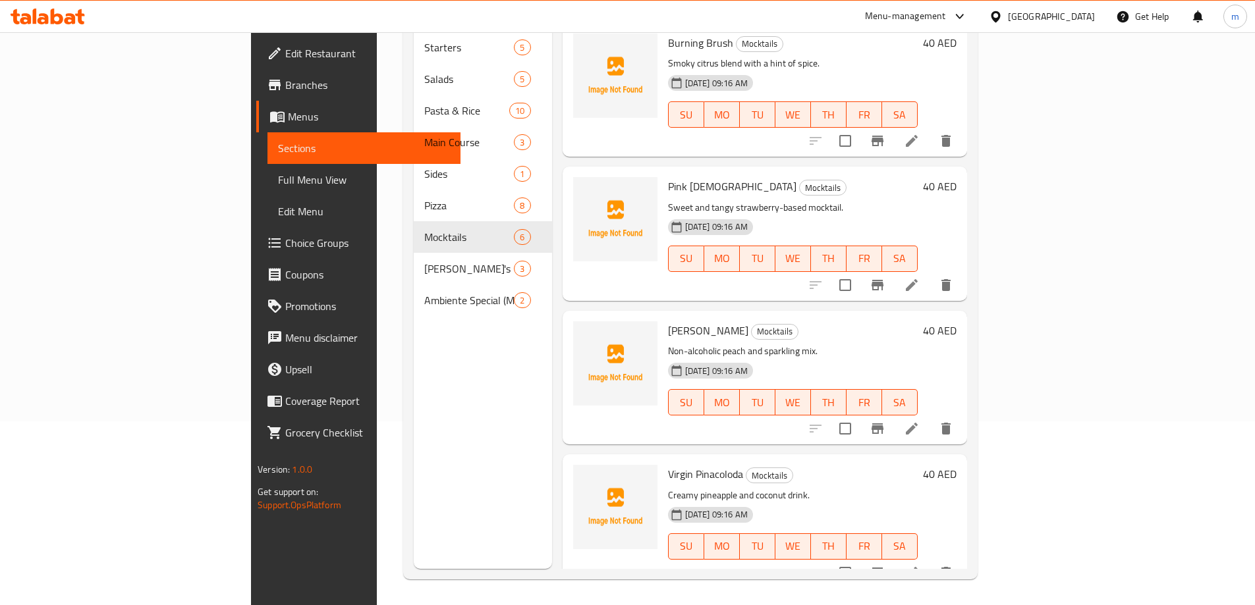
scroll to position [184, 0]
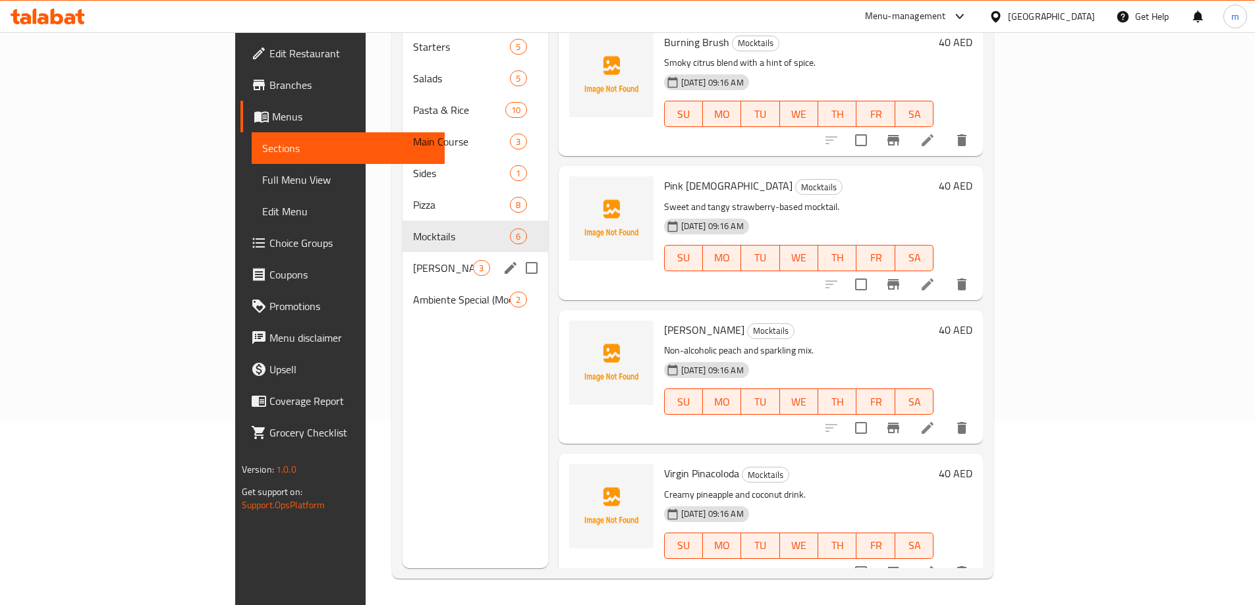
click at [402, 252] on div "Virgin Mojito's 3" at bounding box center [474, 268] width 145 height 32
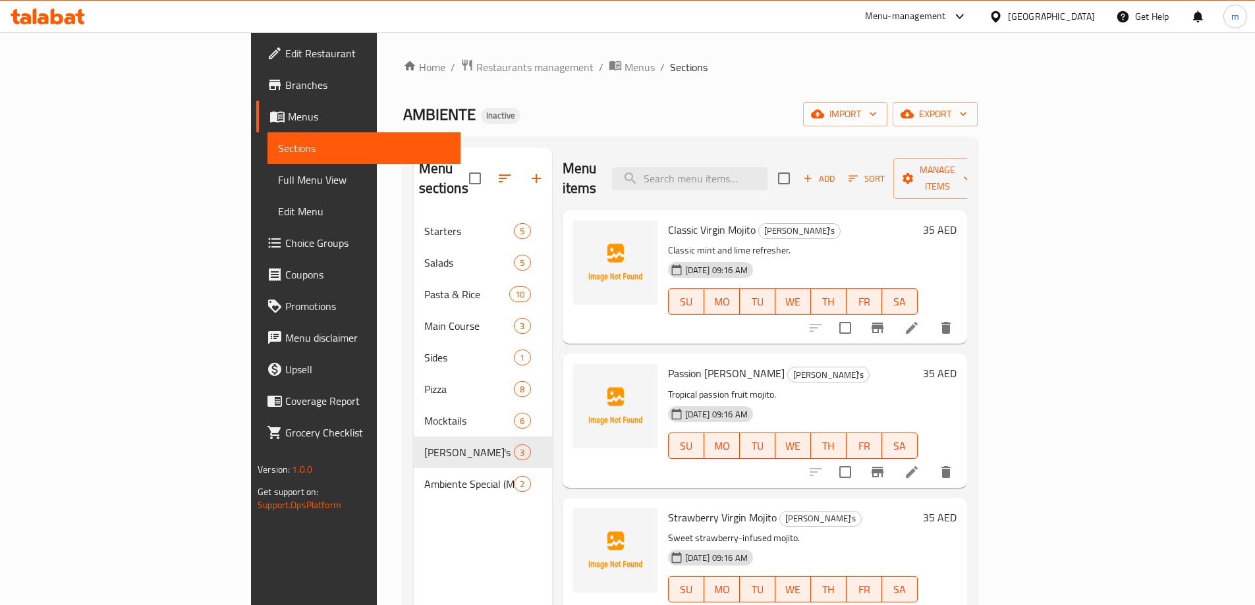
click at [919, 320] on icon at bounding box center [912, 328] width 16 height 16
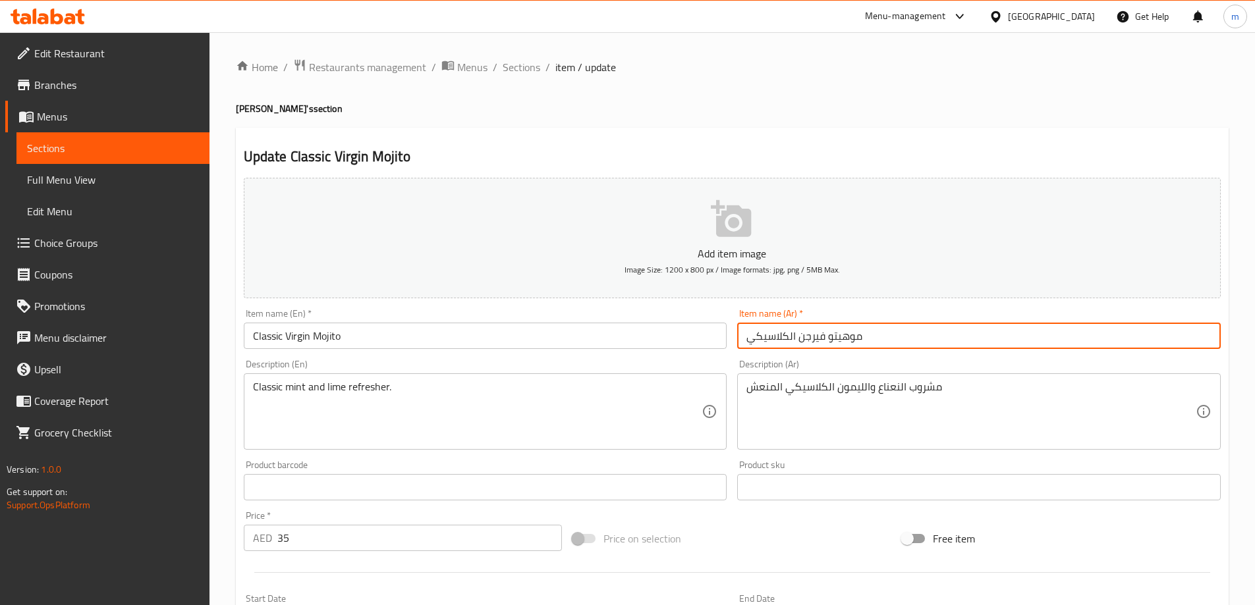
drag, startPoint x: 788, startPoint y: 337, endPoint x: 796, endPoint y: 339, distance: 7.5
click at [796, 339] on input "موهيتو فيرجن الكلاسيكي" at bounding box center [978, 336] width 483 height 26
click at [749, 342] on input "موهيتو فيرجن كلاسيكي" at bounding box center [978, 336] width 483 height 26
type input "موهيتو فيرجن كلاسيك"
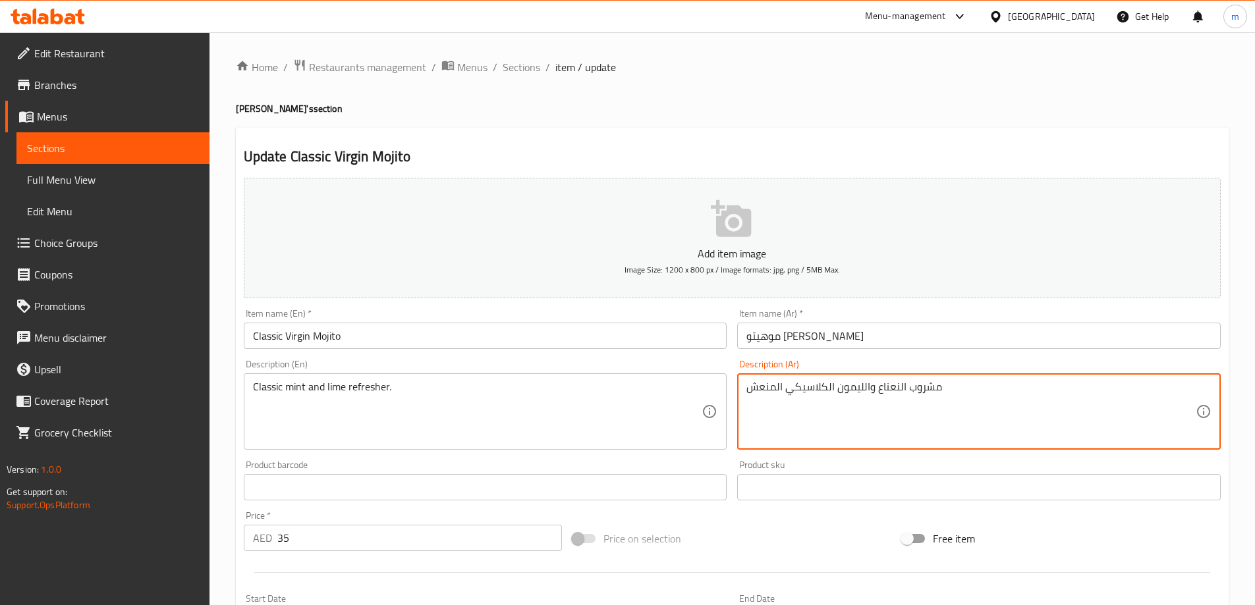
drag, startPoint x: 904, startPoint y: 391, endPoint x: 1011, endPoint y: 396, distance: 106.8
click at [1011, 396] on textarea "مشروب النعناع والليمون الكلاسيكي المنعش" at bounding box center [970, 412] width 449 height 63
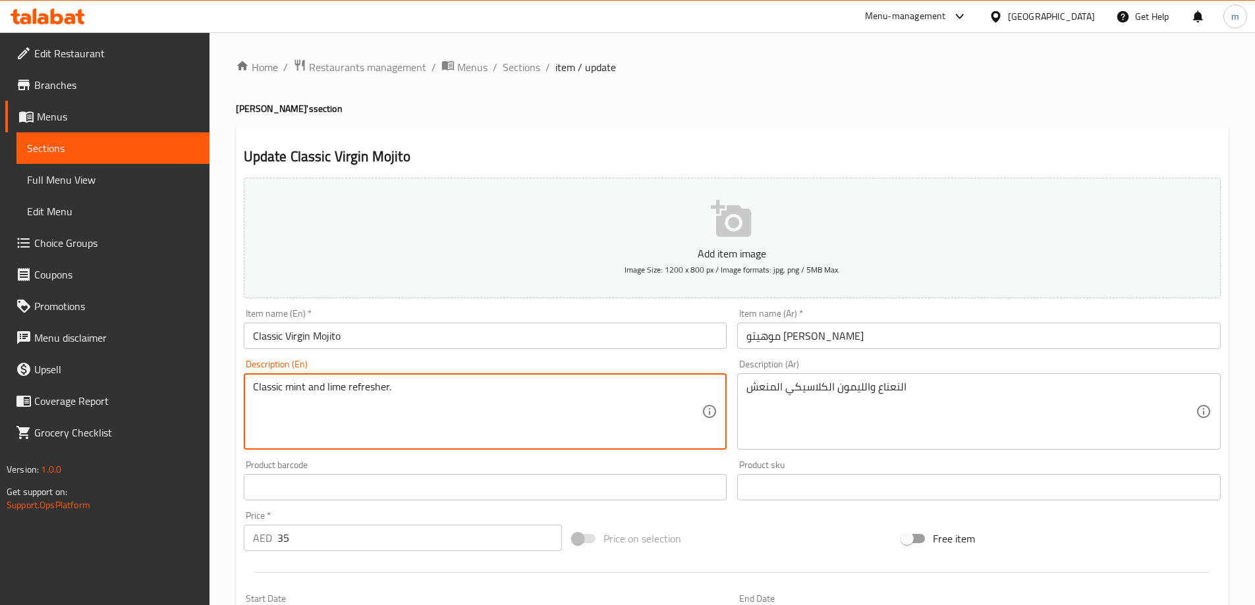
click at [365, 389] on textarea "Classic mint and lime refresher." at bounding box center [477, 412] width 449 height 63
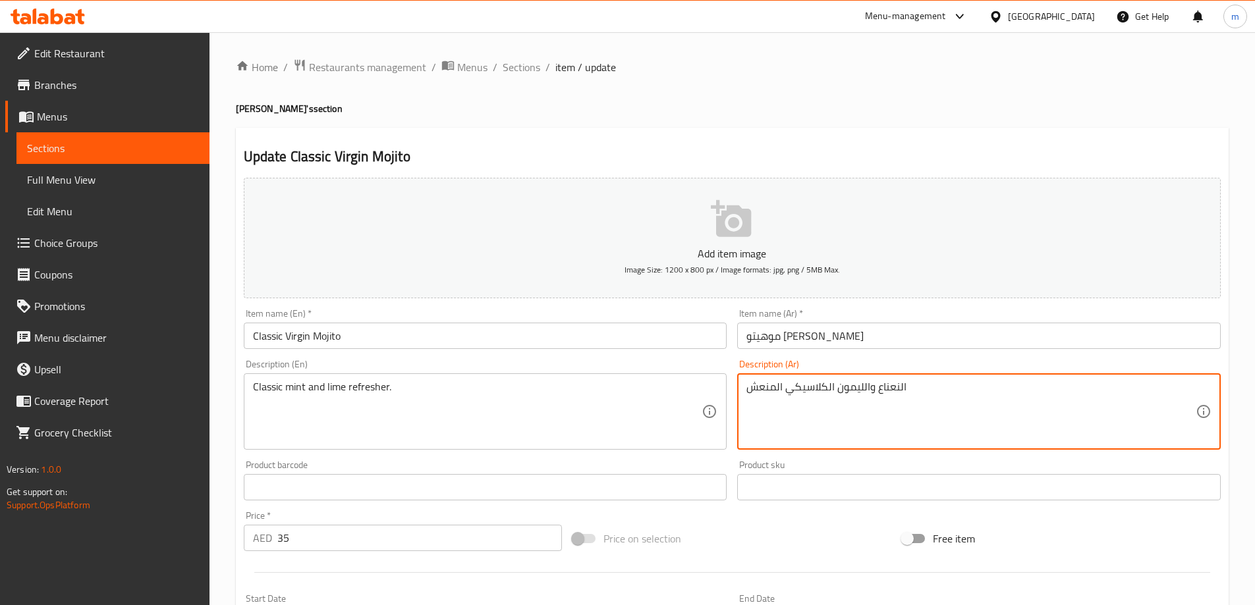
drag, startPoint x: 863, startPoint y: 390, endPoint x: 836, endPoint y: 392, distance: 26.5
type textarea "النعناع والحامض الكلاسيكي المنعش"
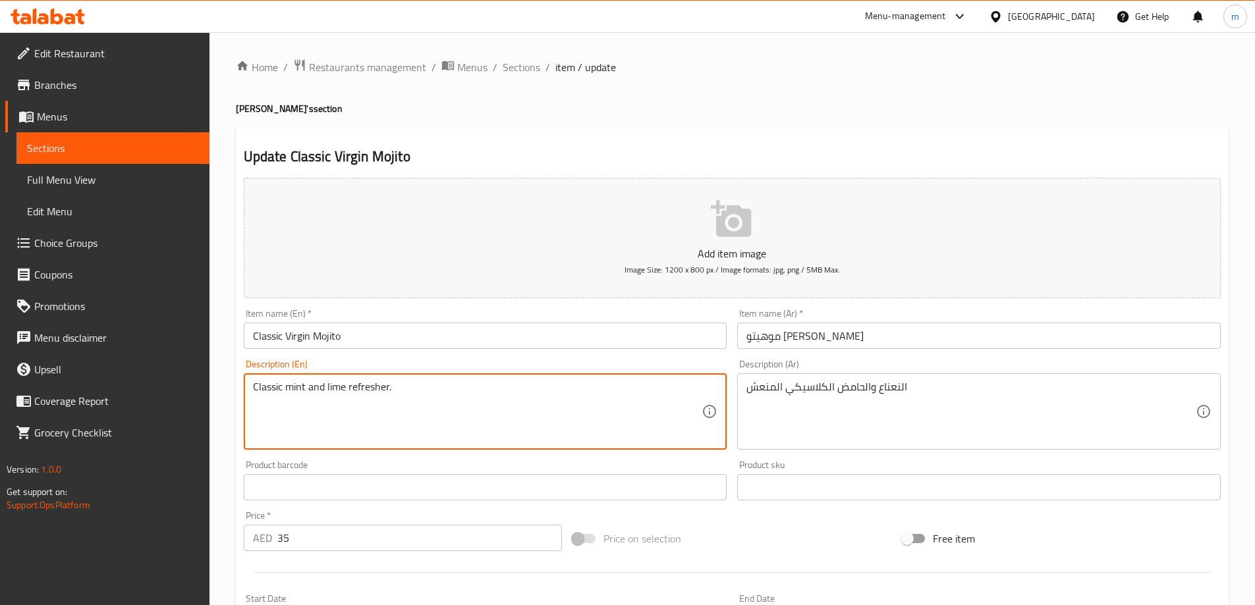
click at [364, 389] on textarea "Classic mint and lime refresher." at bounding box center [477, 412] width 449 height 63
drag, startPoint x: 325, startPoint y: 388, endPoint x: 400, endPoint y: 398, distance: 75.8
click at [400, 398] on textarea "Classic mint and lime refresher." at bounding box center [477, 412] width 449 height 63
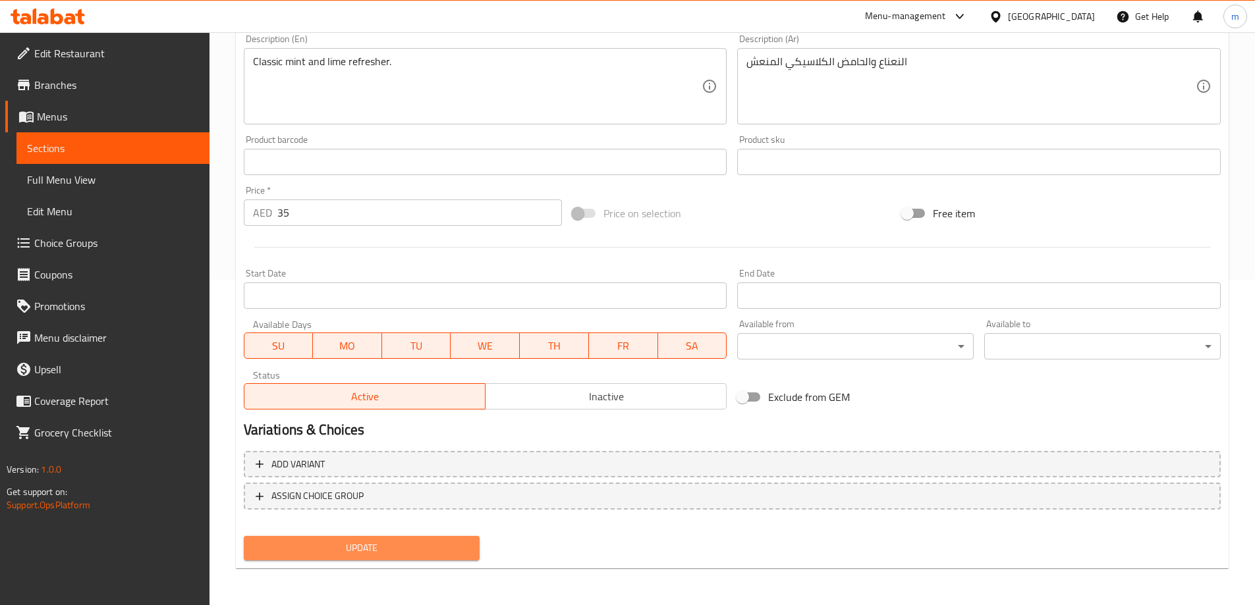
click at [403, 548] on span "Update" at bounding box center [361, 548] width 215 height 16
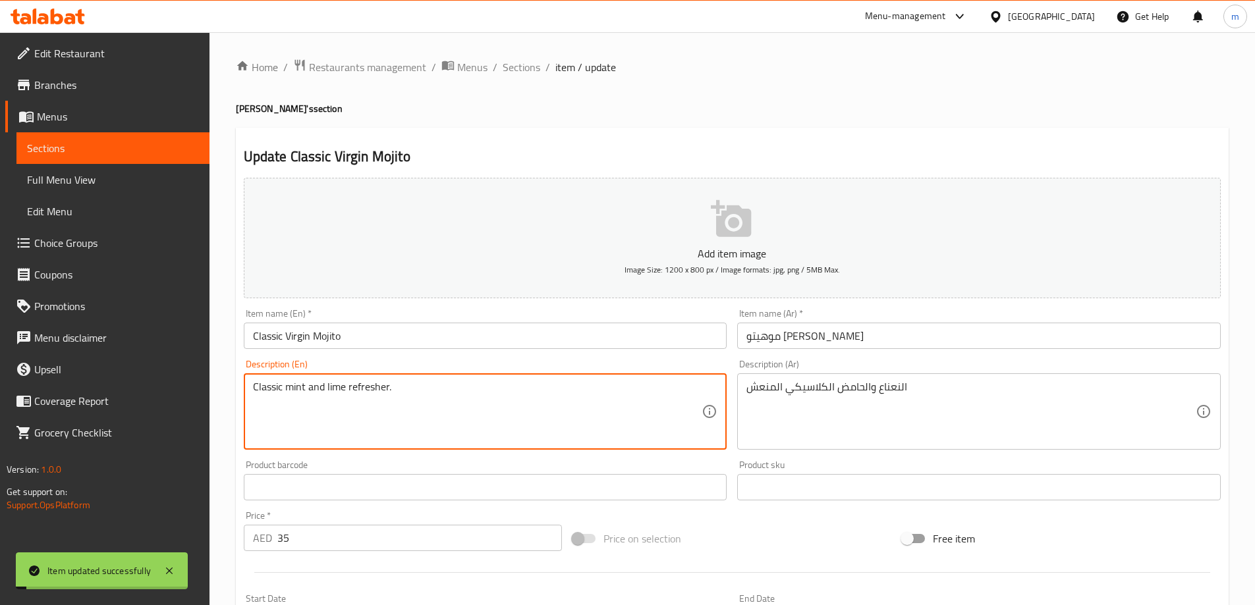
click at [340, 389] on textarea "Classic mint and lime refresher." at bounding box center [477, 412] width 449 height 63
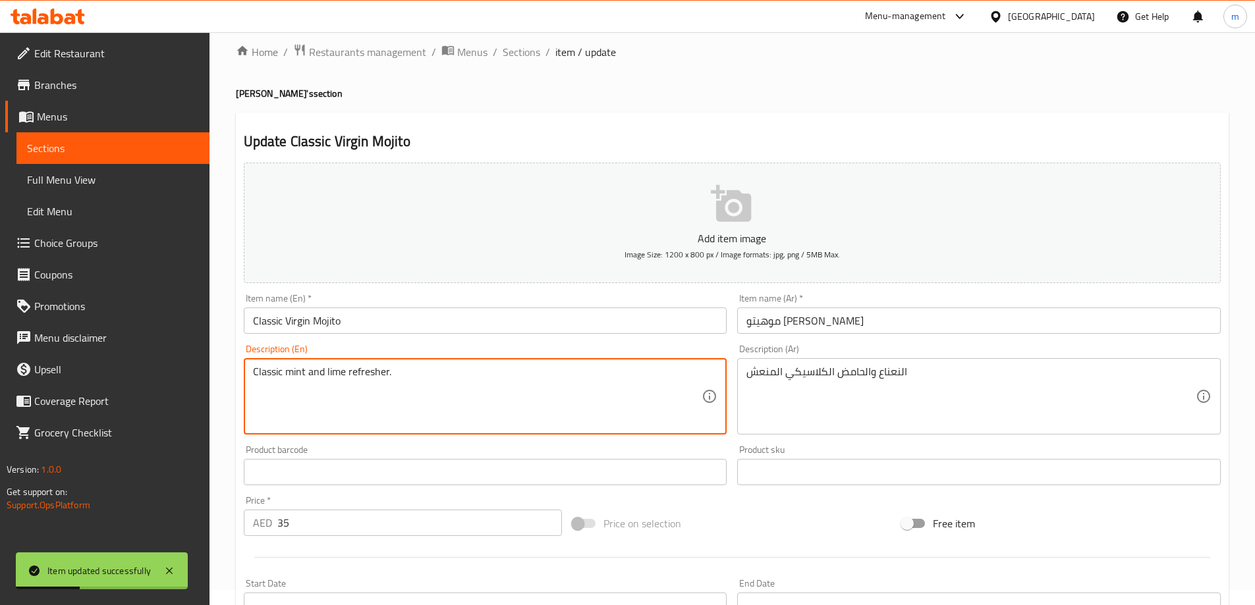
scroll to position [325, 0]
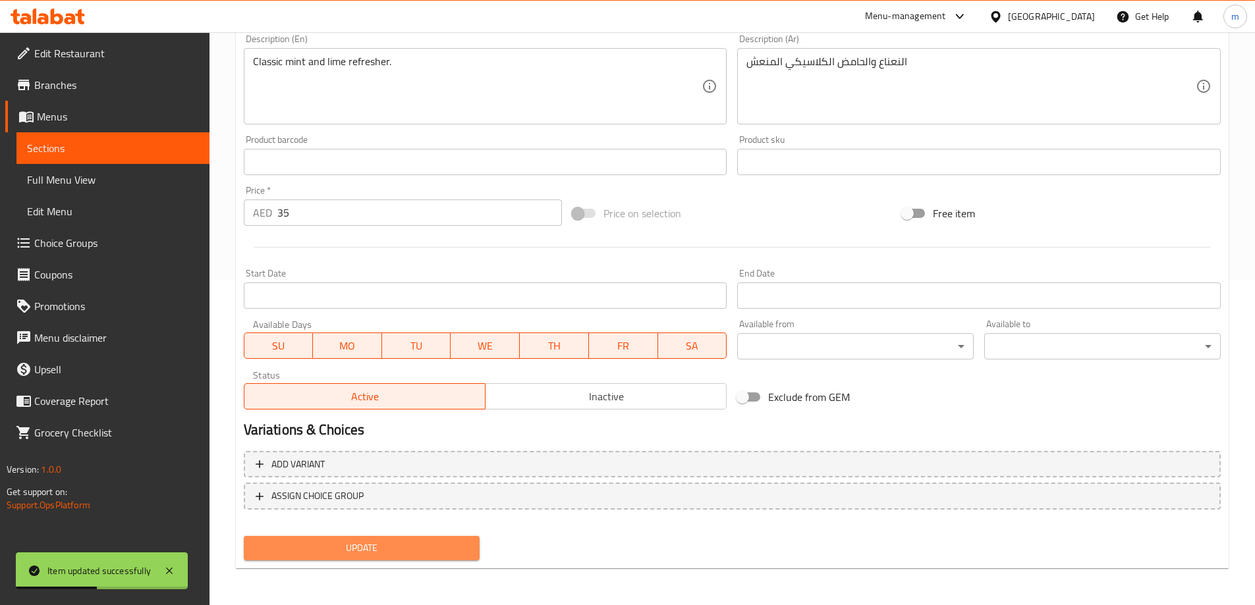
click at [419, 541] on span "Update" at bounding box center [361, 548] width 215 height 16
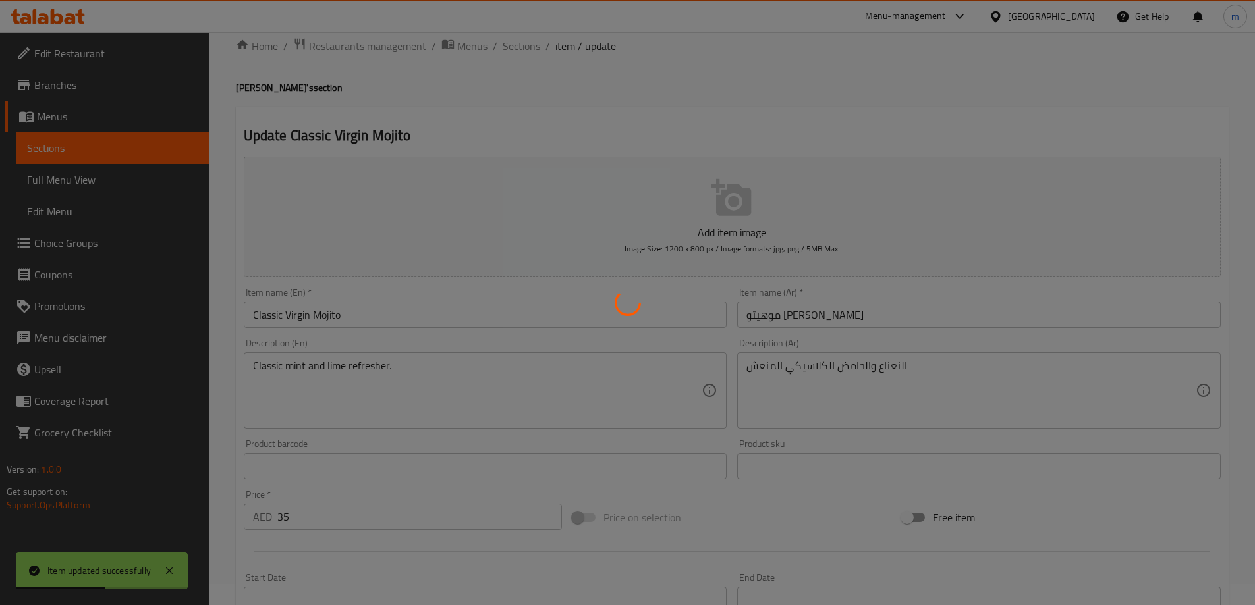
scroll to position [0, 0]
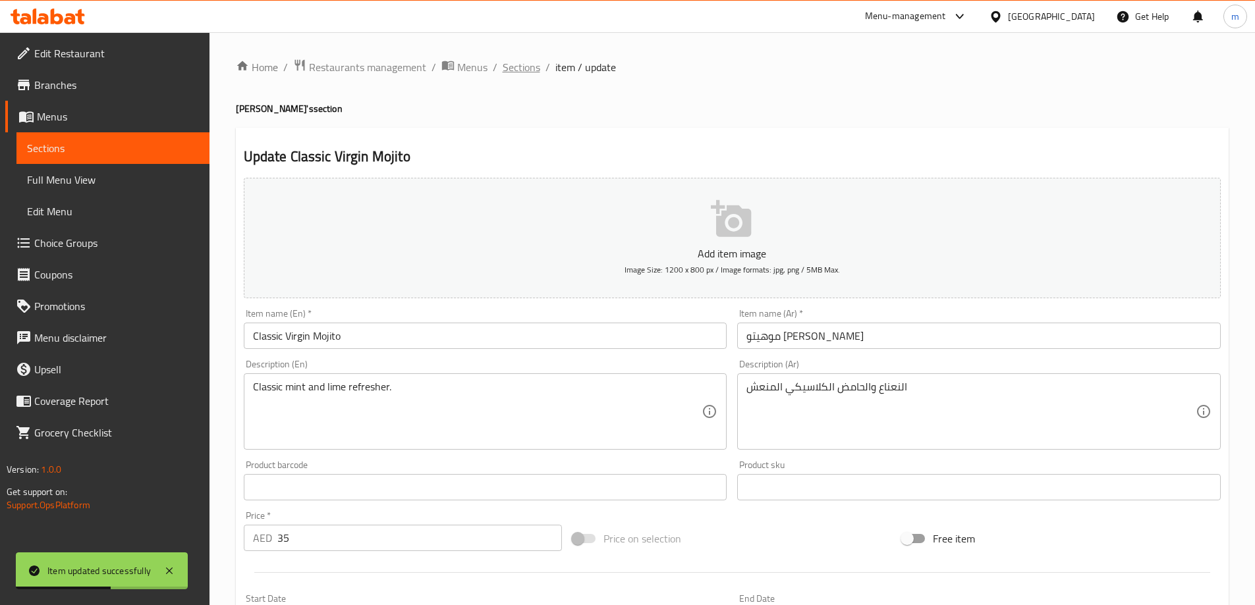
click at [514, 74] on span "Sections" at bounding box center [521, 67] width 38 height 16
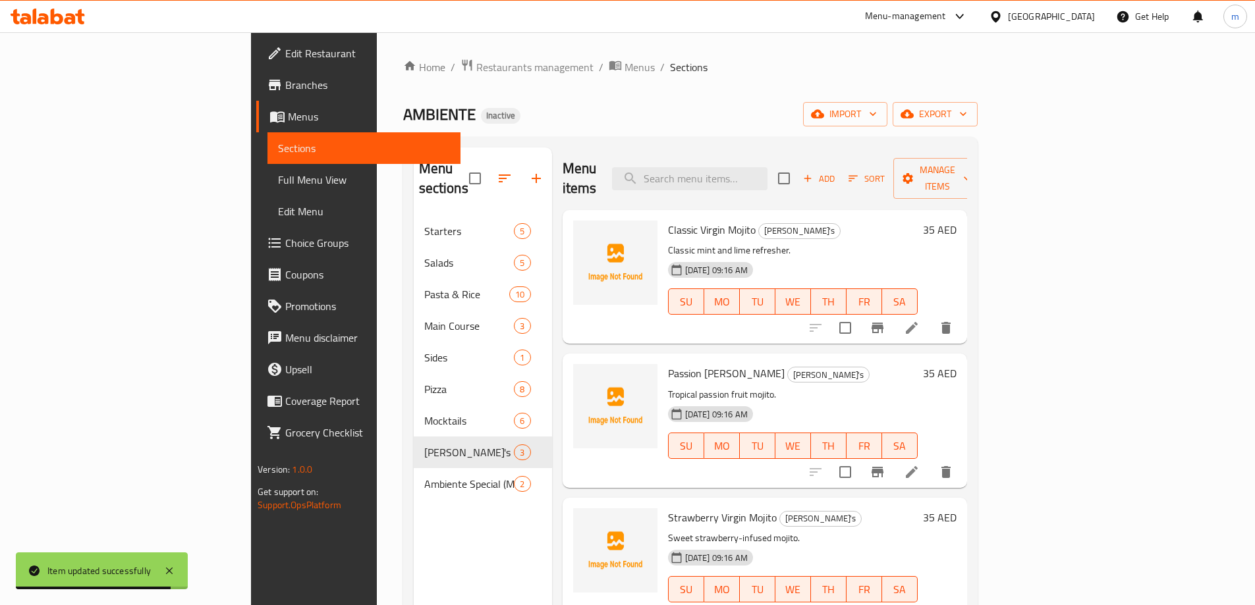
click at [919, 464] on icon at bounding box center [912, 472] width 16 height 16
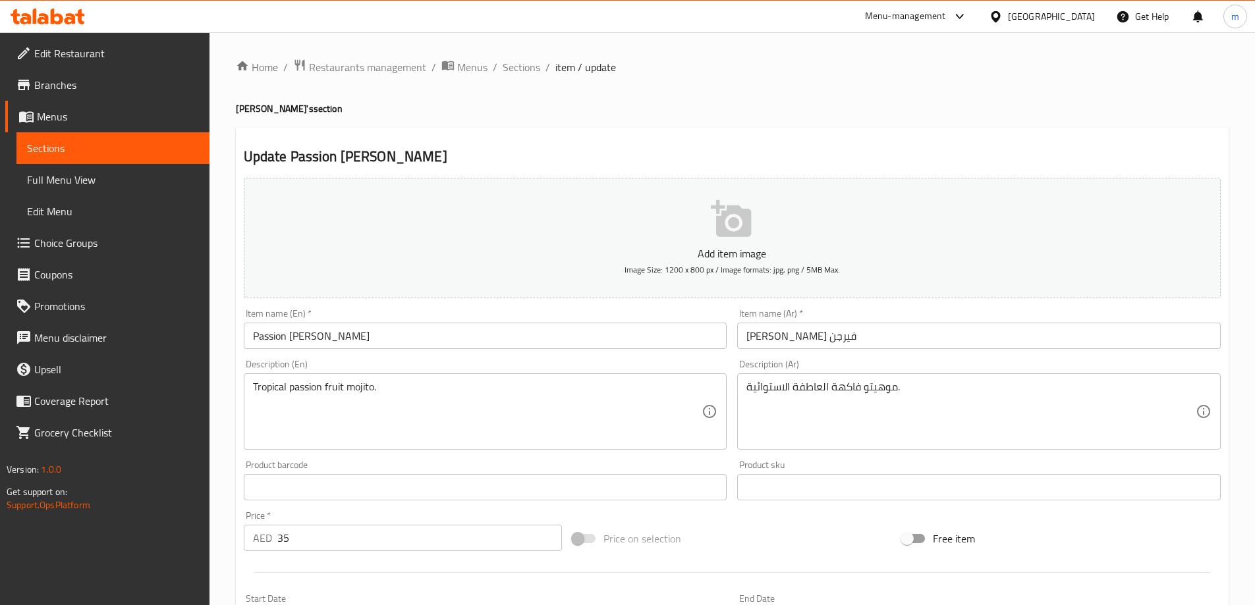
click at [269, 342] on input "Passion Virgin Mojito" at bounding box center [485, 336] width 483 height 26
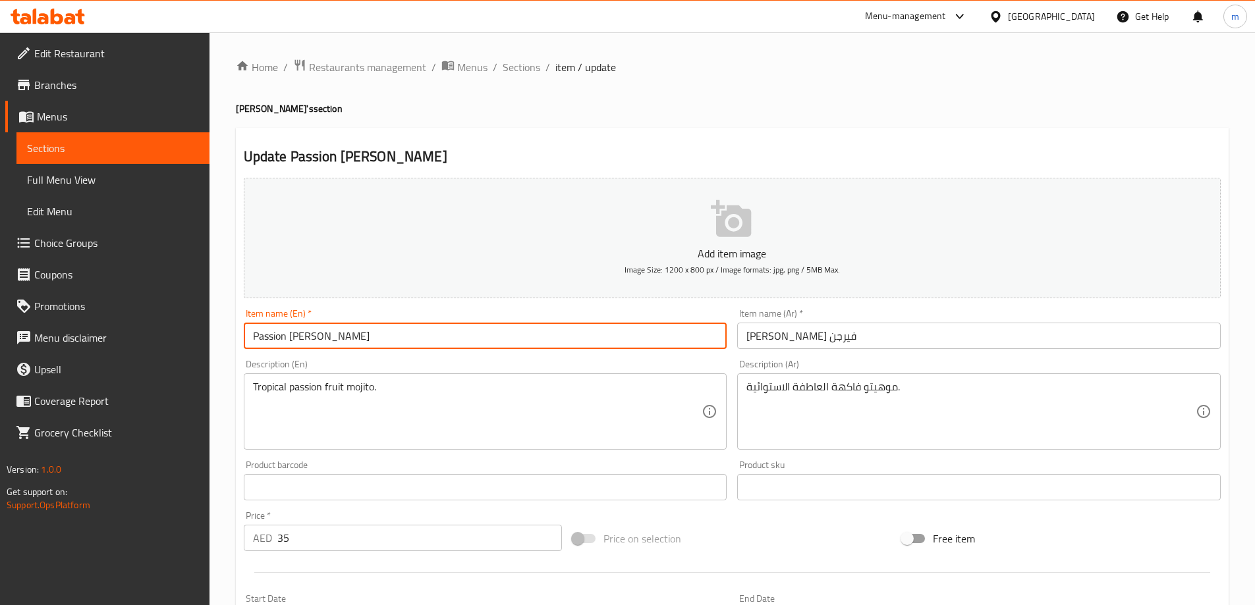
click at [269, 342] on input "Passion Virgin Mojito" at bounding box center [485, 336] width 483 height 26
click at [784, 339] on input "موهيتو باشن فيرجن" at bounding box center [978, 336] width 483 height 26
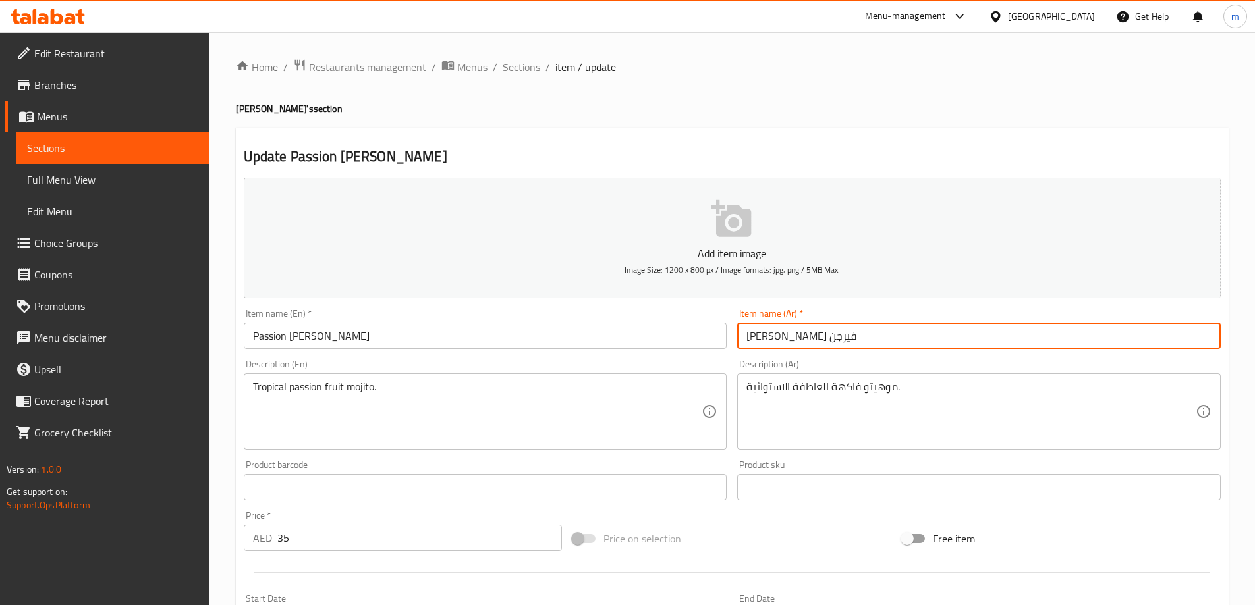
drag, startPoint x: 784, startPoint y: 339, endPoint x: 815, endPoint y: 392, distance: 61.1
click at [784, 339] on input "موهيتو باشن فيرجن" at bounding box center [978, 336] width 483 height 26
paste input "ن"
type input "موهيتو باشون فيرجن"
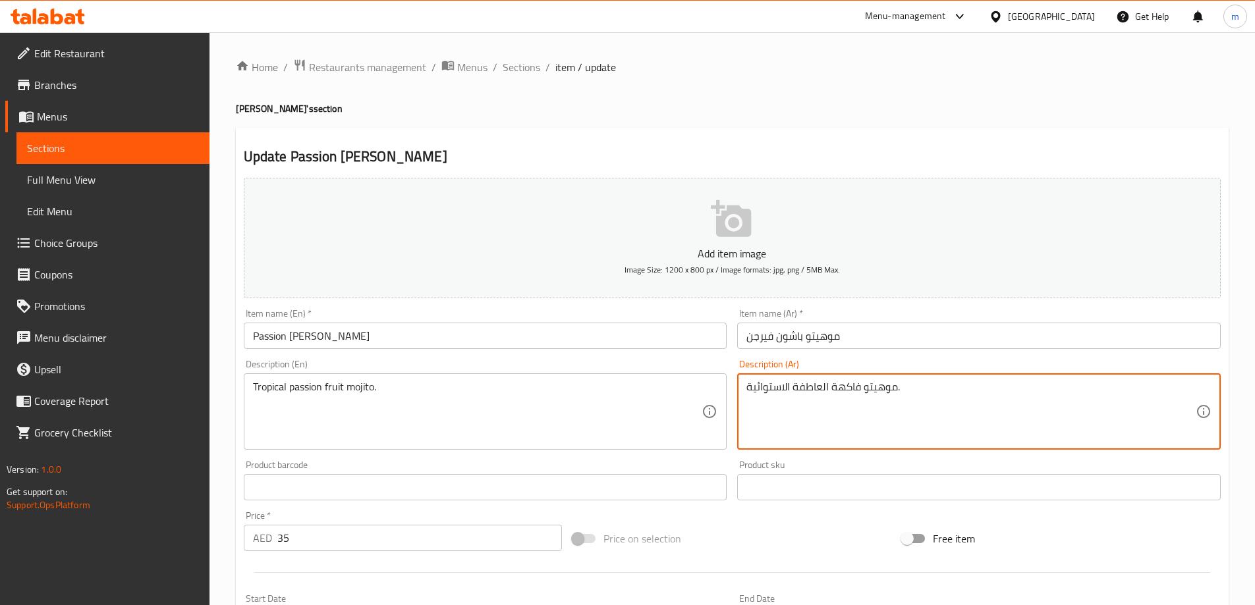
drag, startPoint x: 859, startPoint y: 389, endPoint x: 794, endPoint y: 396, distance: 64.9
click at [794, 396] on textarea "موهيتو فاكهة العاطفة الاستوائية." at bounding box center [970, 412] width 449 height 63
paste textarea "باشون فروت"
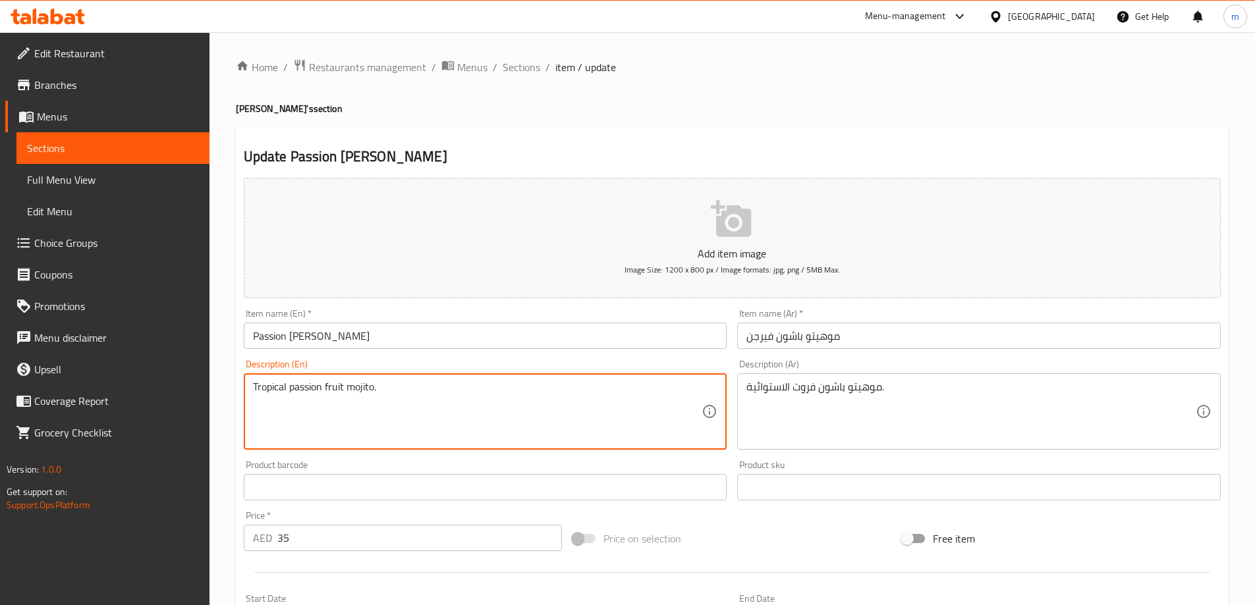
click at [273, 385] on textarea "Tropical passion fruit mojito." at bounding box center [477, 412] width 449 height 63
click at [772, 388] on textarea "موهيتو باشون فروت الاستوائية." at bounding box center [970, 412] width 449 height 63
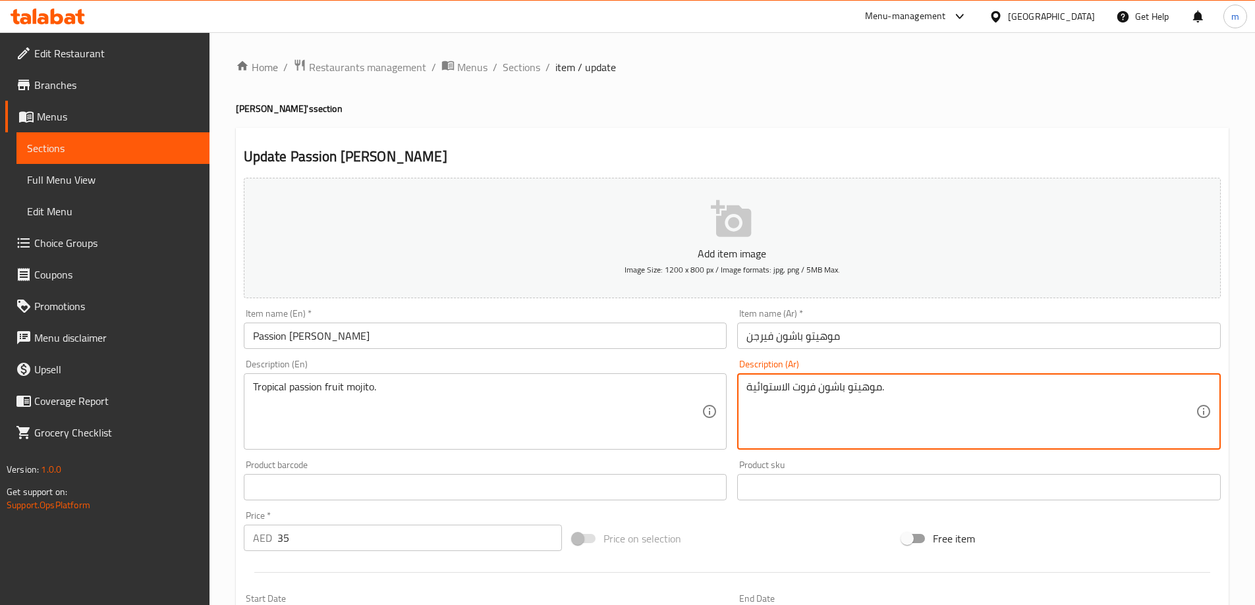
paste textarea "روبيكال"
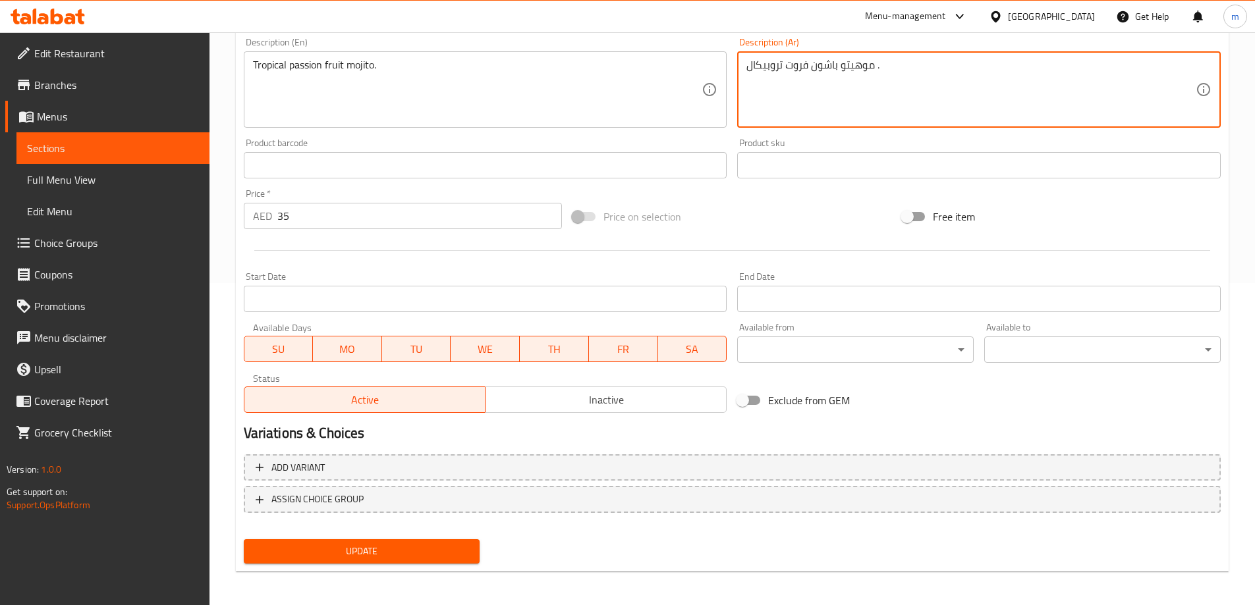
scroll to position [325, 0]
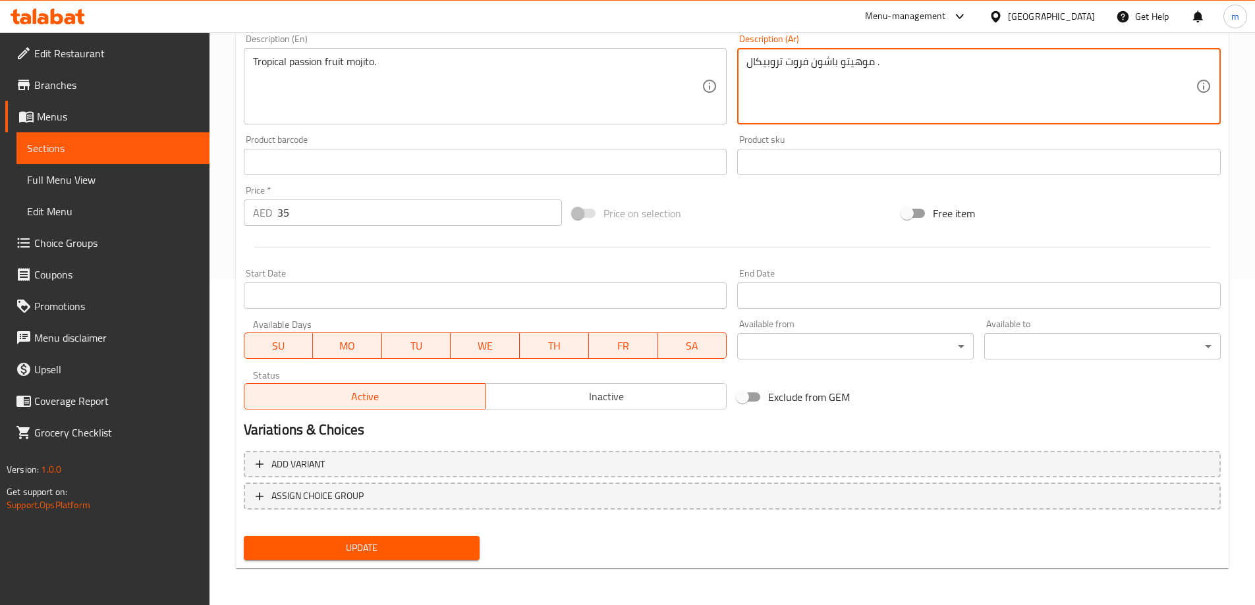
type textarea "موهيتو باشون فروت تروبيكال ."
click at [406, 540] on span "Update" at bounding box center [361, 548] width 215 height 16
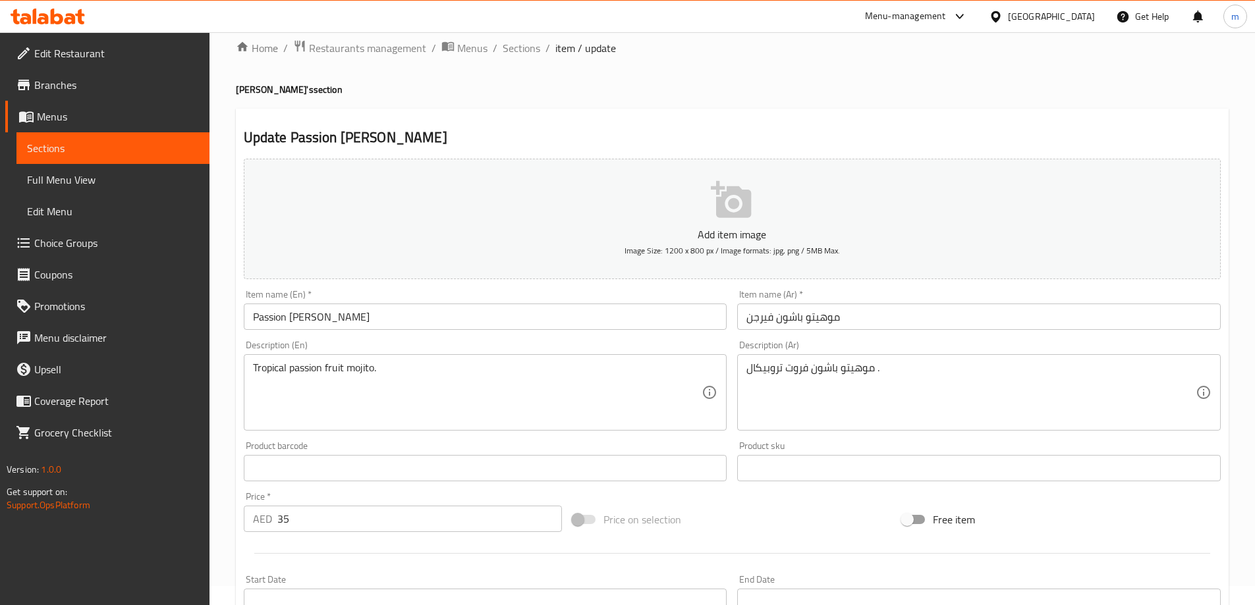
scroll to position [0, 0]
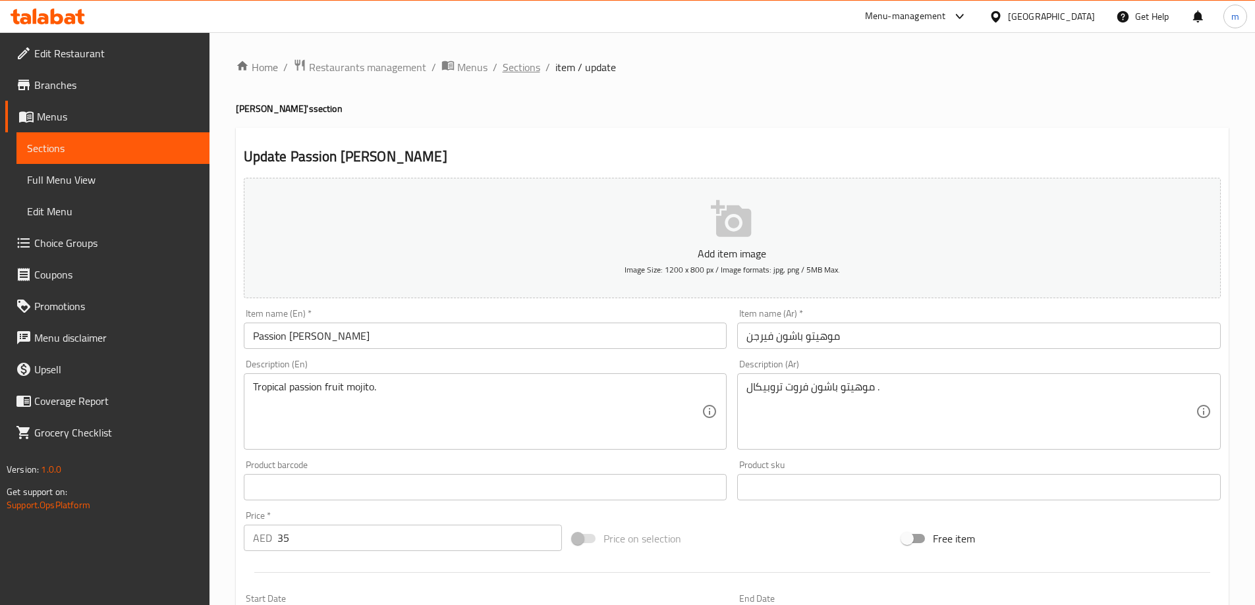
click at [519, 75] on span "Sections" at bounding box center [521, 67] width 38 height 16
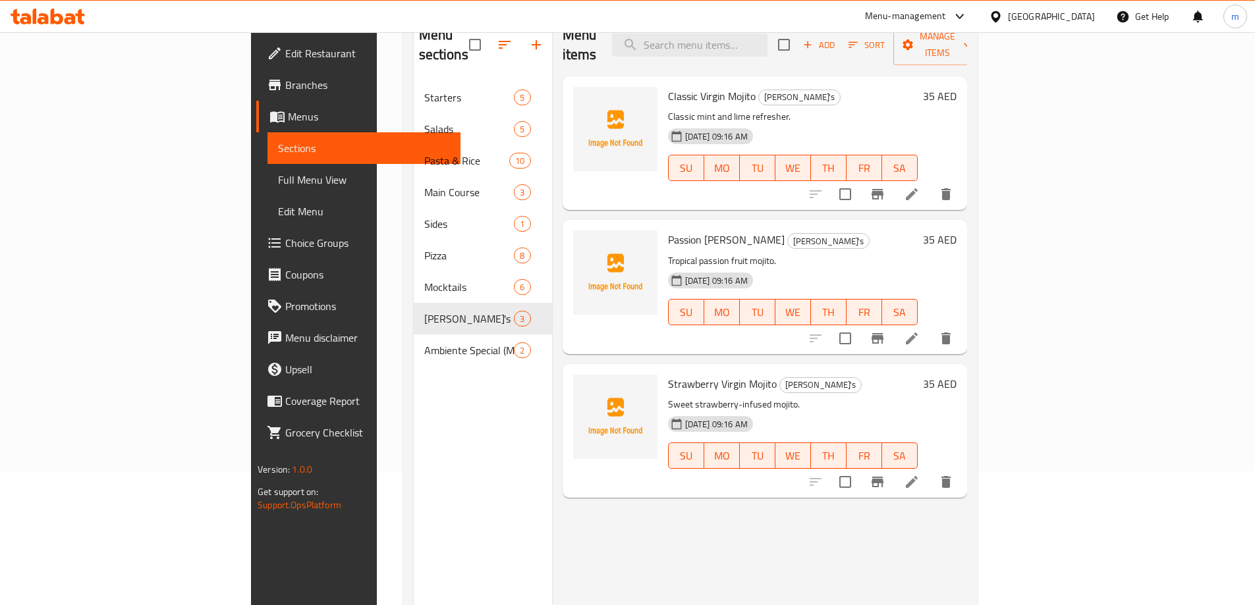
scroll to position [184, 0]
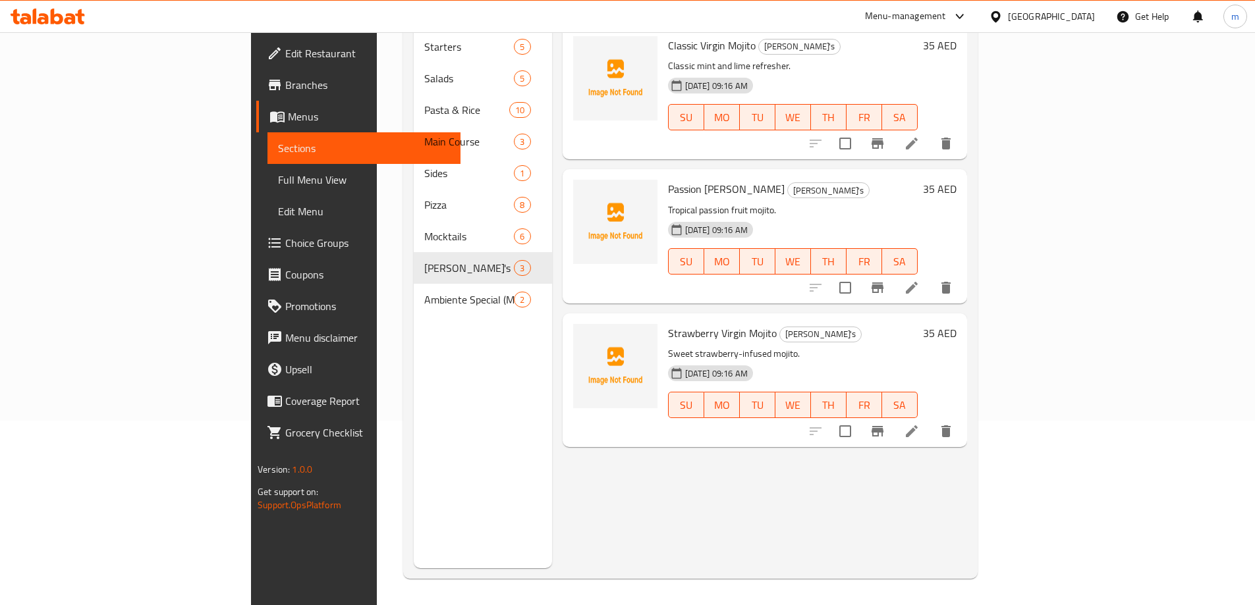
click at [919, 280] on icon at bounding box center [912, 288] width 16 height 16
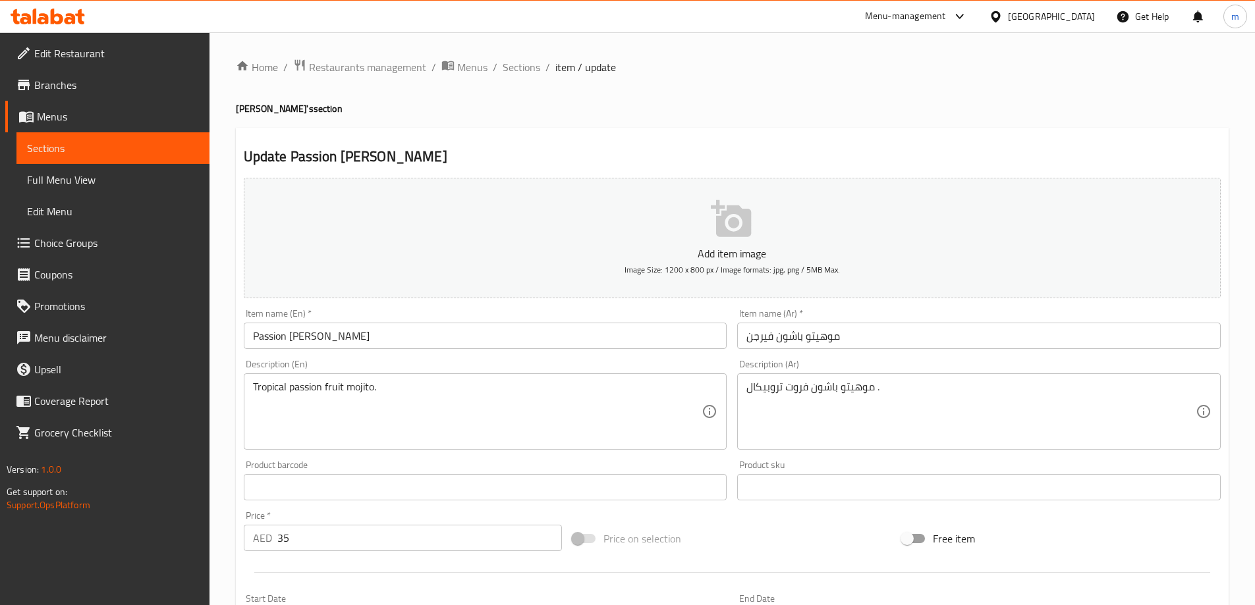
click at [518, 77] on div "Home / Restaurants management / Menus / Sections / item / update Virgin Mojito'…" at bounding box center [732, 482] width 992 height 846
click at [523, 69] on span "Sections" at bounding box center [521, 67] width 38 height 16
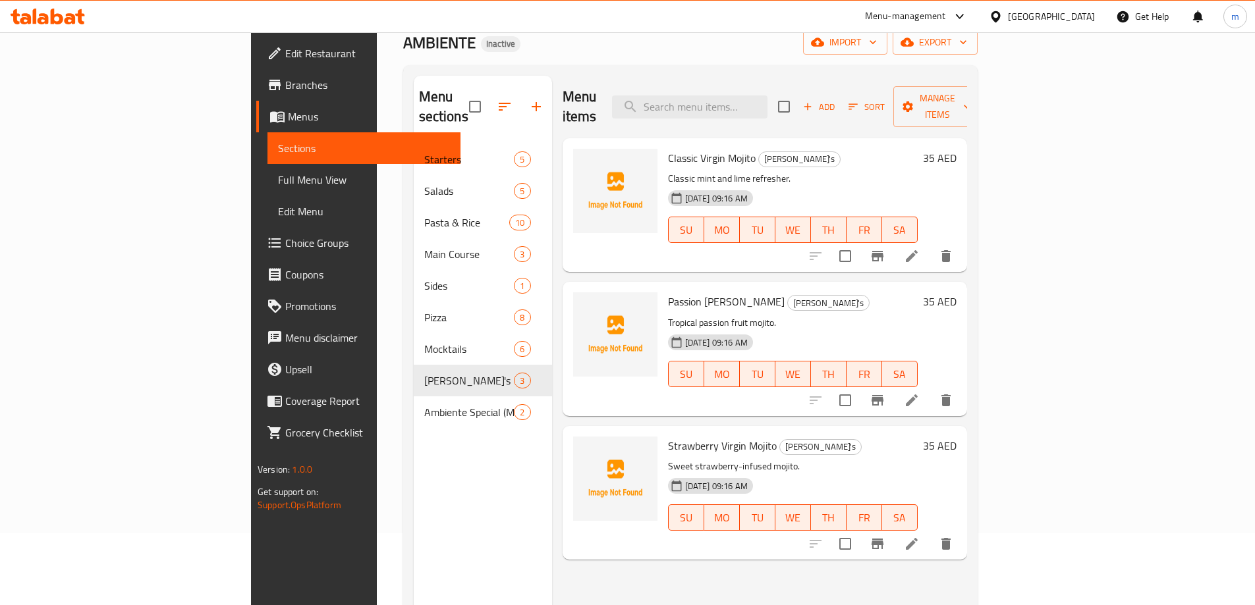
scroll to position [184, 0]
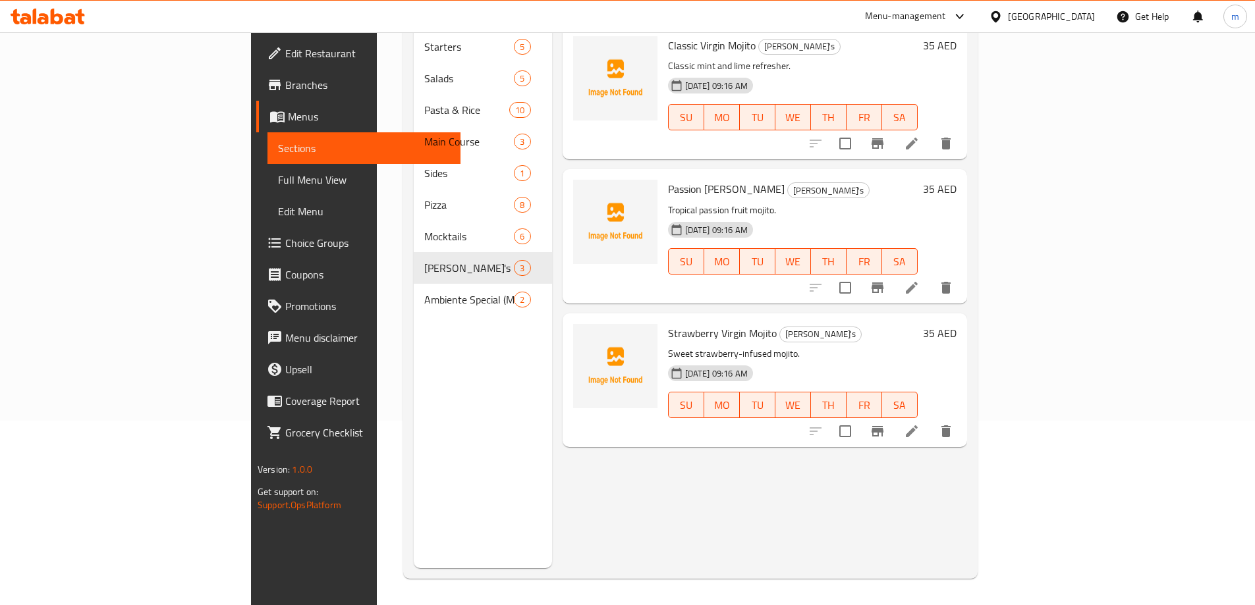
click at [930, 420] on li at bounding box center [911, 432] width 37 height 24
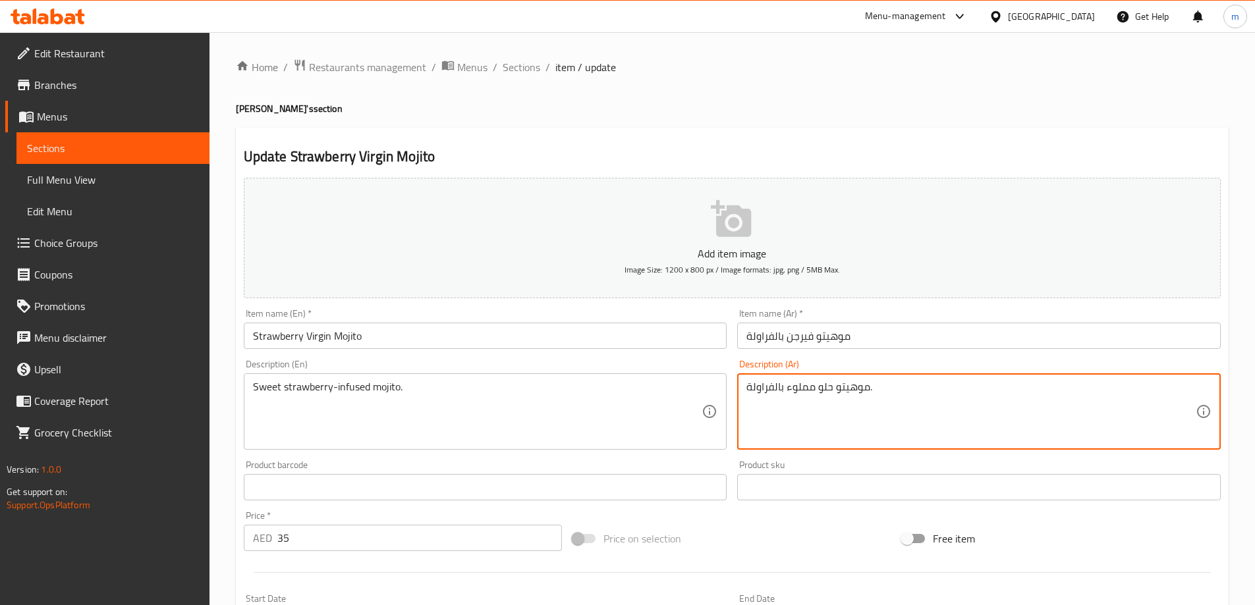
drag, startPoint x: 814, startPoint y: 392, endPoint x: 787, endPoint y: 390, distance: 27.1
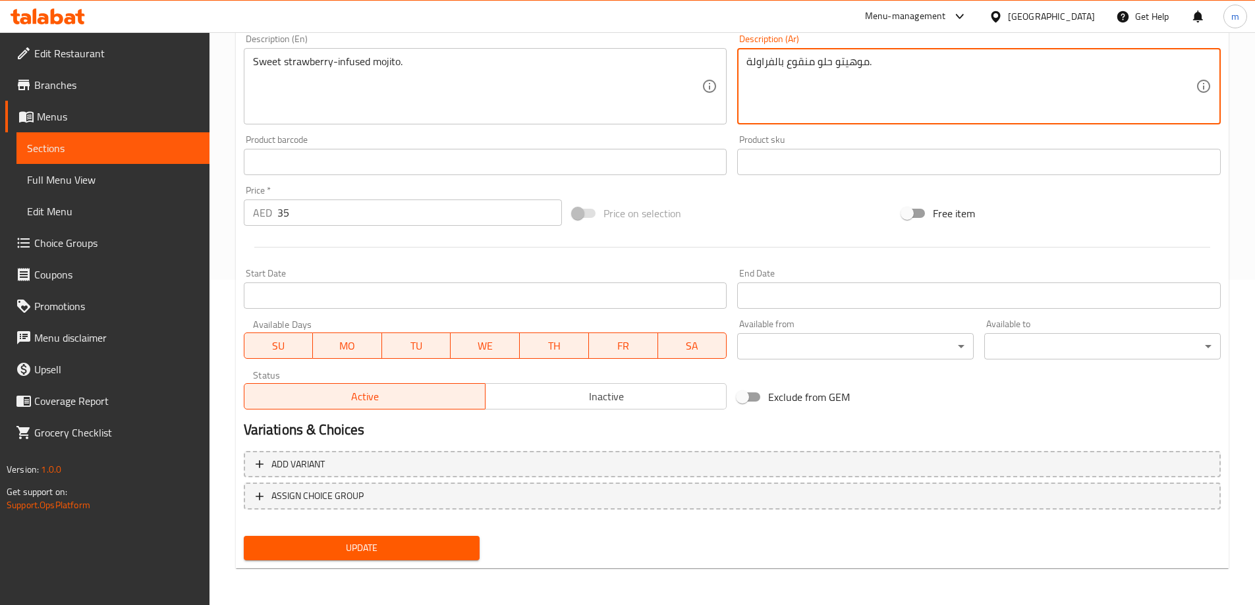
type textarea "موهيتو حلو منقوع بالفراولة."
click at [380, 555] on span "Update" at bounding box center [361, 548] width 215 height 16
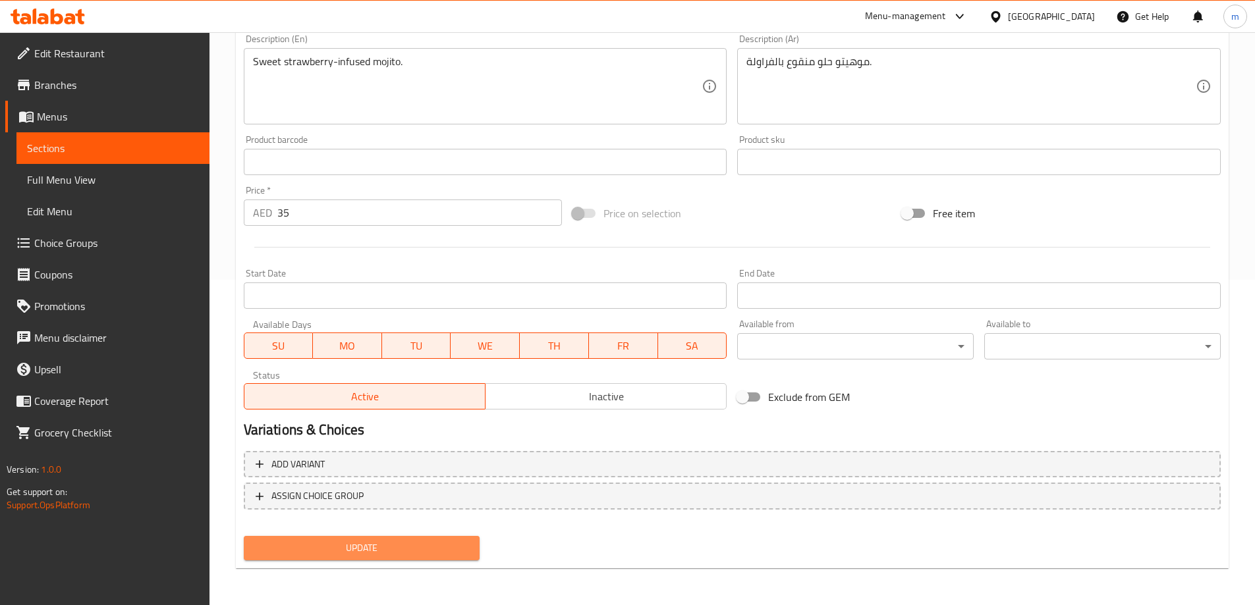
click at [408, 539] on button "Update" at bounding box center [362, 548] width 236 height 24
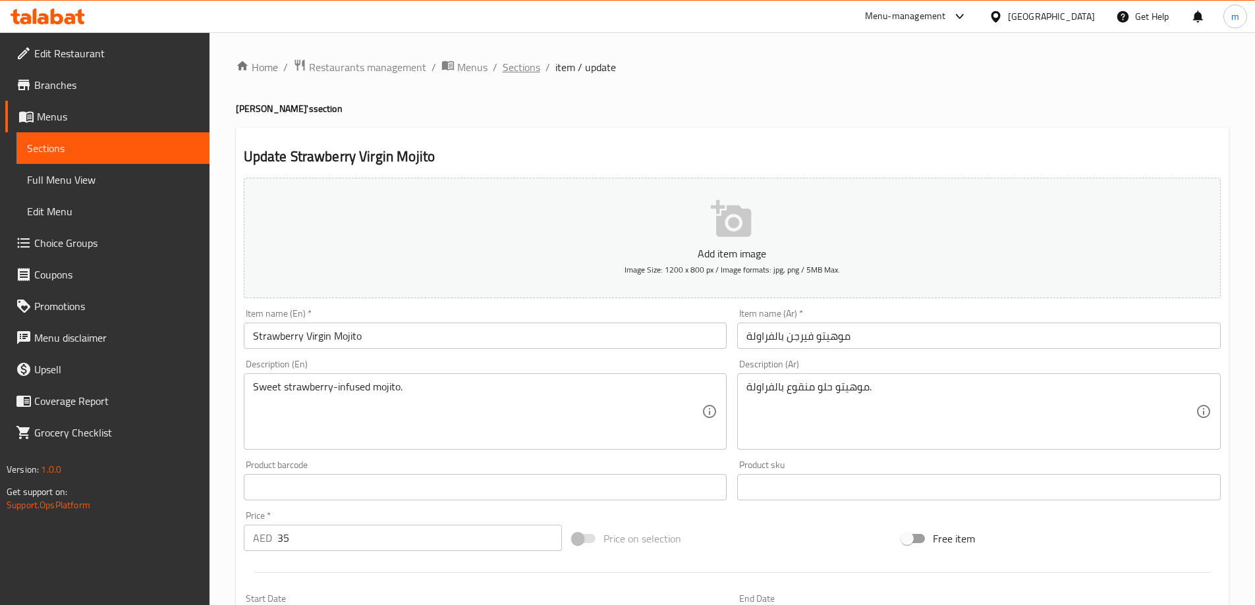
click at [517, 66] on span "Sections" at bounding box center [521, 67] width 38 height 16
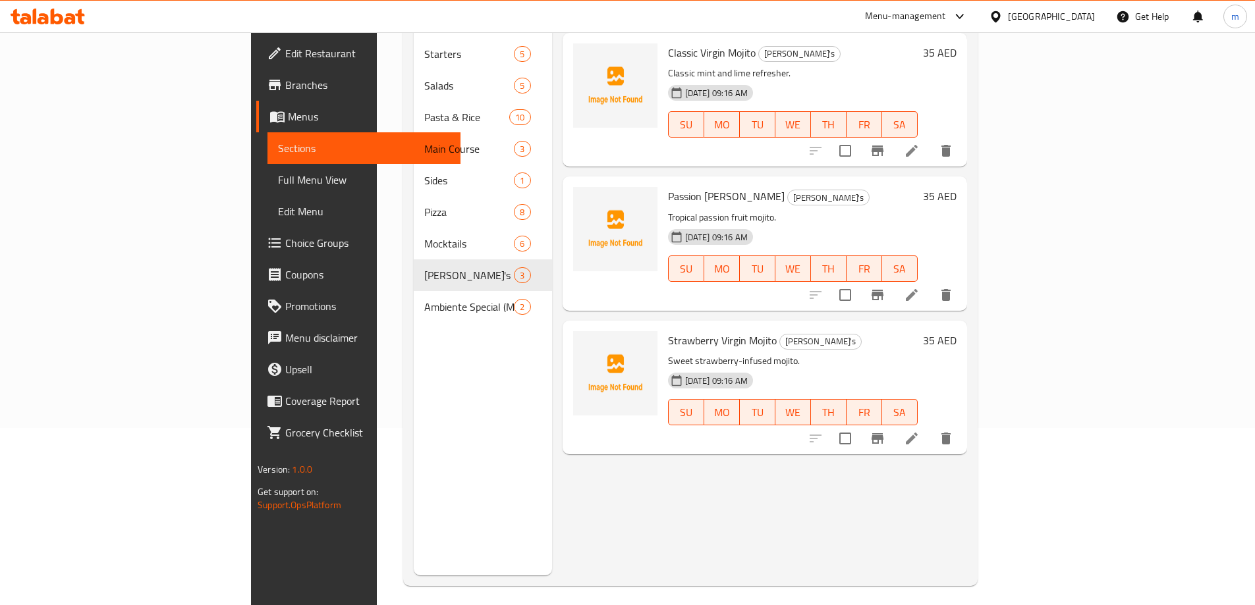
scroll to position [184, 0]
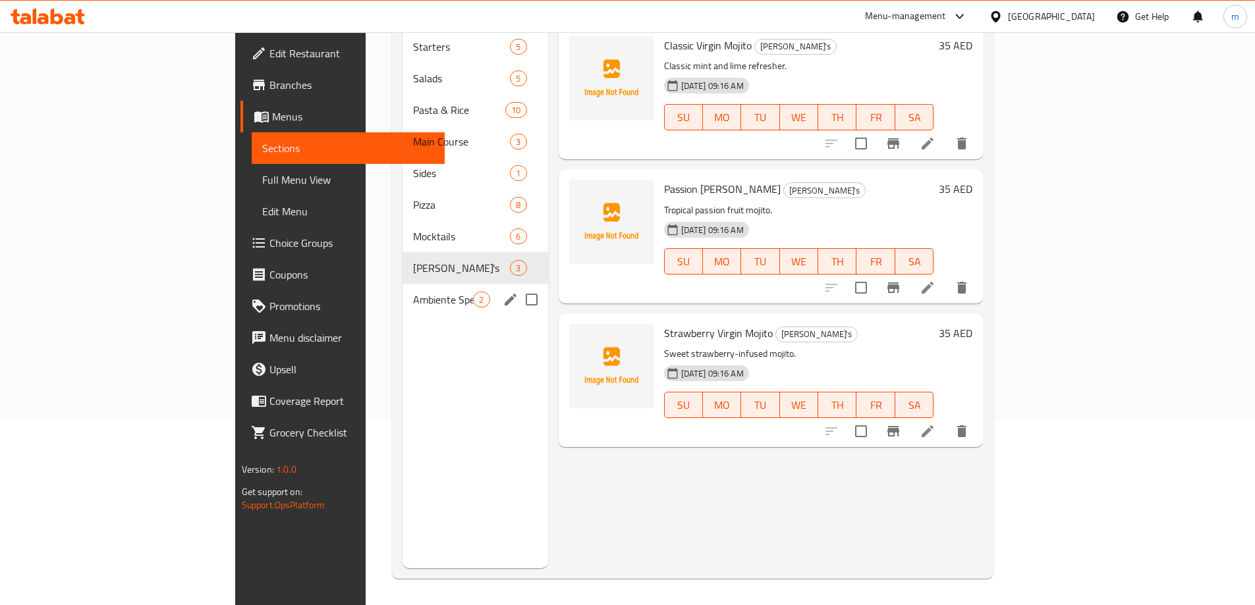
click at [413, 292] on span "Ambiente Special (Mocktails)" at bounding box center [443, 300] width 60 height 16
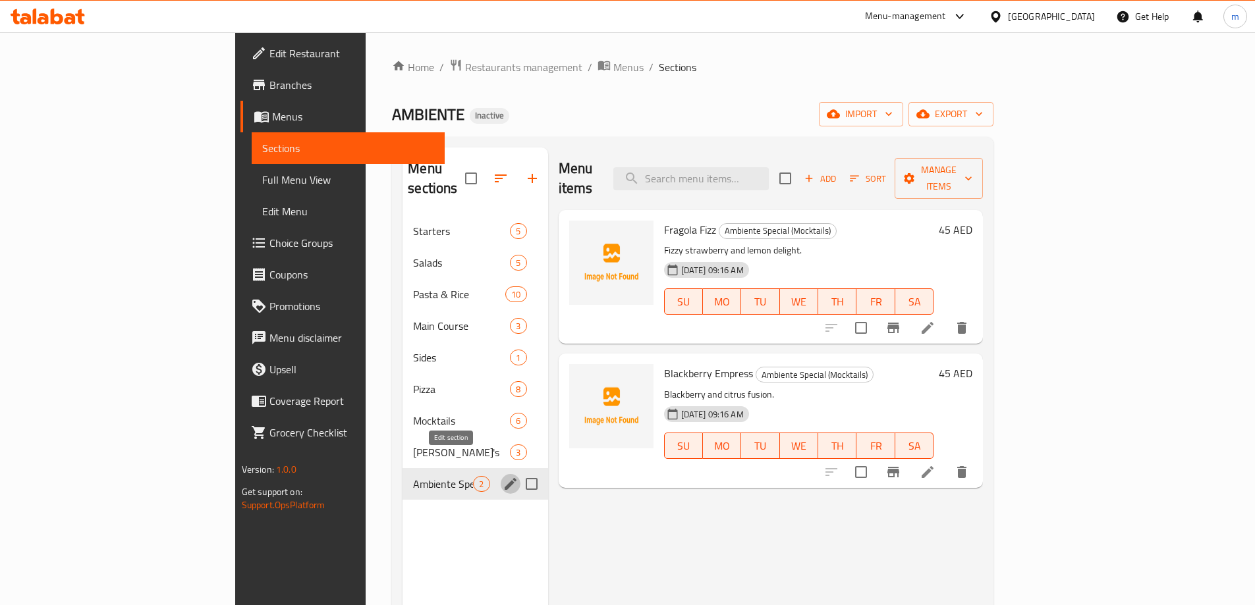
click at [502, 476] on icon "edit" at bounding box center [510, 484] width 16 height 16
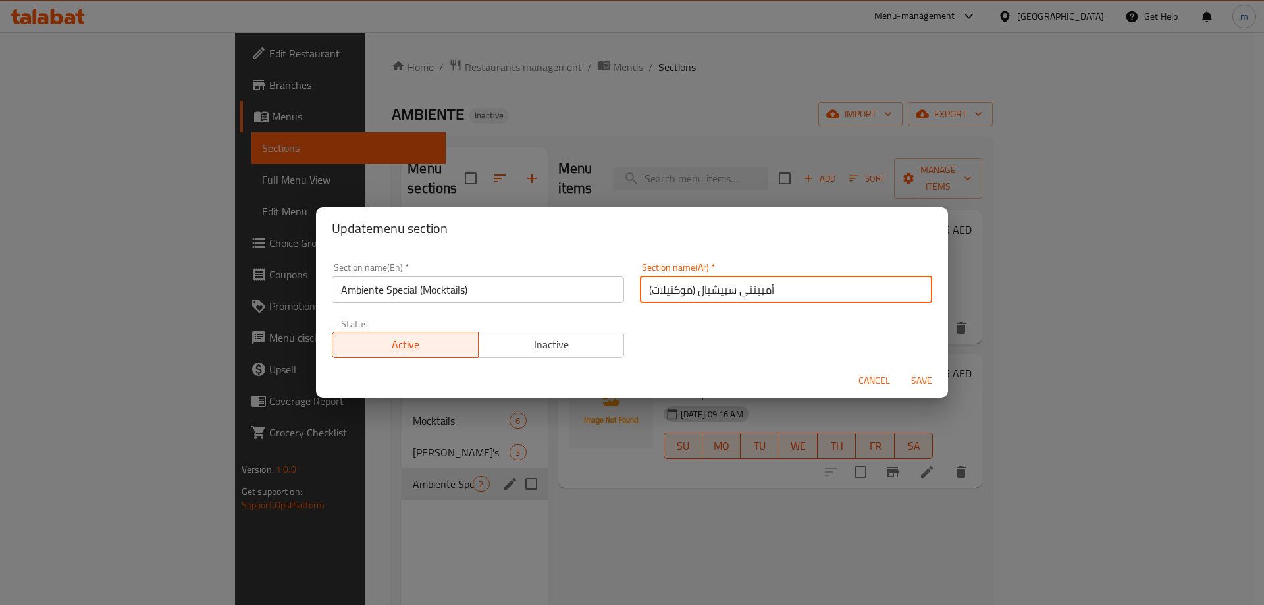
click at [754, 295] on input "أمبينتي سبيشيال (موكتيلات)" at bounding box center [786, 290] width 292 height 26
type input "أمبيانتي سبيشيال (موكتيلات)"
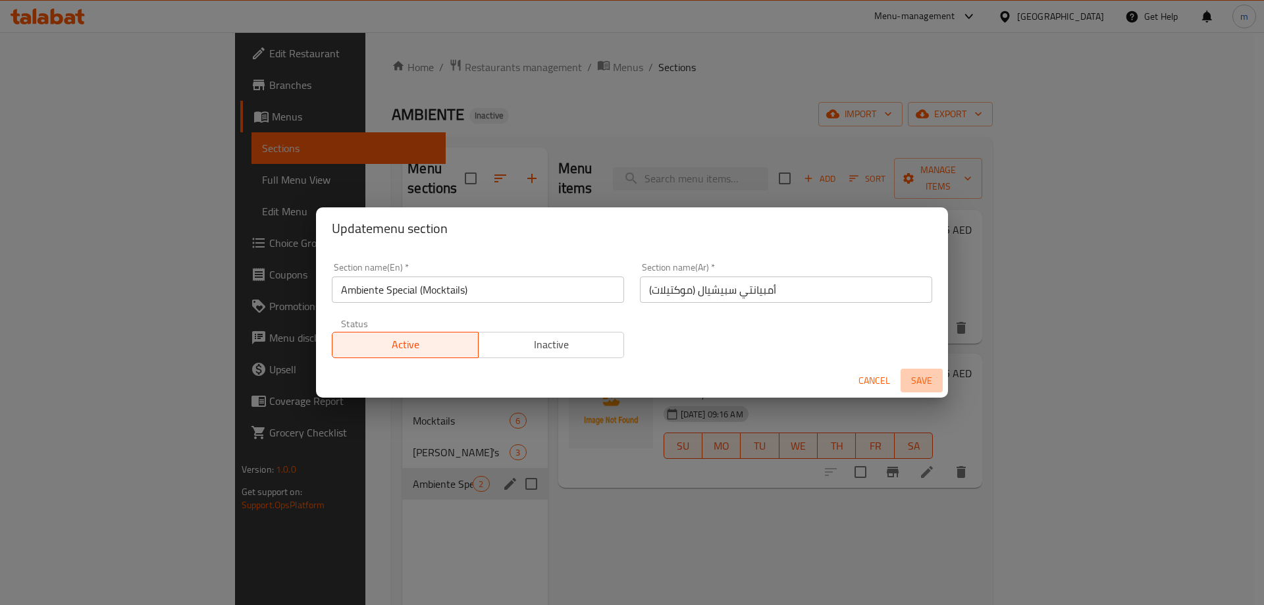
click at [917, 387] on span "Save" at bounding box center [922, 381] width 32 height 16
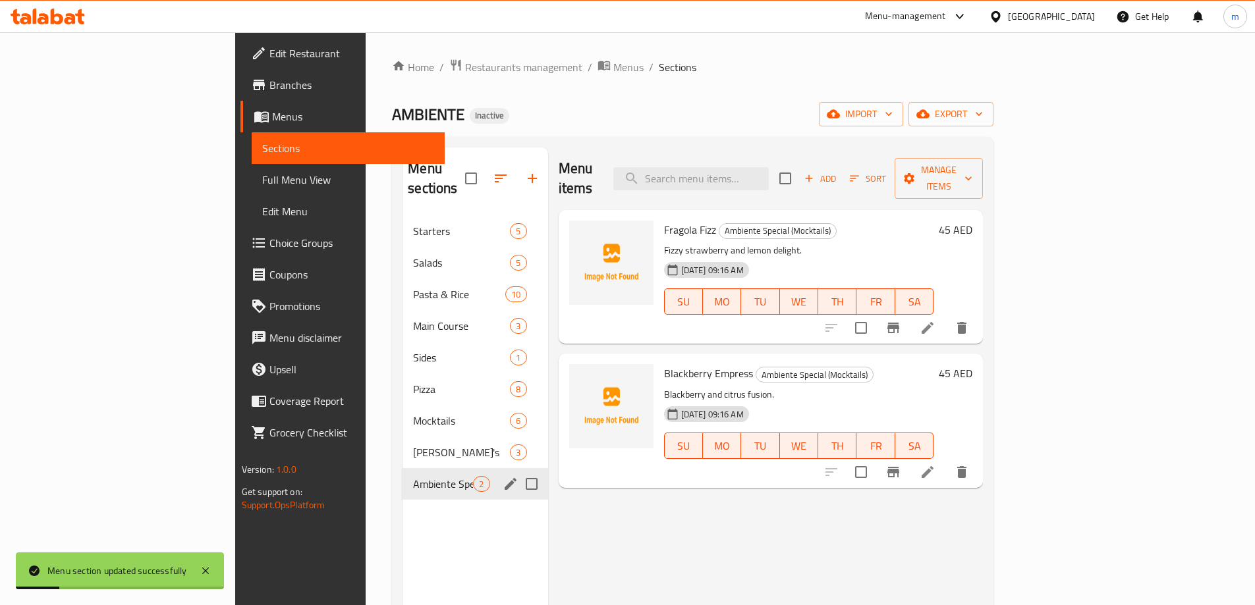
click at [946, 316] on li at bounding box center [927, 328] width 37 height 24
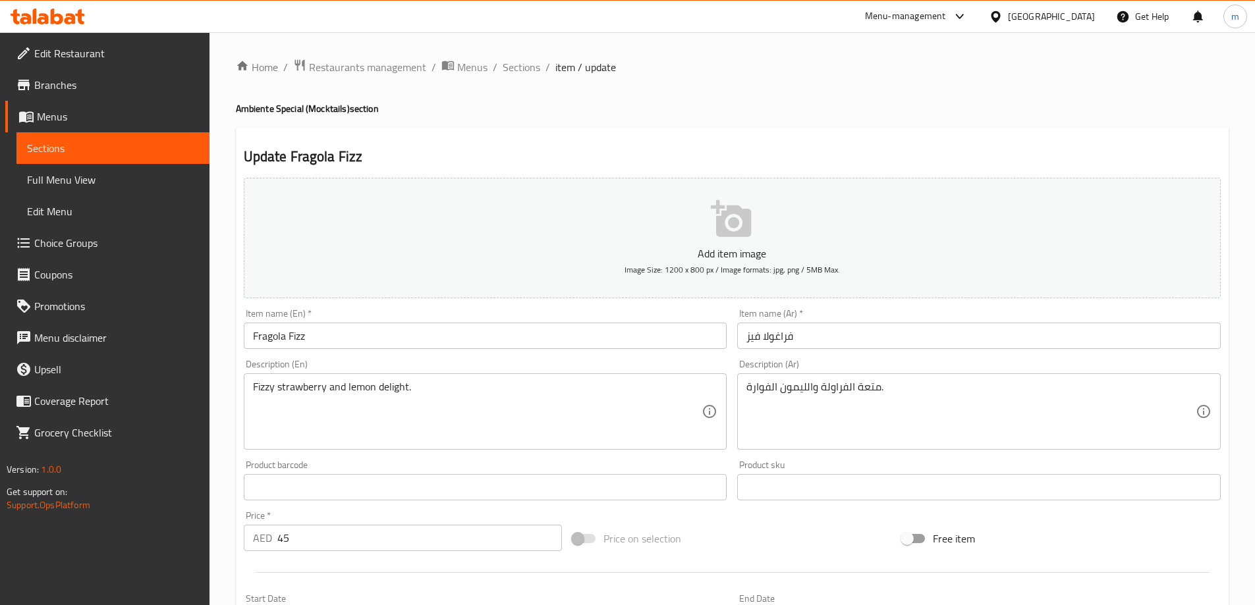
click at [274, 339] on input "Fragola Fizz" at bounding box center [485, 336] width 483 height 26
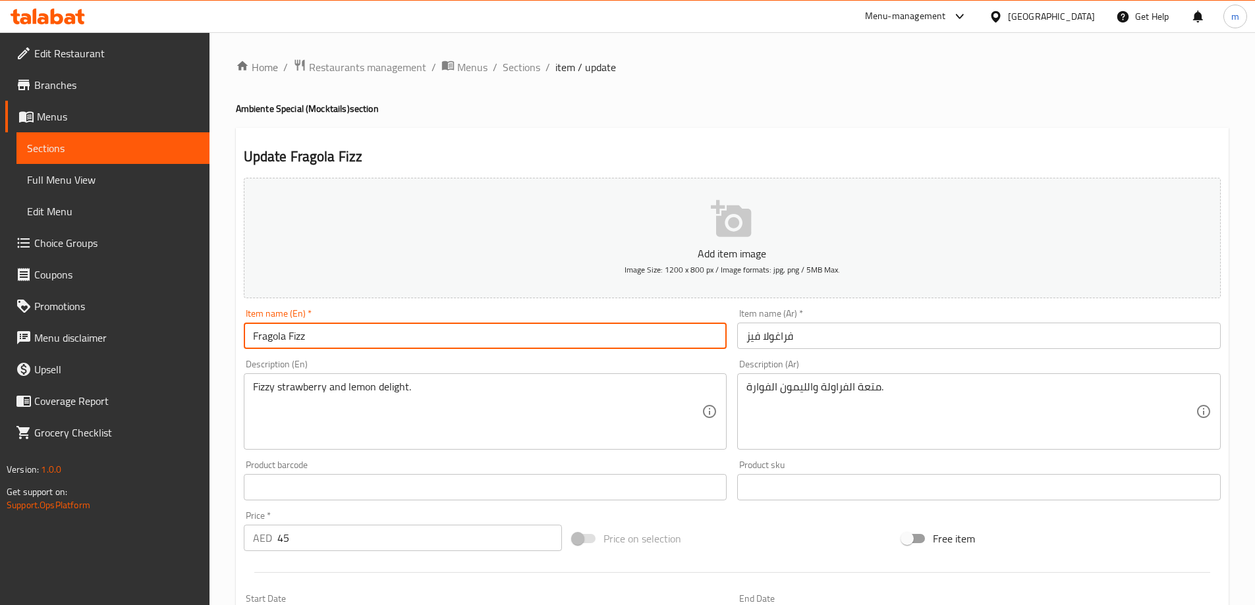
click at [274, 339] on input "Fragola Fizz" at bounding box center [485, 336] width 483 height 26
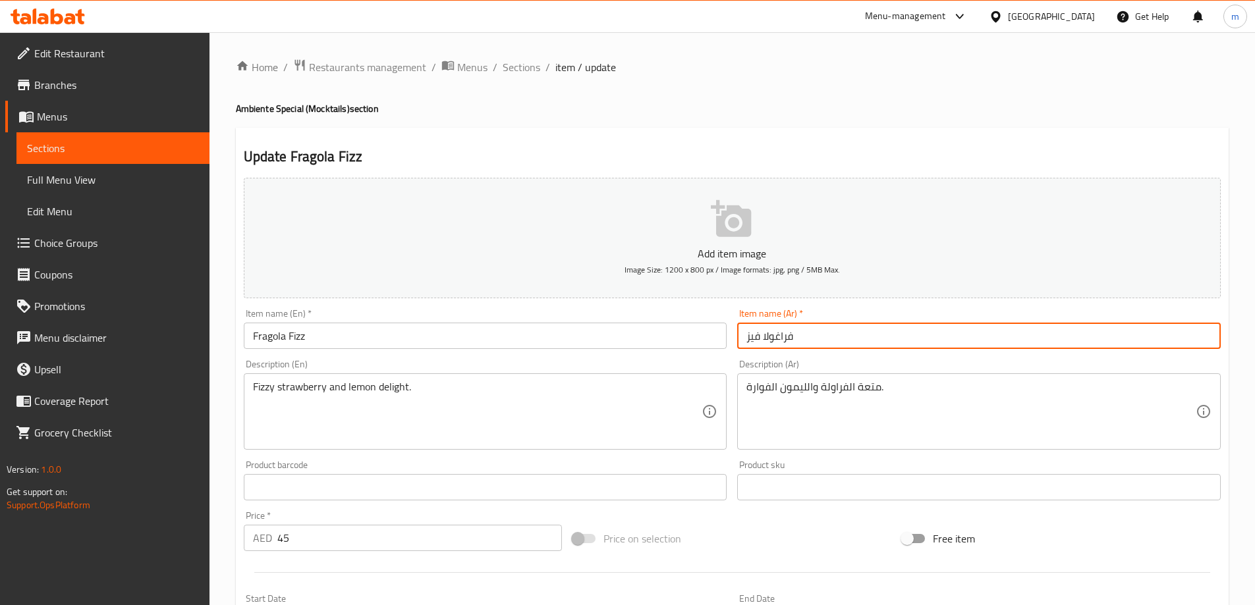
click at [779, 338] on input "فراغولا فيز" at bounding box center [978, 336] width 483 height 26
type input "فراجولا فيز"
click at [300, 339] on input "Fragola Fizz" at bounding box center [485, 336] width 483 height 26
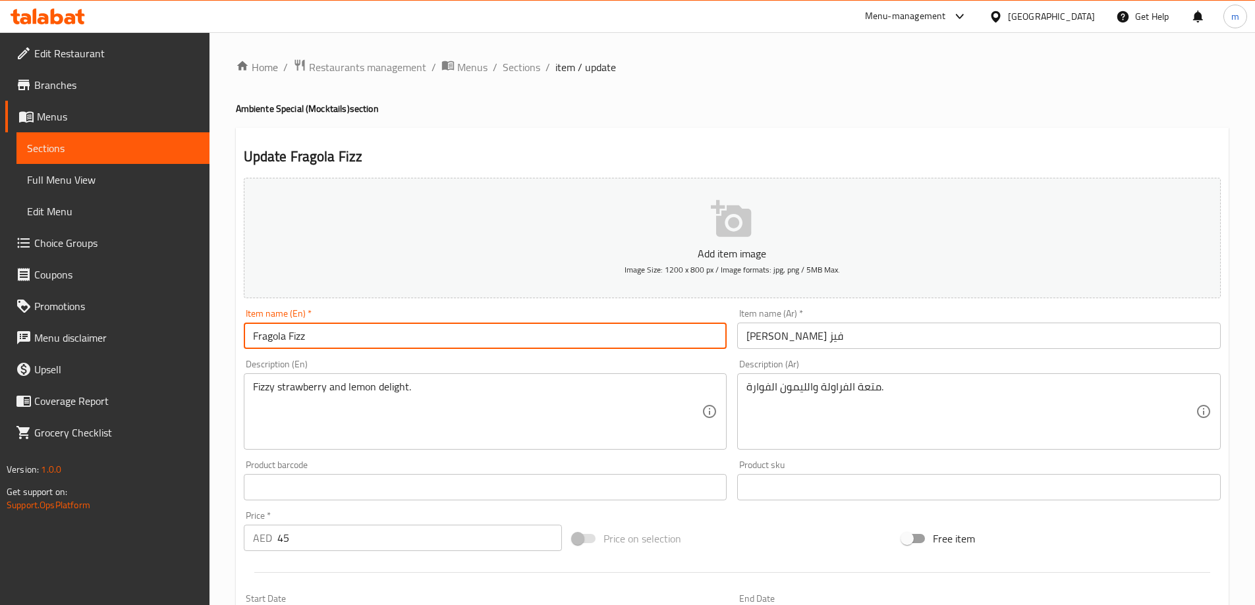
click at [300, 339] on input "Fragola Fizz" at bounding box center [485, 336] width 483 height 26
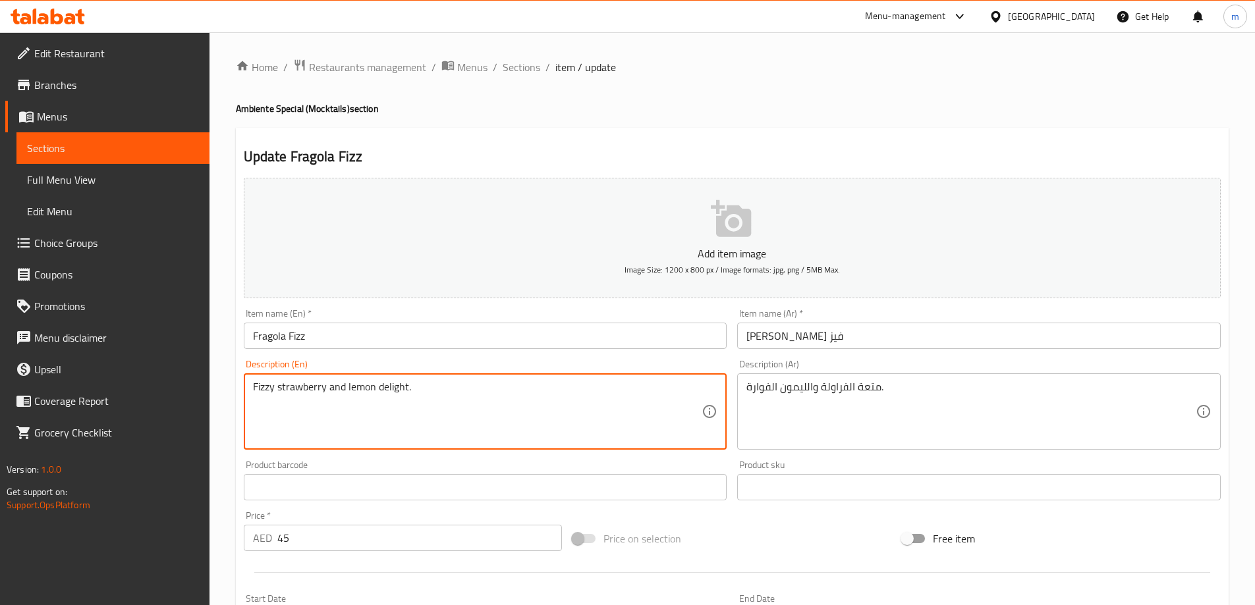
click at [382, 390] on textarea "Fizzy strawberry and lemon delight." at bounding box center [477, 412] width 449 height 63
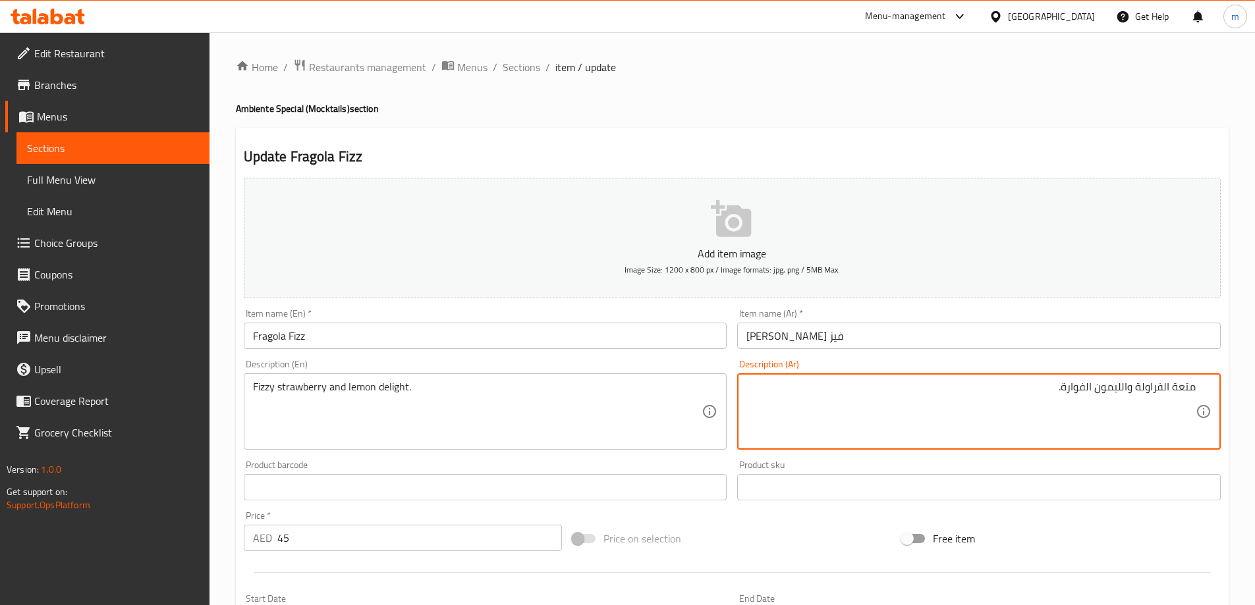
drag, startPoint x: 1172, startPoint y: 389, endPoint x: 1215, endPoint y: 386, distance: 42.9
click at [1215, 386] on div "متعة الفراولة والليمون الفوارة. Description (Ar)" at bounding box center [978, 411] width 483 height 76
click at [1167, 387] on textarea "ديلايت الفراولة والليمون الفوارة." at bounding box center [970, 412] width 449 height 63
click at [1166, 388] on textarea "ديلايت الفراولة والليمون الفوارة." at bounding box center [970, 412] width 449 height 63
drag, startPoint x: 1095, startPoint y: 387, endPoint x: 1067, endPoint y: 391, distance: 28.6
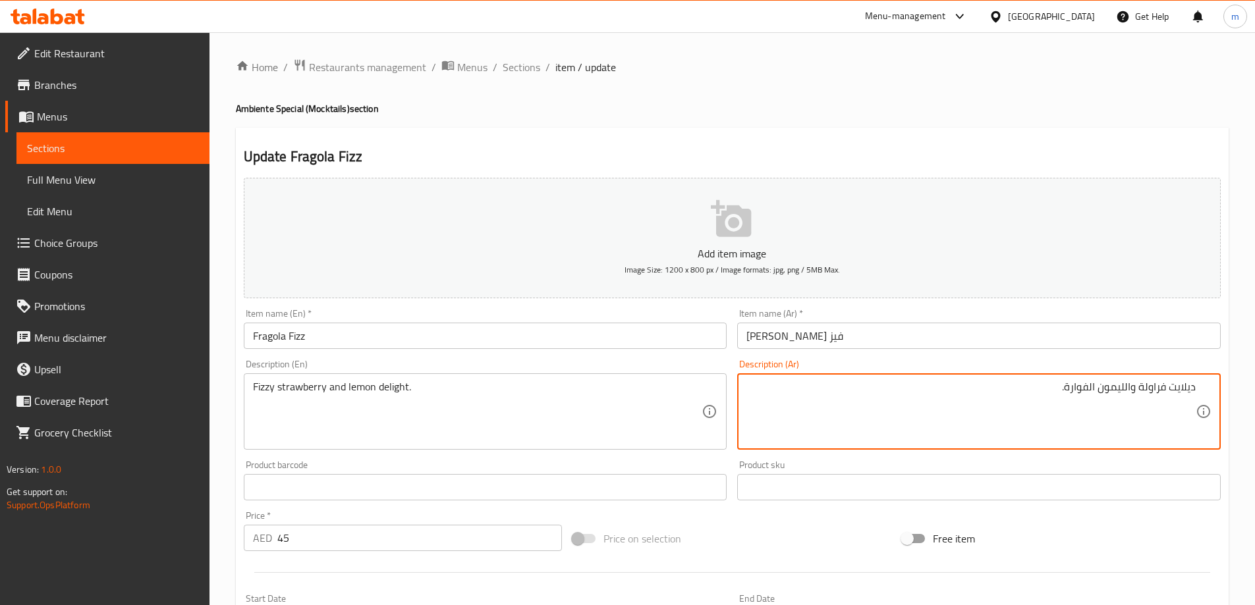
click at [1067, 391] on textarea "ديلايت فراولة والليمون الفوارة." at bounding box center [970, 412] width 449 height 63
click at [269, 388] on textarea "Fizzy strawberry and lemon delight." at bounding box center [477, 412] width 449 height 63
drag, startPoint x: 1095, startPoint y: 389, endPoint x: 1066, endPoint y: 389, distance: 28.3
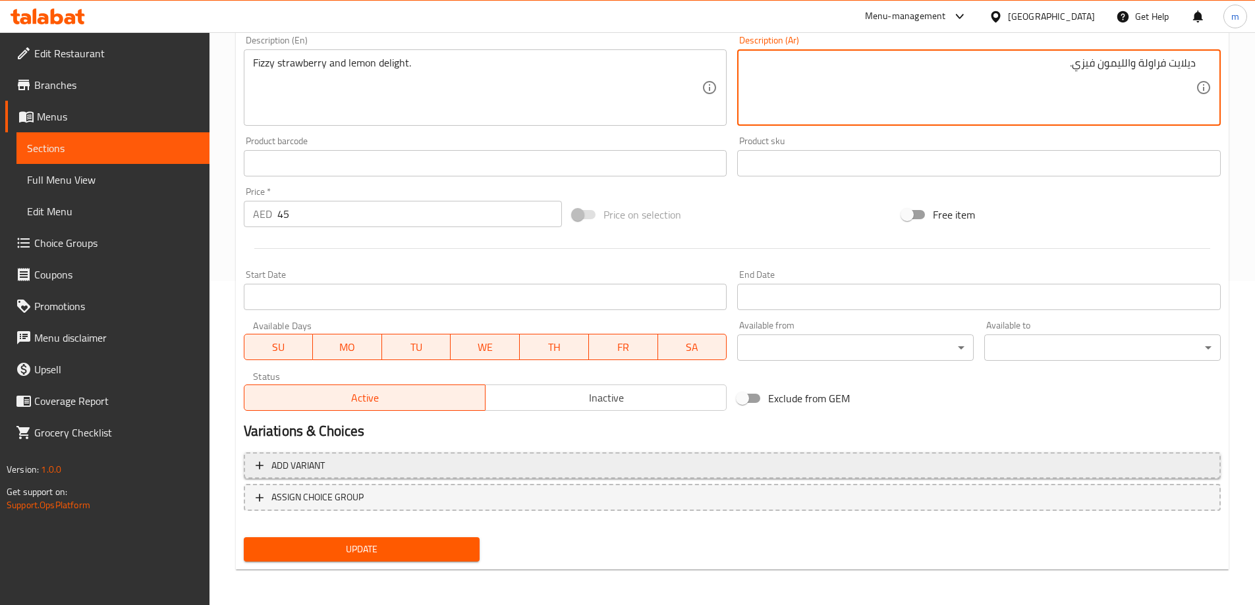
scroll to position [325, 0]
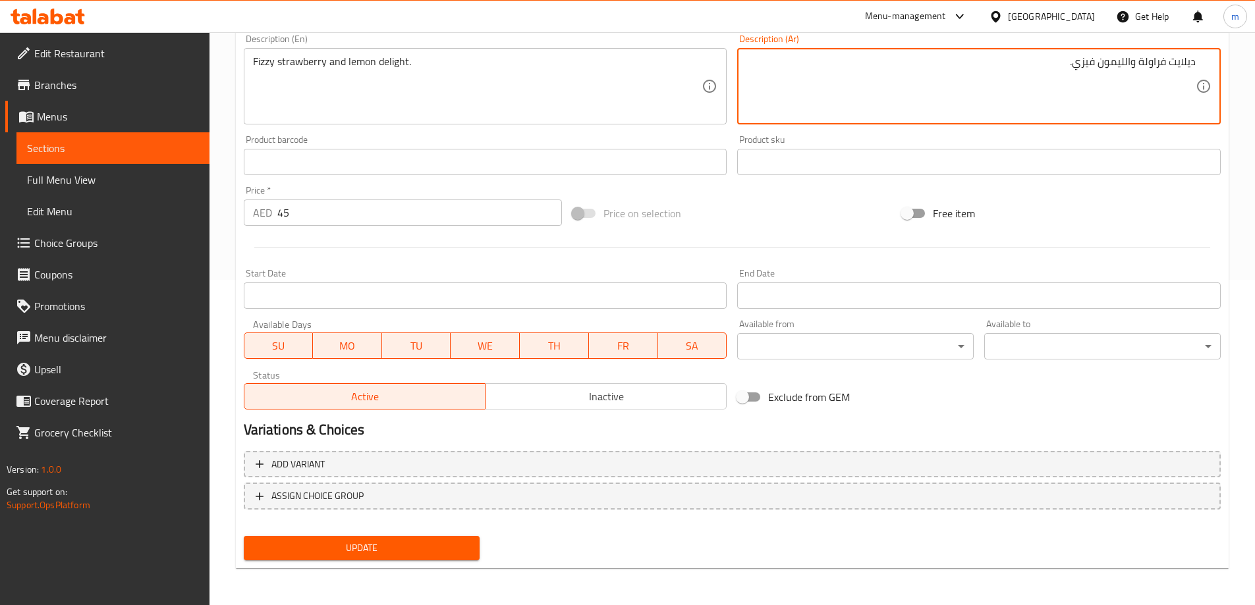
type textarea "ديلايت فراولة والليمون فيزي."
click at [372, 545] on span "Update" at bounding box center [361, 548] width 215 height 16
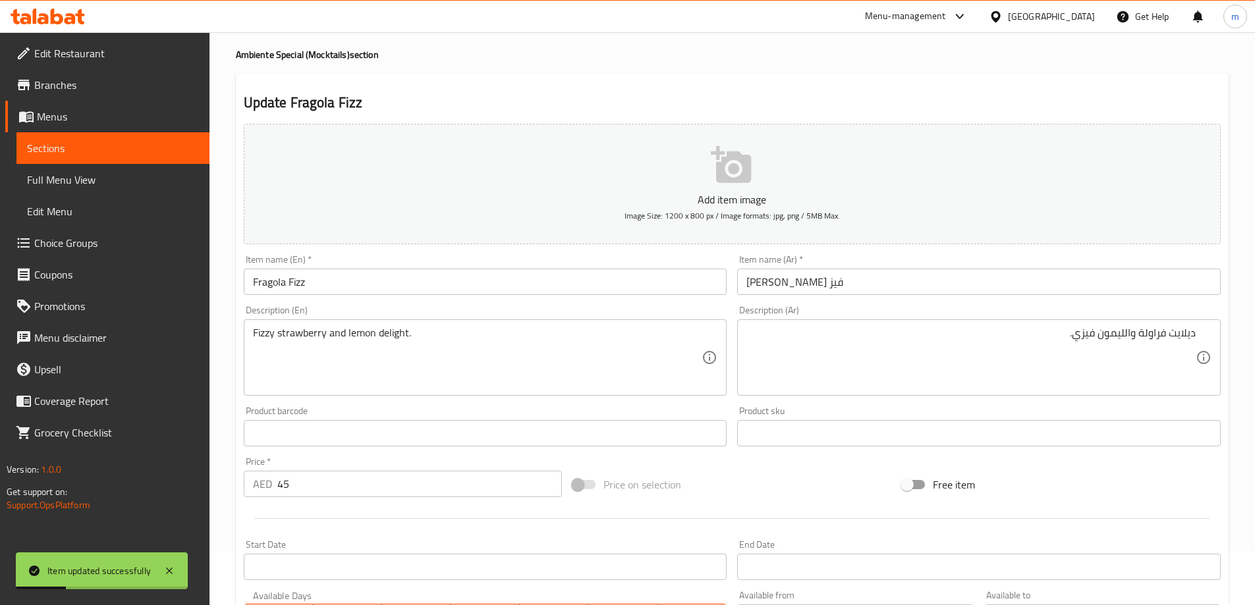
scroll to position [0, 0]
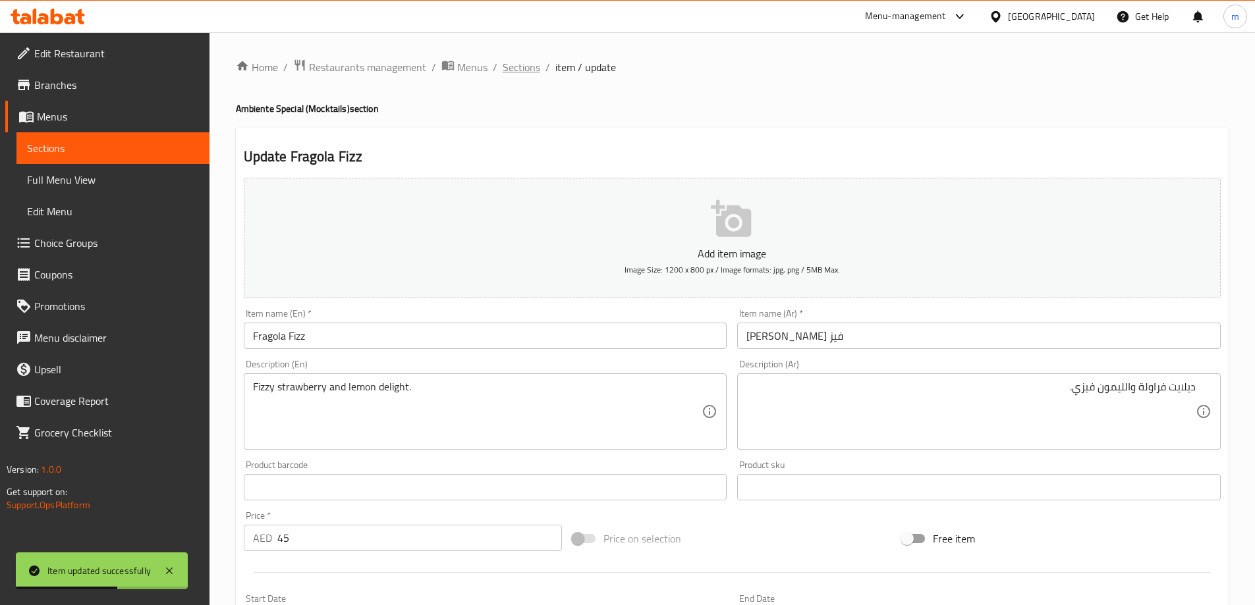
click at [529, 70] on span "Sections" at bounding box center [521, 67] width 38 height 16
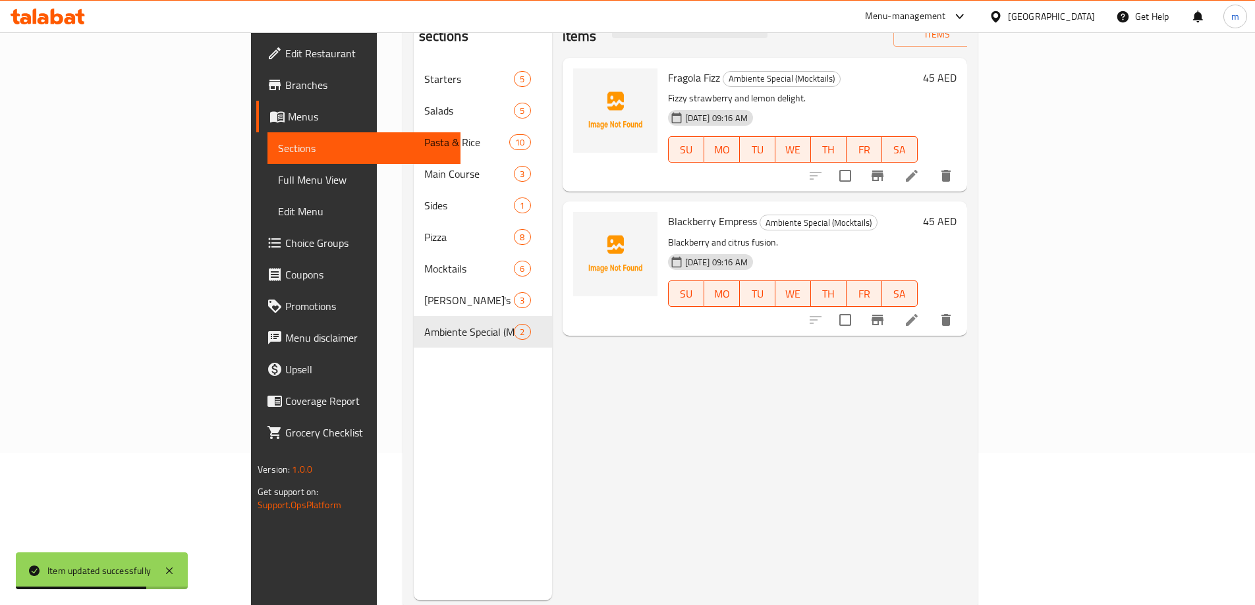
scroll to position [184, 0]
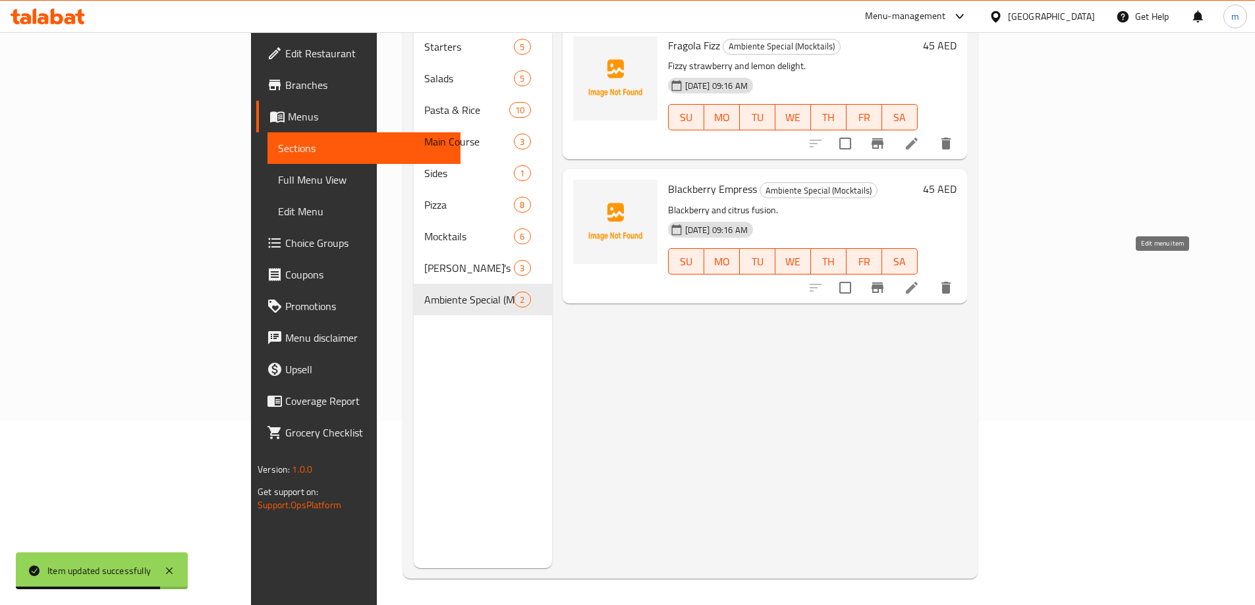
click at [917, 282] on icon at bounding box center [912, 288] width 12 height 12
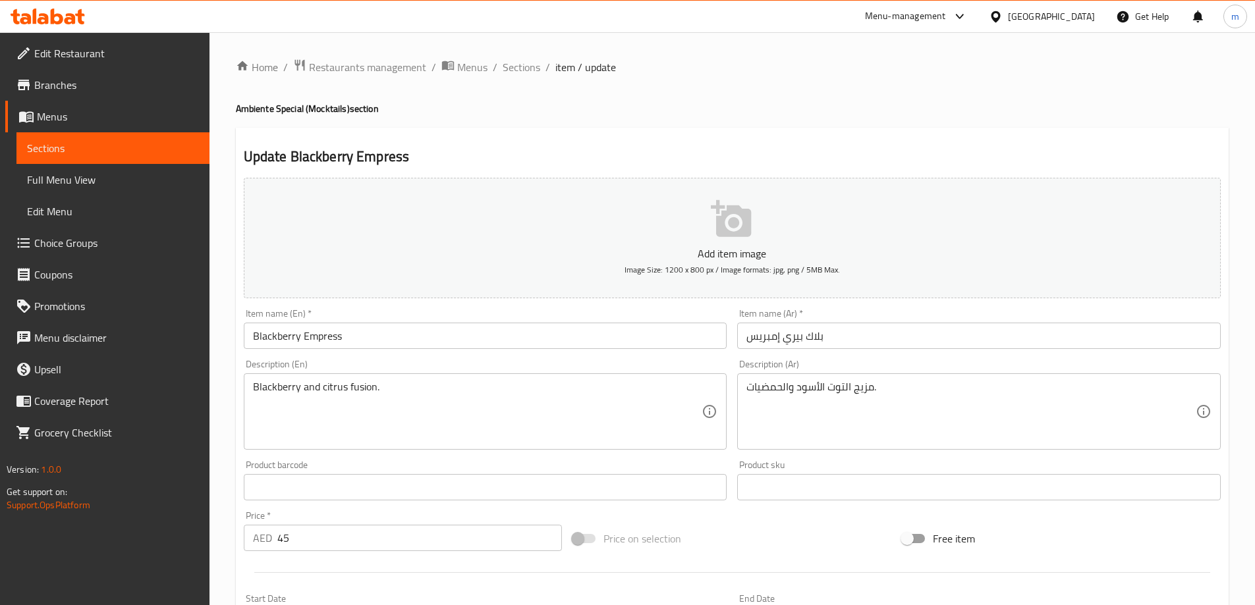
click at [273, 337] on input "Blackberry Empress" at bounding box center [485, 336] width 483 height 26
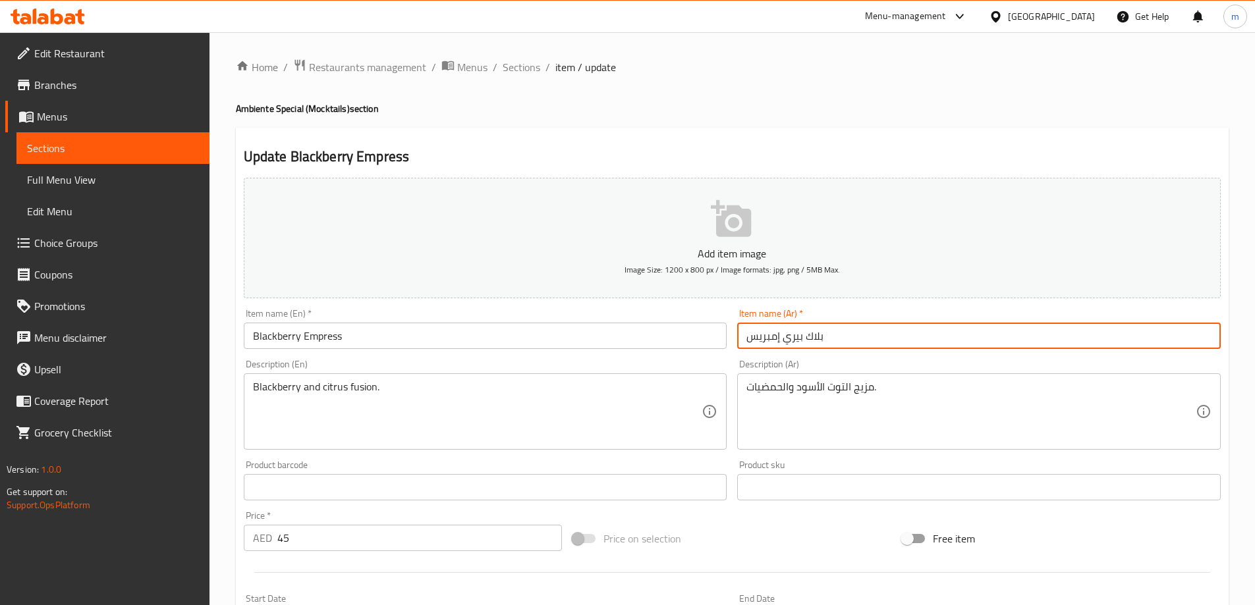
drag, startPoint x: 819, startPoint y: 340, endPoint x: 782, endPoint y: 343, distance: 37.0
click at [782, 343] on input "بلاك بيري إمبريس" at bounding box center [978, 336] width 483 height 26
paste input "وت أسود"
type input "توت أسود إمبريس"
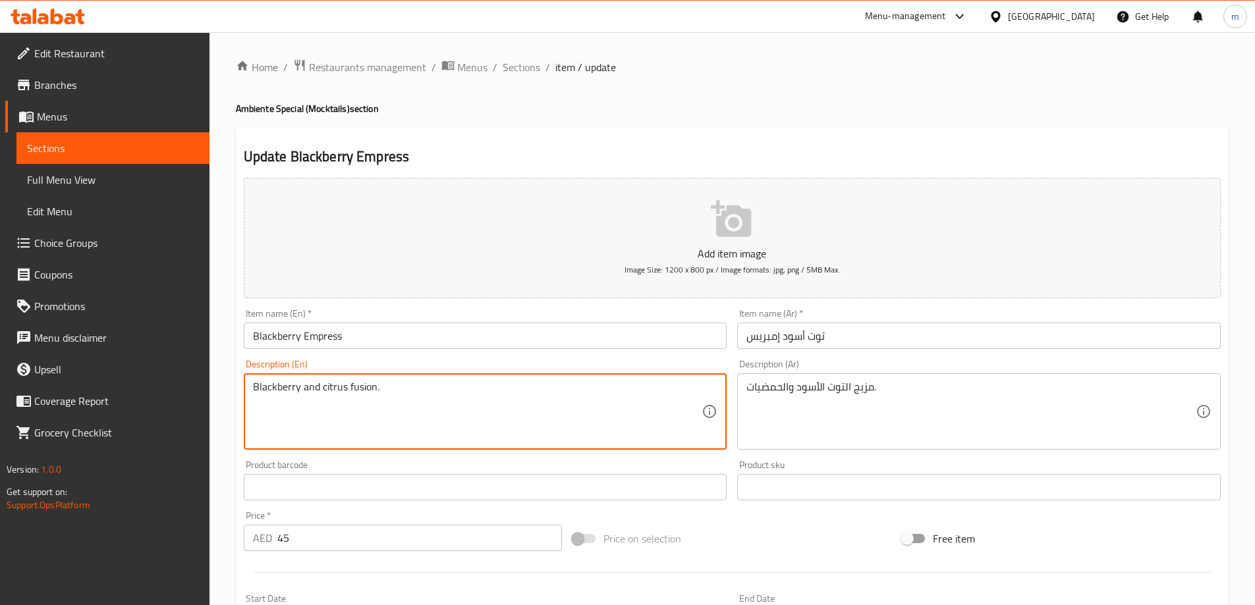
click at [364, 383] on textarea "Blackberry and citrus fusion." at bounding box center [477, 412] width 449 height 63
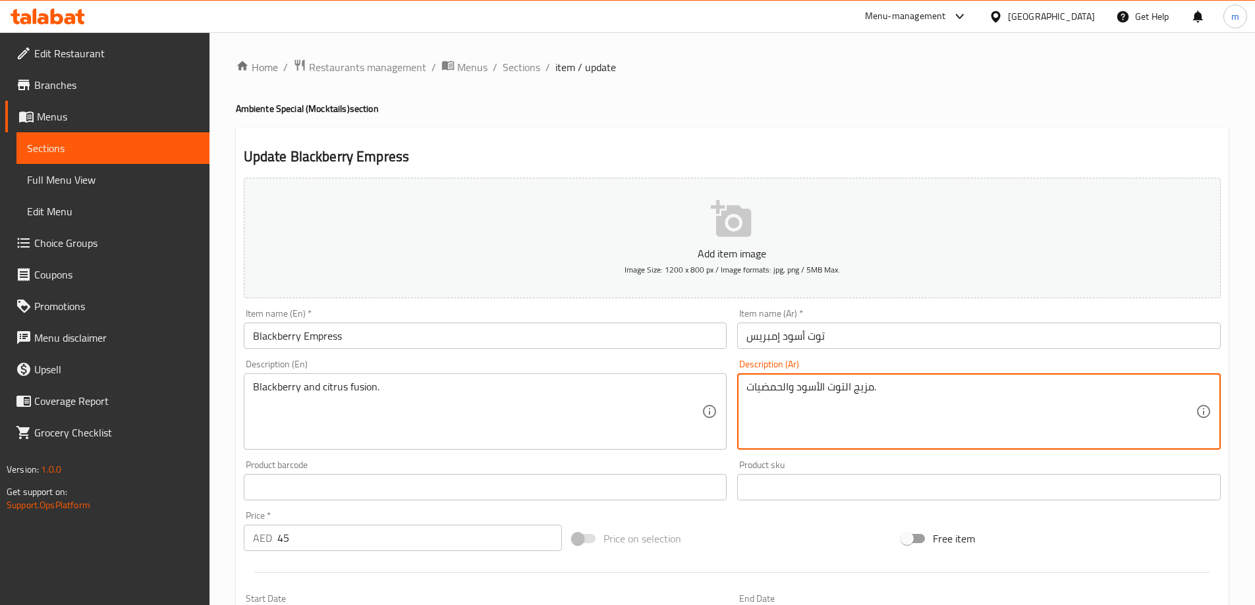
drag, startPoint x: 874, startPoint y: 388, endPoint x: 854, endPoint y: 392, distance: 20.3
click at [825, 396] on textarea "أندماج التوت الأسود والحمضيات." at bounding box center [970, 412] width 449 height 63
type textarea "أندماج التوت الأسود والحمضيات."
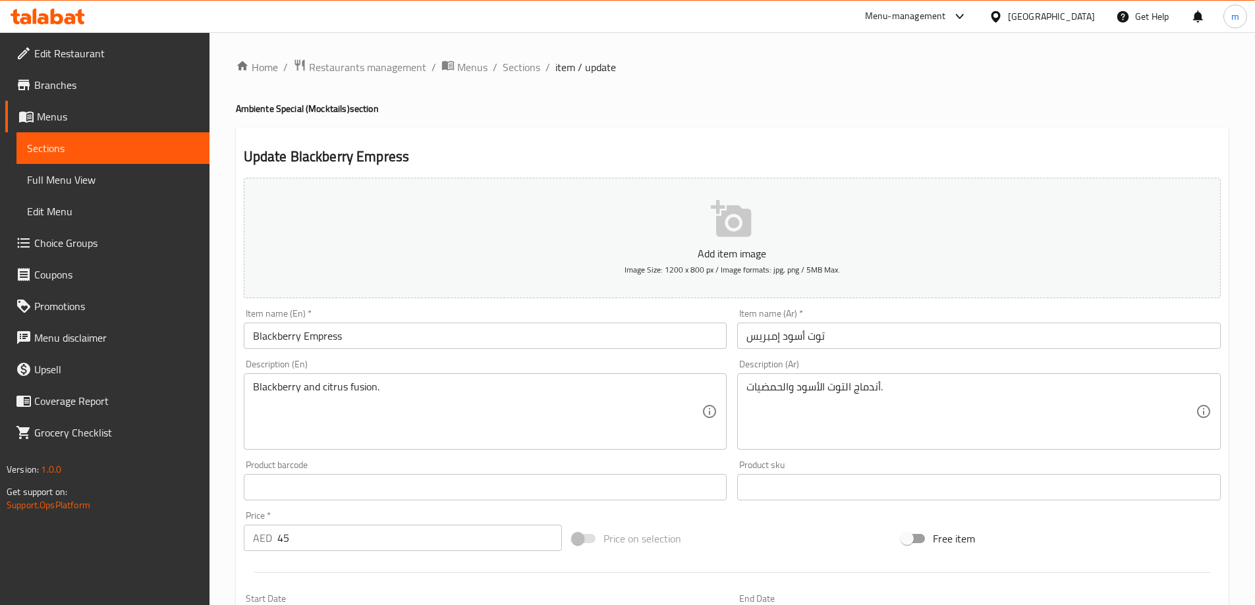
click at [910, 408] on textarea "أندماج التوت الأسود والحمضيات." at bounding box center [970, 412] width 449 height 63
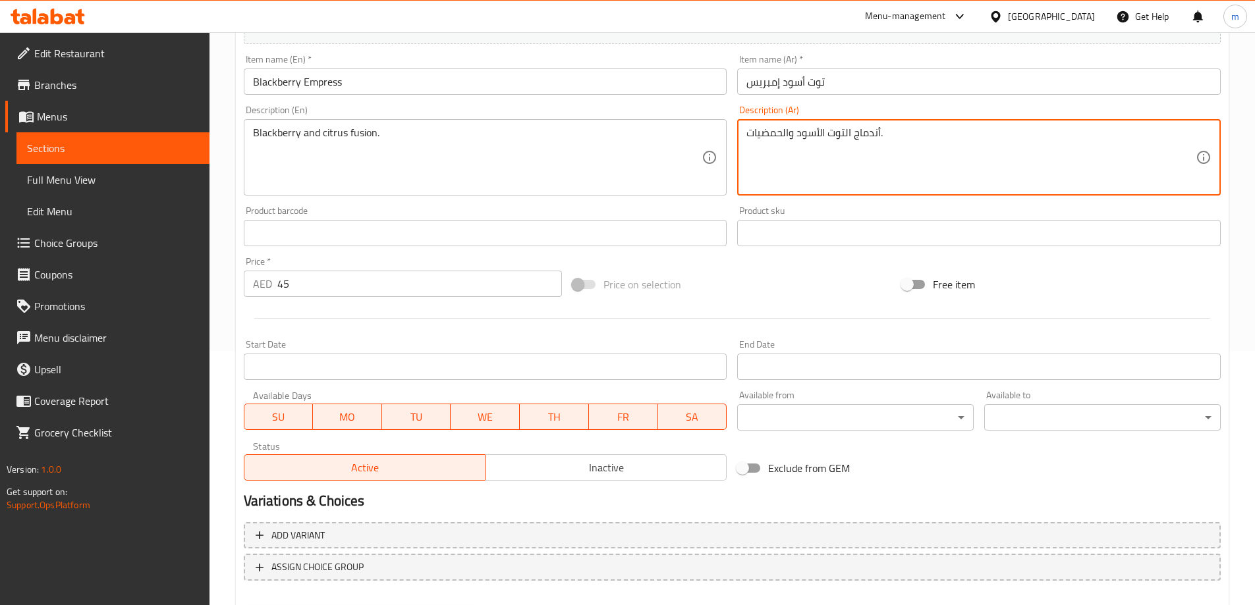
scroll to position [325, 0]
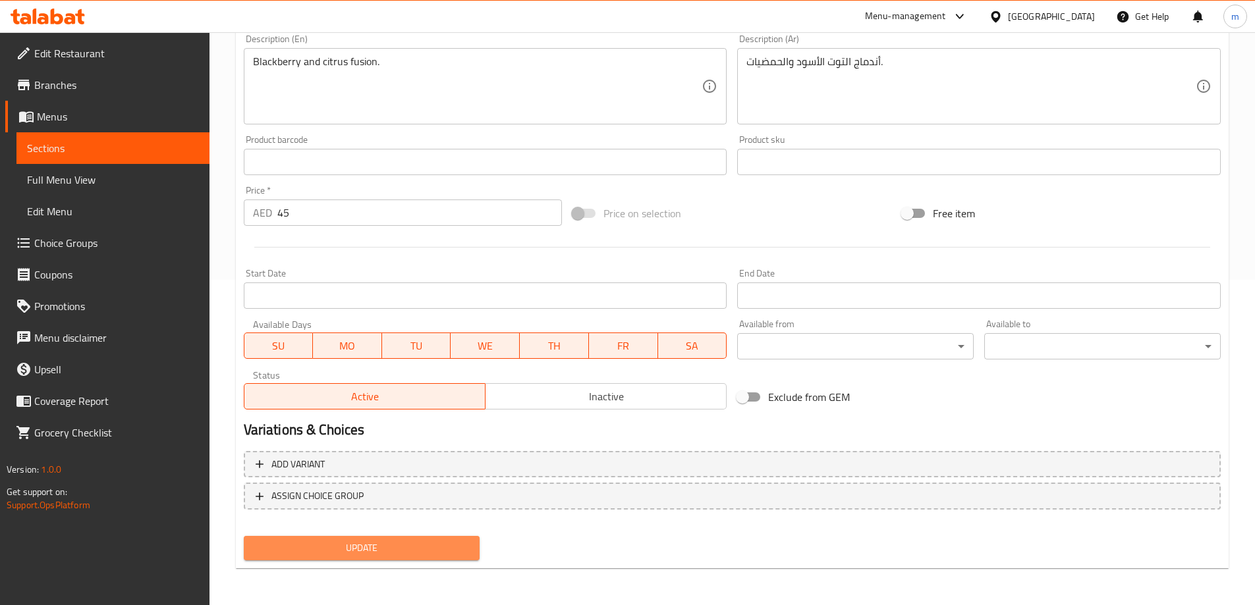
click at [397, 549] on span "Update" at bounding box center [361, 548] width 215 height 16
click at [371, 537] on button "Update" at bounding box center [362, 548] width 236 height 24
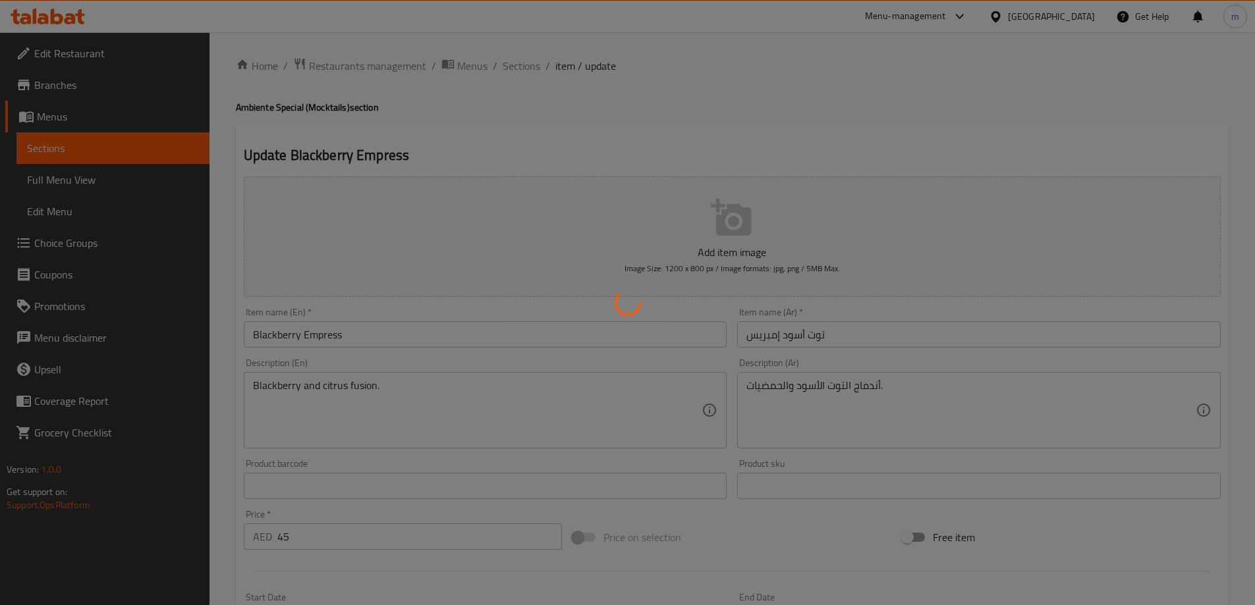
scroll to position [0, 0]
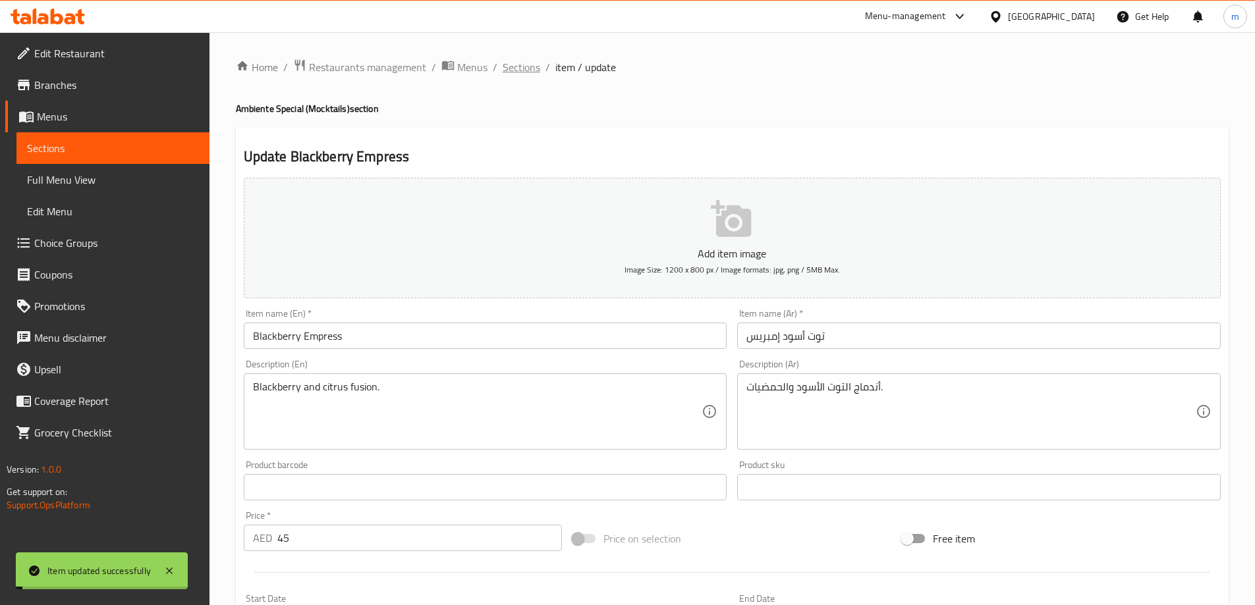
click at [523, 73] on span "Sections" at bounding box center [521, 67] width 38 height 16
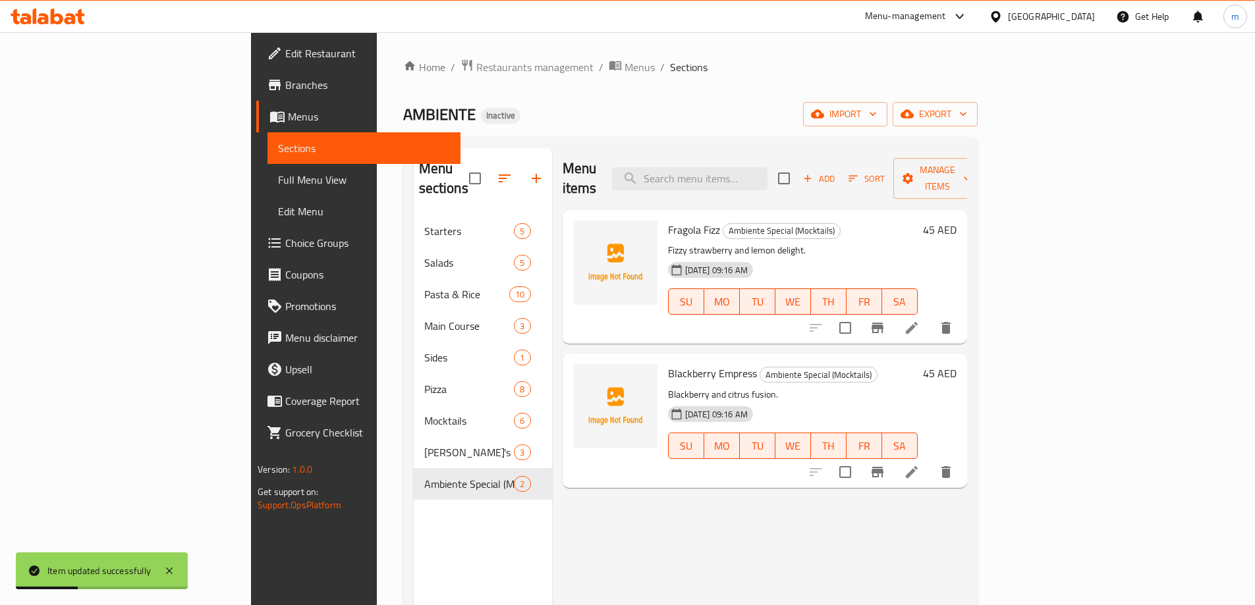
click at [285, 57] on span "Edit Restaurant" at bounding box center [367, 53] width 165 height 16
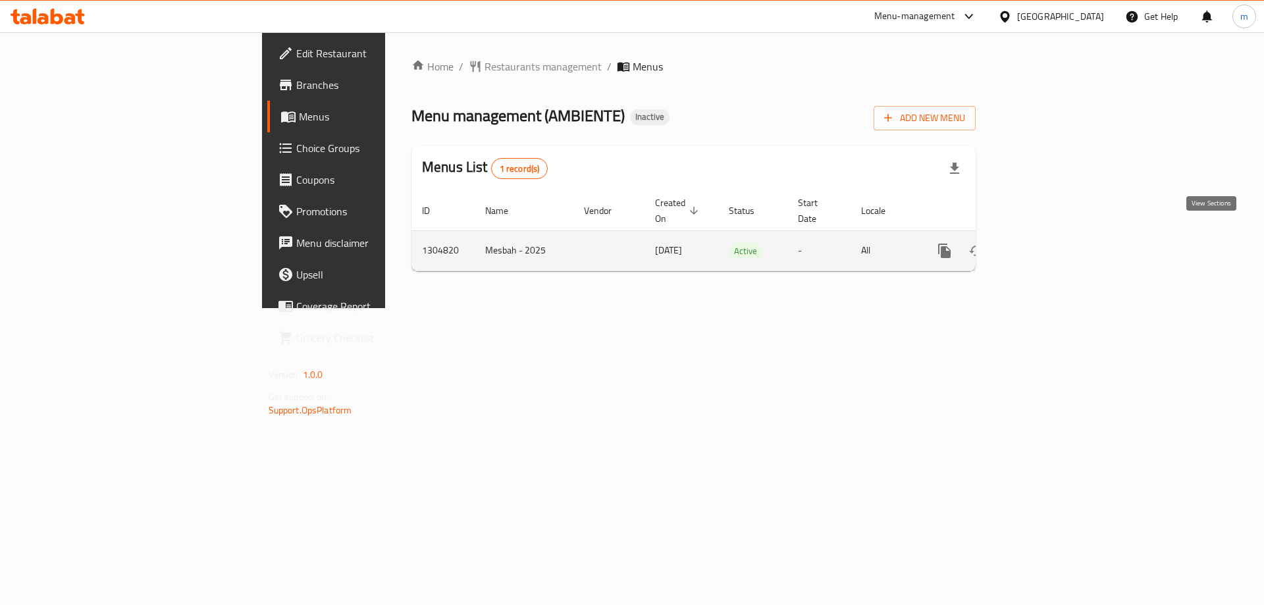
click at [1056, 248] on link "enhanced table" at bounding box center [1040, 251] width 32 height 32
